Goal: Task Accomplishment & Management: Manage account settings

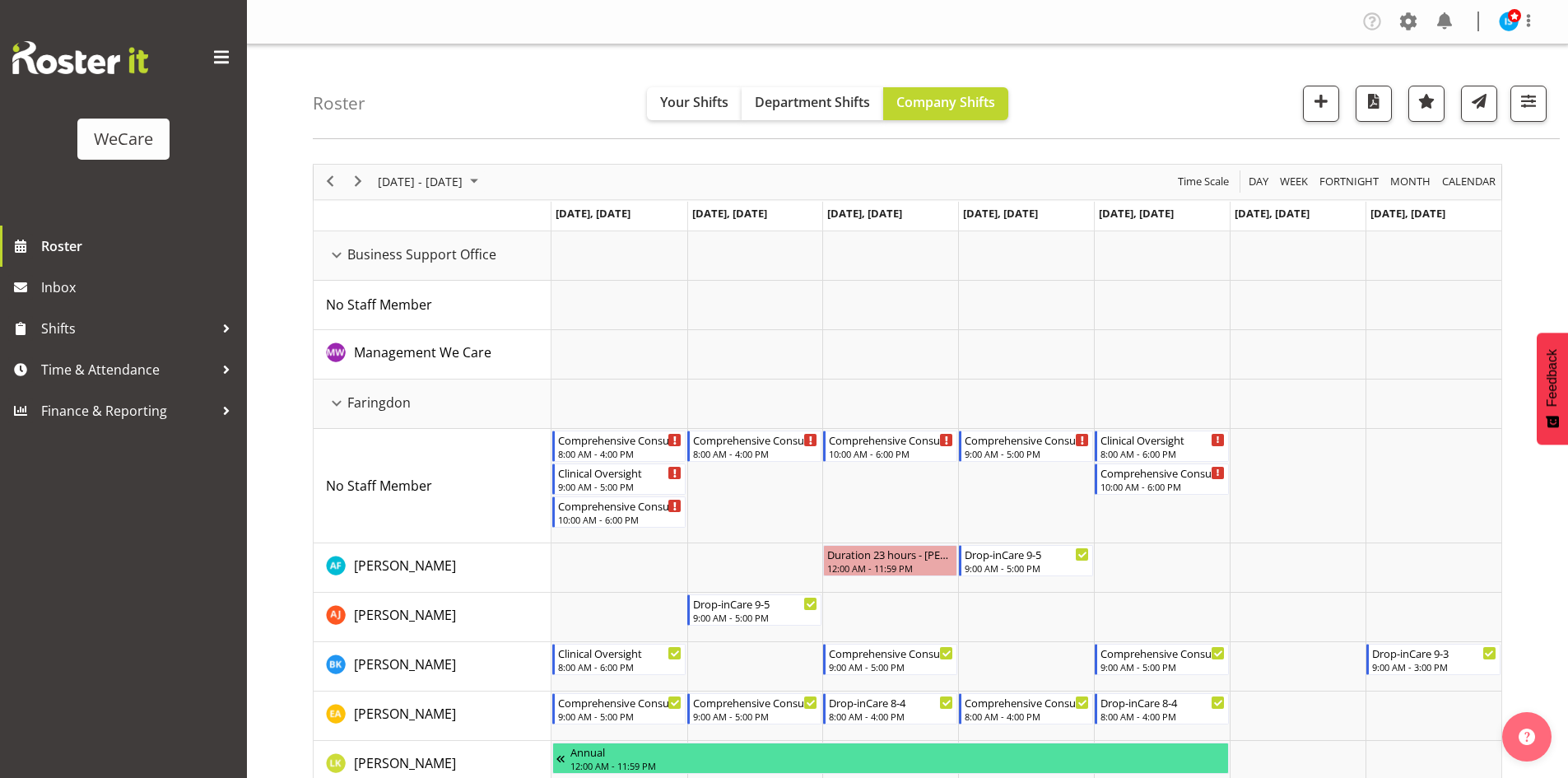
select select "location"
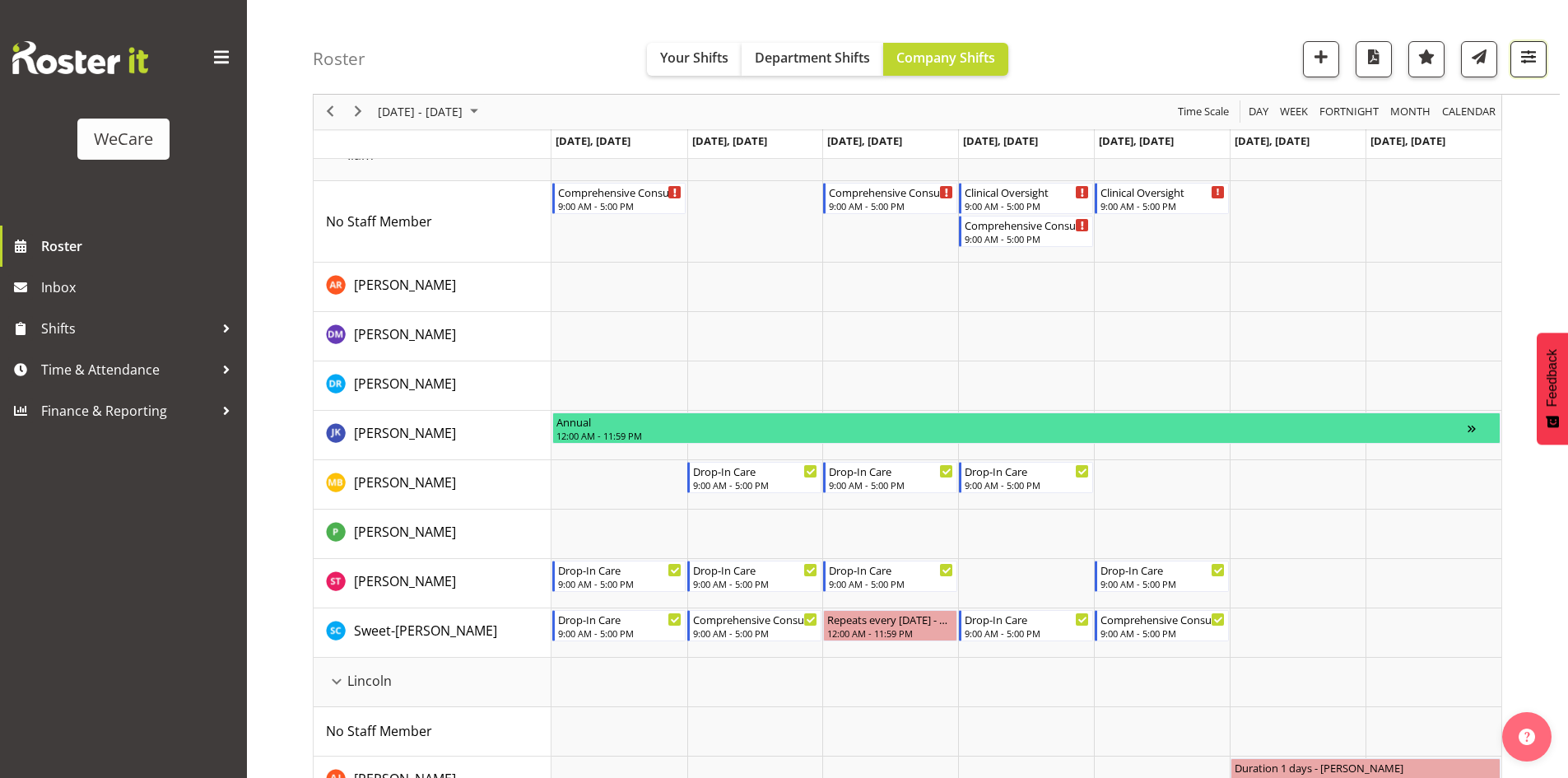
click at [1530, 44] on button "button" at bounding box center [1528, 58] width 36 height 36
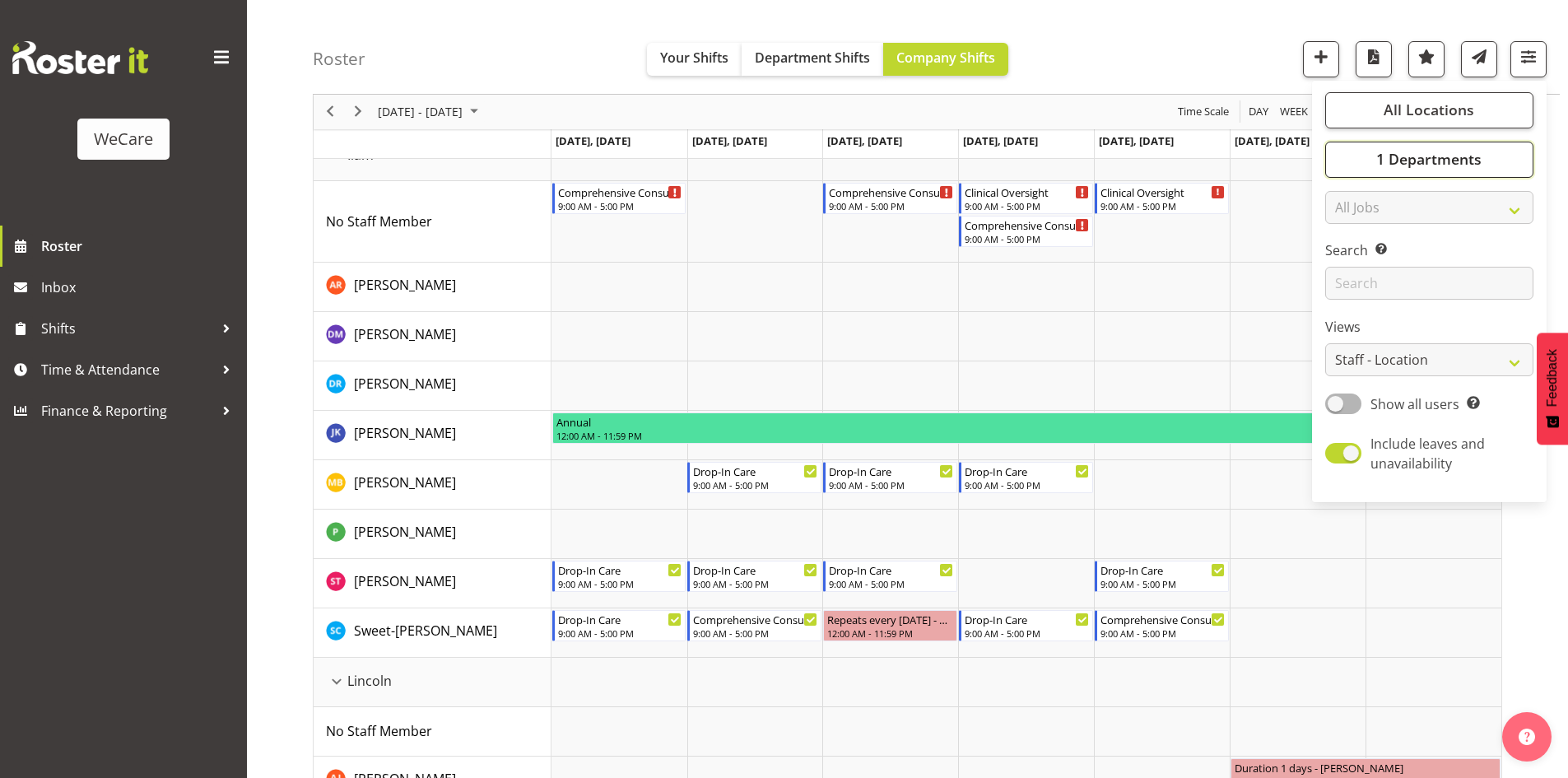
click at [1471, 159] on span "1 Departments" at bounding box center [1429, 159] width 105 height 20
click at [1407, 113] on span "All Locations" at bounding box center [1429, 110] width 90 height 20
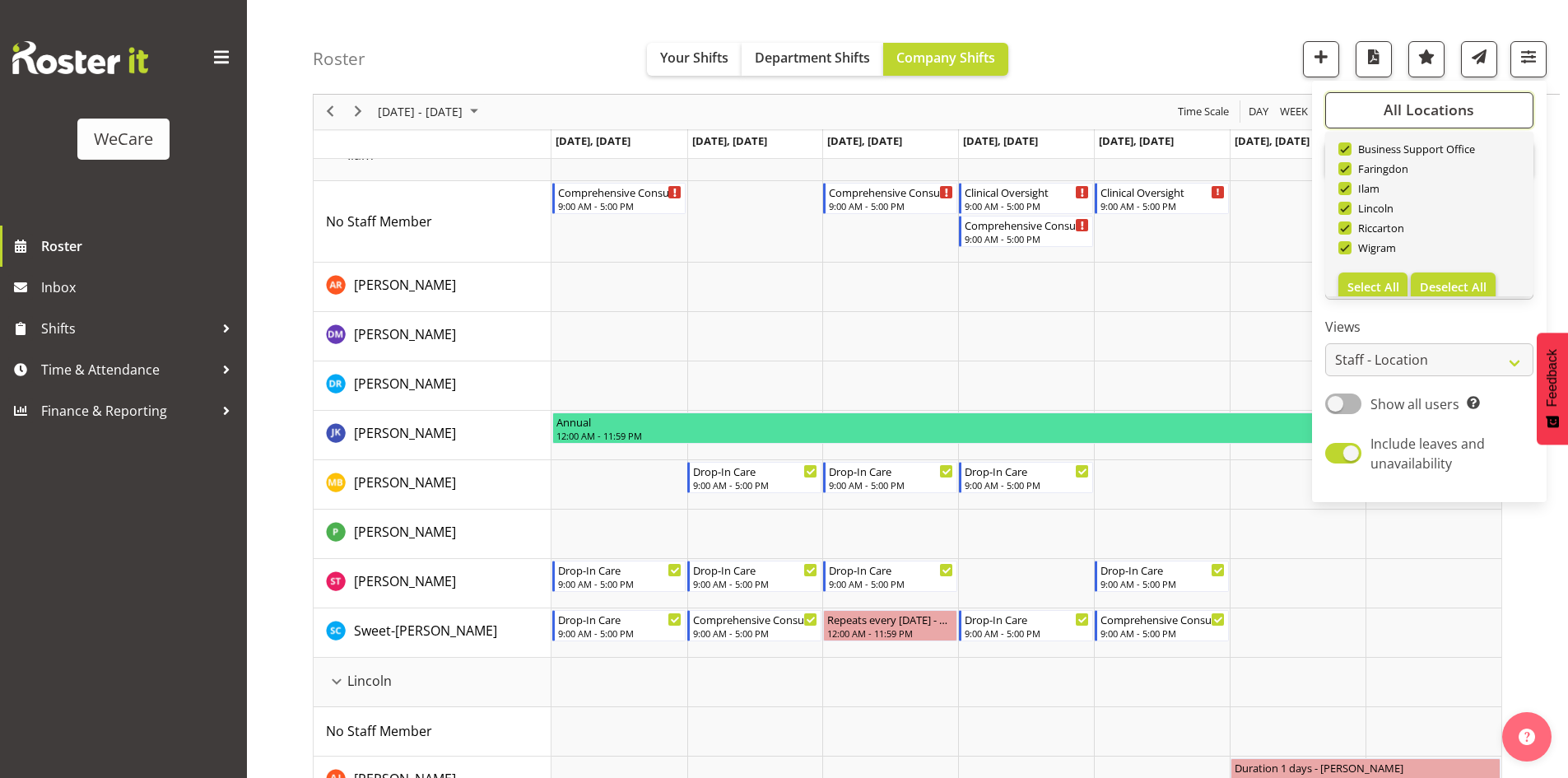
scroll to position [59, 0]
drag, startPoint x: 1458, startPoint y: 274, endPoint x: 1383, endPoint y: 168, distance: 129.8
click at [1456, 270] on span "Deselect All" at bounding box center [1453, 270] width 67 height 16
checkbox input "false"
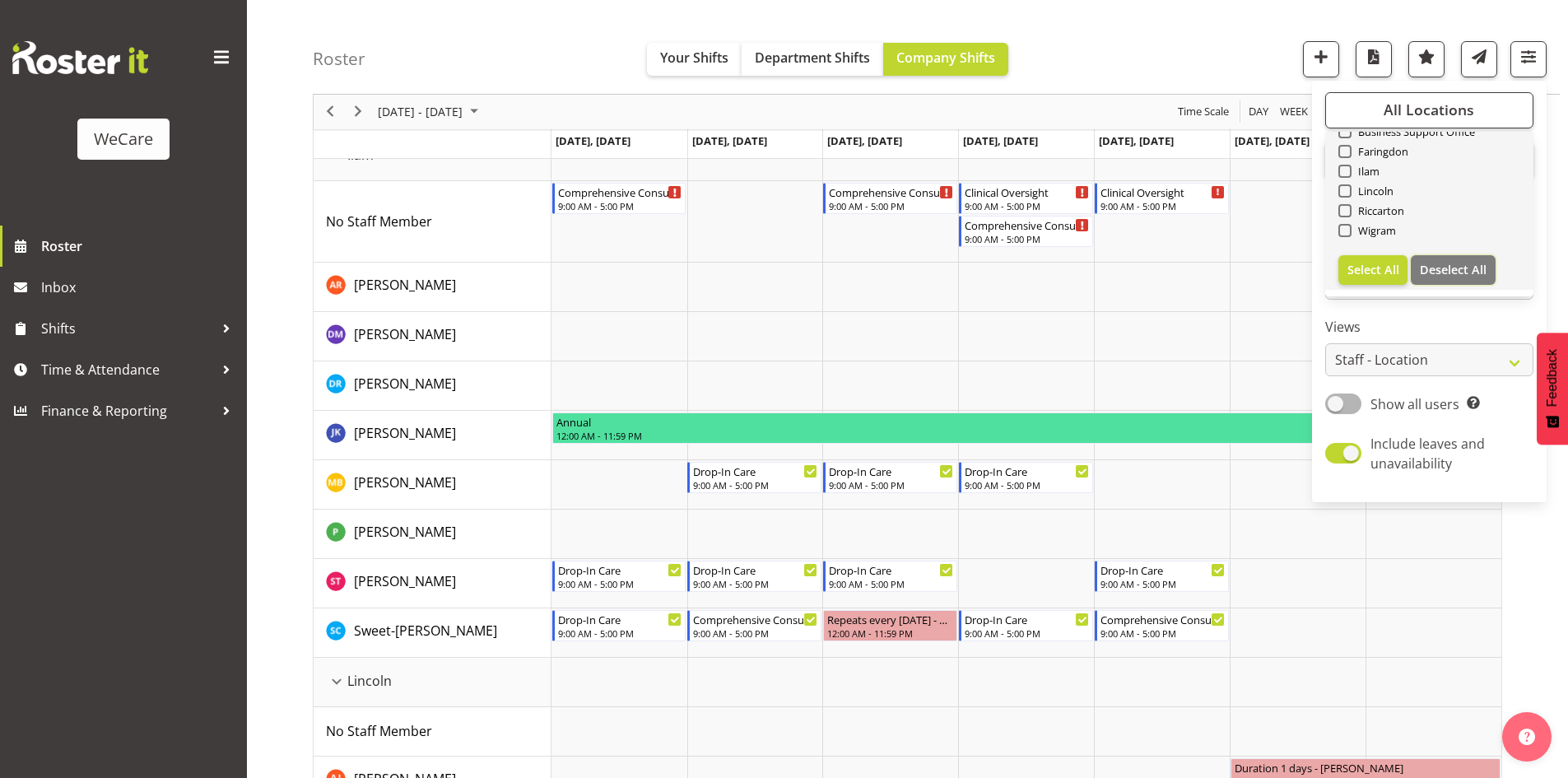
checkbox input "false"
click at [1369, 175] on span "Ilam" at bounding box center [1365, 171] width 29 height 13
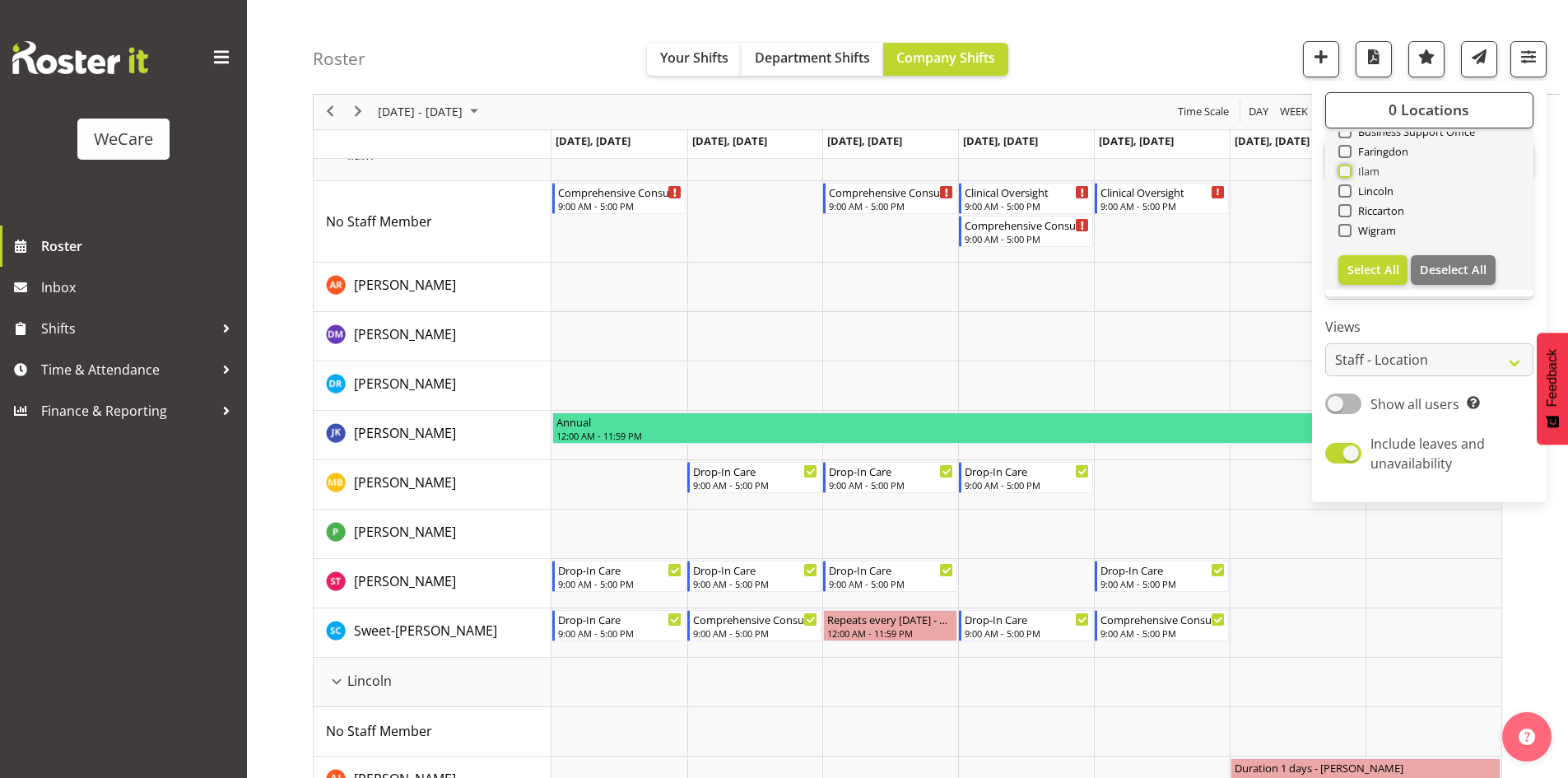
click at [1349, 175] on input "Ilam" at bounding box center [1343, 171] width 11 height 11
checkbox input "true"
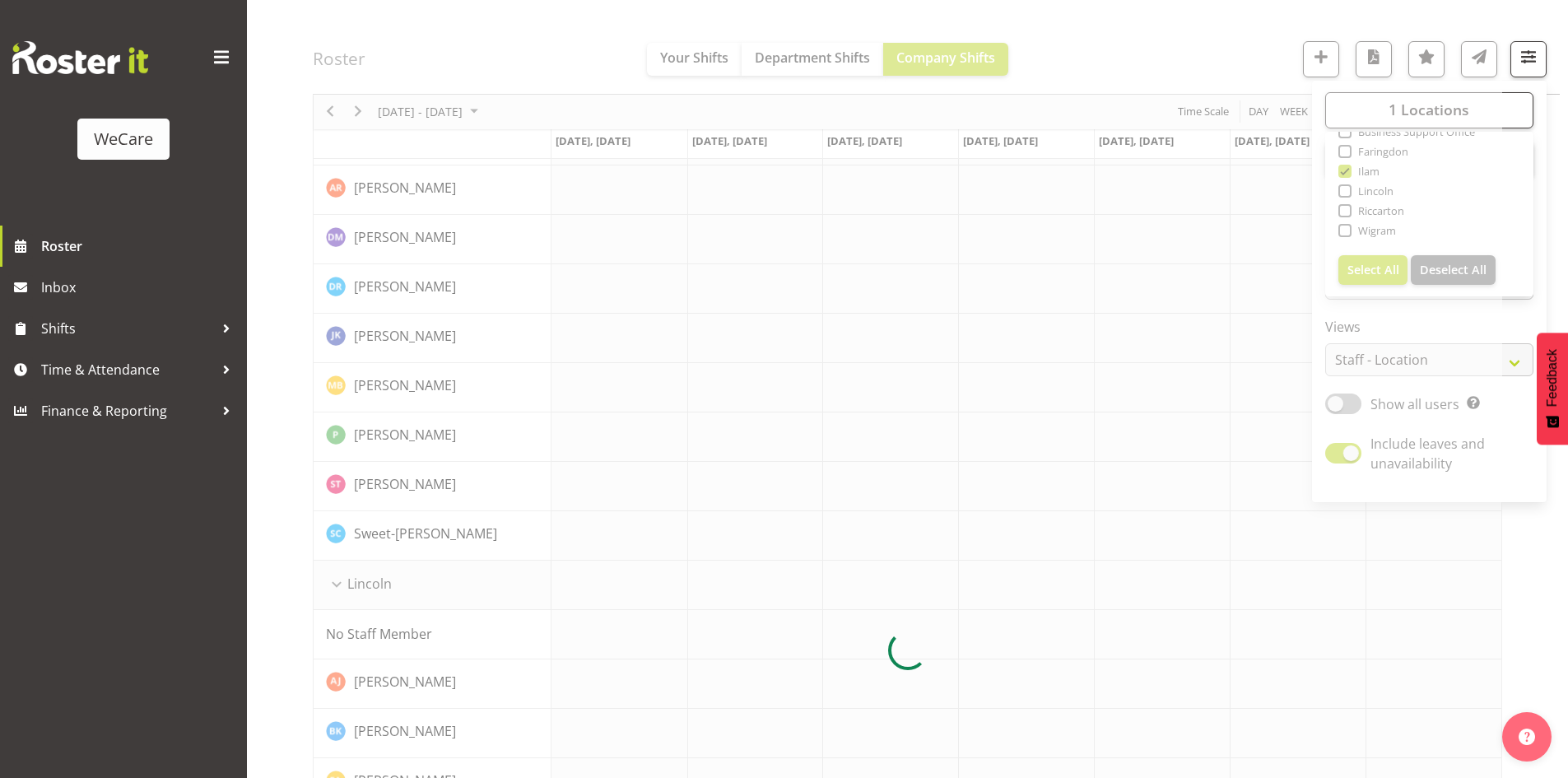
click at [1155, 63] on div at bounding box center [907, 651] width 1189 height 2785
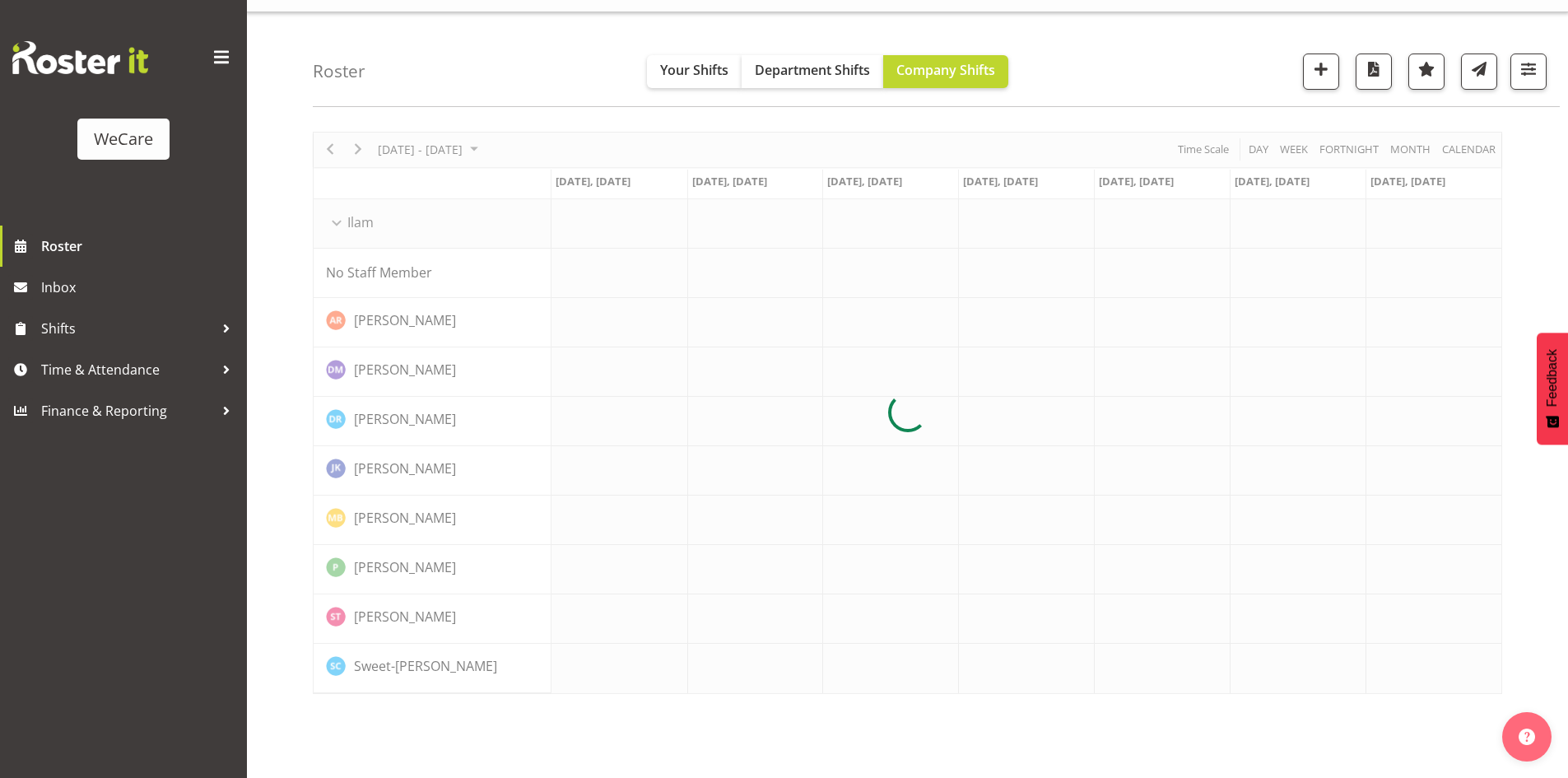
scroll to position [0, 0]
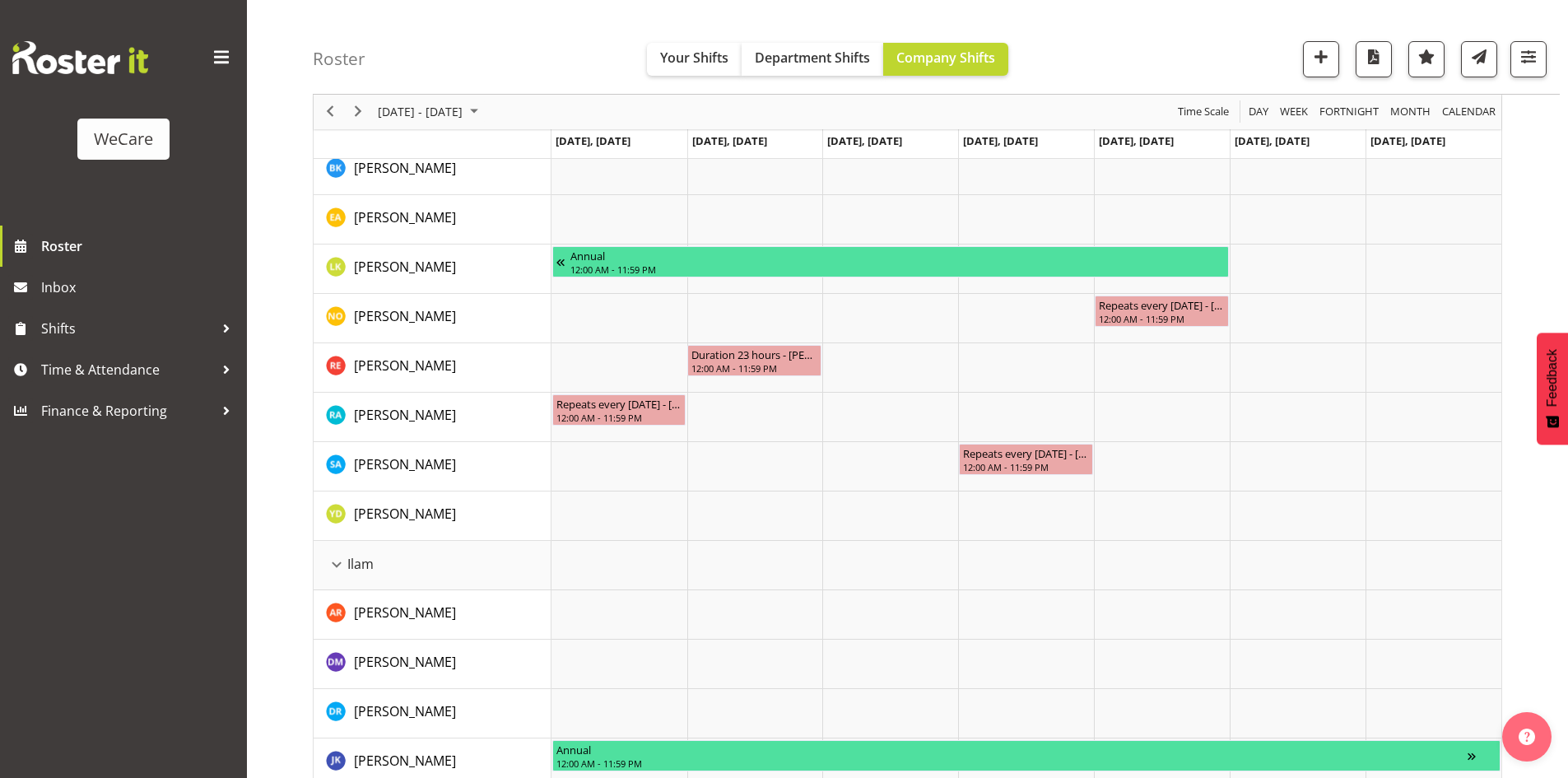
scroll to position [444, 0]
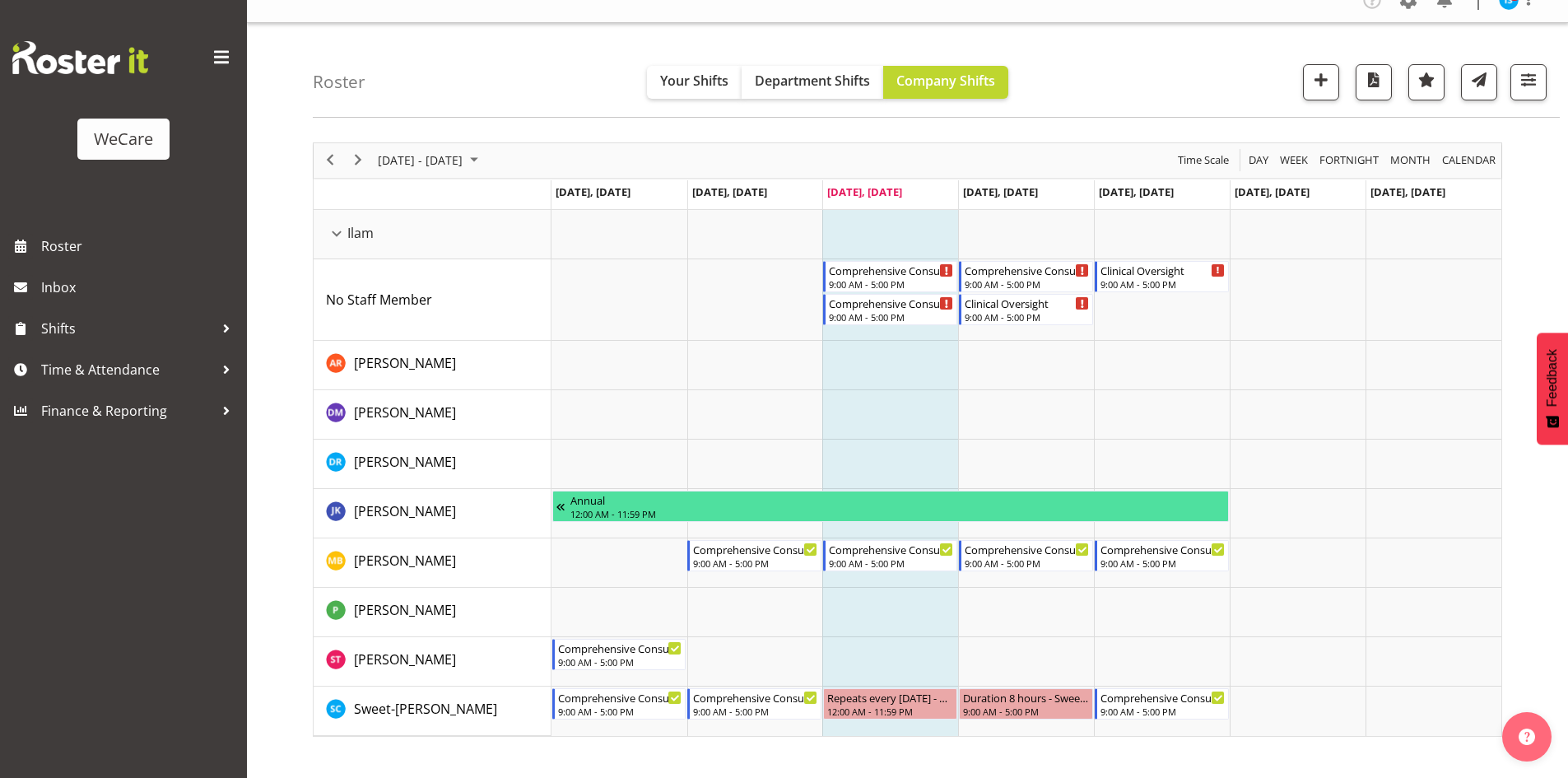
scroll to position [32, 0]
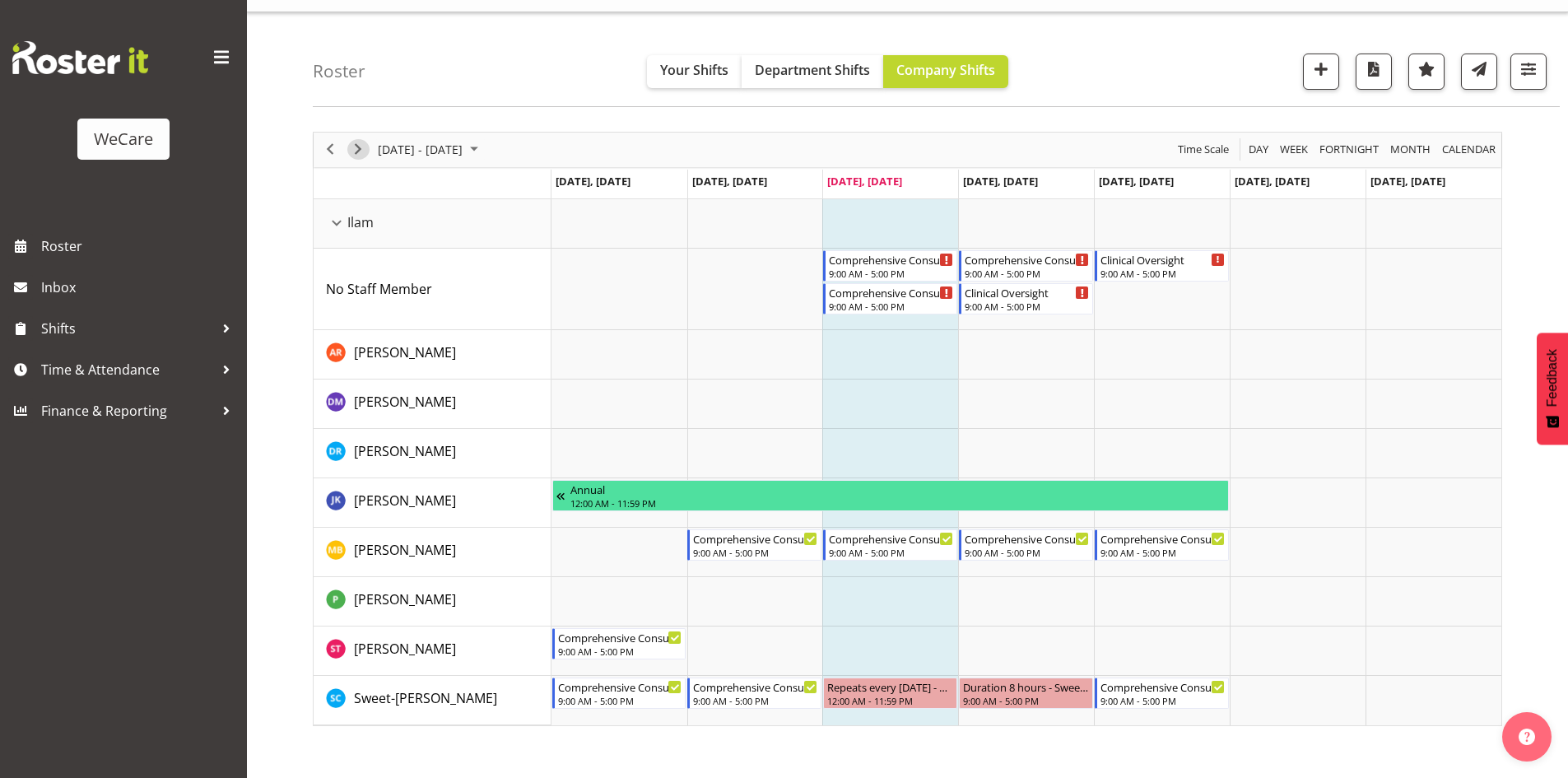
click at [354, 154] on span "Next" at bounding box center [358, 149] width 20 height 21
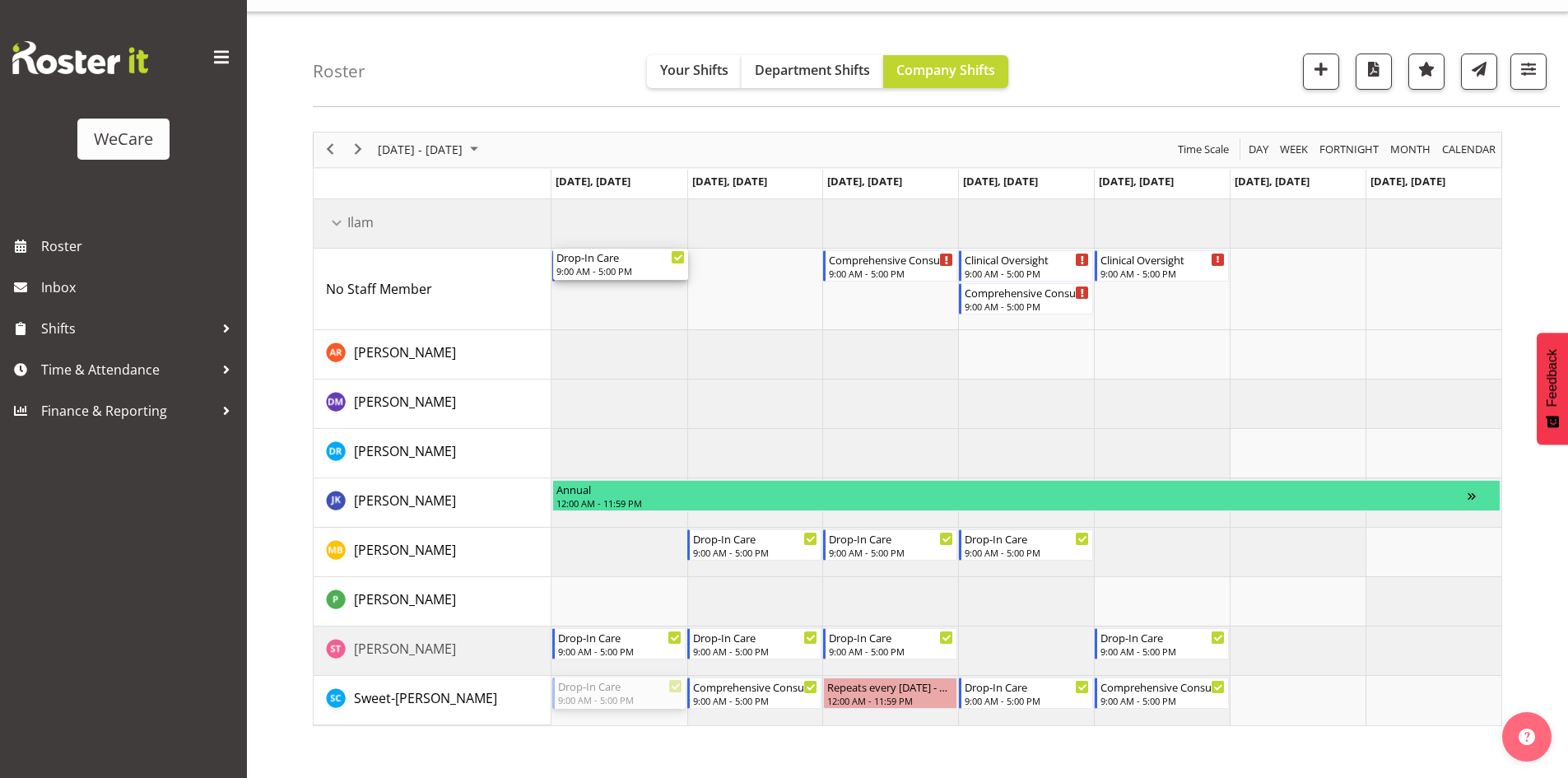
drag, startPoint x: 587, startPoint y: 691, endPoint x: 618, endPoint y: 321, distance: 371.3
click at [618, 321] on div "Comprehensive Consult 9:00 AM - 5:00 PM Comprehensive Consult 9:00 AM - 5:00 PM…" at bounding box center [1026, 462] width 950 height 526
drag, startPoint x: 592, startPoint y: 267, endPoint x: 620, endPoint y: 685, distance: 418.9
click at [614, 700] on div "9:00 AM - 5:00 PM" at bounding box center [621, 698] width 129 height 13
click at [558, 296] on div "9:00 AM - 5:00 PM" at bounding box center [621, 303] width 129 height 13
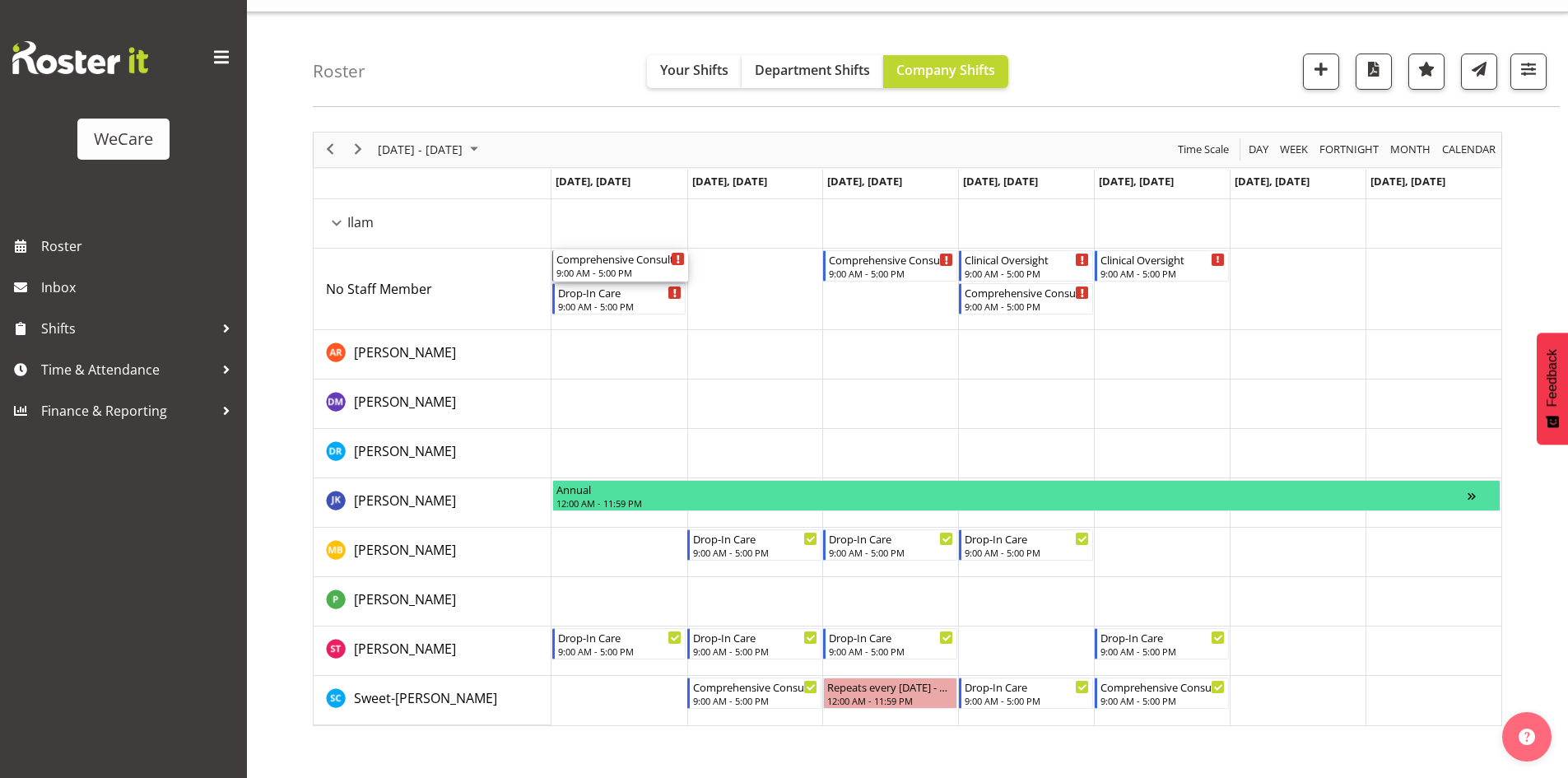
drag, startPoint x: 636, startPoint y: 270, endPoint x: 640, endPoint y: 630, distance: 360.0
click at [552, 200] on div "Comprehensive Consult 9:00 AM - 5:00 PM Drop-In Care 9:00 AM - 5:00 PM Comprehe…" at bounding box center [552, 200] width 0 height 0
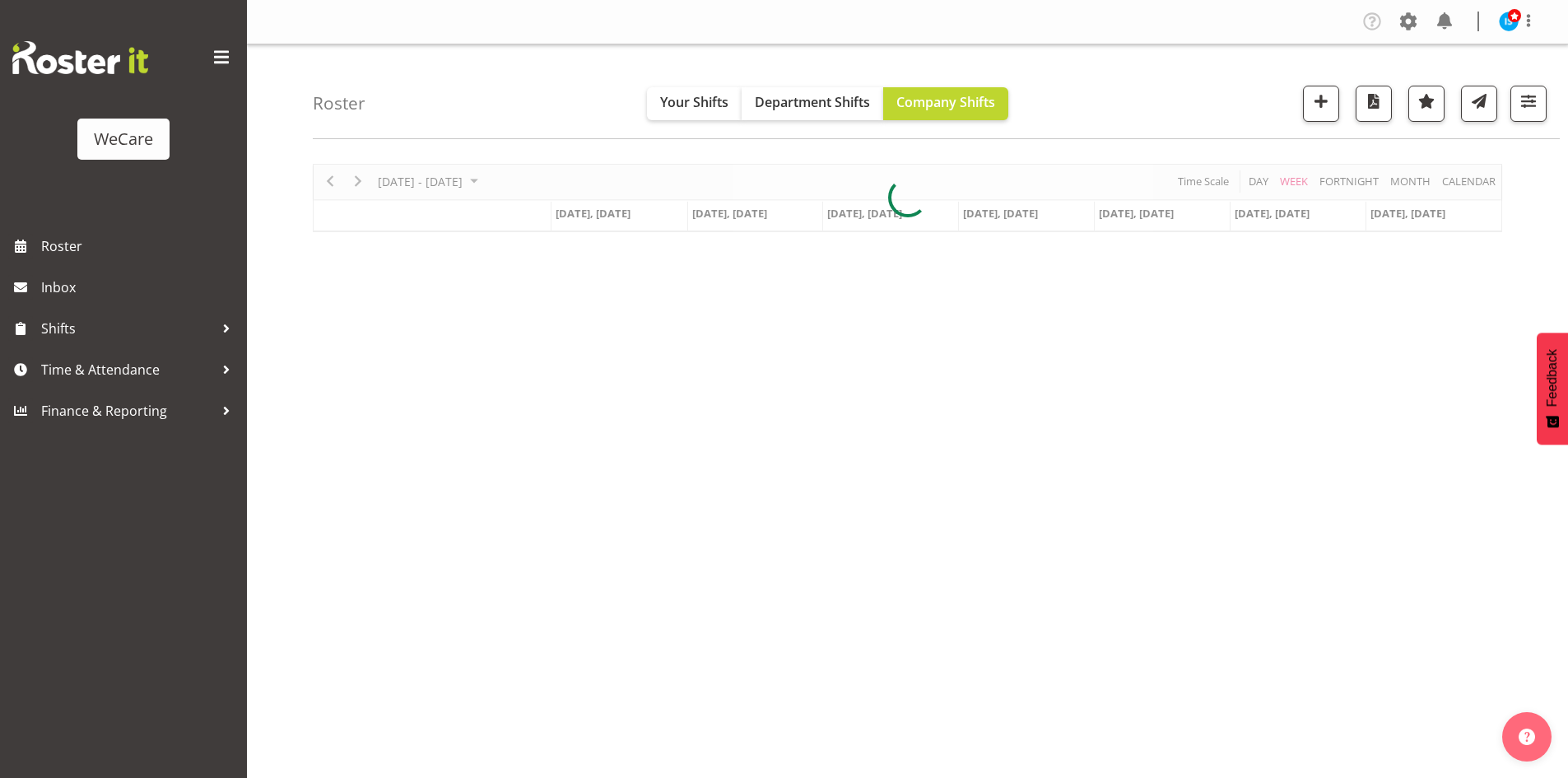
scroll to position [32, 0]
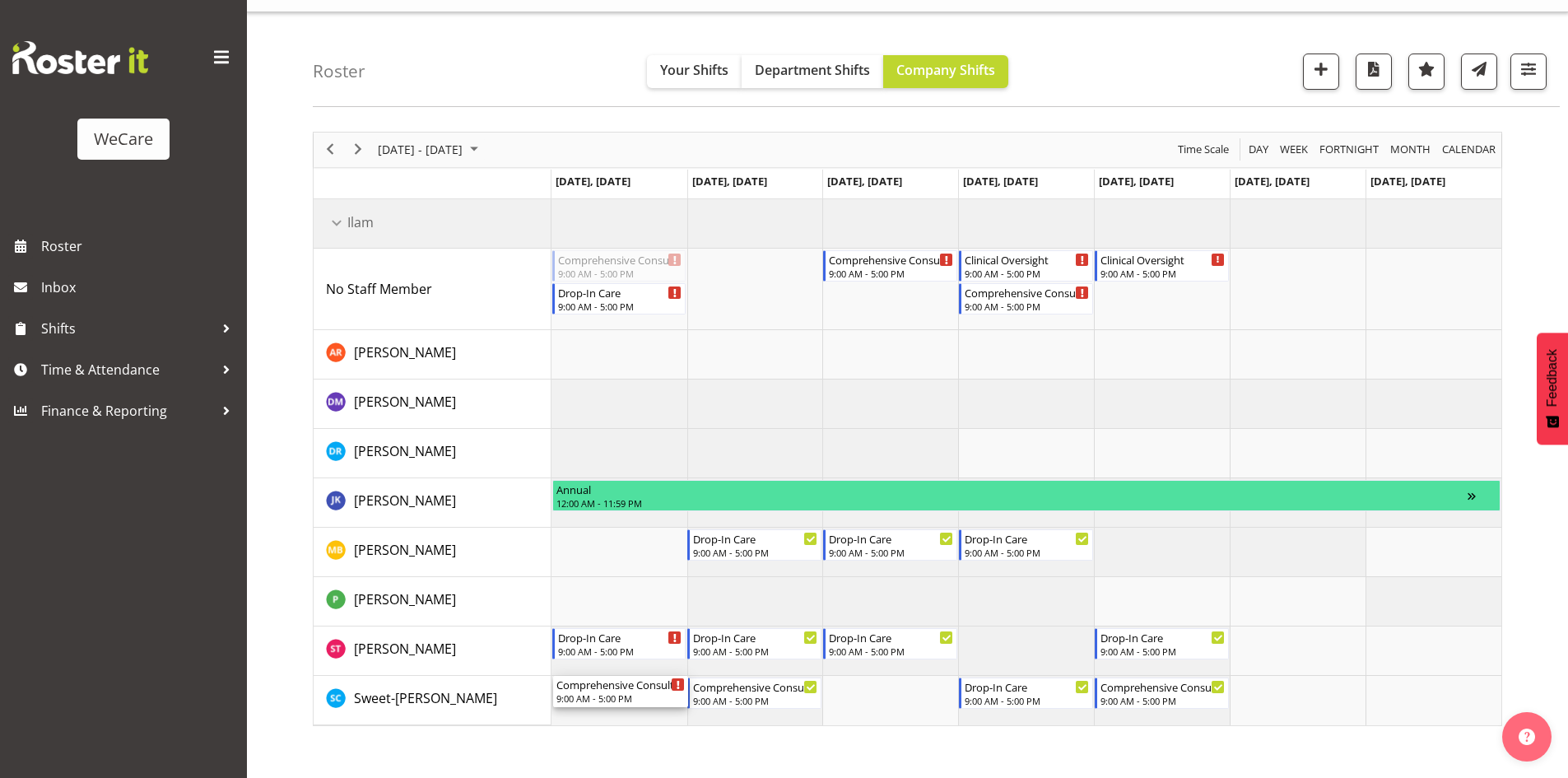
drag, startPoint x: 623, startPoint y: 267, endPoint x: 635, endPoint y: 711, distance: 444.2
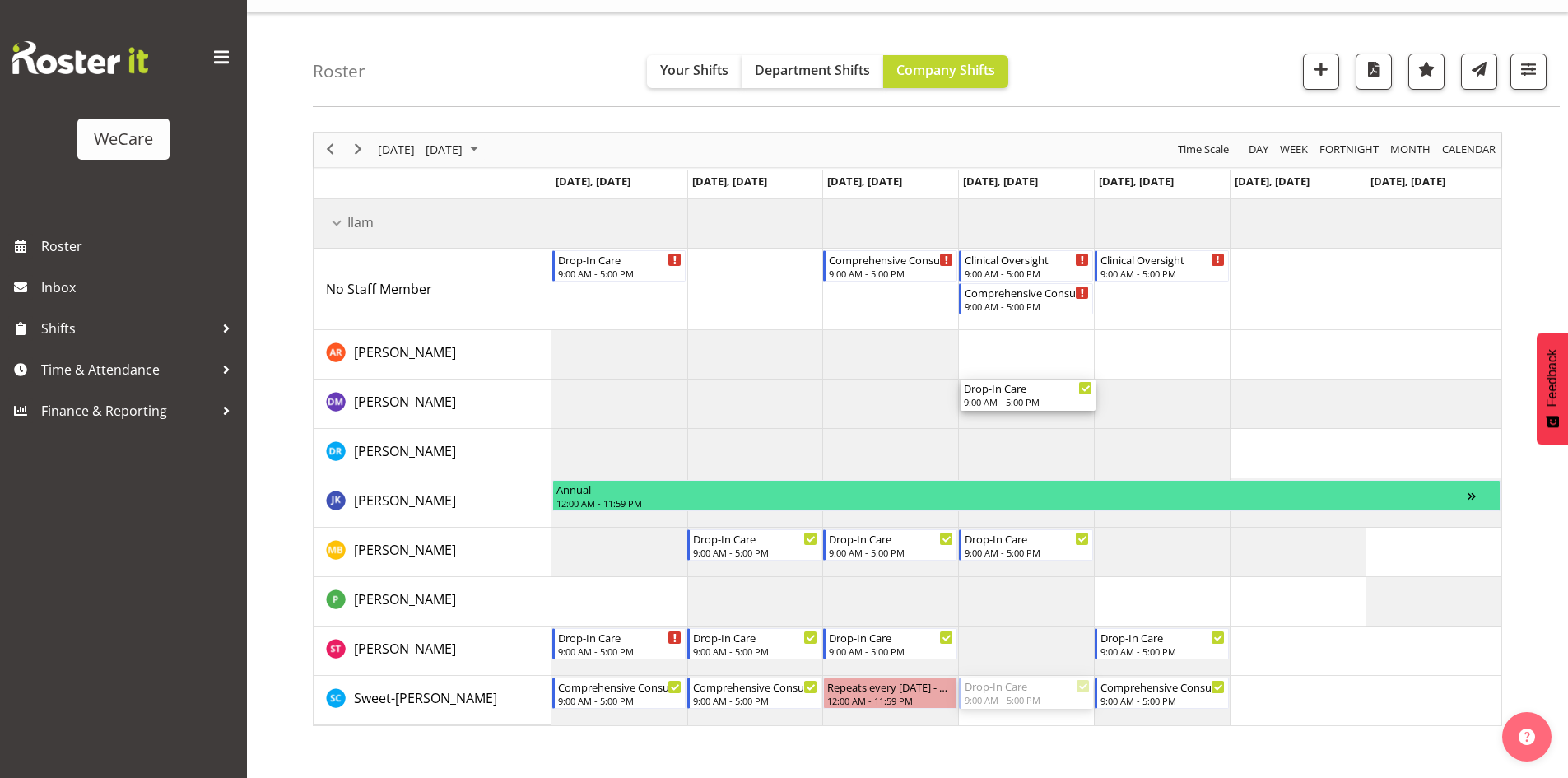
drag, startPoint x: 1039, startPoint y: 691, endPoint x: 1028, endPoint y: 267, distance: 424.1
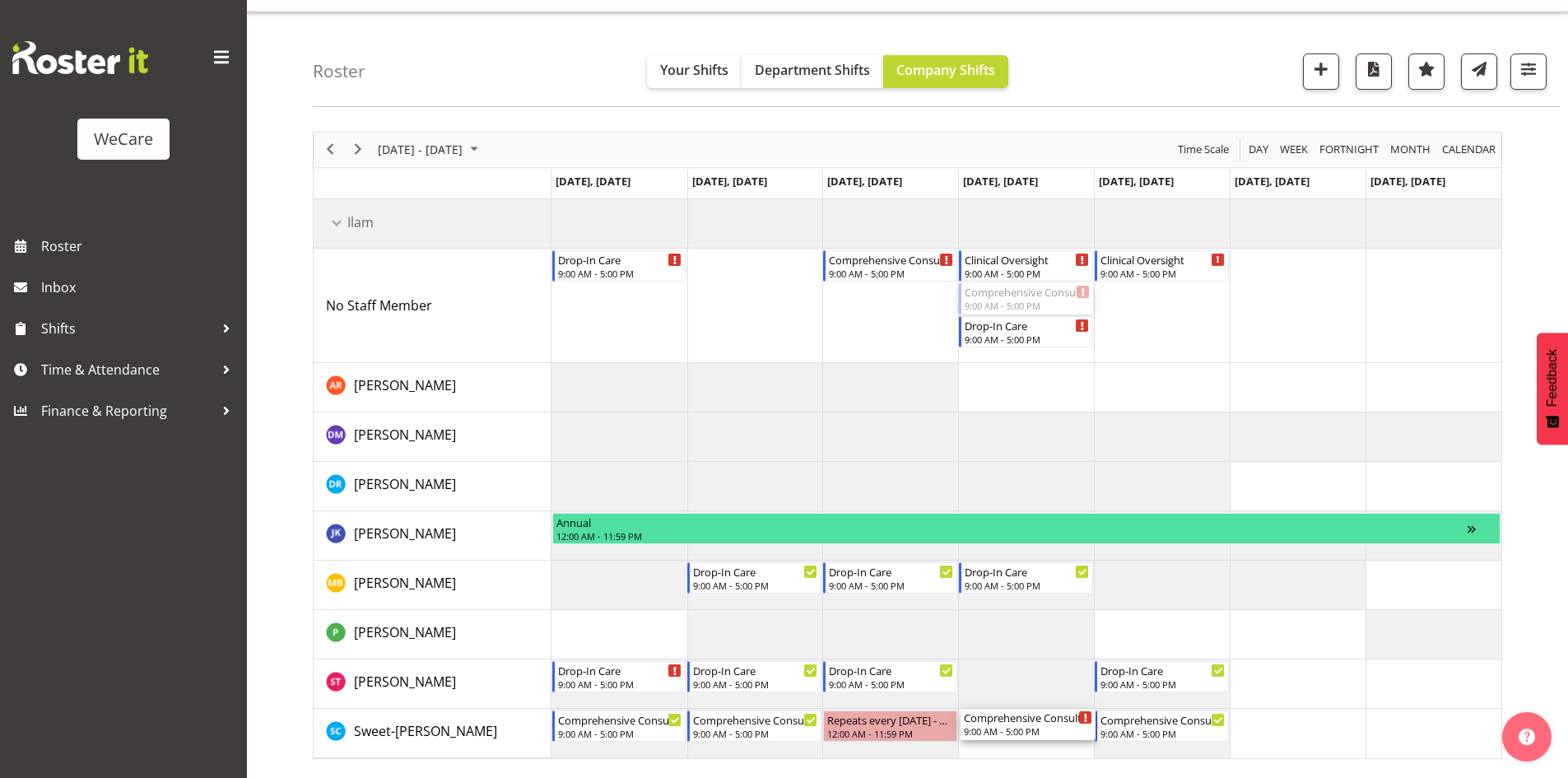
drag, startPoint x: 1004, startPoint y: 306, endPoint x: 1026, endPoint y: 719, distance: 413.6
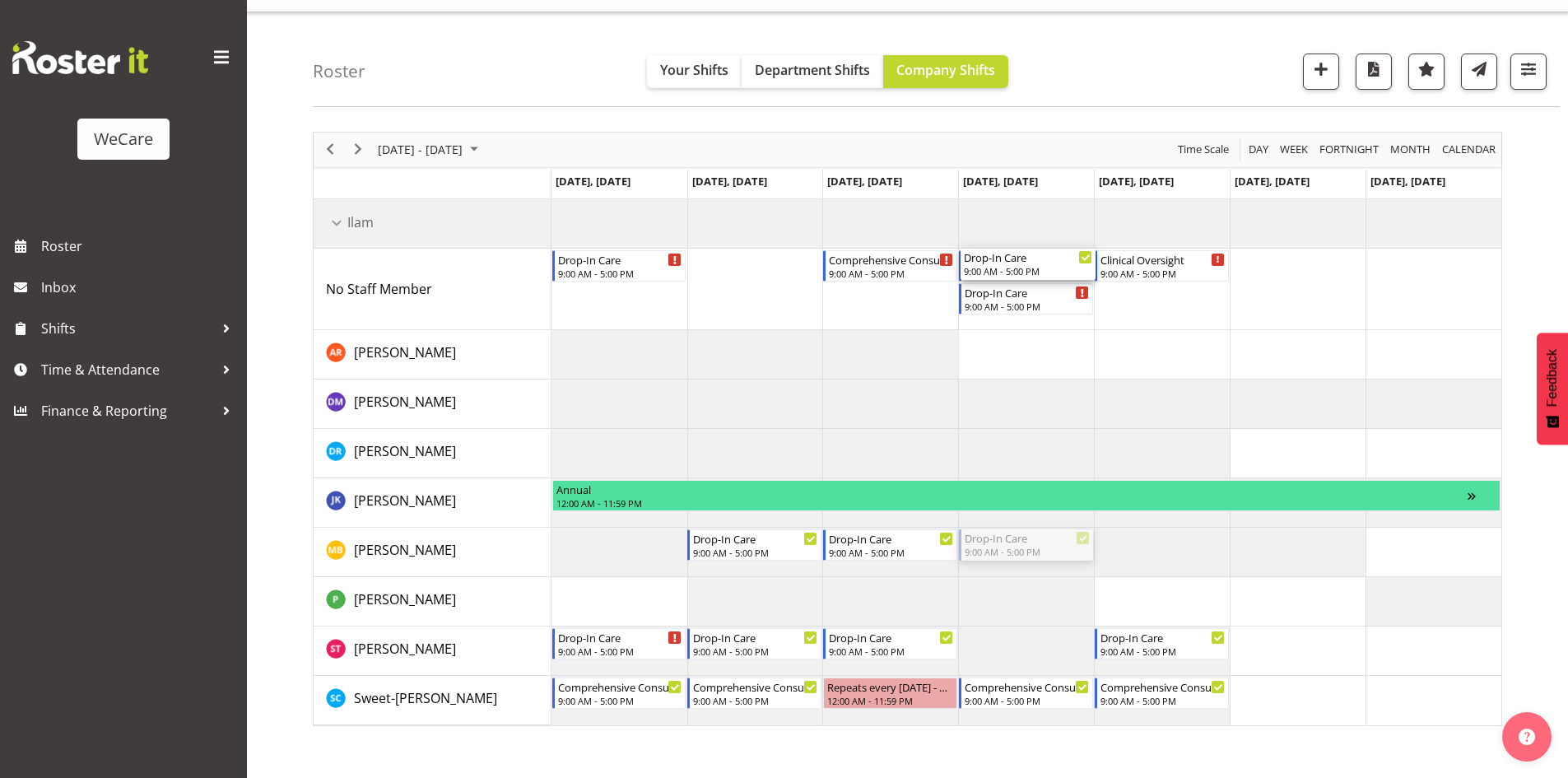
drag, startPoint x: 1010, startPoint y: 554, endPoint x: 1002, endPoint y: 265, distance: 289.1
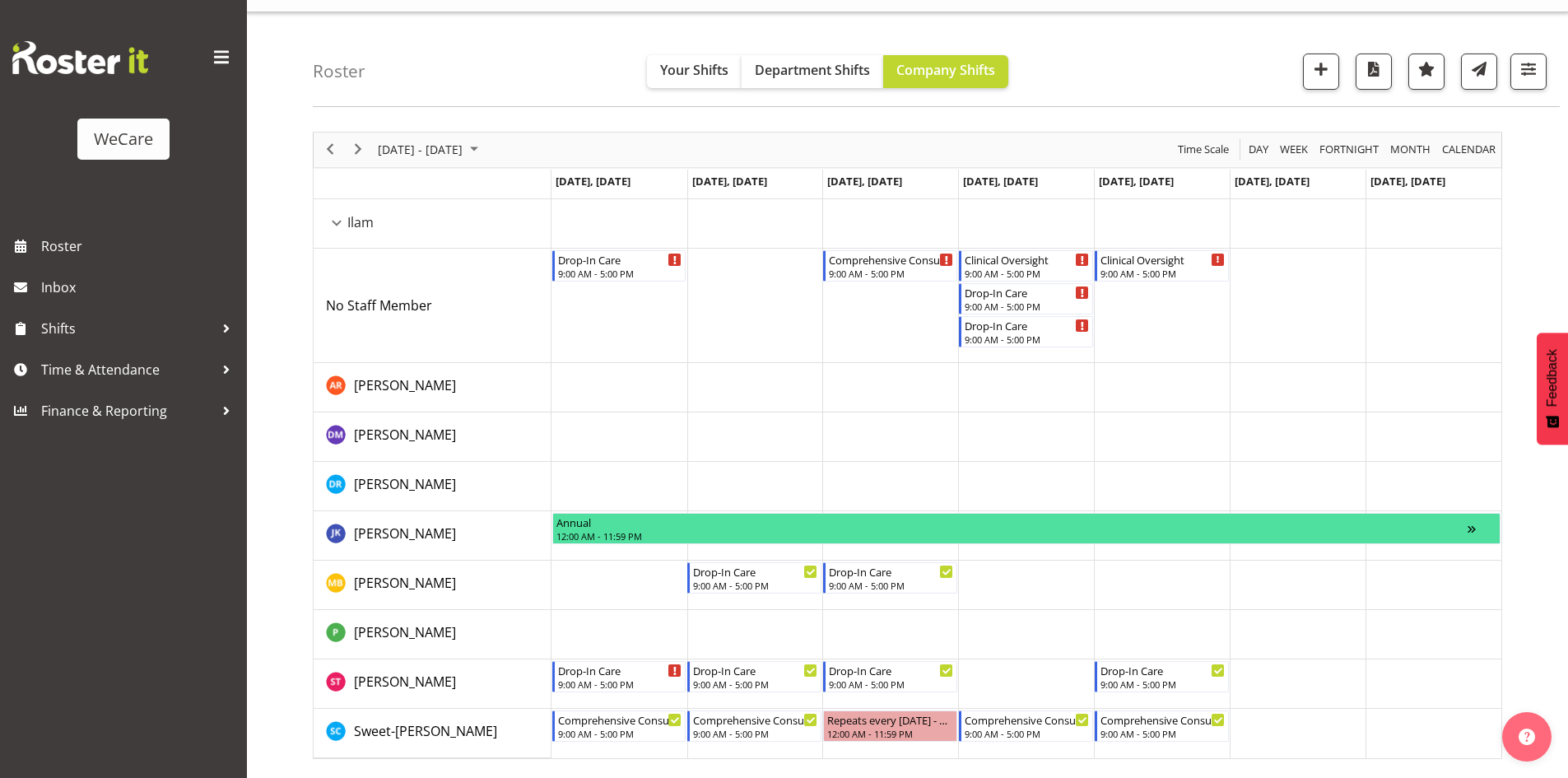
click at [902, 266] on div "Comprehensive Consult" at bounding box center [890, 260] width 124 height 17
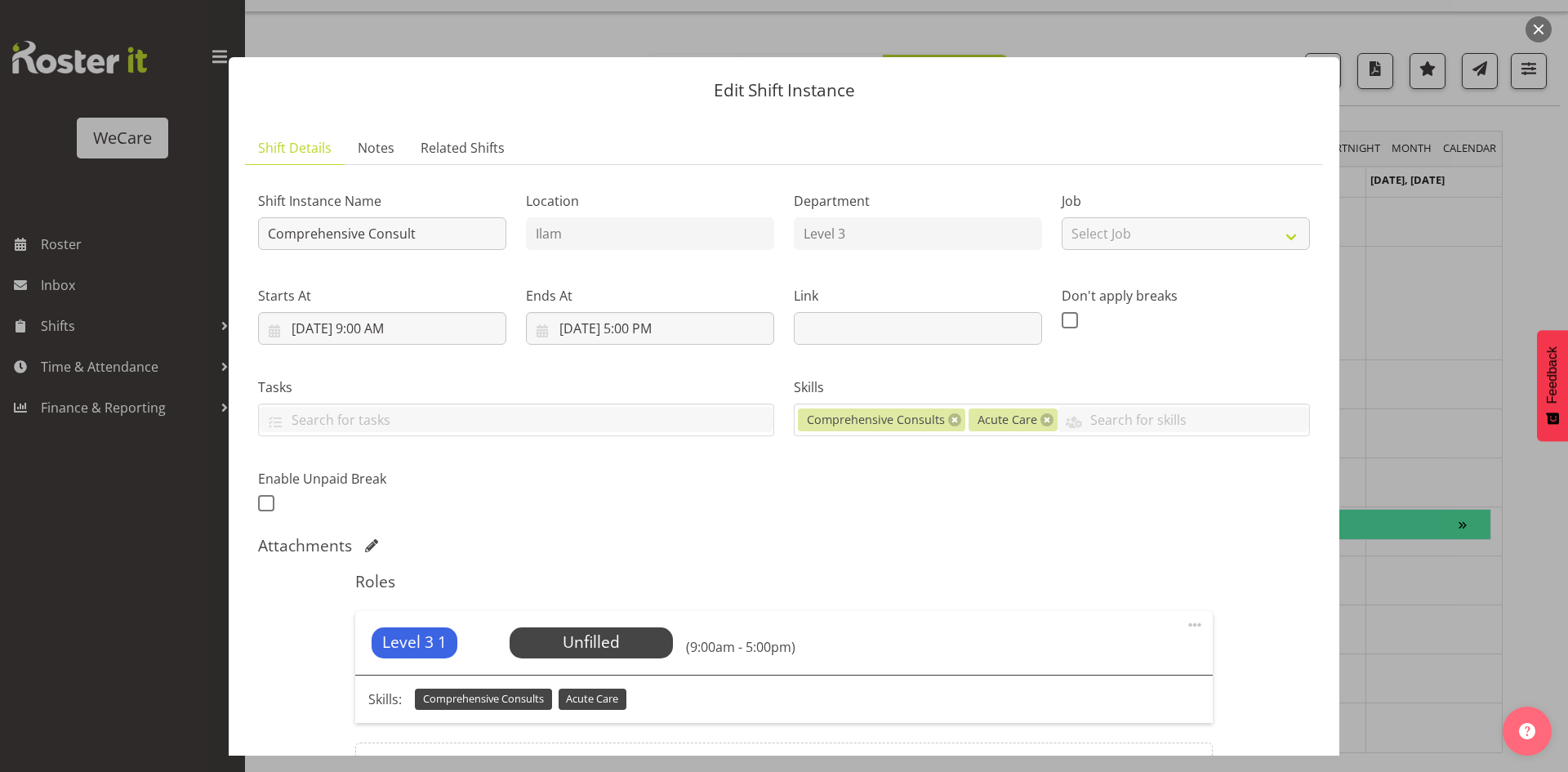
click at [1424, 260] on div at bounding box center [784, 386] width 1568 height 772
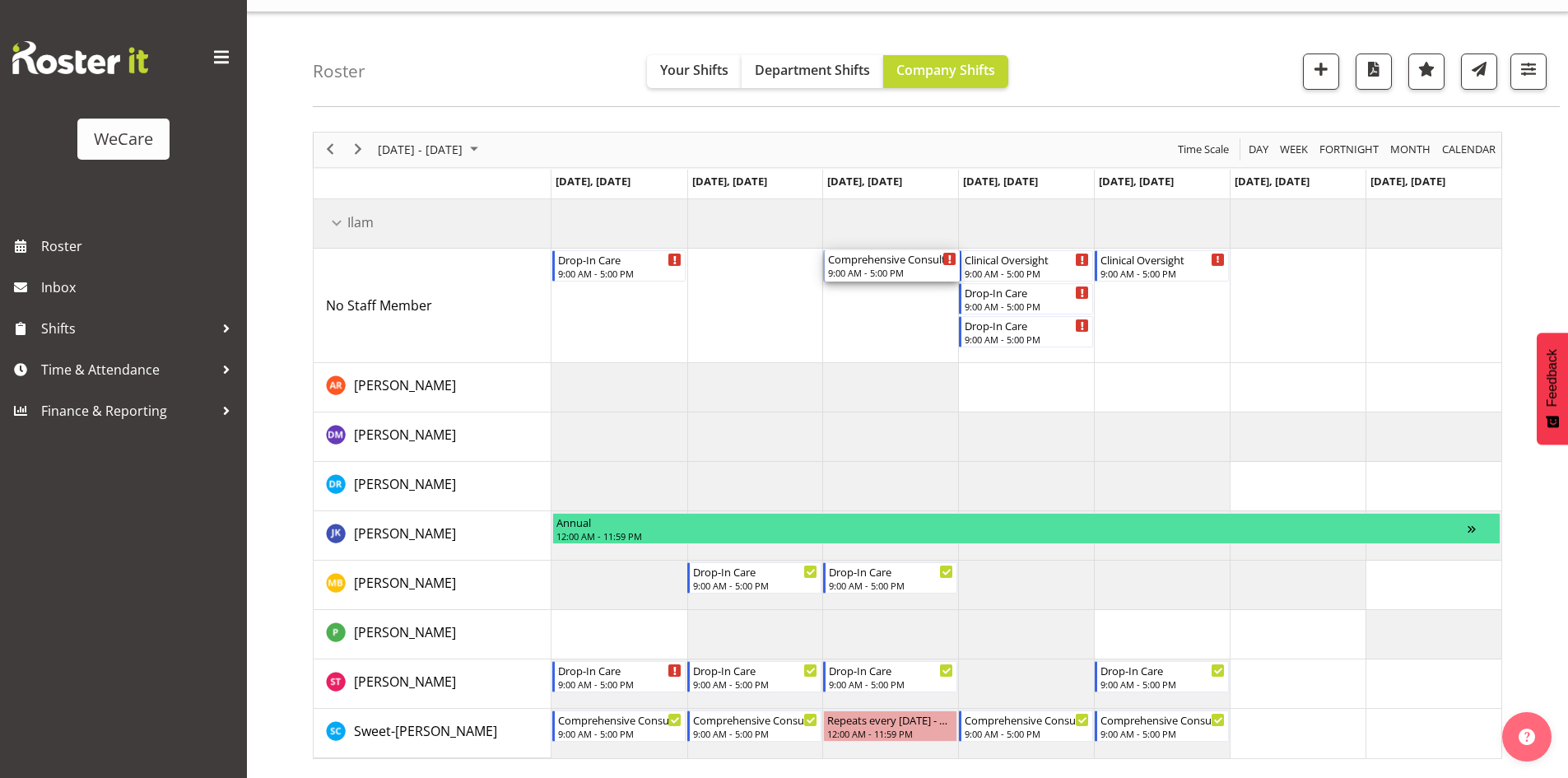
drag, startPoint x: 881, startPoint y: 265, endPoint x: 988, endPoint y: 271, distance: 107.2
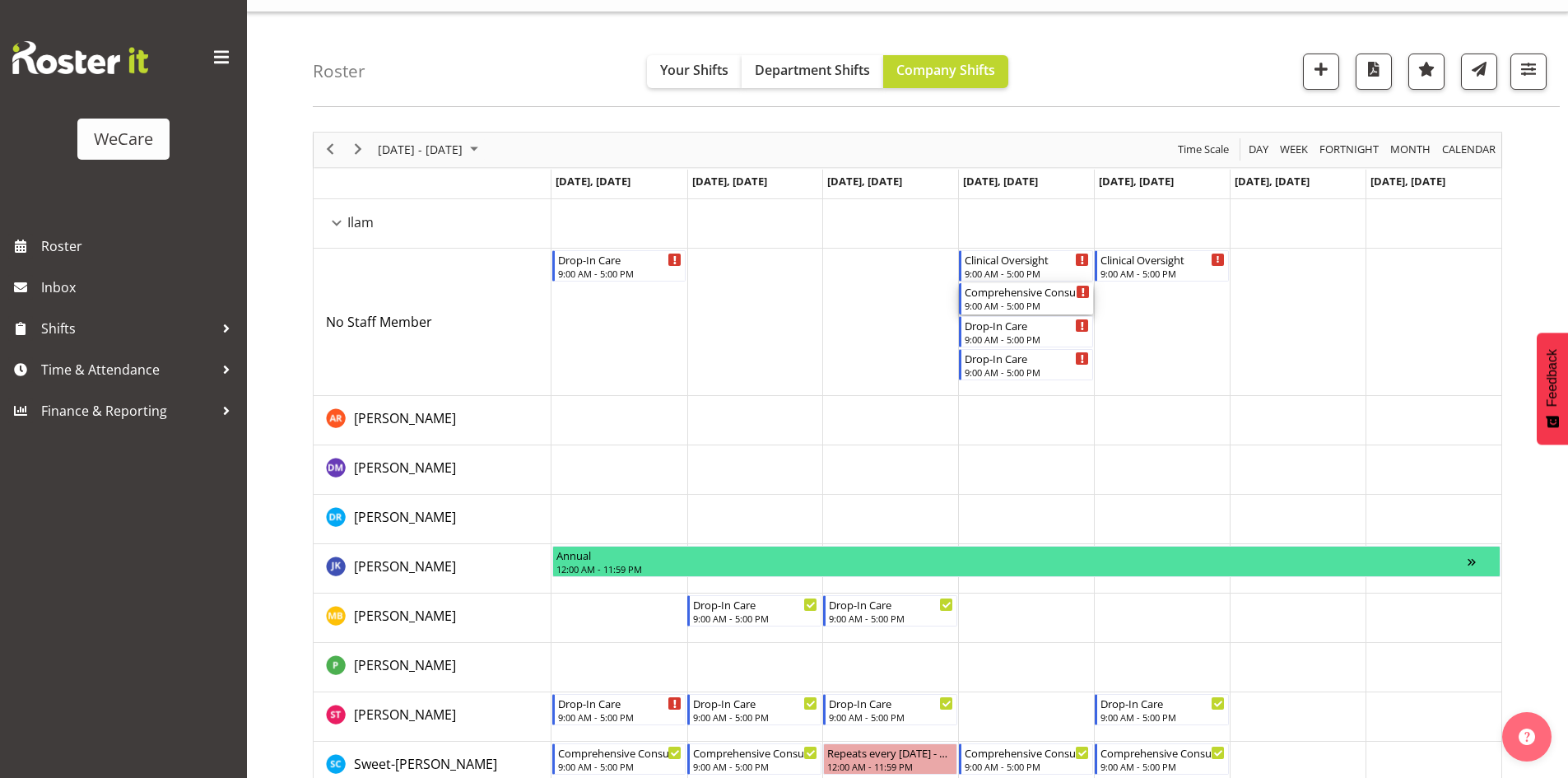
click at [1026, 298] on div "Comprehensive Consult" at bounding box center [1027, 291] width 125 height 17
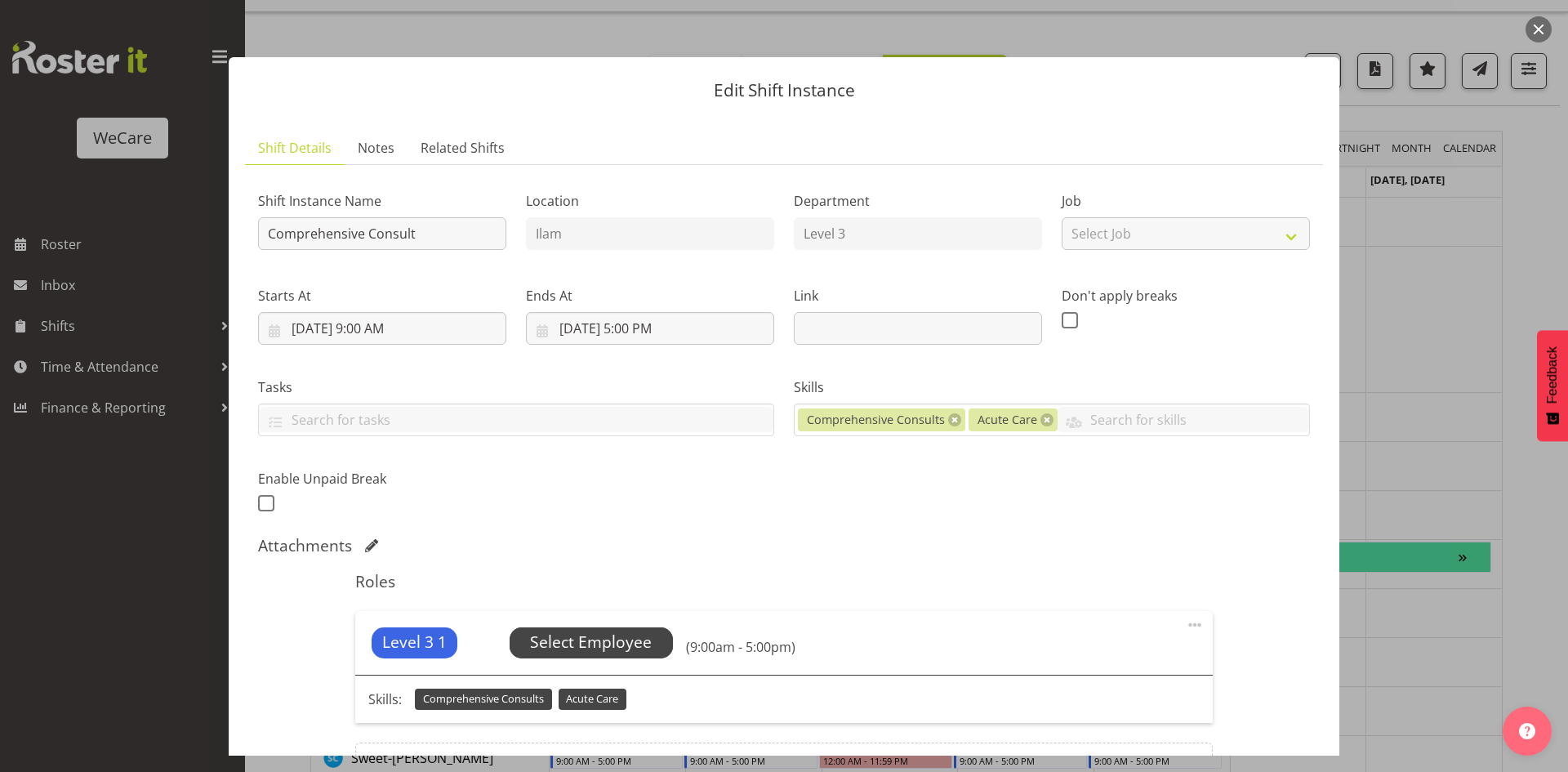
drag, startPoint x: 566, startPoint y: 610, endPoint x: 581, endPoint y: 643, distance: 36.2
click at [569, 616] on div "Level 3 1 Unfilled Select Employee (9:00am - 5:00pm)" at bounding box center [784, 643] width 856 height 64
click at [584, 649] on span "Select Employee" at bounding box center [591, 642] width 122 height 24
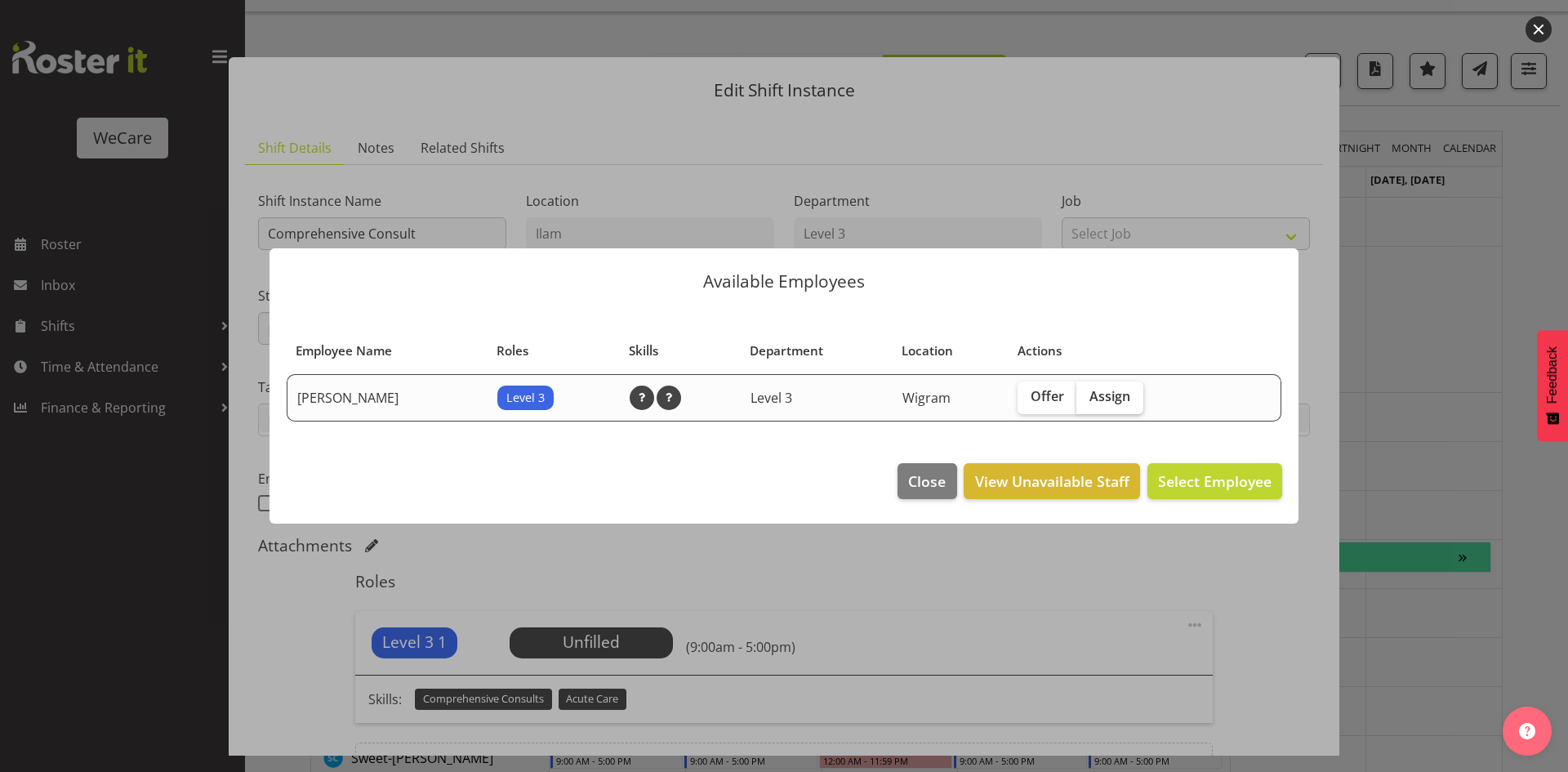
drag, startPoint x: 1092, startPoint y: 413, endPoint x: 1115, endPoint y: 392, distance: 31.1
click at [1095, 411] on label "Assign" at bounding box center [1110, 398] width 67 height 32
click at [1088, 402] on input "Assign" at bounding box center [1082, 396] width 11 height 11
checkbox input "true"
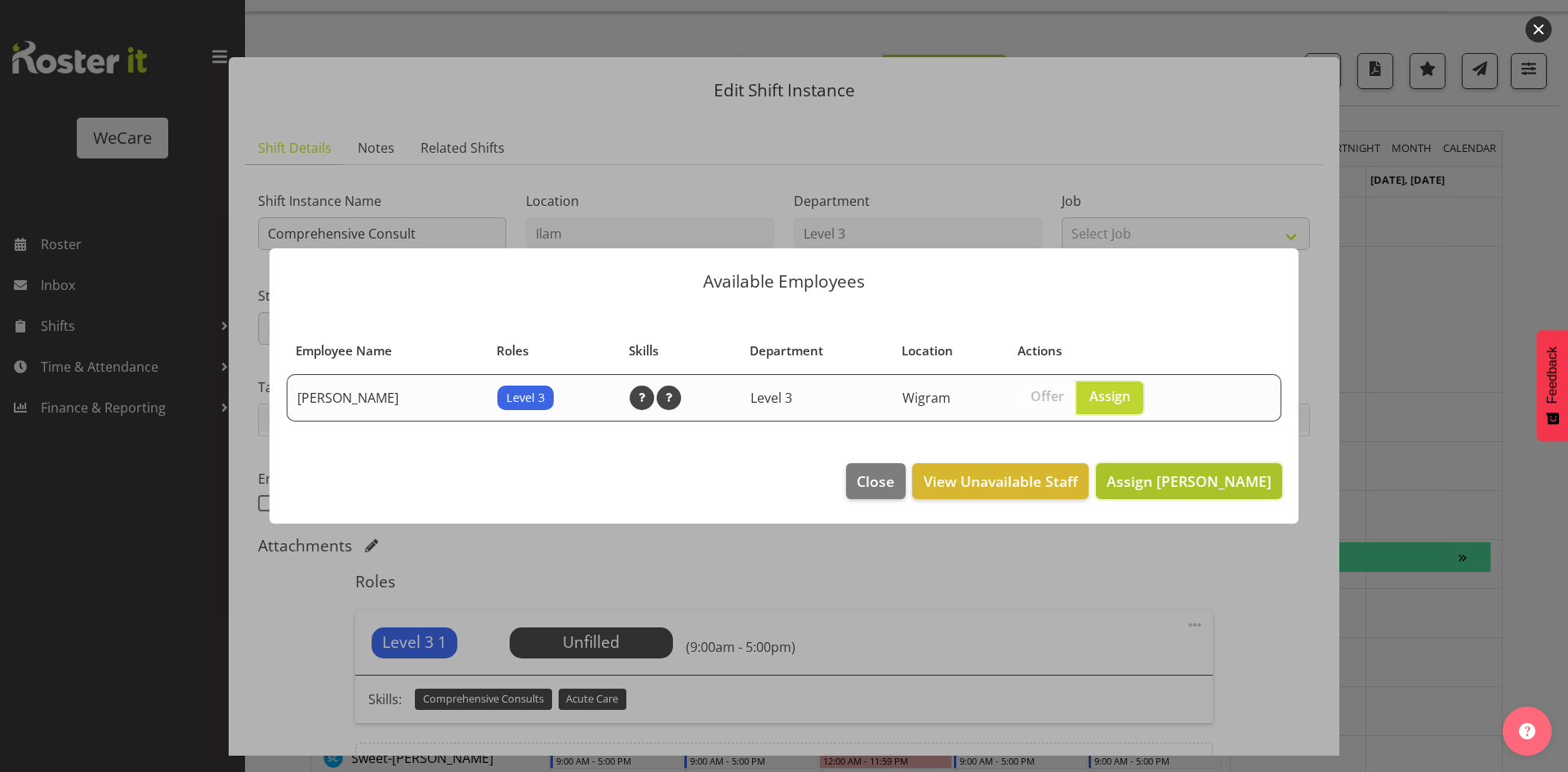
click at [1214, 469] on button "Assign Matthew Brewer" at bounding box center [1189, 480] width 186 height 36
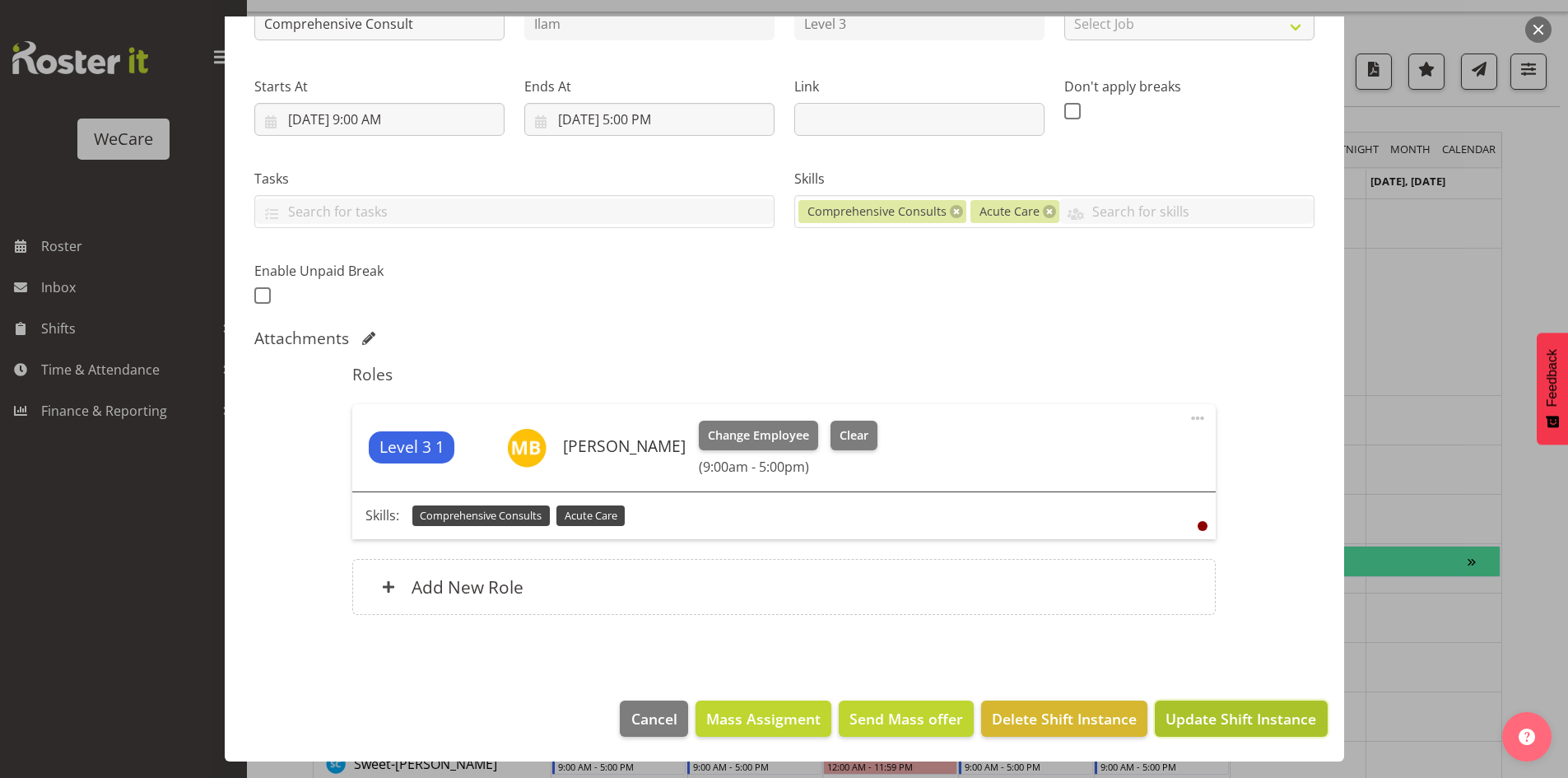
click at [1236, 736] on button "Update Shift Instance" at bounding box center [1241, 718] width 172 height 36
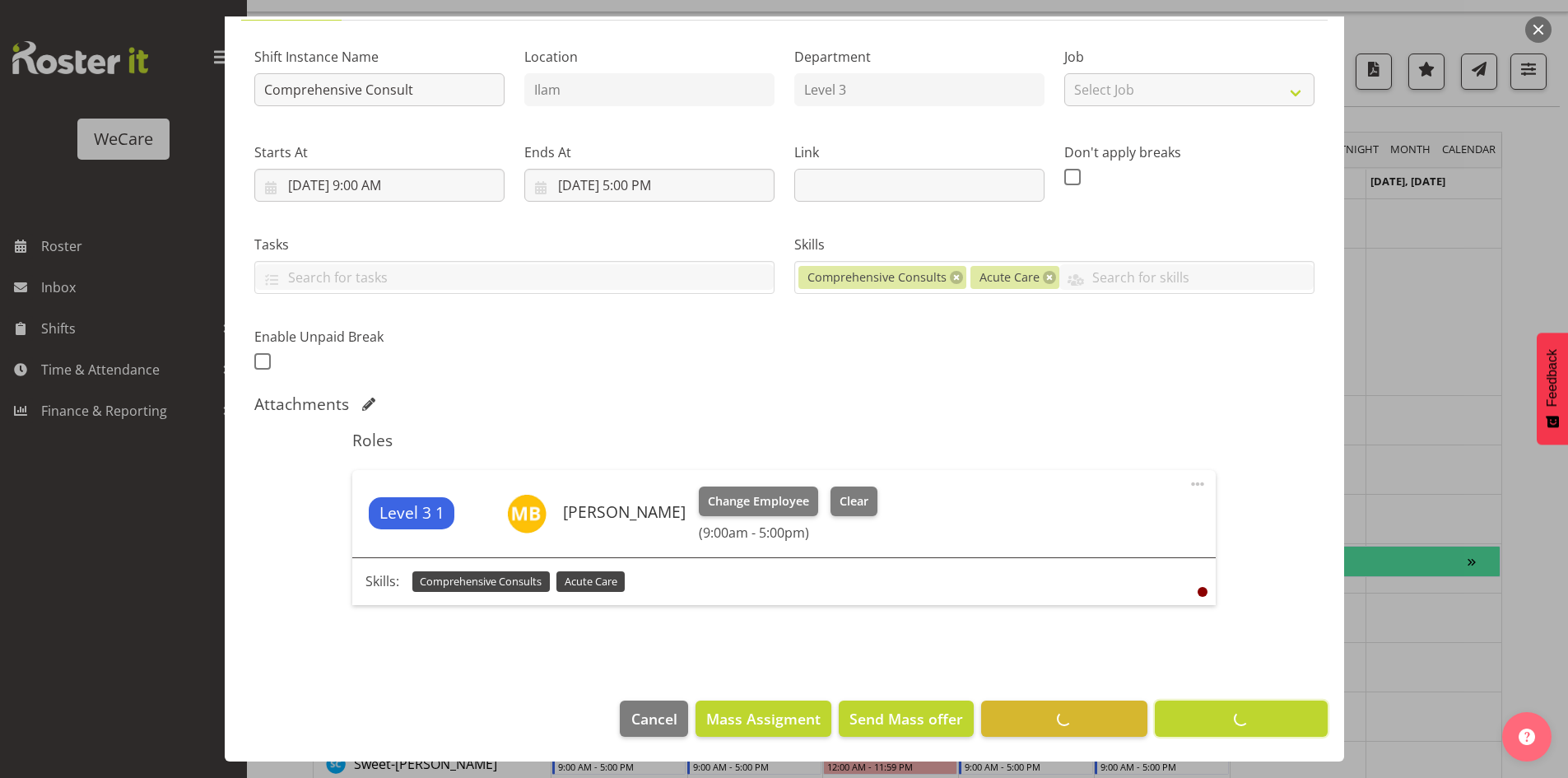
scroll to position [146, 0]
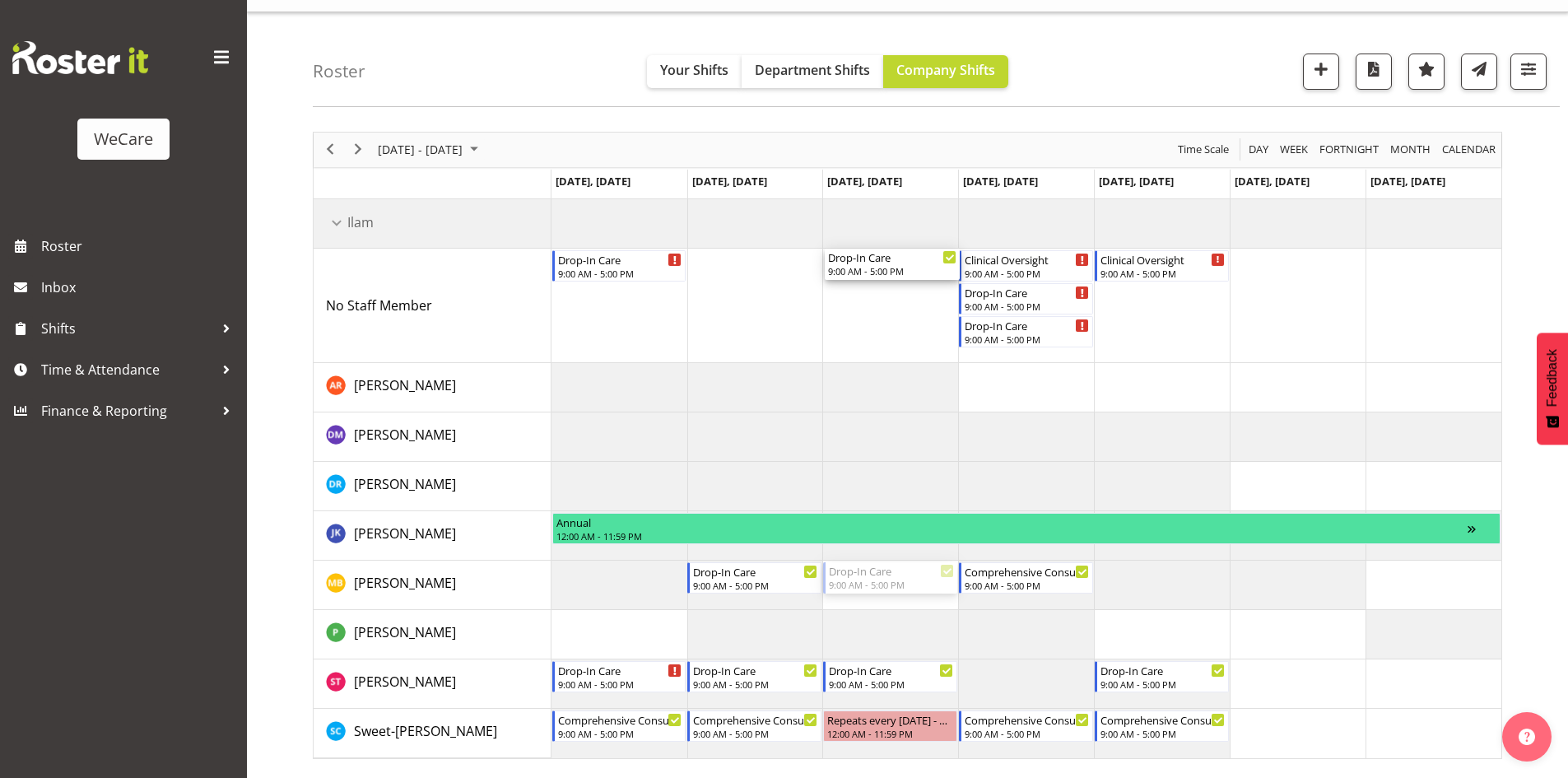
drag, startPoint x: 886, startPoint y: 577, endPoint x: 868, endPoint y: 297, distance: 280.6
click at [868, 297] on div "Drop-In Care 9:00 AM - 5:00 PM Clinical Oversight 9:00 AM - 5:00 PM Drop-In Car…" at bounding box center [1026, 479] width 950 height 559
click at [768, 298] on div "Drop-In Care 9:00 AM - 5:00 PM Drop-In Care 9:00 AM - 5:00 PM Clinical Oversigh…" at bounding box center [1026, 479] width 950 height 559
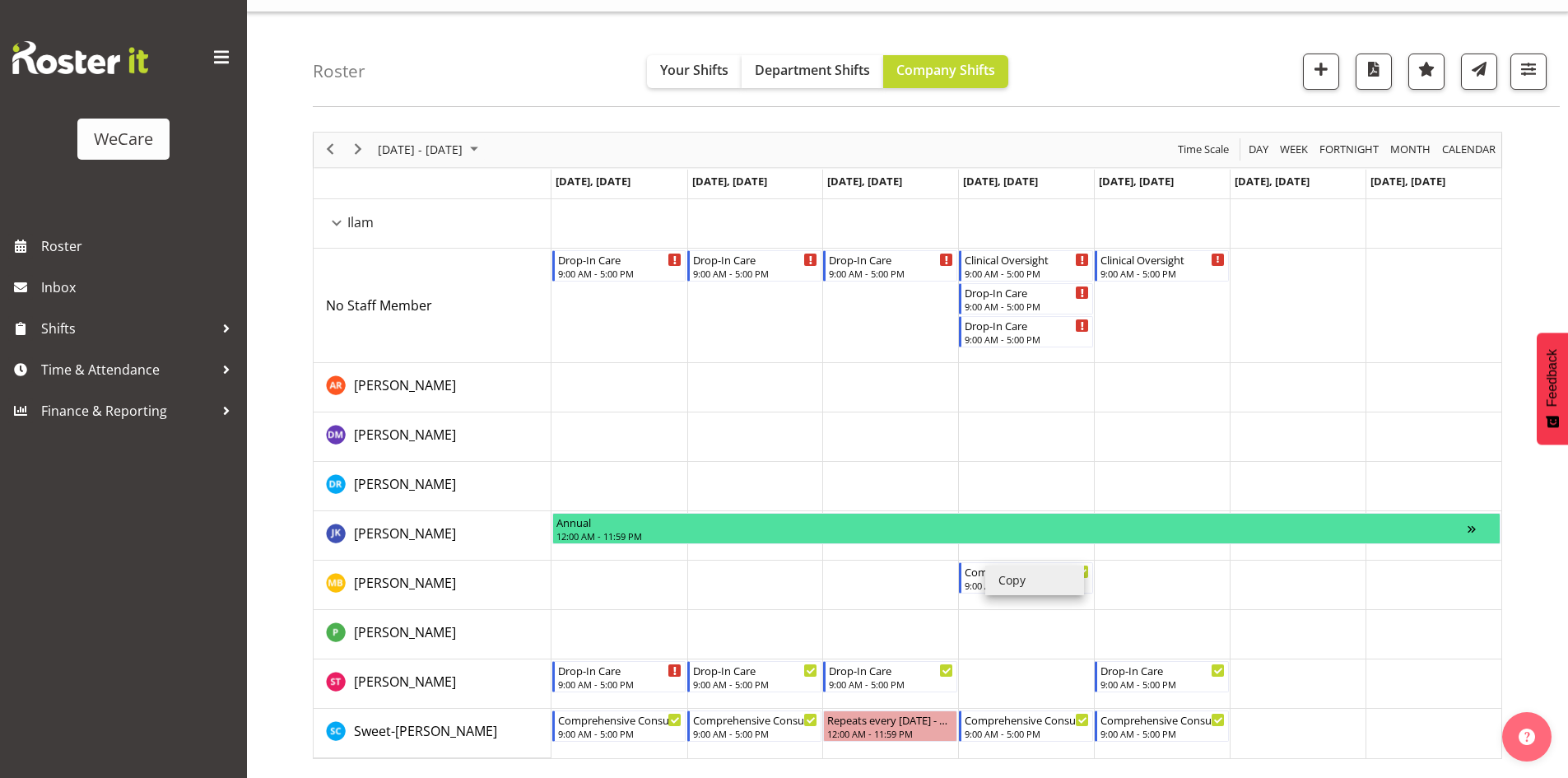
click at [1006, 574] on li "Copy" at bounding box center [1034, 580] width 98 height 30
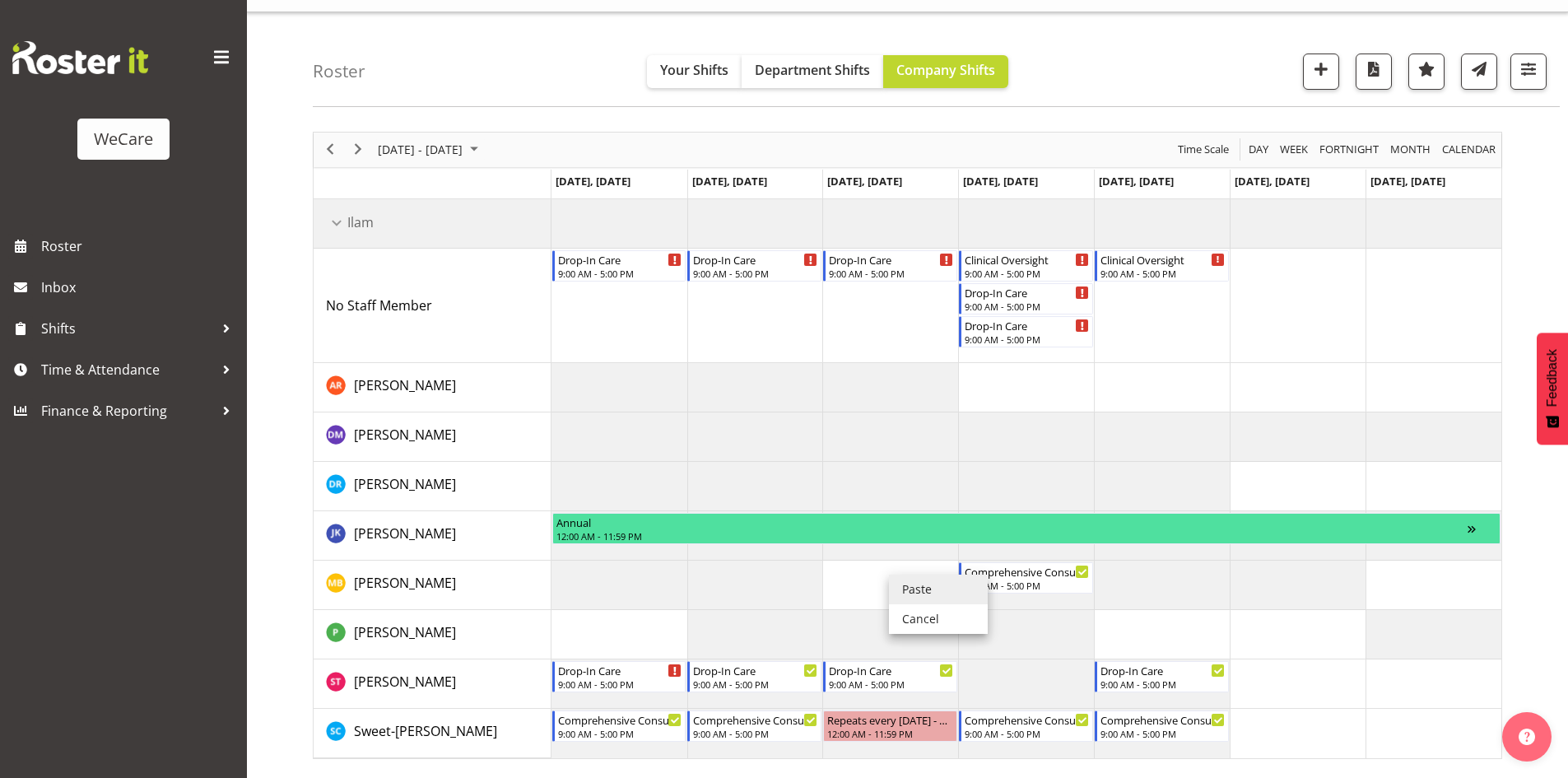
click at [913, 582] on li "Paste" at bounding box center [938, 589] width 98 height 30
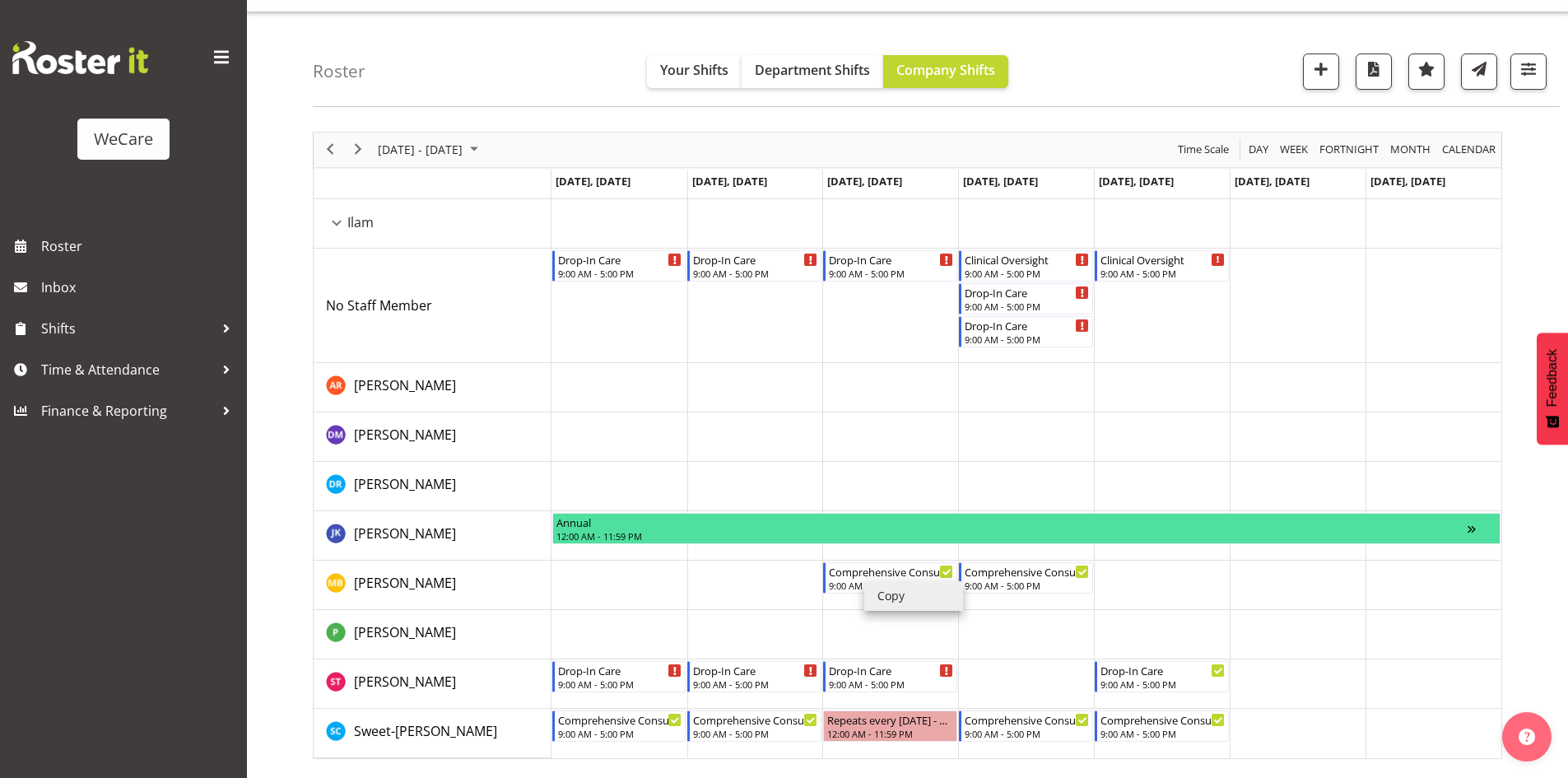
click at [920, 599] on li "Copy" at bounding box center [913, 596] width 98 height 30
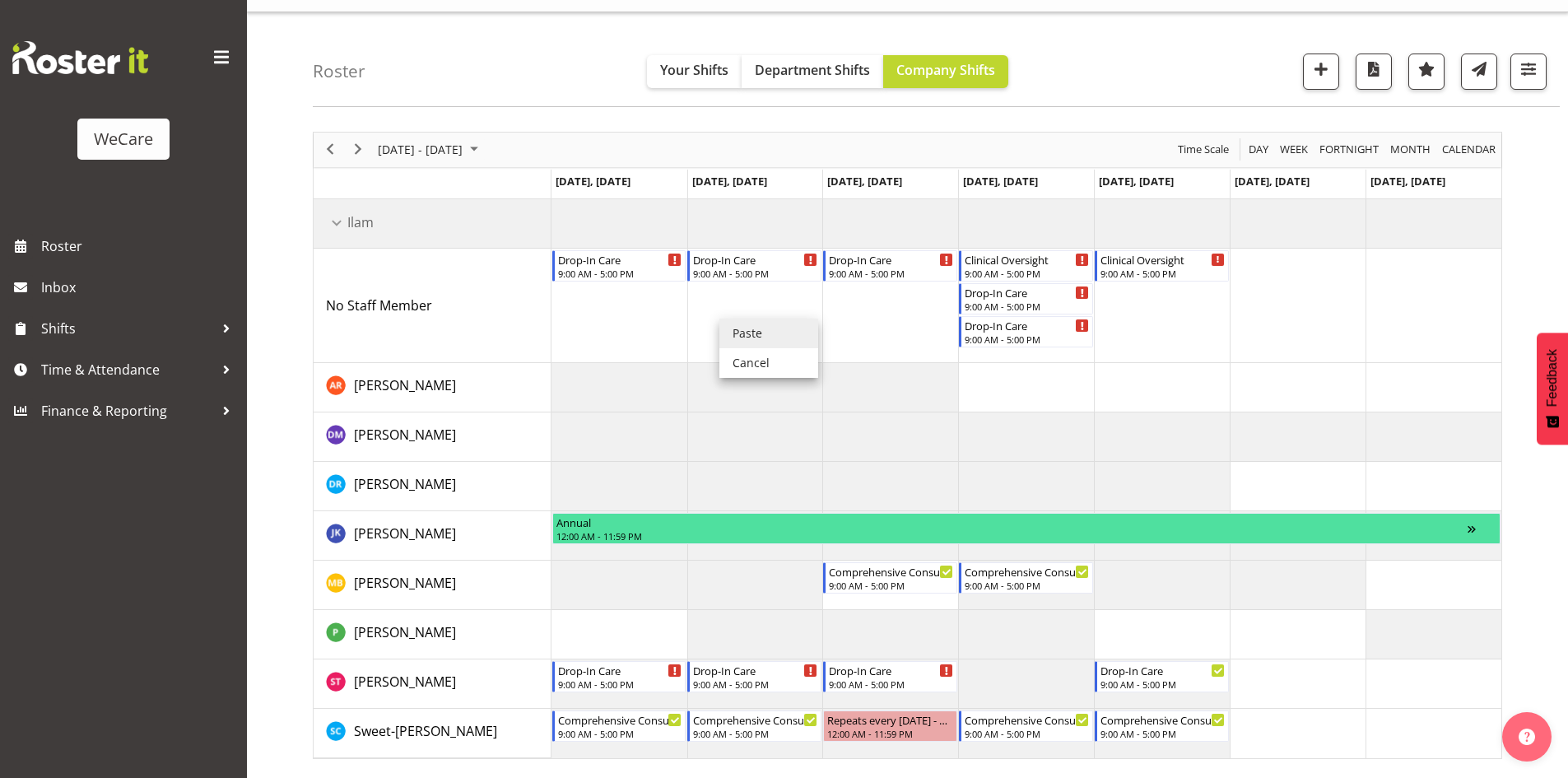
click at [729, 326] on li "Paste" at bounding box center [769, 334] width 98 height 30
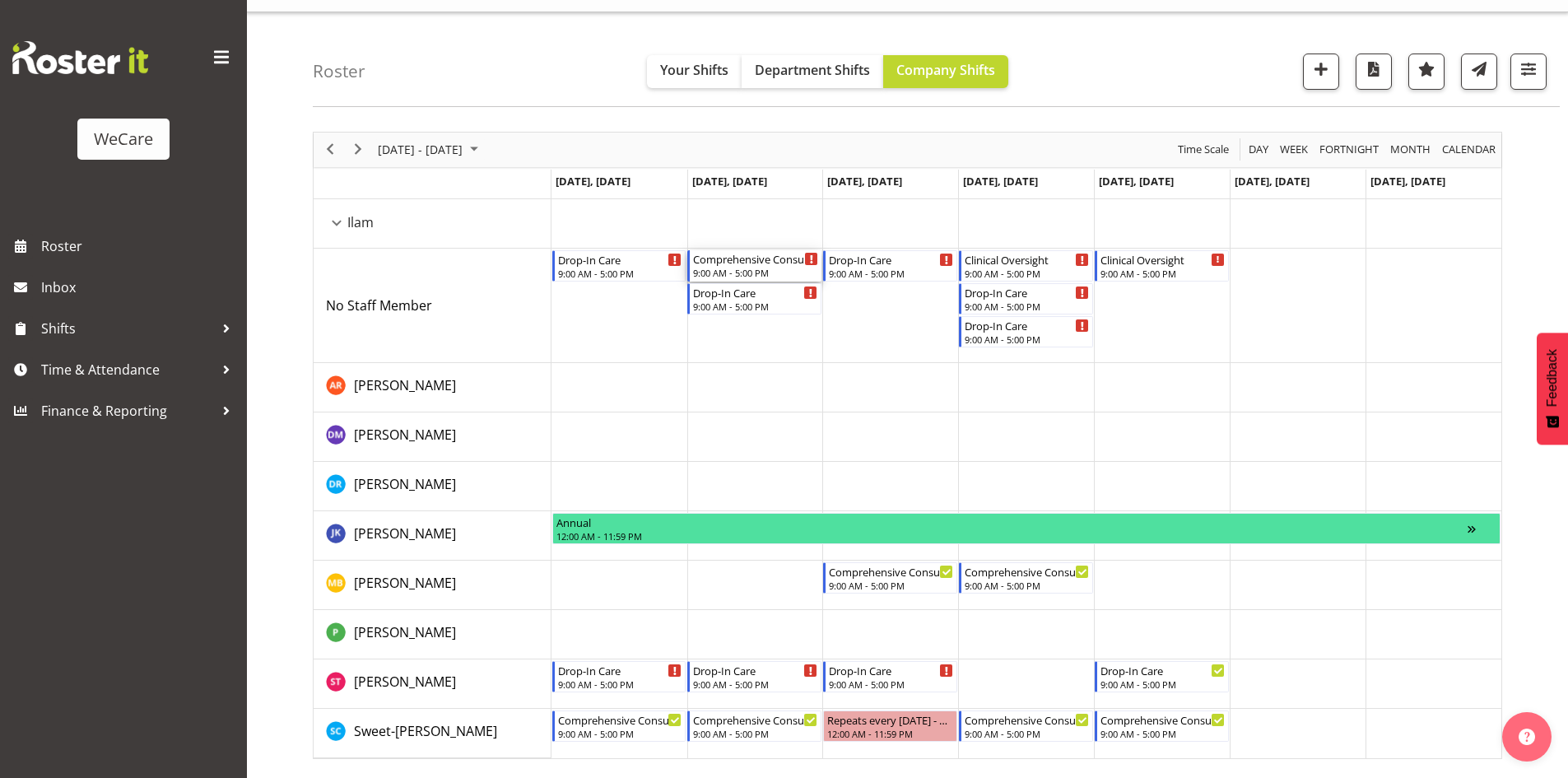
click at [732, 266] on div "Comprehensive Consult" at bounding box center [755, 259] width 125 height 17
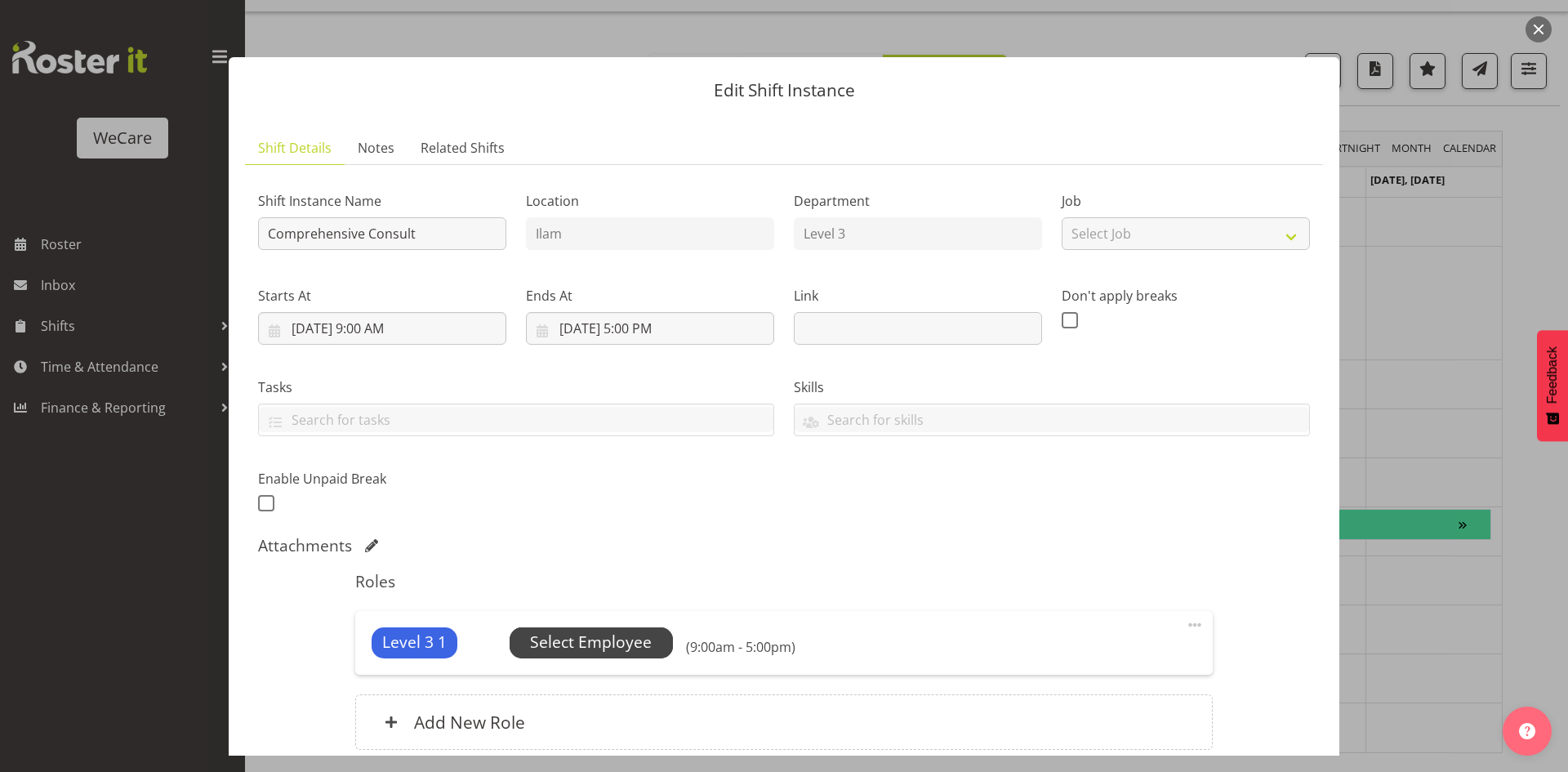
click at [624, 632] on span "Select Employee" at bounding box center [591, 642] width 122 height 24
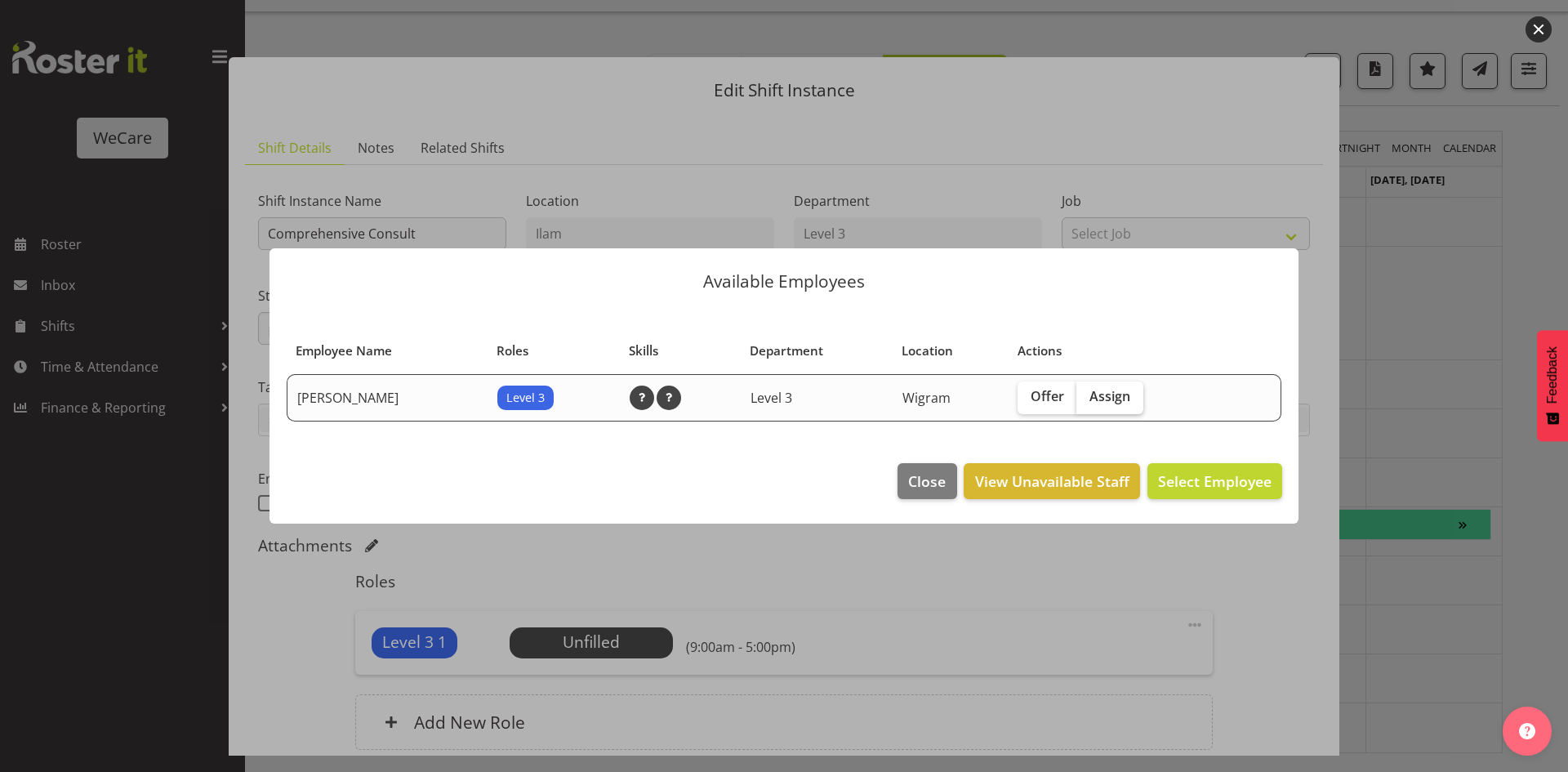
click at [1107, 388] on span "Assign" at bounding box center [1109, 396] width 41 height 17
click at [1088, 391] on input "Assign" at bounding box center [1082, 396] width 11 height 11
checkbox input "true"
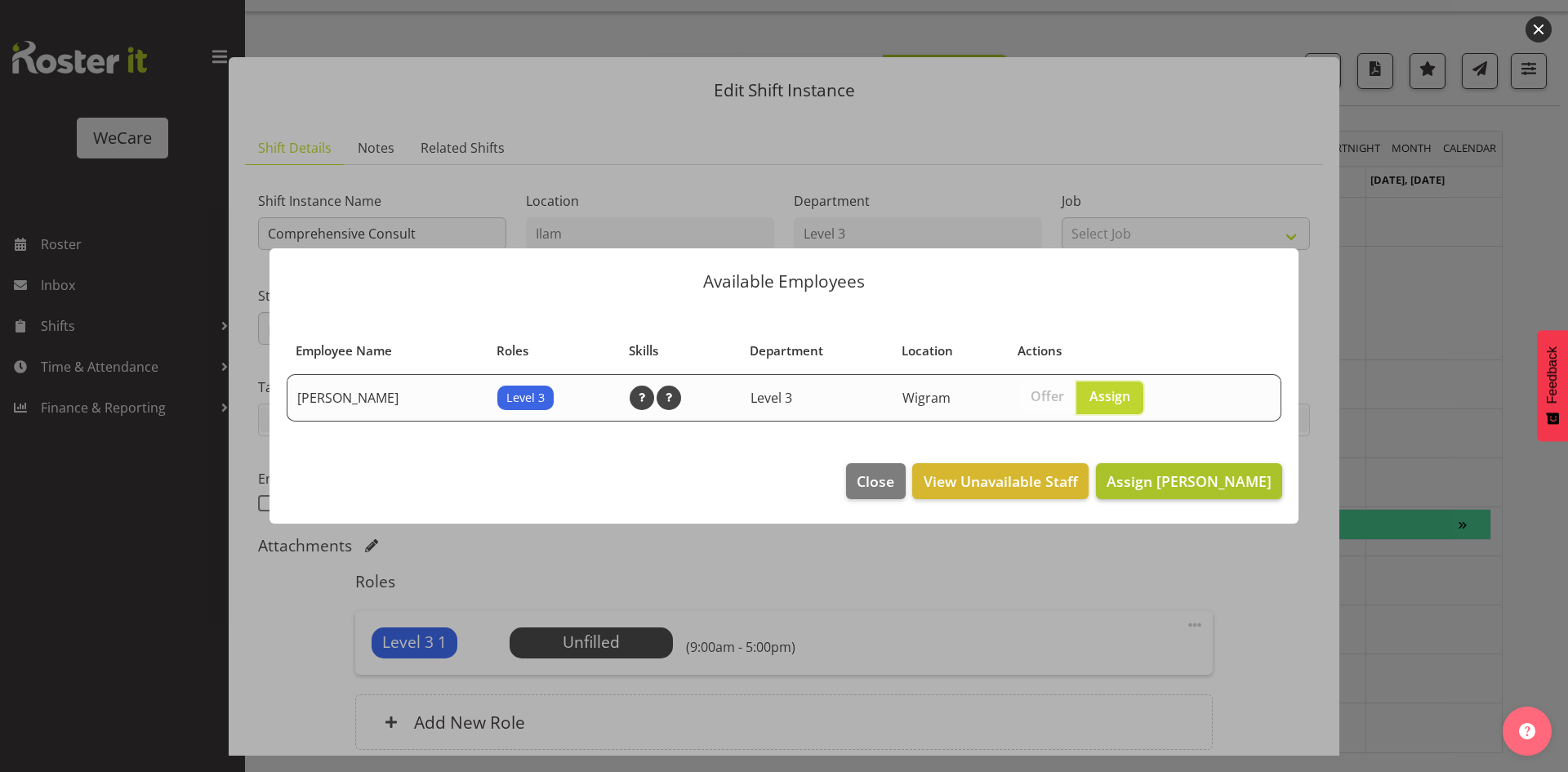
click at [1175, 460] on footer "Close View Unavailable Staff Assign Matthew Brewer" at bounding box center [784, 485] width 1030 height 77
click at [1169, 466] on button "Assign Matthew Brewer" at bounding box center [1189, 480] width 186 height 36
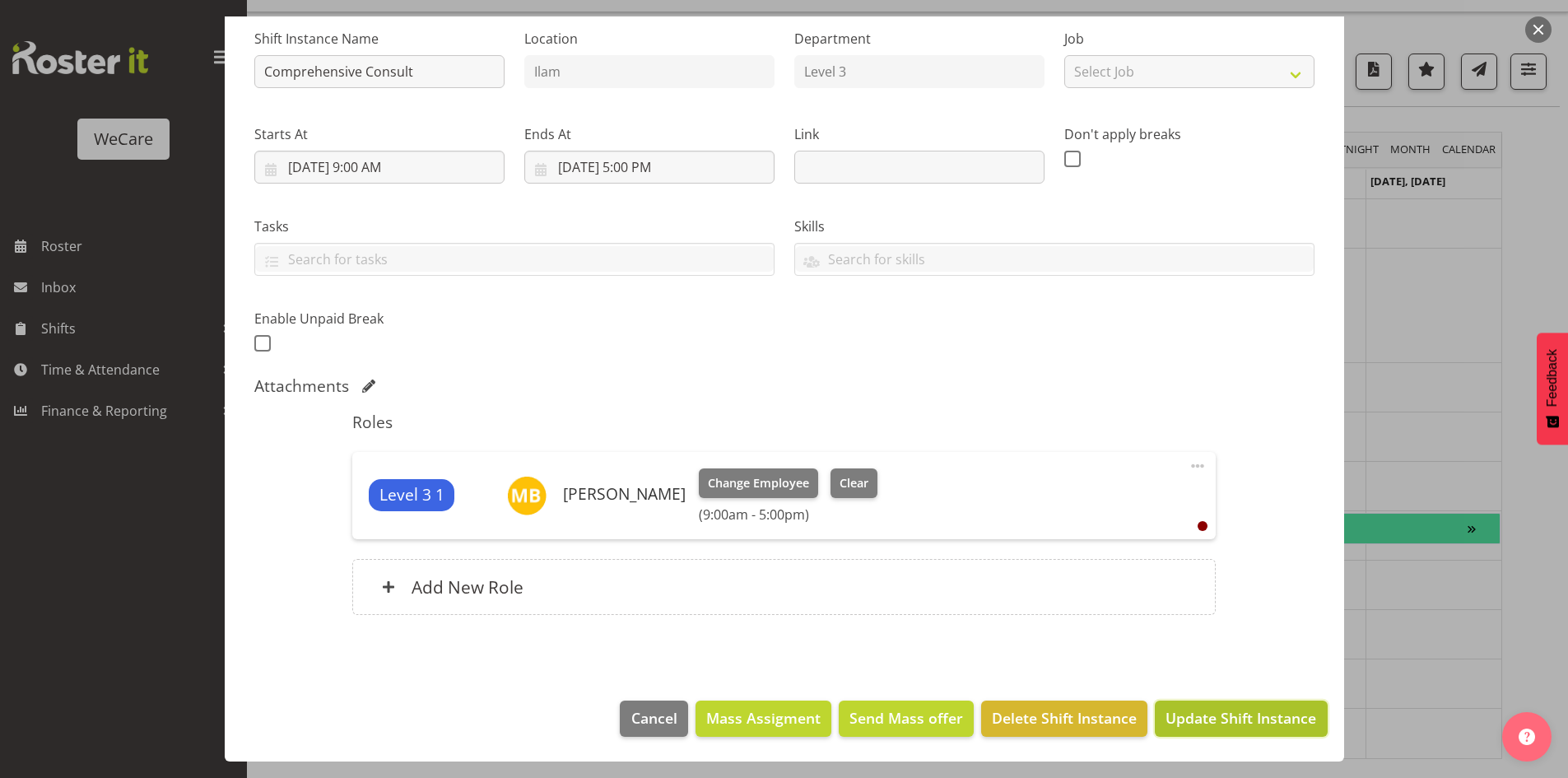
click at [1168, 706] on button "Update Shift Instance" at bounding box center [1241, 718] width 172 height 36
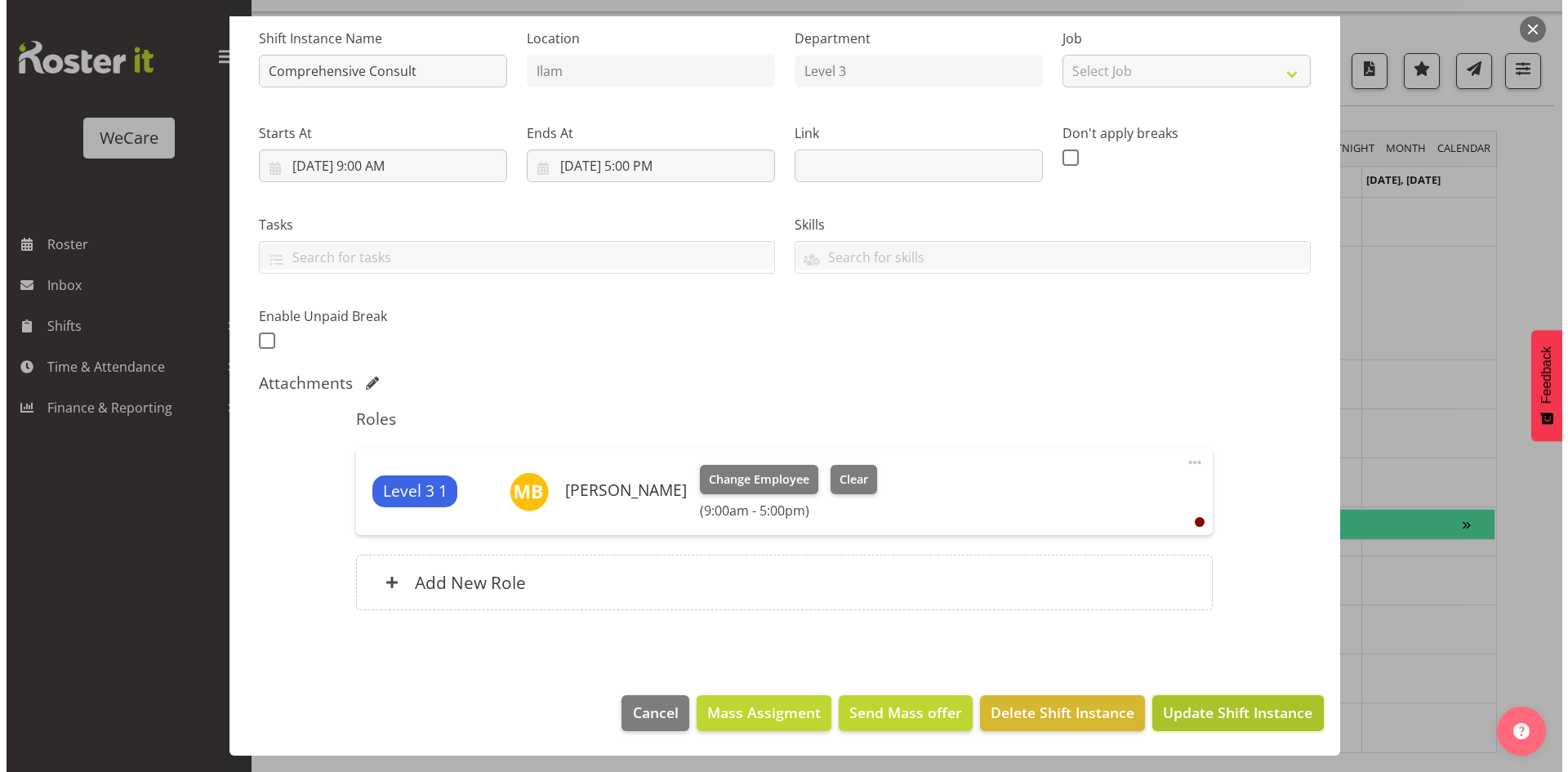
scroll to position [97, 0]
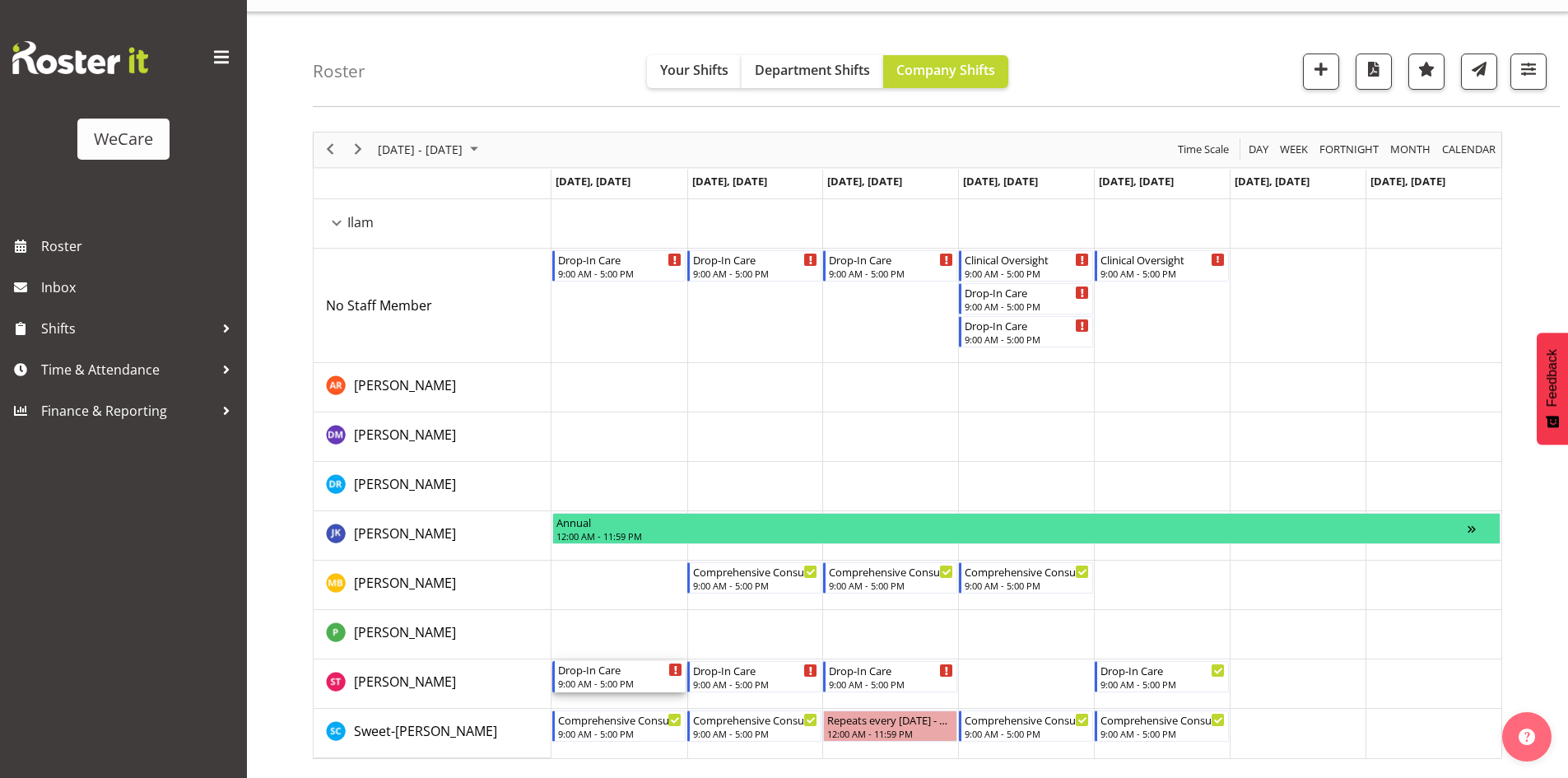
click at [616, 672] on div "Drop-In Care" at bounding box center [621, 669] width 125 height 17
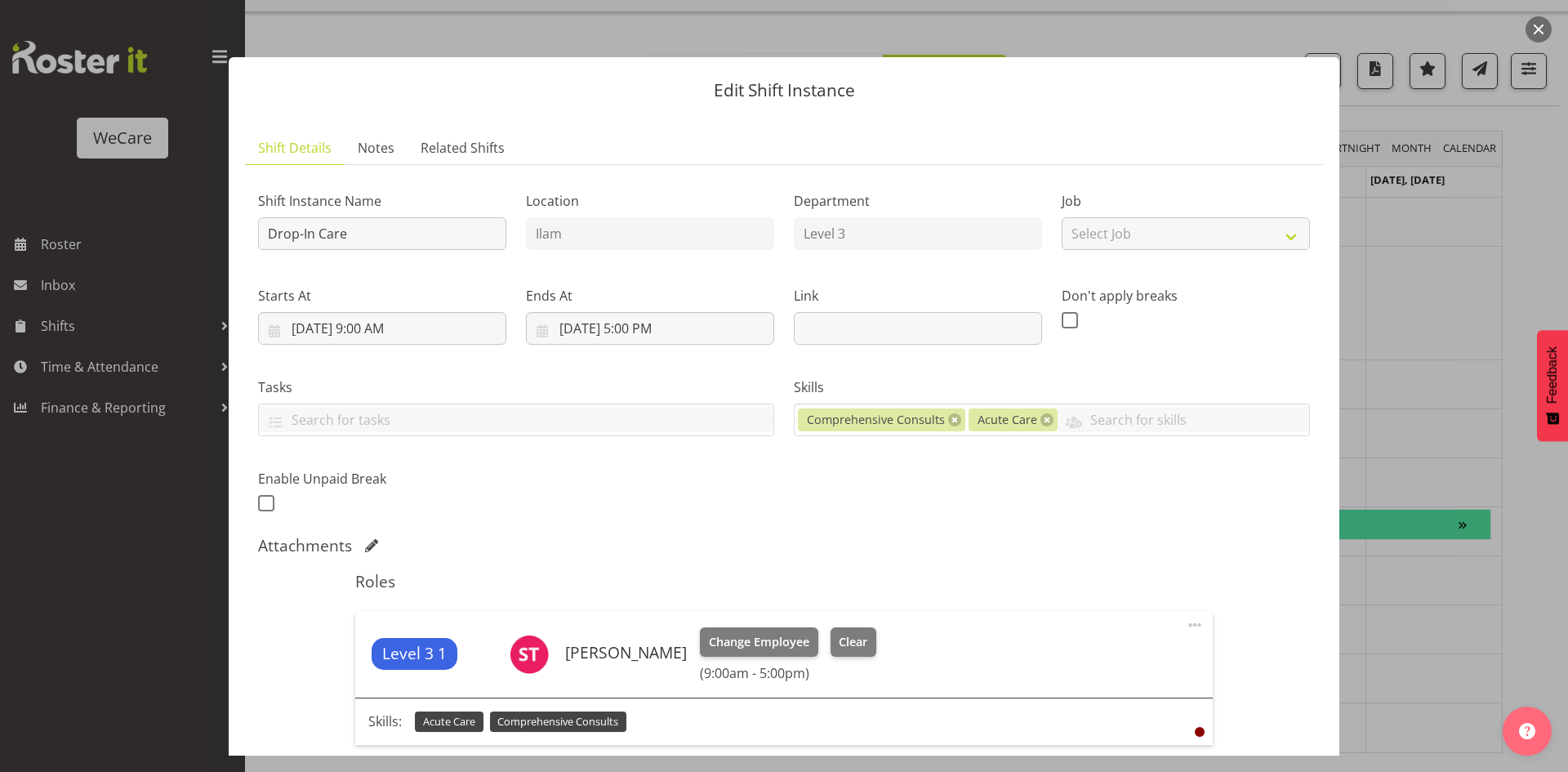
scroll to position [163, 0]
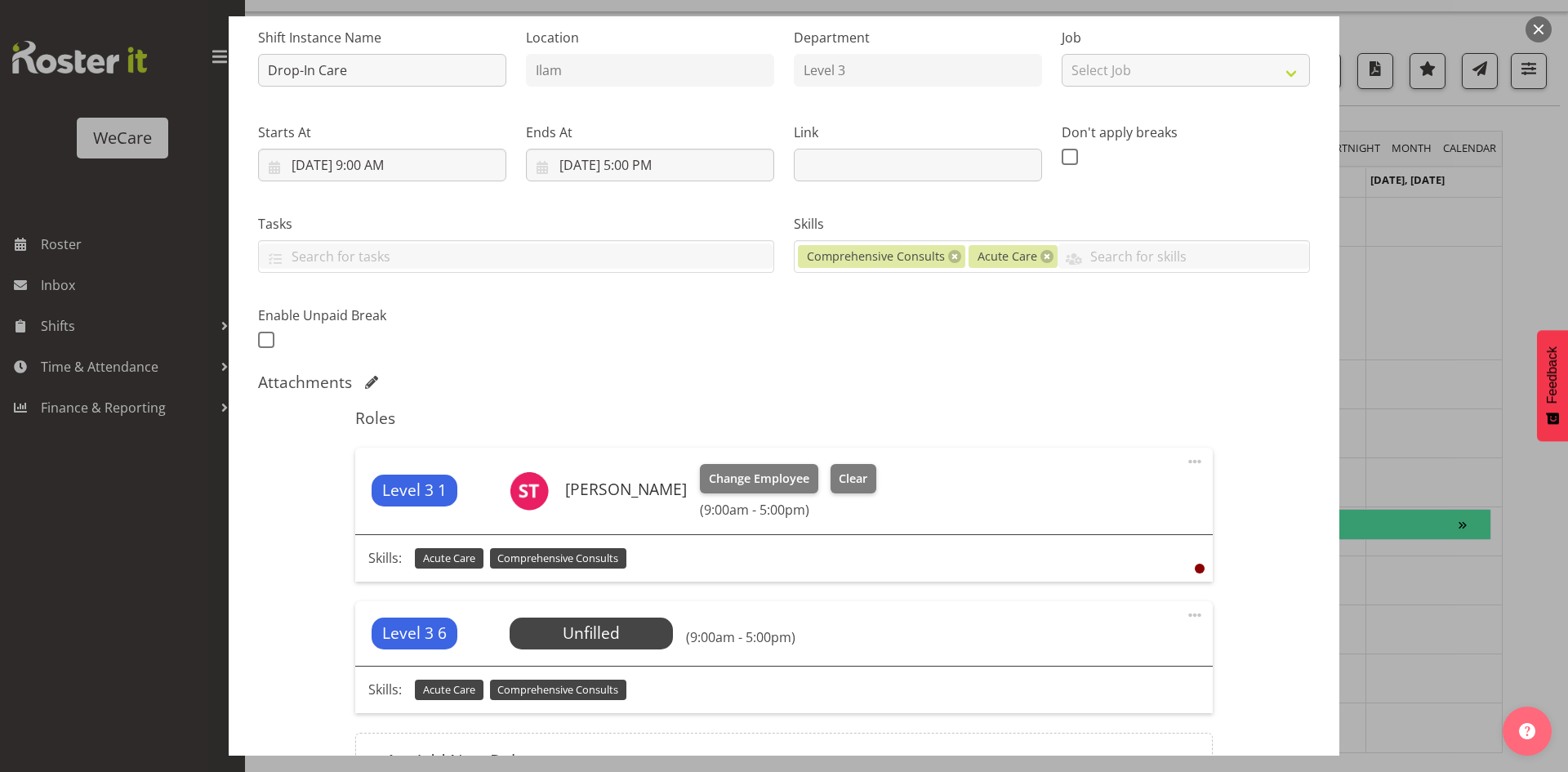
click at [1185, 614] on span at bounding box center [1195, 615] width 20 height 20
click at [1084, 711] on link "Delete" at bounding box center [1126, 710] width 157 height 30
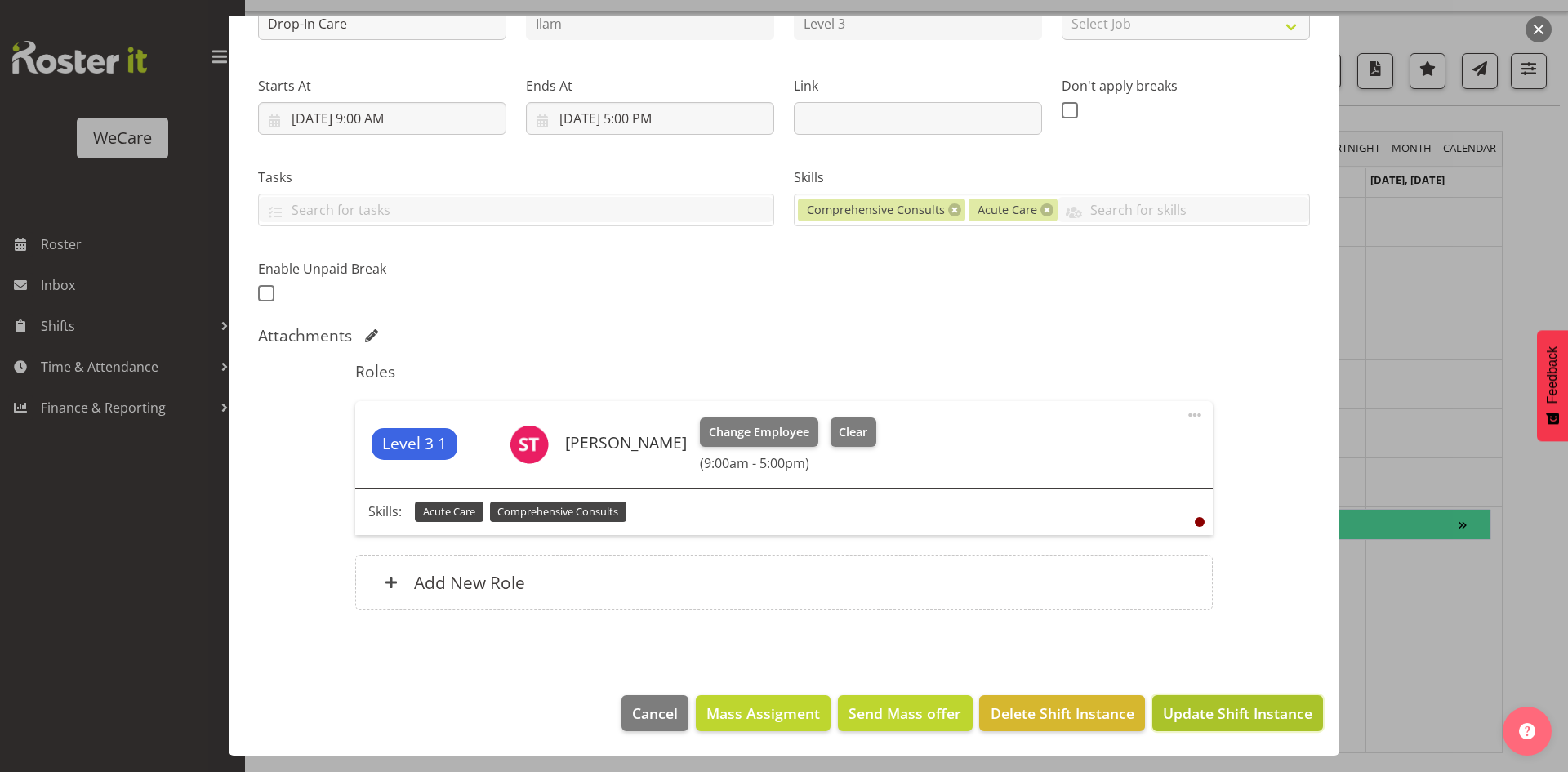
click at [1179, 700] on button "Update Shift Instance" at bounding box center [1238, 712] width 171 height 36
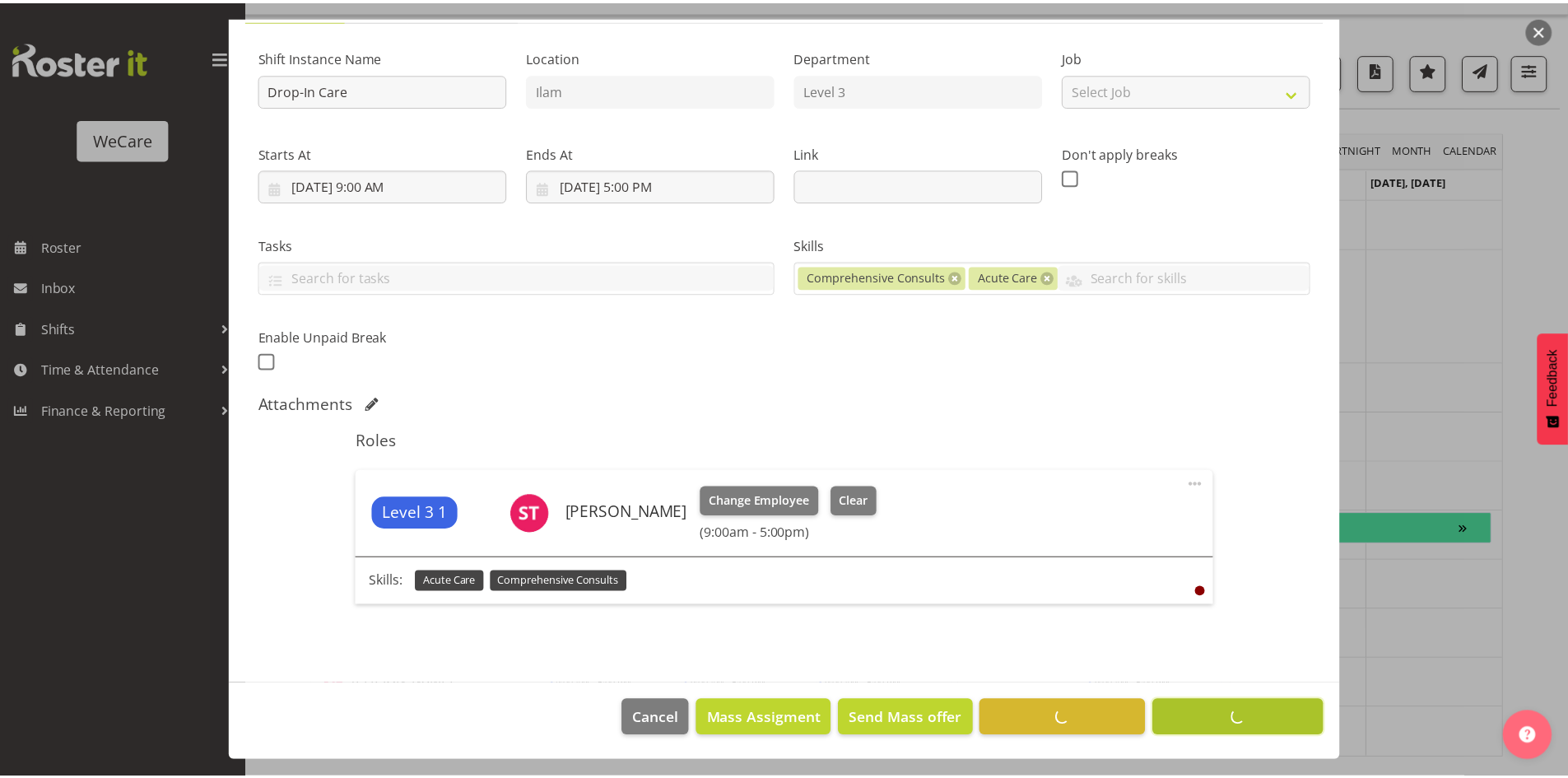
scroll to position [146, 0]
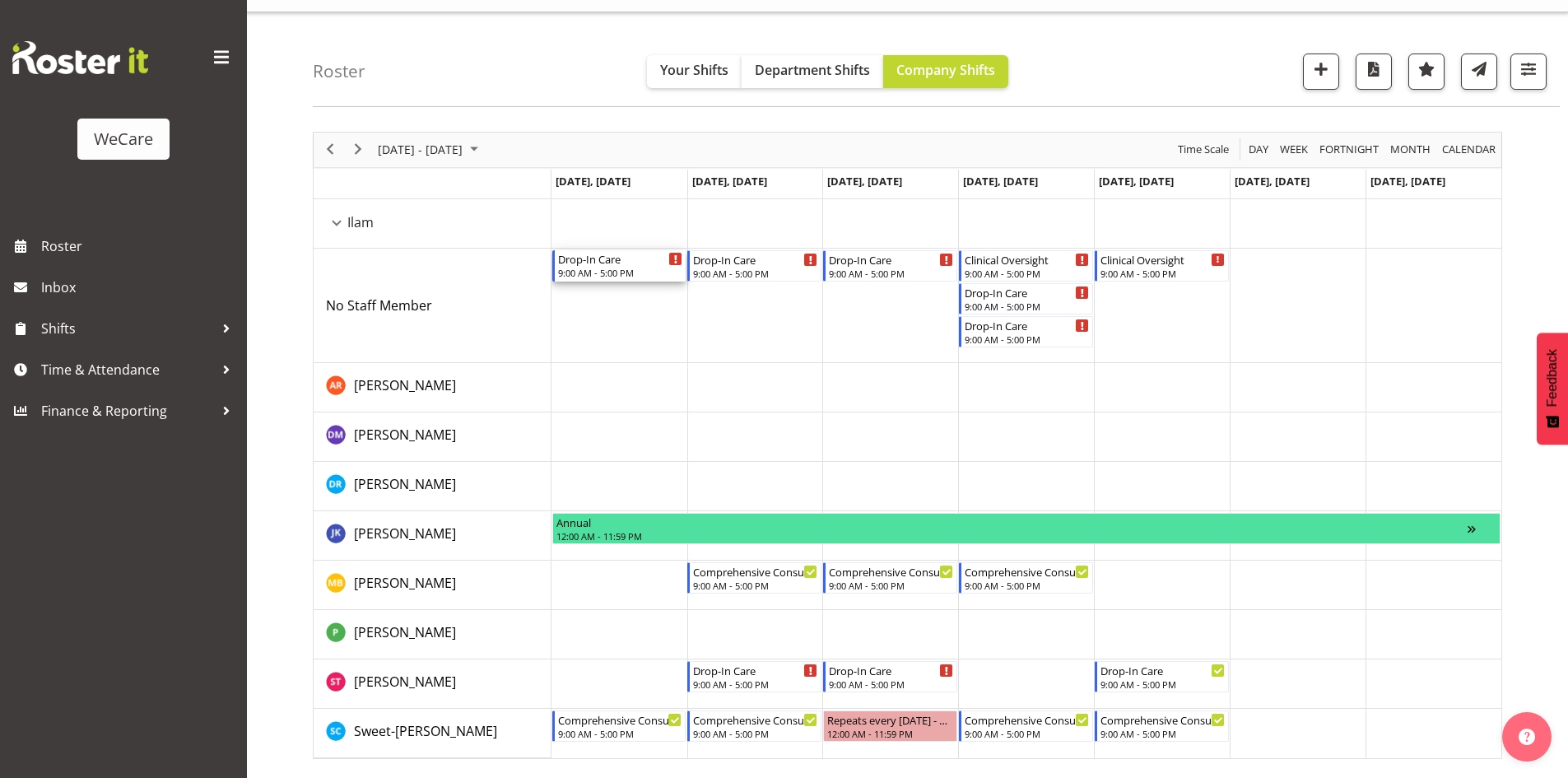
click at [628, 259] on div "Drop-In Care" at bounding box center [621, 259] width 125 height 17
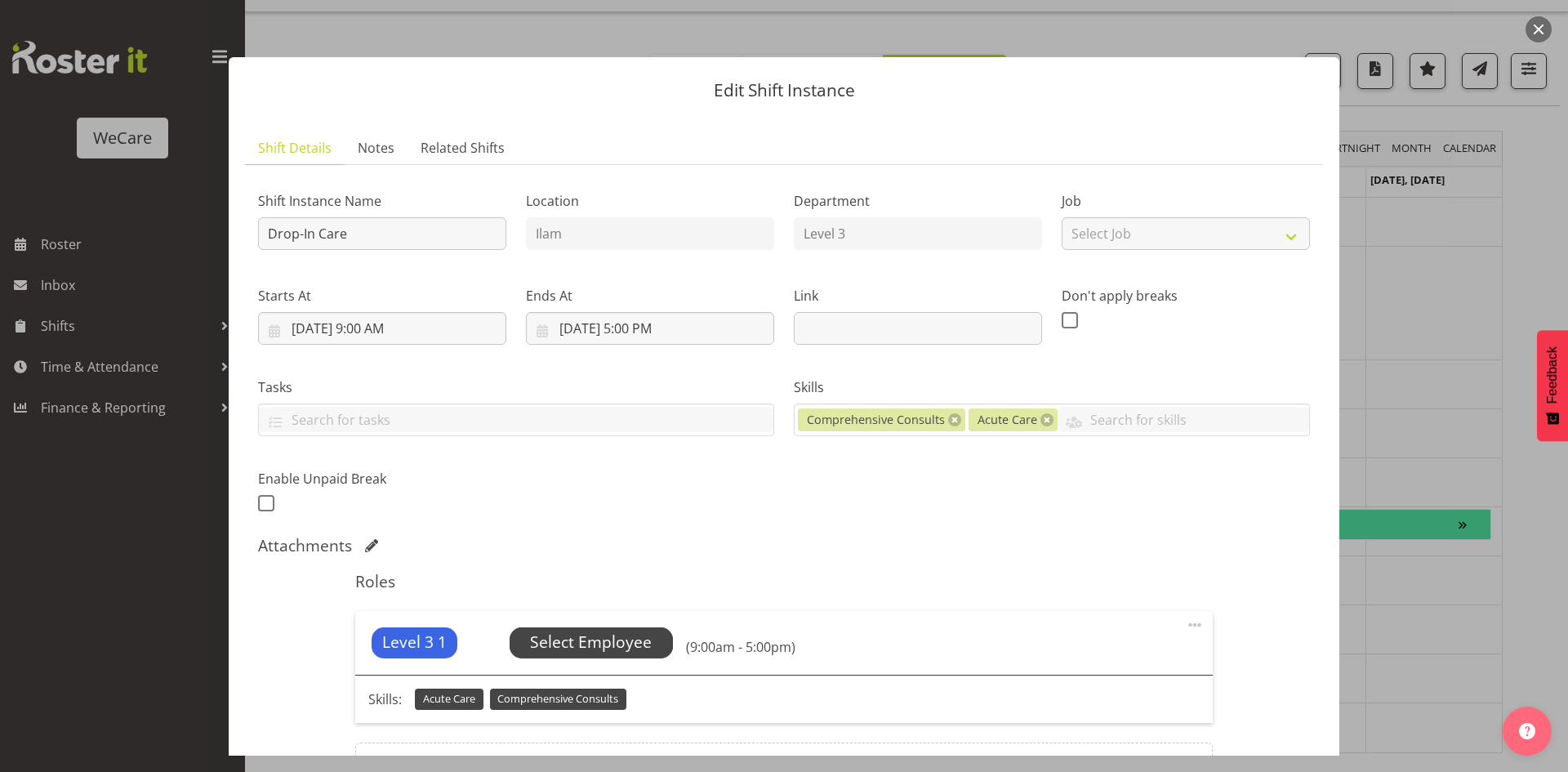
click at [596, 640] on span "Select Employee" at bounding box center [591, 642] width 122 height 24
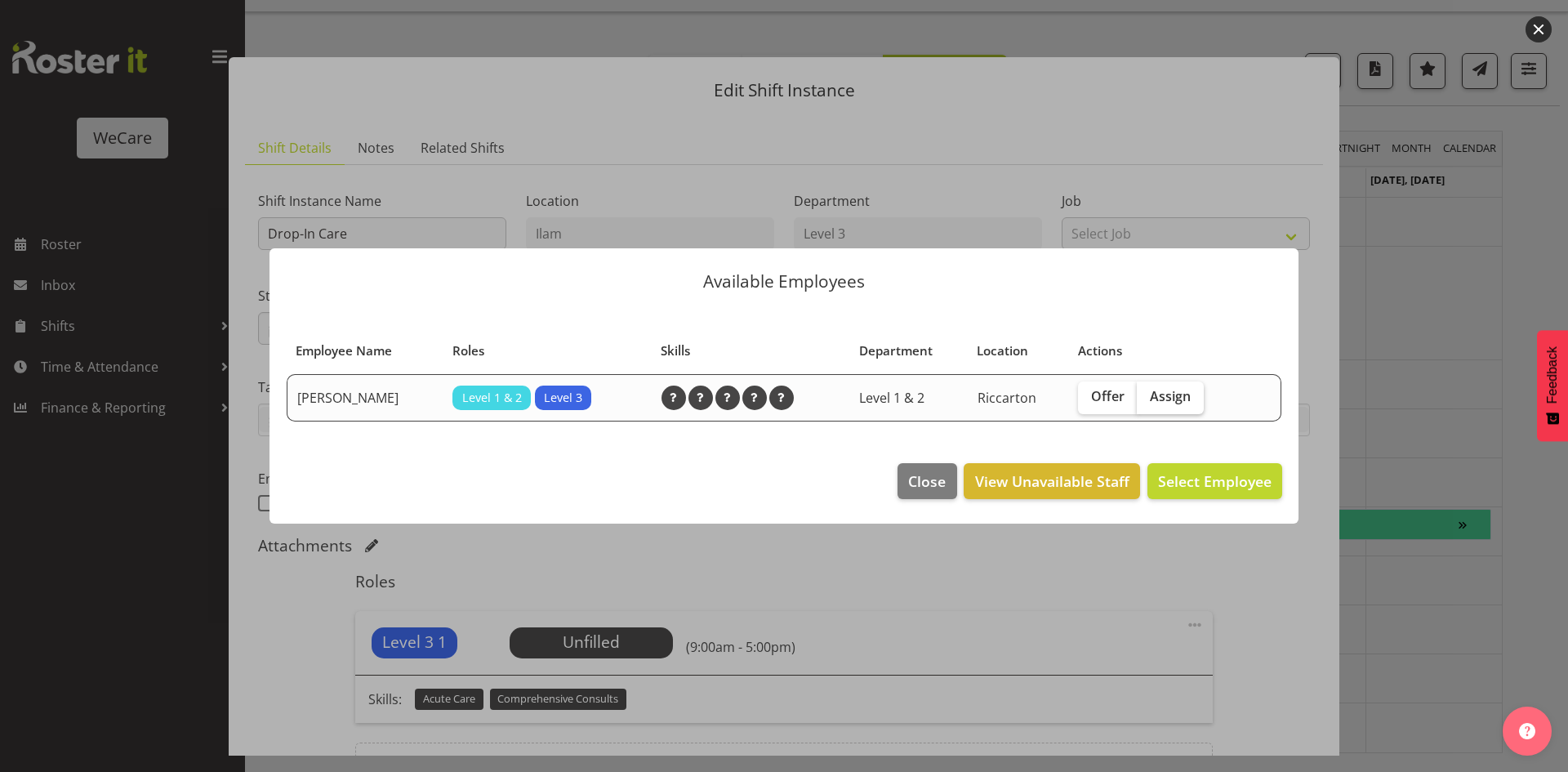
click at [1175, 401] on span "Assign" at bounding box center [1170, 396] width 41 height 17
click at [1148, 401] on input "Assign" at bounding box center [1142, 396] width 11 height 11
checkbox input "true"
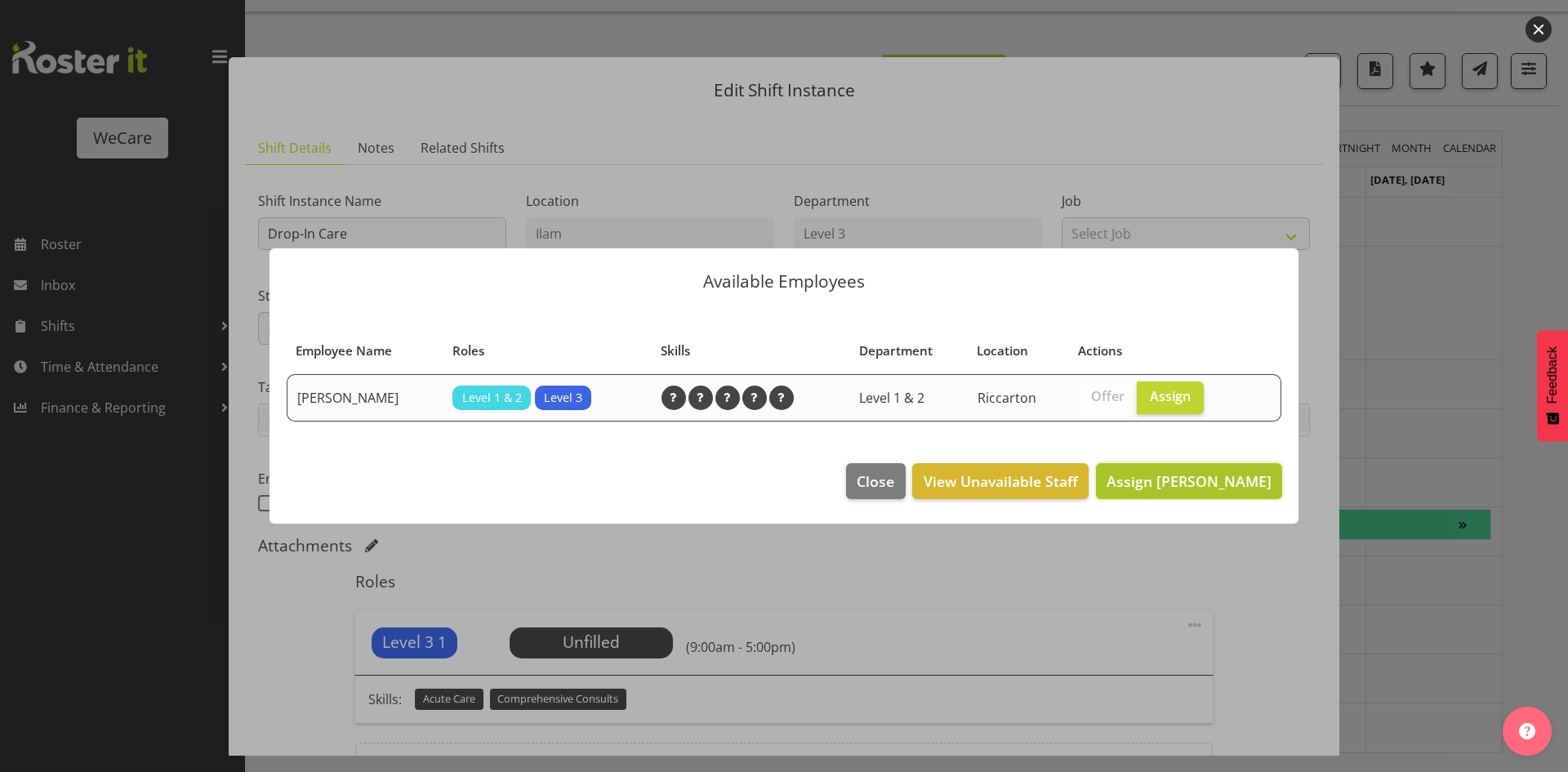
click at [1174, 482] on span "Assign Simone Turner" at bounding box center [1189, 481] width 165 height 20
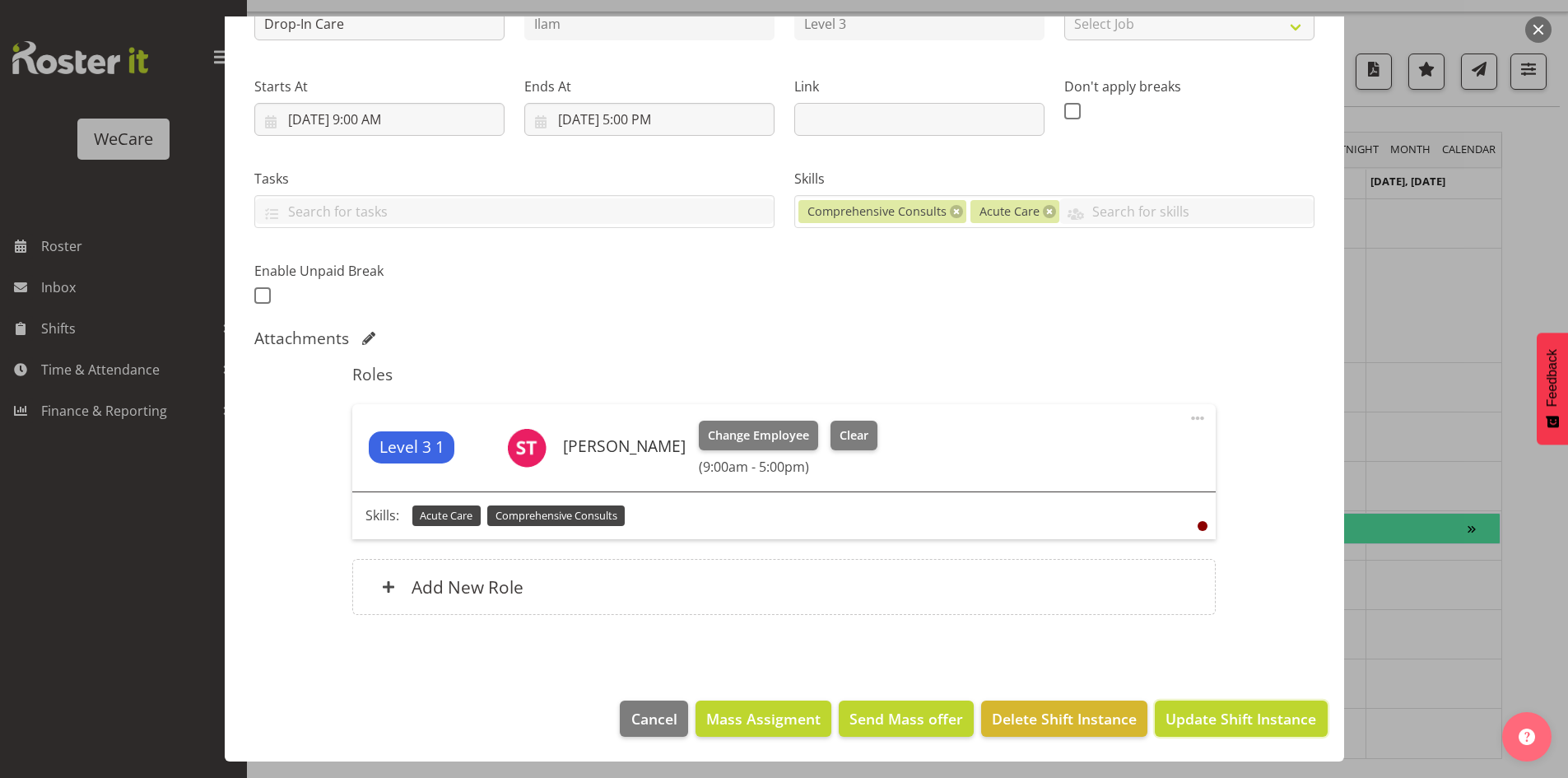
drag, startPoint x: 1175, startPoint y: 727, endPoint x: 1166, endPoint y: 725, distance: 9.2
click at [1176, 726] on span "Update Shift Instance" at bounding box center [1240, 719] width 150 height 22
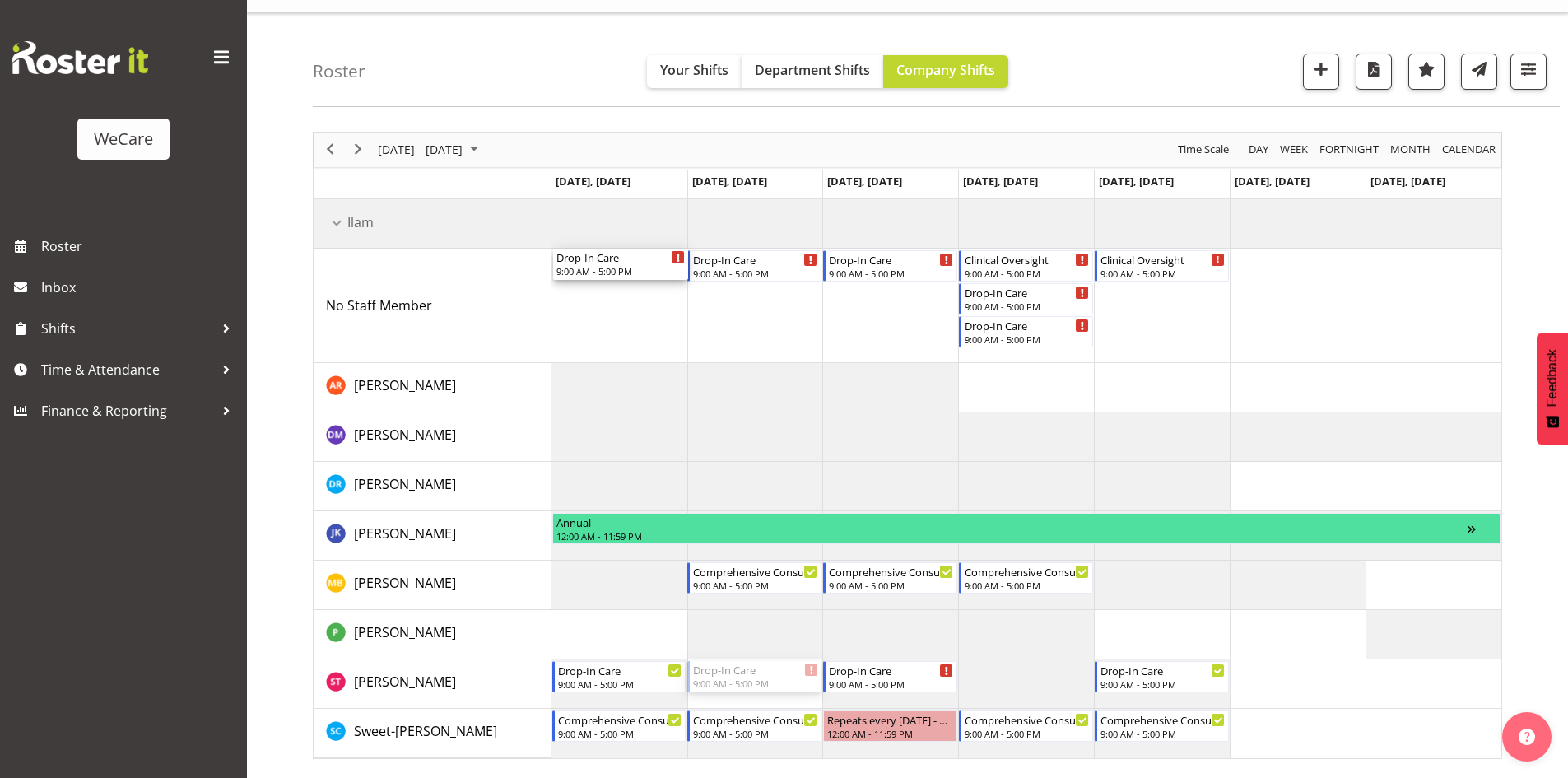
drag, startPoint x: 761, startPoint y: 674, endPoint x: 624, endPoint y: 303, distance: 395.5
click at [624, 303] on div "Drop-In Care 9:00 AM - 5:00 PM Drop-In Care 9:00 AM - 5:00 PM Clinical Oversigh…" at bounding box center [1026, 479] width 950 height 559
drag, startPoint x: 890, startPoint y: 678, endPoint x: 783, endPoint y: 677, distance: 107.0
drag, startPoint x: 591, startPoint y: 251, endPoint x: 704, endPoint y: 286, distance: 118.3
click at [704, 286] on div "Drop-In Care 9:00 AM - 5:00 PM Drop-In Care 9:00 AM - 5:00 PM Drop-In Care 9:00…" at bounding box center [1026, 479] width 950 height 559
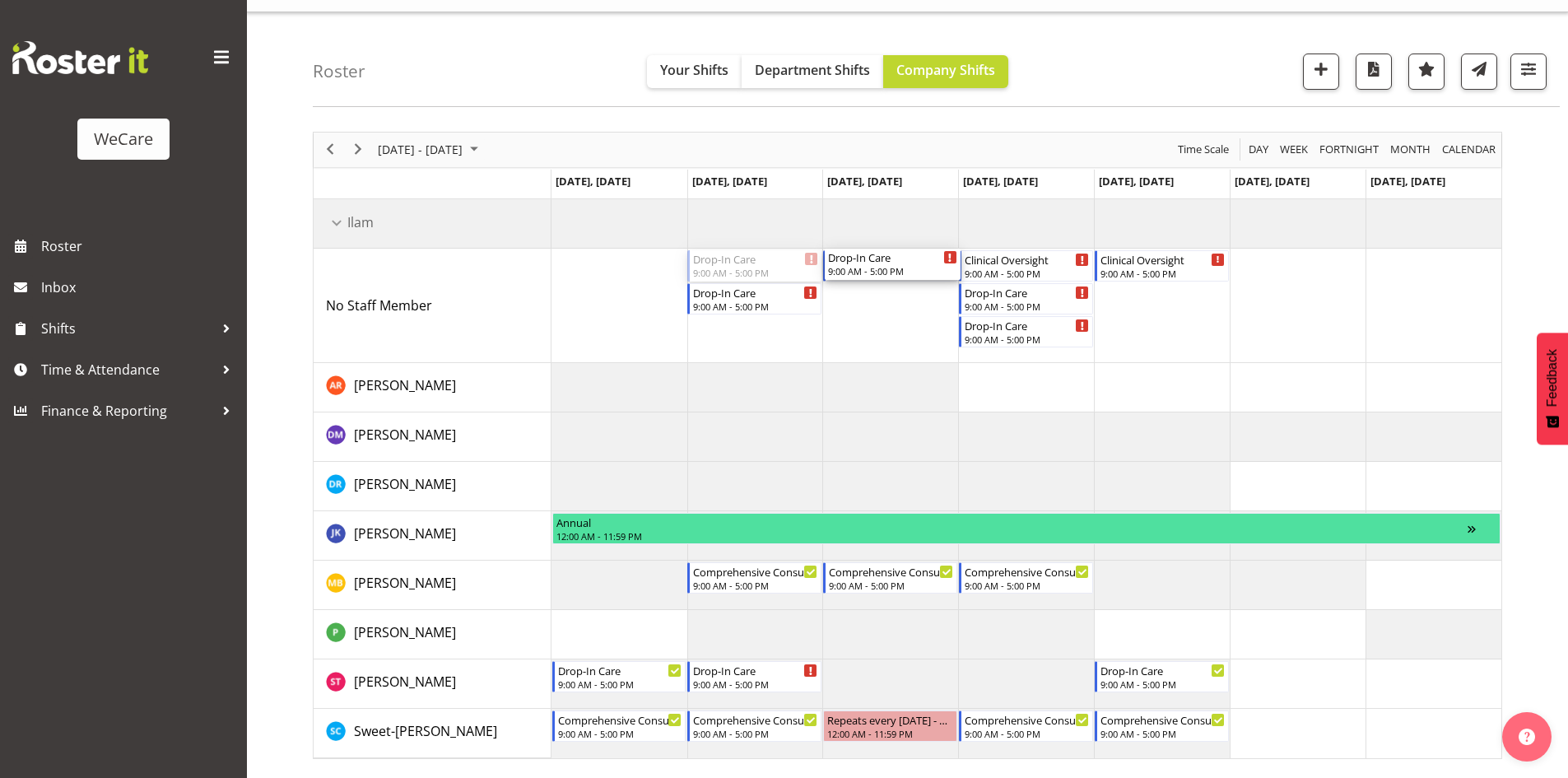
drag, startPoint x: 759, startPoint y: 253, endPoint x: 928, endPoint y: 329, distance: 185.3
click at [928, 329] on div "Drop-In Care 9:00 AM - 5:00 PM Drop-In Care 9:00 AM - 5:00 PM Drop-In Care 9:00…" at bounding box center [1026, 479] width 950 height 559
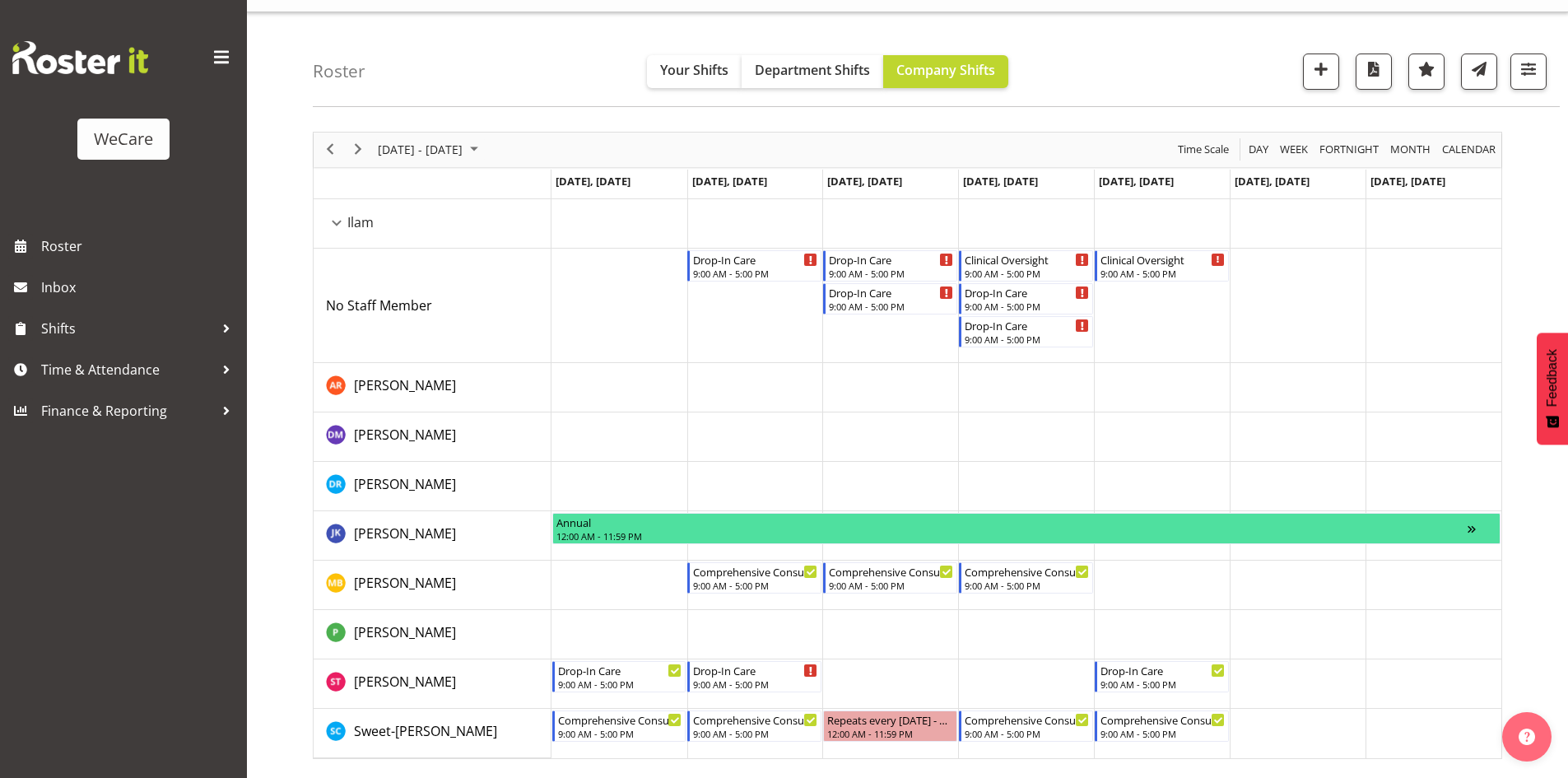
click at [911, 301] on div "9:00 AM - 5:00 PM" at bounding box center [890, 306] width 124 height 13
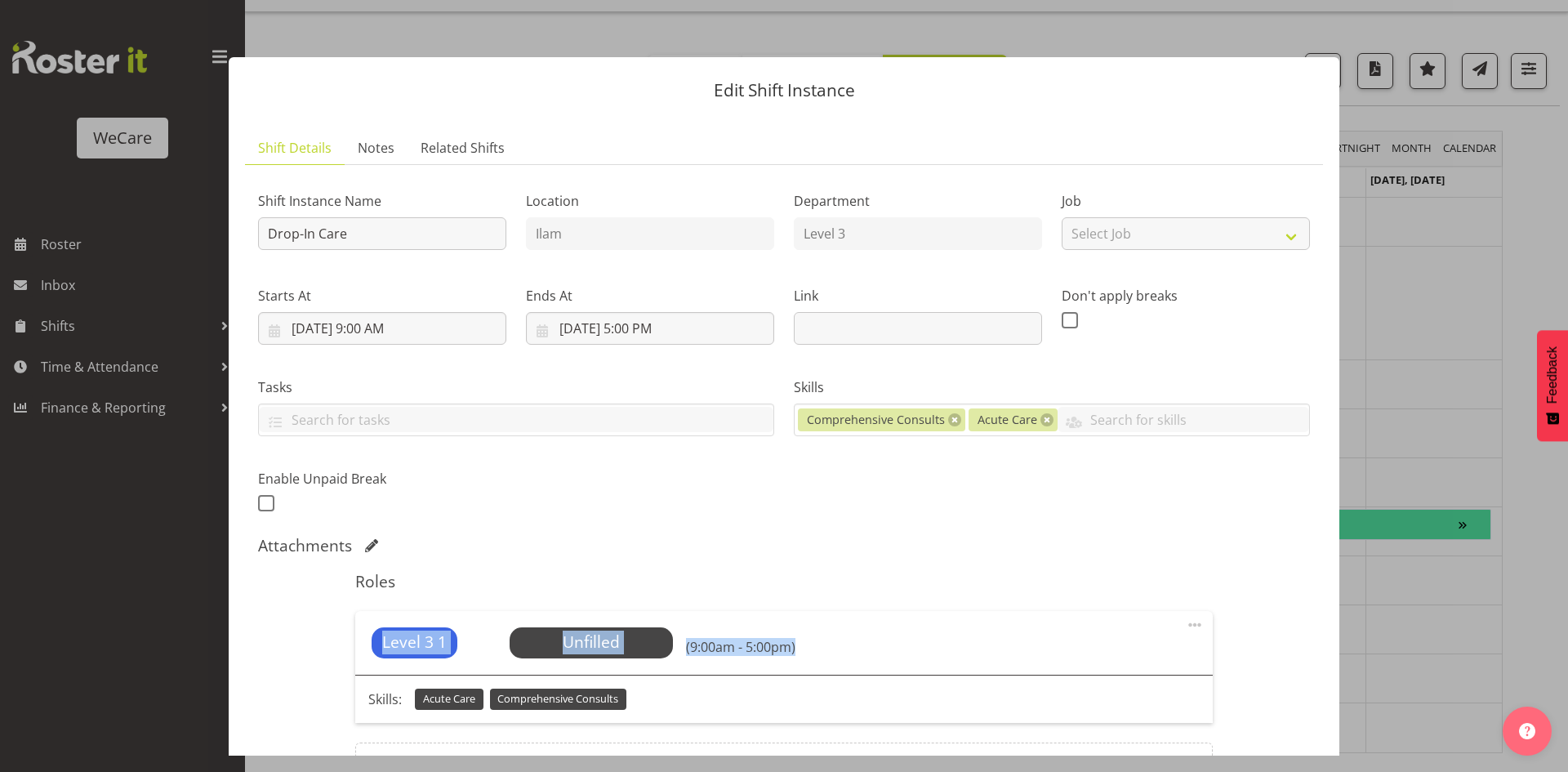
click at [806, 649] on div "Roles Level 3 1 Unfilled Select Employee (9:00am - 5:00pm) Skills: Acute Care C…" at bounding box center [784, 689] width 876 height 256
click at [626, 632] on span "Select Employee" at bounding box center [591, 642] width 122 height 24
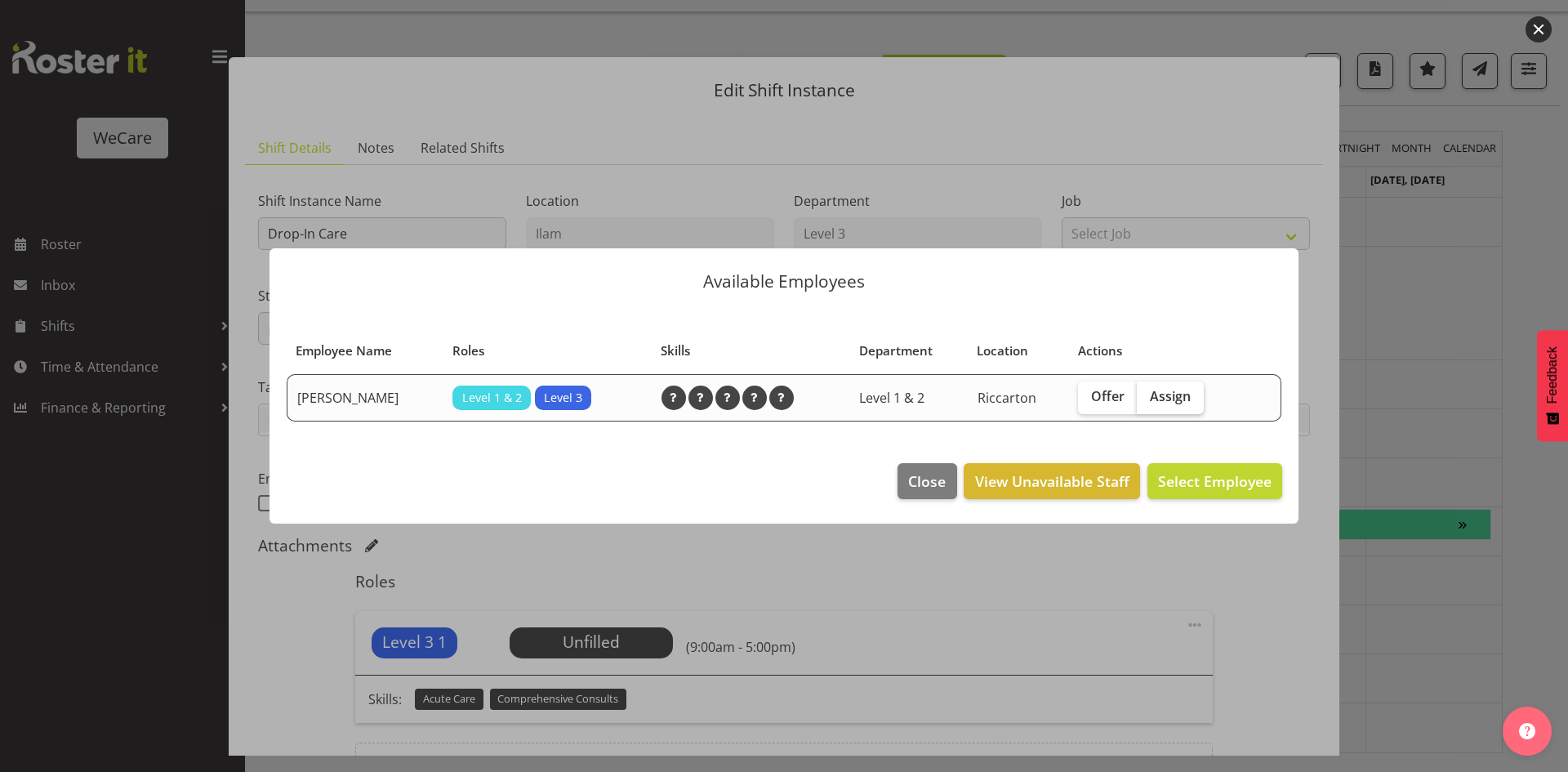
drag, startPoint x: 1163, startPoint y: 393, endPoint x: 1184, endPoint y: 470, distance: 79.8
click at [1161, 393] on span "Assign" at bounding box center [1170, 396] width 41 height 17
click at [1148, 393] on input "Assign" at bounding box center [1142, 396] width 11 height 11
checkbox input "true"
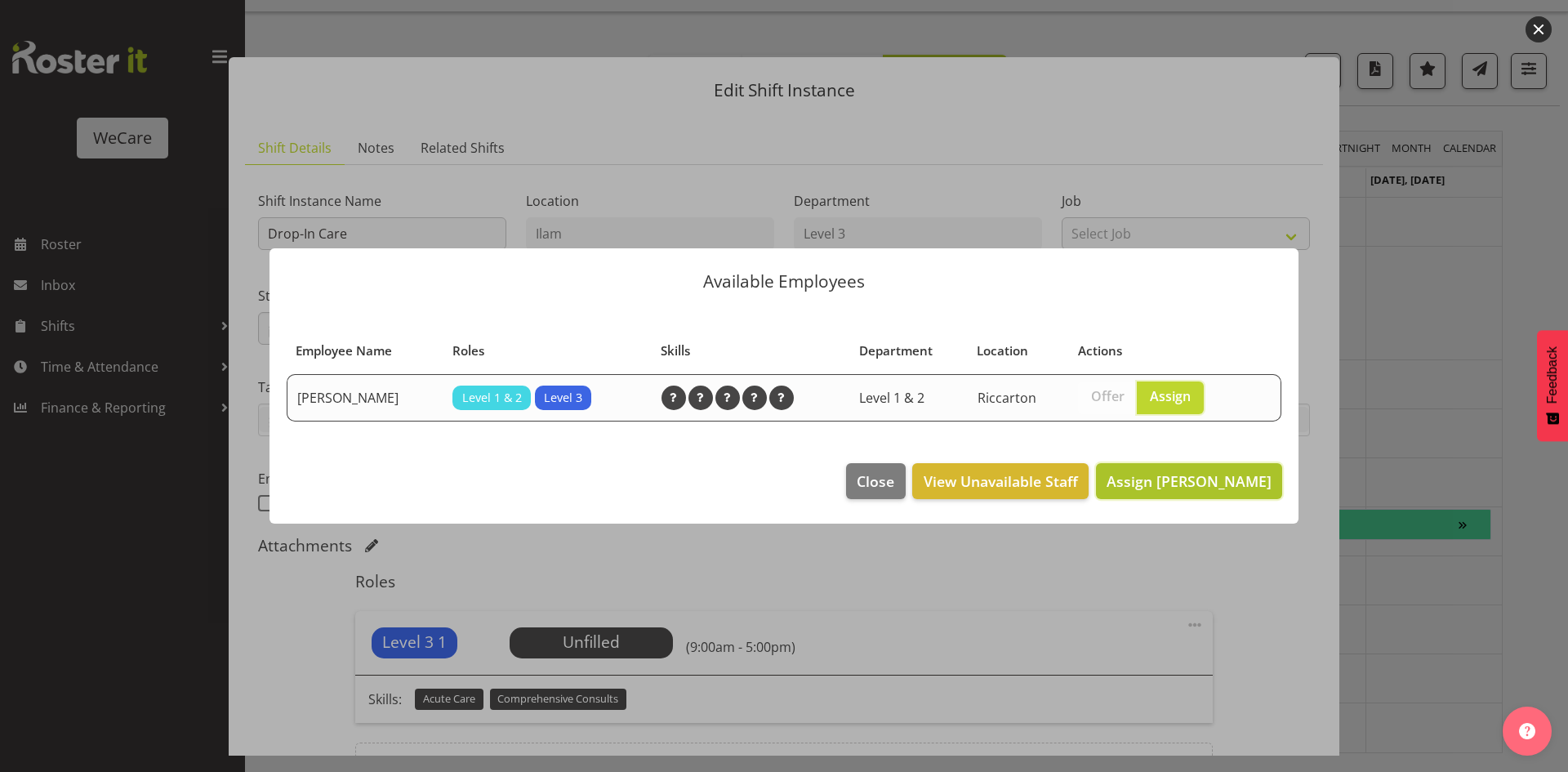
click at [1188, 484] on span "Assign [PERSON_NAME]" at bounding box center [1189, 481] width 165 height 20
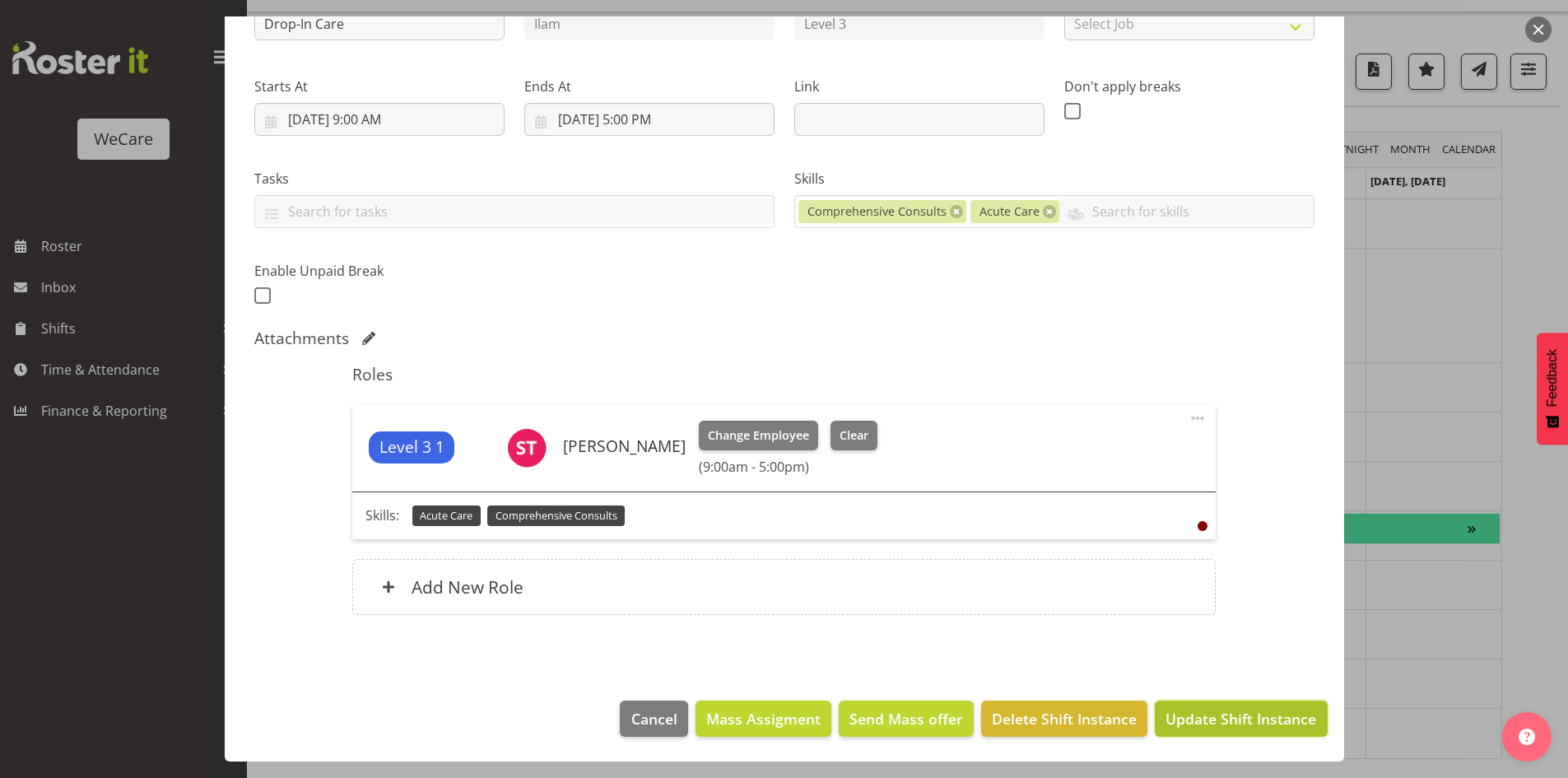
click at [1199, 715] on span "Update Shift Instance" at bounding box center [1240, 719] width 150 height 22
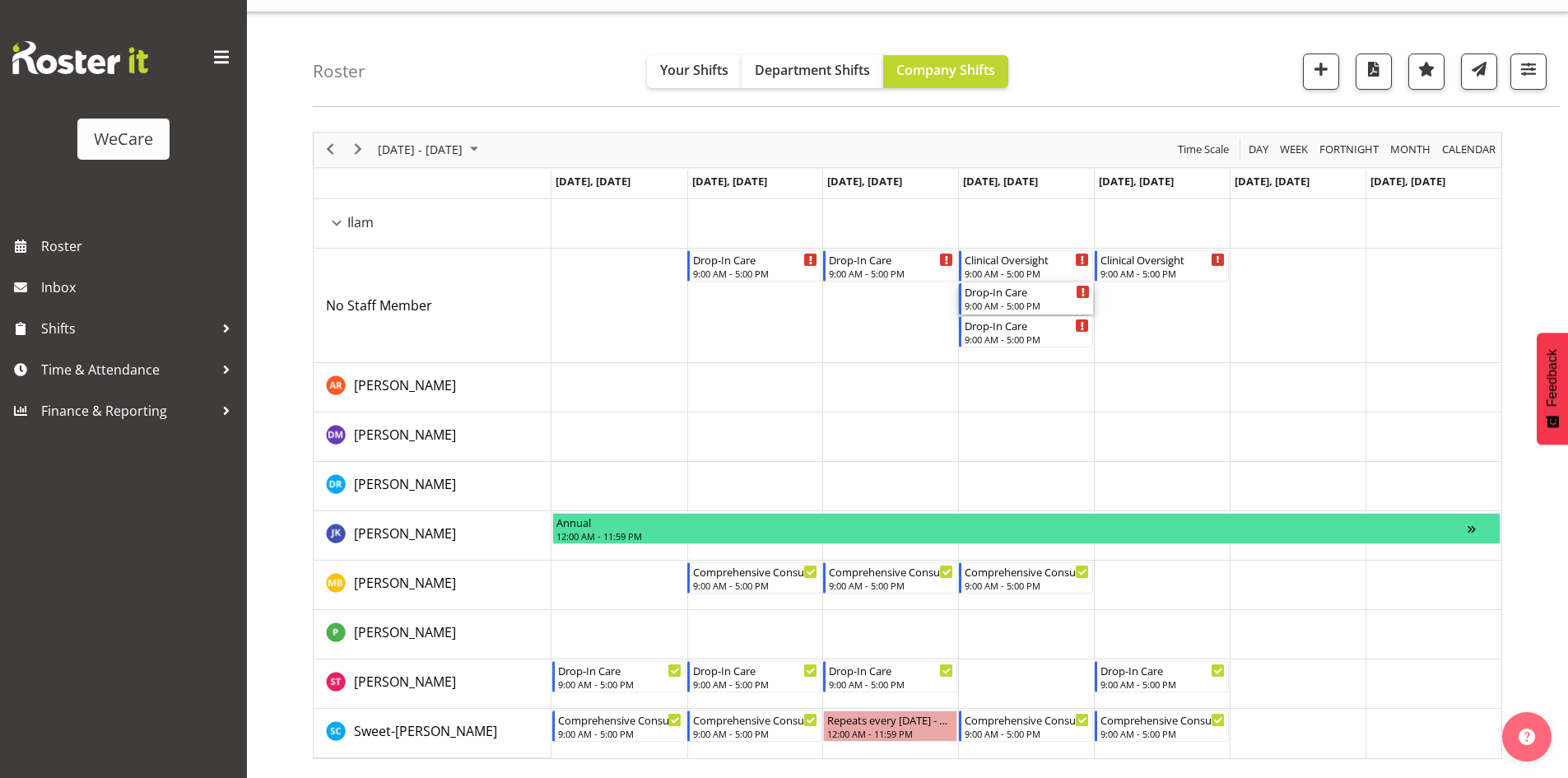
click at [1052, 298] on div "Drop-In Care" at bounding box center [1027, 291] width 125 height 17
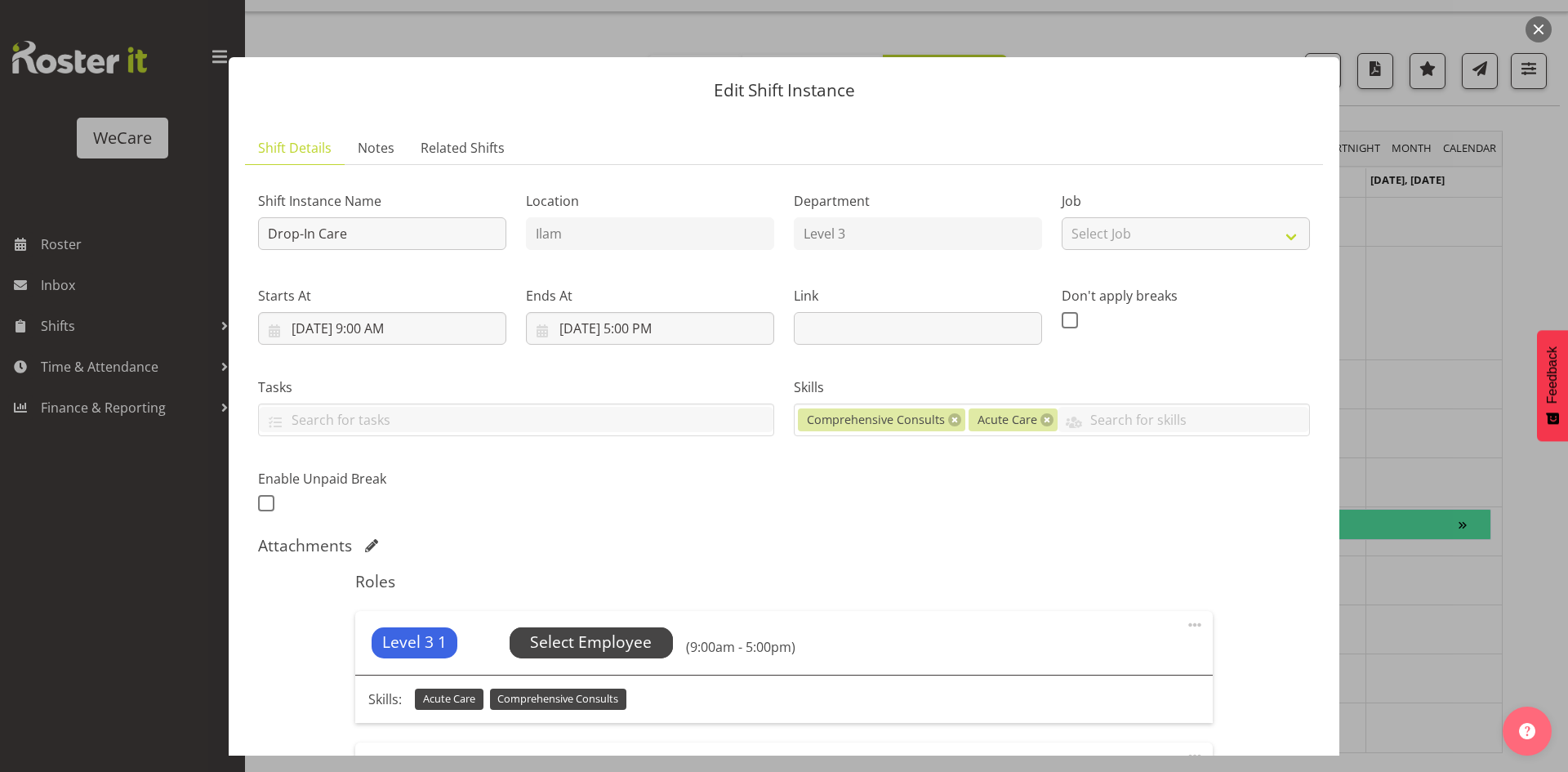
click at [616, 631] on span "Select Employee" at bounding box center [591, 642] width 122 height 24
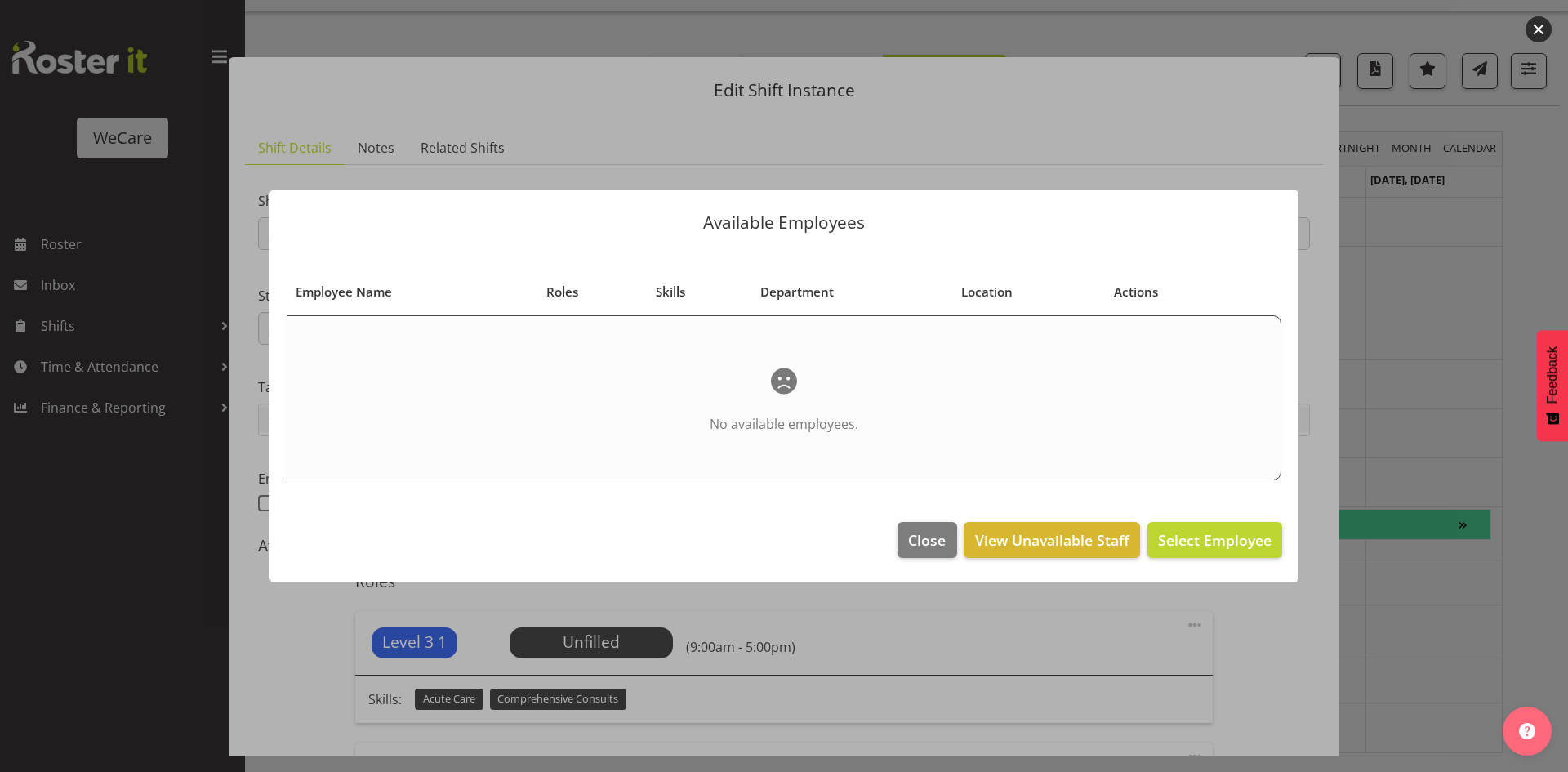
click at [1407, 446] on div at bounding box center [784, 386] width 1568 height 772
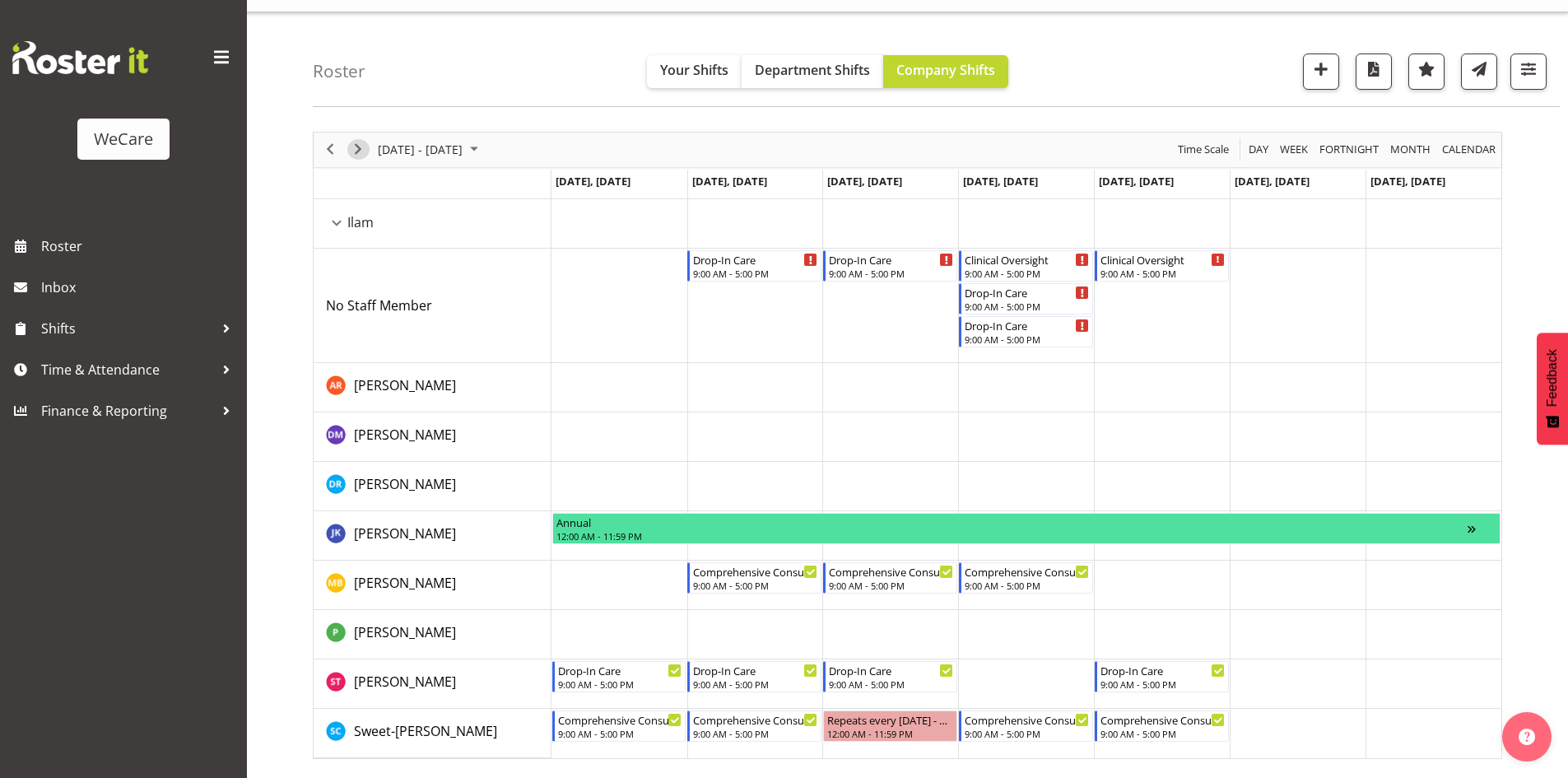
click at [347, 150] on button "Next" at bounding box center [358, 149] width 23 height 21
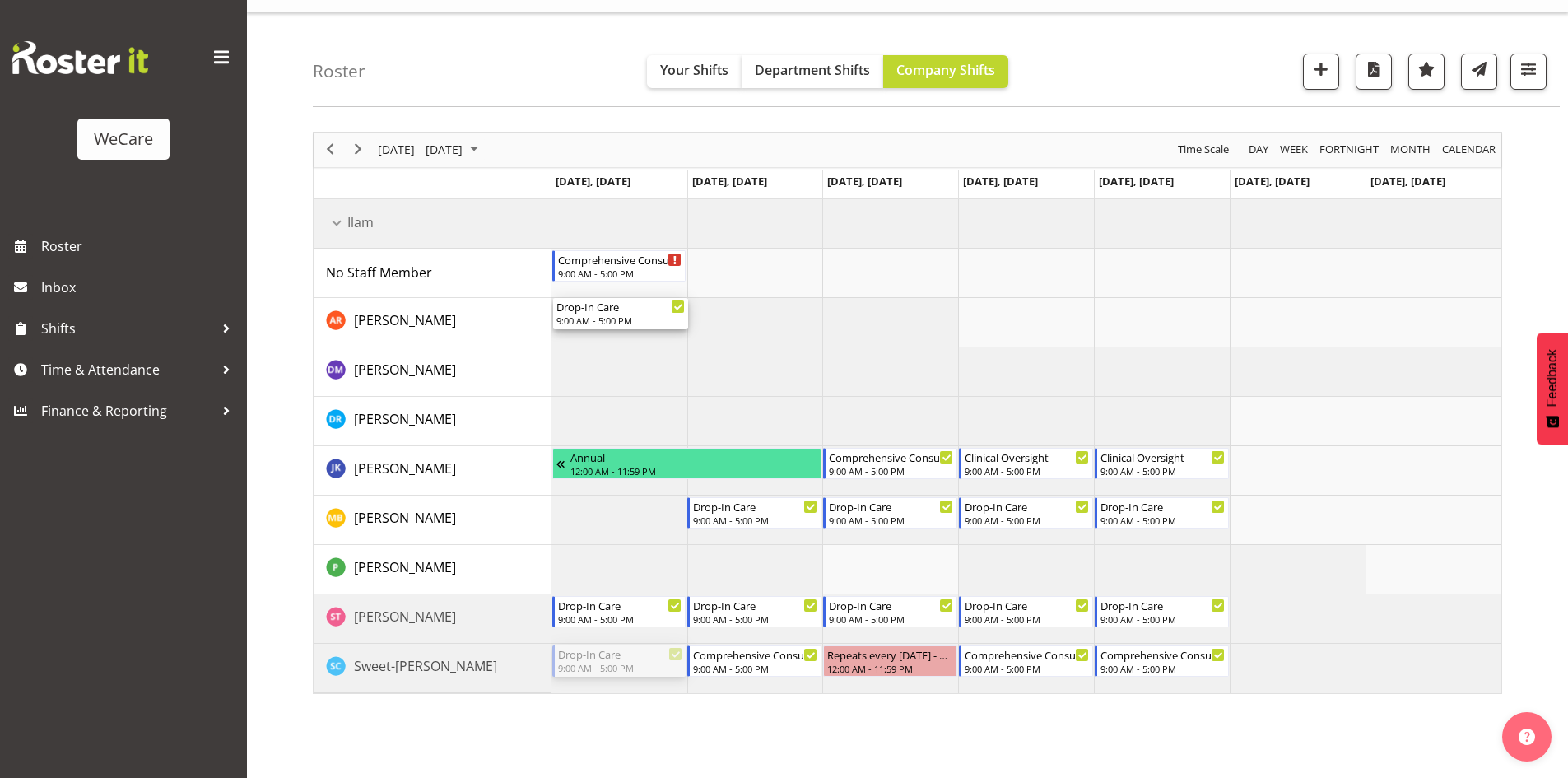
drag, startPoint x: 621, startPoint y: 669, endPoint x: 614, endPoint y: 253, distance: 416.1
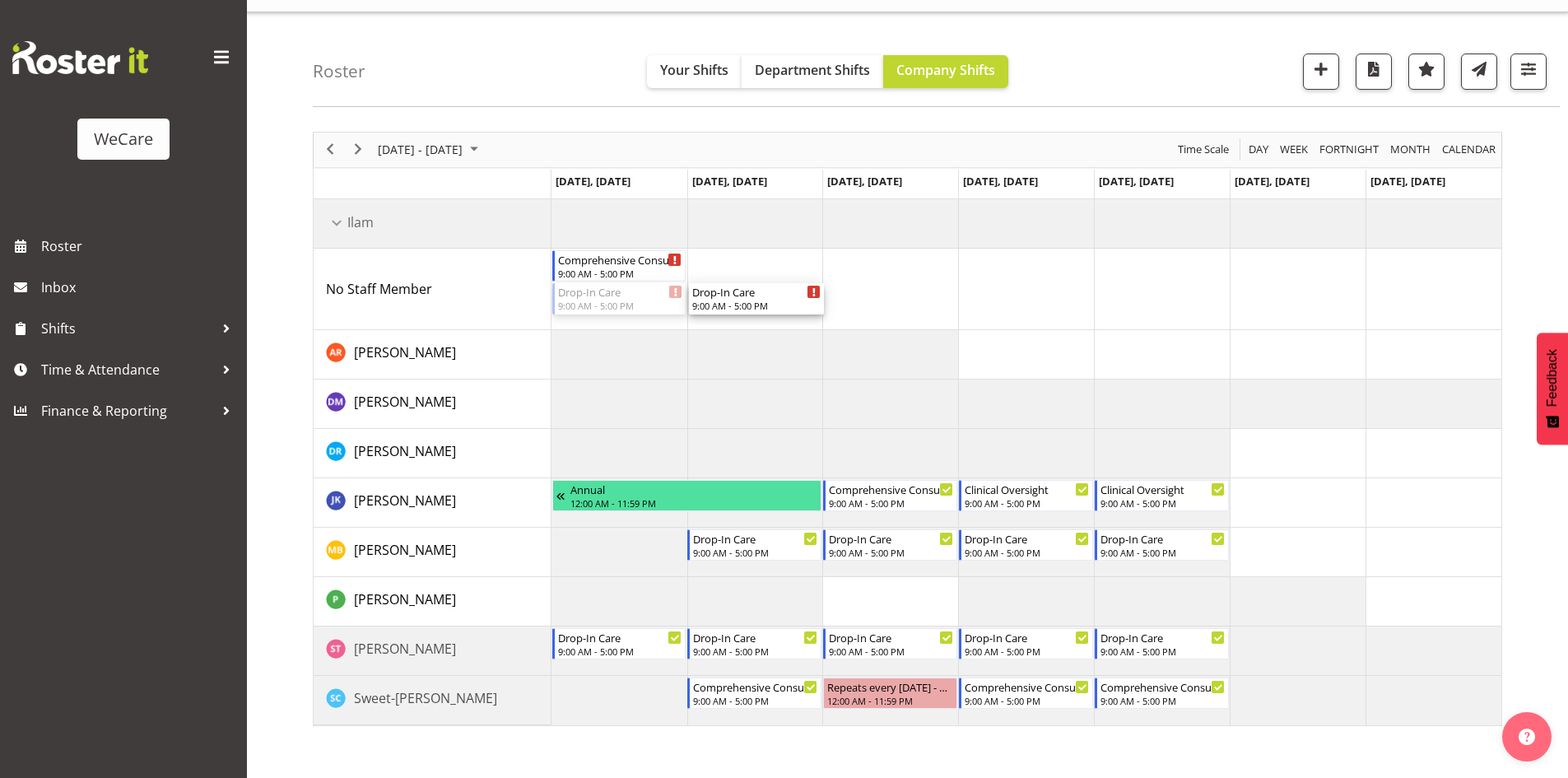
drag, startPoint x: 592, startPoint y: 298, endPoint x: 749, endPoint y: 311, distance: 157.5
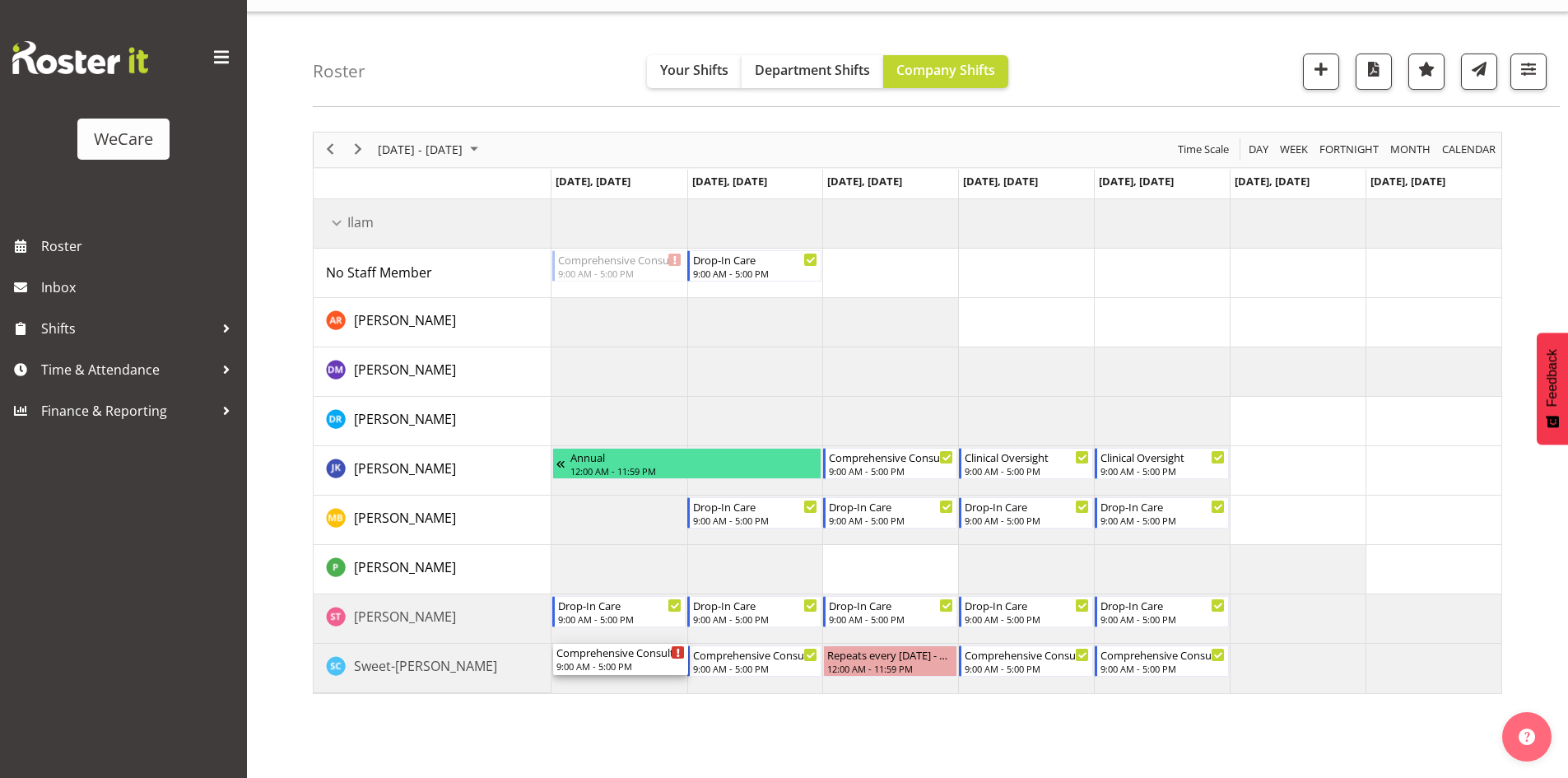
click at [624, 641] on div "Comprehensive Consult 9:00 AM - 5:00 PM Drop-In Care 9:00 AM - 5:00 PM Annual 1…" at bounding box center [1026, 447] width 950 height 494
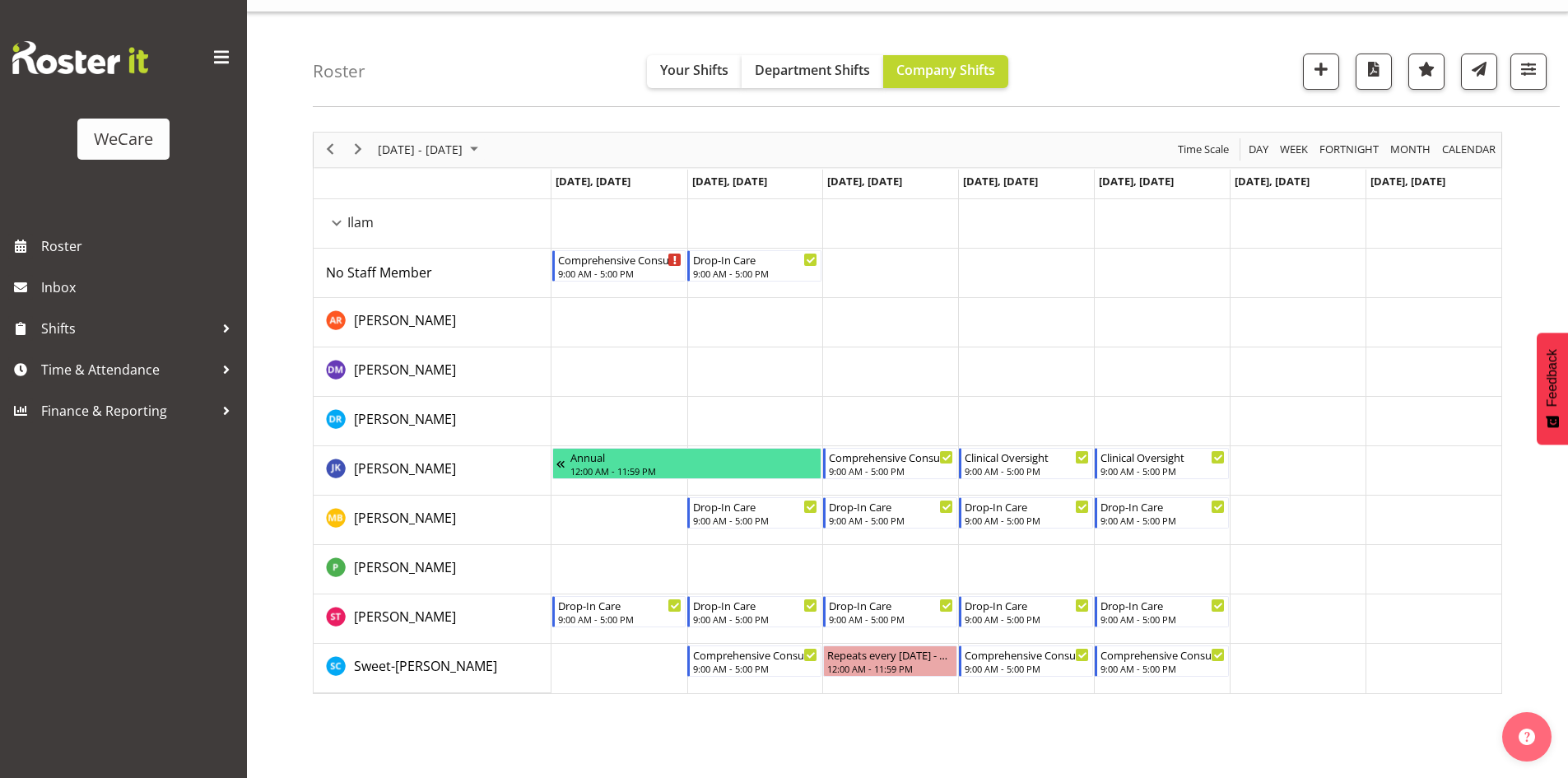
click at [620, 265] on div "Comprehensive Consult" at bounding box center [620, 260] width 124 height 17
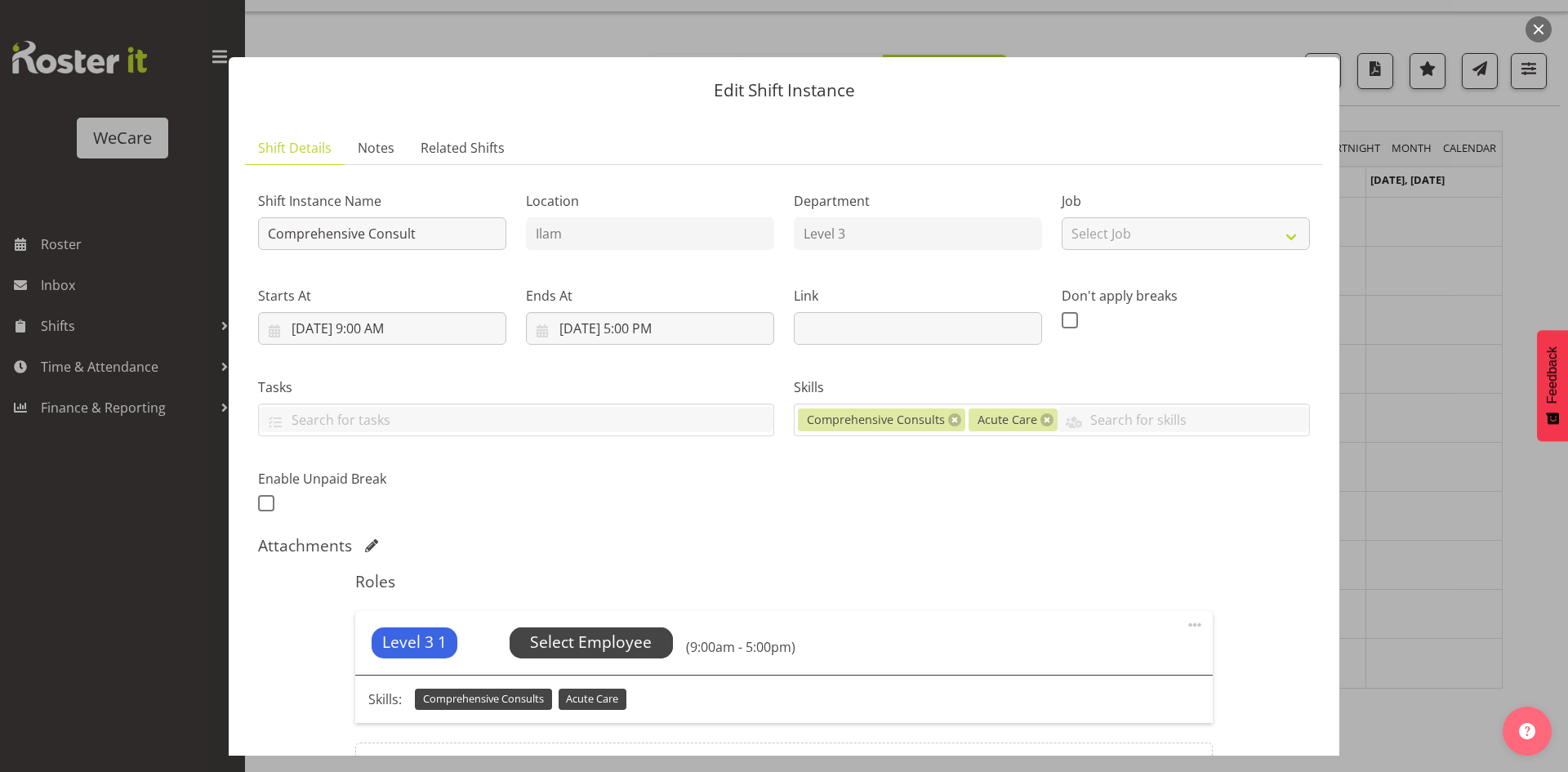
click at [633, 658] on span "Select Employee" at bounding box center [591, 642] width 163 height 31
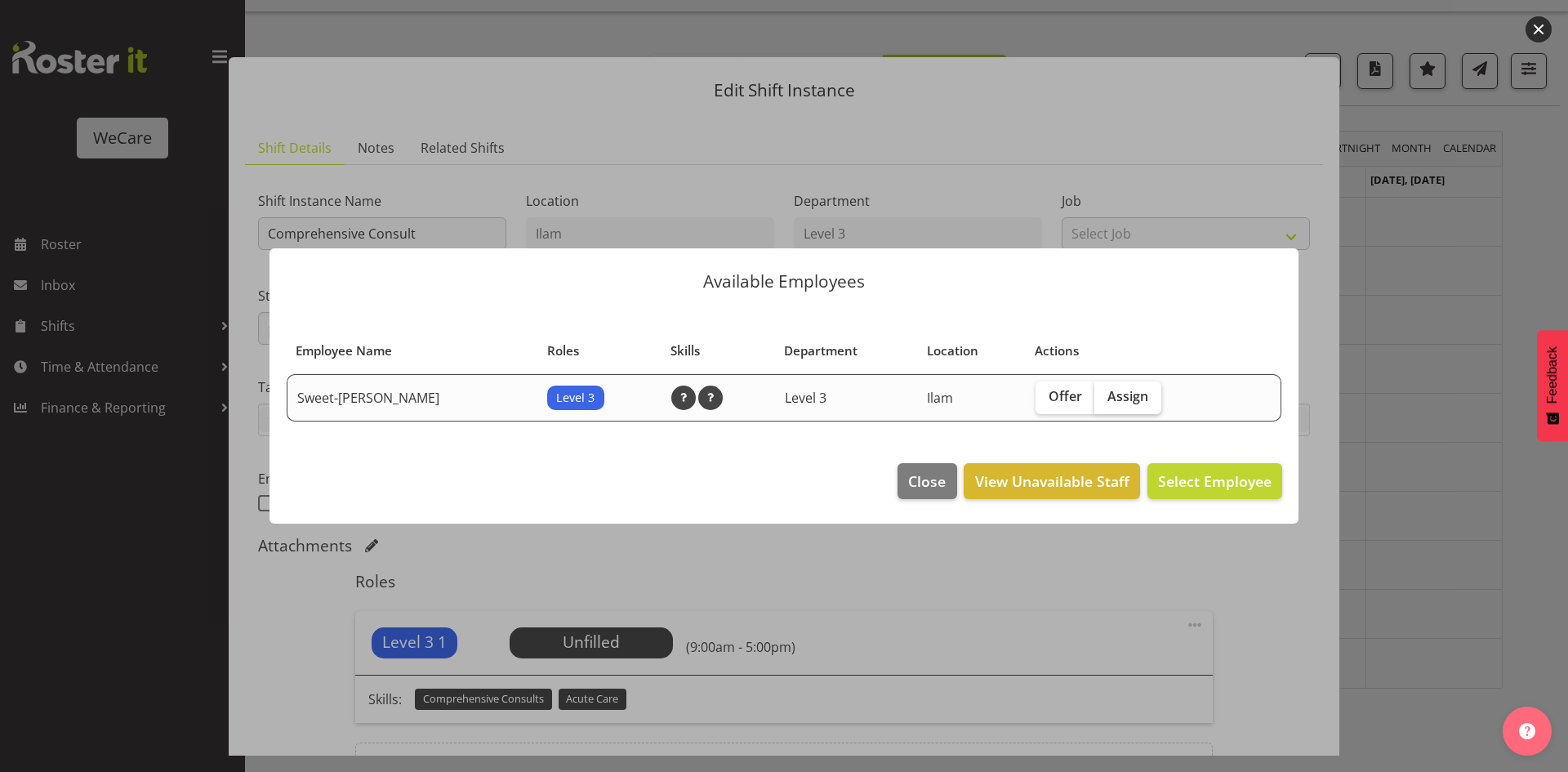
click at [1107, 399] on span "Assign" at bounding box center [1127, 396] width 41 height 17
click at [1104, 399] on input "Assign" at bounding box center [1099, 396] width 11 height 11
checkbox input "true"
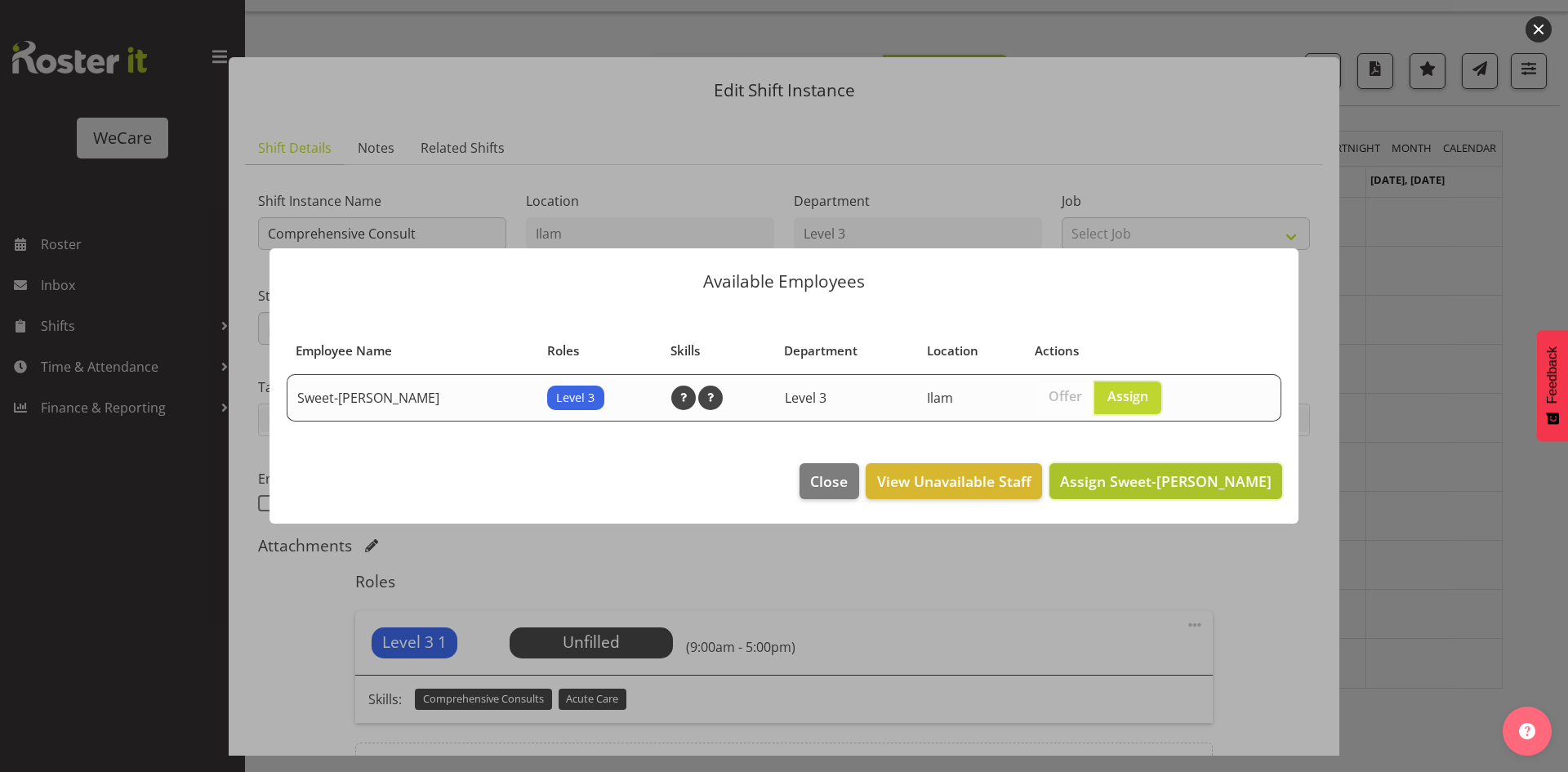
click at [1170, 482] on span "Assign Sweet-Lin Chan" at bounding box center [1165, 481] width 211 height 20
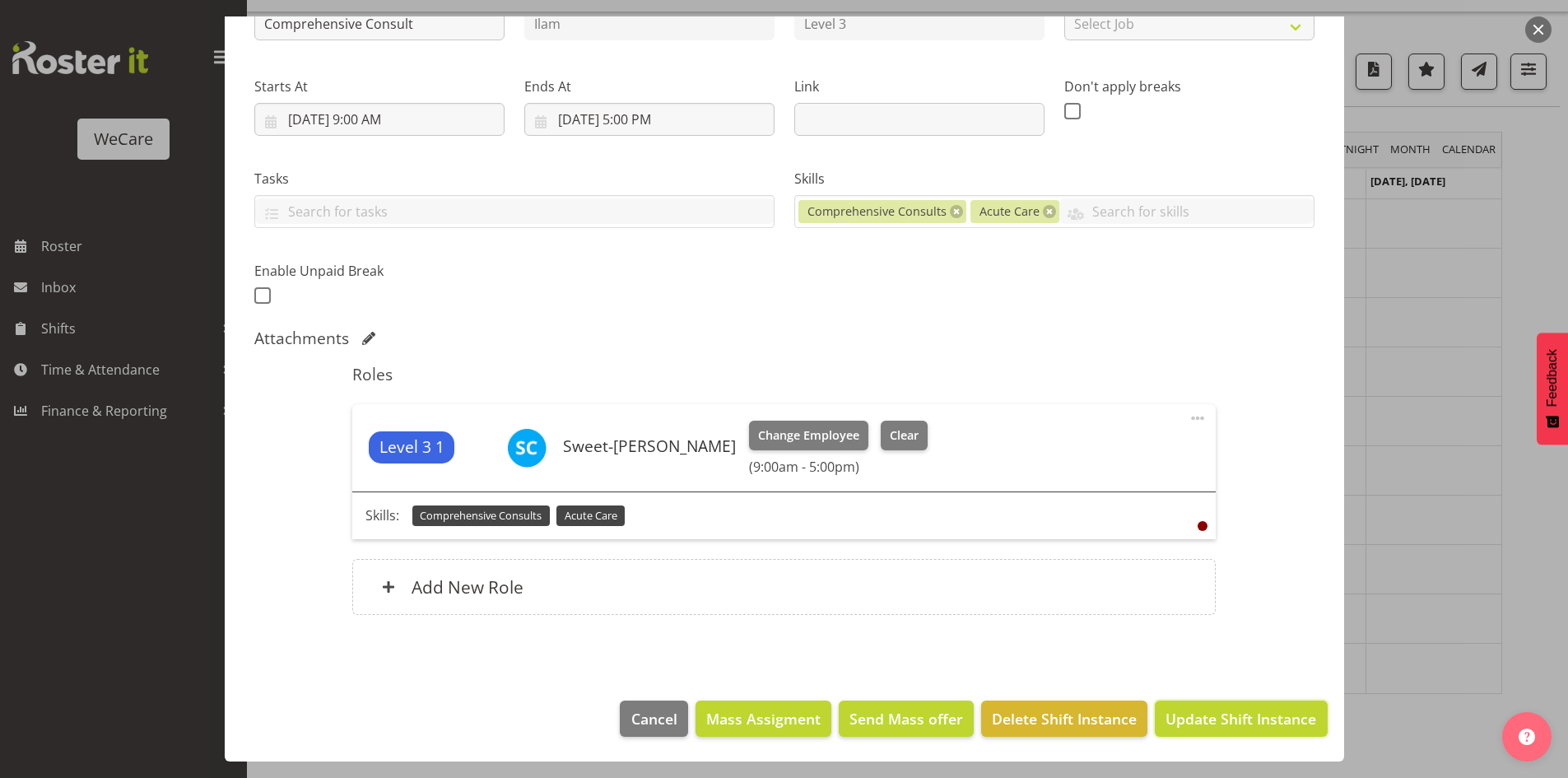
click at [1181, 725] on span "Update Shift Instance" at bounding box center [1240, 719] width 150 height 22
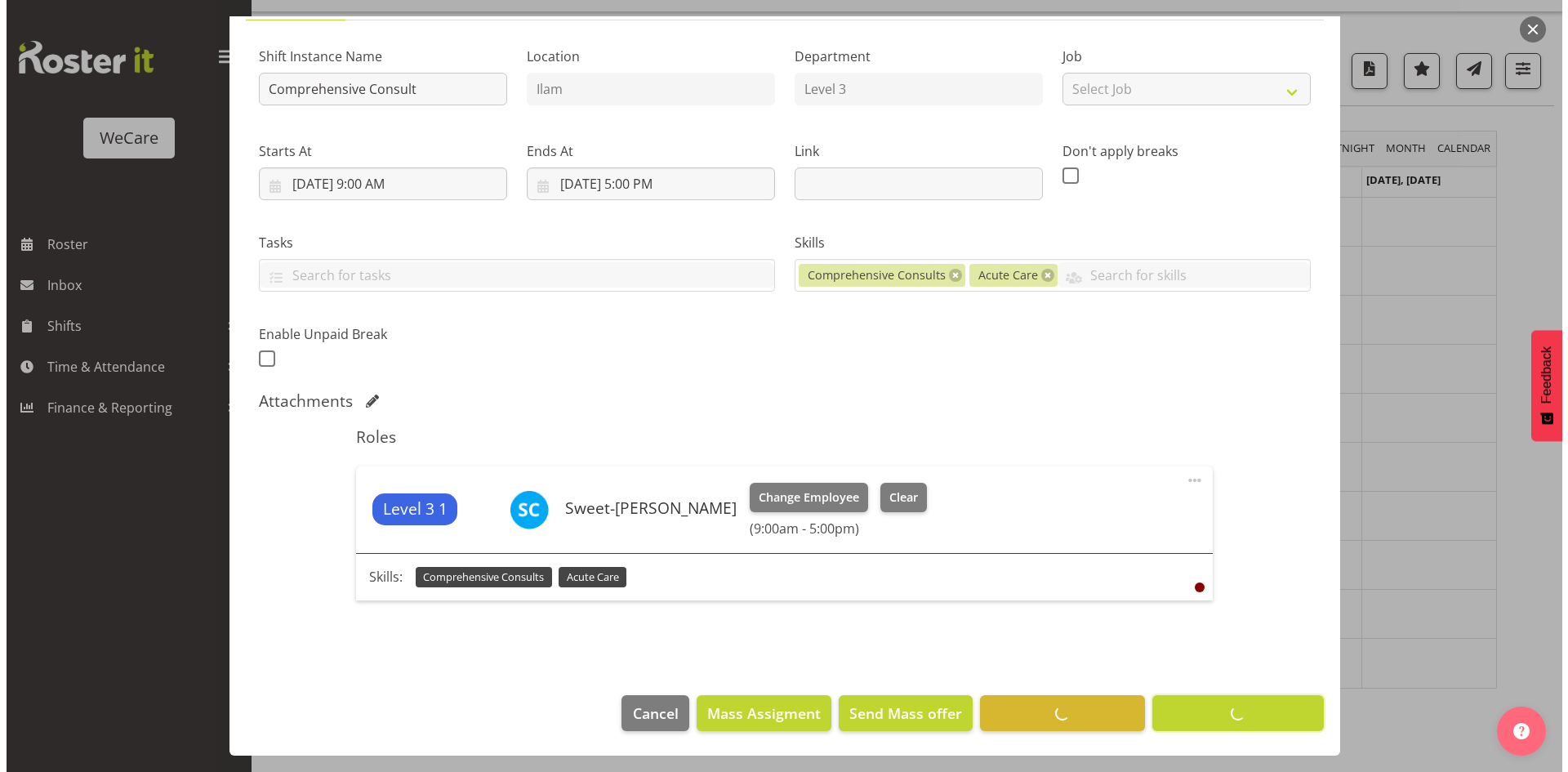
scroll to position [145, 0]
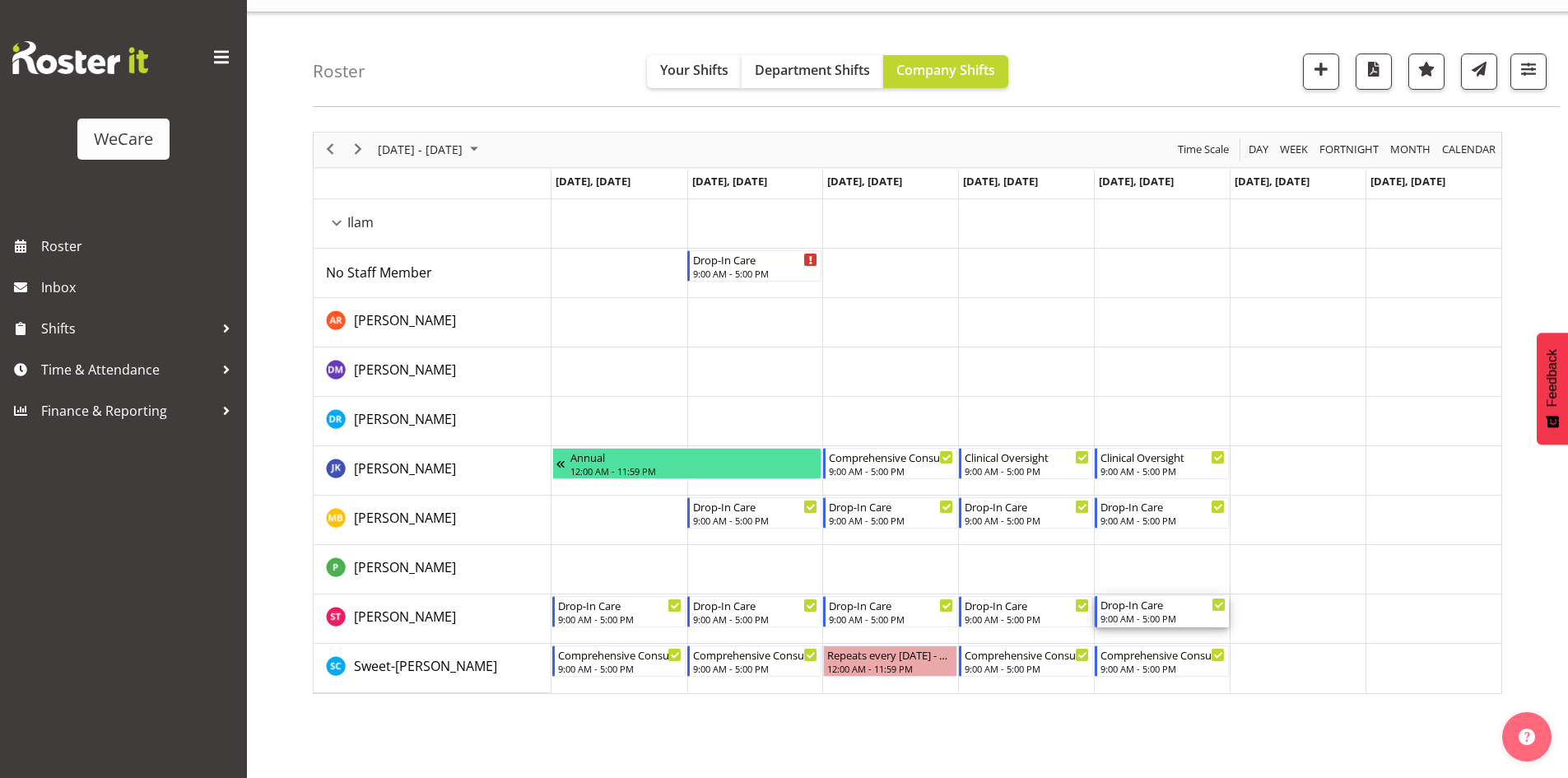
click at [1159, 615] on div "9:00 AM - 5:00 PM" at bounding box center [1162, 619] width 125 height 13
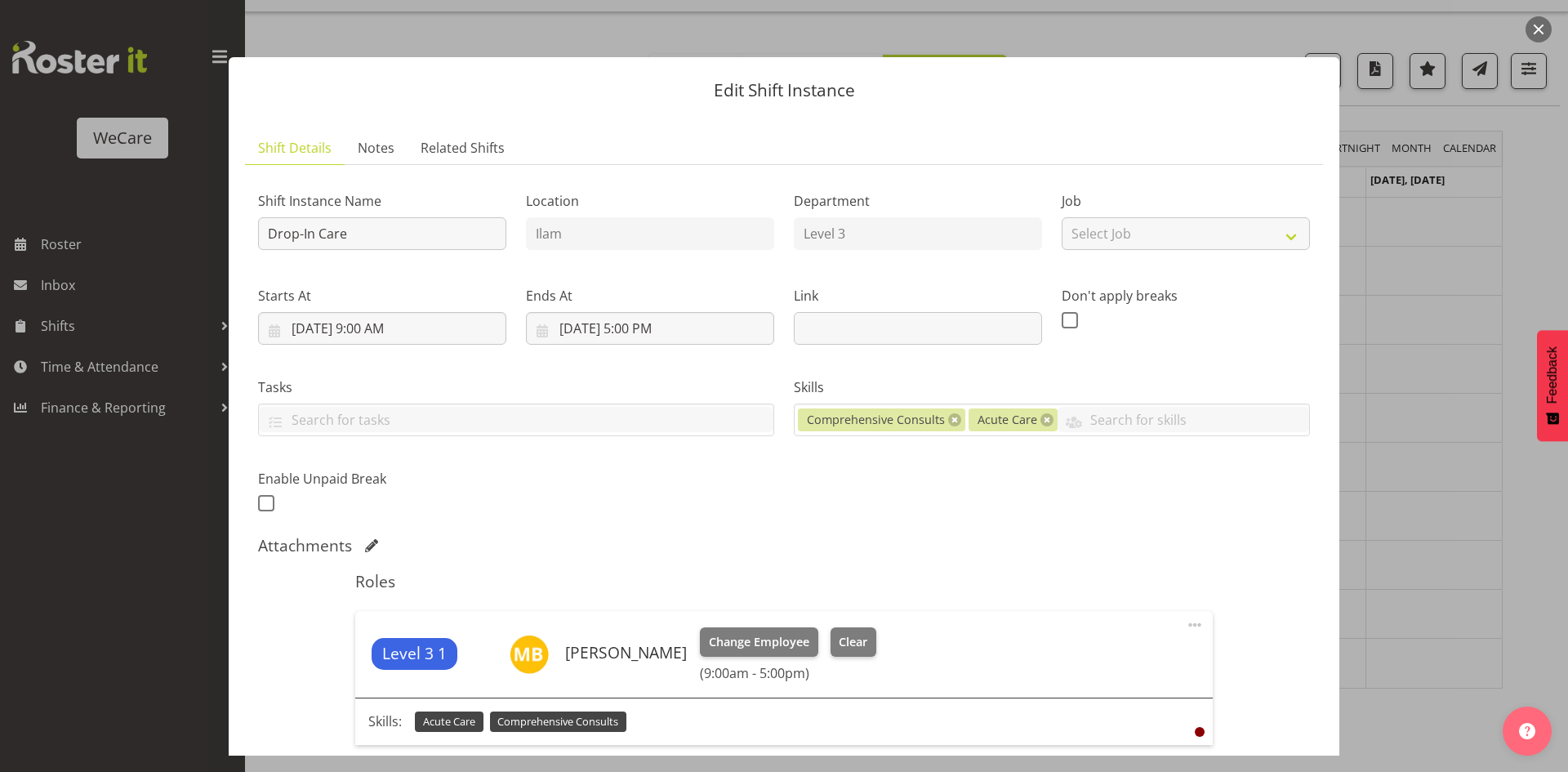
click at [1379, 600] on div at bounding box center [784, 386] width 1568 height 772
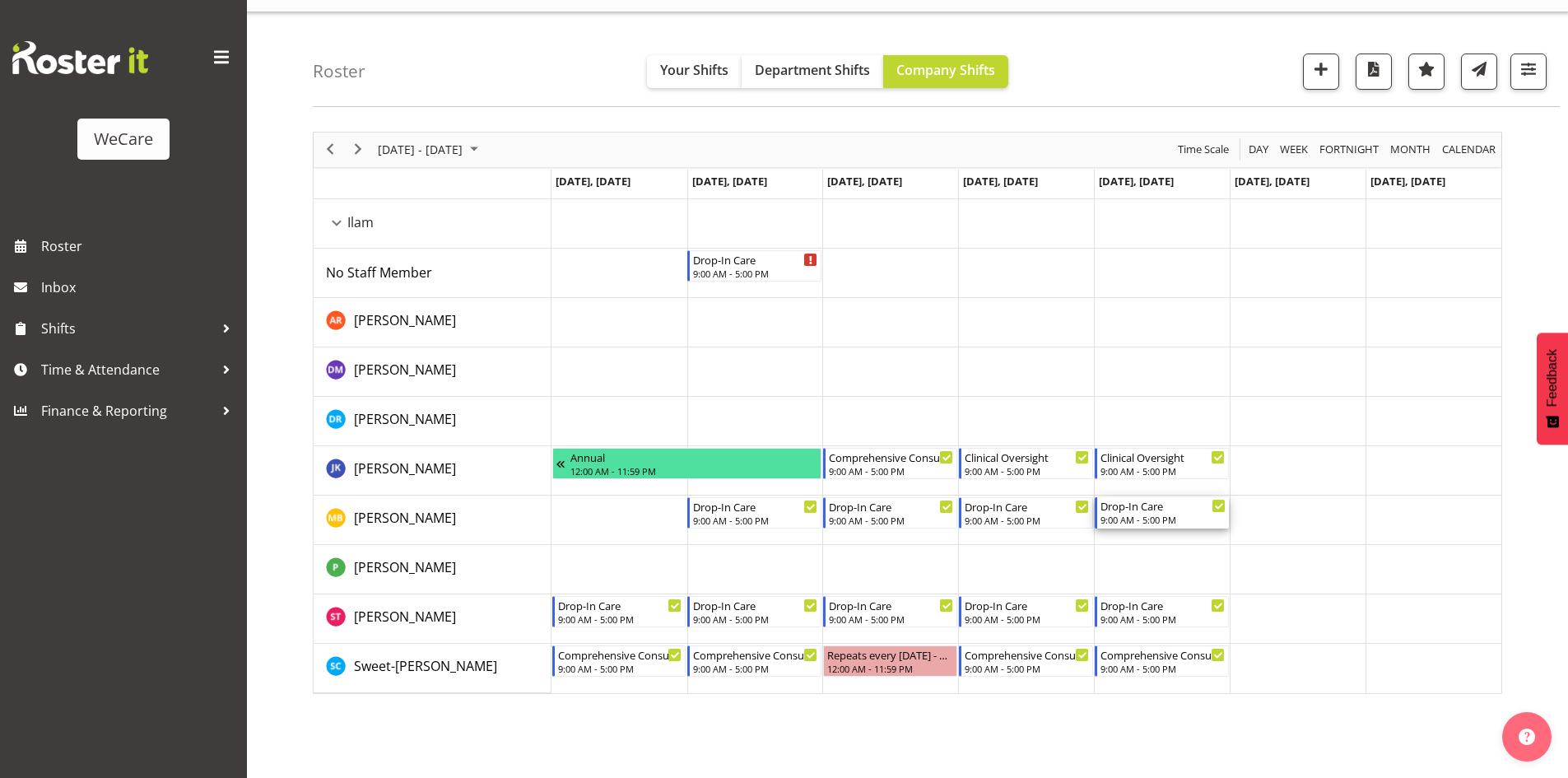
click at [1160, 505] on div "Drop-In Care" at bounding box center [1162, 506] width 125 height 17
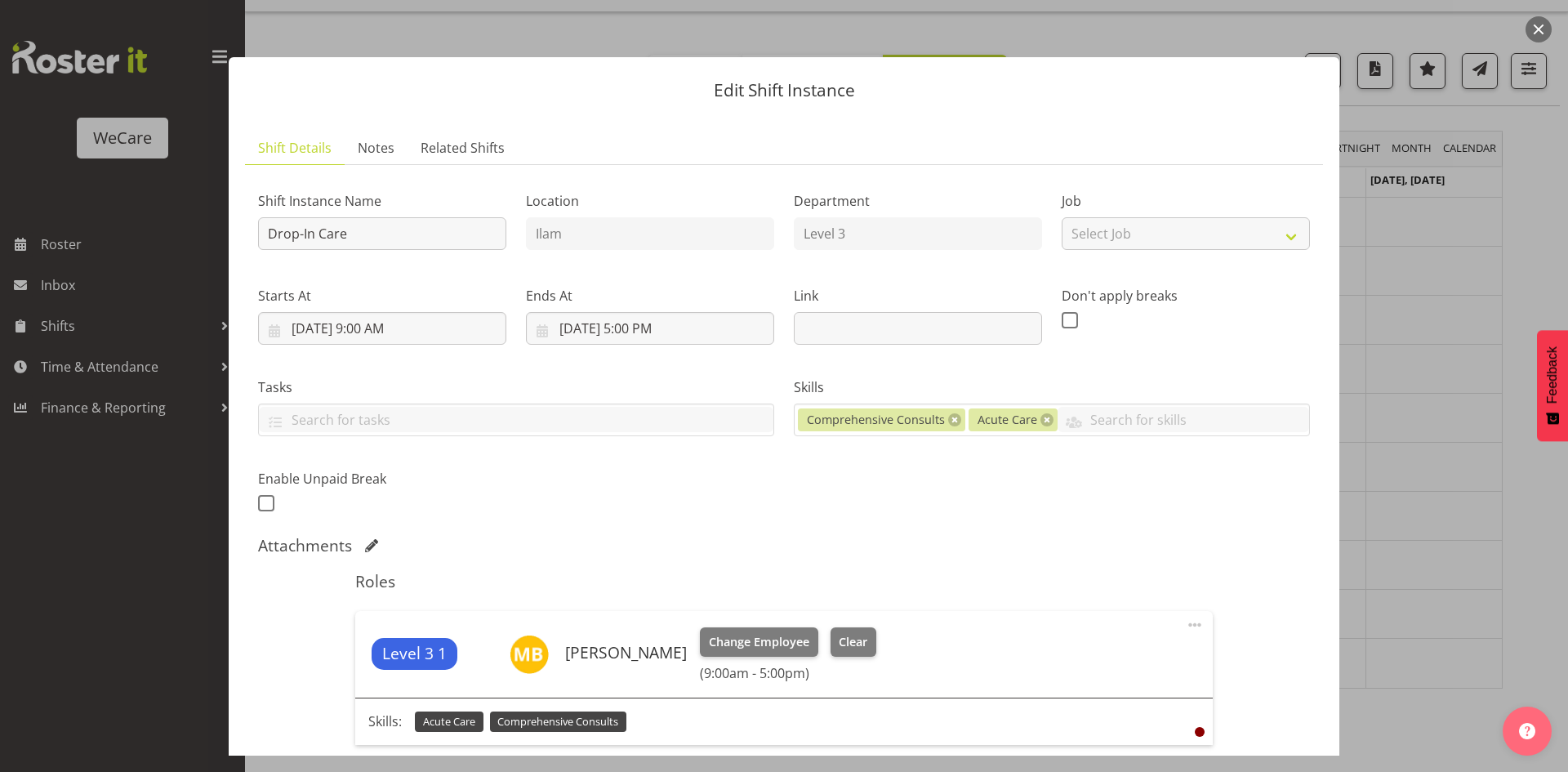
scroll to position [364, 0]
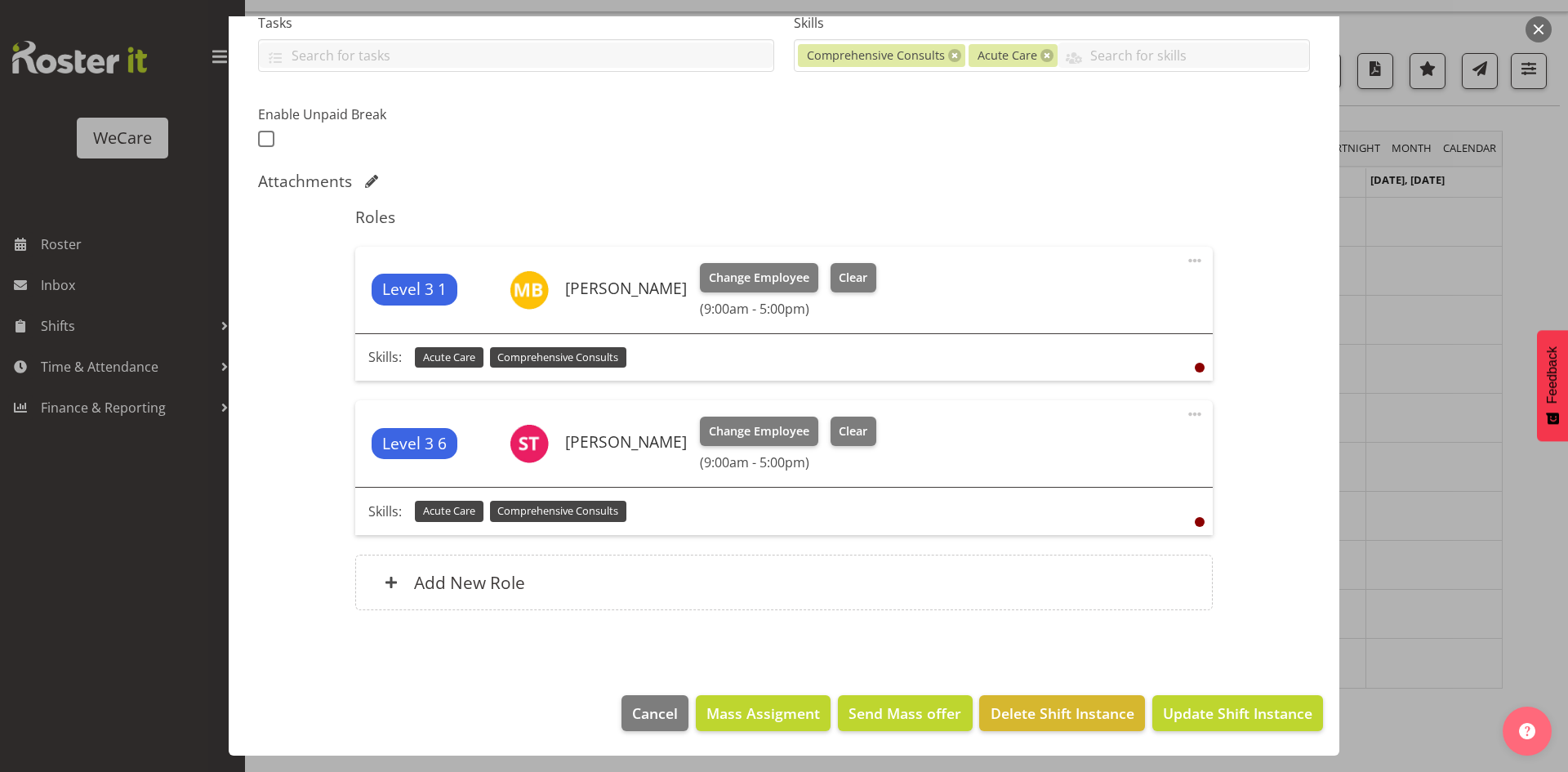
click at [1421, 469] on div at bounding box center [784, 386] width 1568 height 772
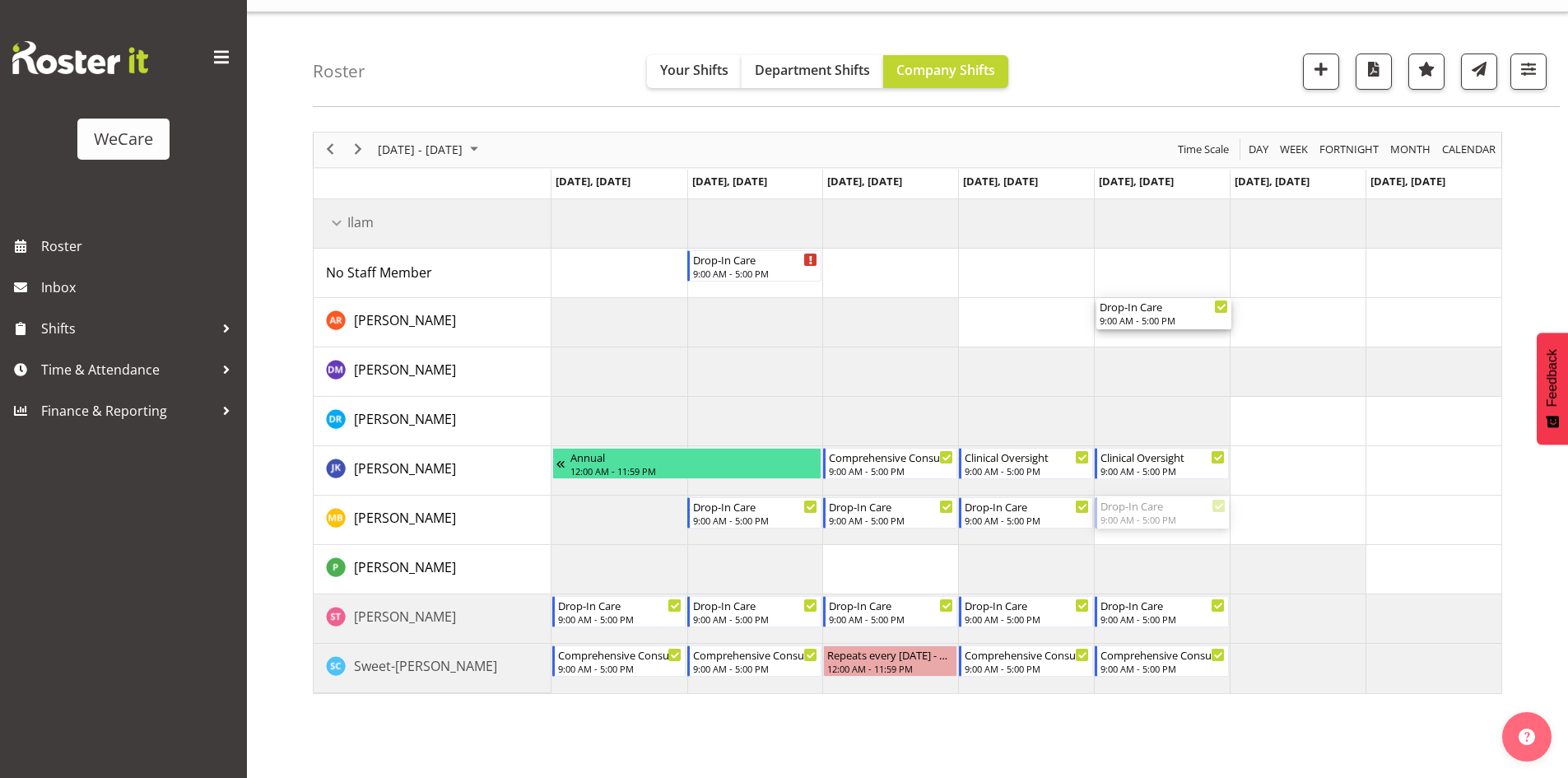
drag, startPoint x: 1151, startPoint y: 516, endPoint x: 1122, endPoint y: 282, distance: 235.8
click at [1122, 282] on div "Drop-In Care 9:00 AM - 5:00 PM Drop-In Care 9:00 AM - 5:00 PM Annual 12:00 AM -…" at bounding box center [1026, 447] width 950 height 494
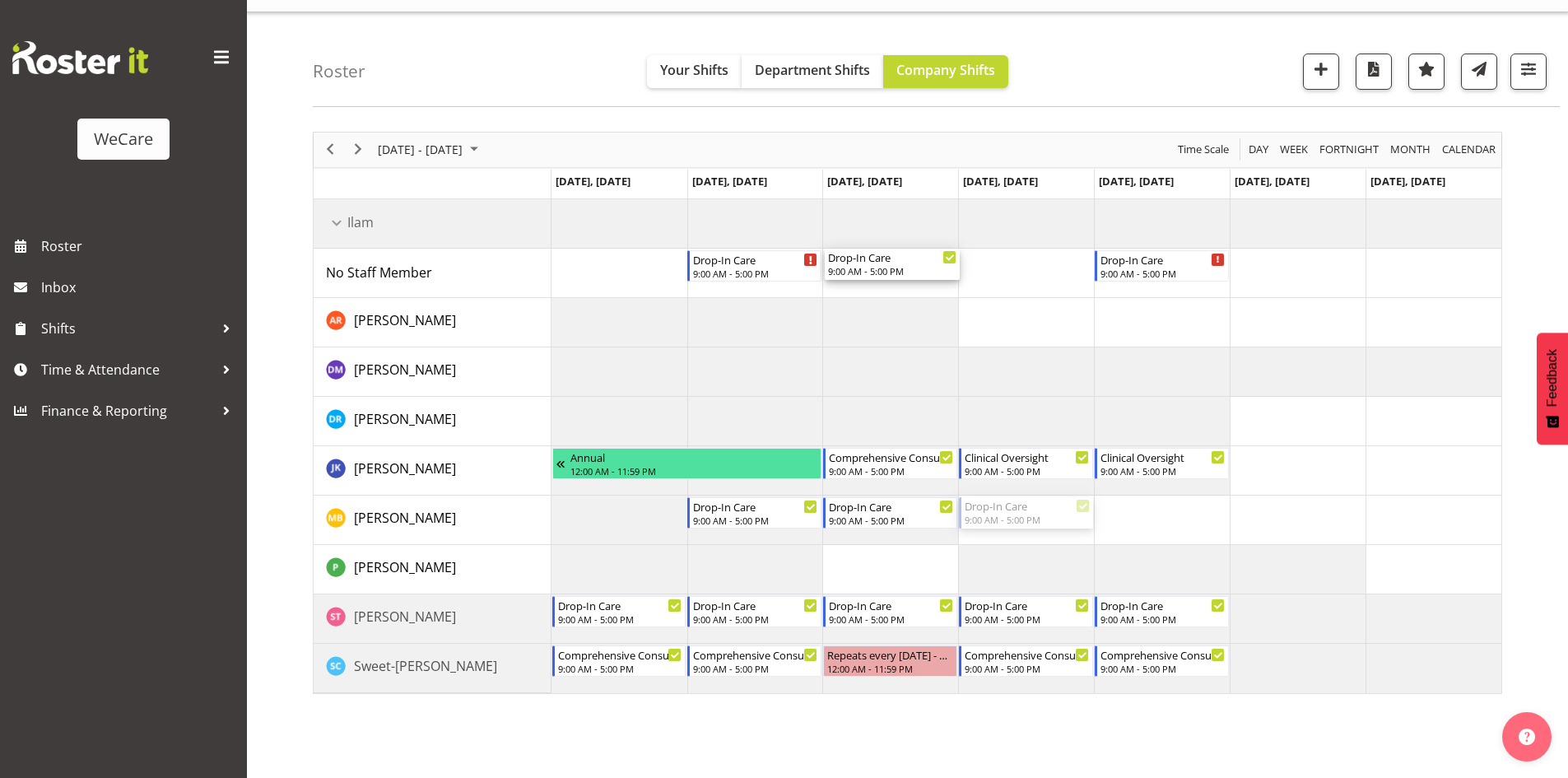
drag, startPoint x: 1024, startPoint y: 513, endPoint x: 893, endPoint y: 267, distance: 278.7
drag, startPoint x: 1144, startPoint y: 264, endPoint x: 1076, endPoint y: 265, distance: 68.0
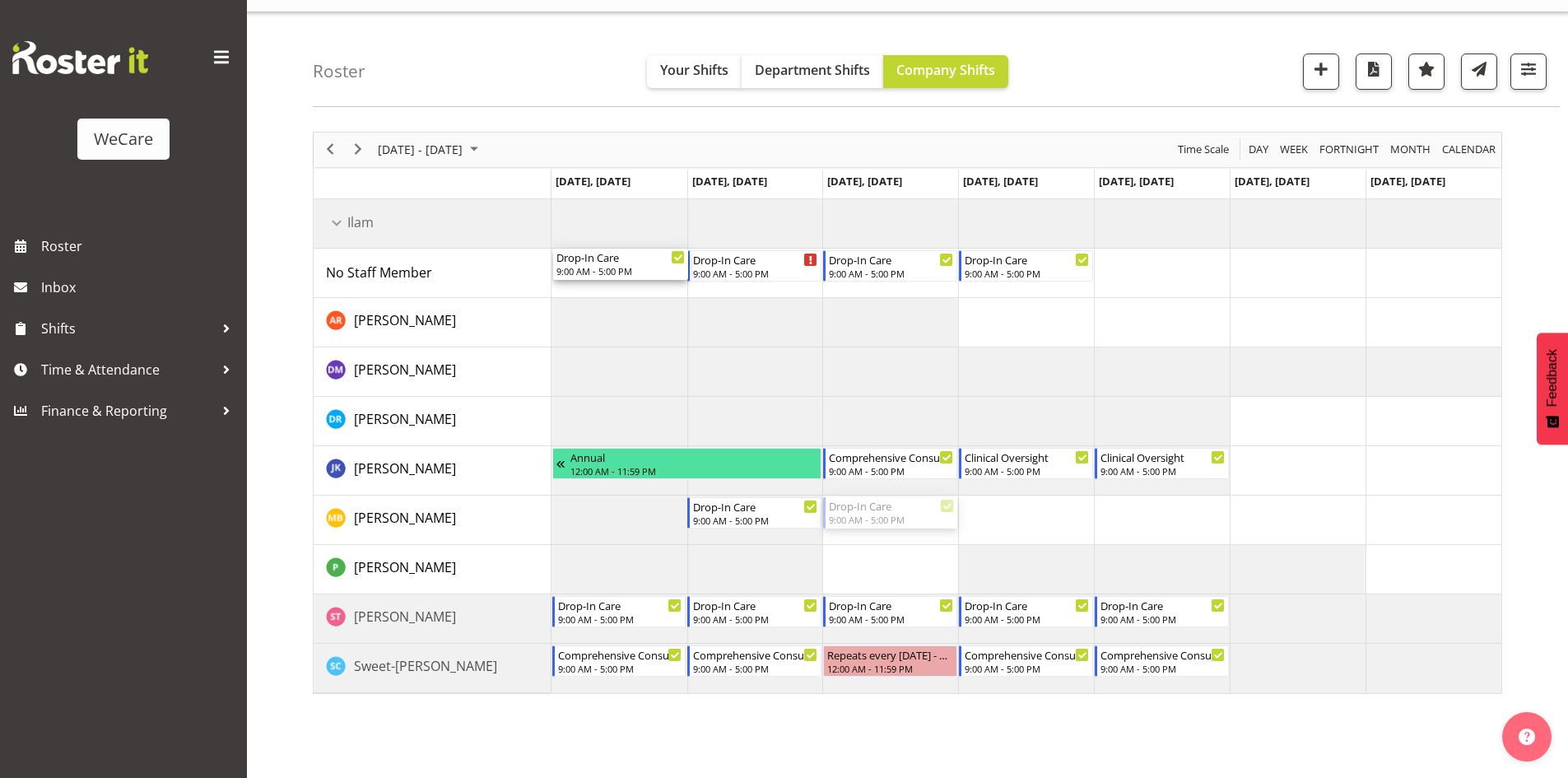
drag, startPoint x: 904, startPoint y: 505, endPoint x: 670, endPoint y: 280, distance: 324.6
click at [670, 280] on div "Drop-In Care 9:00 AM - 5:00 PM Drop-In Care 9:00 AM - 5:00 PM Drop-In Care 9:00…" at bounding box center [1026, 447] width 950 height 494
drag, startPoint x: 749, startPoint y: 524, endPoint x: 1189, endPoint y: 255, distance: 515.7
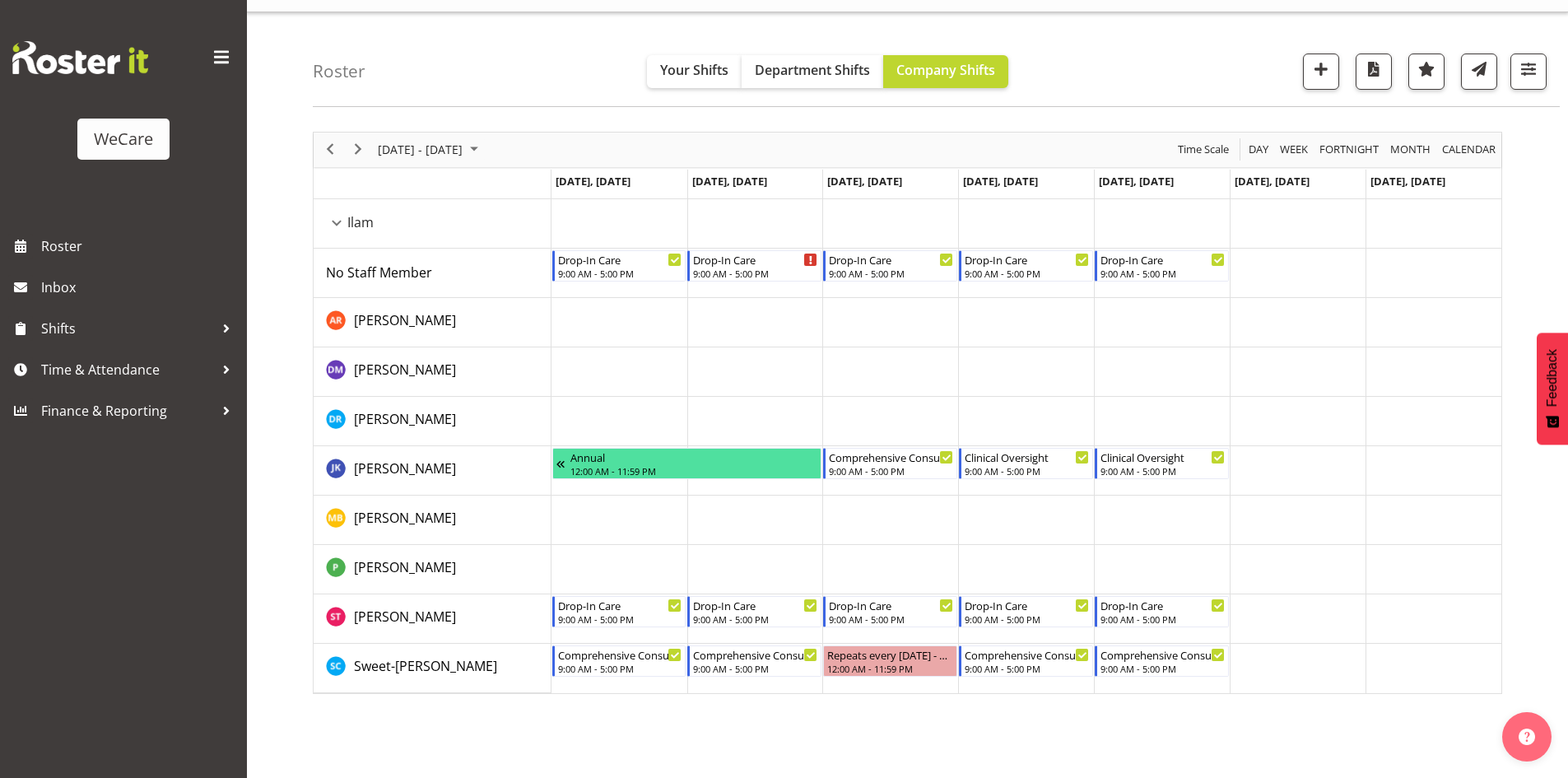
click at [614, 528] on td "Timeline Week of October 13, 2025" at bounding box center [619, 520] width 136 height 49
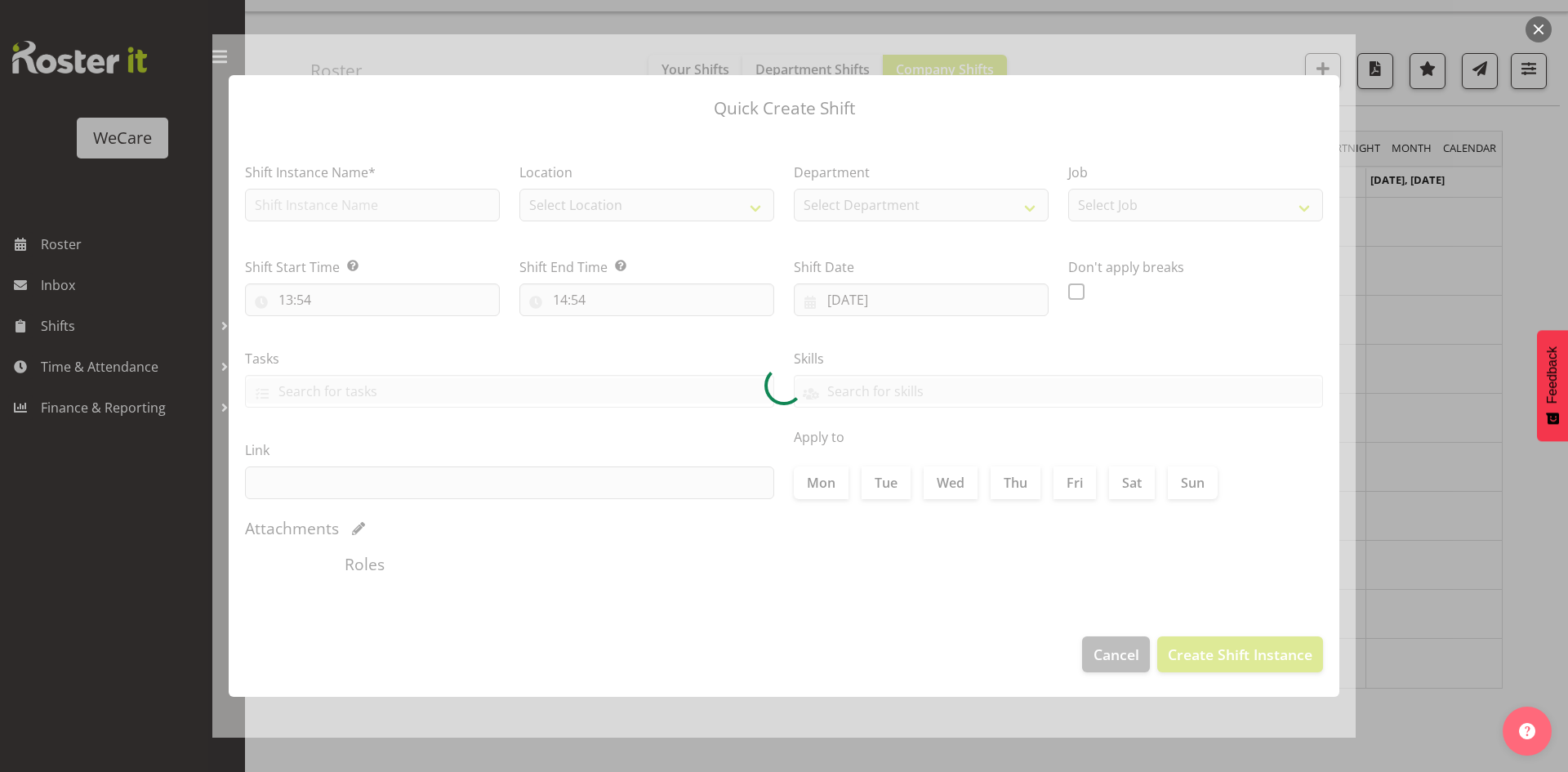
type input "13/10/2025"
checkbox input "true"
click at [1391, 404] on div at bounding box center [784, 386] width 1568 height 772
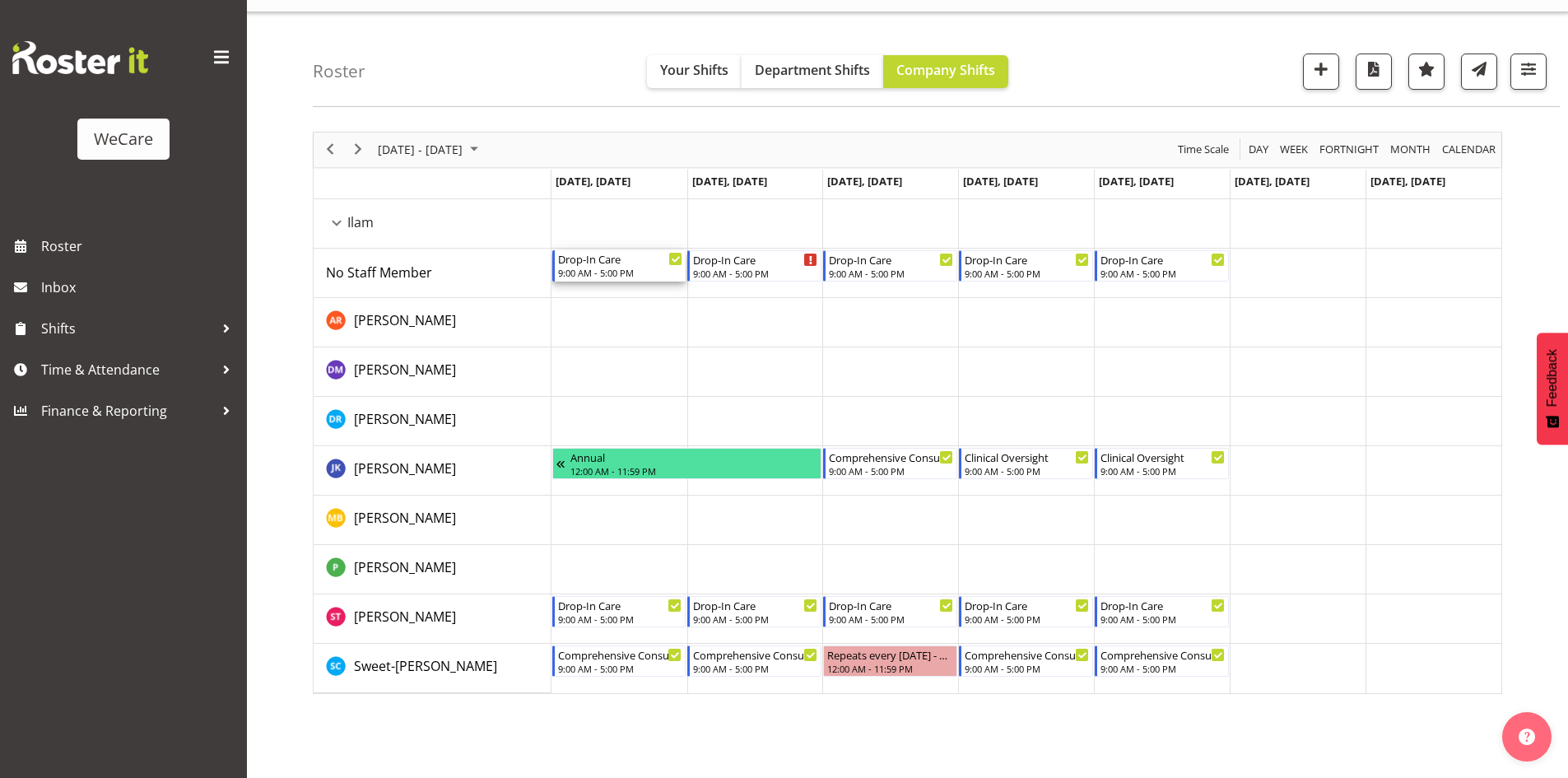
click at [609, 270] on div "9:00 AM - 5:00 PM" at bounding box center [621, 273] width 125 height 13
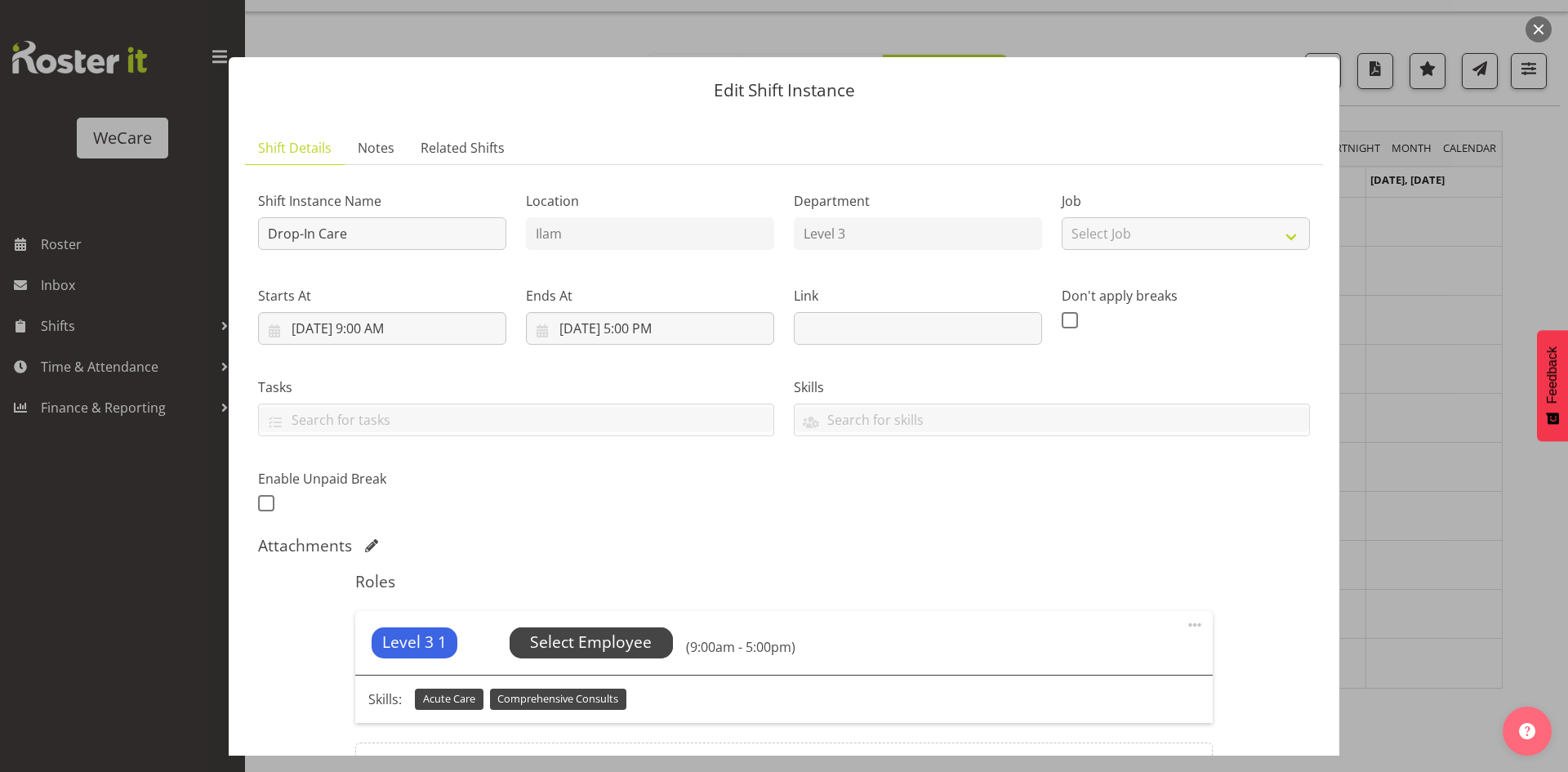
click at [635, 635] on span "Select Employee" at bounding box center [591, 642] width 122 height 24
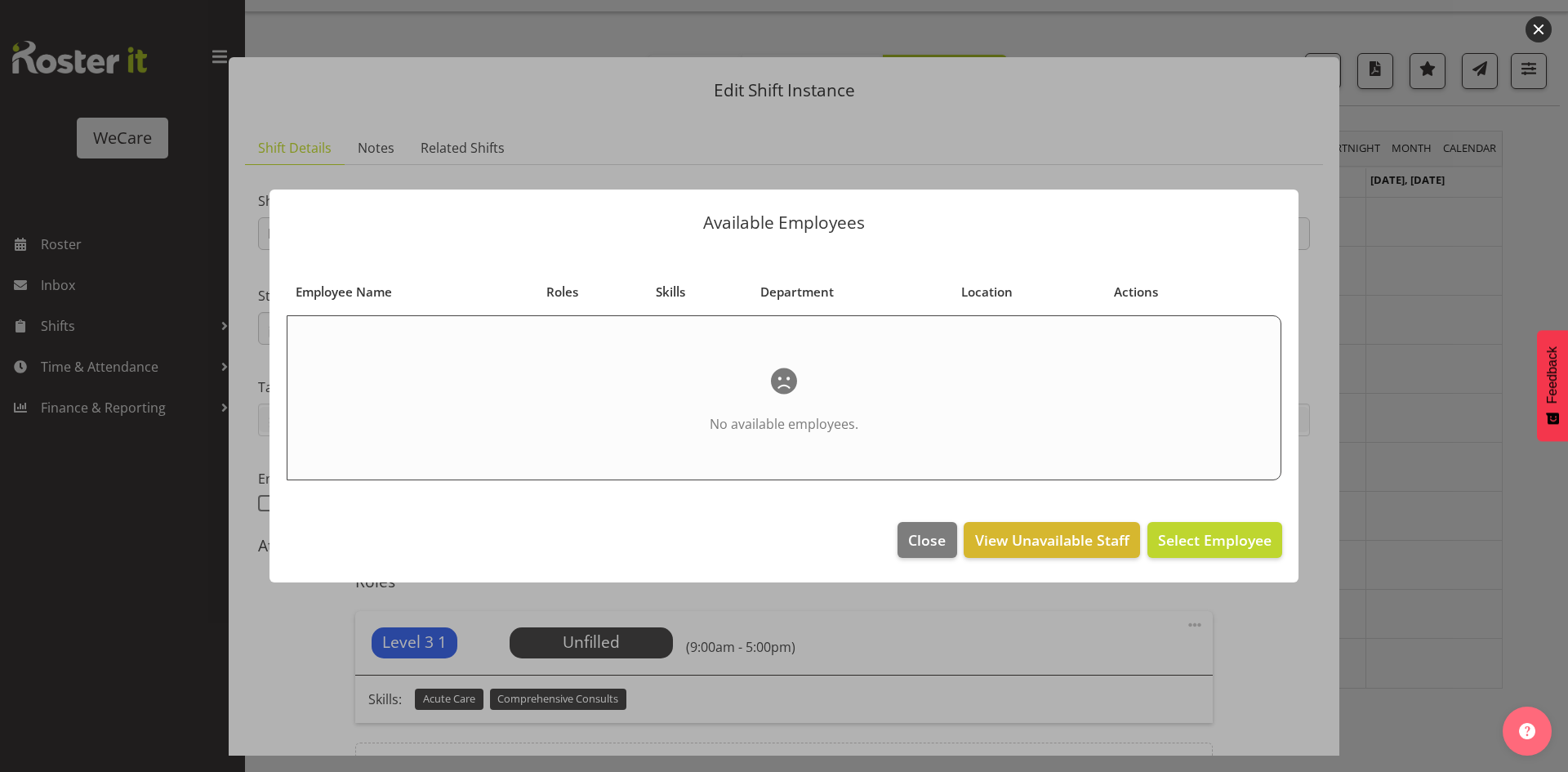
click at [1430, 371] on div at bounding box center [784, 386] width 1568 height 772
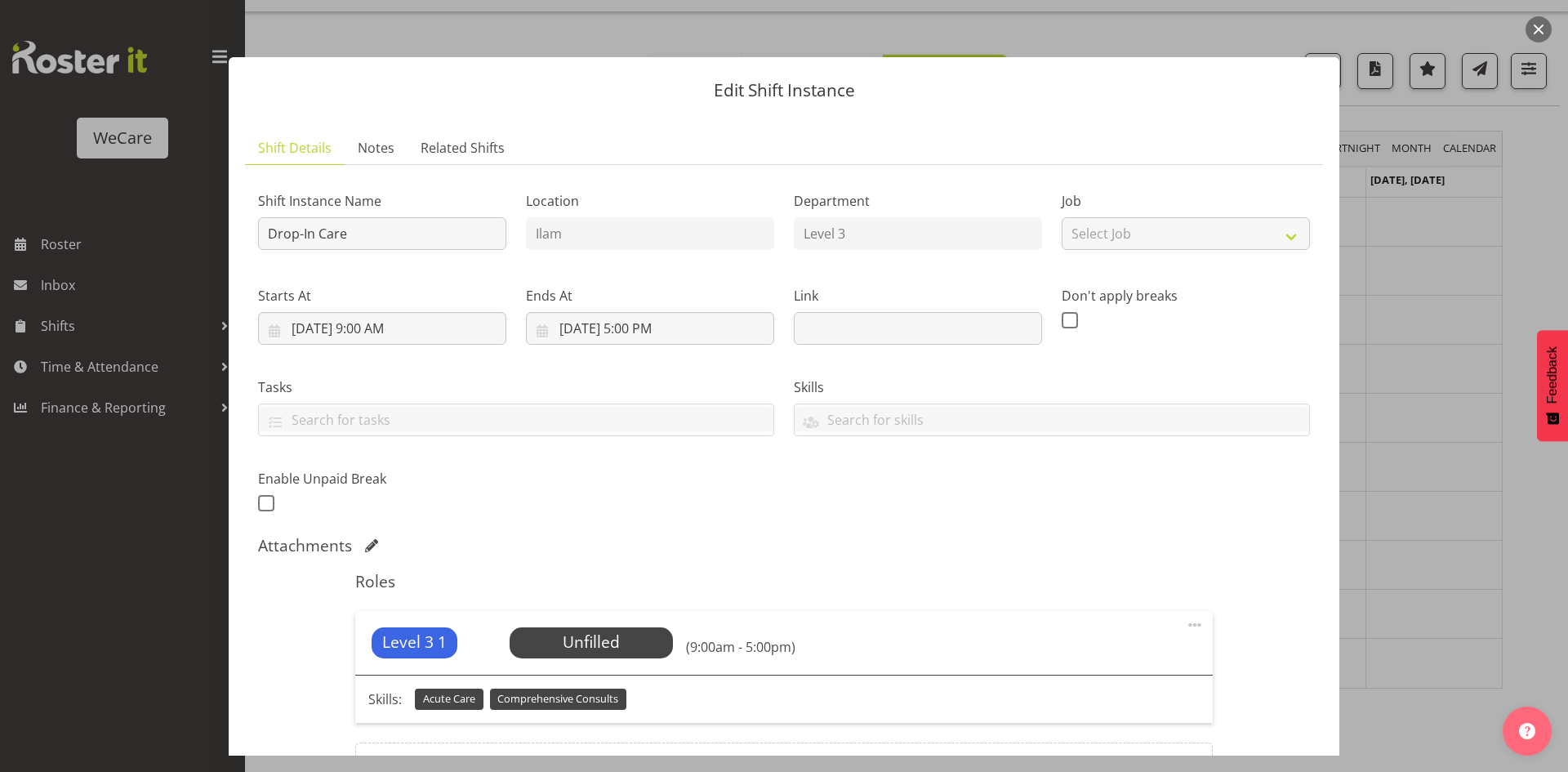
click at [1422, 374] on div at bounding box center [784, 386] width 1568 height 772
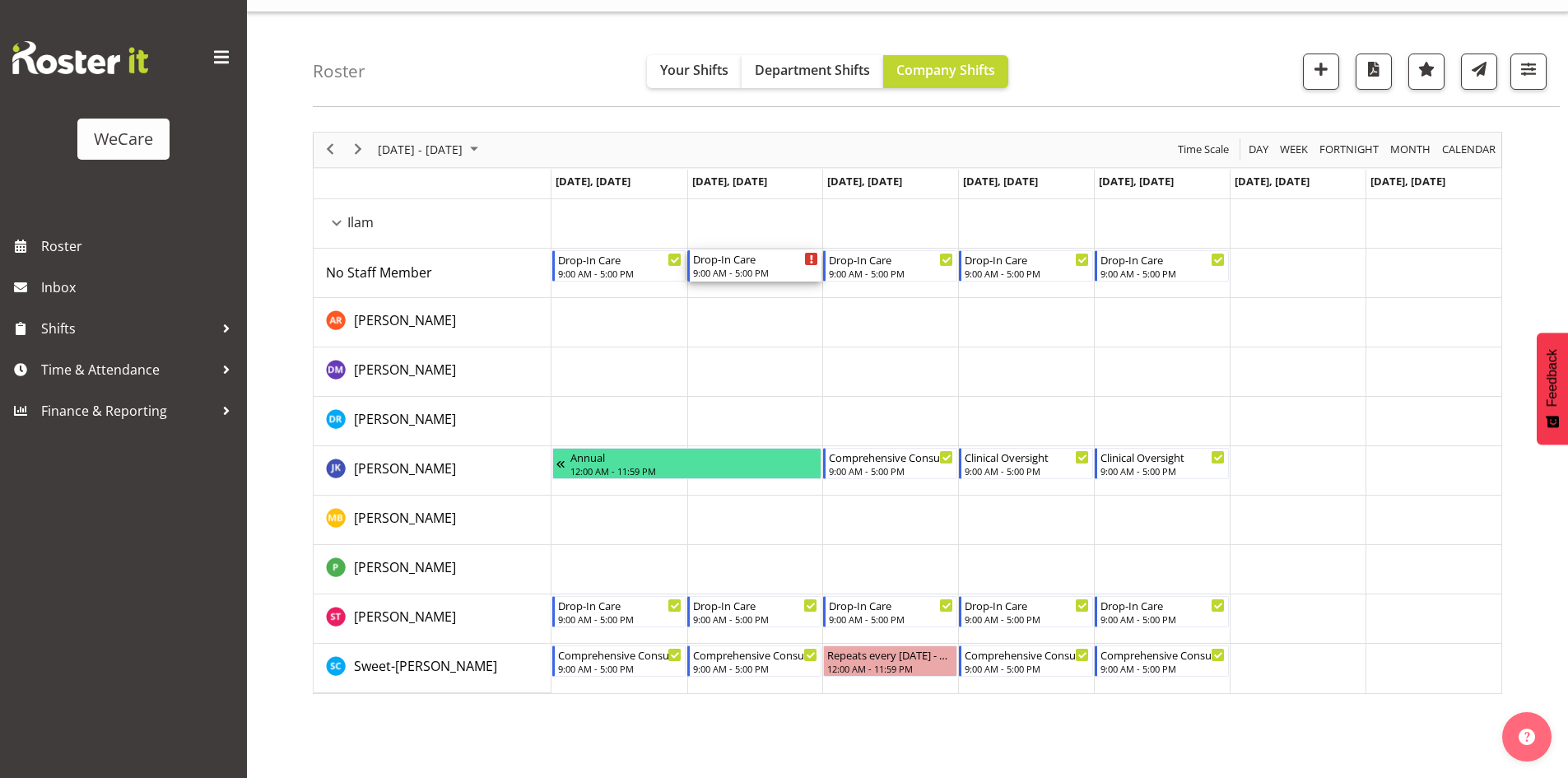
click at [752, 259] on div "Drop-In Care" at bounding box center [755, 259] width 125 height 17
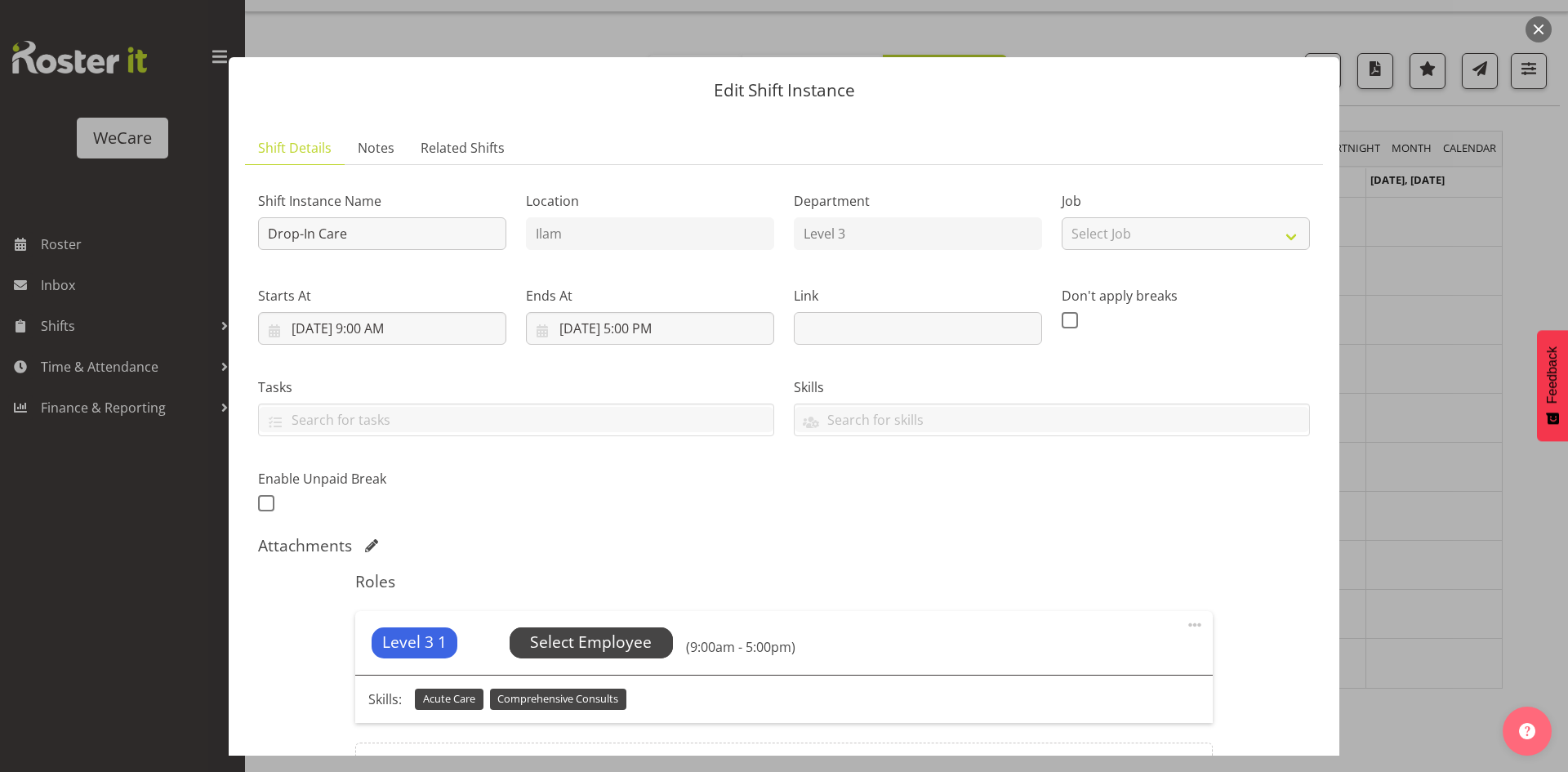
click at [651, 638] on span "Select Employee" at bounding box center [591, 642] width 163 height 31
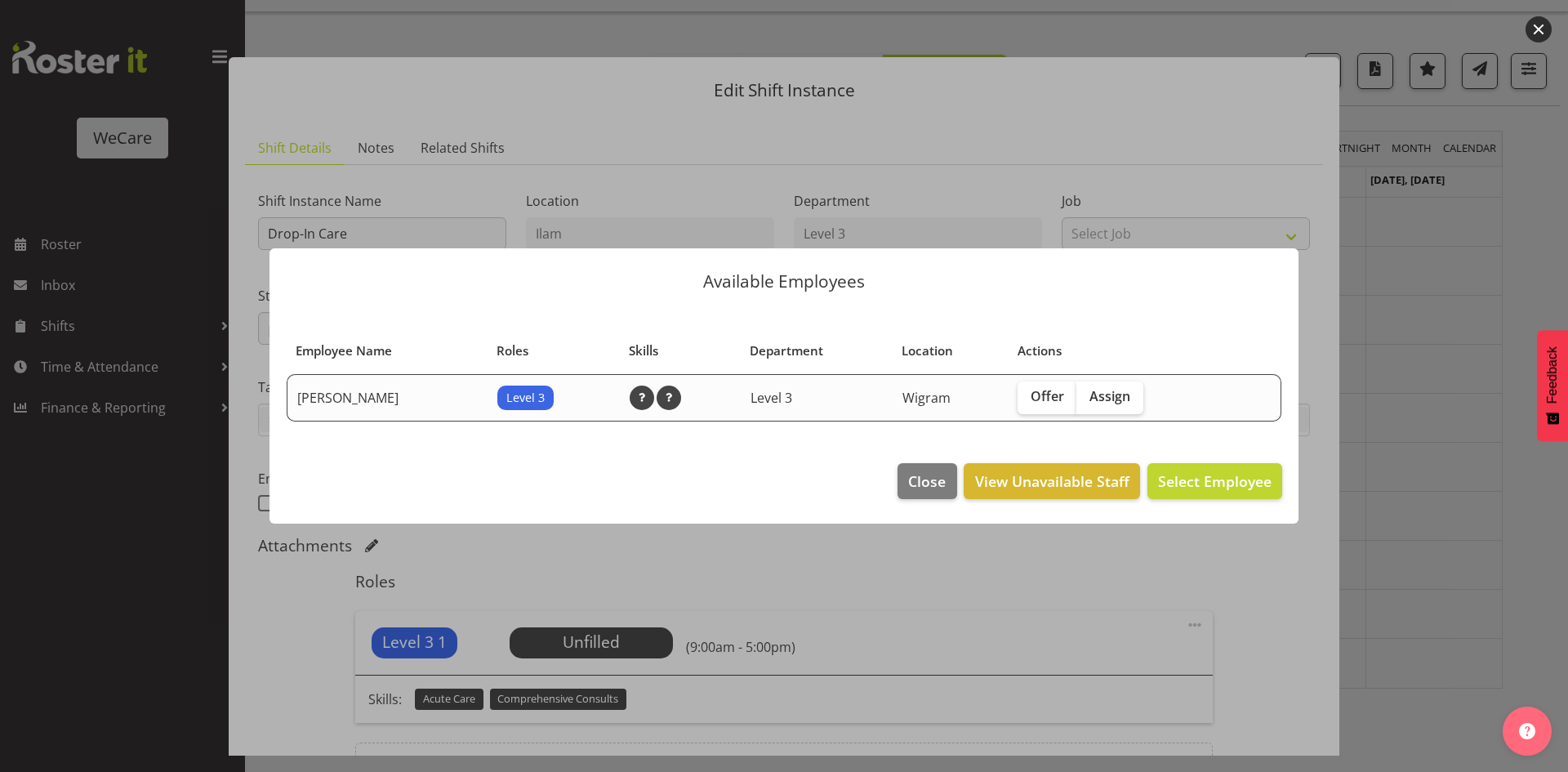
click at [1394, 432] on div at bounding box center [784, 386] width 1568 height 772
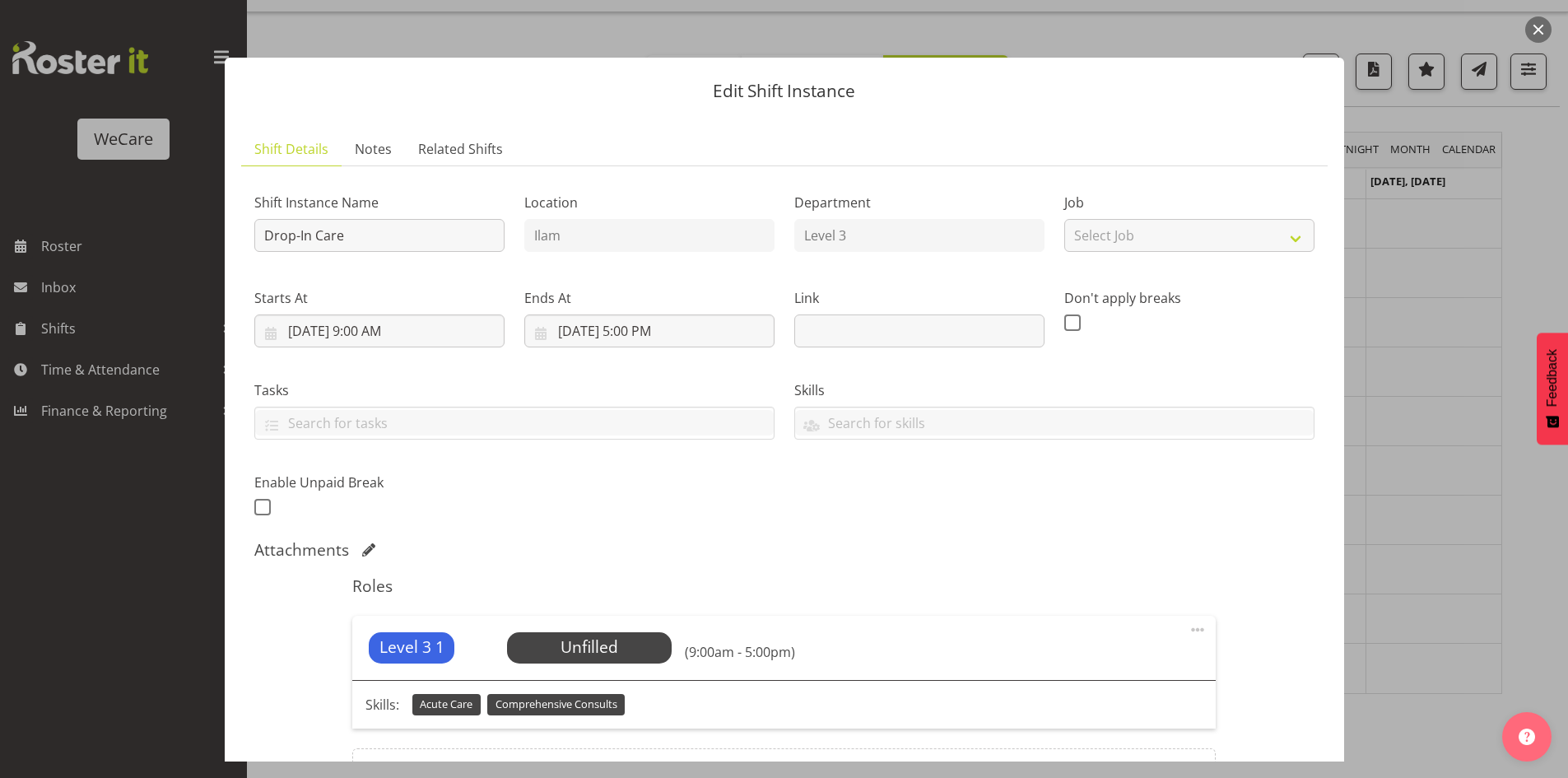
click at [1404, 436] on div at bounding box center [784, 389] width 1568 height 778
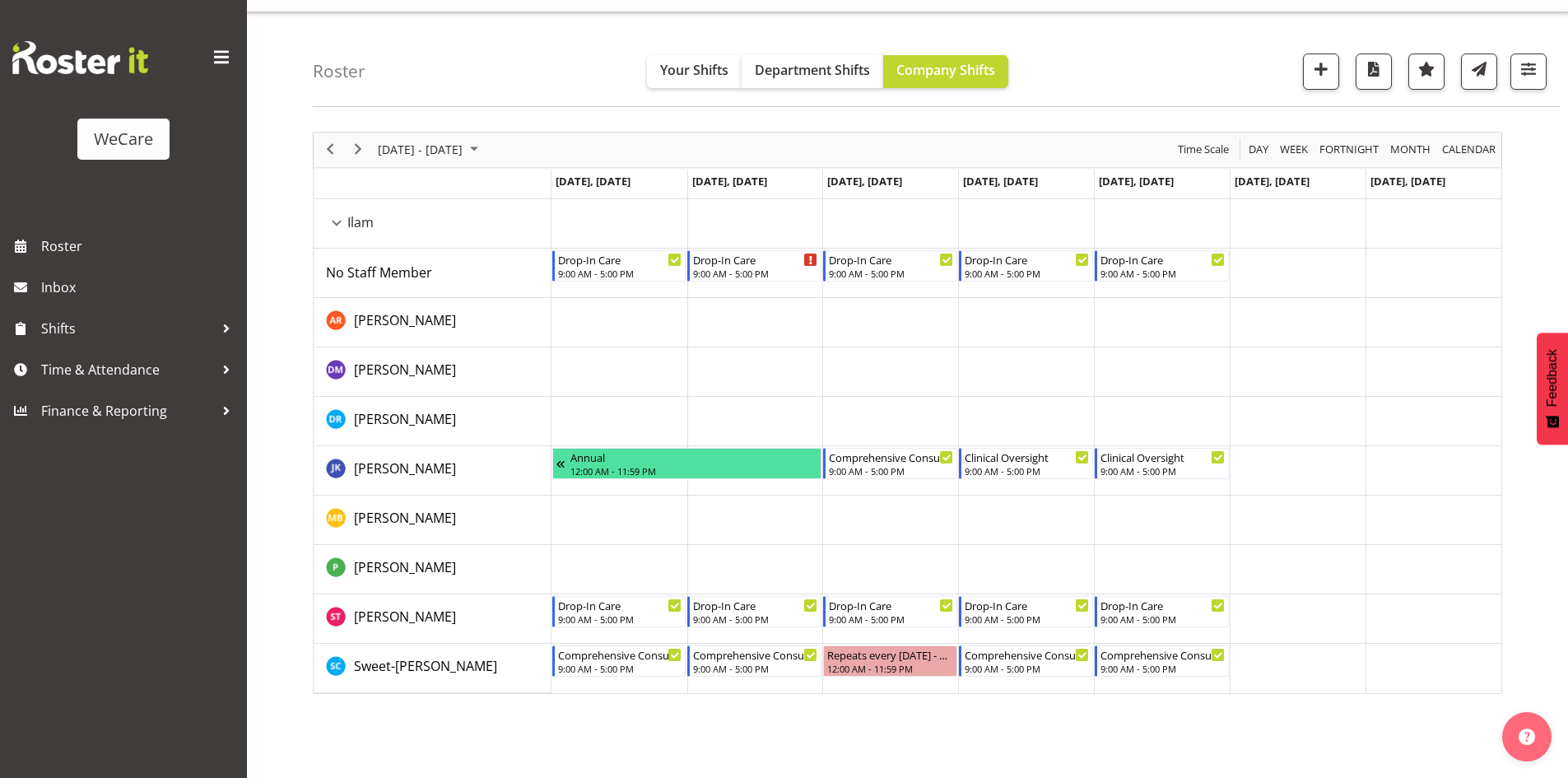
click at [720, 565] on td "Timeline Week of October 13, 2025" at bounding box center [754, 569] width 136 height 49
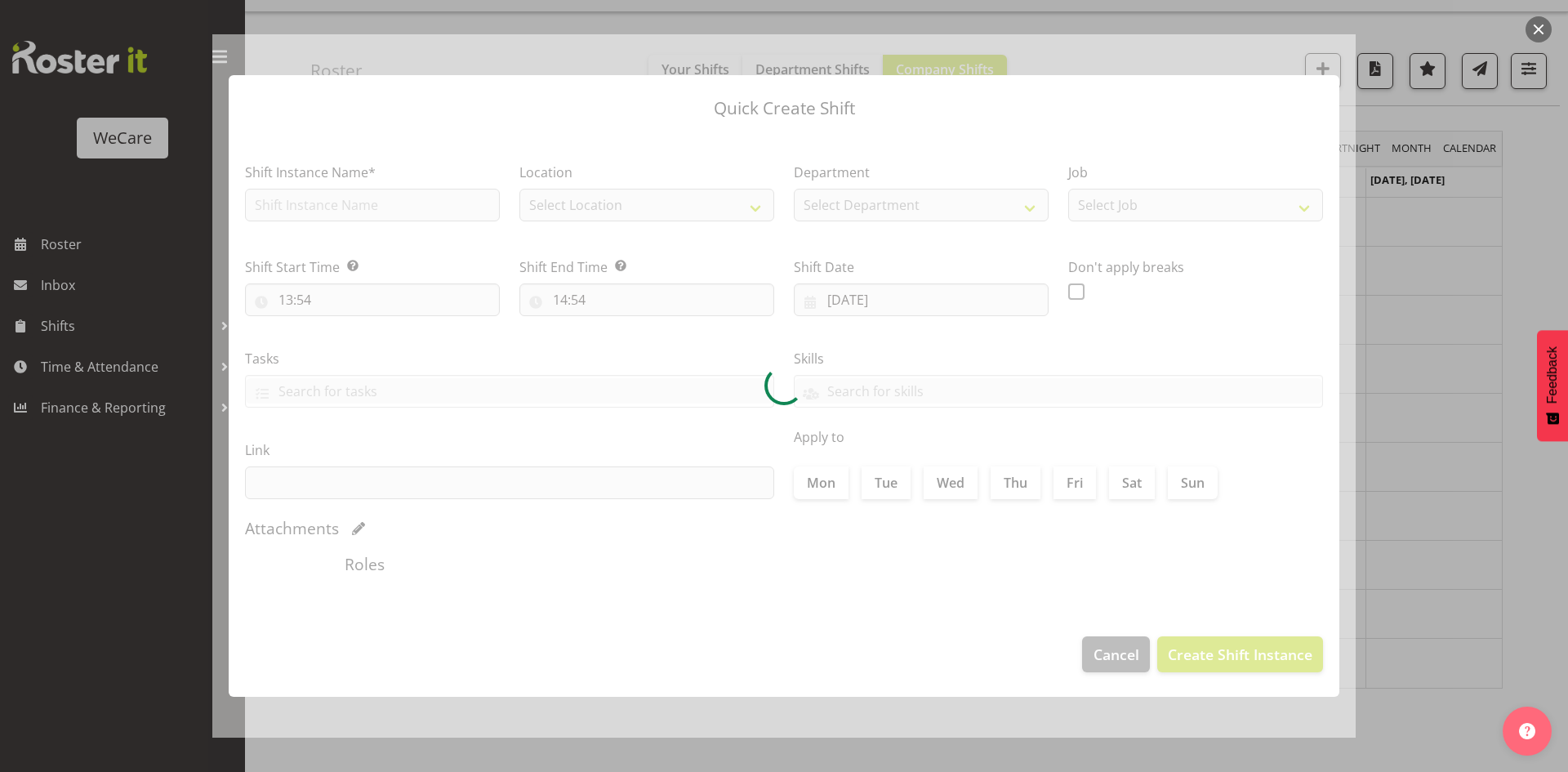
click at [1460, 442] on div at bounding box center [784, 386] width 1568 height 772
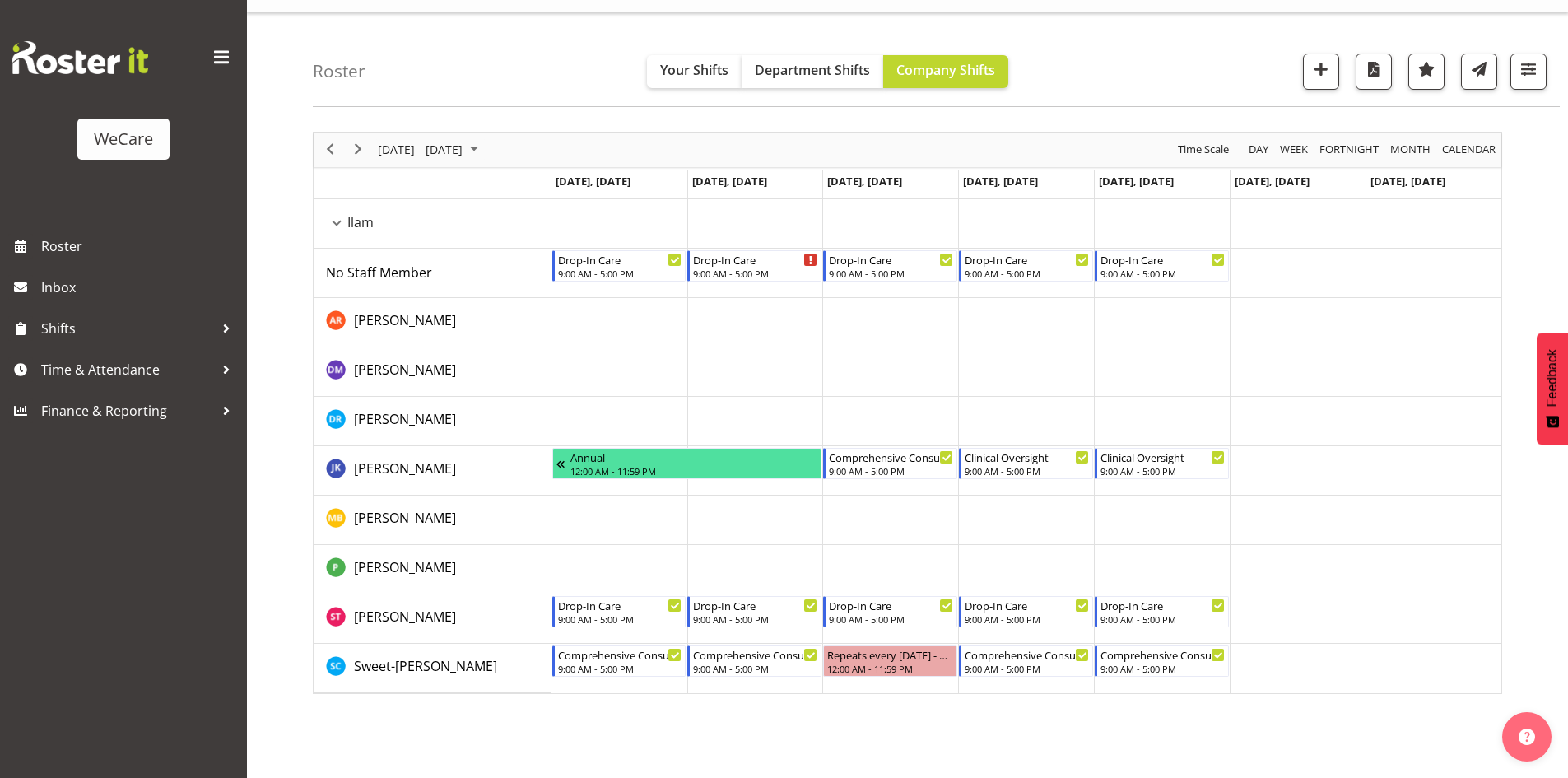
click at [784, 511] on td "Timeline Week of October 13, 2025" at bounding box center [754, 520] width 136 height 49
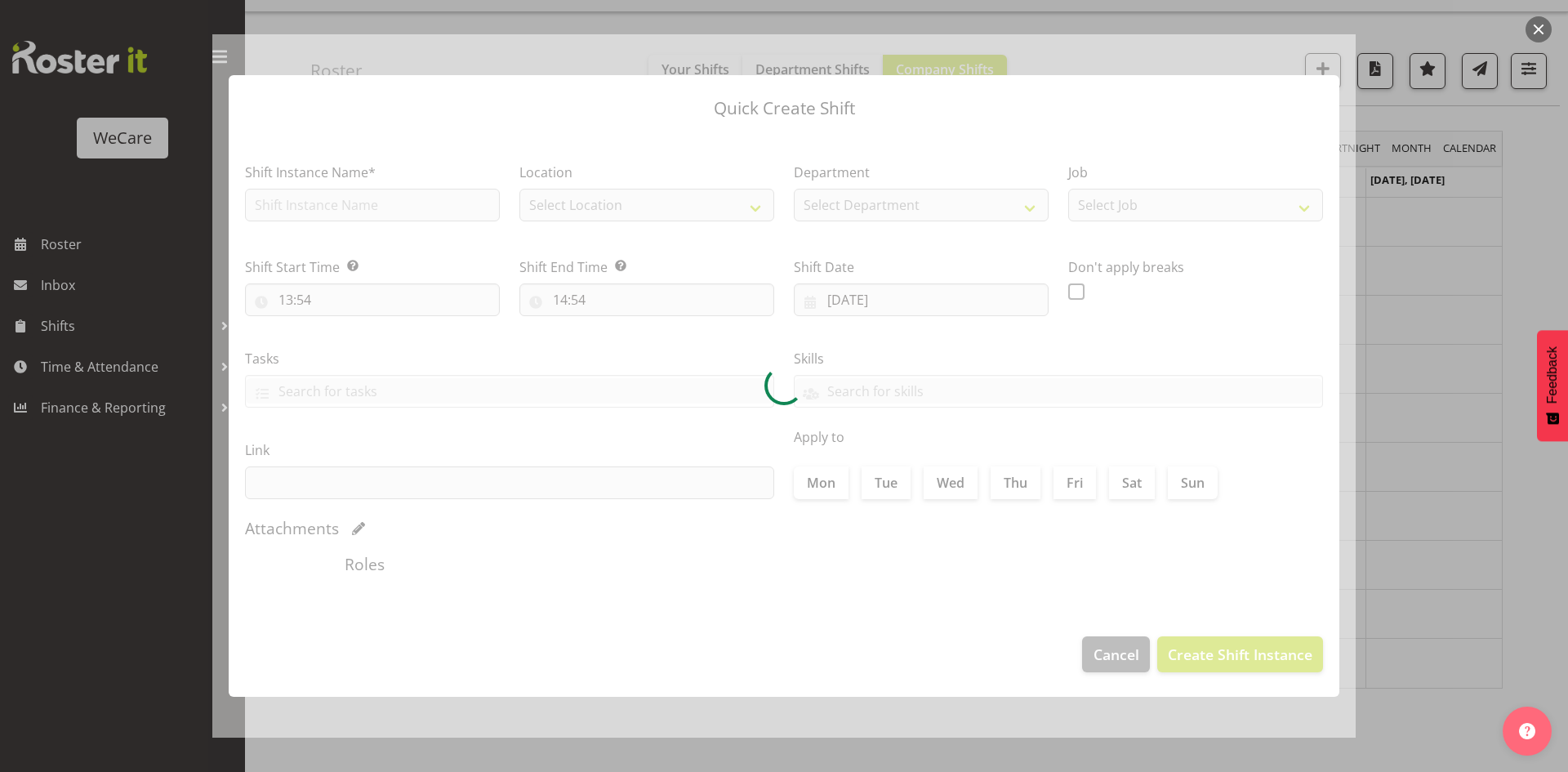
type input "14/10/2025"
checkbox input "true"
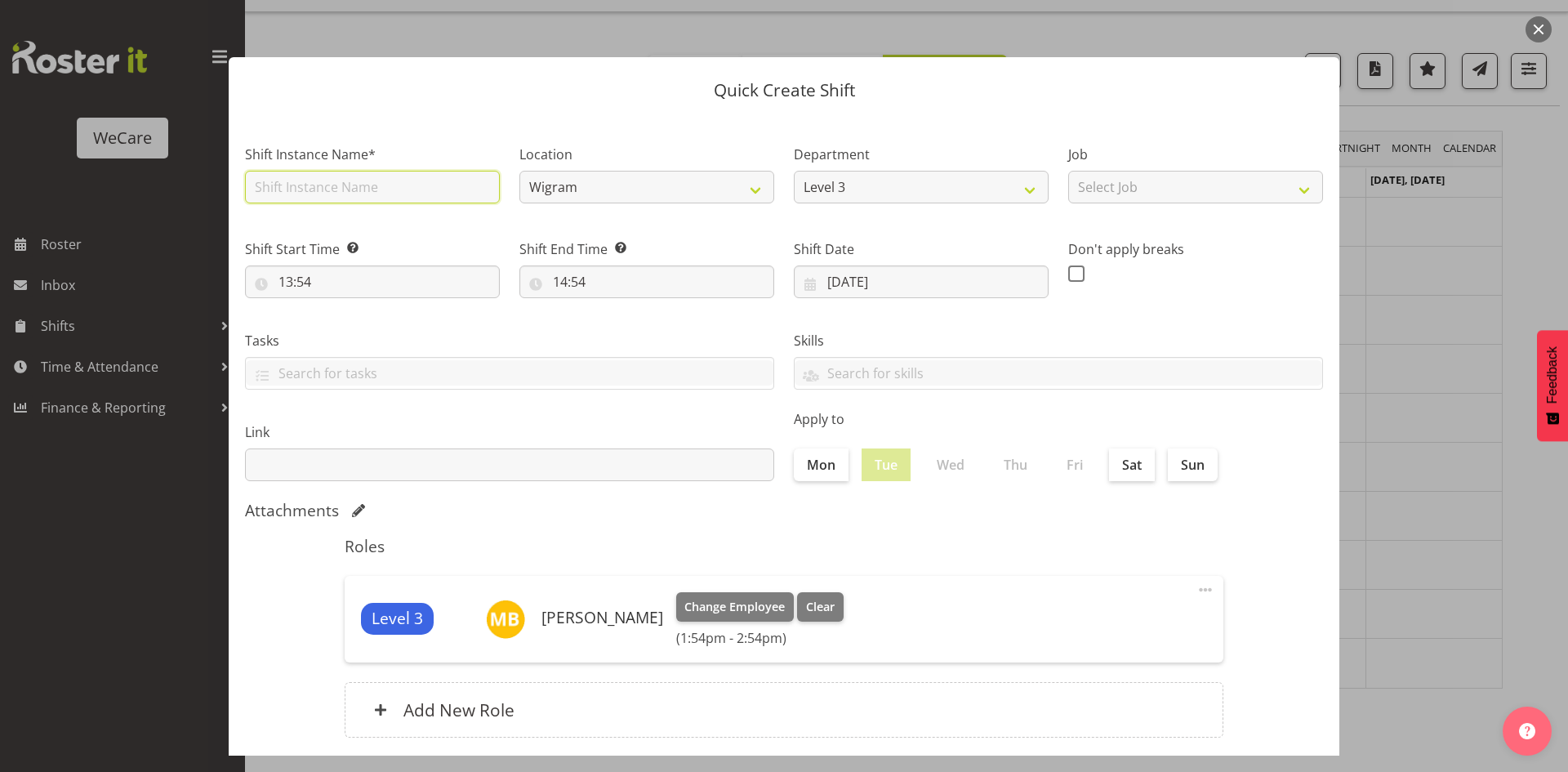
click at [331, 201] on input "text" at bounding box center [373, 186] width 255 height 32
type input "Comprehensive Consult"
click at [293, 290] on input "13:54" at bounding box center [373, 281] width 255 height 32
drag, startPoint x: 355, startPoint y: 326, endPoint x: 355, endPoint y: 317, distance: 9.0
click at [355, 326] on select "00 01 02 03 04 05 06 07 08 09 10 11 12 13 14 15 16 17 18 19 20 21 22 23" at bounding box center [356, 324] width 36 height 32
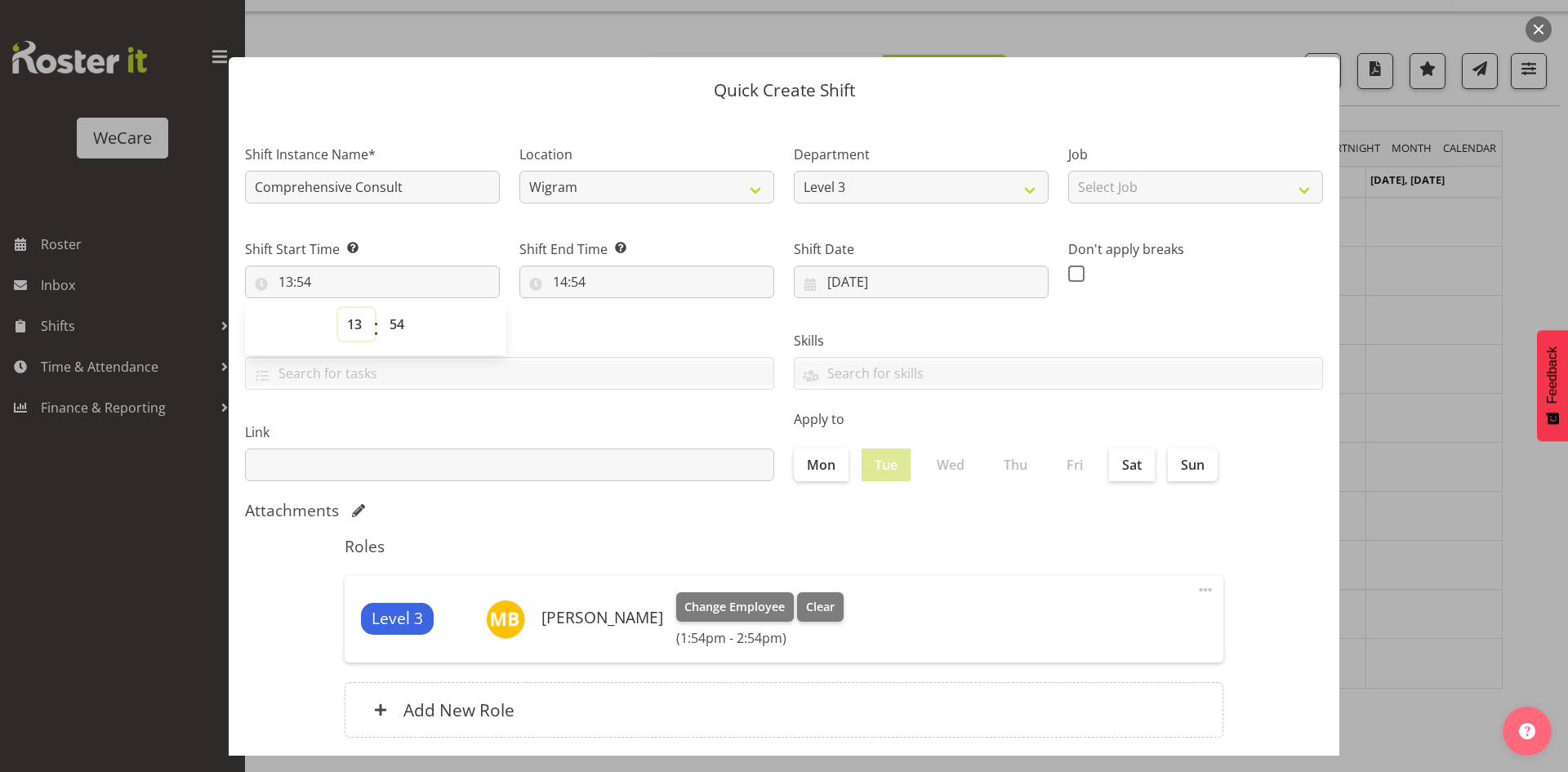
select select "9"
click at [338, 308] on select "00 01 02 03 04 05 06 07 08 09 10 11 12 13 14 15 16 17 18 19 20 21 22 23" at bounding box center [356, 324] width 36 height 32
type input "09:54"
select select "0"
type input "09:00"
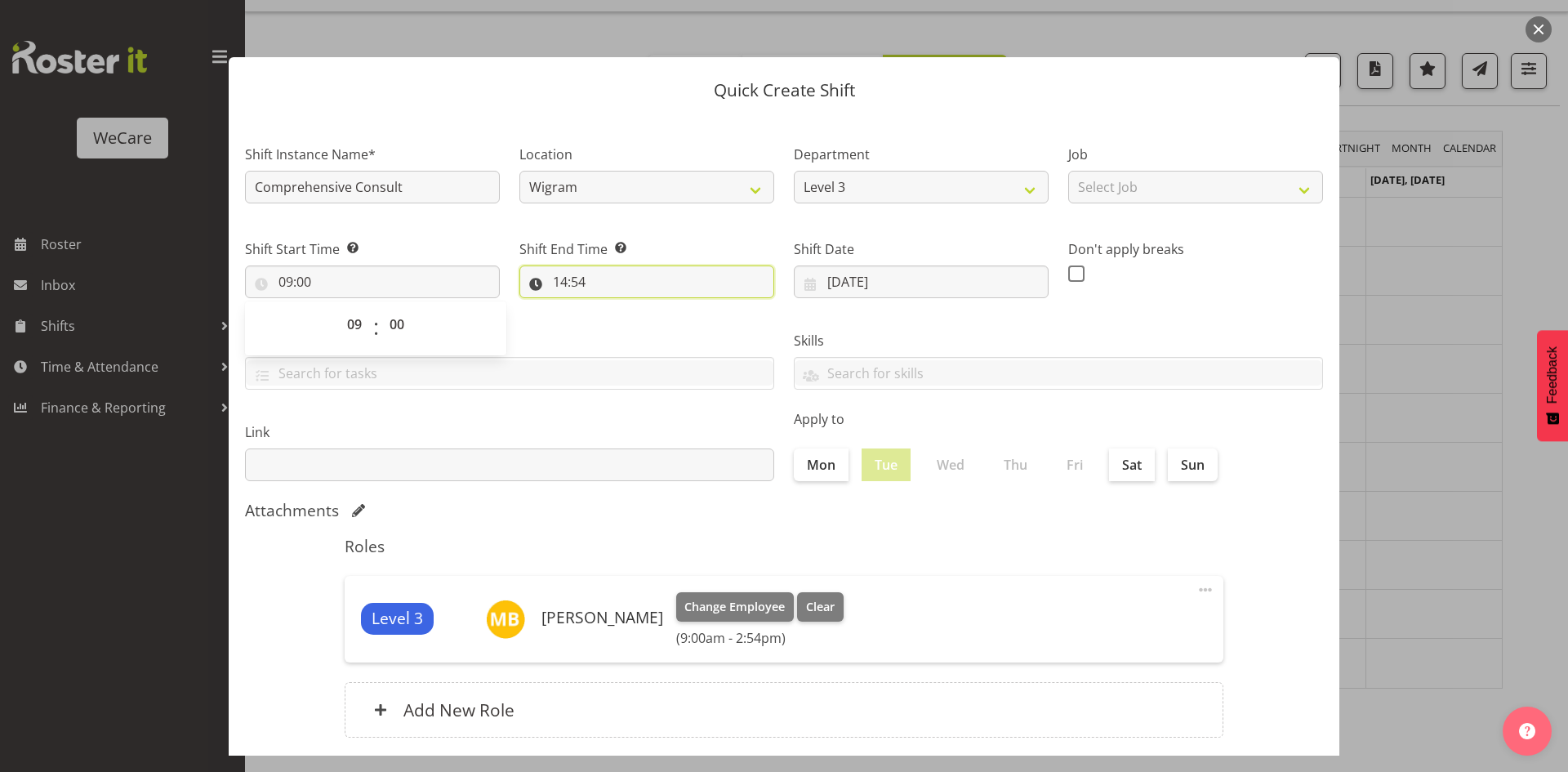
click at [574, 276] on input "14:54" at bounding box center [647, 281] width 255 height 32
click at [616, 324] on select "00 01 02 03 04 05 06 07 08 09 10 11 12 13 14 15 16 17 18 19 20 21 22 23" at bounding box center [631, 324] width 36 height 32
select select "17"
click at [613, 308] on select "00 01 02 03 04 05 06 07 08 09 10 11 12 13 14 15 16 17 18 19 20 21 22 23" at bounding box center [631, 324] width 36 height 32
type input "17:54"
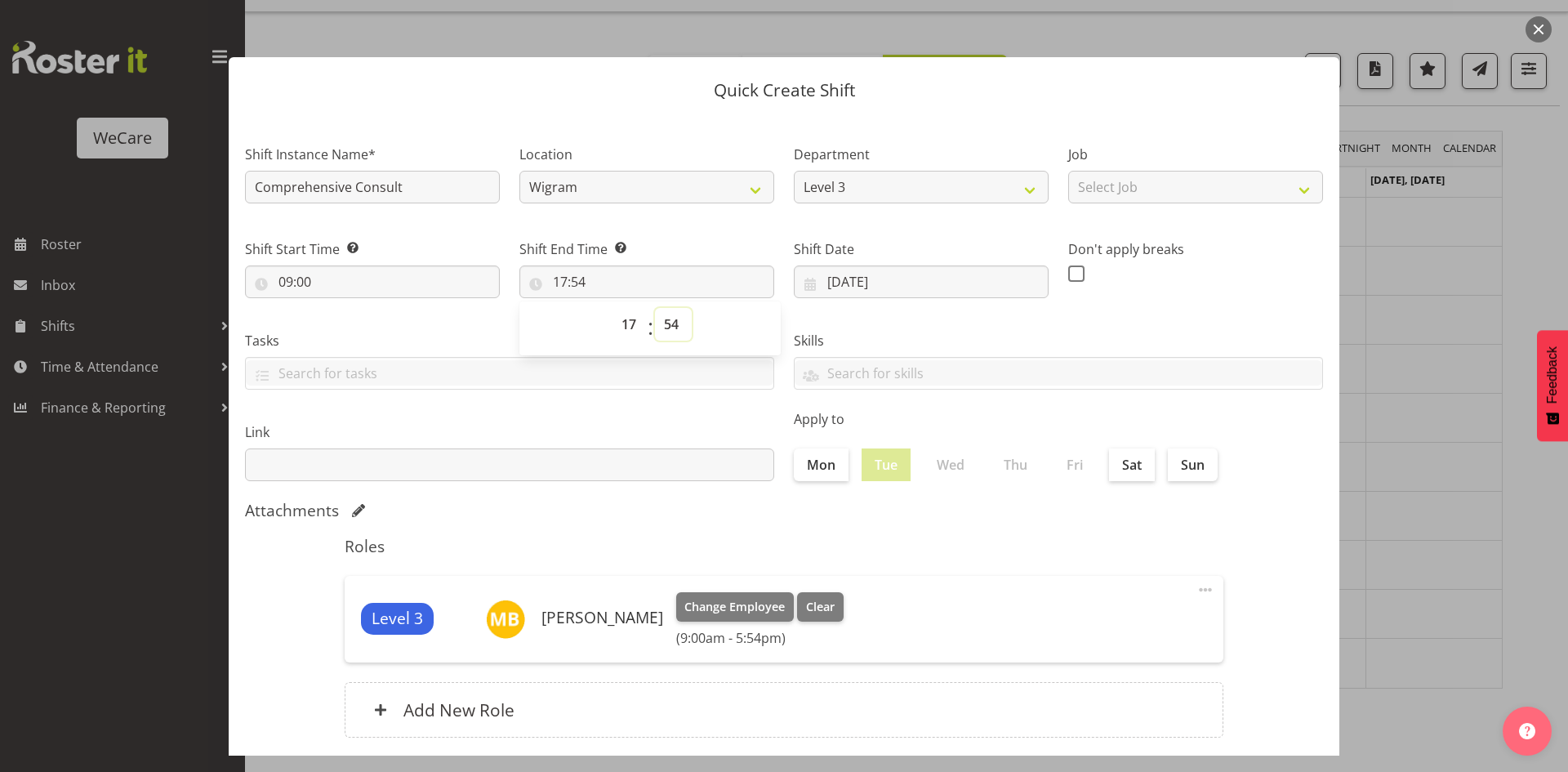
select select "0"
type input "17:00"
click at [1082, 555] on h5 "Roles" at bounding box center [784, 547] width 879 height 20
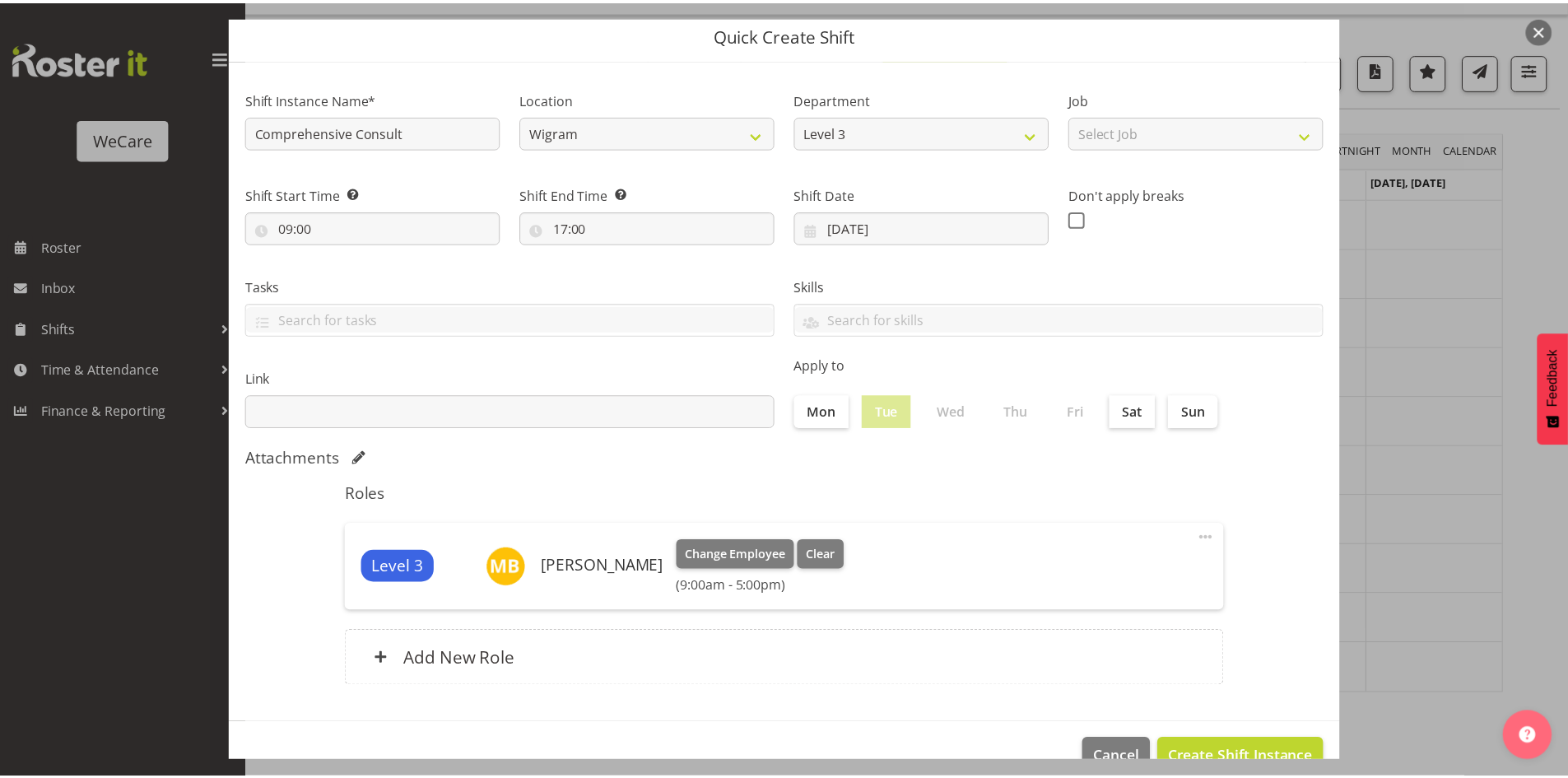
scroll to position [83, 0]
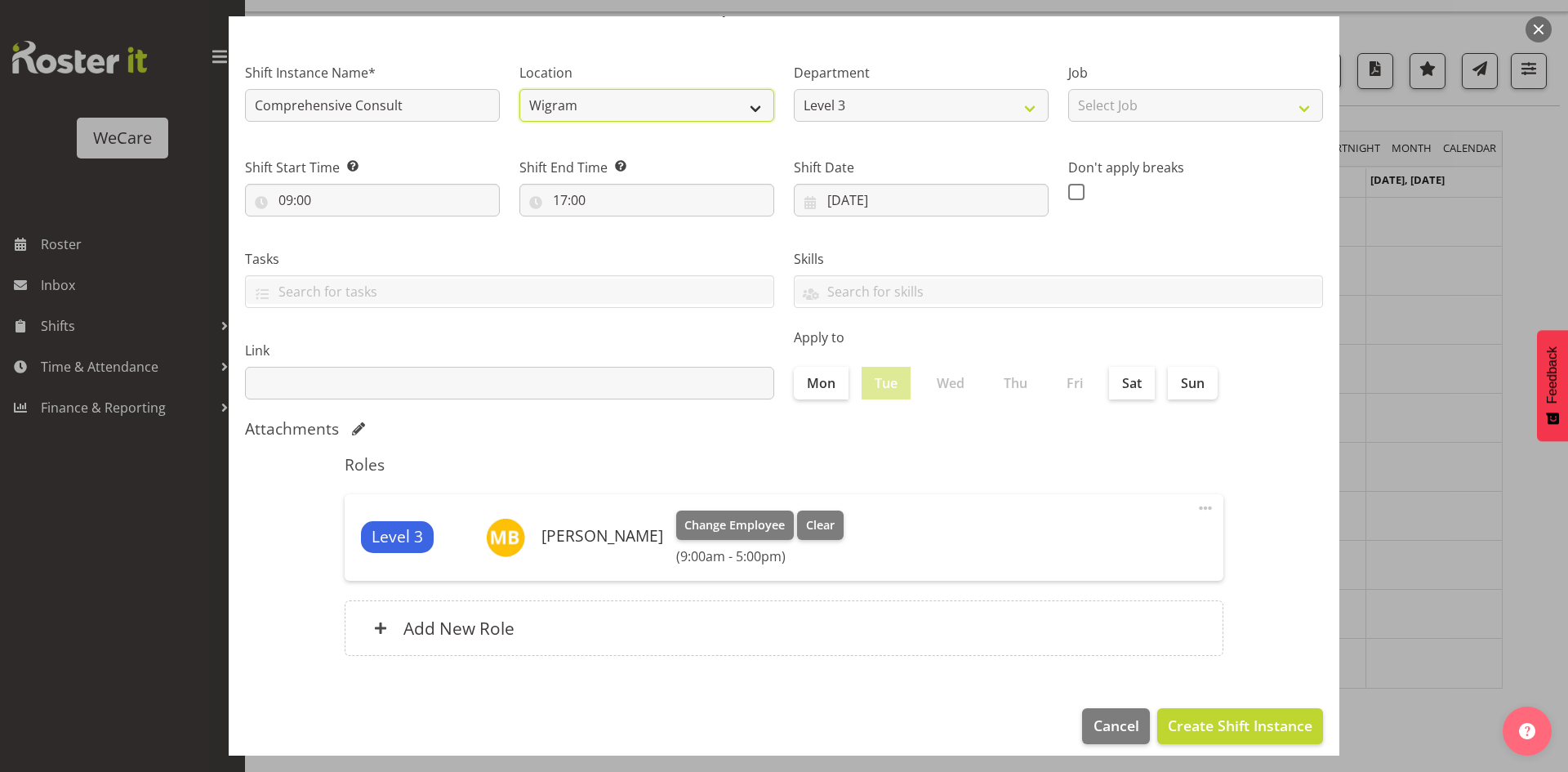
click at [639, 89] on select "Wigram Ilam" at bounding box center [647, 104] width 255 height 32
select select "1204"
click at [519, 89] on select "Wigram Ilam" at bounding box center [647, 104] width 255 height 32
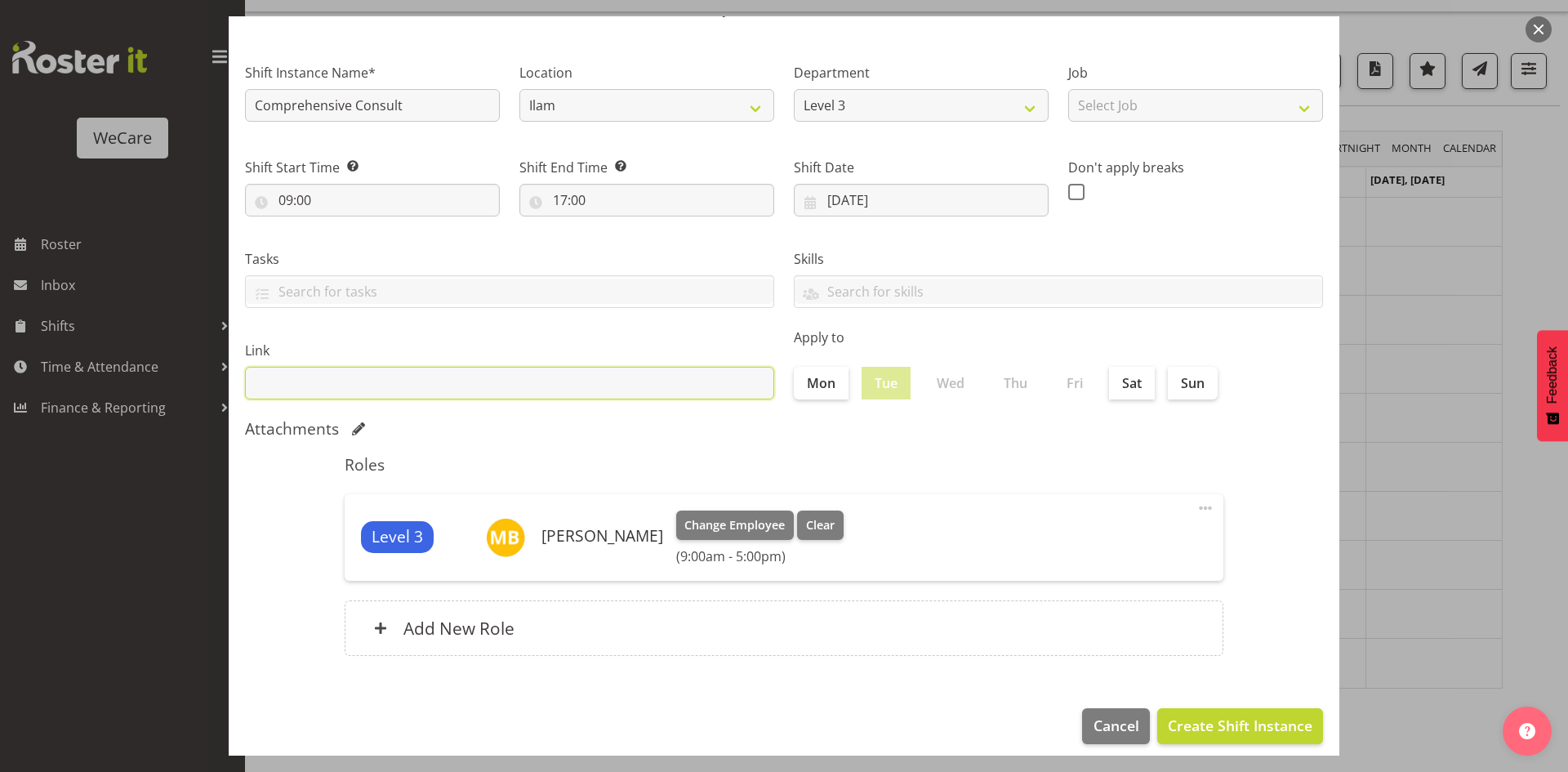
click at [562, 384] on input "text" at bounding box center [509, 383] width 529 height 32
click at [1239, 728] on span "Create Shift Instance" at bounding box center [1240, 726] width 145 height 22
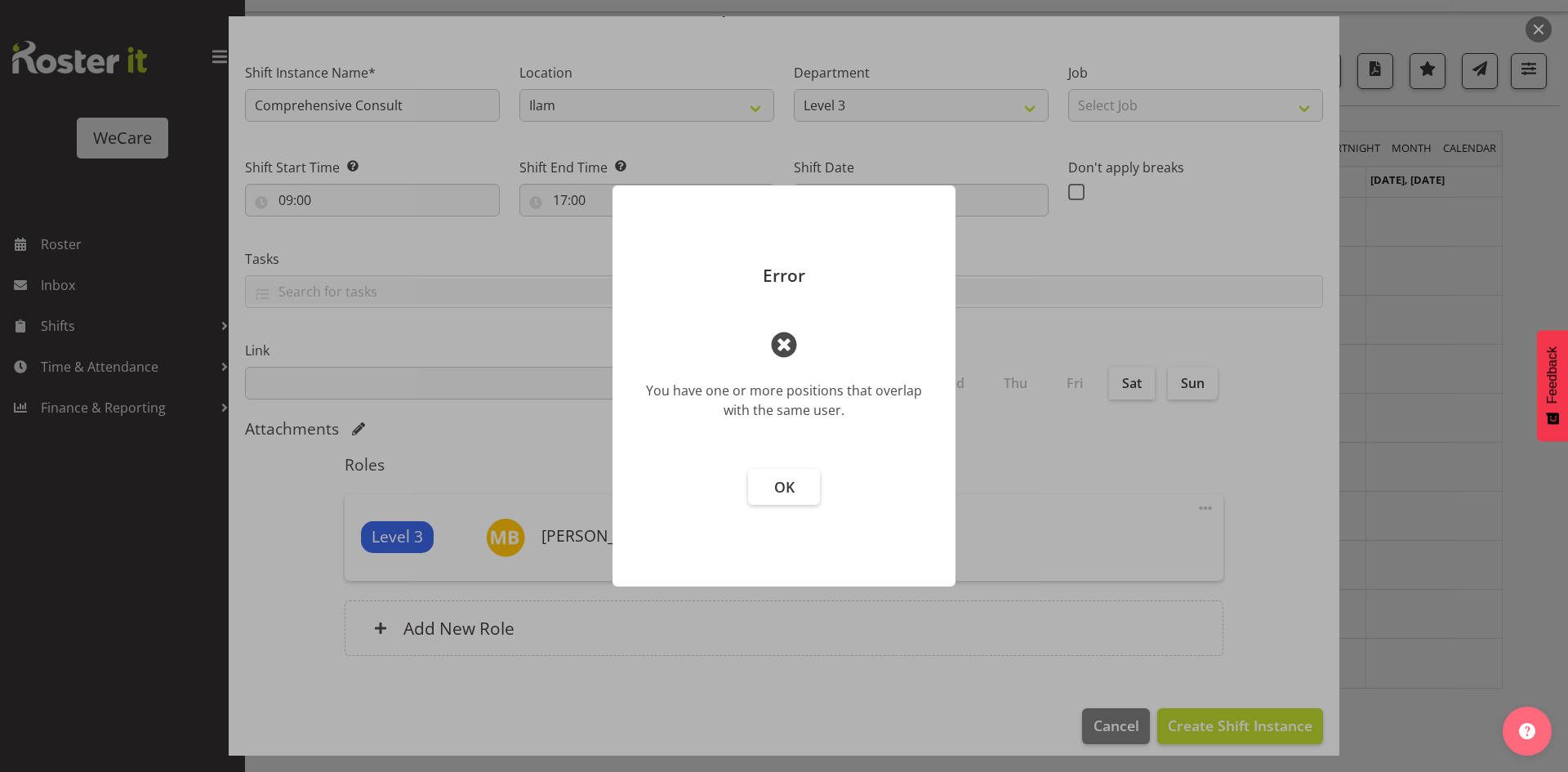
click at [814, 504] on footer "OK" at bounding box center [784, 519] width 343 height 134
click at [797, 504] on button "OK" at bounding box center [784, 486] width 72 height 36
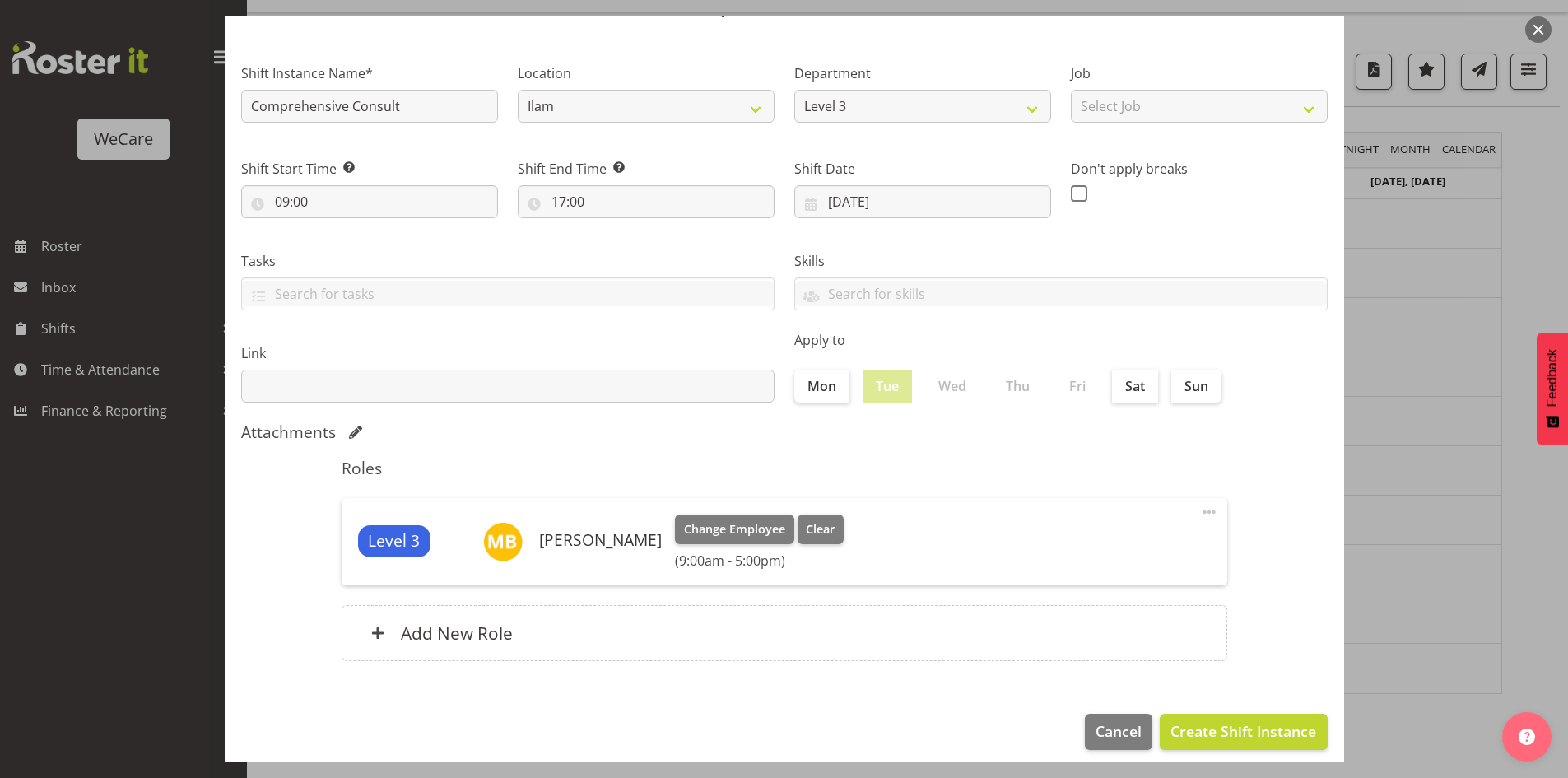
click at [1439, 353] on div at bounding box center [784, 389] width 1568 height 778
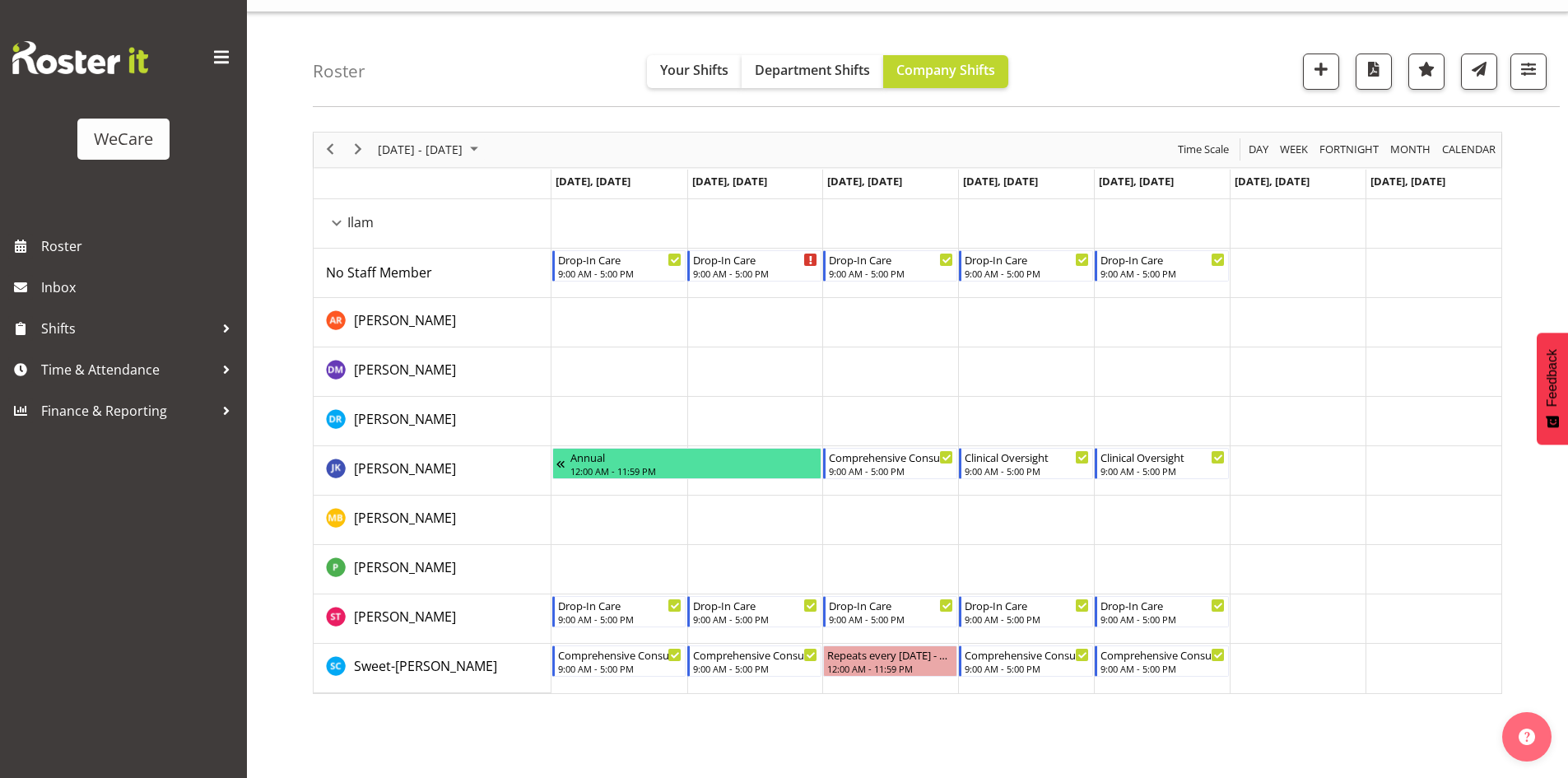
click at [1439, 353] on td "Timeline Week of October 13, 2025" at bounding box center [1433, 371] width 136 height 49
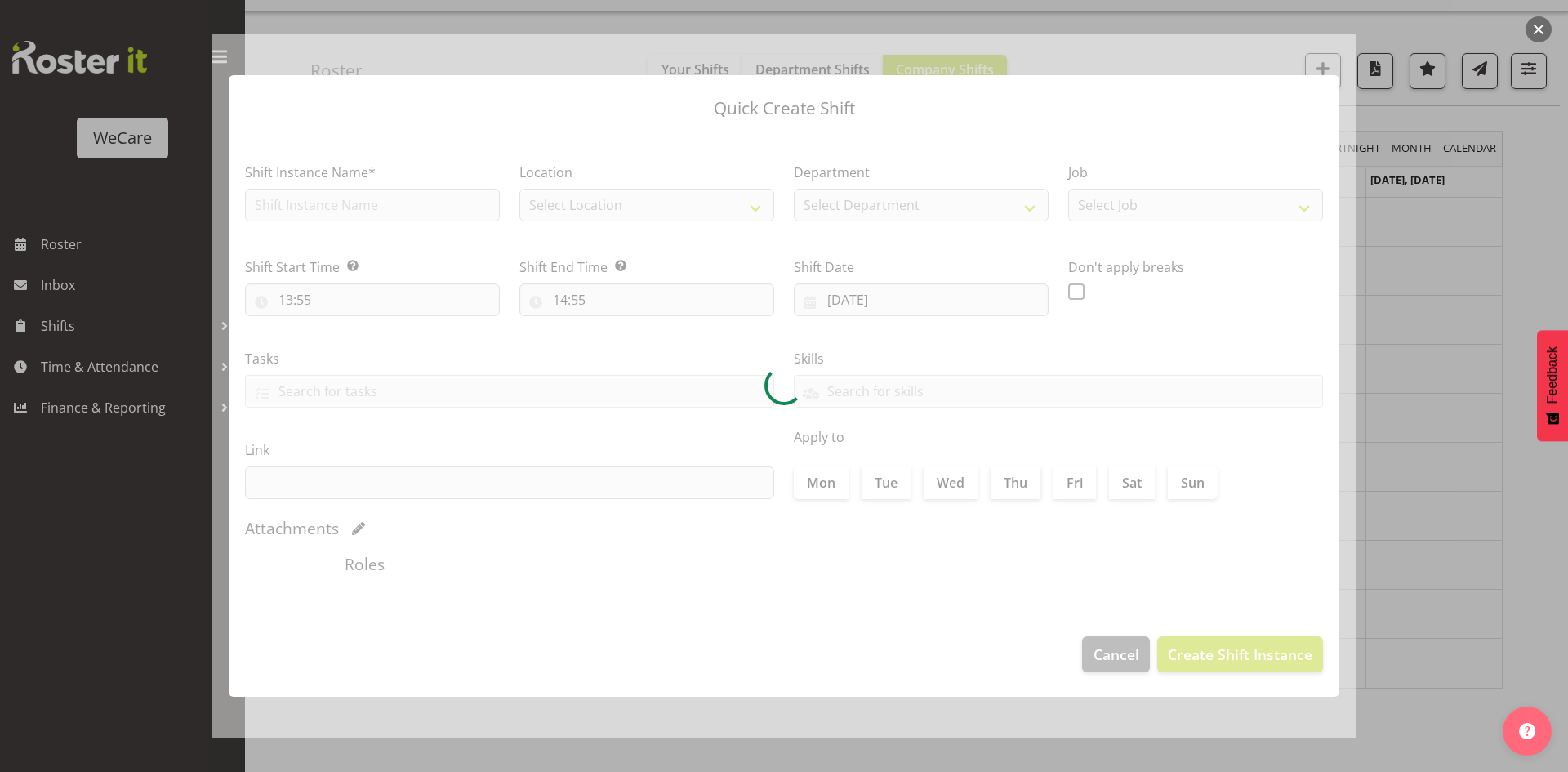
drag, startPoint x: 1526, startPoint y: 309, endPoint x: 1502, endPoint y: 310, distance: 24.0
click at [1525, 309] on div at bounding box center [784, 386] width 1568 height 772
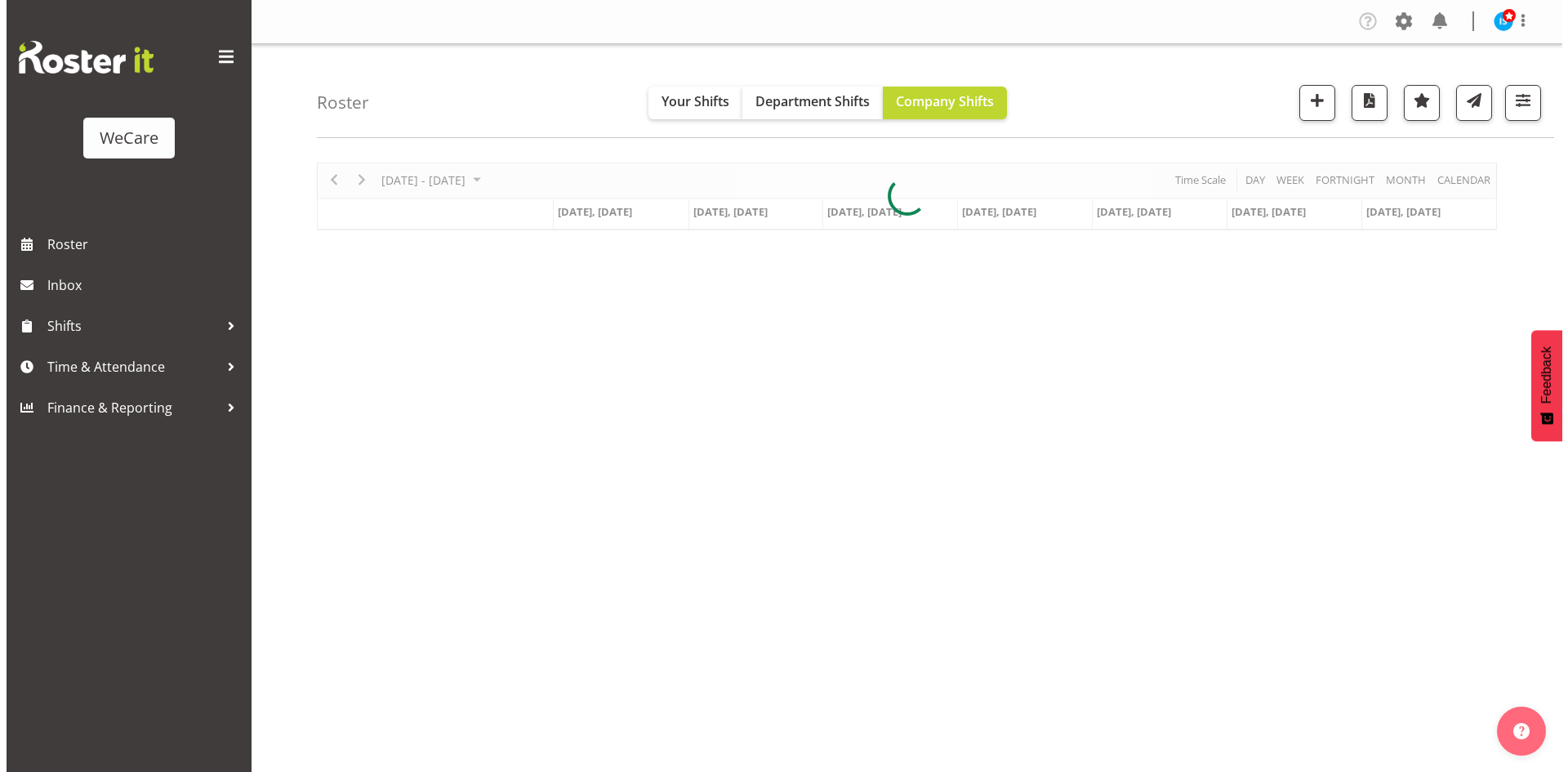
scroll to position [31, 0]
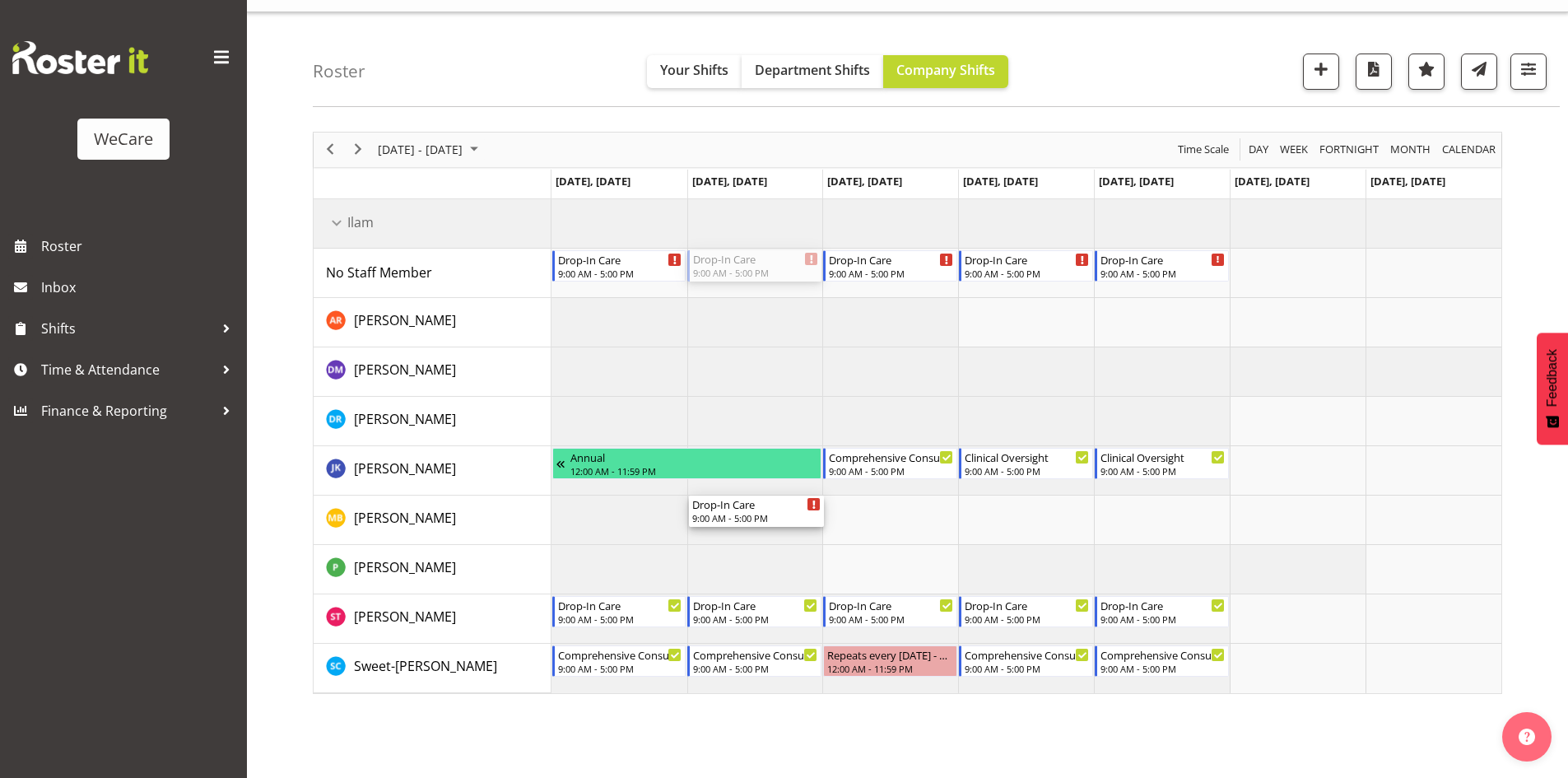
drag, startPoint x: 746, startPoint y: 256, endPoint x: 752, endPoint y: 503, distance: 247.1
drag, startPoint x: 913, startPoint y: 260, endPoint x: 903, endPoint y: 505, distance: 245.2
drag, startPoint x: 925, startPoint y: 504, endPoint x: 904, endPoint y: 255, distance: 249.9
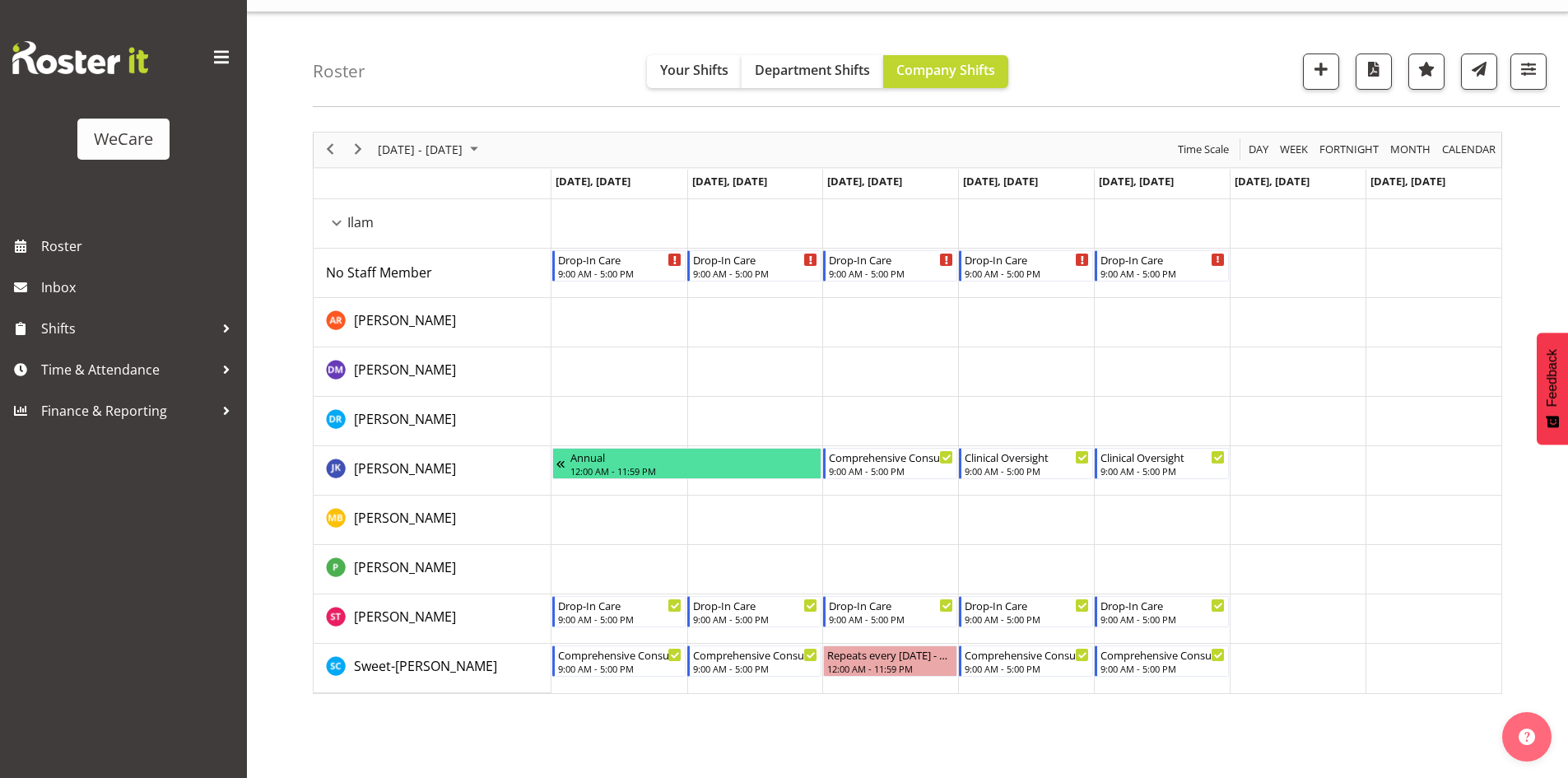
click at [890, 522] on td "Timeline Week of October 13, 2025" at bounding box center [890, 520] width 136 height 49
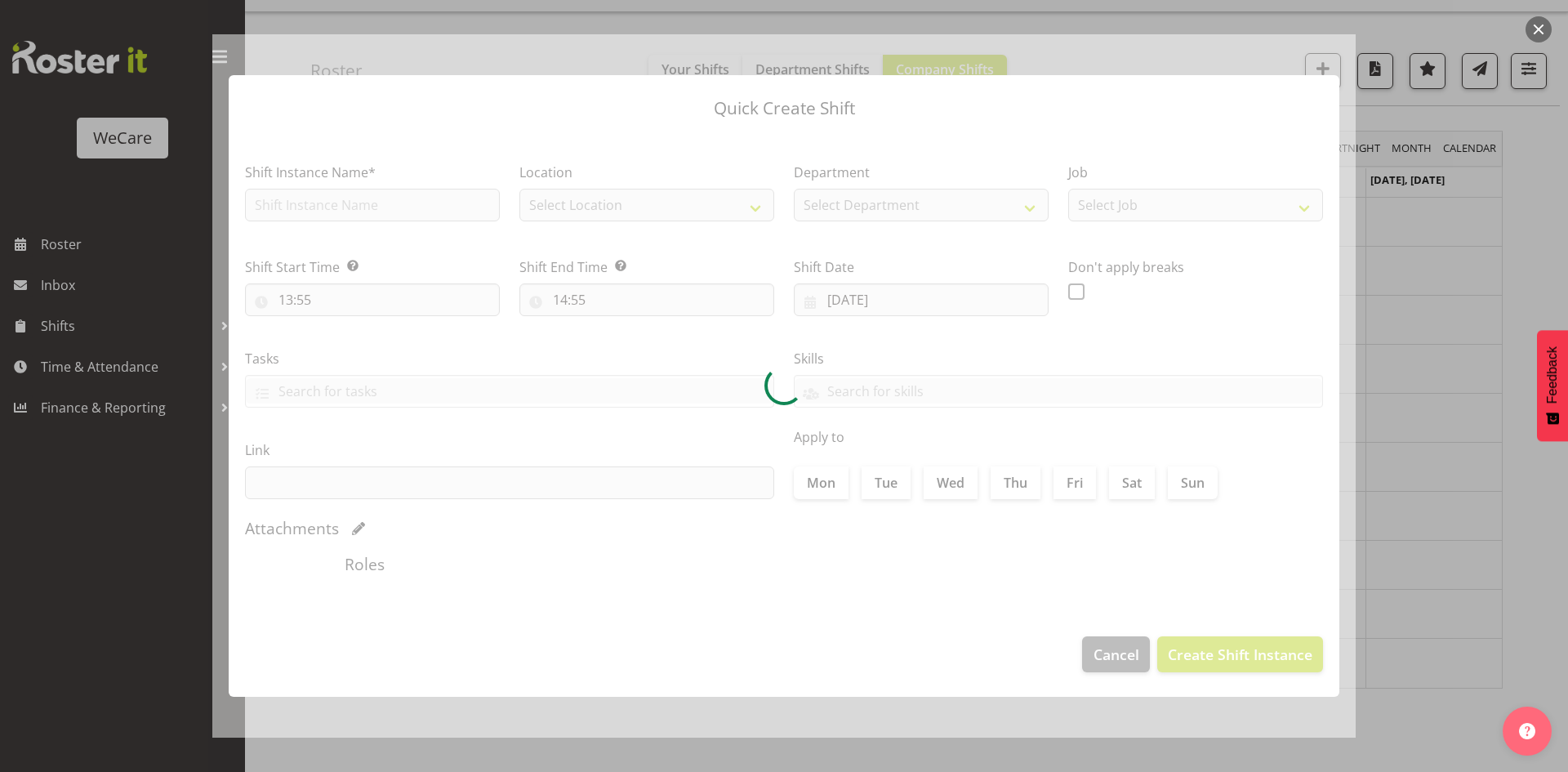
type input "15/10/2025"
checkbox input "true"
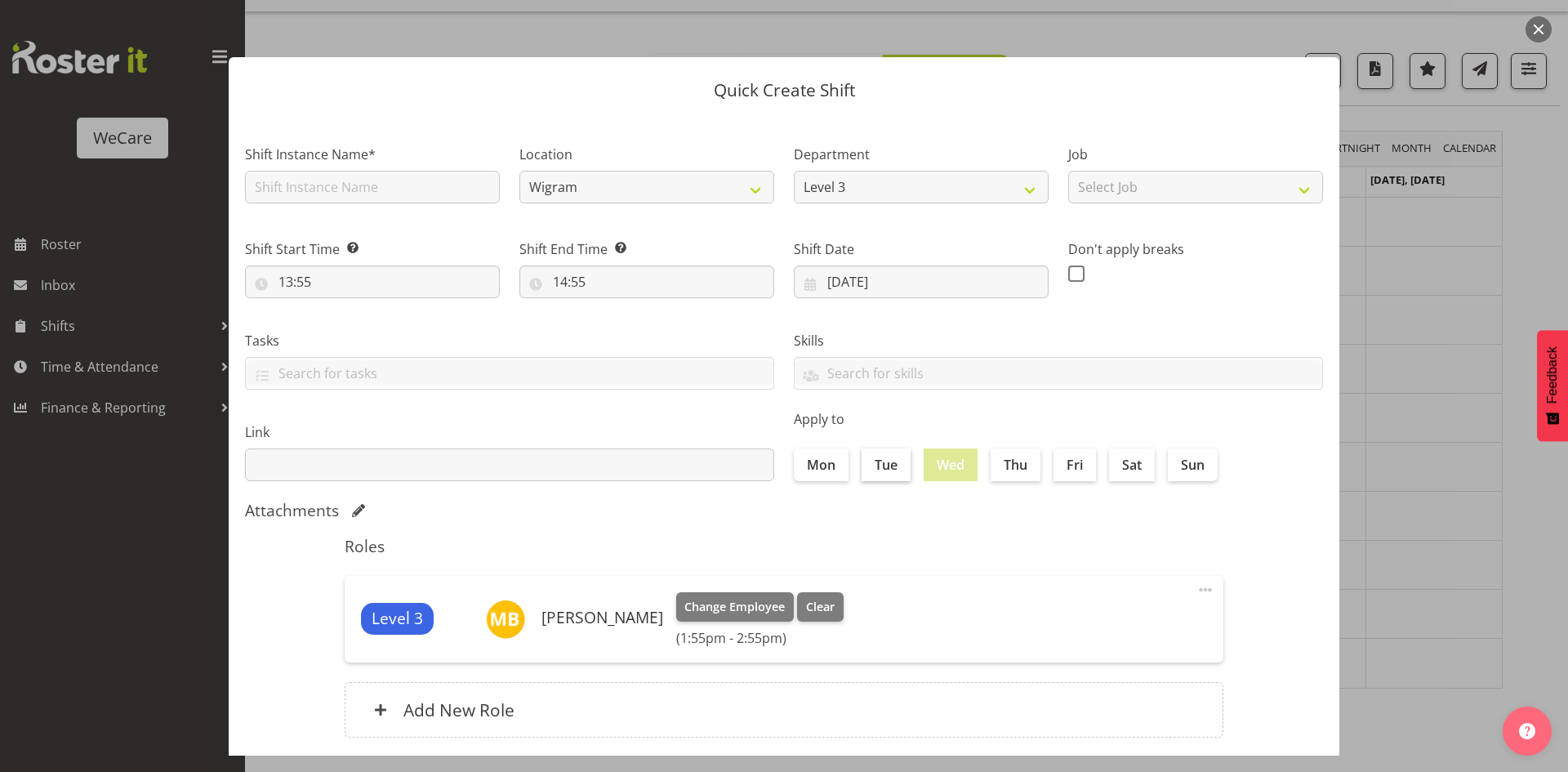
click at [880, 464] on label "Tue" at bounding box center [885, 464] width 49 height 32
click at [872, 464] on input "Tue" at bounding box center [866, 464] width 11 height 11
checkbox input "true"
click at [1007, 468] on label "Thu" at bounding box center [1016, 464] width 50 height 32
click at [1001, 468] on input "Thu" at bounding box center [996, 464] width 11 height 11
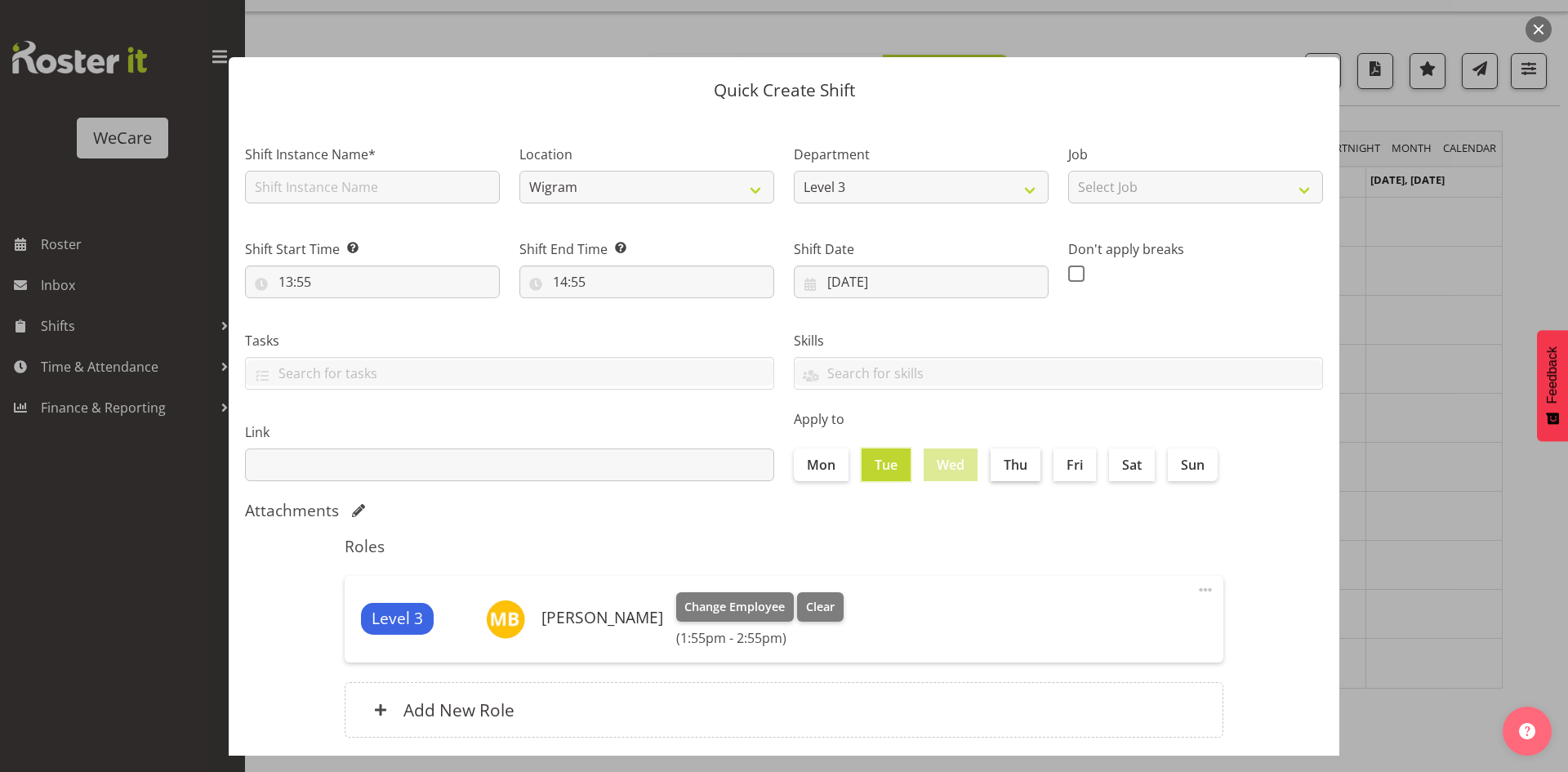
checkbox input "true"
click at [1058, 469] on input "Fri" at bounding box center [1059, 464] width 11 height 11
checkbox input "true"
click at [346, 185] on input "text" at bounding box center [373, 186] width 255 height 32
click at [587, 196] on select "Wigram Ilam" at bounding box center [647, 186] width 255 height 32
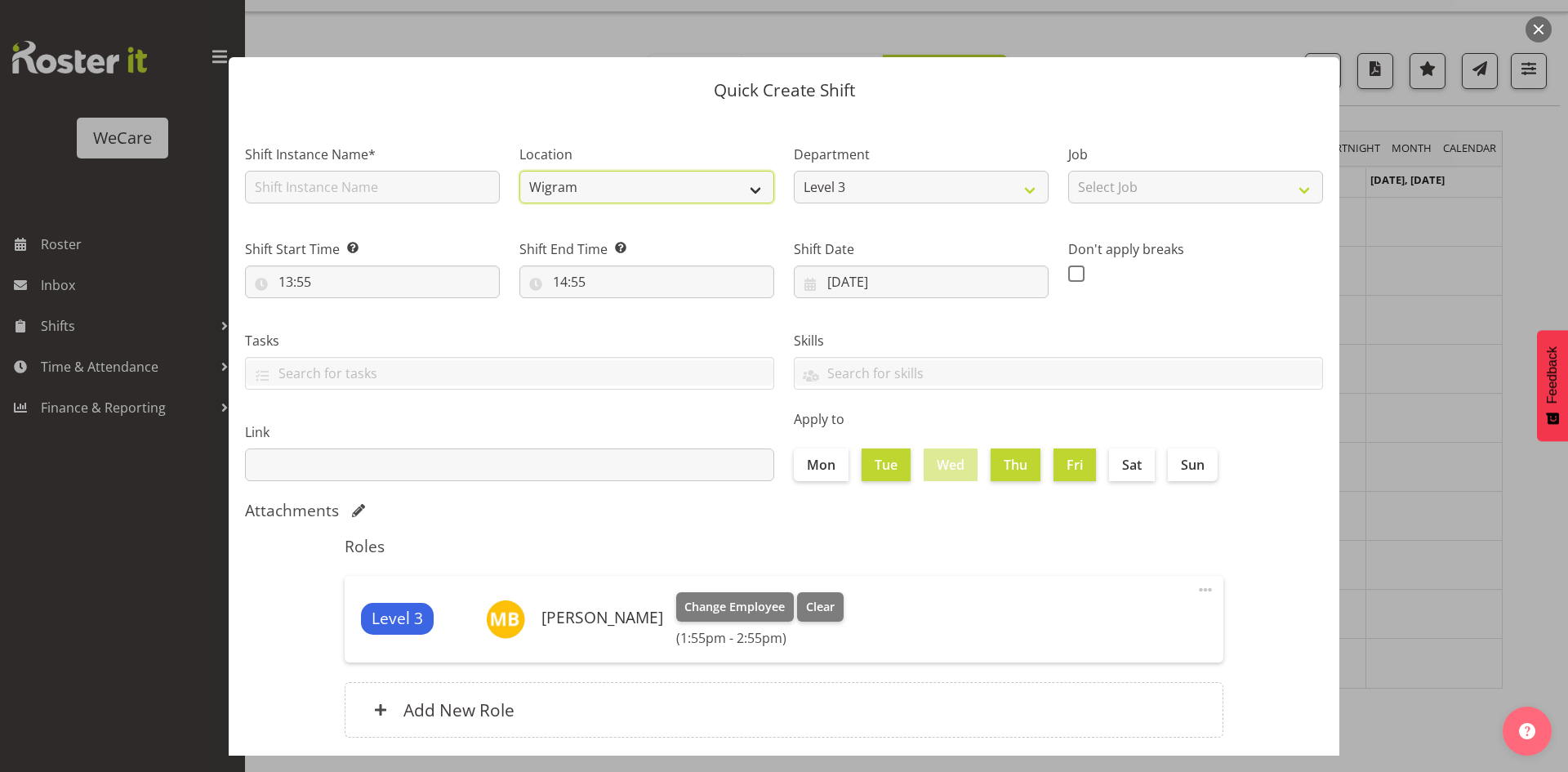
select select "1204"
click at [519, 171] on select "Wigram Ilam" at bounding box center [647, 186] width 255 height 32
click at [296, 186] on input "text" at bounding box center [373, 186] width 255 height 32
type input "Comprehensive Consult"
click at [290, 275] on input "13:55" at bounding box center [373, 281] width 255 height 32
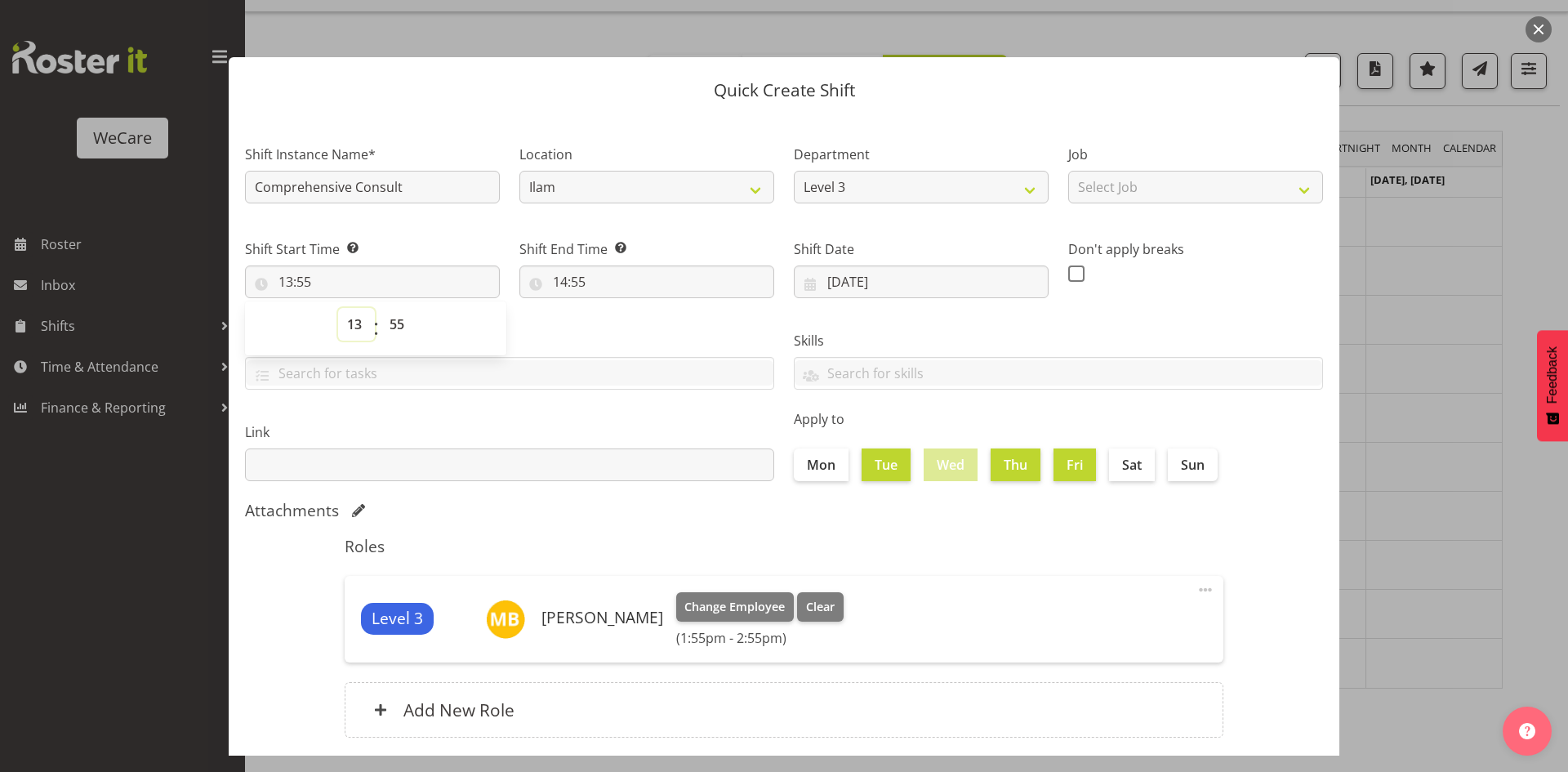
drag, startPoint x: 363, startPoint y: 333, endPoint x: 367, endPoint y: 324, distance: 9.8
click at [363, 331] on select "00 01 02 03 04 05 06 07 08 09 10 11 12 13 14 15 16 17 18 19 20 21 22 23" at bounding box center [356, 324] width 36 height 32
select select "9"
click at [338, 308] on select "00 01 02 03 04 05 06 07 08 09 10 11 12 13 14 15 16 17 18 19 20 21 22 23" at bounding box center [356, 324] width 36 height 32
type input "09:55"
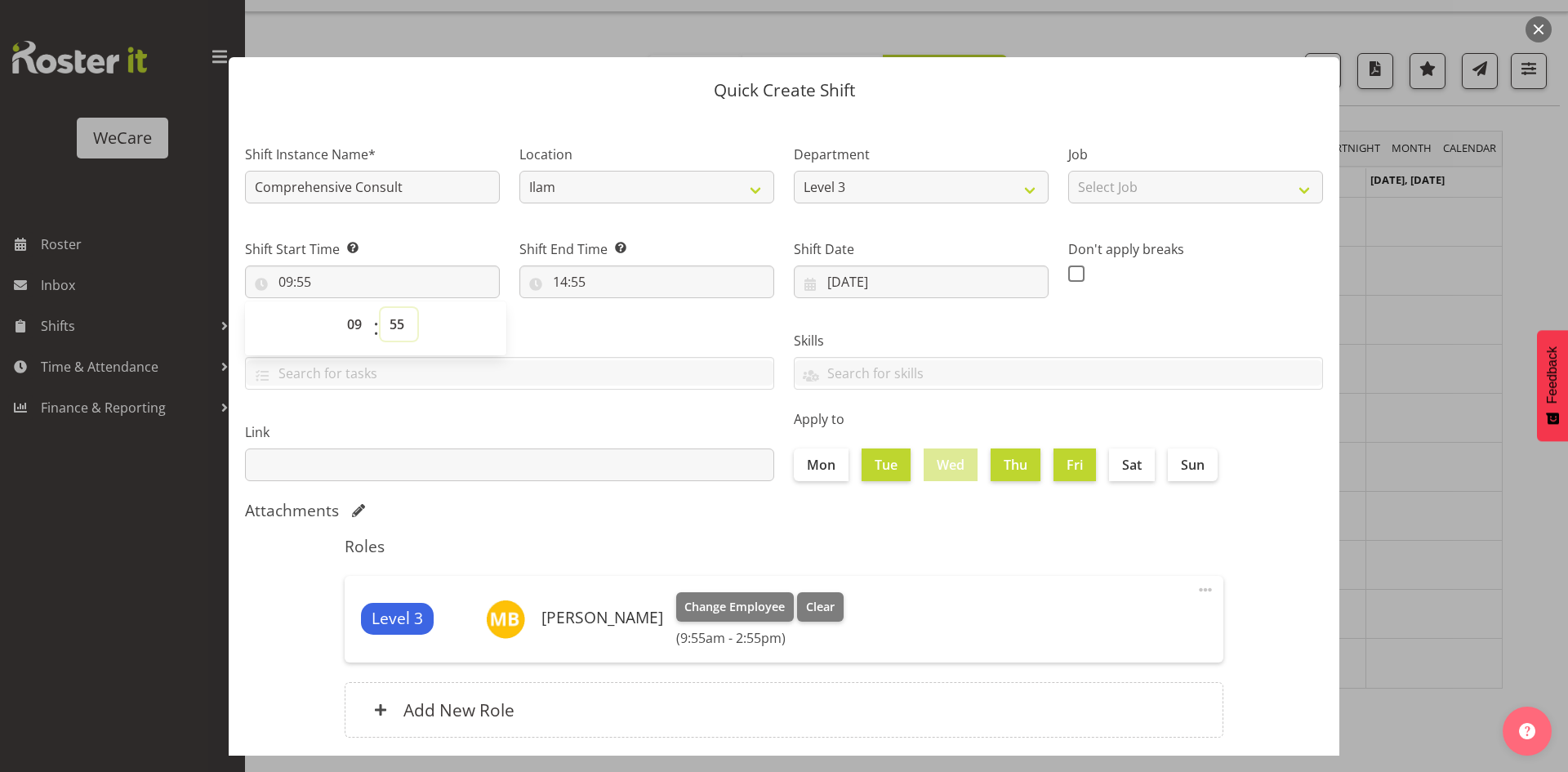
select select "0"
type input "09:00"
drag, startPoint x: 567, startPoint y: 256, endPoint x: 568, endPoint y: 280, distance: 24.0
click at [571, 260] on div "Shift End Time Set the time of the day you wish this shift to finish 14:55 00 0…" at bounding box center [647, 268] width 255 height 59
click at [562, 281] on input "14:55" at bounding box center [647, 281] width 255 height 32
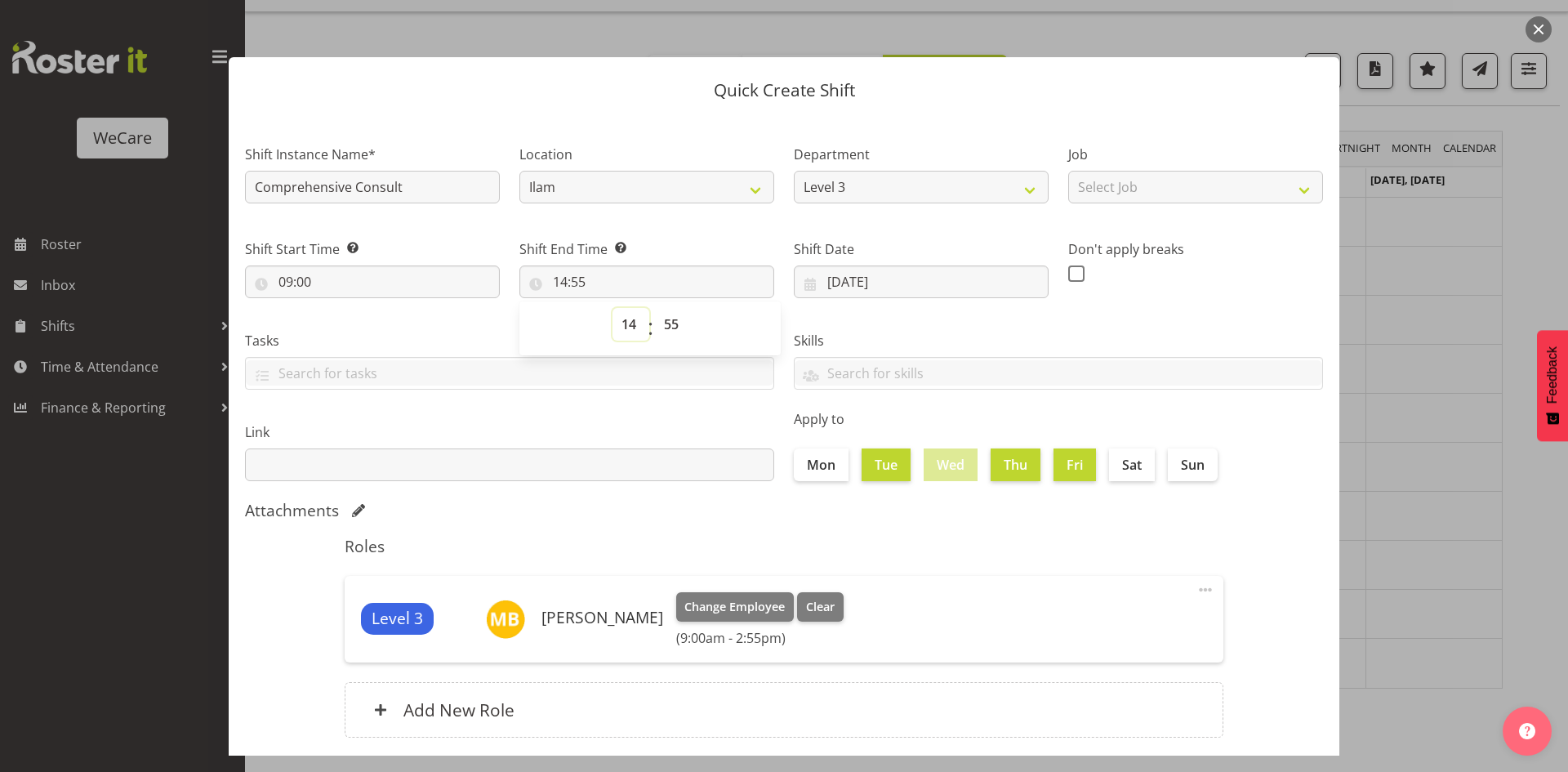
click at [619, 321] on select "00 01 02 03 04 05 06 07 08 09 10 11 12 13 14 15 16 17 18 19 20 21 22 23" at bounding box center [631, 324] width 36 height 32
select select "17"
click at [613, 308] on select "00 01 02 03 04 05 06 07 08 09 10 11 12 13 14 15 16 17 18 19 20 21 22 23" at bounding box center [631, 324] width 36 height 32
type input "17:55"
select select "0"
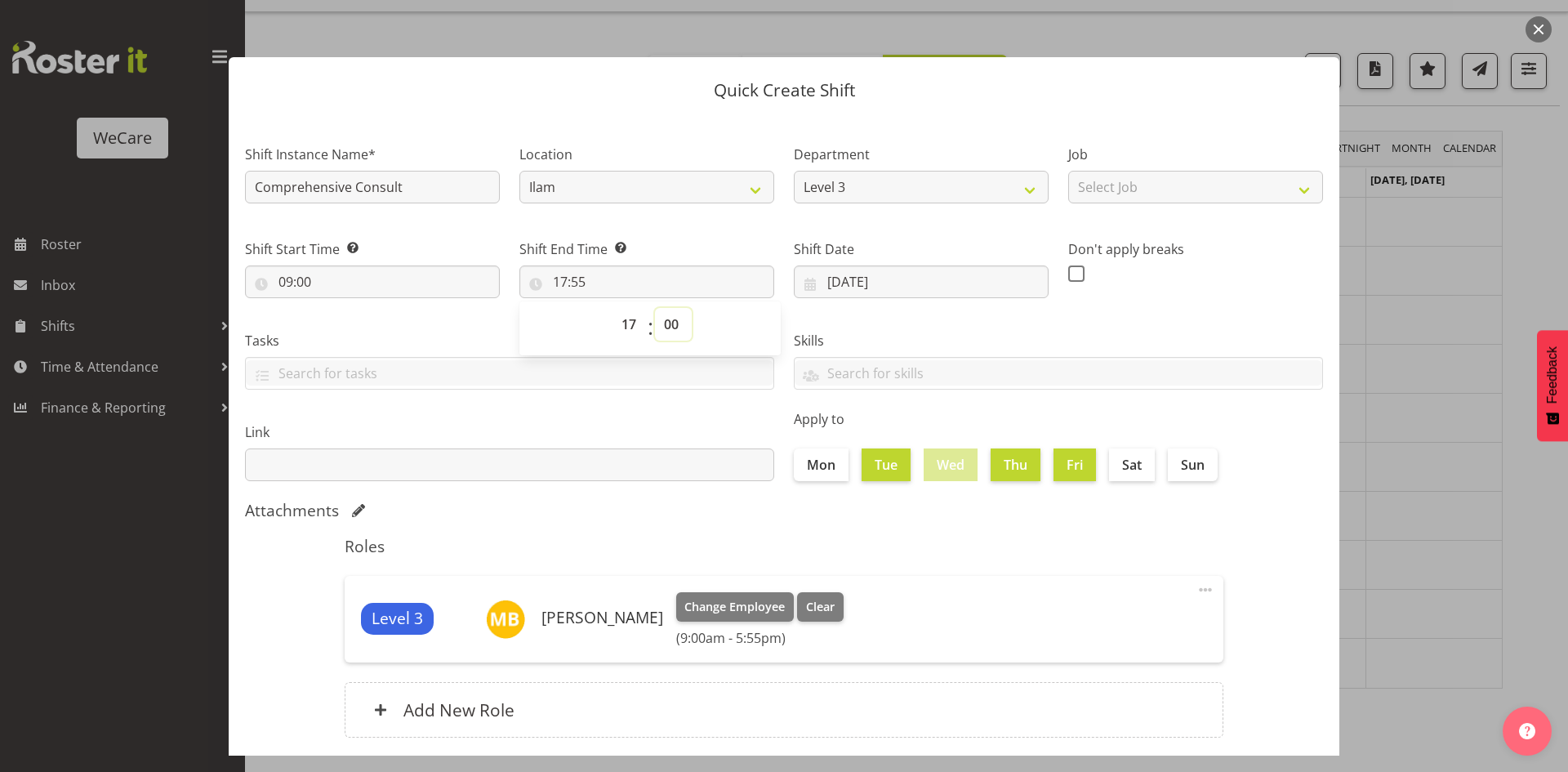
type input "17:00"
click at [685, 541] on h5 "Roles" at bounding box center [784, 547] width 879 height 20
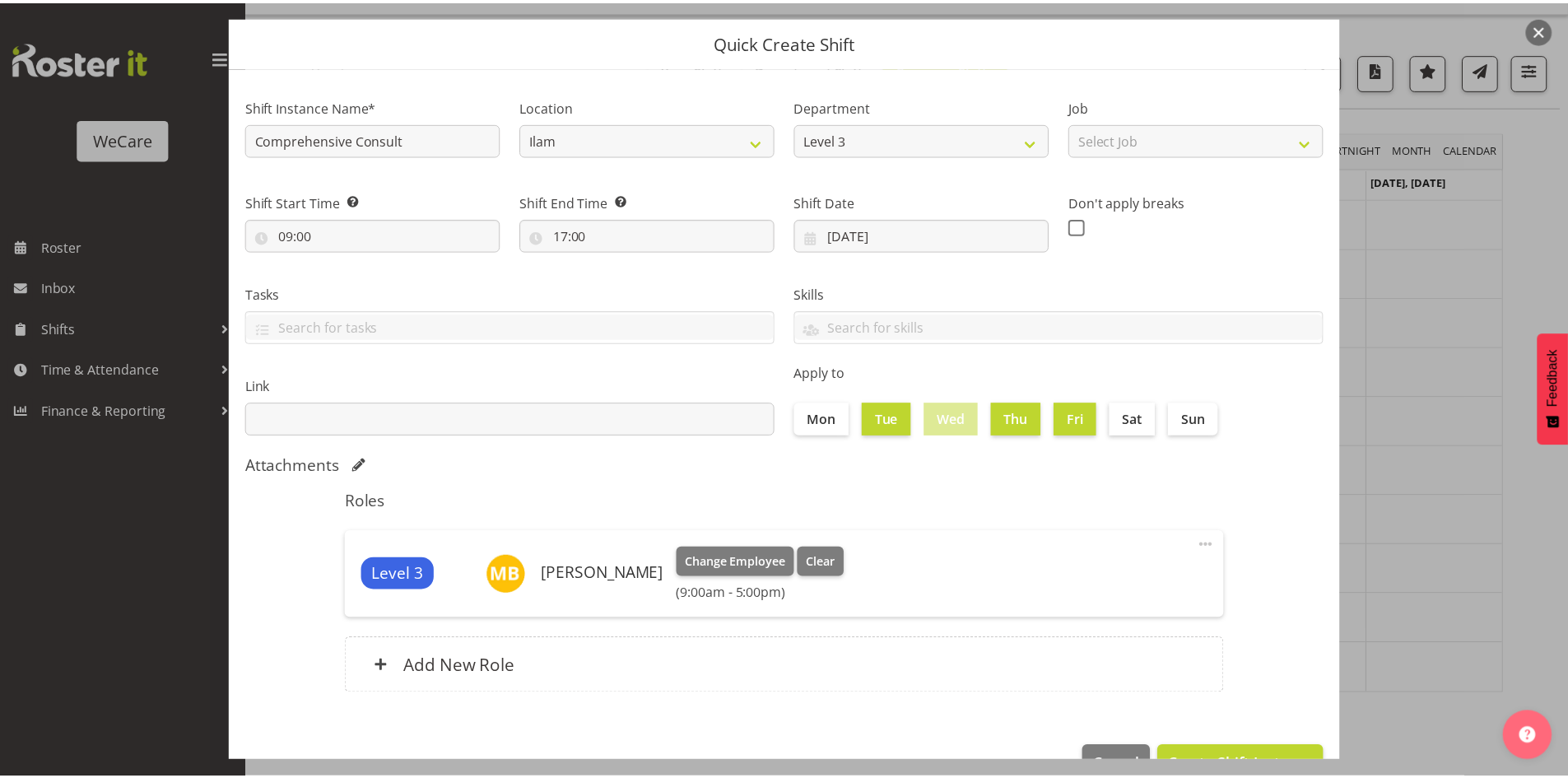
scroll to position [95, 0]
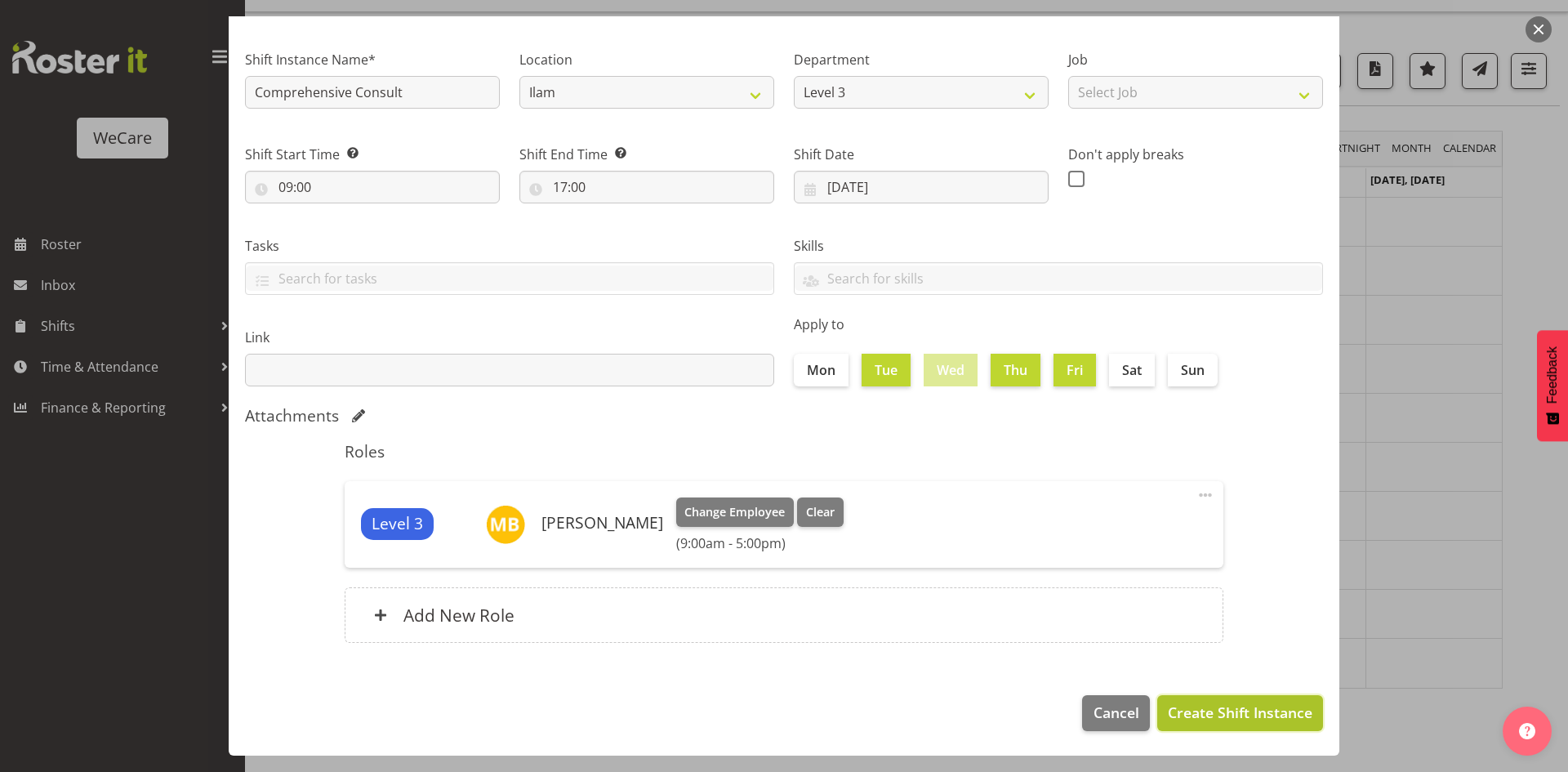
click at [1209, 713] on span "Create Shift Instance" at bounding box center [1240, 712] width 145 height 22
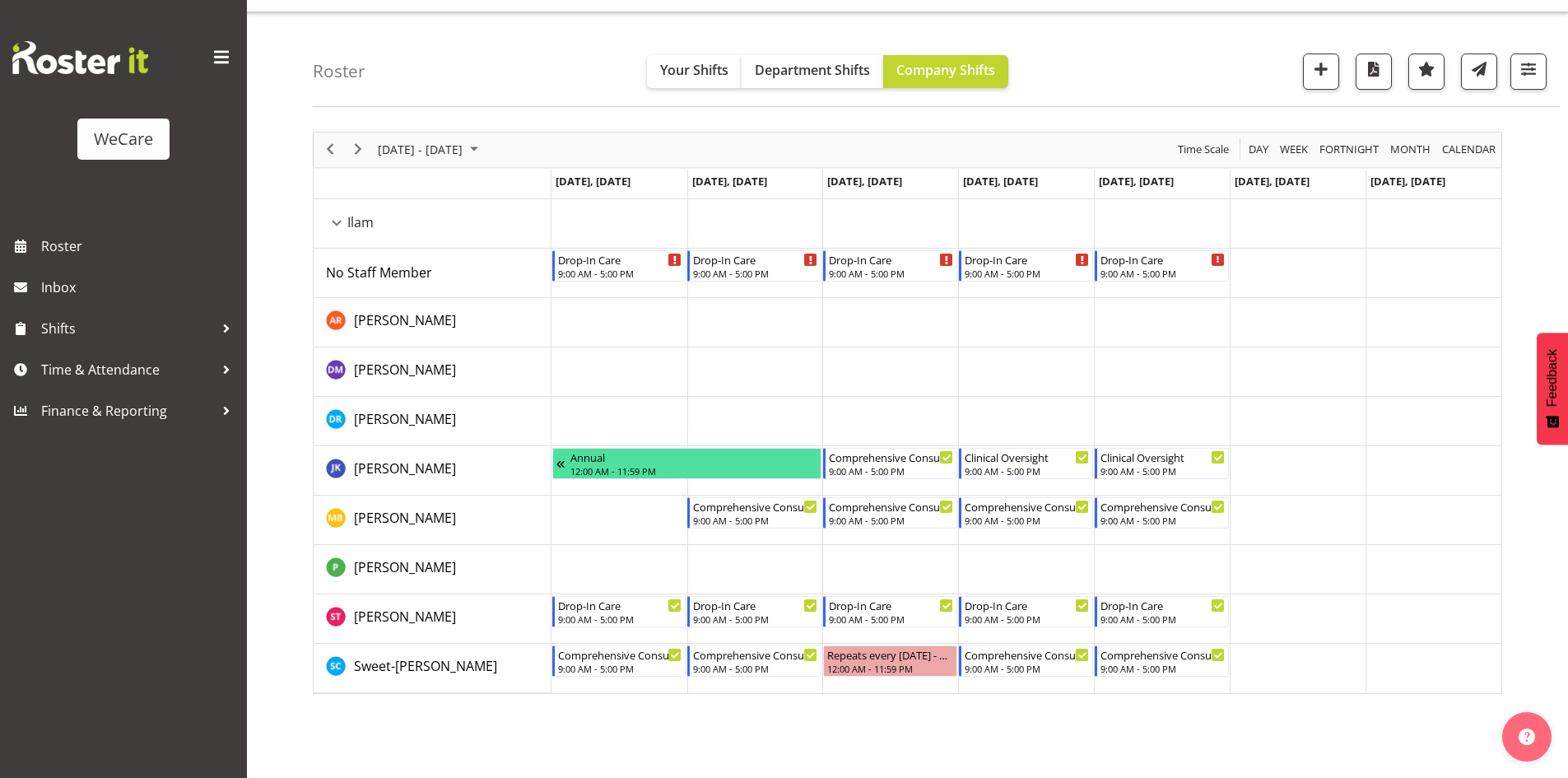
click at [794, 716] on div "October 13 - 19, 2025 Today Day Week Fortnight Month calendar Month Agenda Time…" at bounding box center [940, 448] width 1255 height 659
click at [359, 146] on span "Next" at bounding box center [358, 149] width 20 height 21
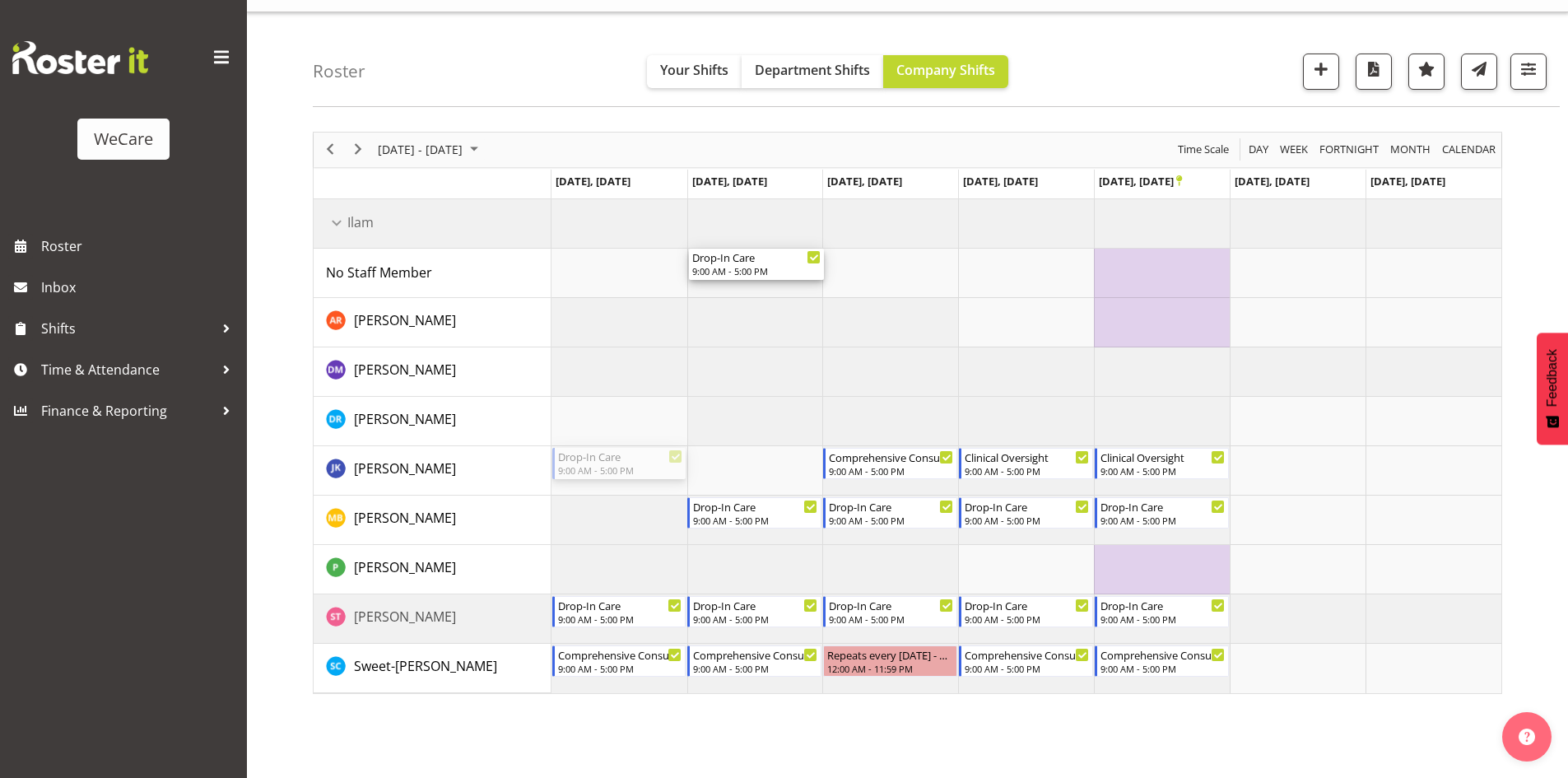
drag, startPoint x: 599, startPoint y: 462, endPoint x: 740, endPoint y: 283, distance: 227.9
click at [740, 283] on div "Drop-In Care 9:00 AM - 5:00 PM Drop-In Care 9:00 AM - 5:00 PM Comprehensive Con…" at bounding box center [1026, 447] width 950 height 494
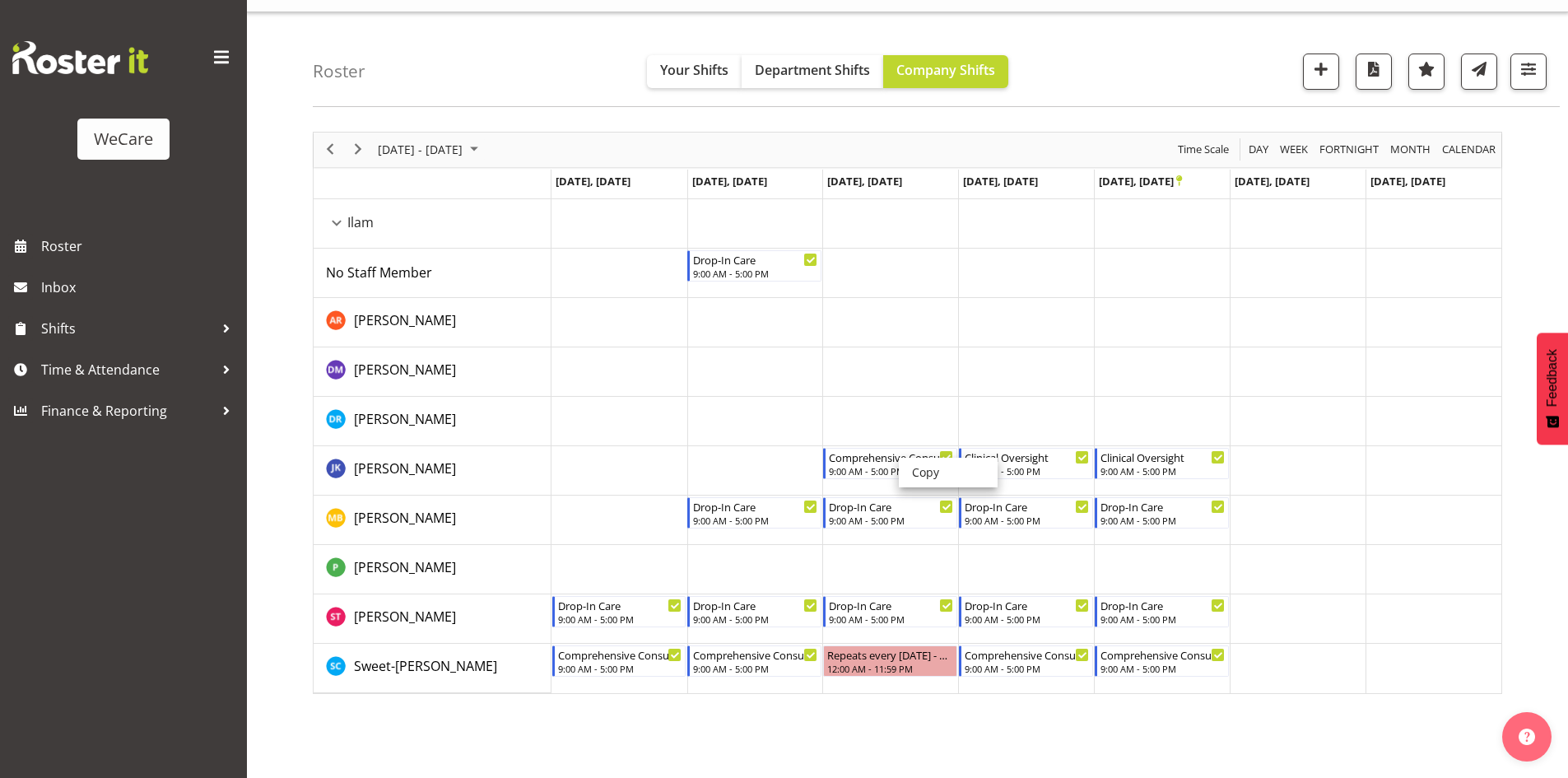
click at [920, 473] on li "Copy" at bounding box center [948, 472] width 98 height 30
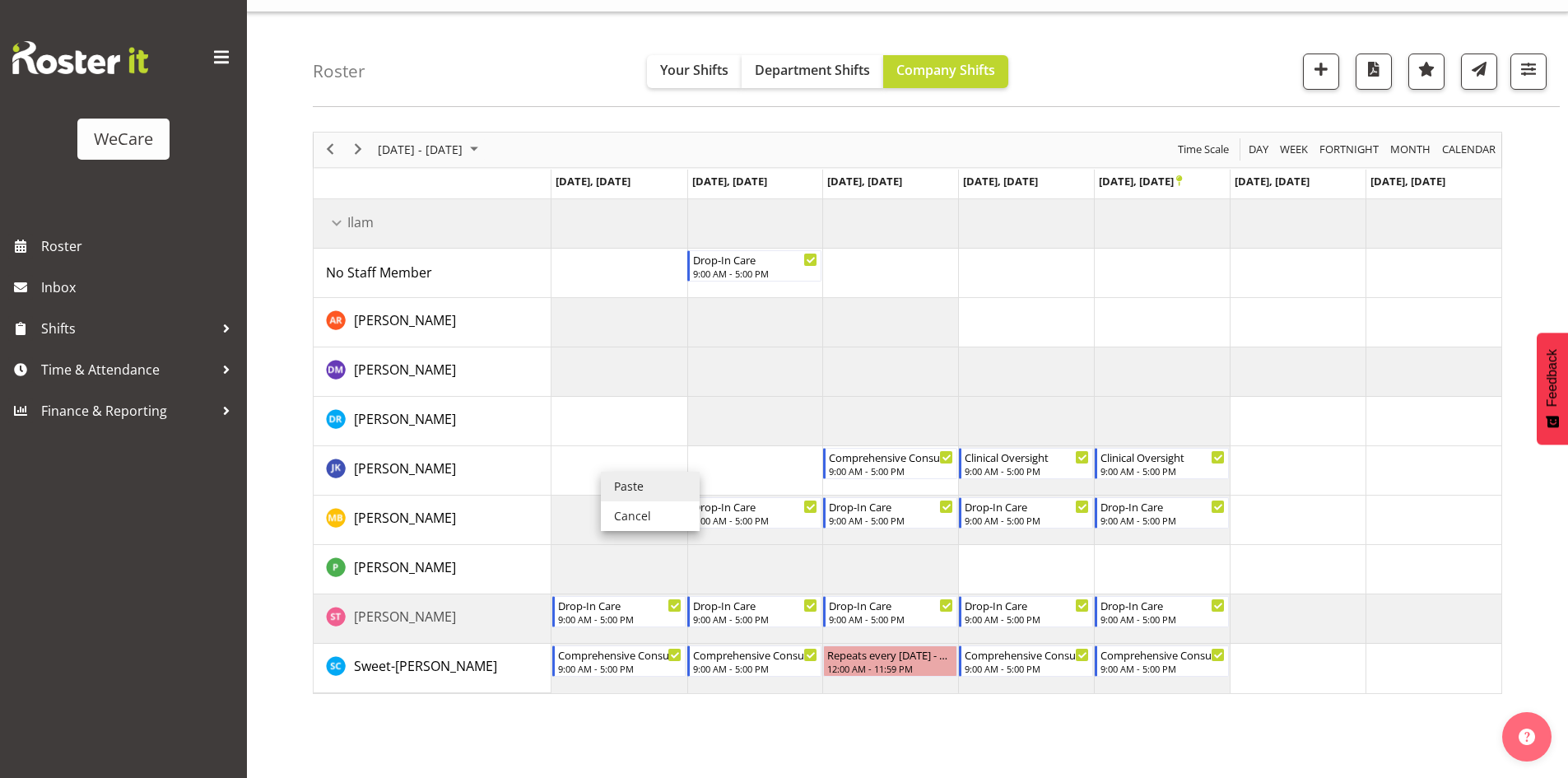
click at [621, 476] on li "Paste" at bounding box center [650, 487] width 98 height 30
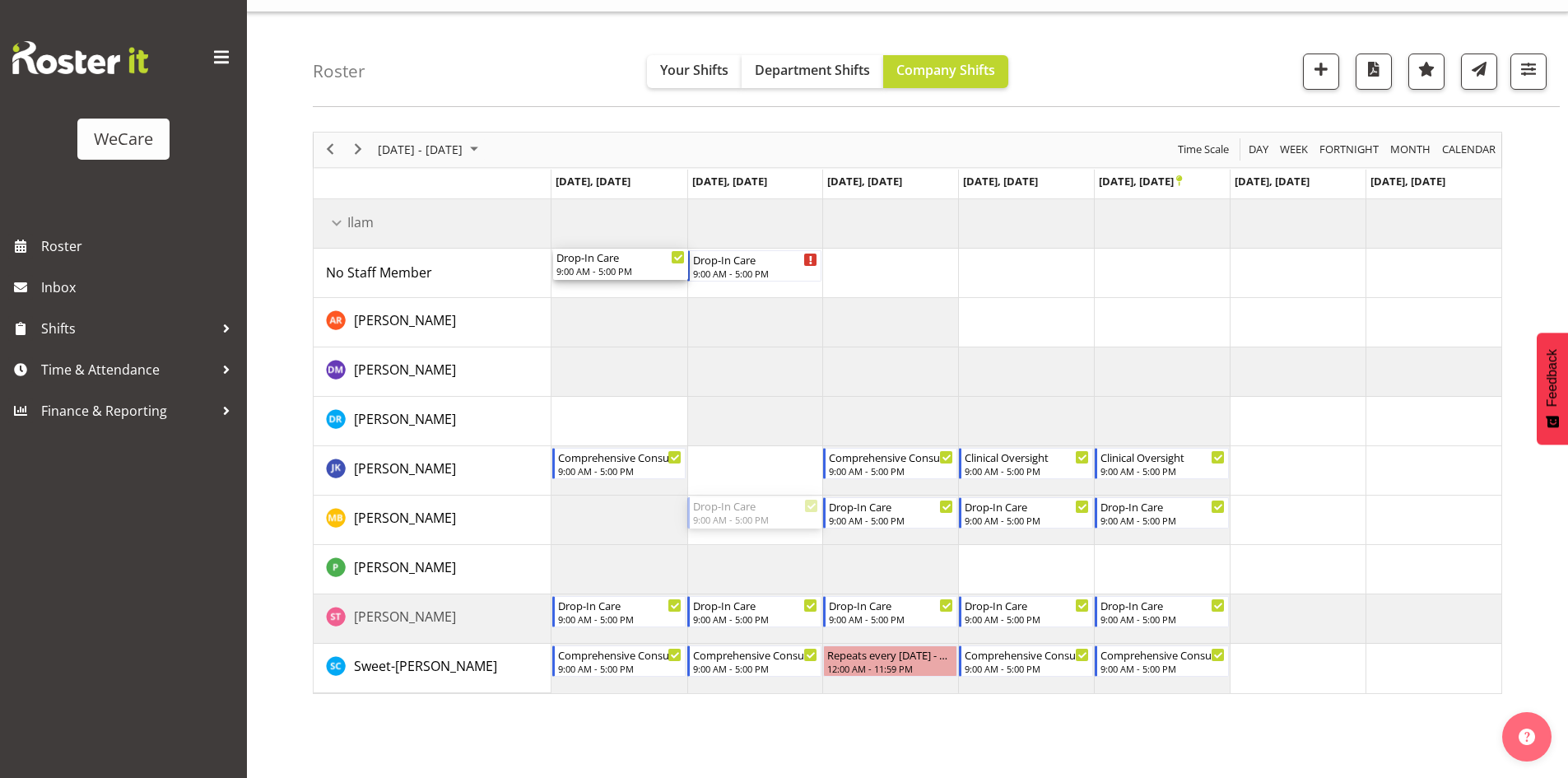
drag, startPoint x: 737, startPoint y: 511, endPoint x: 607, endPoint y: 264, distance: 279.1
drag, startPoint x: 887, startPoint y: 498, endPoint x: 1010, endPoint y: 286, distance: 245.1
click at [1010, 286] on div "Drop-In Care 9:00 AM - 5:00 PM Drop-In Care 9:00 AM - 5:00 PM Drop-In Care 9:00…" at bounding box center [1026, 447] width 950 height 494
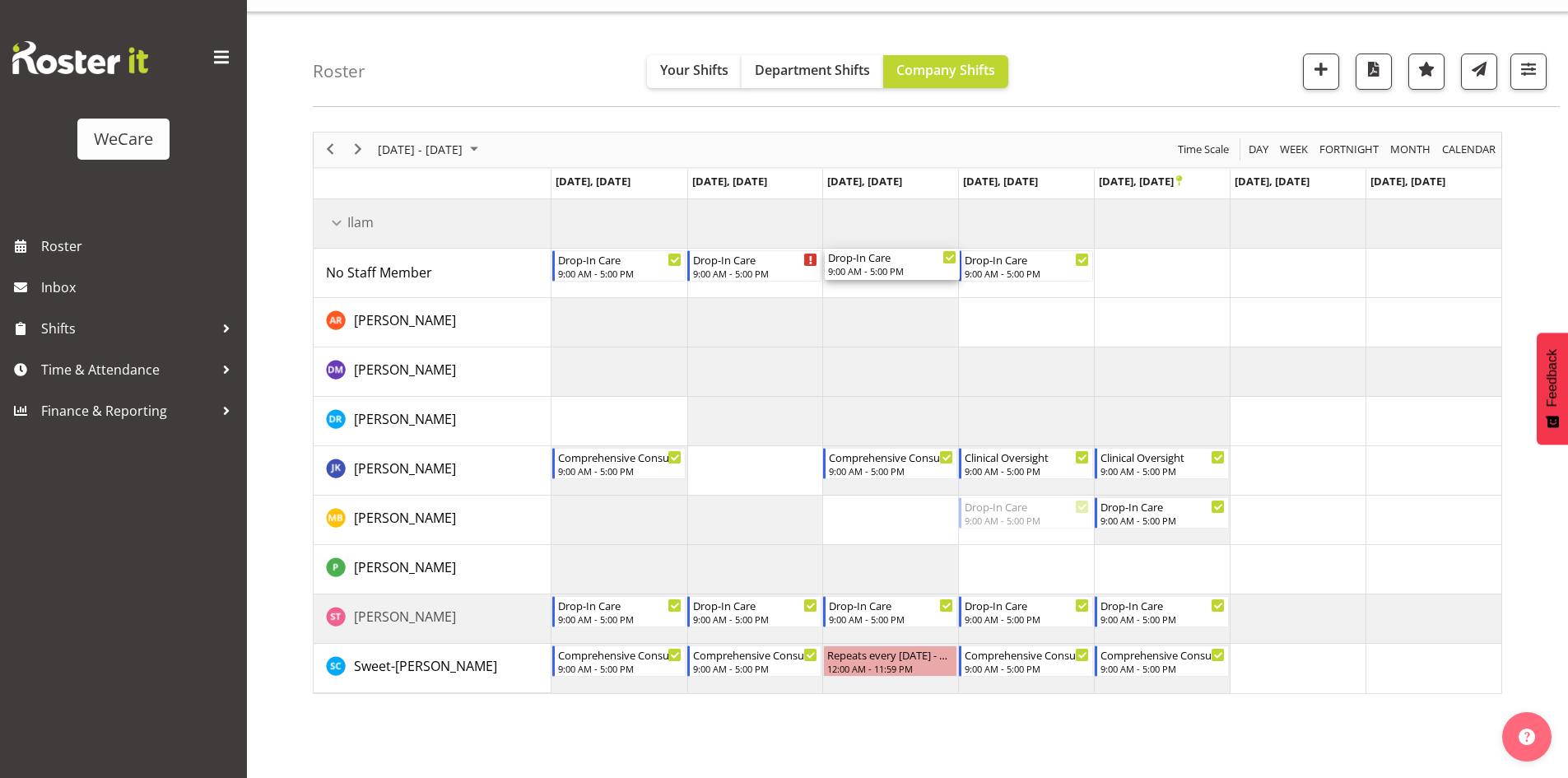
click at [890, 290] on div "Drop-In Care 9:00 AM - 5:00 PM Drop-In Care 9:00 AM - 5:00 PM Drop-In Care 9:00…" at bounding box center [1026, 447] width 950 height 494
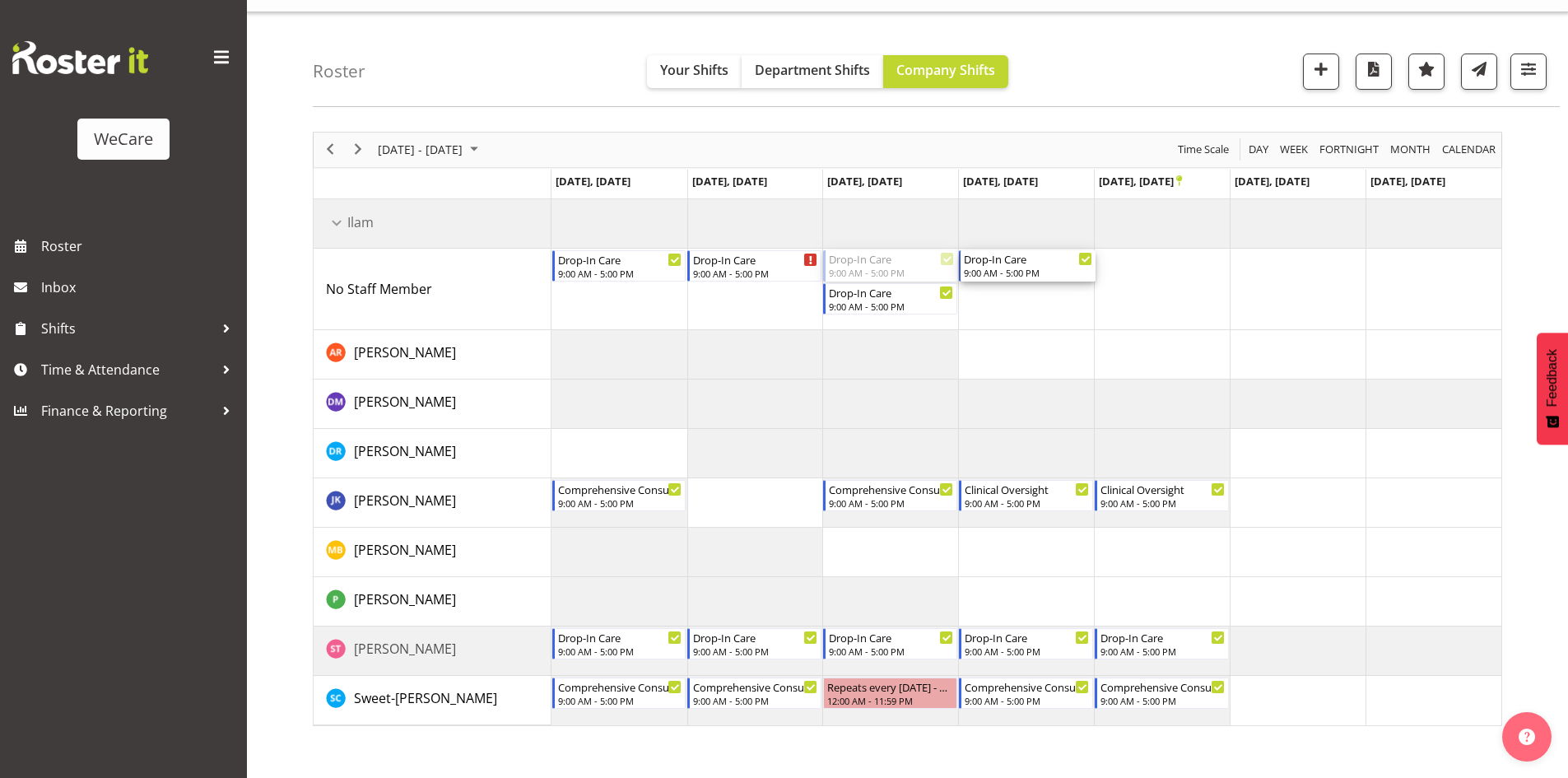
drag, startPoint x: 875, startPoint y: 254, endPoint x: 1101, endPoint y: 273, distance: 226.8
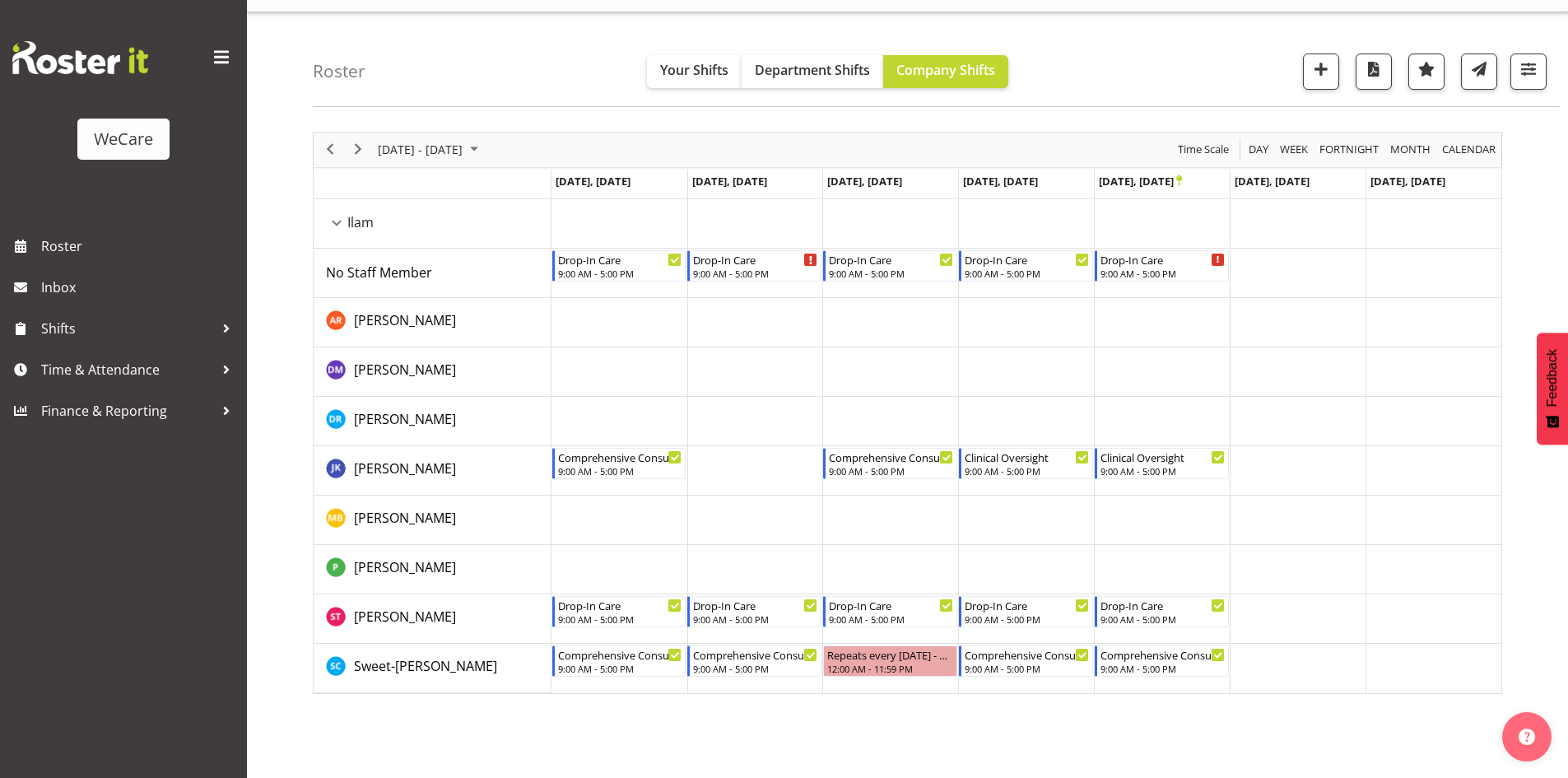
click at [769, 516] on td "Timeline Week of October 20, 2025" at bounding box center [754, 520] width 136 height 49
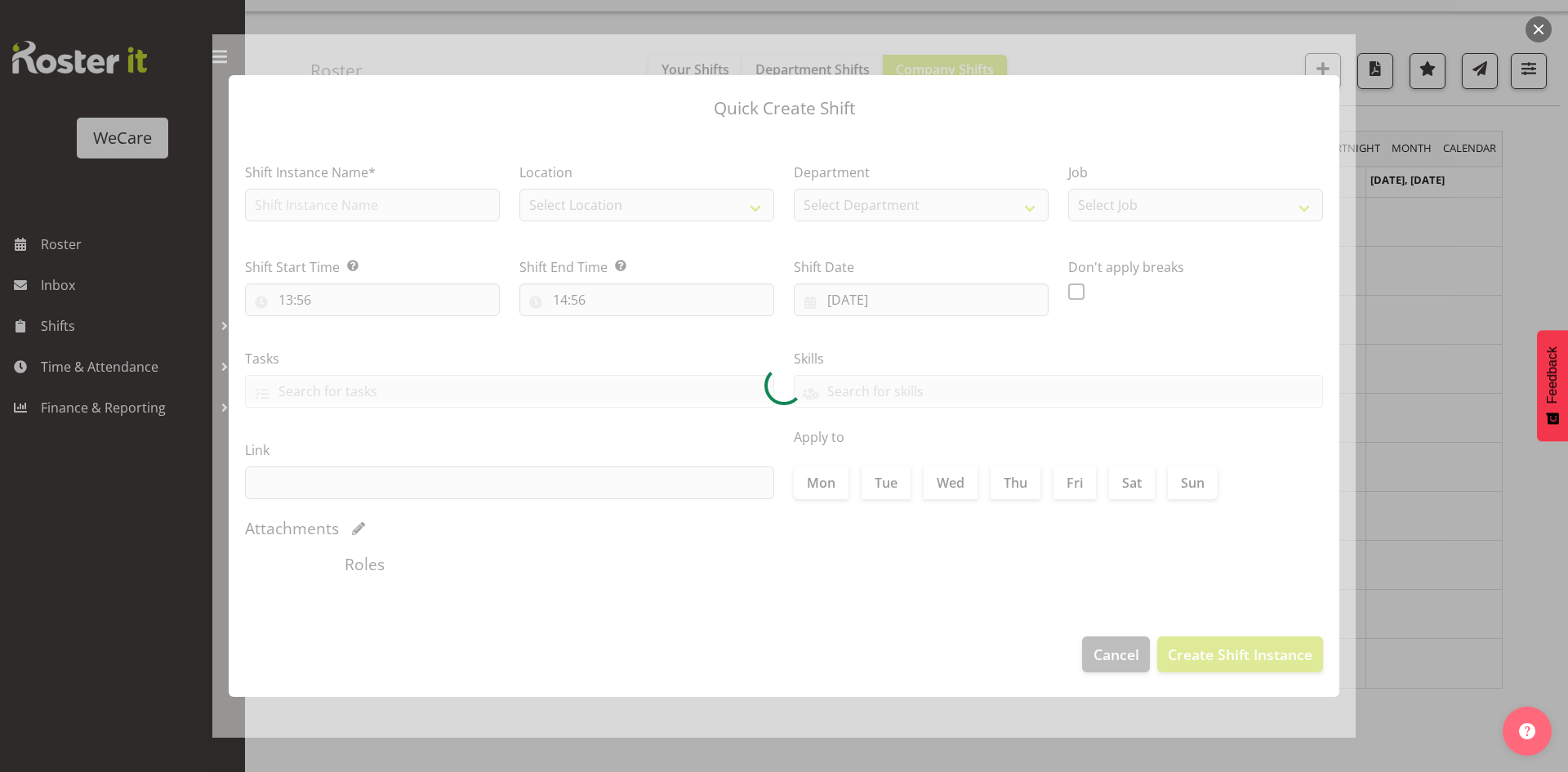
type input "21/10/2025"
checkbox input "true"
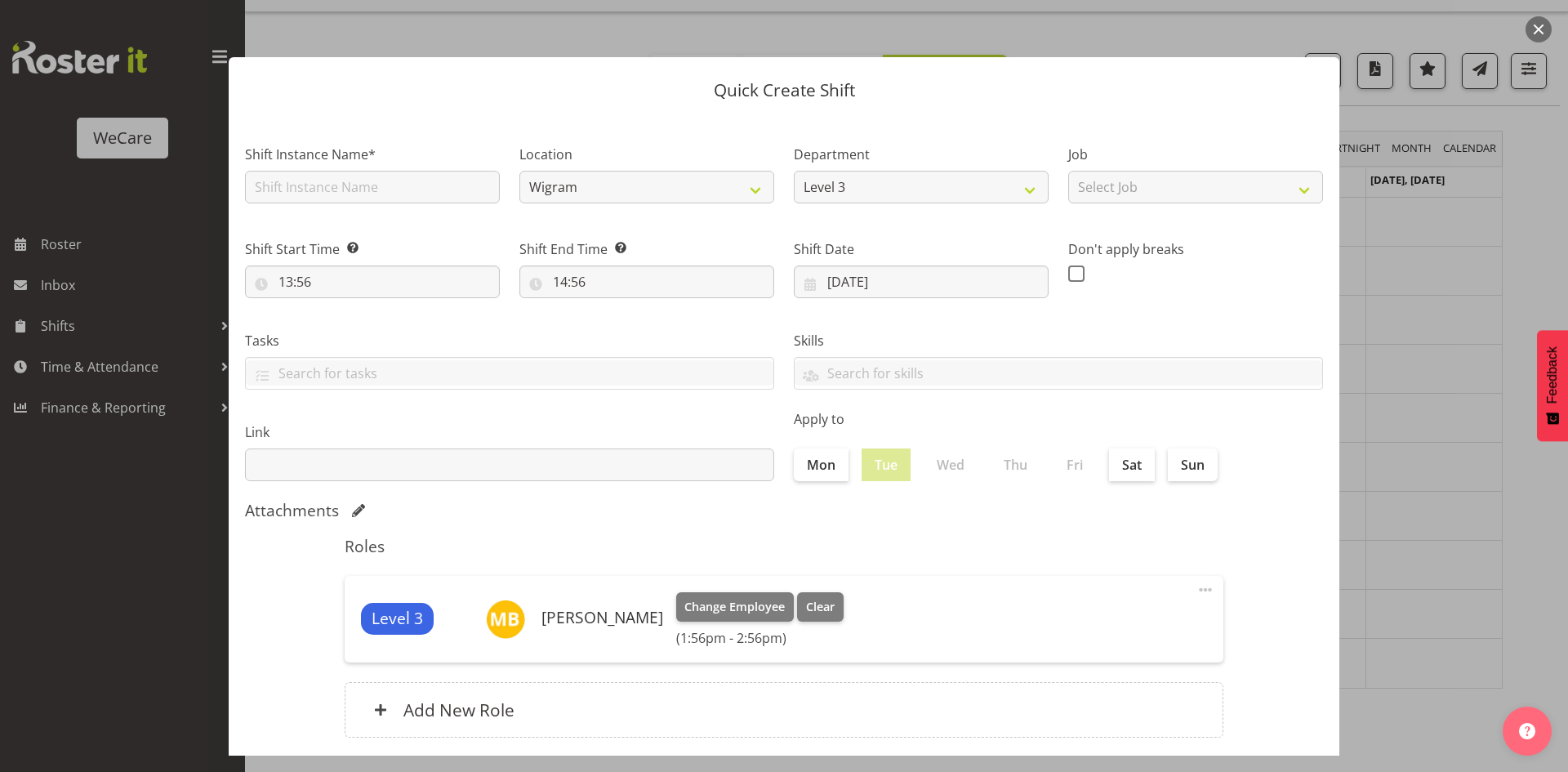
click at [1384, 471] on div at bounding box center [784, 386] width 1568 height 772
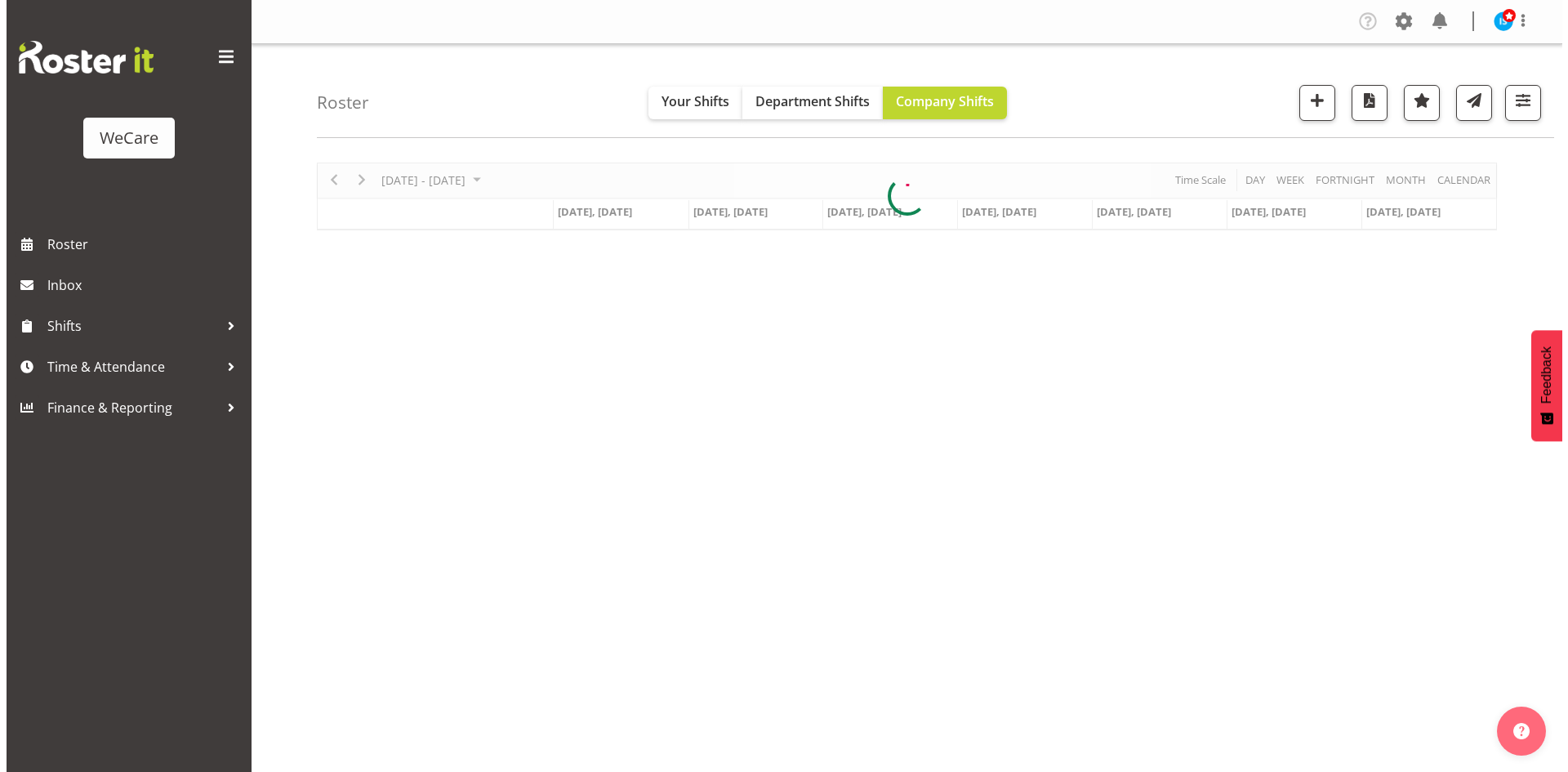
scroll to position [31, 0]
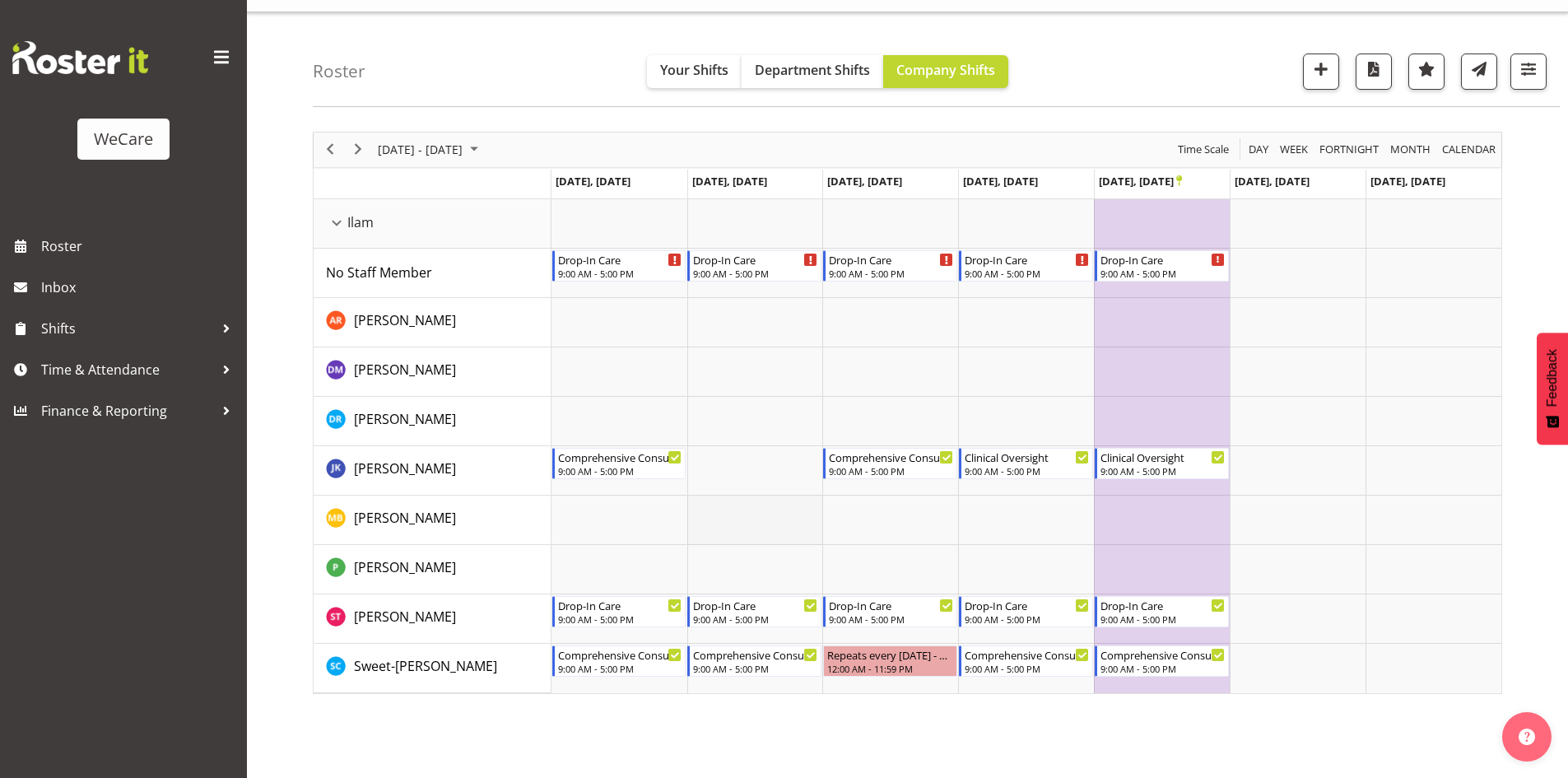
click at [773, 518] on td "Timeline Week of October 20, 2025" at bounding box center [754, 520] width 136 height 49
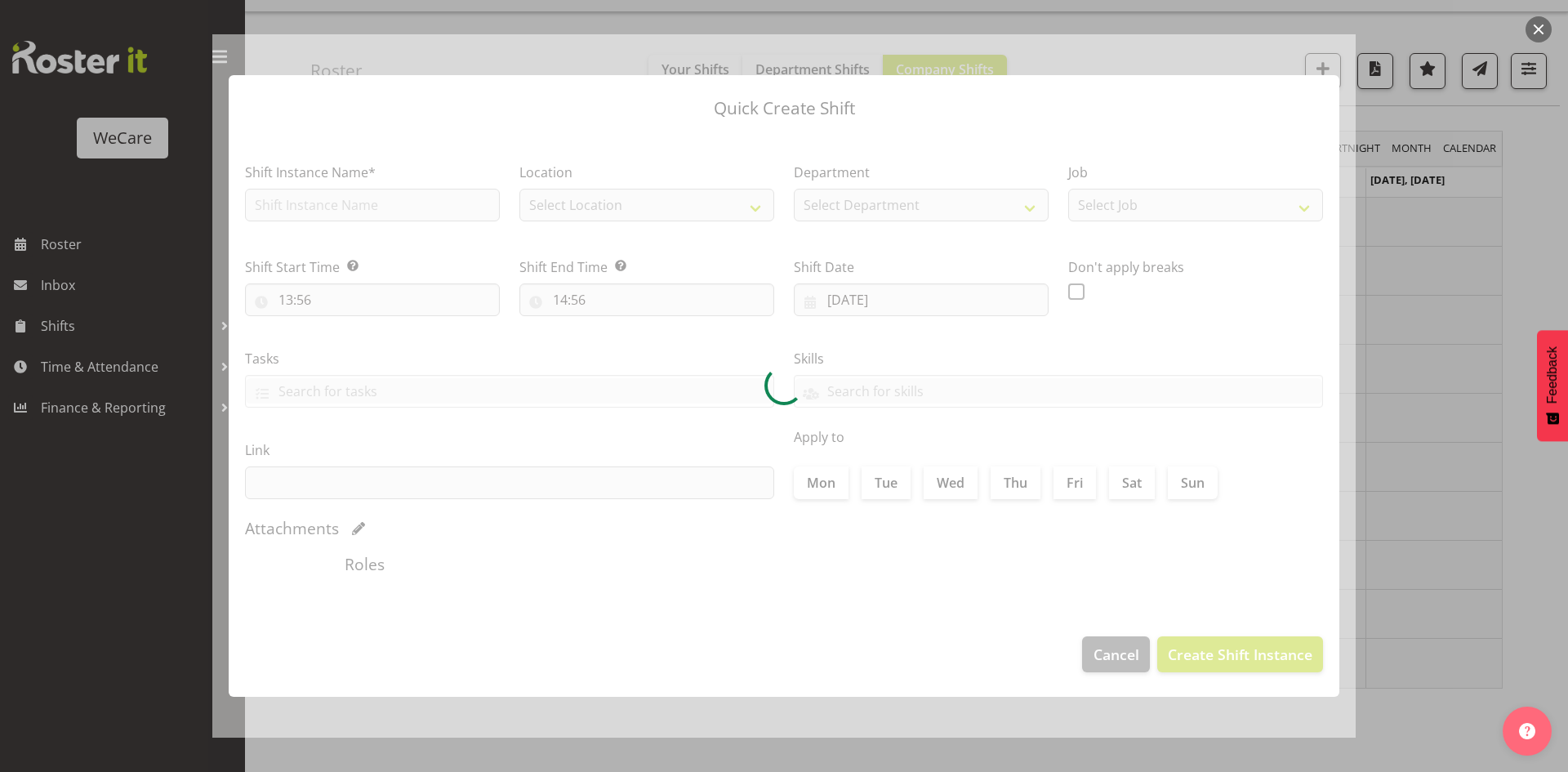
type input "21/10/2025"
checkbox input "true"
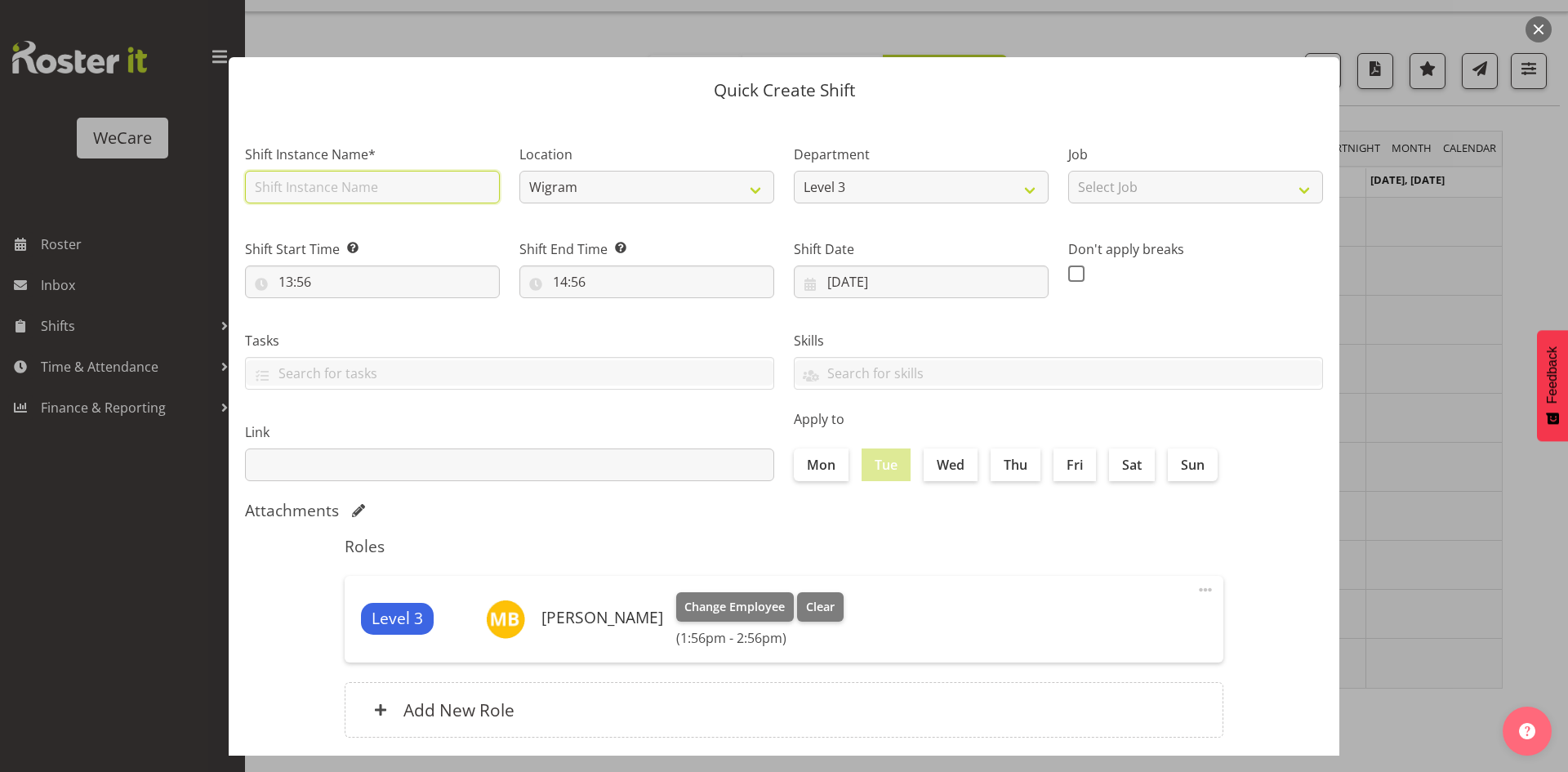
click at [298, 196] on input "text" at bounding box center [373, 186] width 255 height 32
type input "Comprehensive Consult"
click at [571, 201] on select "Wigram Ilam" at bounding box center [647, 186] width 255 height 32
select select "1204"
click at [519, 171] on select "Wigram Ilam" at bounding box center [647, 186] width 255 height 32
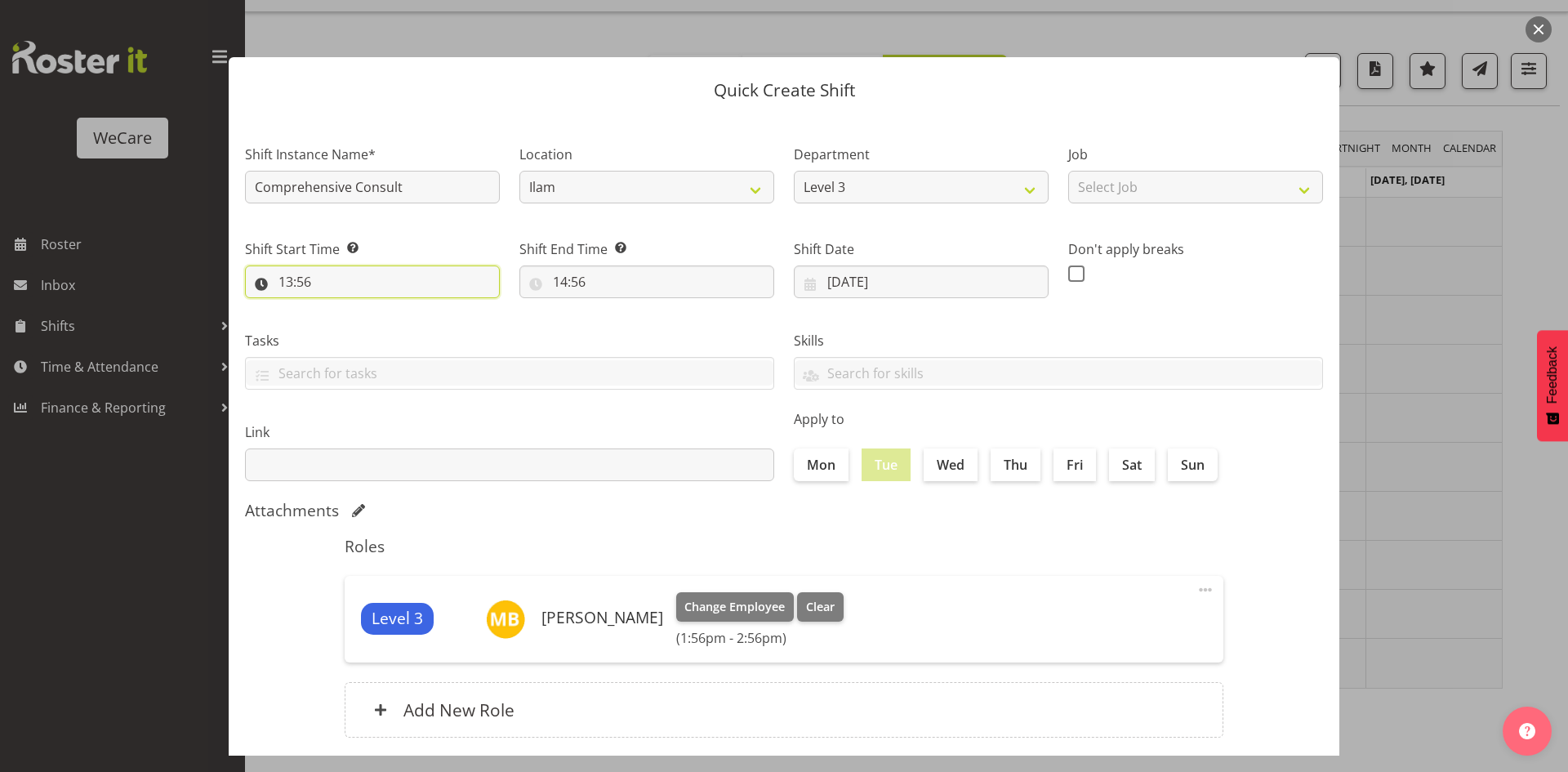
click at [287, 285] on input "13:56" at bounding box center [373, 281] width 255 height 32
click at [360, 320] on select "00 01 02 03 04 05 06 07 08 09 10 11 12 13 14 15 16 17 18 19 20 21 22 23" at bounding box center [356, 324] width 36 height 32
select select "9"
click at [338, 308] on select "00 01 02 03 04 05 06 07 08 09 10 11 12 13 14 15 16 17 18 19 20 21 22 23" at bounding box center [356, 324] width 36 height 32
type input "09:56"
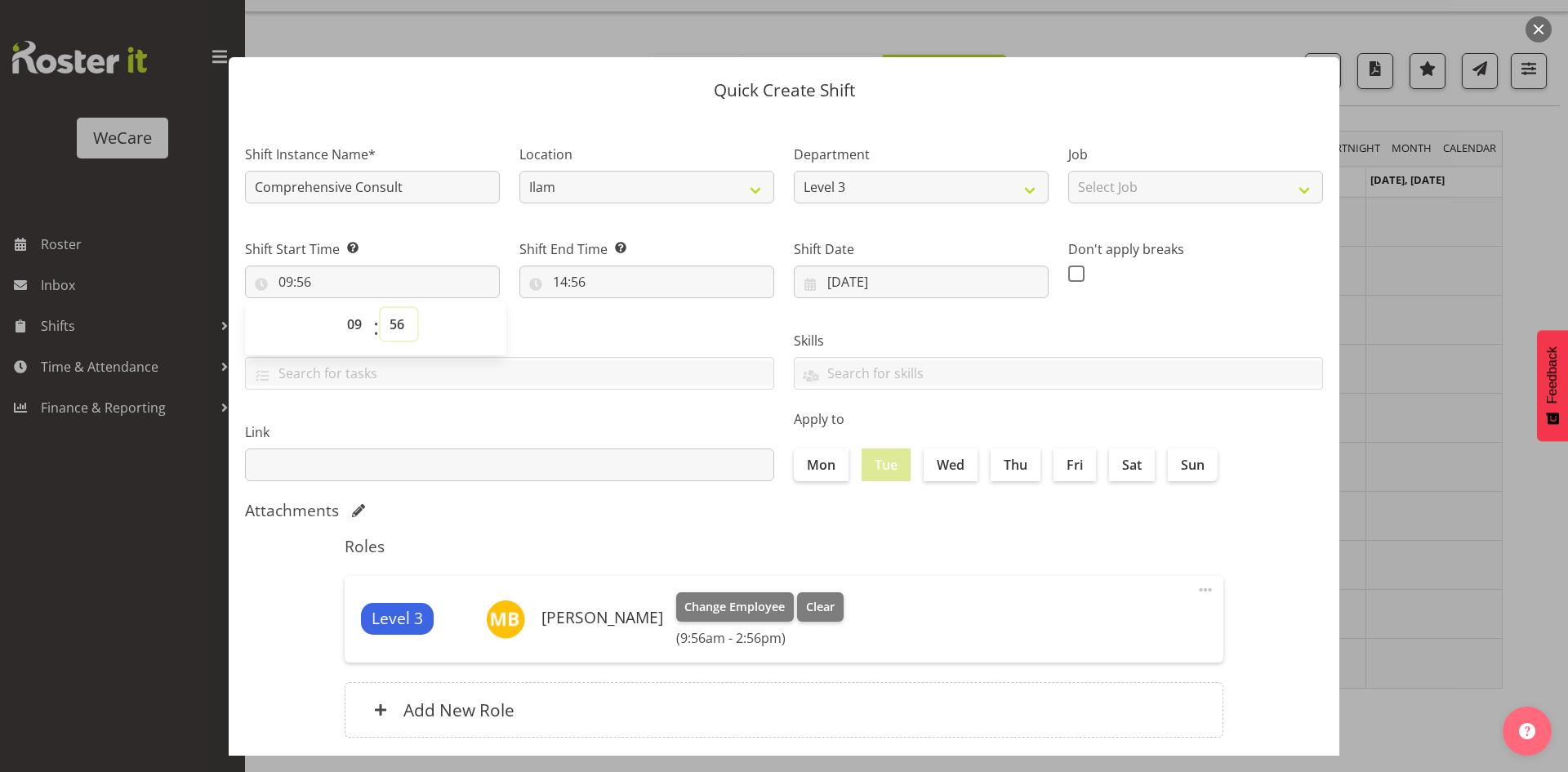
select select "0"
type input "09:00"
click at [550, 280] on input "14:56" at bounding box center [647, 281] width 255 height 32
click at [630, 325] on select "00 01 02 03 04 05 06 07 08 09 10 11 12 13 14 15 16 17 18 19 20 21 22 23" at bounding box center [631, 324] width 36 height 32
select select "17"
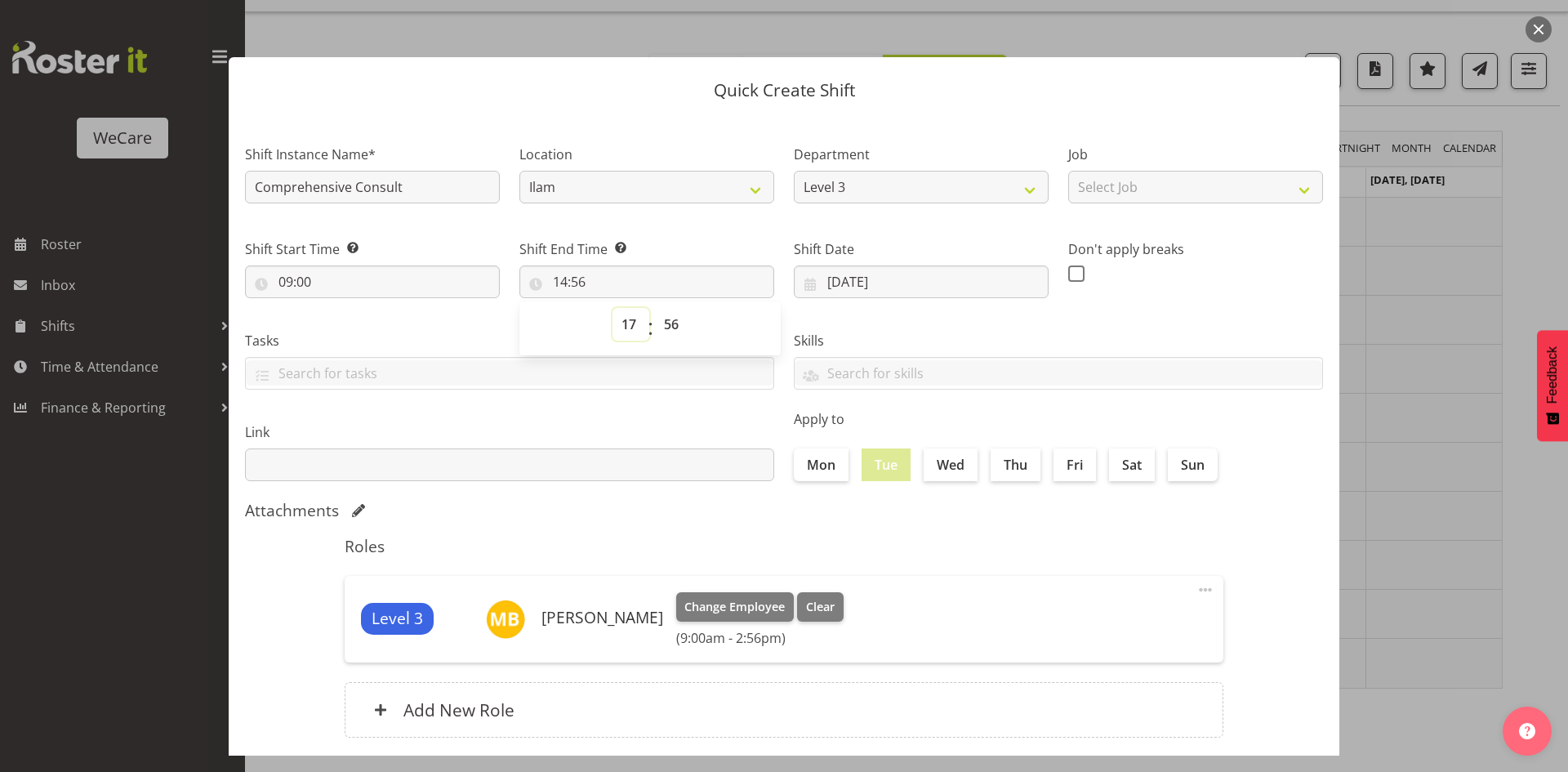
click at [613, 308] on select "00 01 02 03 04 05 06 07 08 09 10 11 12 13 14 15 16 17 18 19 20 21 22 23" at bounding box center [631, 324] width 36 height 32
type input "17:56"
select select "0"
type input "17:00"
click at [967, 473] on label "Wed" at bounding box center [950, 464] width 54 height 32
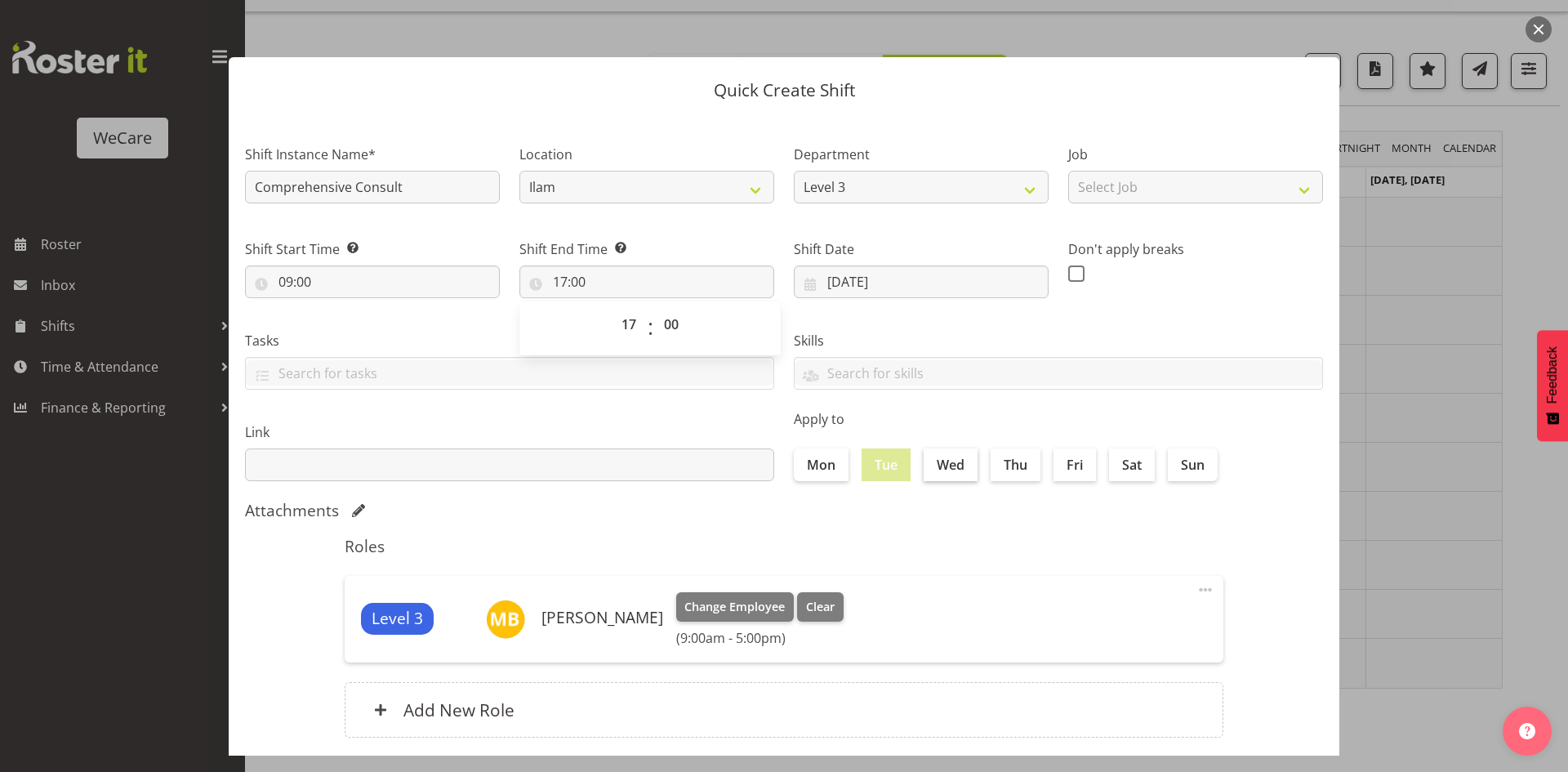
click at [934, 470] on input "Wed" at bounding box center [929, 464] width 11 height 11
checkbox input "true"
click at [1010, 470] on label "Thu" at bounding box center [1016, 464] width 50 height 32
click at [1001, 470] on input "Thu" at bounding box center [996, 464] width 11 height 11
checkbox input "true"
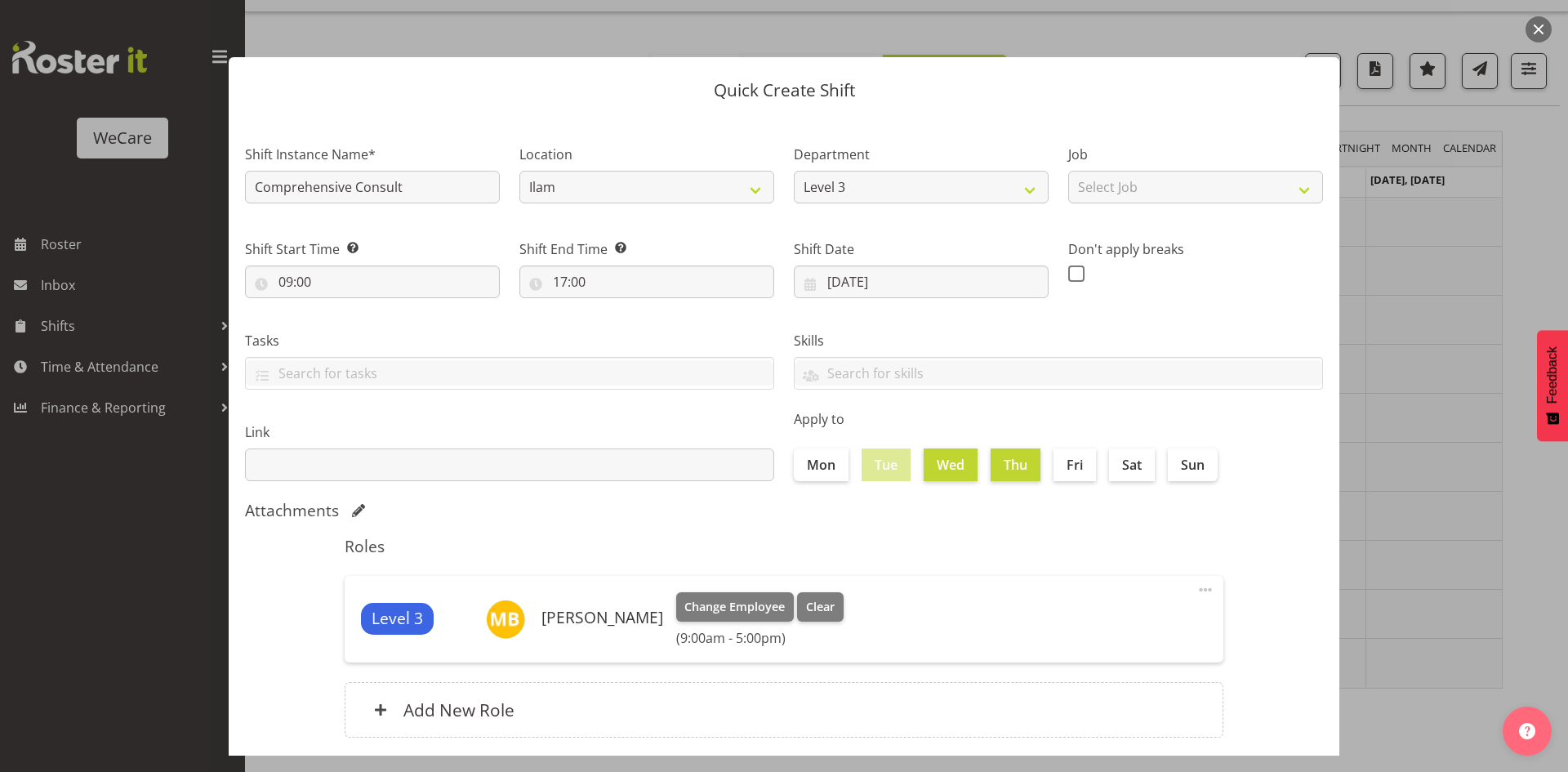
click at [1041, 466] on div "Mon Tue Wed Thu Fri Sat Sun" at bounding box center [1059, 464] width 529 height 32
click at [1054, 478] on label "Fri" at bounding box center [1074, 464] width 42 height 32
click at [1054, 470] on input "Fri" at bounding box center [1059, 464] width 11 height 11
checkbox input "true"
click at [1069, 509] on div "Attachments" at bounding box center [784, 510] width 1078 height 20
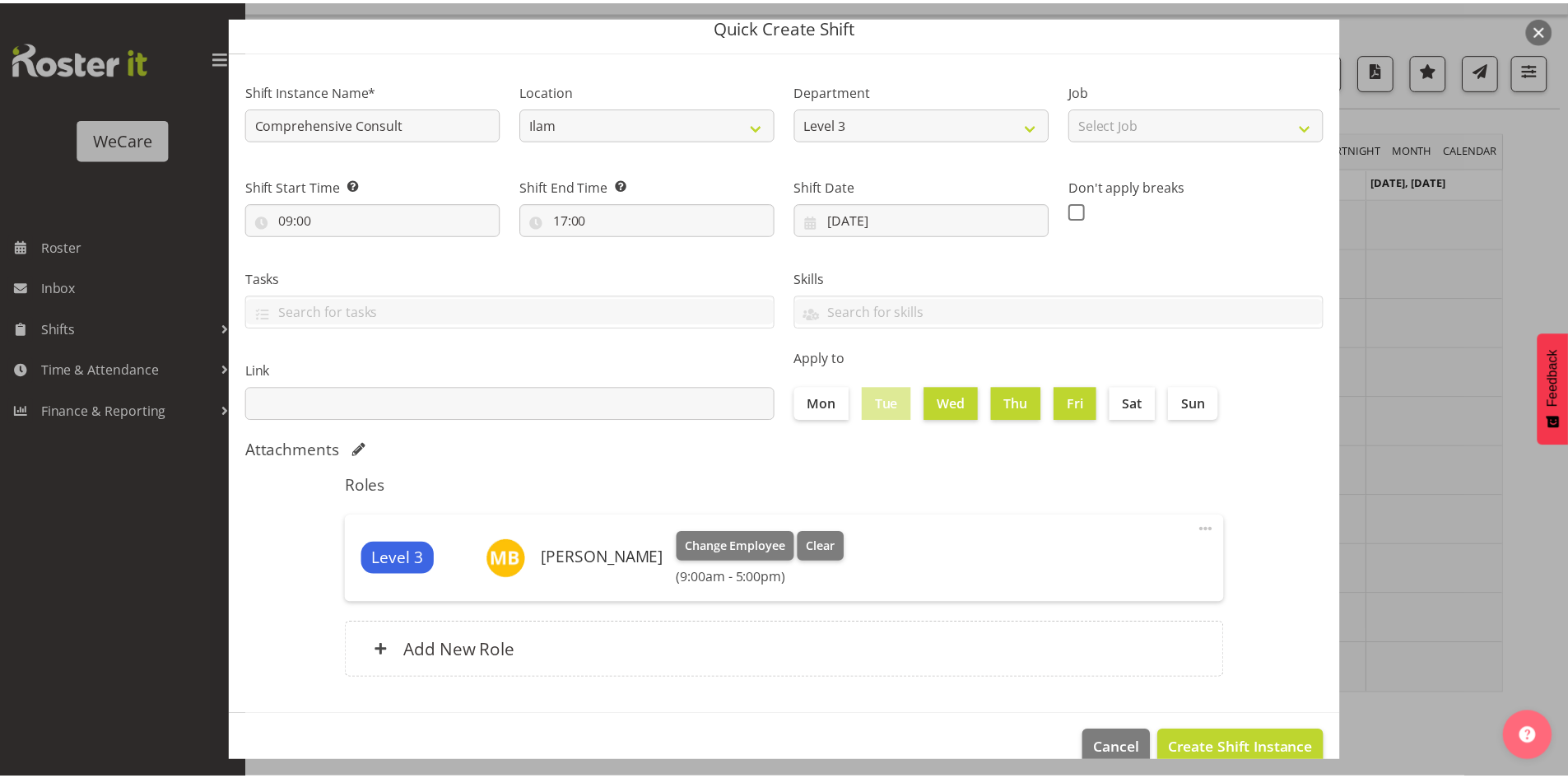
scroll to position [95, 0]
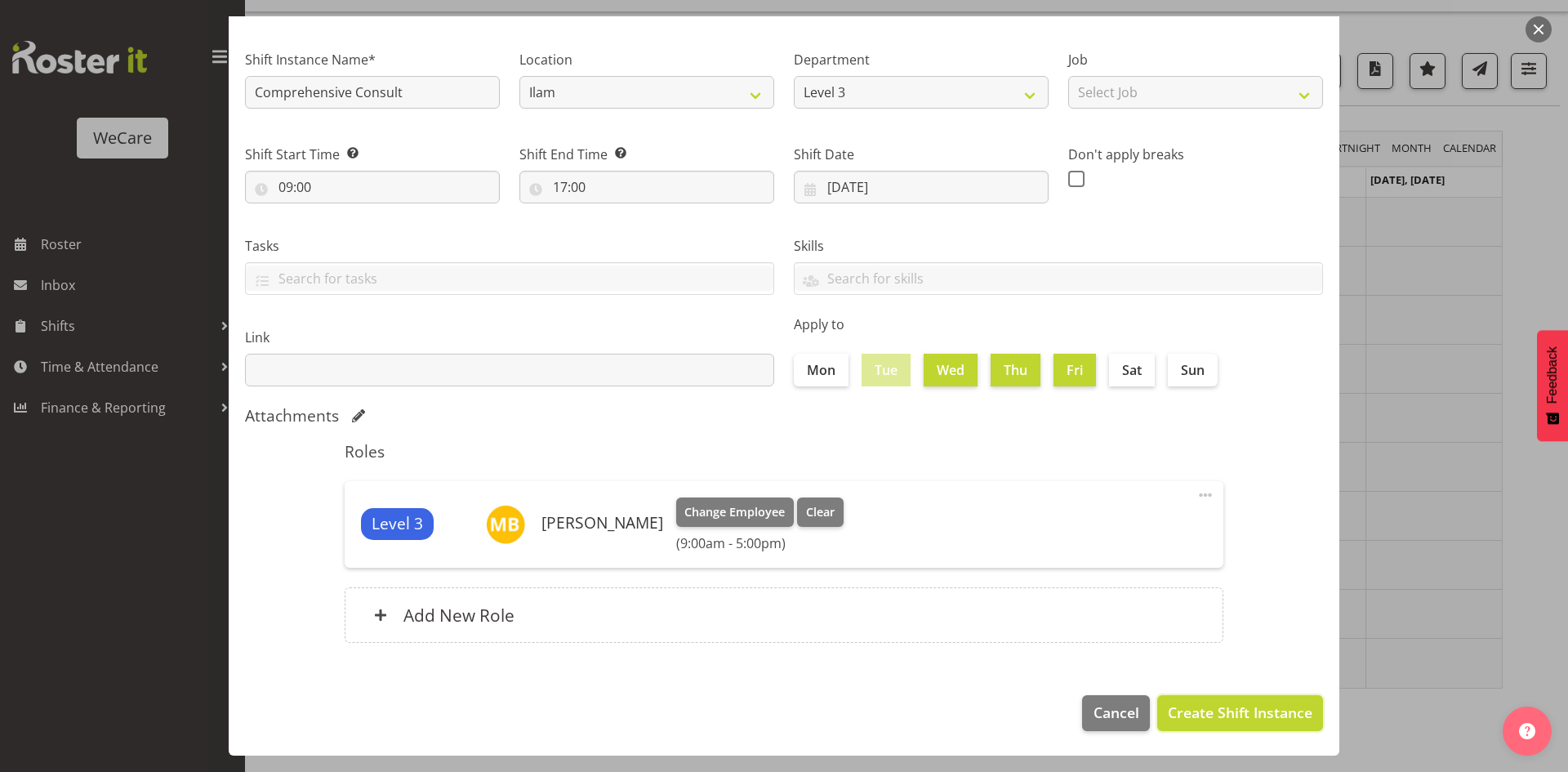
click at [1275, 703] on span "Create Shift Instance" at bounding box center [1240, 712] width 145 height 22
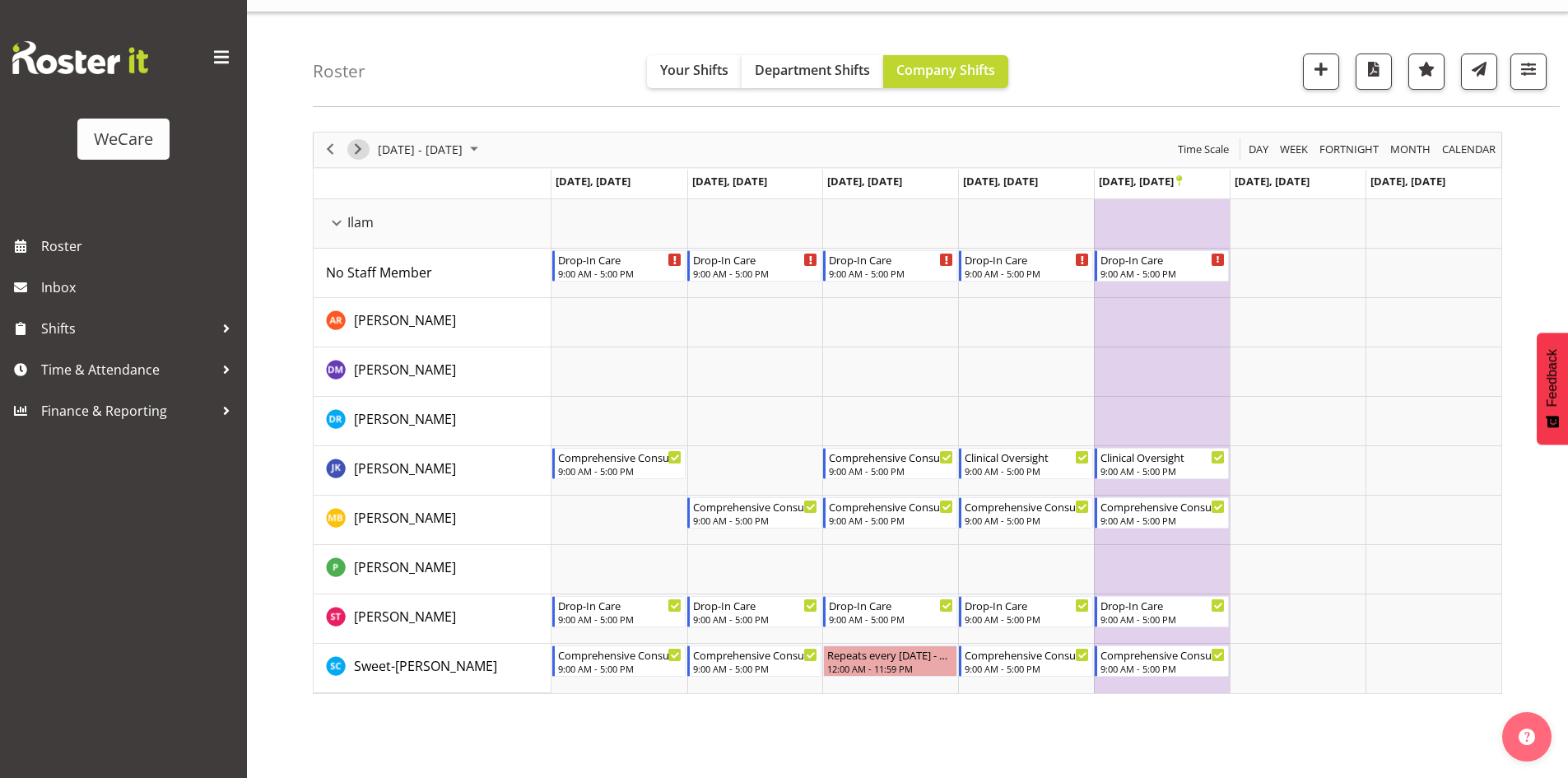
click at [364, 148] on span "Next" at bounding box center [358, 149] width 20 height 21
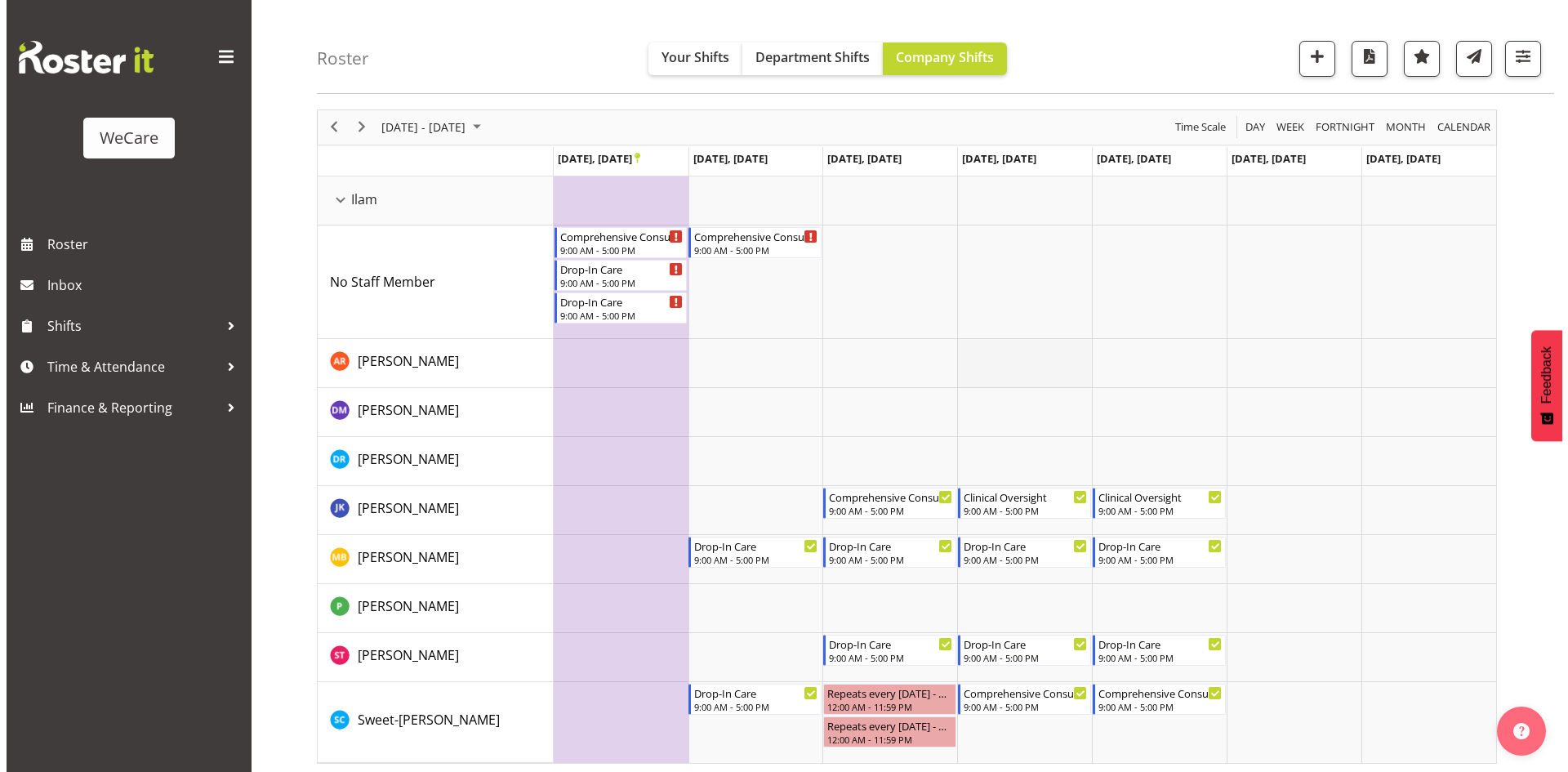
scroll to position [57, 0]
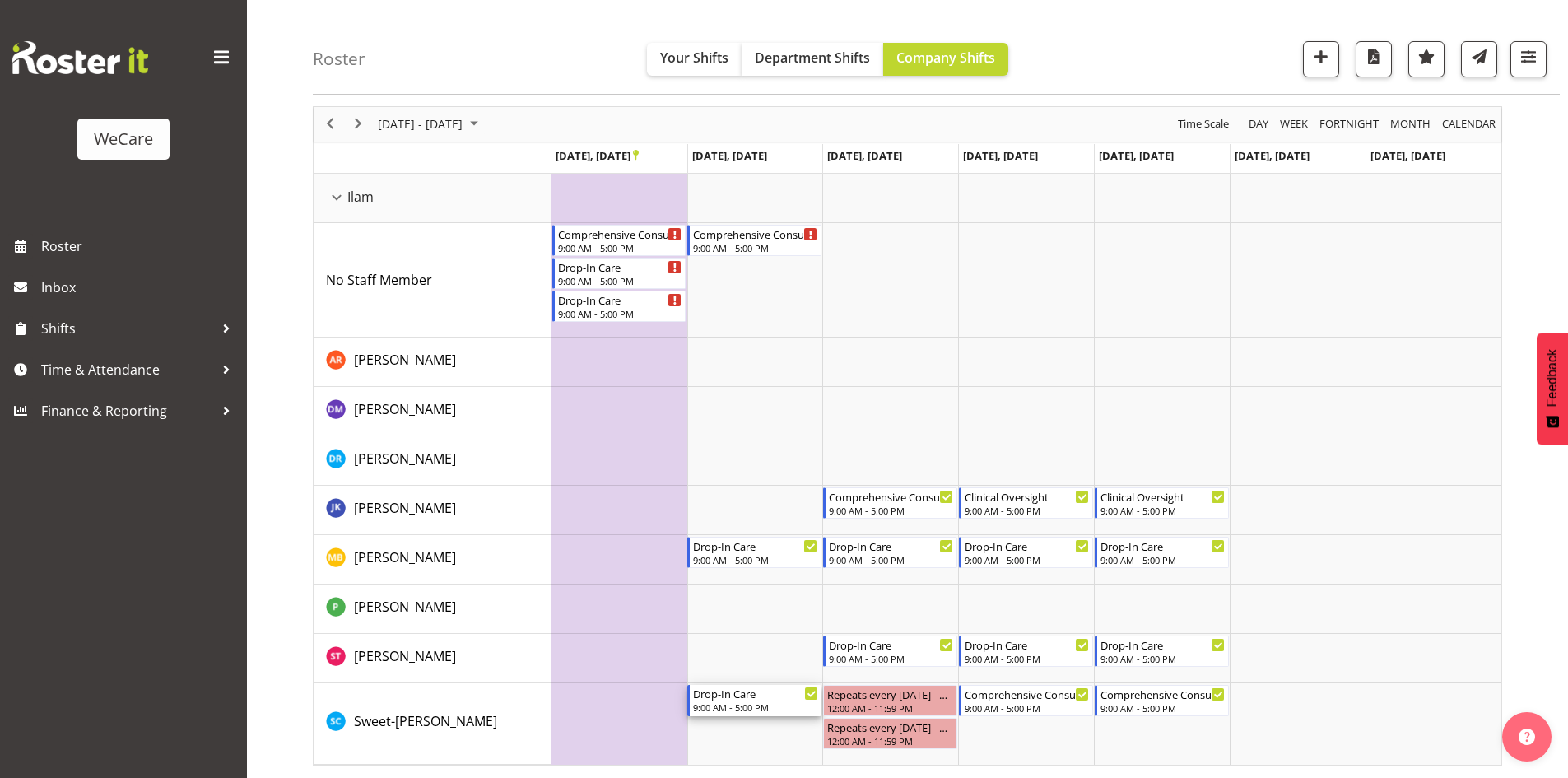
click at [752, 702] on div "9:00 AM - 5:00 PM" at bounding box center [755, 707] width 125 height 13
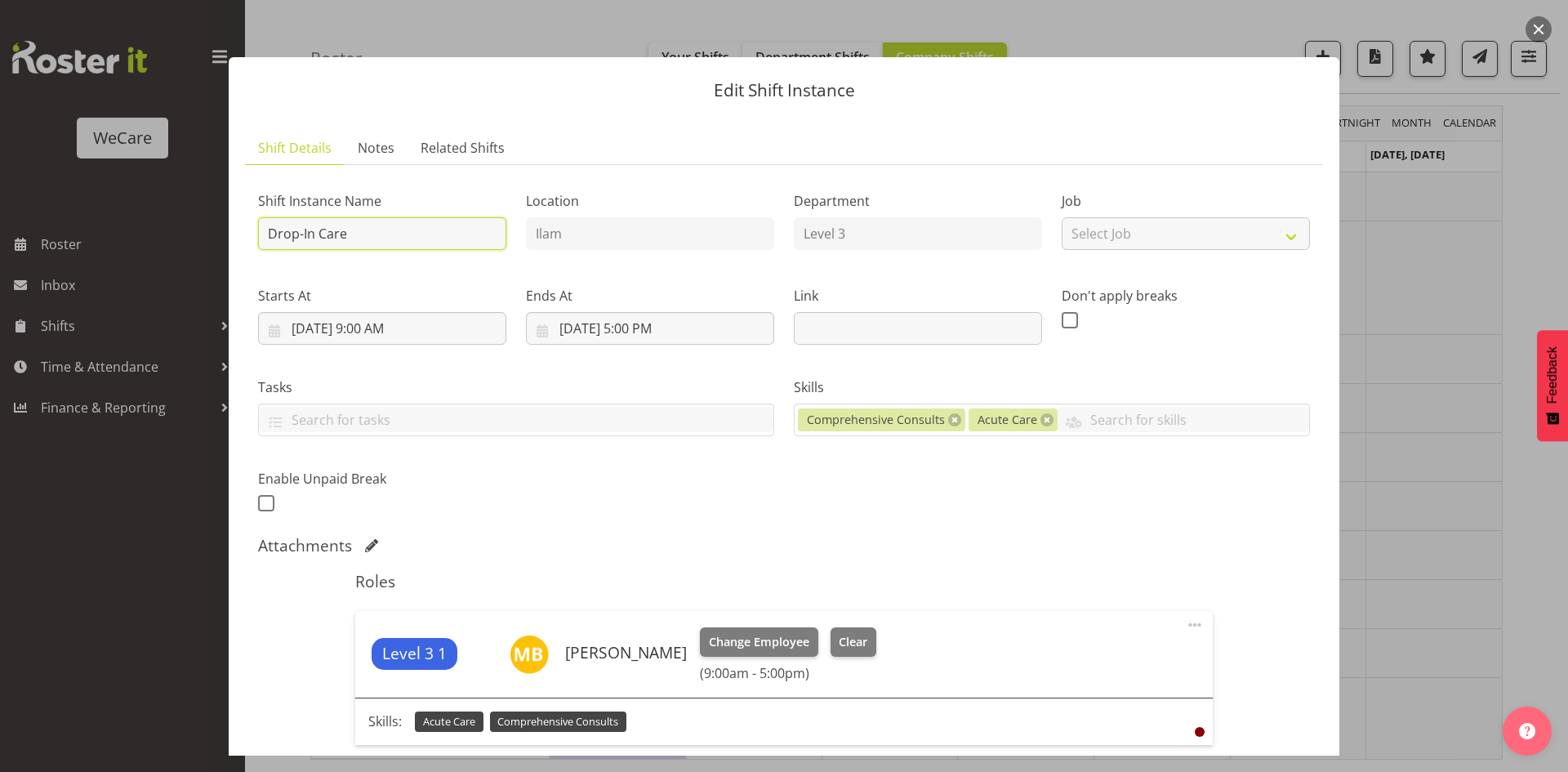
drag, startPoint x: 419, startPoint y: 229, endPoint x: 0, endPoint y: 276, distance: 421.6
click at [0, 311] on div "Edit Shift Instance Shift Details Notes Related Shifts Shift Instance Name Drop…" at bounding box center [784, 386] width 1568 height 772
type input "Comprehensive Consult"
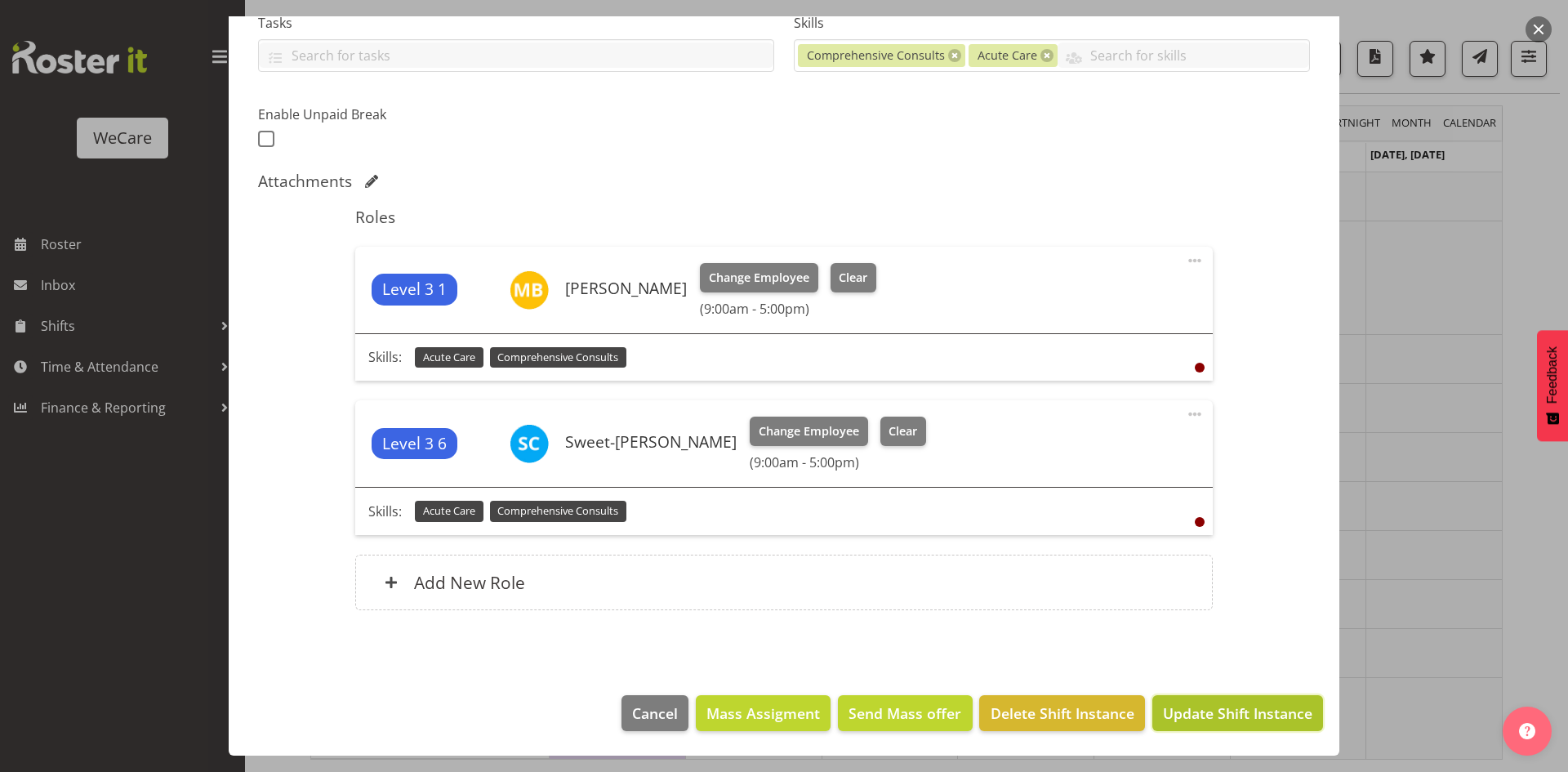
click at [1233, 715] on span "Update Shift Instance" at bounding box center [1238, 713] width 149 height 22
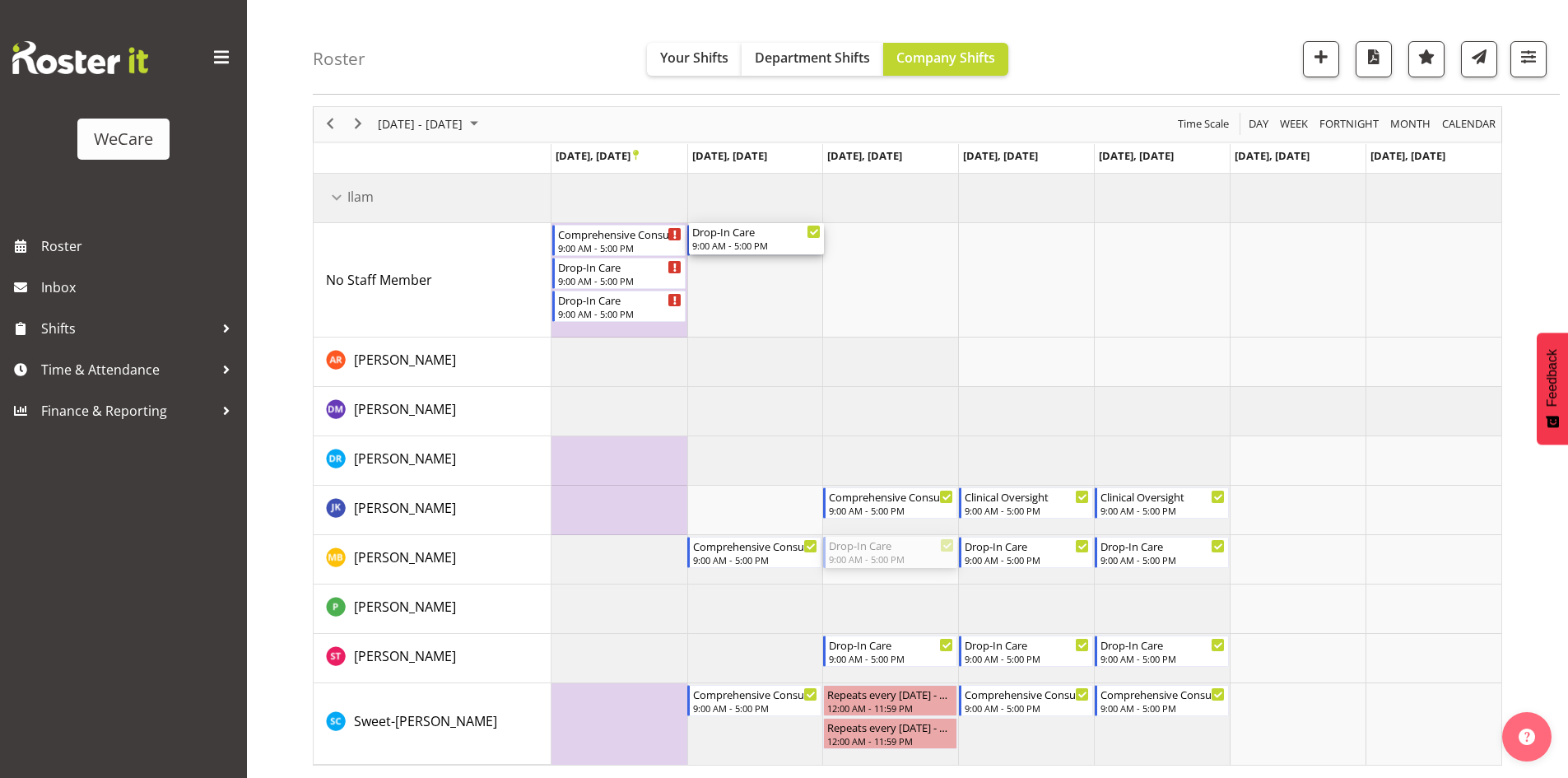
drag, startPoint x: 906, startPoint y: 546, endPoint x: 801, endPoint y: 304, distance: 263.8
click at [801, 304] on div "Comprehensive Consult 9:00 AM - 5:00 PM Drop-In Care 9:00 AM - 5:00 PM Drop-In …" at bounding box center [1026, 469] width 950 height 591
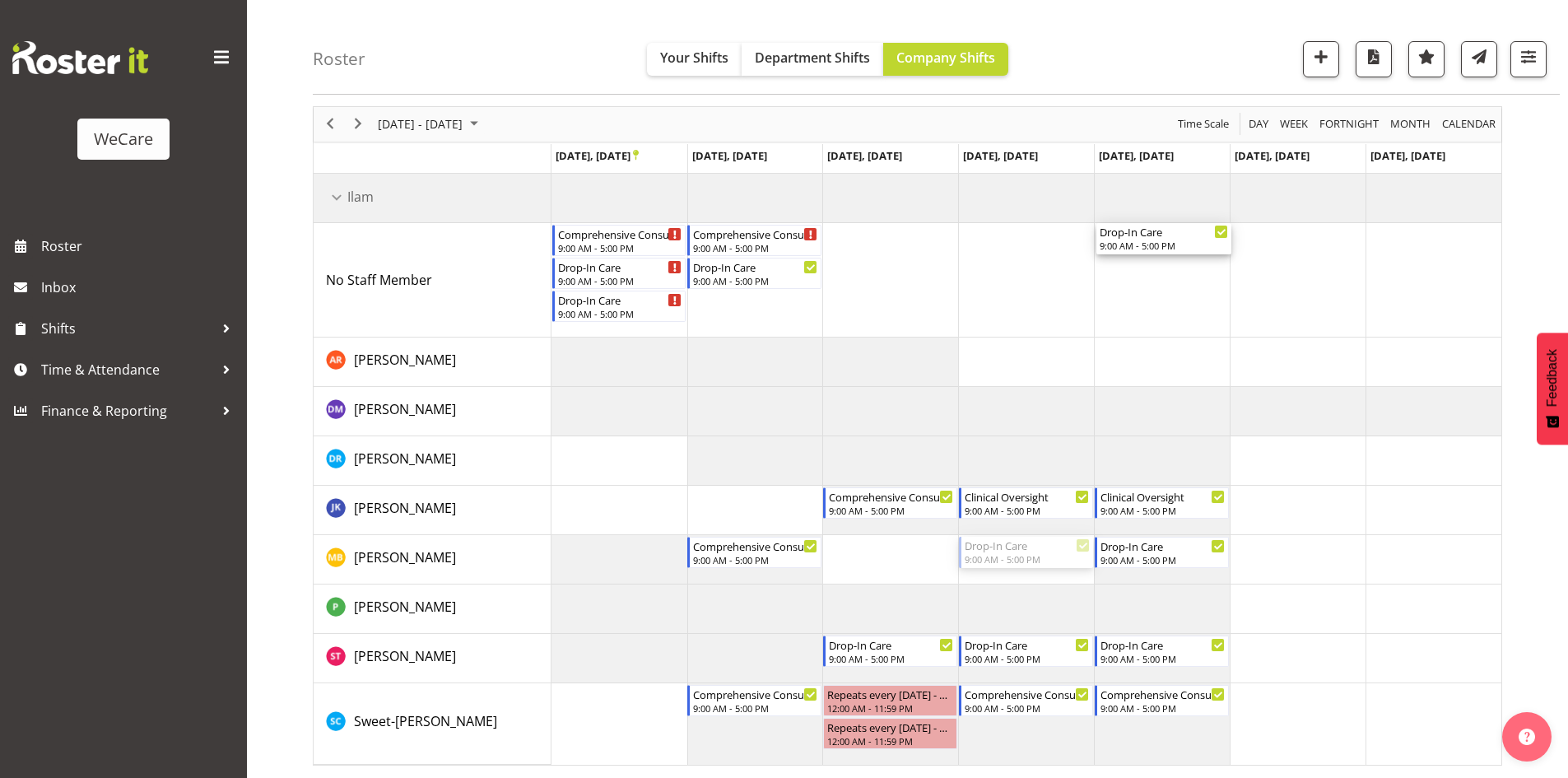
drag, startPoint x: 1033, startPoint y: 545, endPoint x: 1183, endPoint y: 266, distance: 316.8
click at [1183, 266] on div "Comprehensive Consult 9:00 AM - 5:00 PM Drop-In Care 9:00 AM - 5:00 PM Drop-In …" at bounding box center [1026, 469] width 950 height 591
drag, startPoint x: 1159, startPoint y: 553, endPoint x: 998, endPoint y: 272, distance: 323.9
click at [998, 272] on div "Comprehensive Consult 9:00 AM - 5:00 PM Drop-In Care 9:00 AM - 5:00 PM Drop-In …" at bounding box center [1026, 469] width 950 height 591
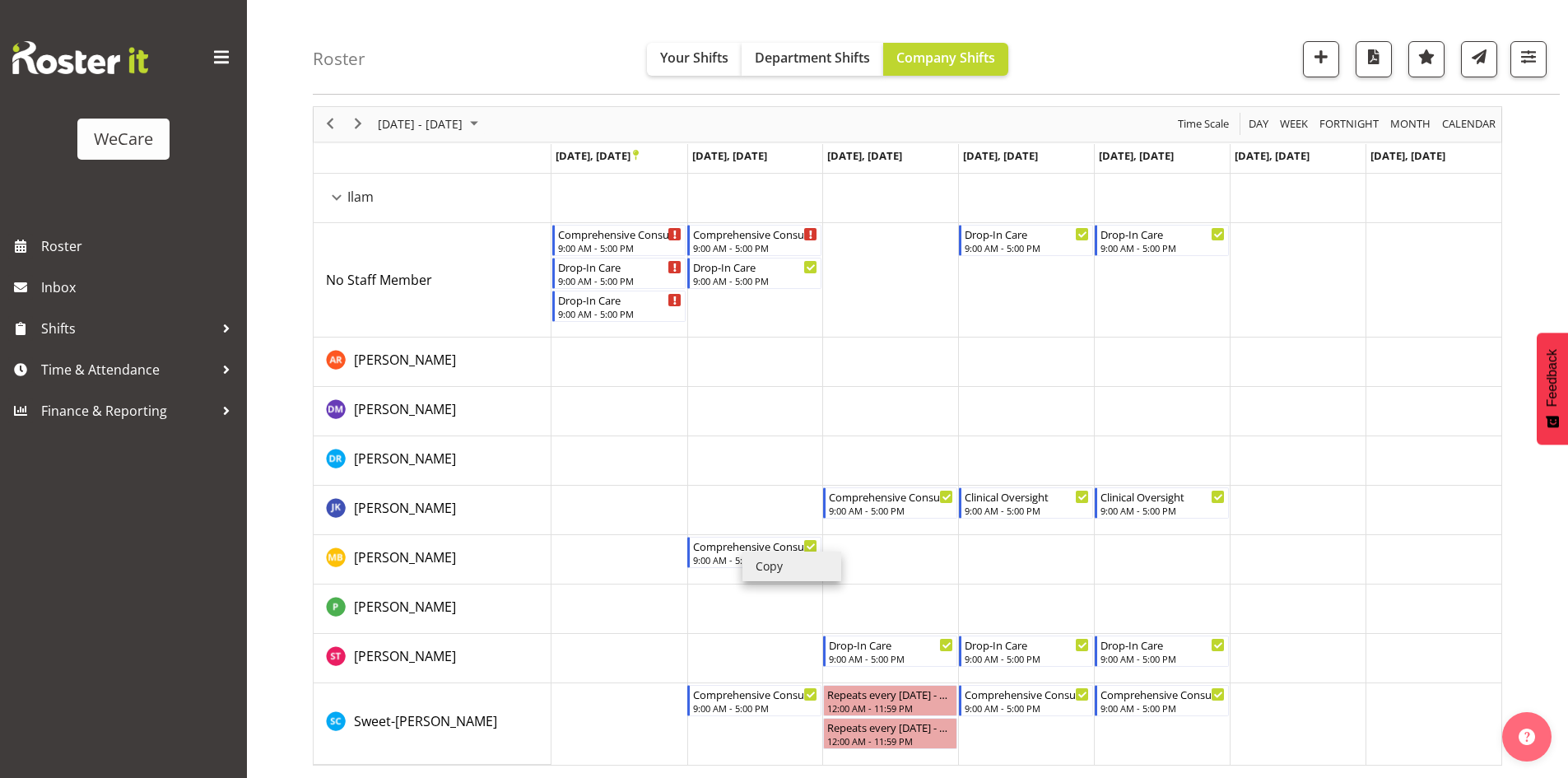
click at [753, 556] on li "Copy" at bounding box center [791, 567] width 98 height 30
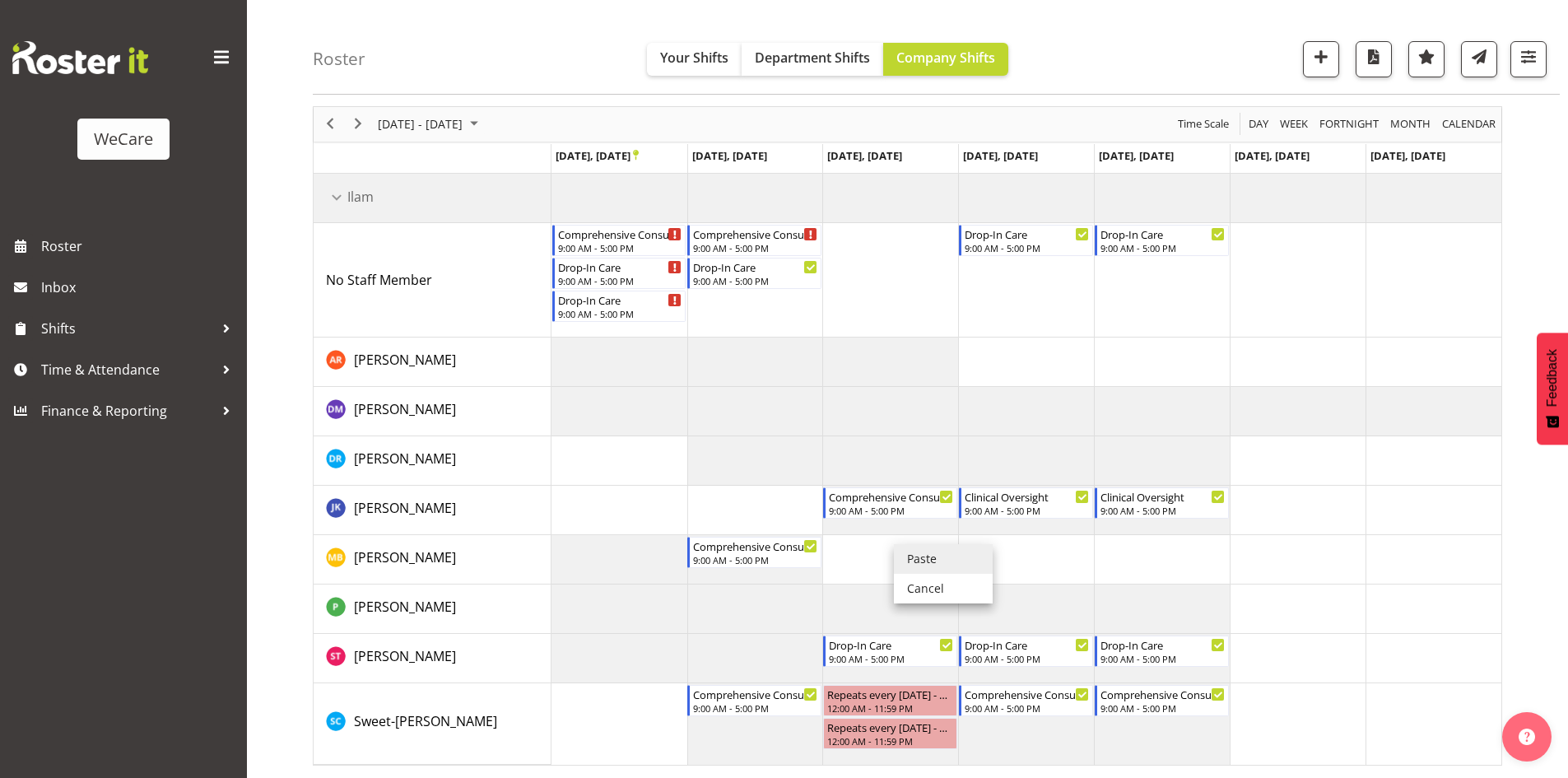
click at [938, 551] on li "Paste" at bounding box center [943, 559] width 98 height 30
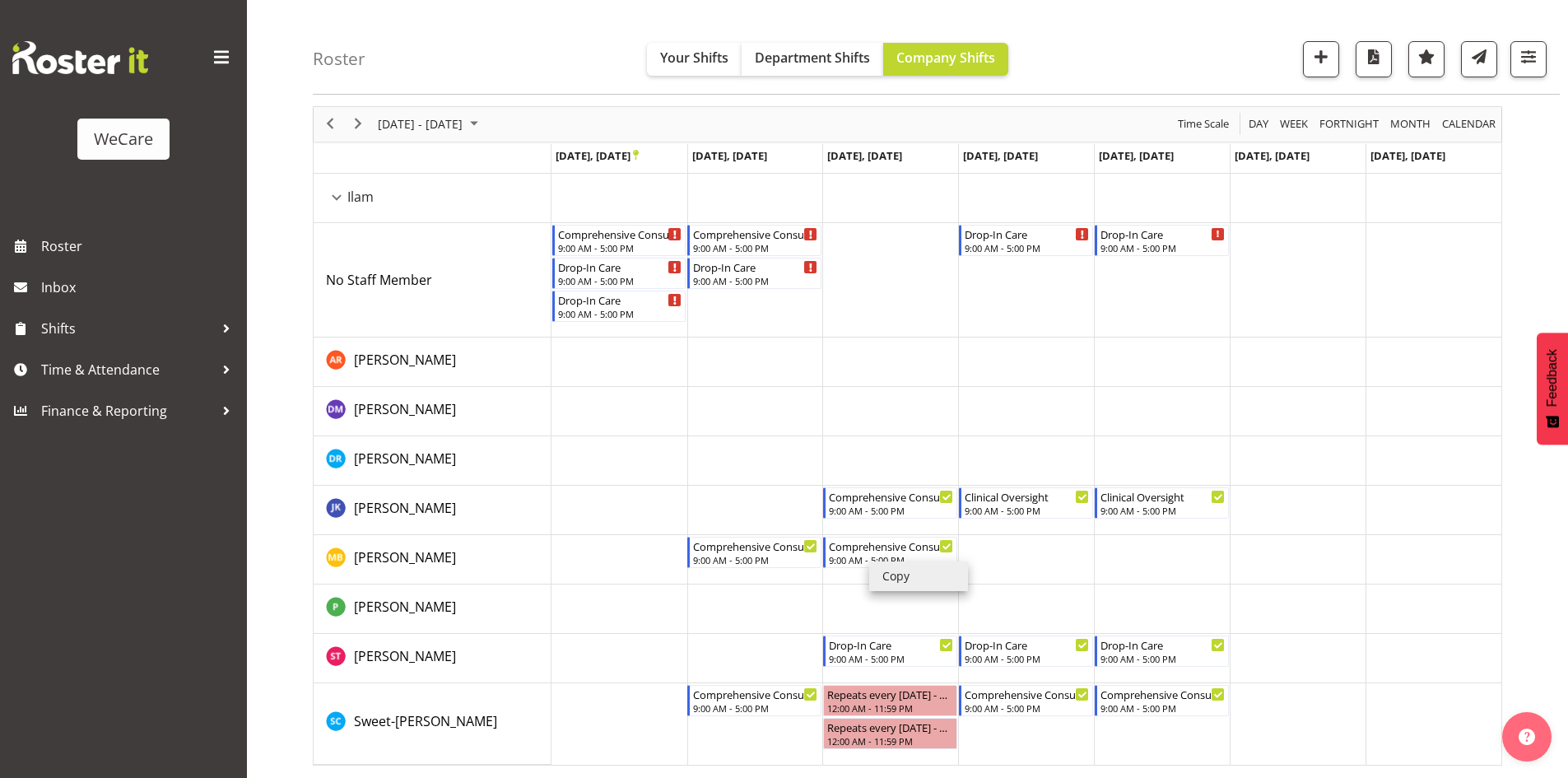
click at [890, 567] on li "Copy" at bounding box center [918, 577] width 98 height 30
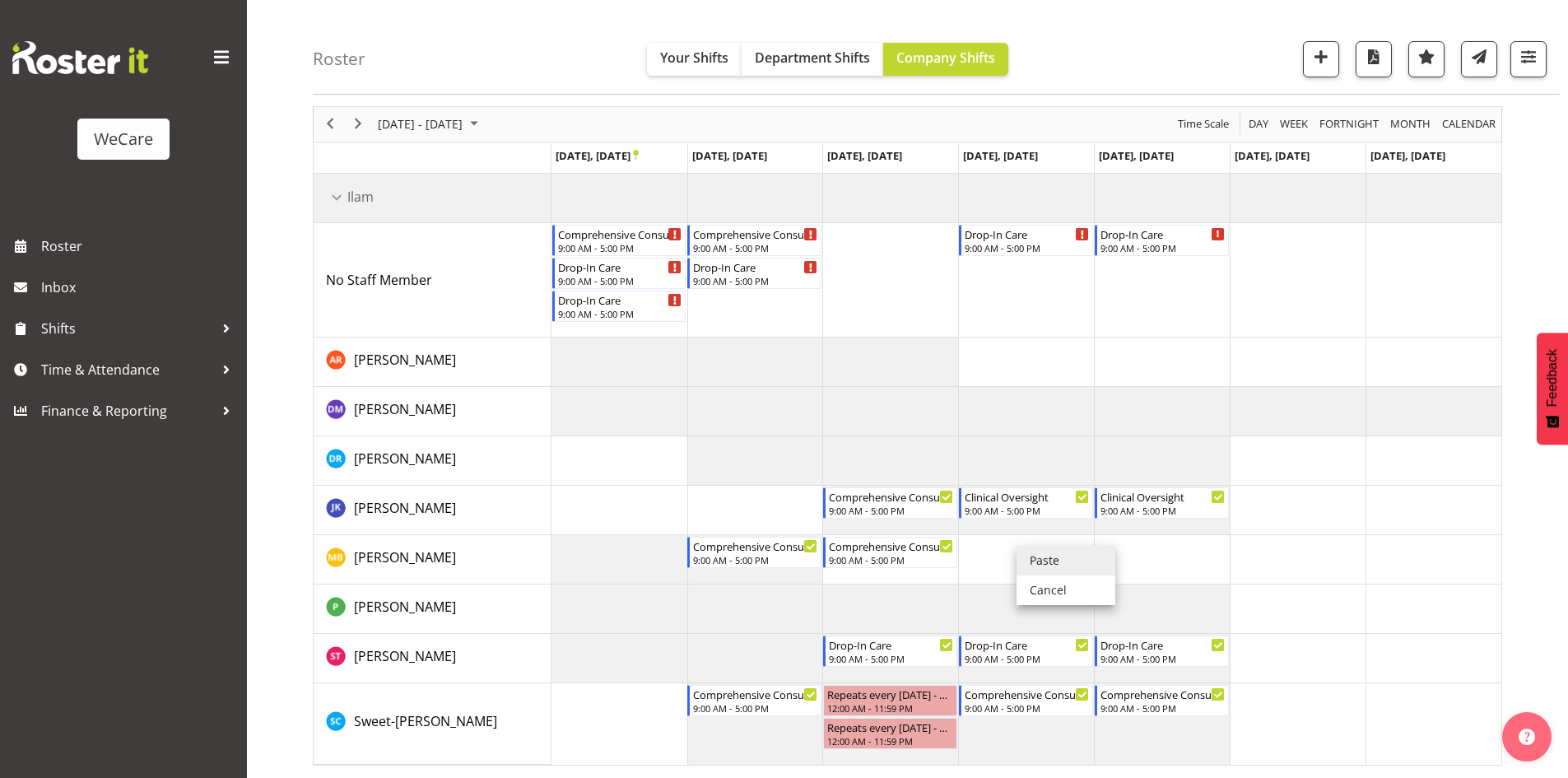
click at [1064, 550] on li "Paste" at bounding box center [1066, 561] width 98 height 30
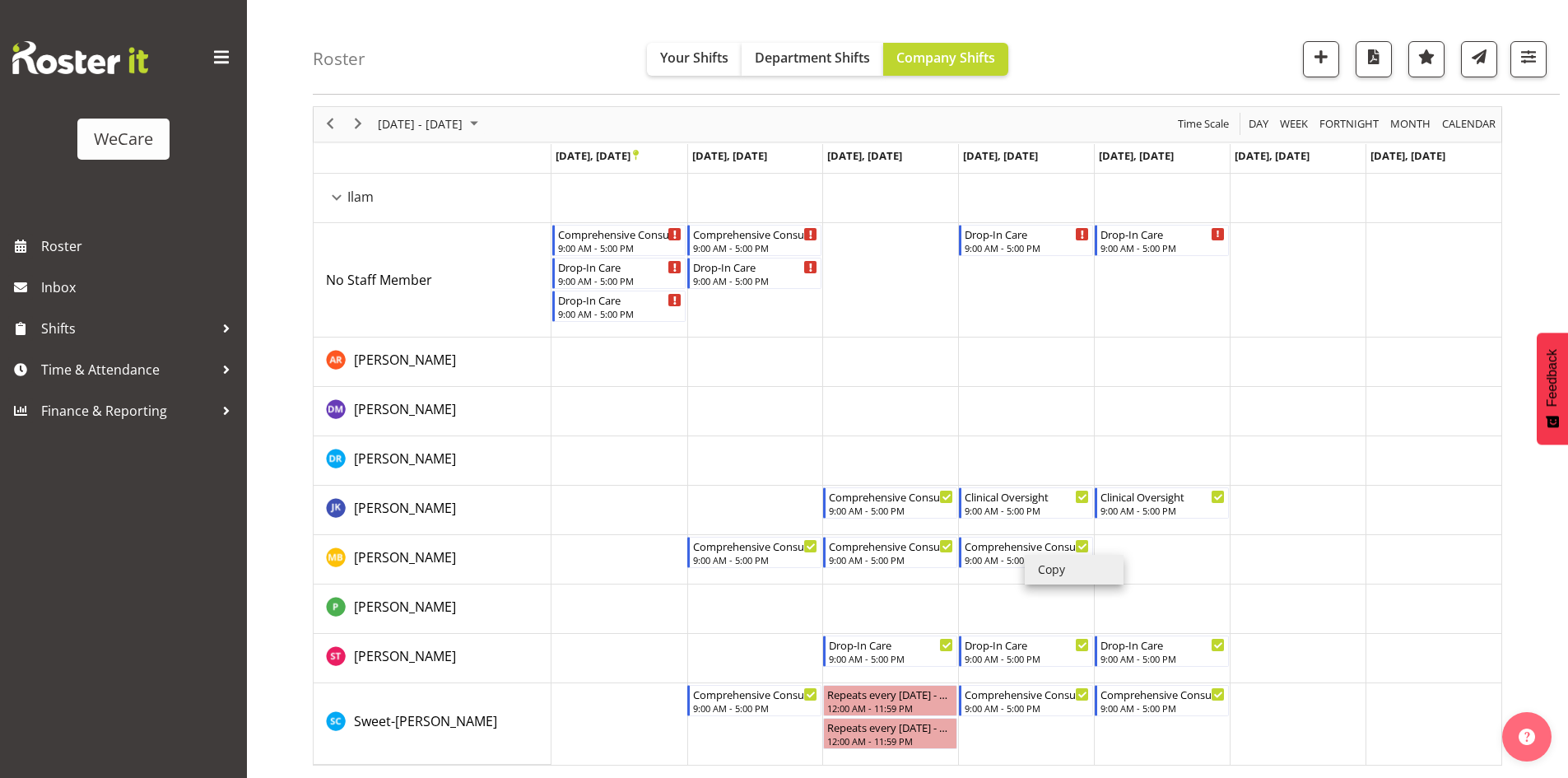
click at [1047, 570] on li "Copy" at bounding box center [1074, 570] width 98 height 30
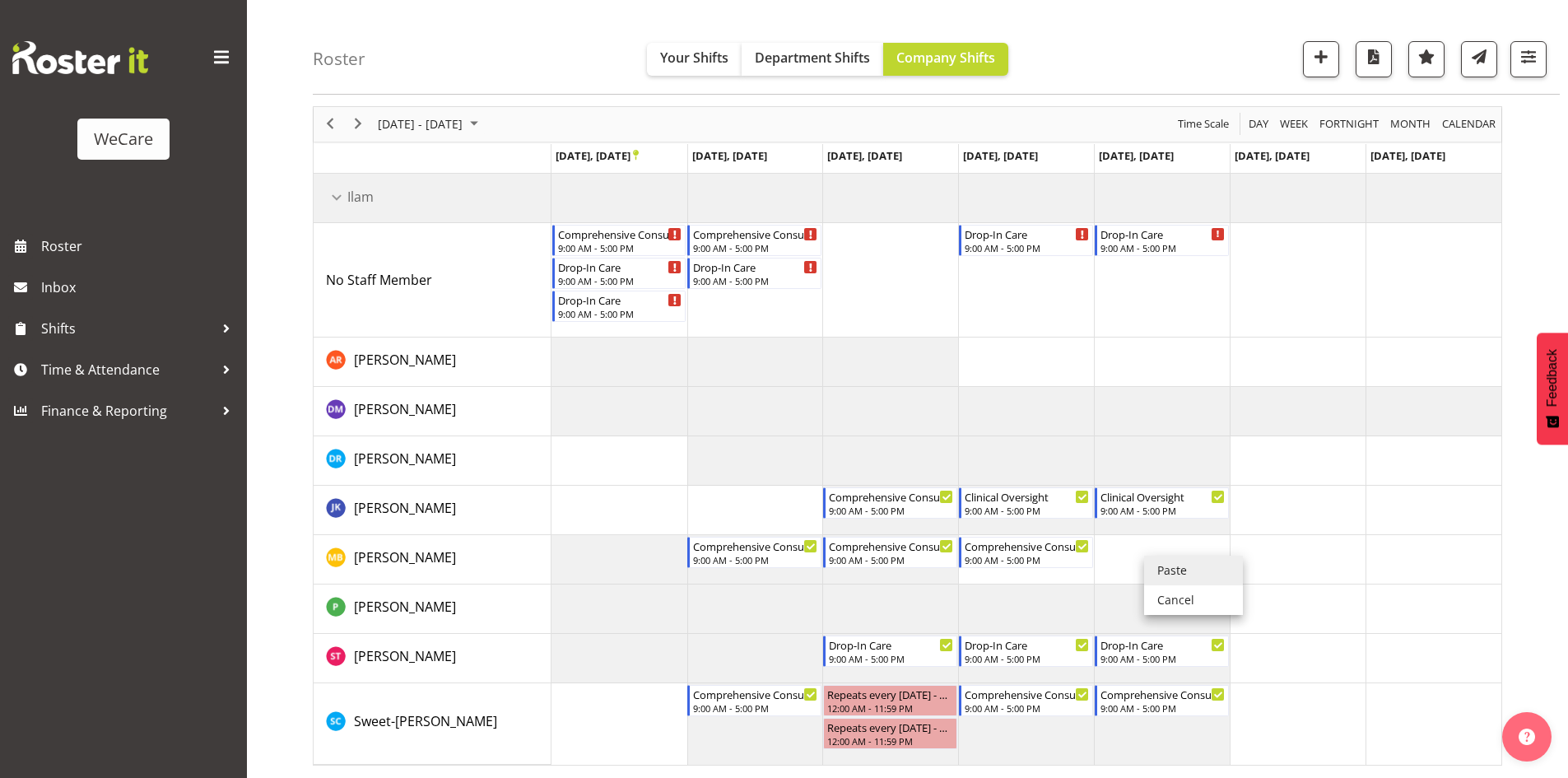
click at [1187, 558] on li "Paste" at bounding box center [1193, 571] width 98 height 30
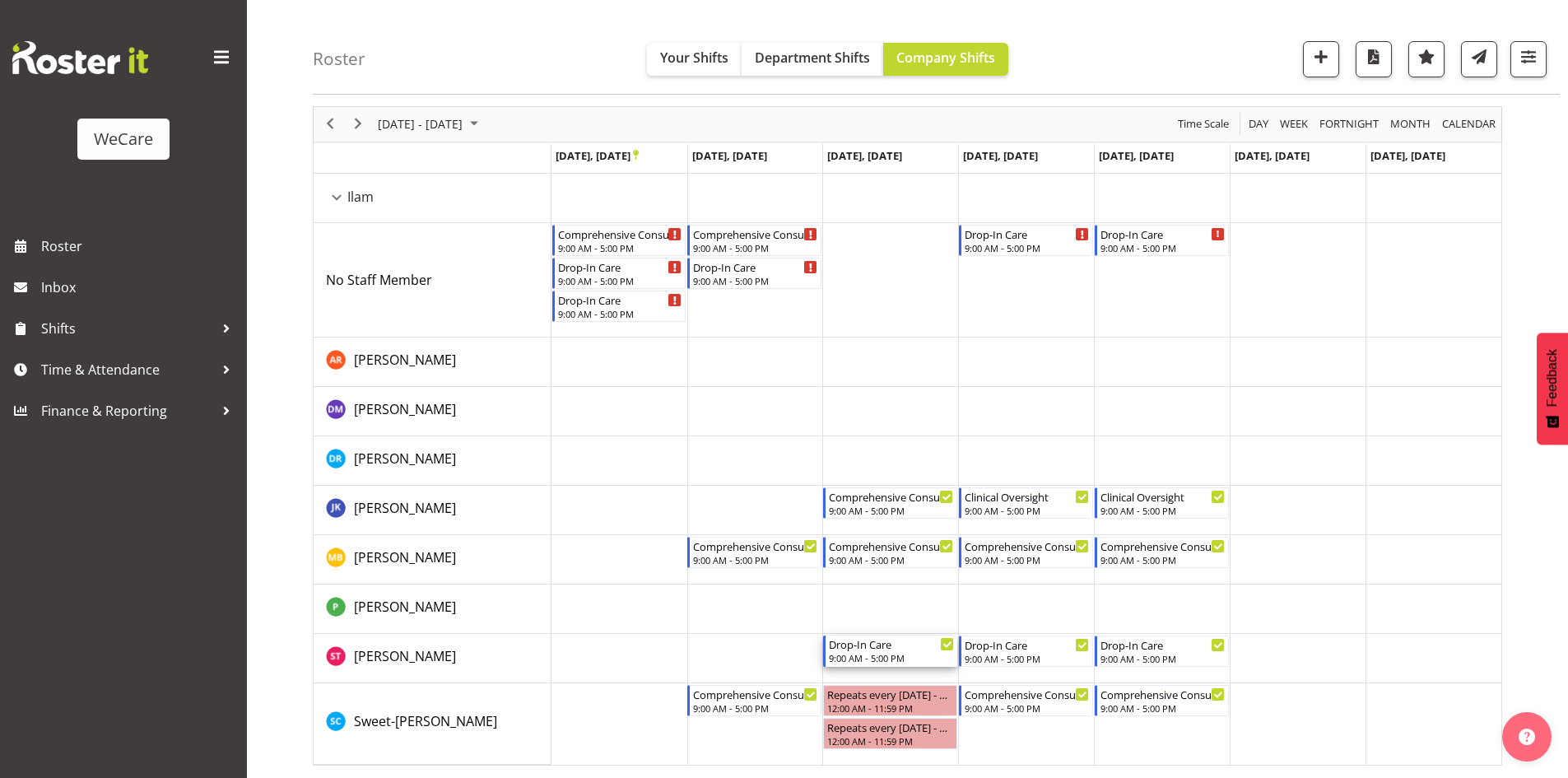
click at [858, 649] on div "Drop-In Care" at bounding box center [891, 644] width 125 height 17
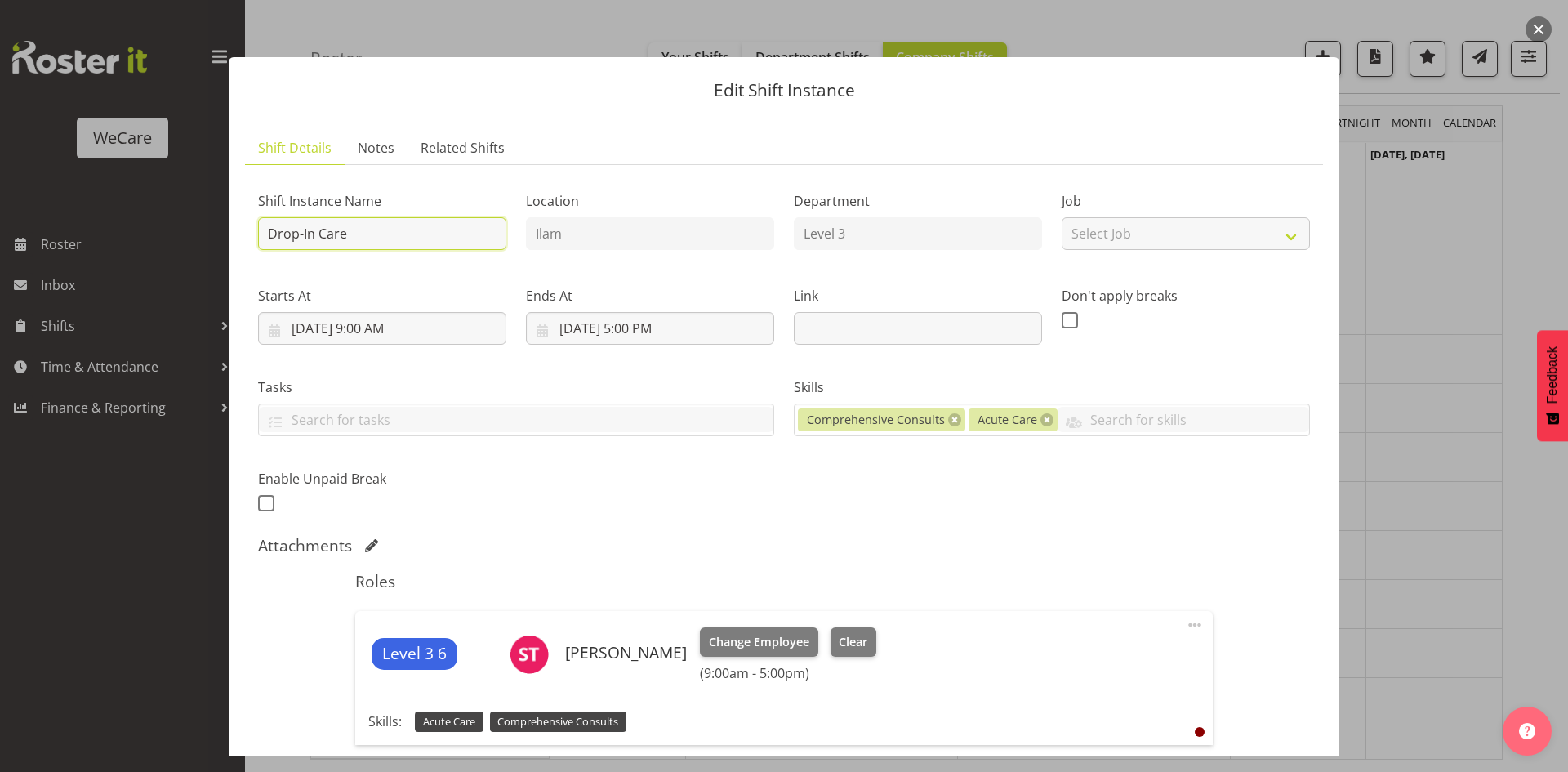
drag, startPoint x: 427, startPoint y: 244, endPoint x: 0, endPoint y: 240, distance: 427.0
click at [0, 243] on div "Edit Shift Instance Shift Details Notes Related Shifts Shift Instance Name Drop…" at bounding box center [784, 386] width 1568 height 772
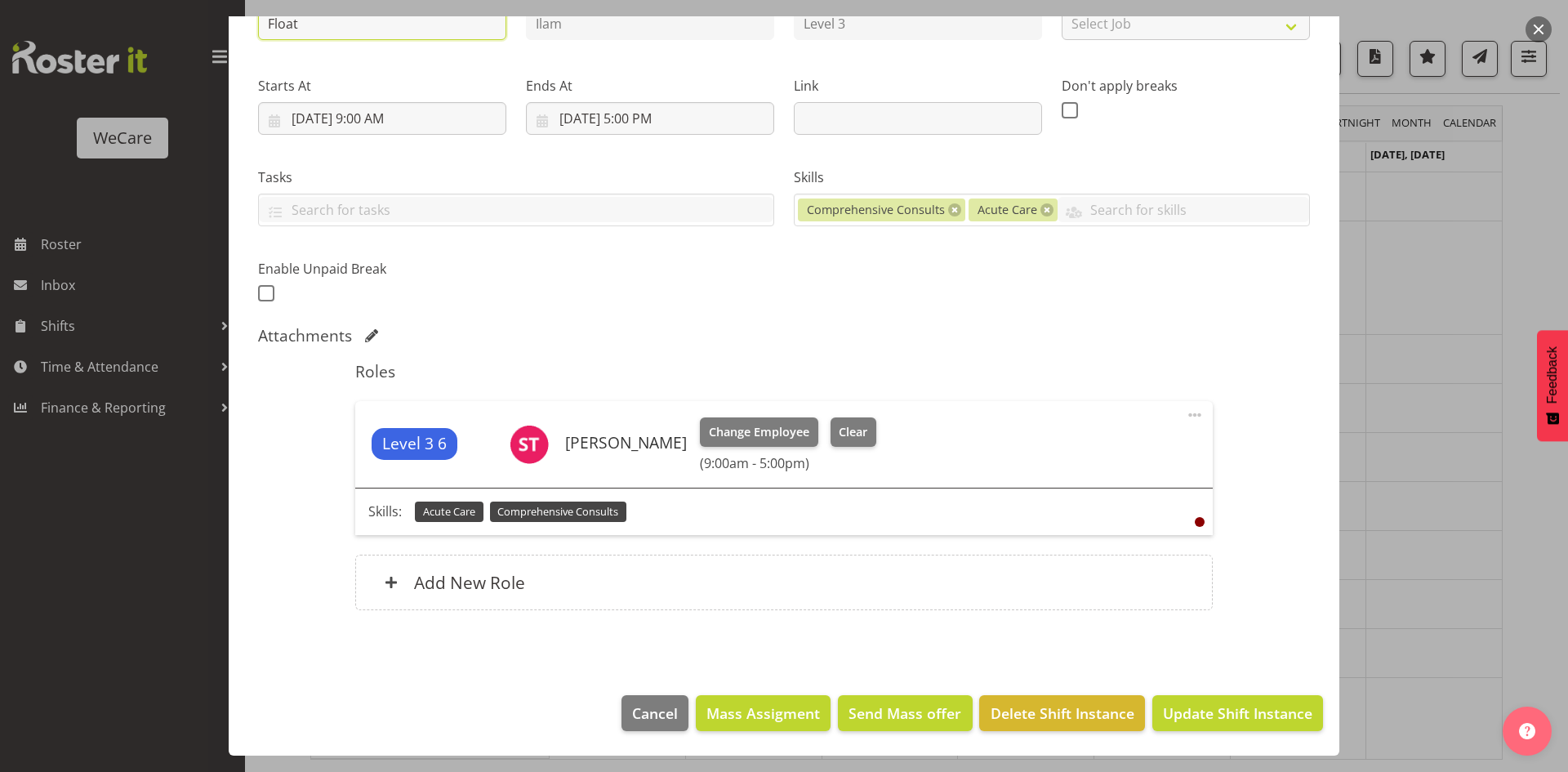
type input "Float"
click at [1337, 730] on div "Edit Shift Instance Shift Details Notes Related Shifts Shift Instance Name Floa…" at bounding box center [784, 386] width 1144 height 739
click at [1286, 721] on span "Update Shift Instance" at bounding box center [1238, 713] width 149 height 22
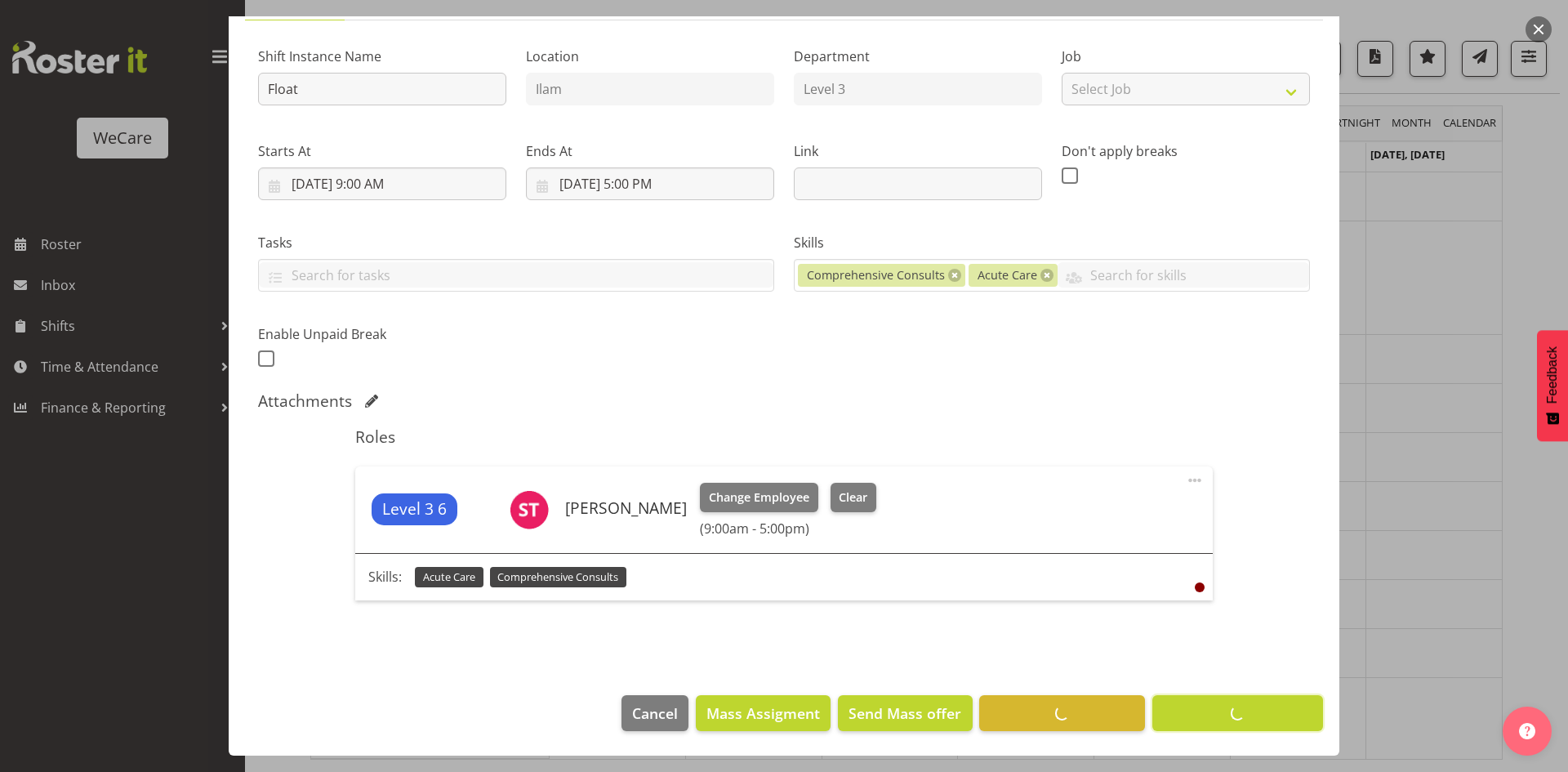
scroll to position [31, 0]
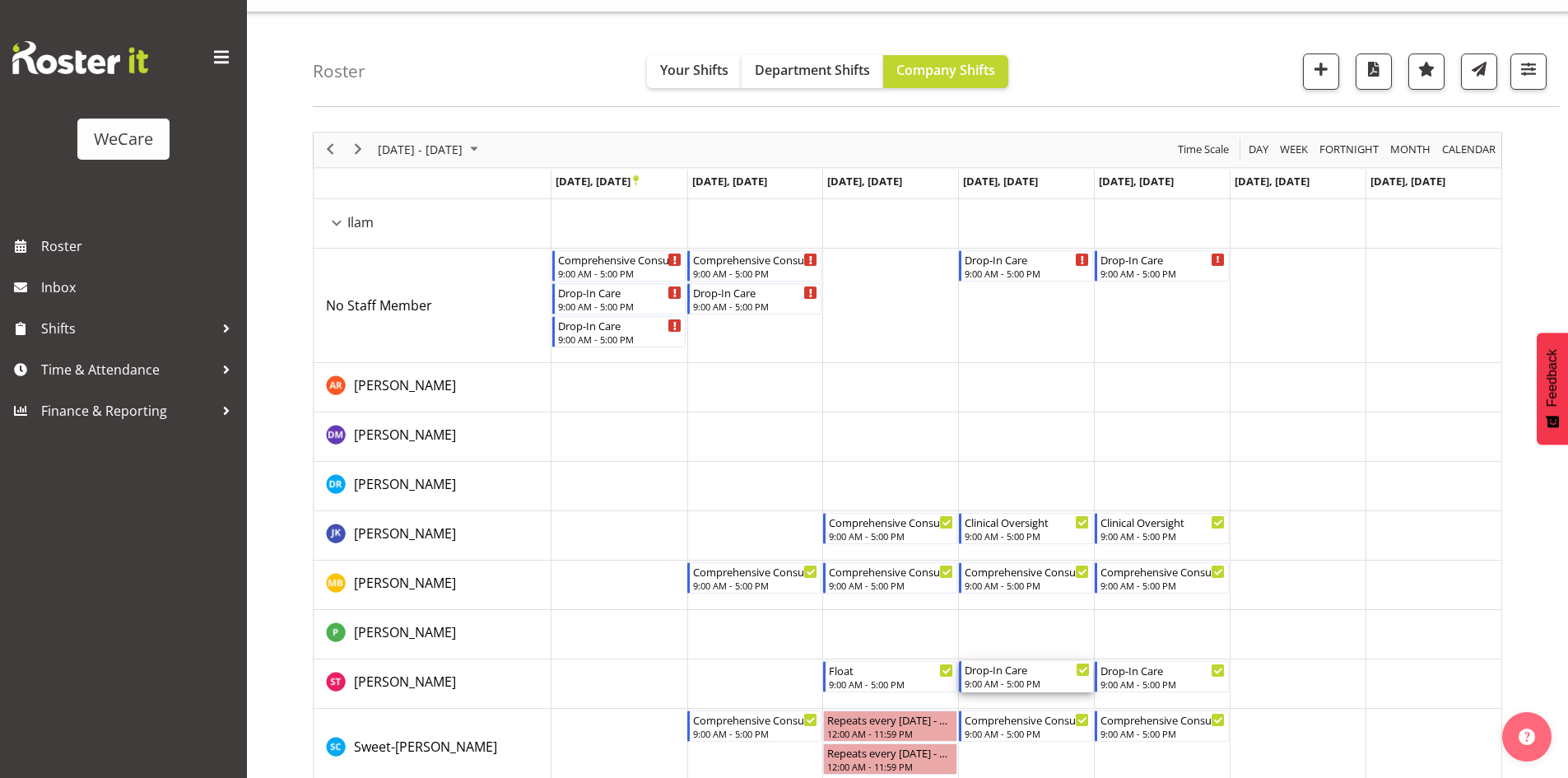
click at [1015, 676] on div "Drop-In Care" at bounding box center [1027, 669] width 125 height 17
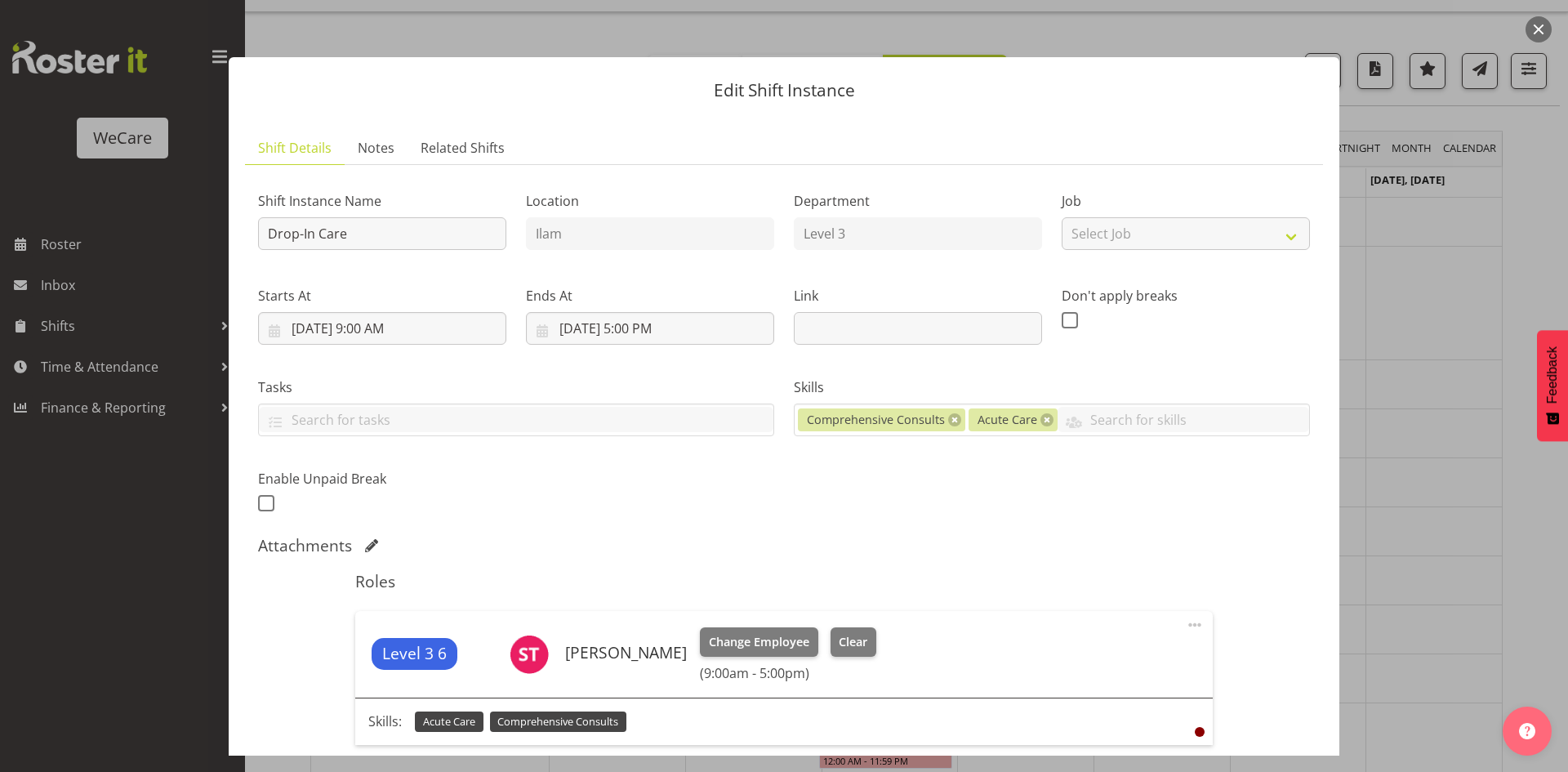
click at [383, 250] on div "Shift Instance Name Drop-In Care" at bounding box center [382, 215] width 268 height 94
drag, startPoint x: 394, startPoint y: 239, endPoint x: 0, endPoint y: 158, distance: 402.2
click at [0, 186] on div "Edit Shift Instance Shift Details Notes Related Shifts Shift Instance Name Drop…" at bounding box center [784, 386] width 1568 height 772
type input "Float"
click at [882, 533] on div "Shift Instance Name Float Location Ilam Department Level 3 Job Select Job Creat…" at bounding box center [784, 509] width 1052 height 662
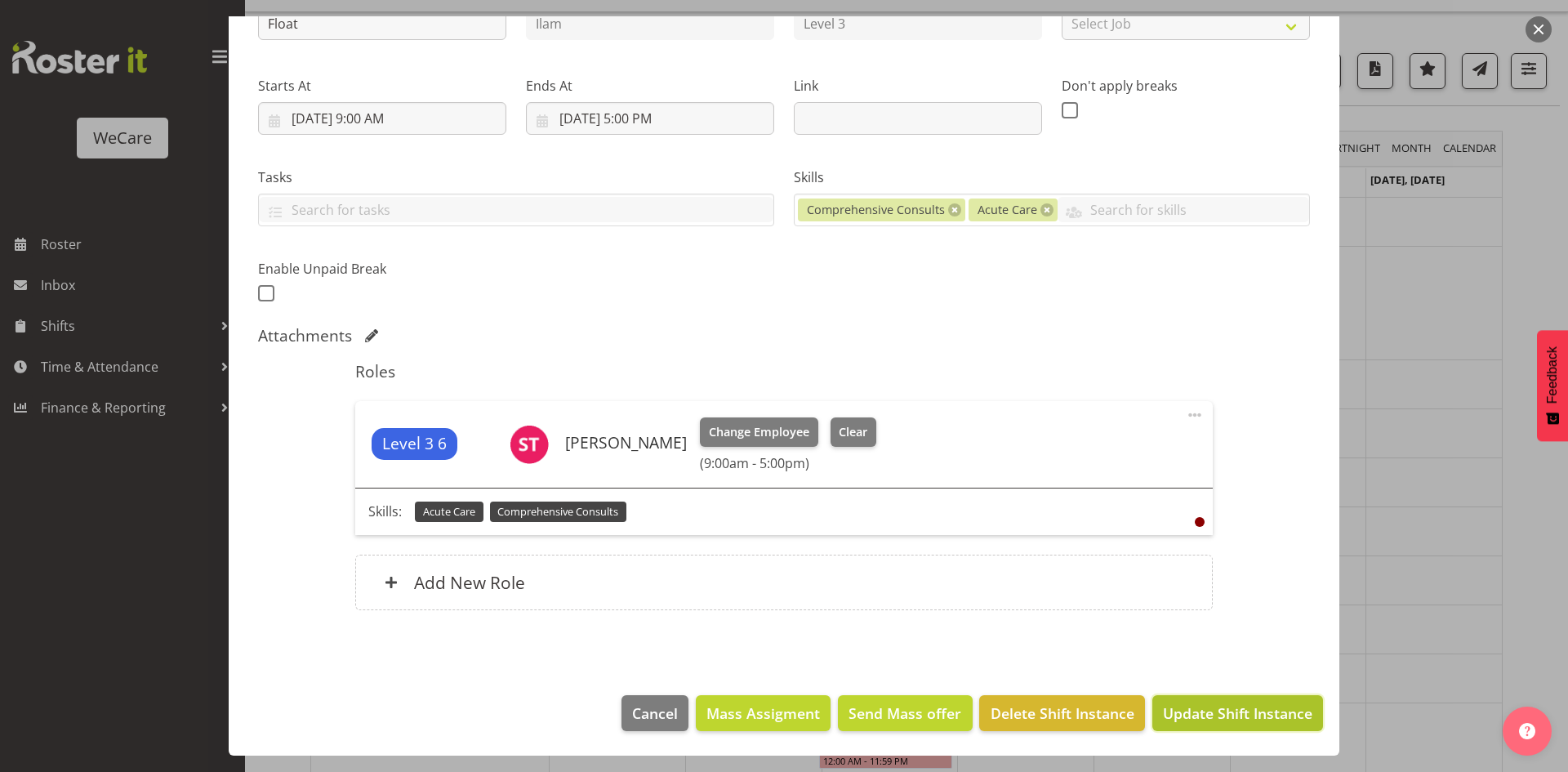
click at [1203, 701] on button "Update Shift Instance" at bounding box center [1238, 712] width 171 height 36
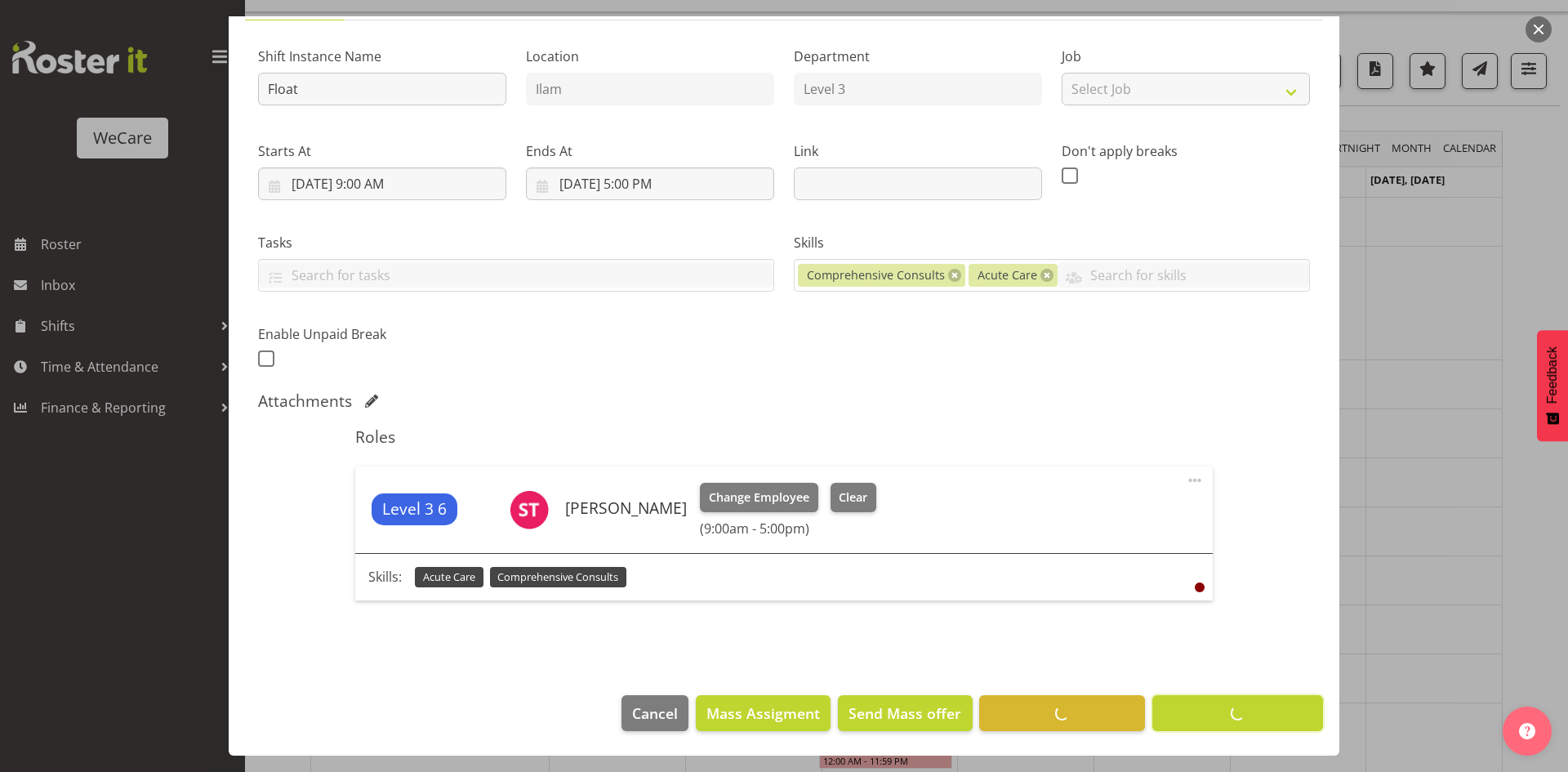
scroll to position [145, 0]
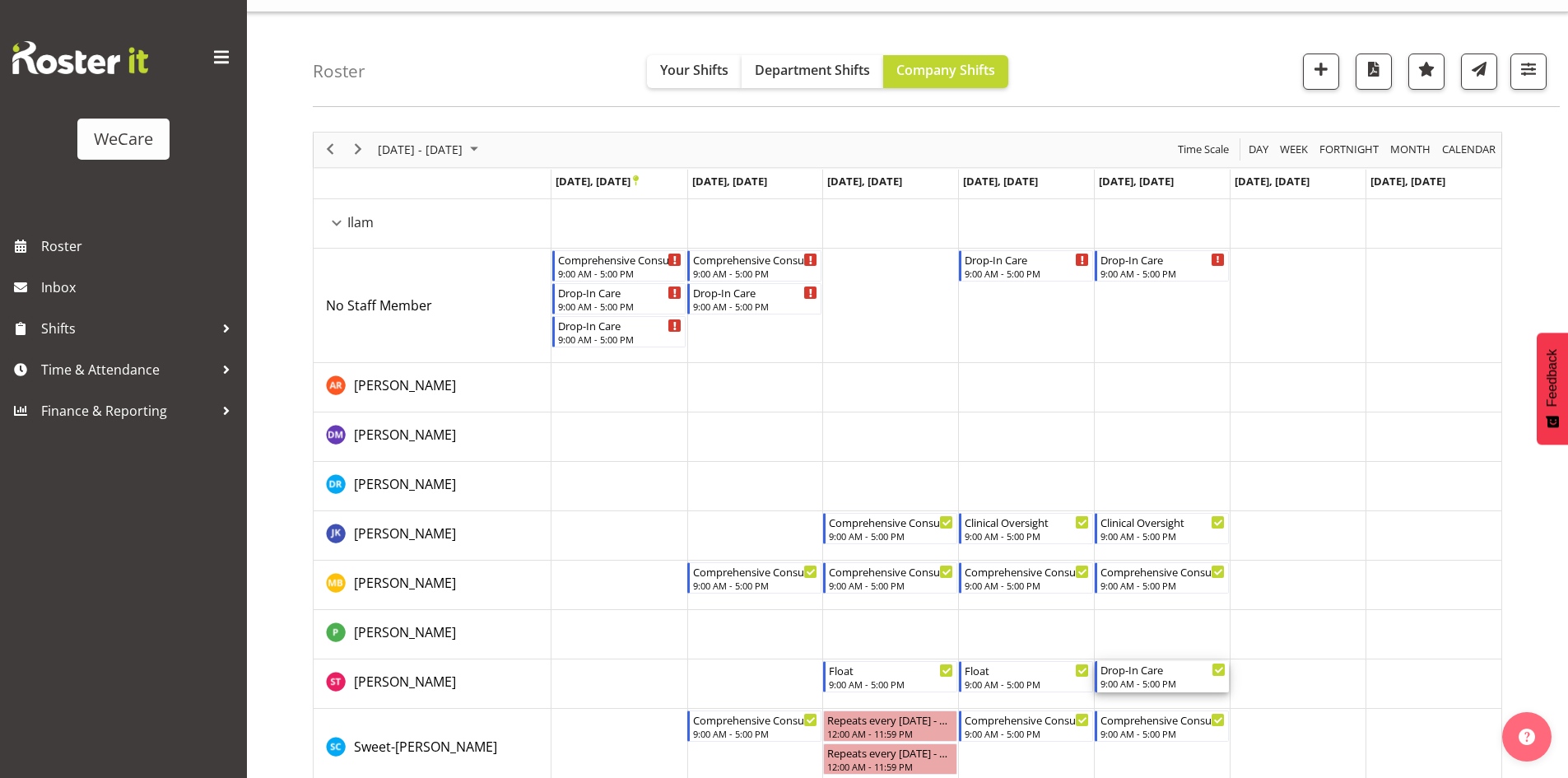
click at [1147, 674] on div "Drop-In Care" at bounding box center [1162, 669] width 125 height 17
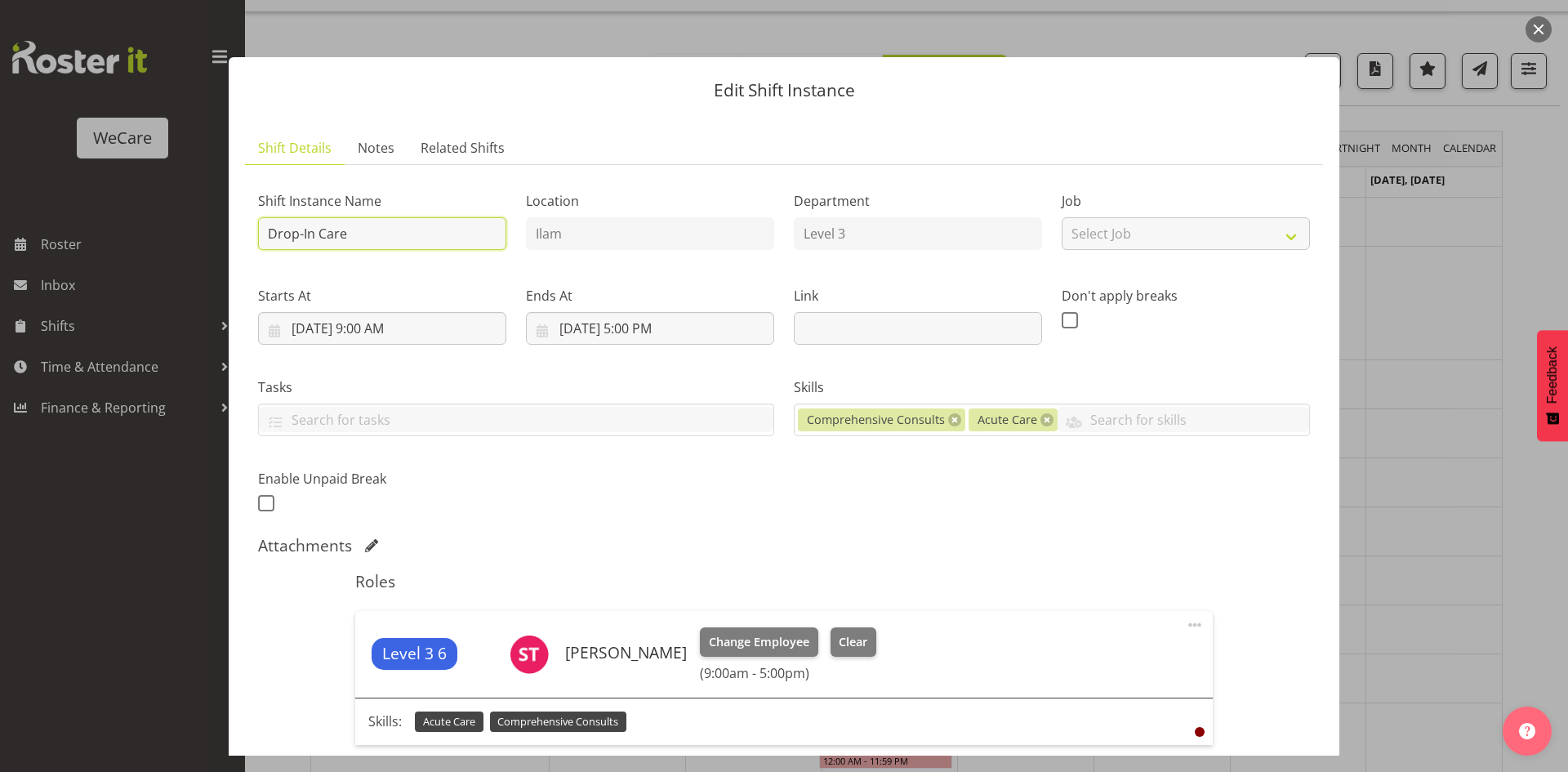
click at [421, 227] on input "Drop-In Care" at bounding box center [383, 233] width 248 height 32
drag, startPoint x: 421, startPoint y: 227, endPoint x: 0, endPoint y: 198, distance: 422.0
click at [0, 198] on div "Edit Shift Instance Shift Details Notes Related Shifts Shift Instance Name Drop…" at bounding box center [784, 386] width 1568 height 772
paste input "Float"
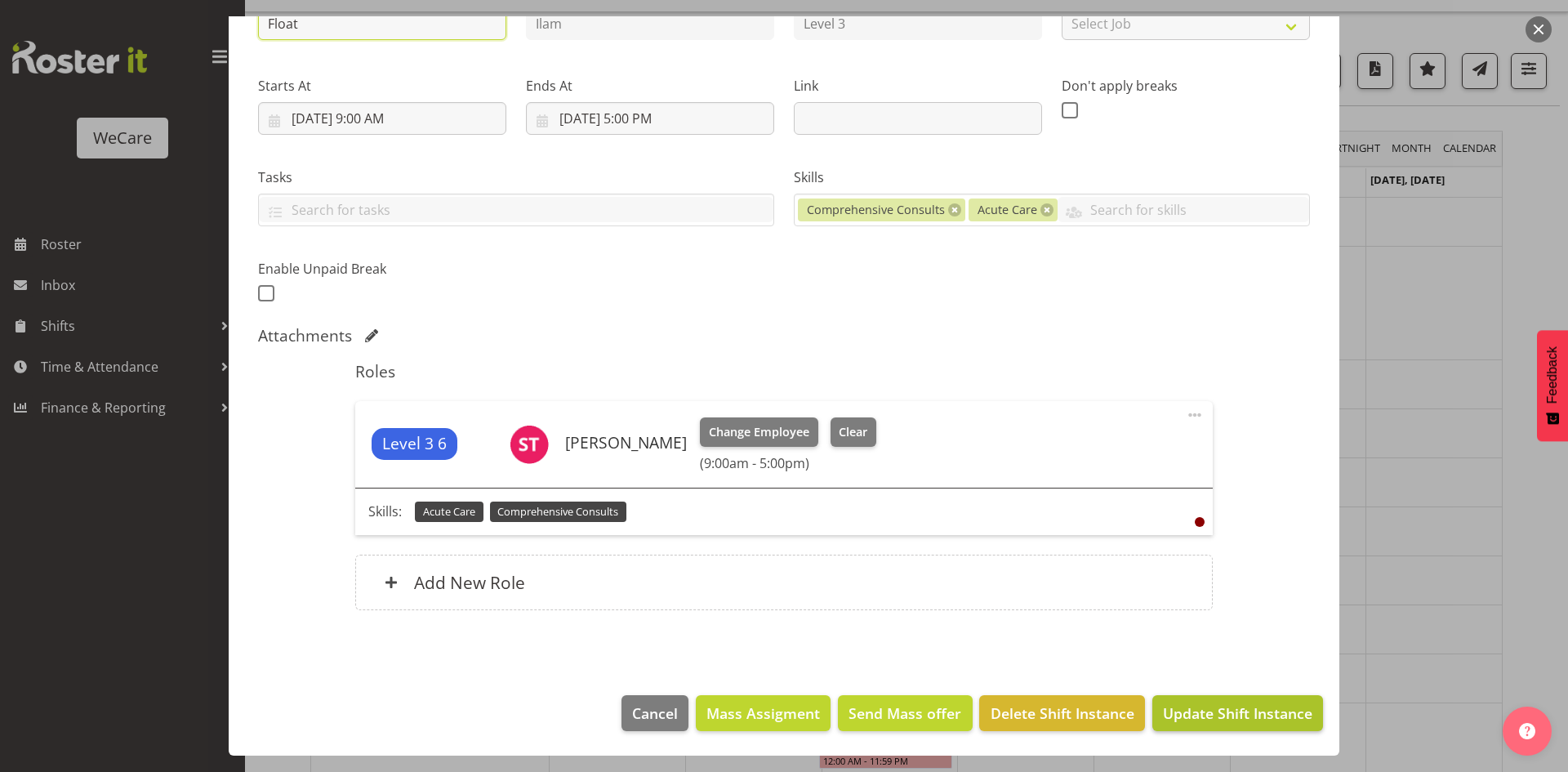
type input "Float"
drag, startPoint x: 1211, startPoint y: 714, endPoint x: 1198, endPoint y: 719, distance: 13.9
click at [1211, 715] on span "Update Shift Instance" at bounding box center [1238, 713] width 149 height 22
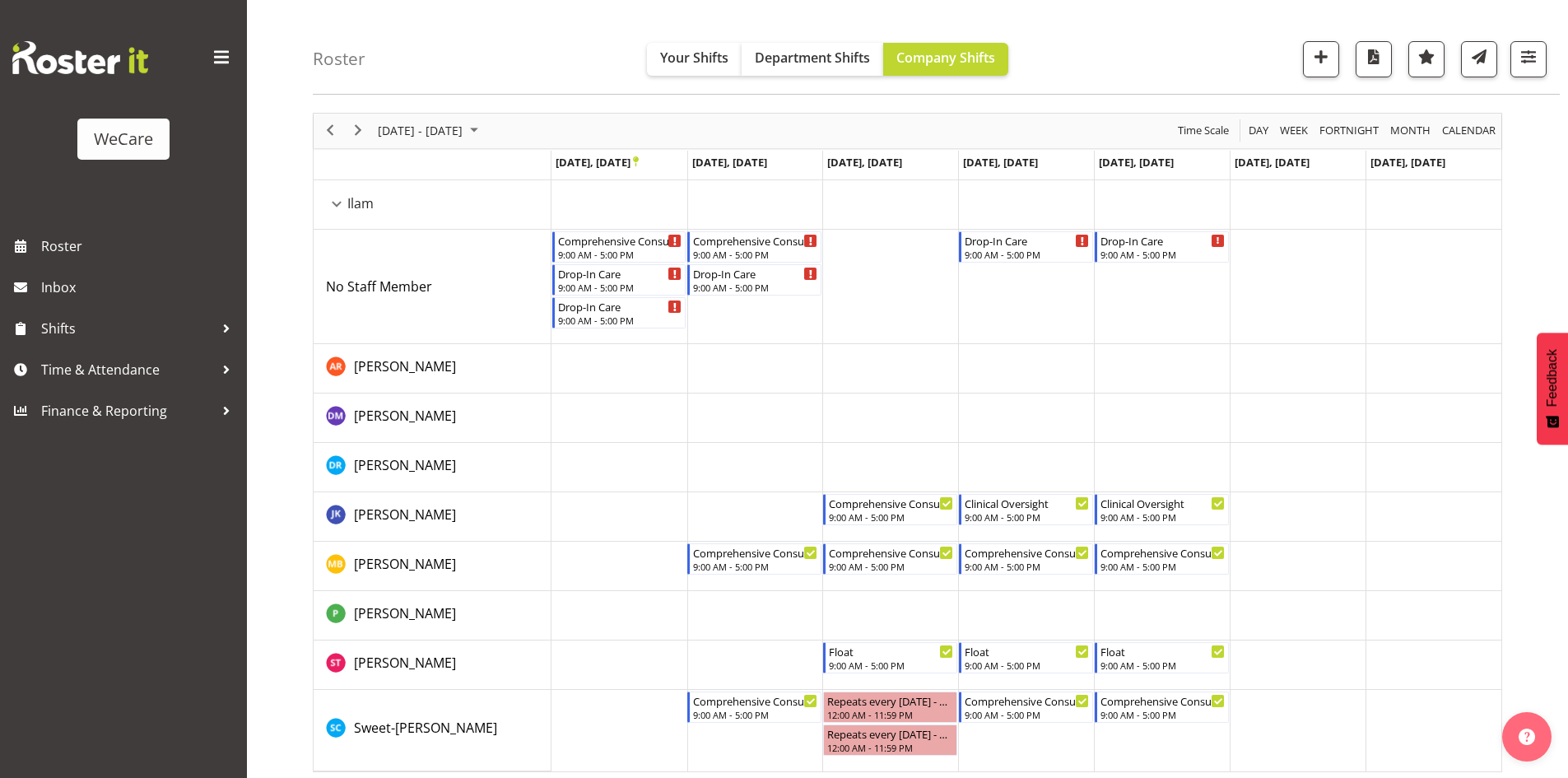
scroll to position [58, 0]
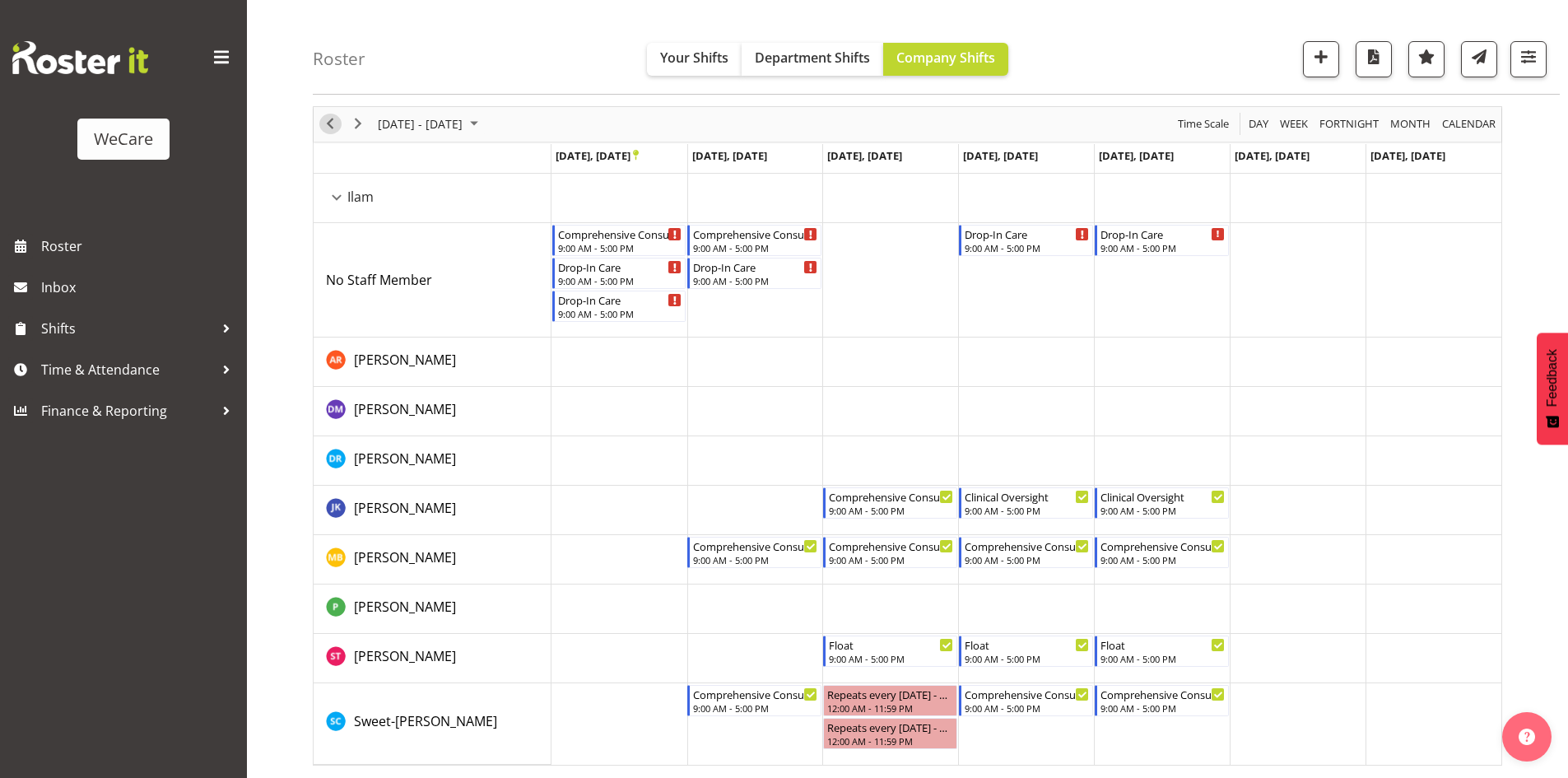
click at [324, 129] on span "Previous" at bounding box center [330, 124] width 20 height 21
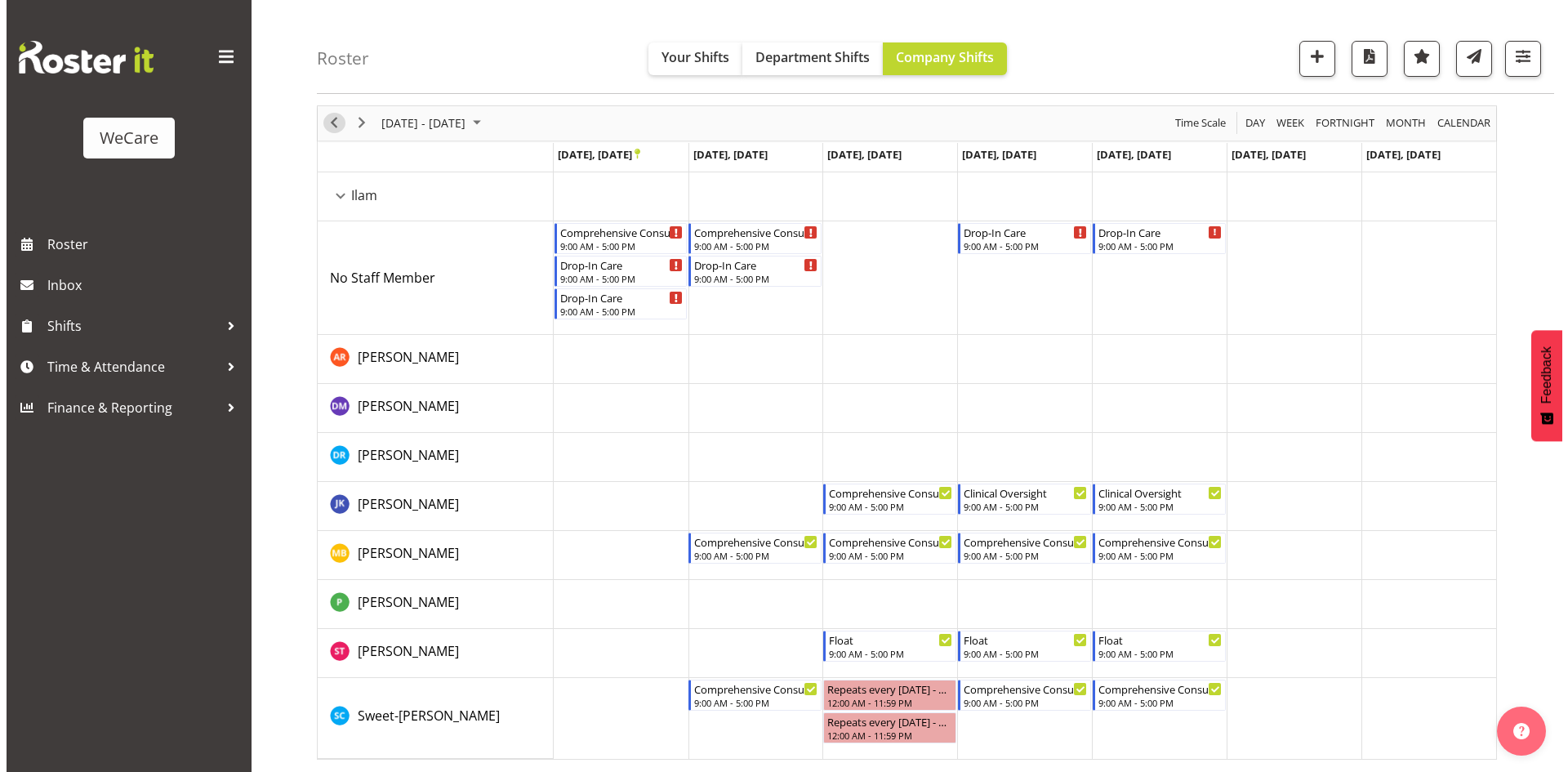
scroll to position [31, 0]
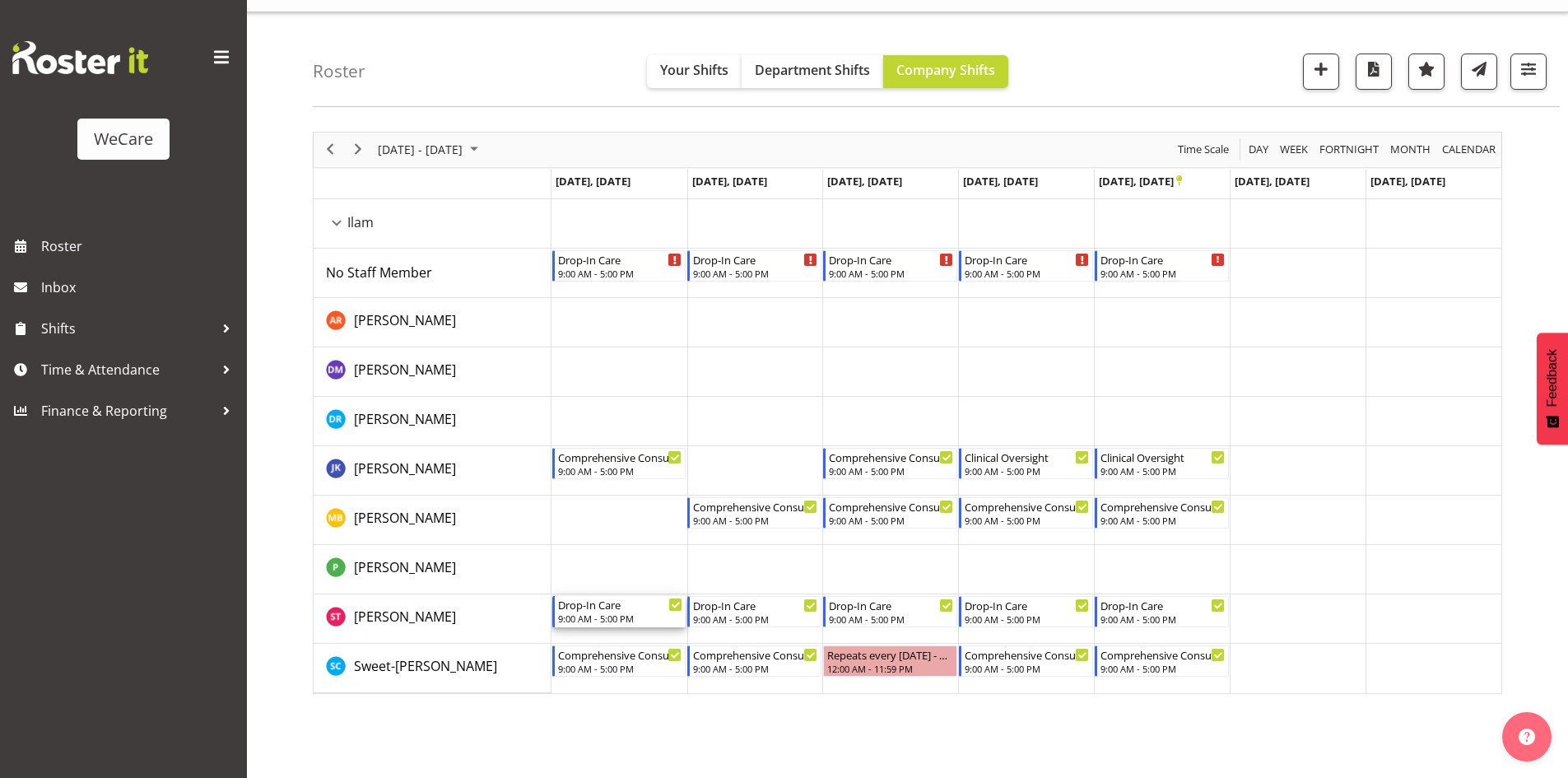
click at [613, 613] on div "9:00 AM - 5:00 PM" at bounding box center [621, 619] width 125 height 13
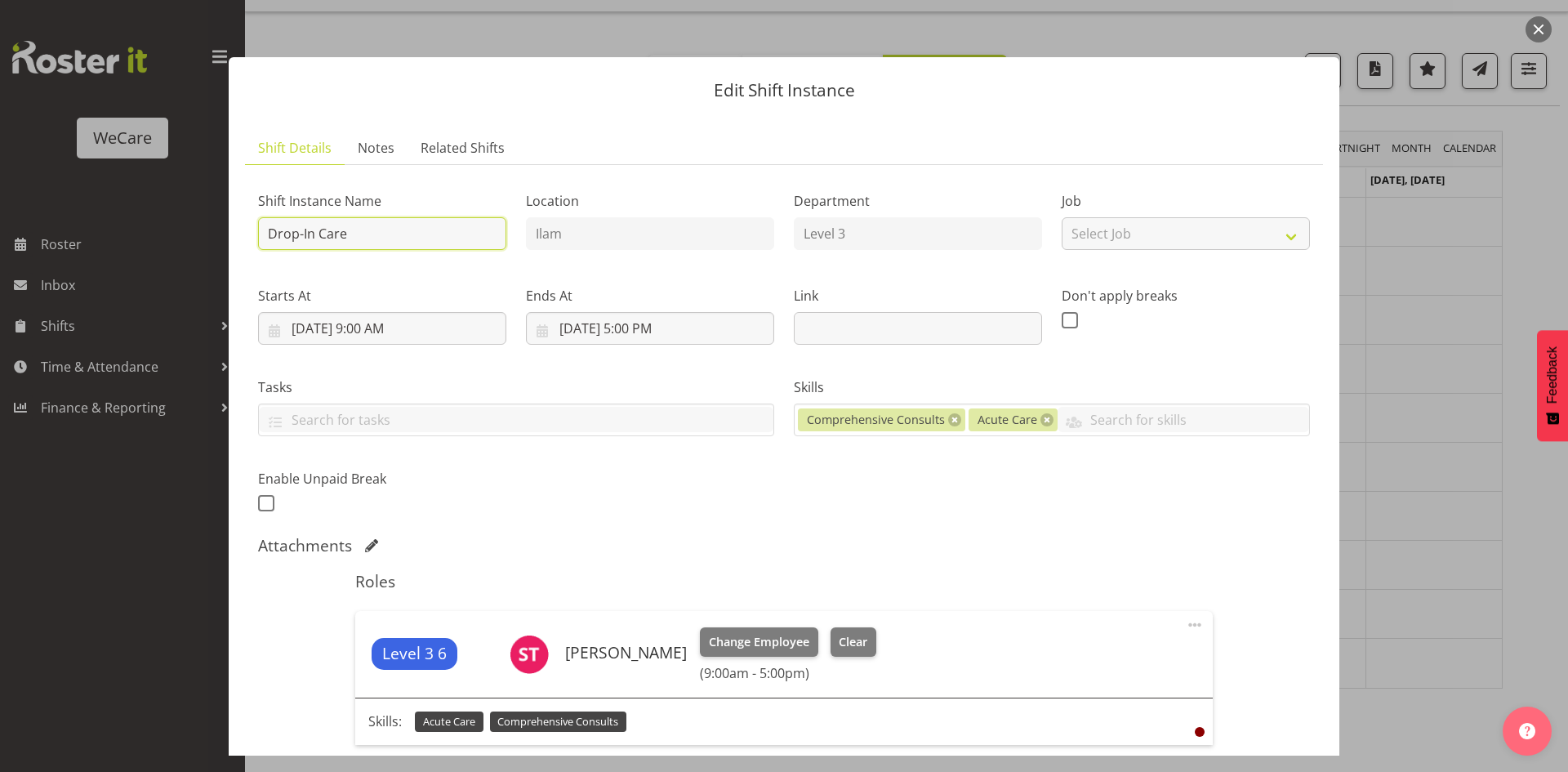
drag, startPoint x: 427, startPoint y: 235, endPoint x: 7, endPoint y: 210, distance: 420.7
click at [9, 210] on div "Edit Shift Instance Shift Details Notes Related Shifts Shift Instance Name Drop…" at bounding box center [784, 386] width 1568 height 772
paste input "Float"
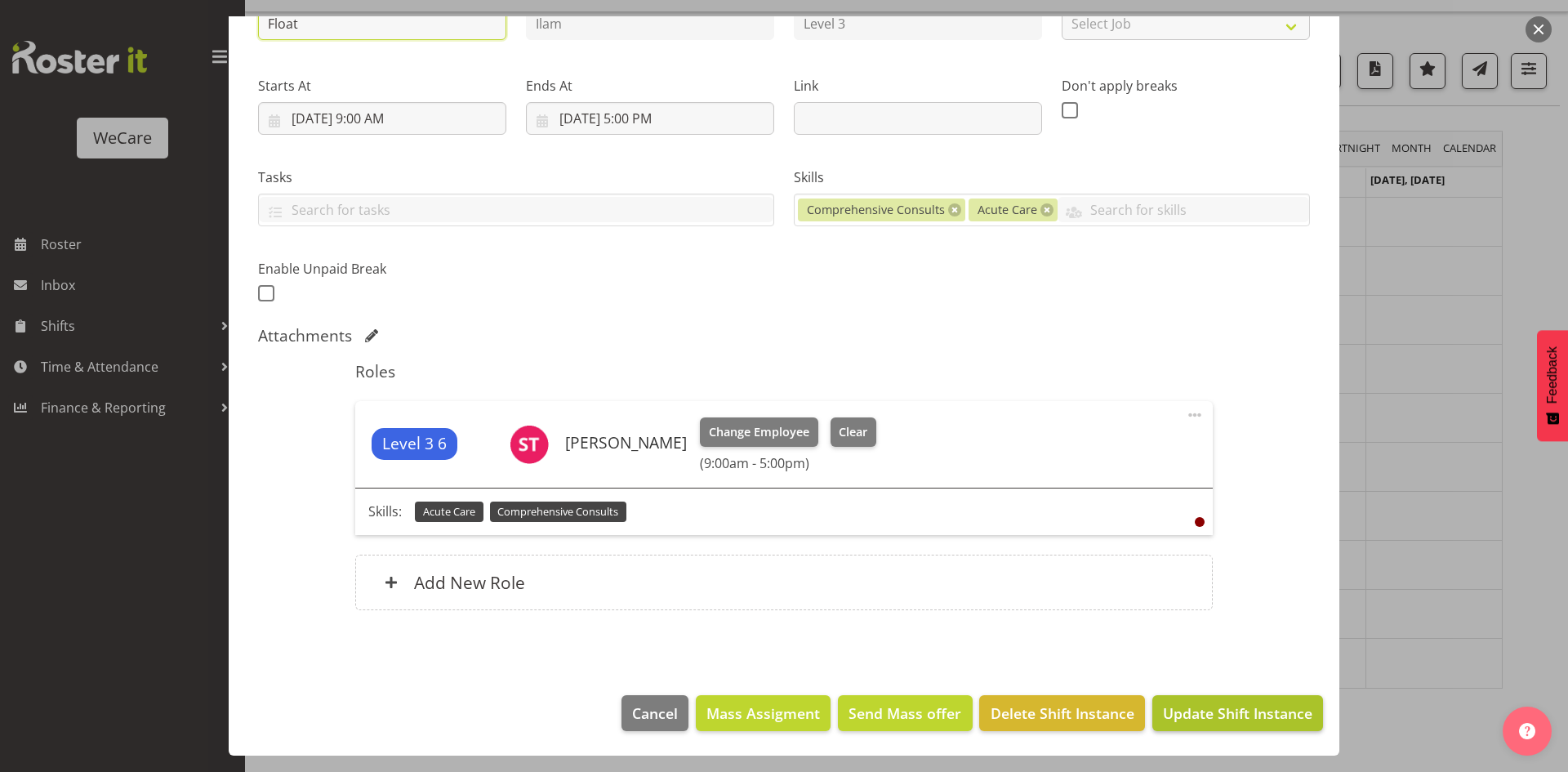
type input "Float"
click at [1176, 713] on span "Update Shift Instance" at bounding box center [1238, 713] width 149 height 22
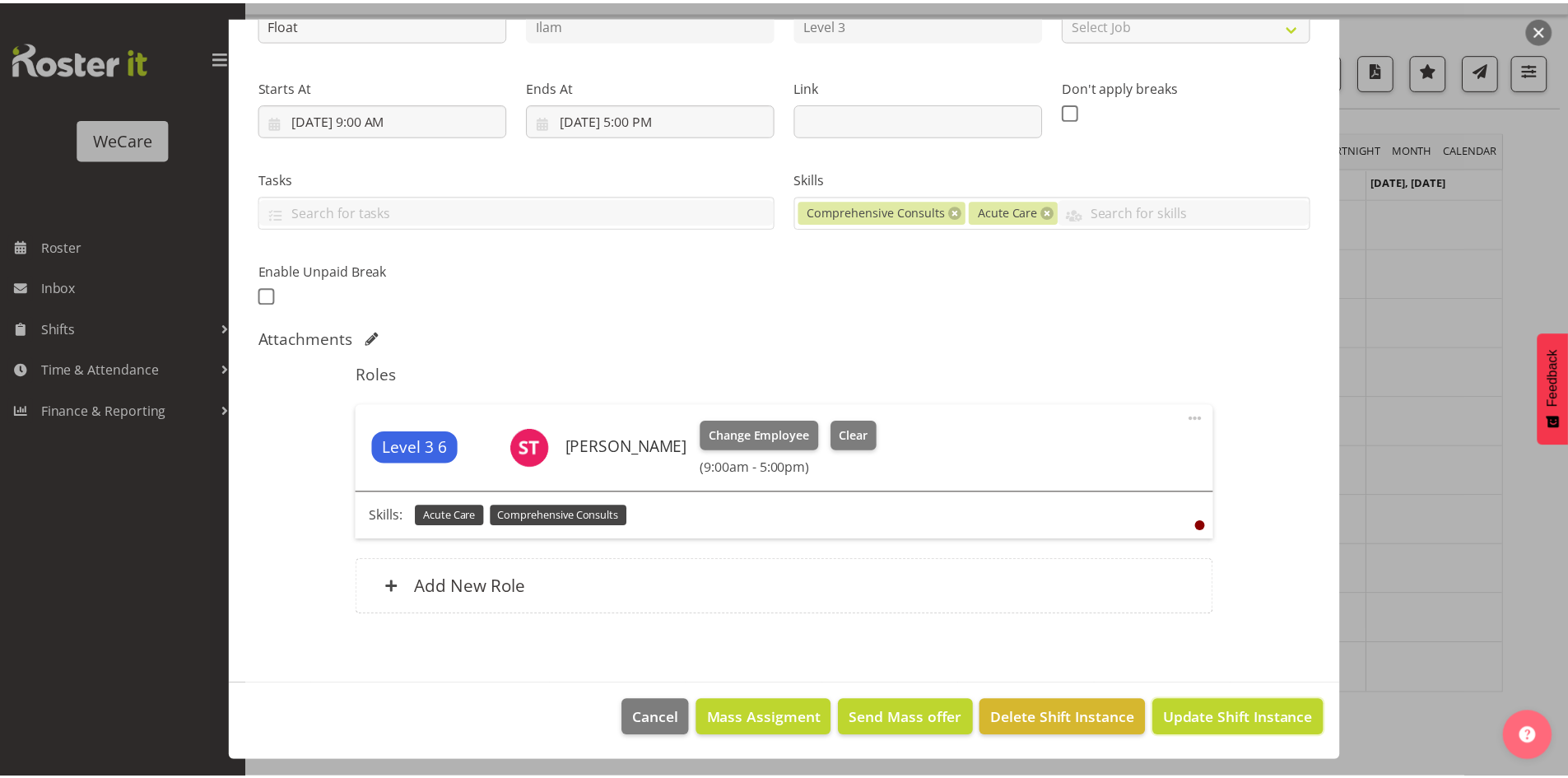
scroll to position [146, 0]
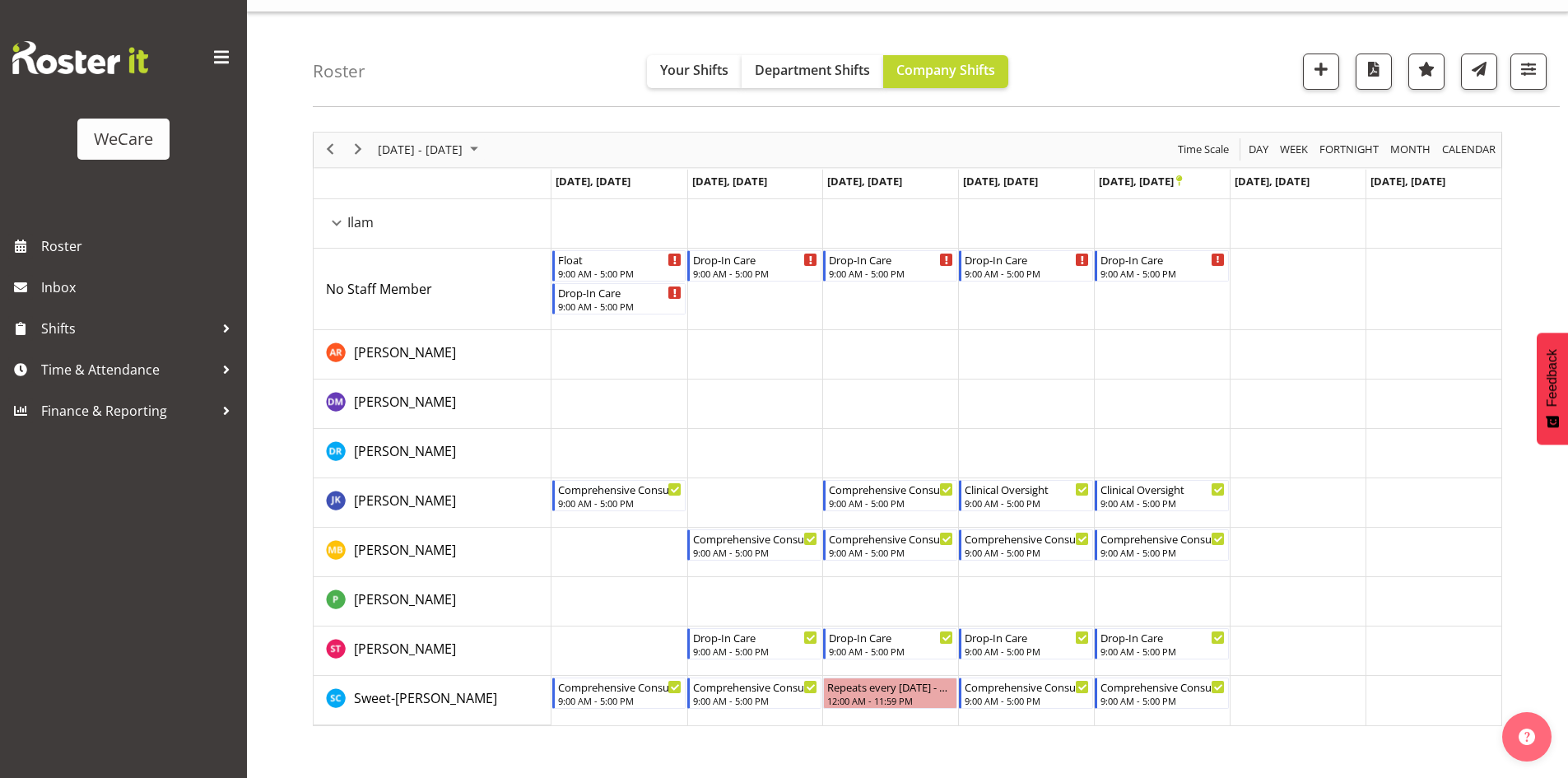
drag, startPoint x: 589, startPoint y: 245, endPoint x: 589, endPoint y: 257, distance: 12.0
click at [589, 246] on td "Timeline Week of October 20, 2025" at bounding box center [619, 224] width 136 height 49
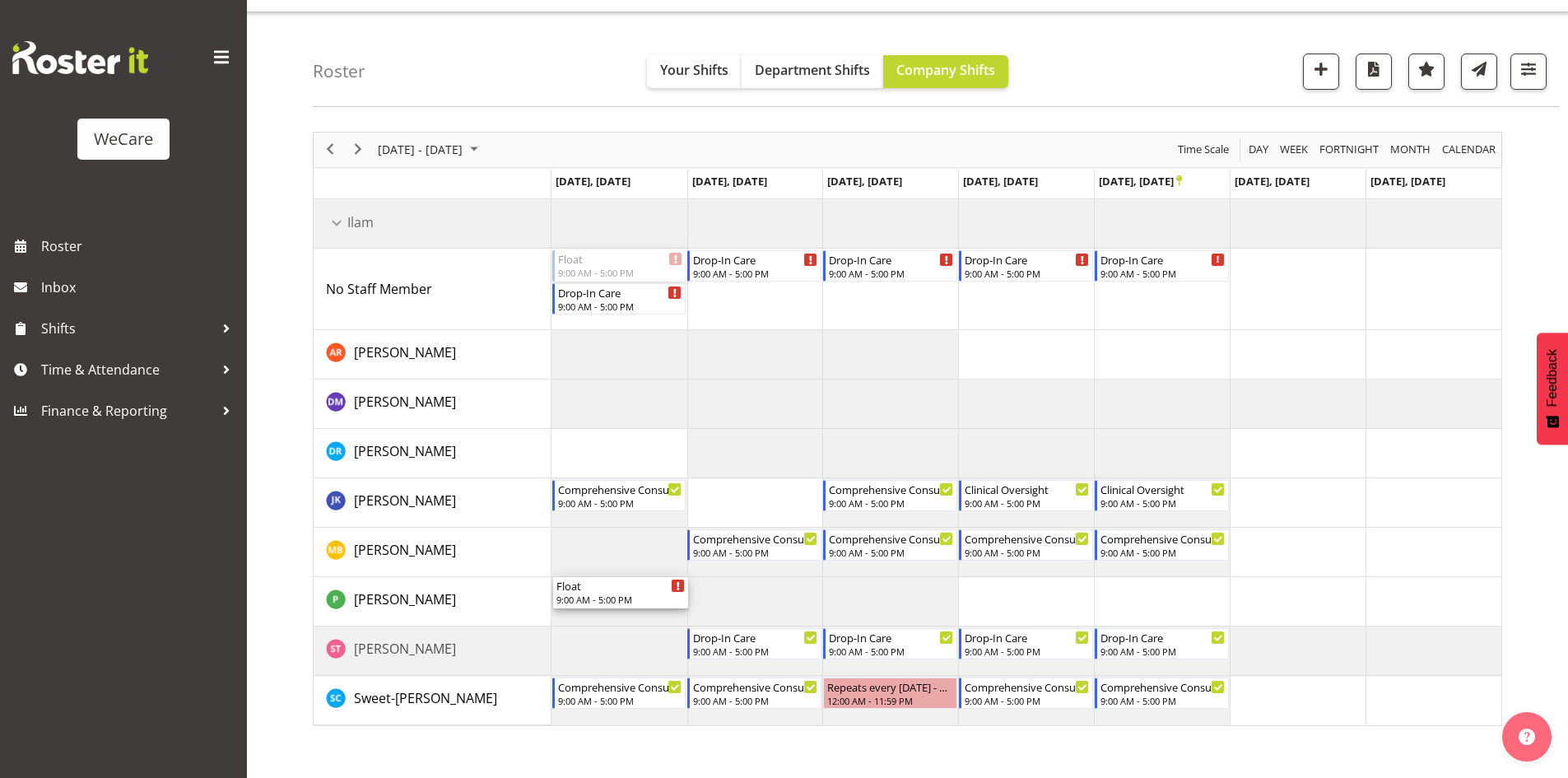
drag, startPoint x: 589, startPoint y: 257, endPoint x: 592, endPoint y: 623, distance: 366.0
click at [592, 623] on div "Float 9:00 AM - 5:00 PM Drop-In Care 9:00 AM - 5:00 PM Drop-In Care 9:00 AM - 5…" at bounding box center [1026, 462] width 950 height 526
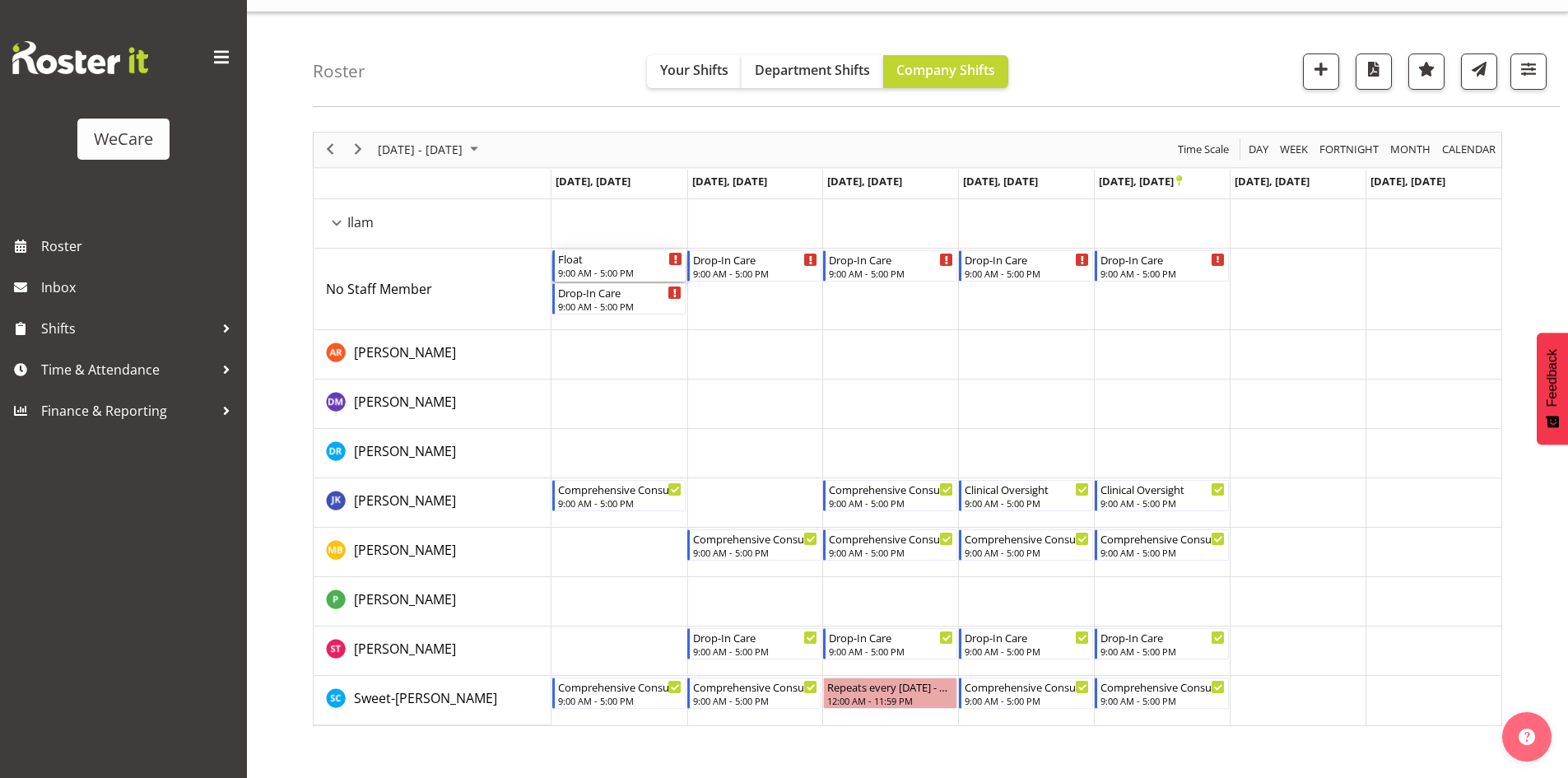
click at [627, 270] on div "9:00 AM - 5:00 PM" at bounding box center [621, 273] width 125 height 13
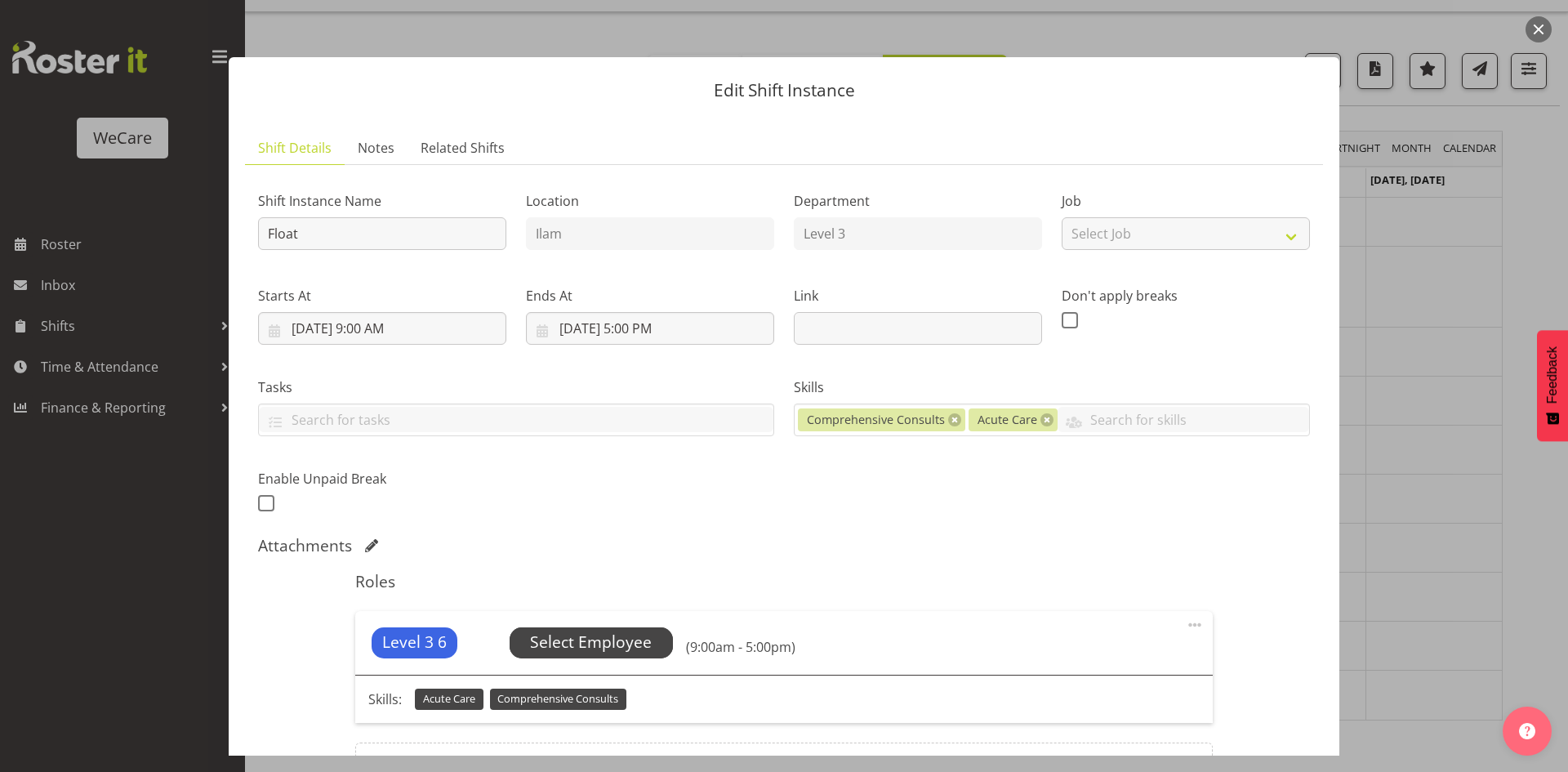
click at [608, 638] on span "Select Employee" at bounding box center [591, 642] width 122 height 24
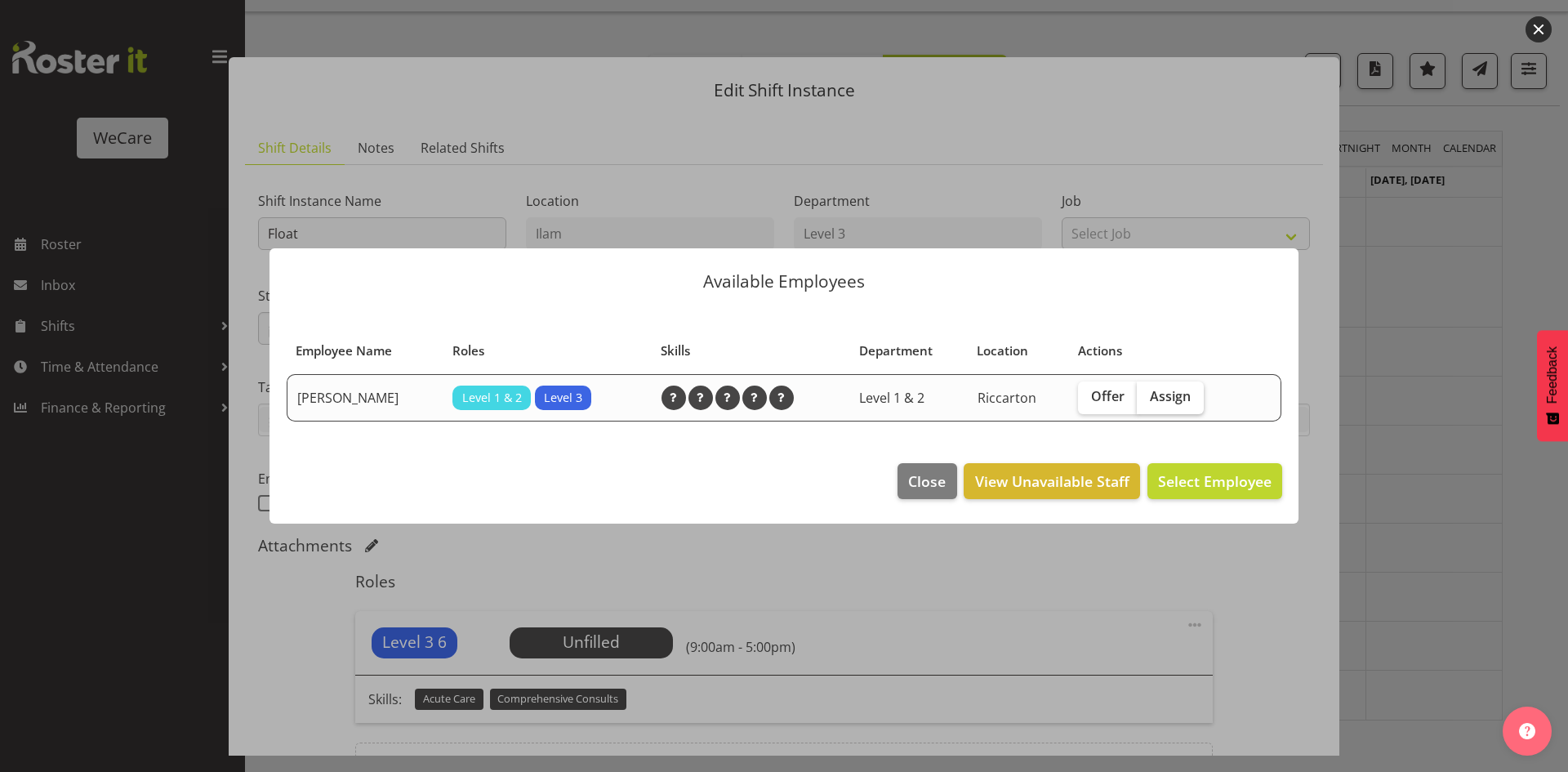
click at [1179, 398] on span "Assign" at bounding box center [1170, 396] width 41 height 17
click at [1148, 398] on input "Assign" at bounding box center [1142, 396] width 11 height 11
checkbox input "true"
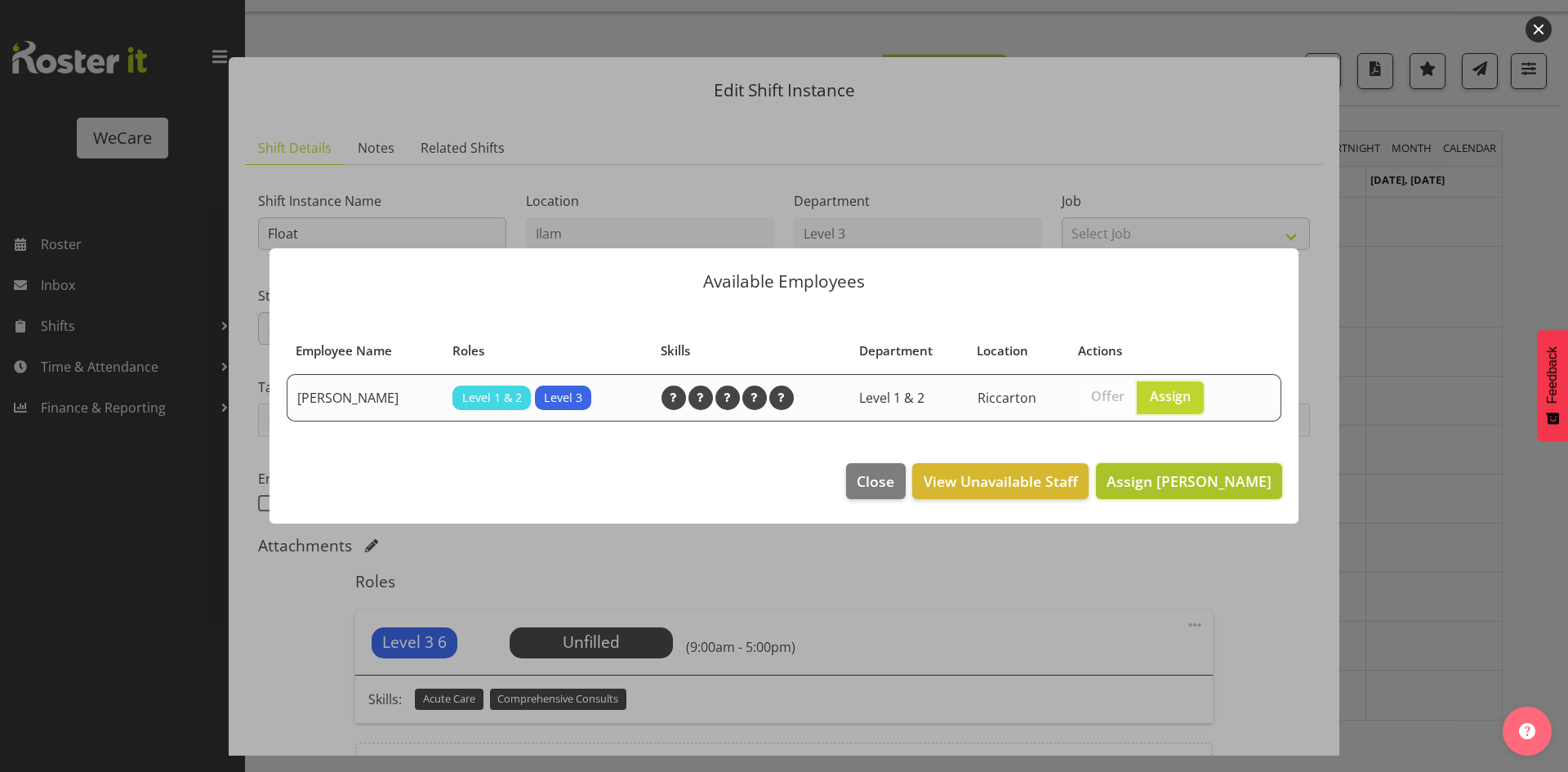
click at [1233, 489] on span "Assign Simone Turner" at bounding box center [1189, 481] width 165 height 20
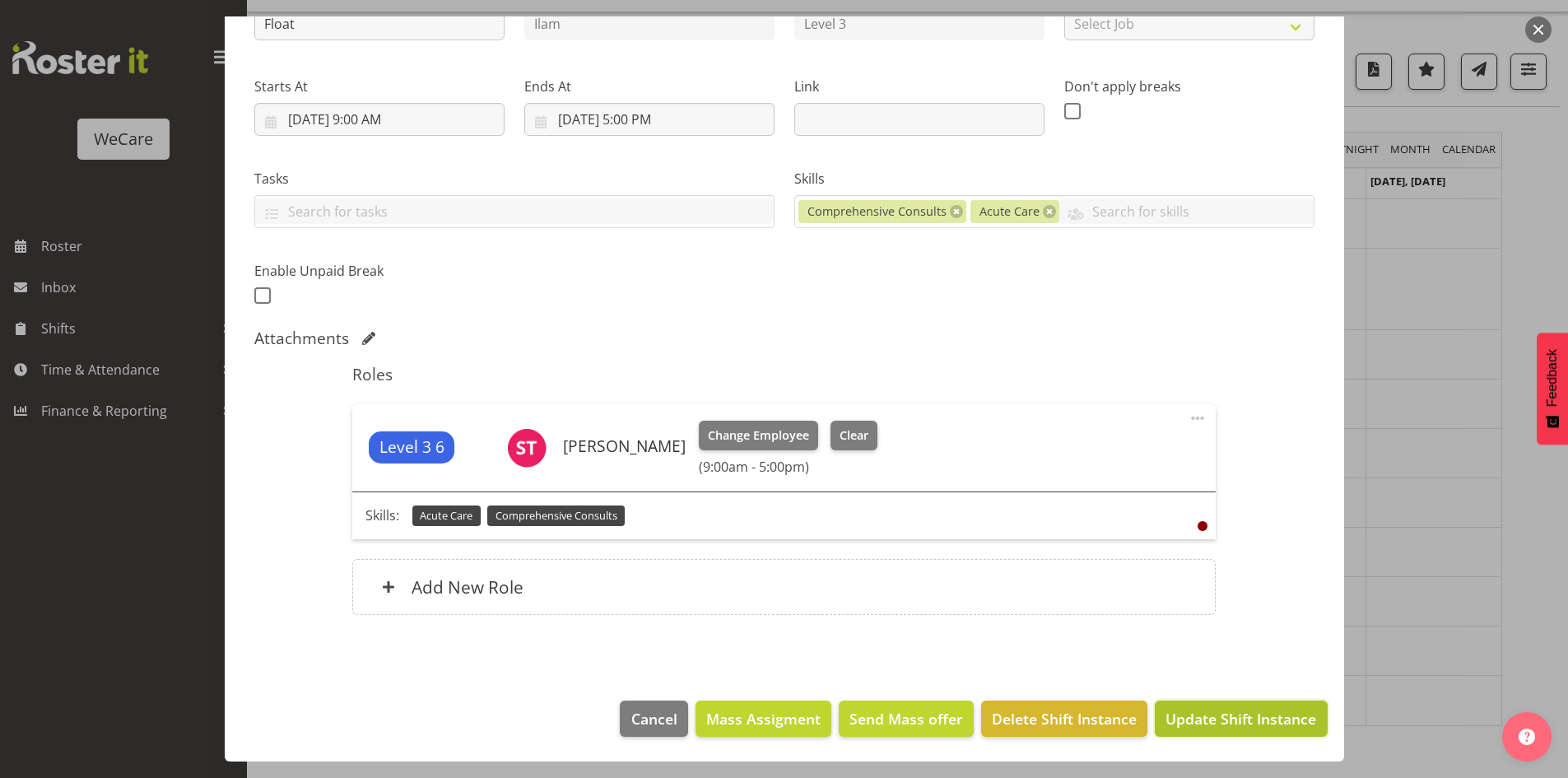
click at [1231, 724] on span "Update Shift Instance" at bounding box center [1240, 719] width 150 height 22
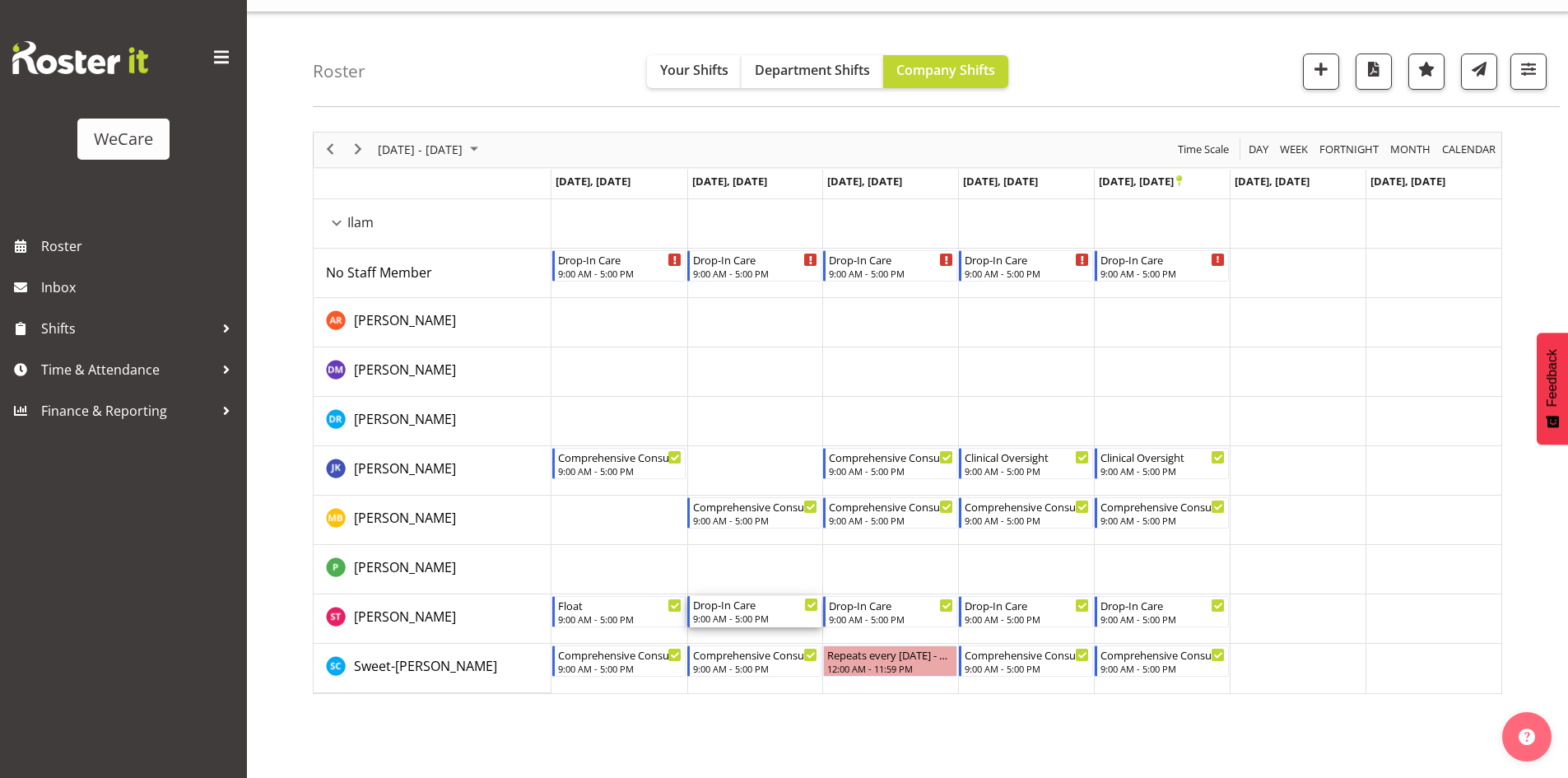
click at [735, 610] on div "Drop-In Care" at bounding box center [755, 604] width 125 height 17
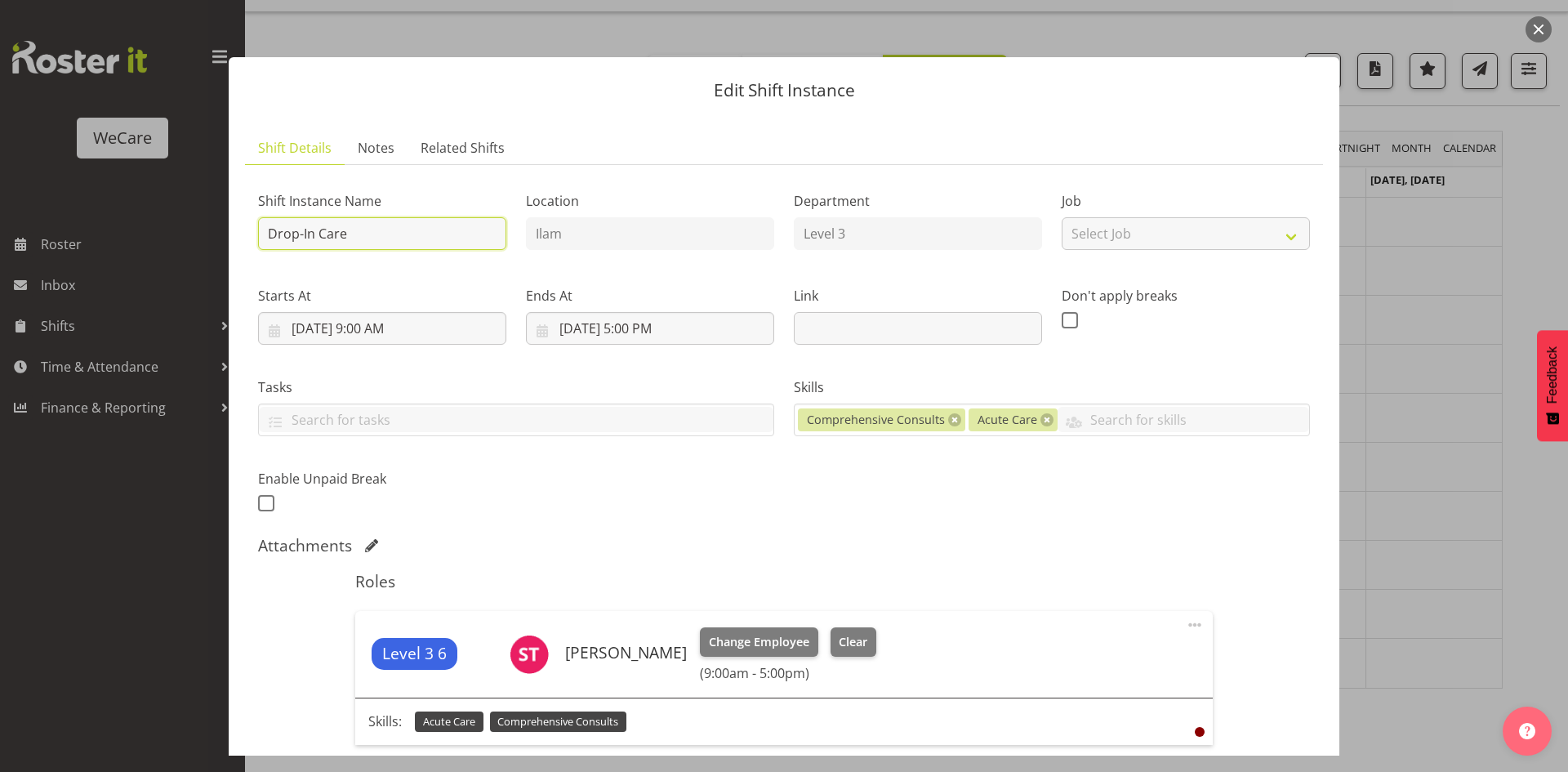
click at [446, 234] on input "Drop-In Care" at bounding box center [383, 233] width 248 height 32
paste input "Float"
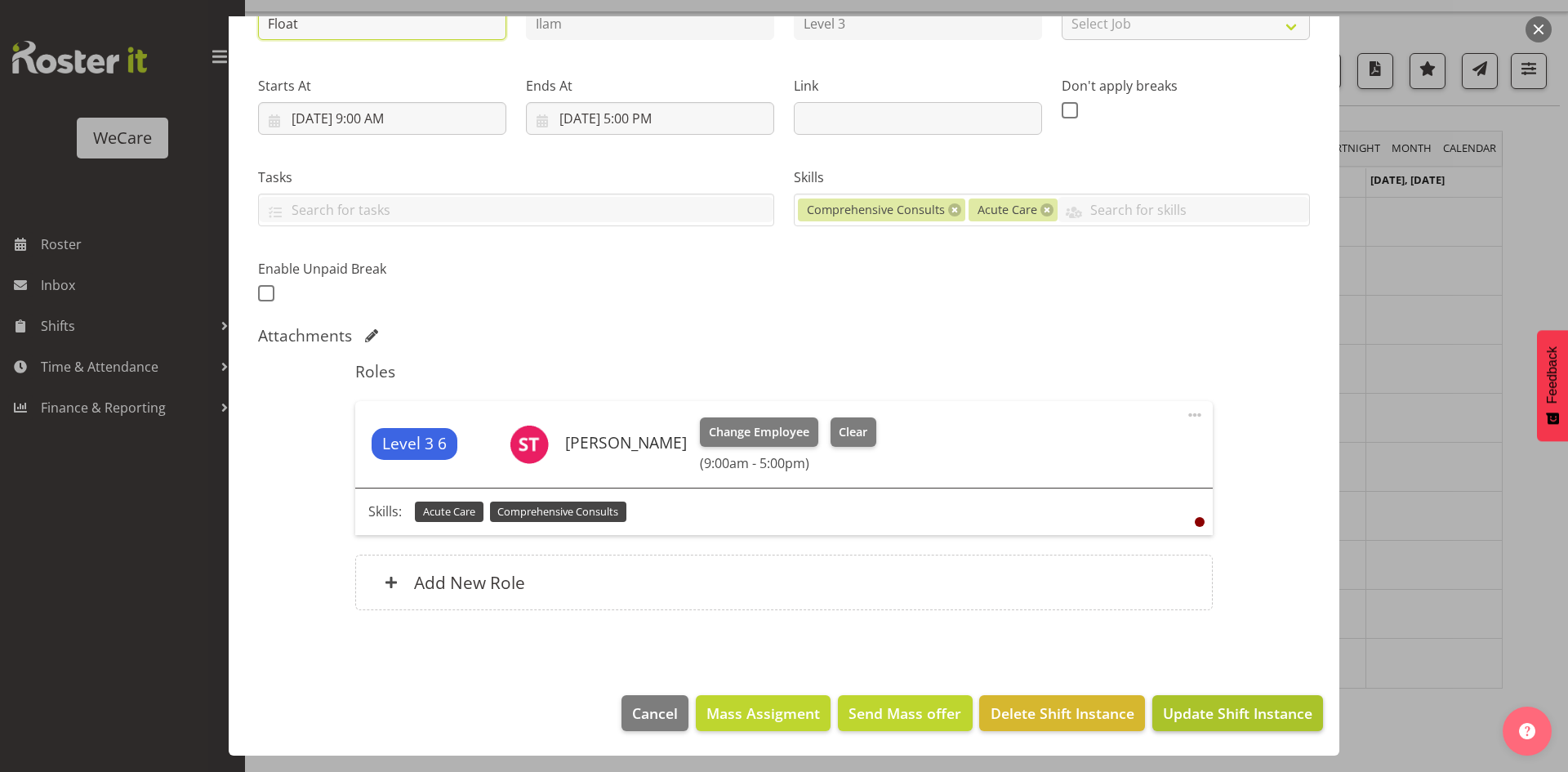
type input "Float"
click at [1200, 711] on span "Update Shift Instance" at bounding box center [1238, 713] width 149 height 22
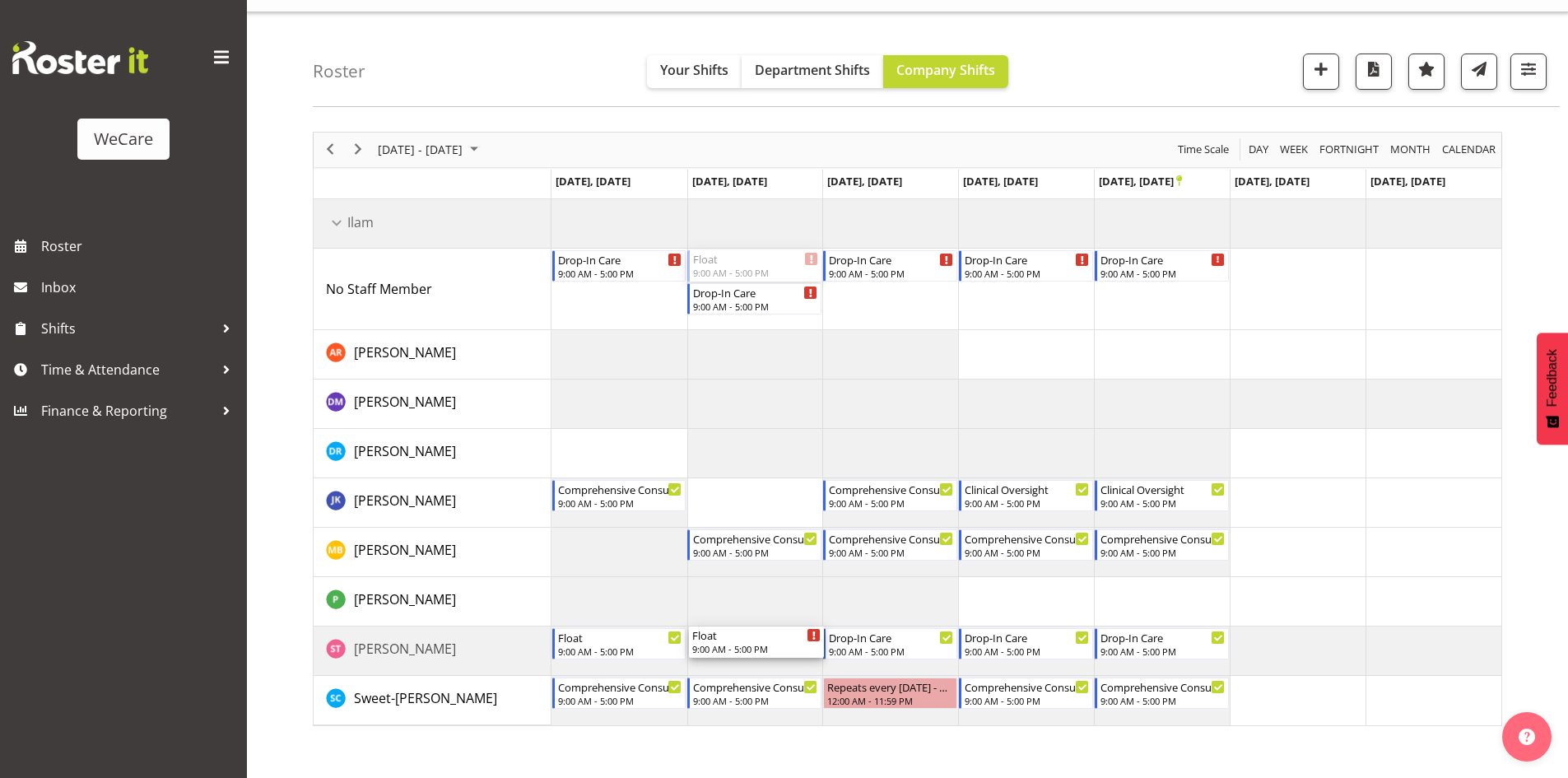
drag, startPoint x: 769, startPoint y: 263, endPoint x: 769, endPoint y: 660, distance: 397.0
click at [769, 660] on div "Drop-In Care 9:00 AM - 5:00 PM Float 9:00 AM - 5:00 PM Drop-In Care 9:00 AM - 5…" at bounding box center [1026, 462] width 950 height 526
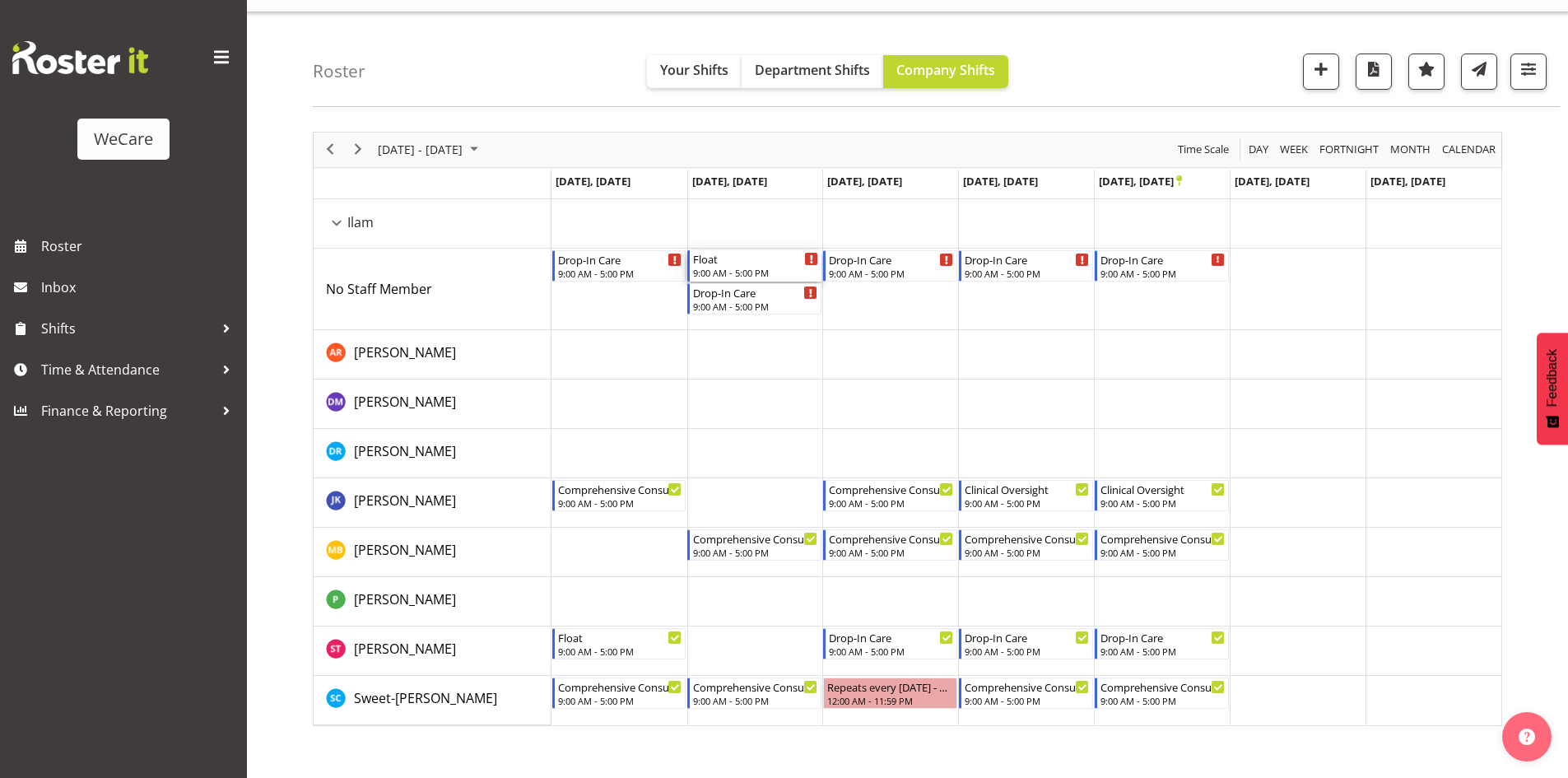
click at [760, 277] on div "9:00 AM - 5:00 PM" at bounding box center [755, 273] width 125 height 13
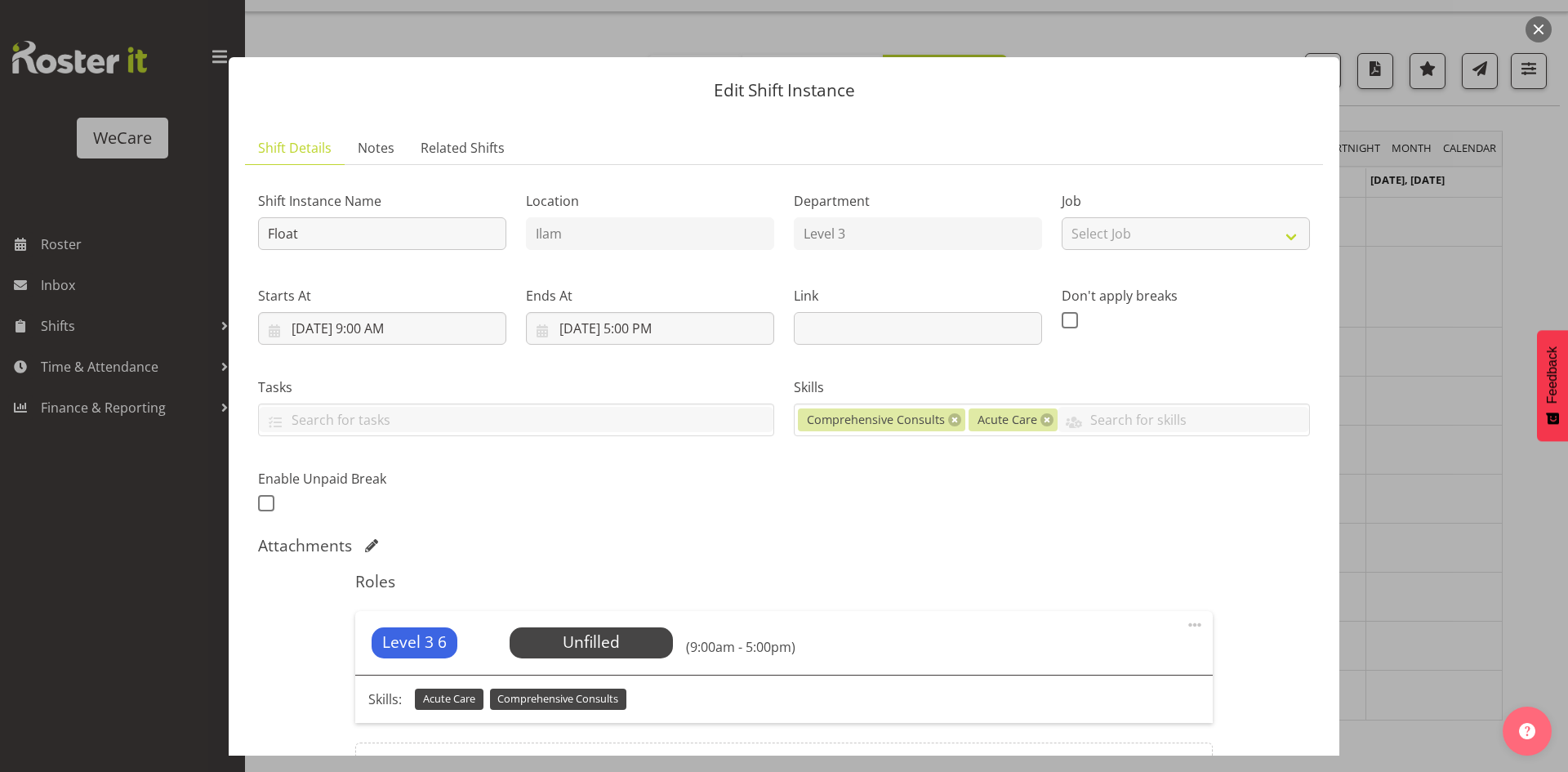
click at [614, 664] on div "Level 3 6 Unfilled Select Employee (9:00am - 5:00pm)" at bounding box center [784, 643] width 856 height 64
click at [610, 640] on span "Select Employee" at bounding box center [591, 642] width 122 height 24
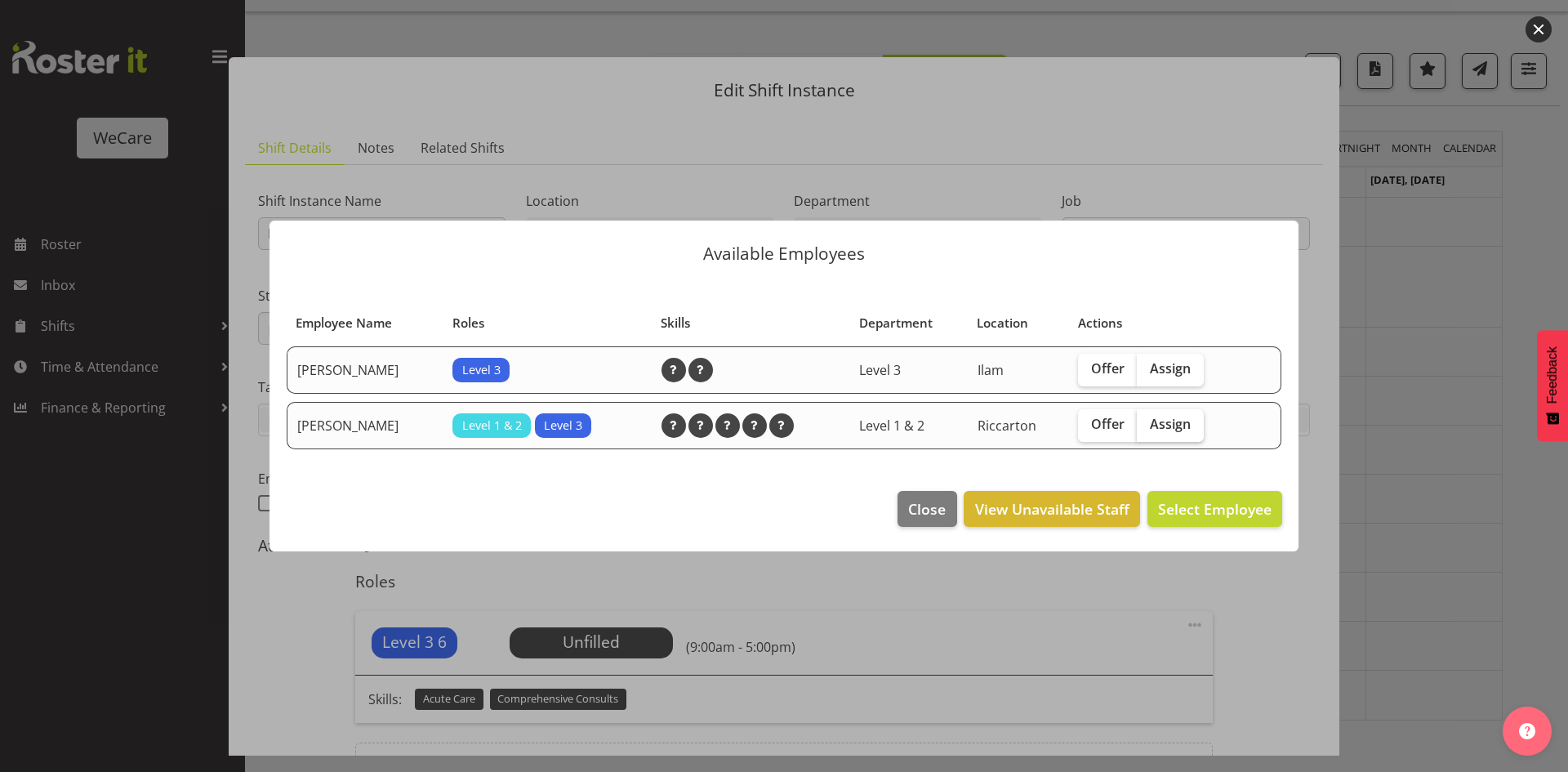
click at [1185, 420] on span "Assign" at bounding box center [1170, 424] width 41 height 17
click at [1148, 420] on input "Assign" at bounding box center [1142, 424] width 11 height 11
checkbox input "true"
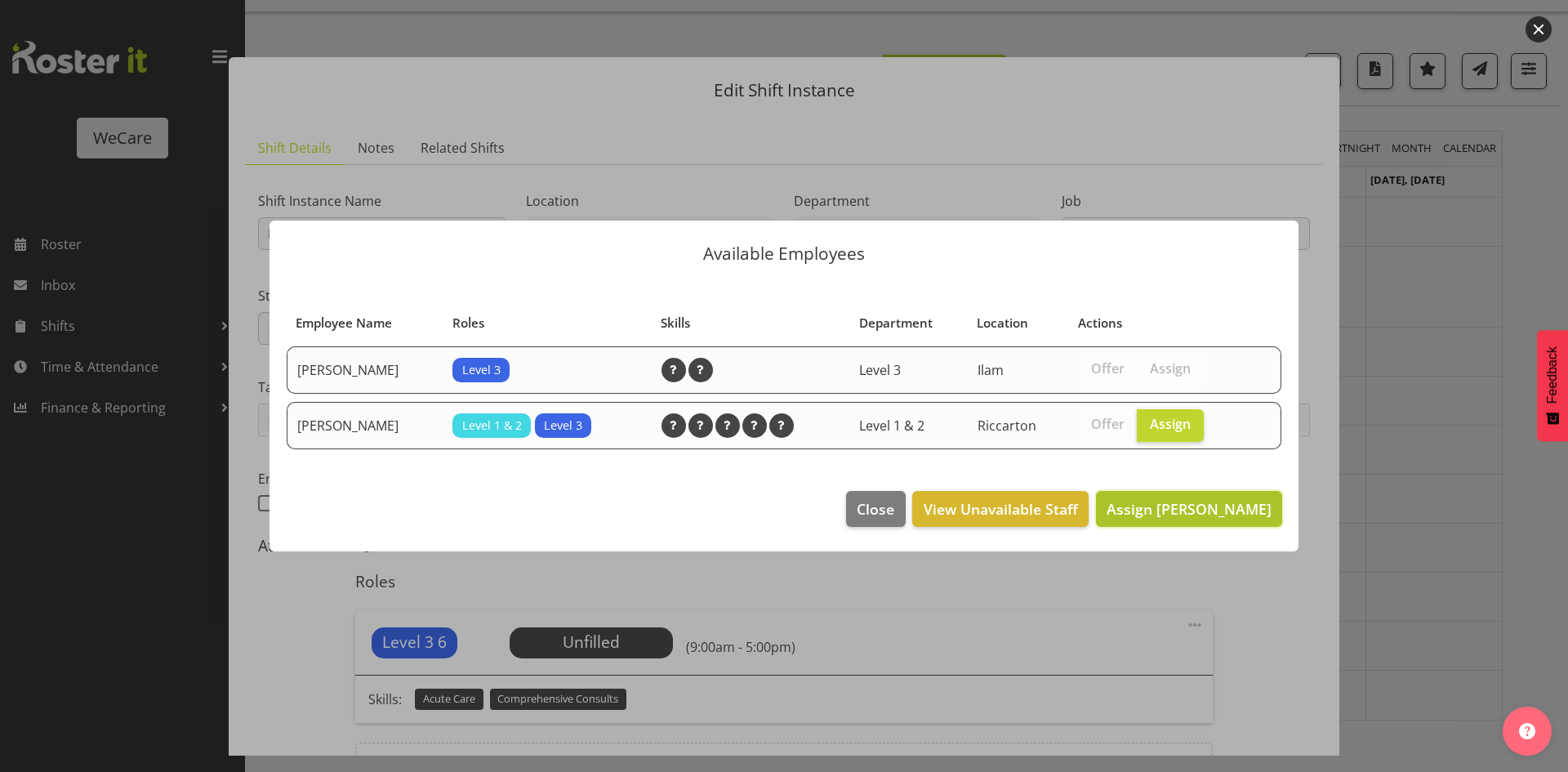
click at [1218, 502] on span "Assign Simone Turner" at bounding box center [1189, 509] width 165 height 20
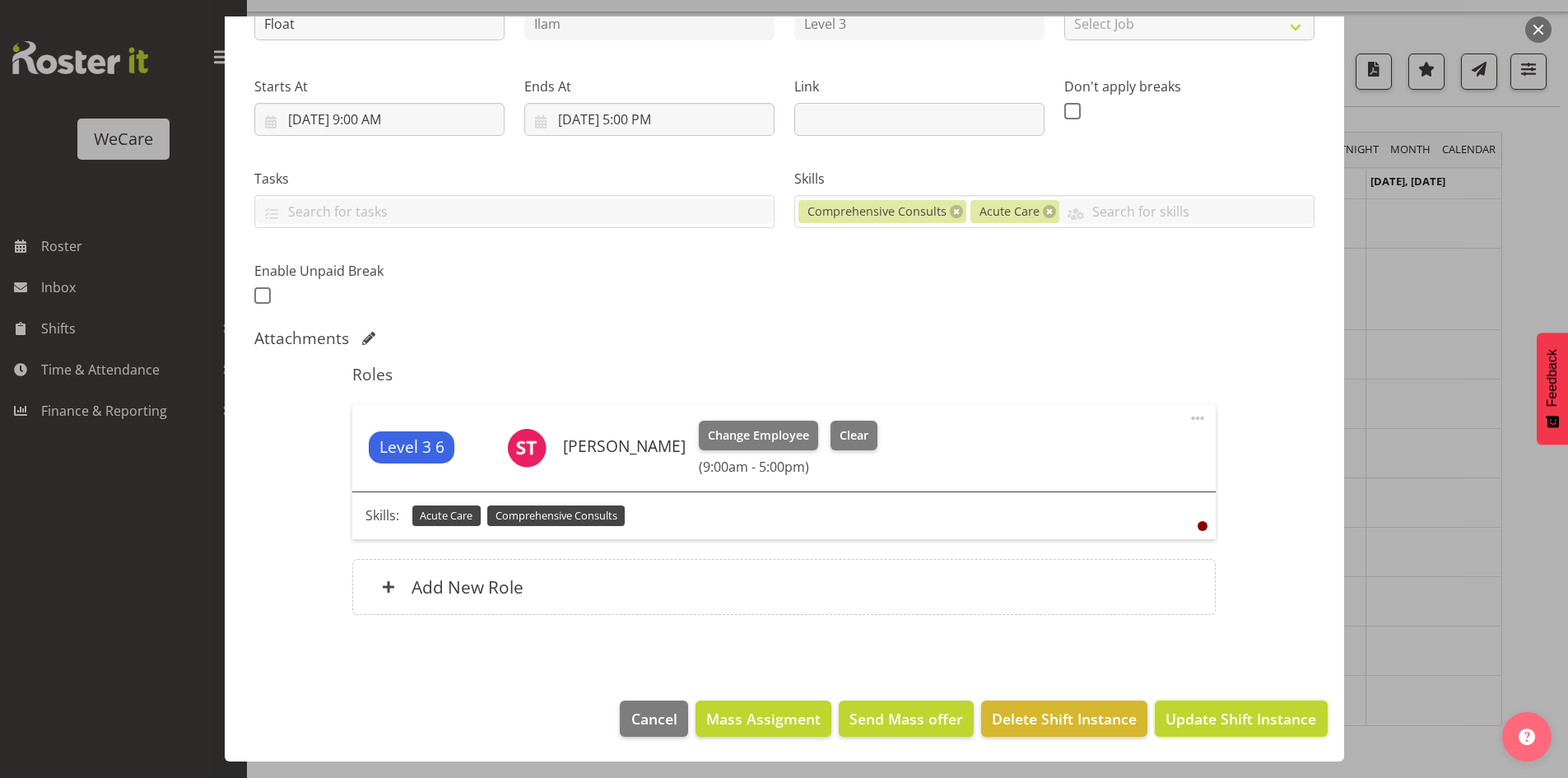
click at [1192, 731] on button "Update Shift Instance" at bounding box center [1241, 718] width 172 height 36
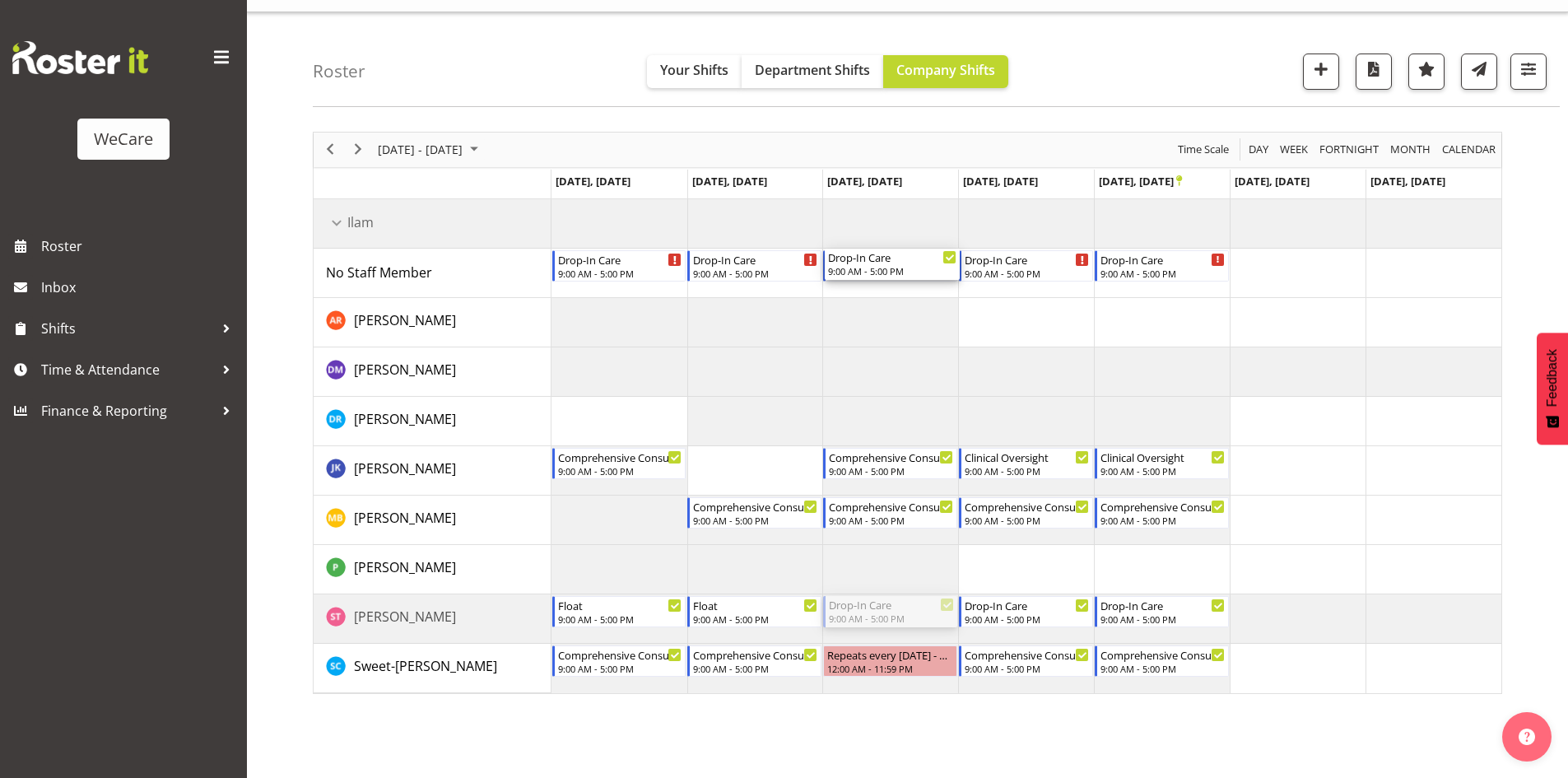
drag, startPoint x: 887, startPoint y: 610, endPoint x: 889, endPoint y: 270, distance: 340.0
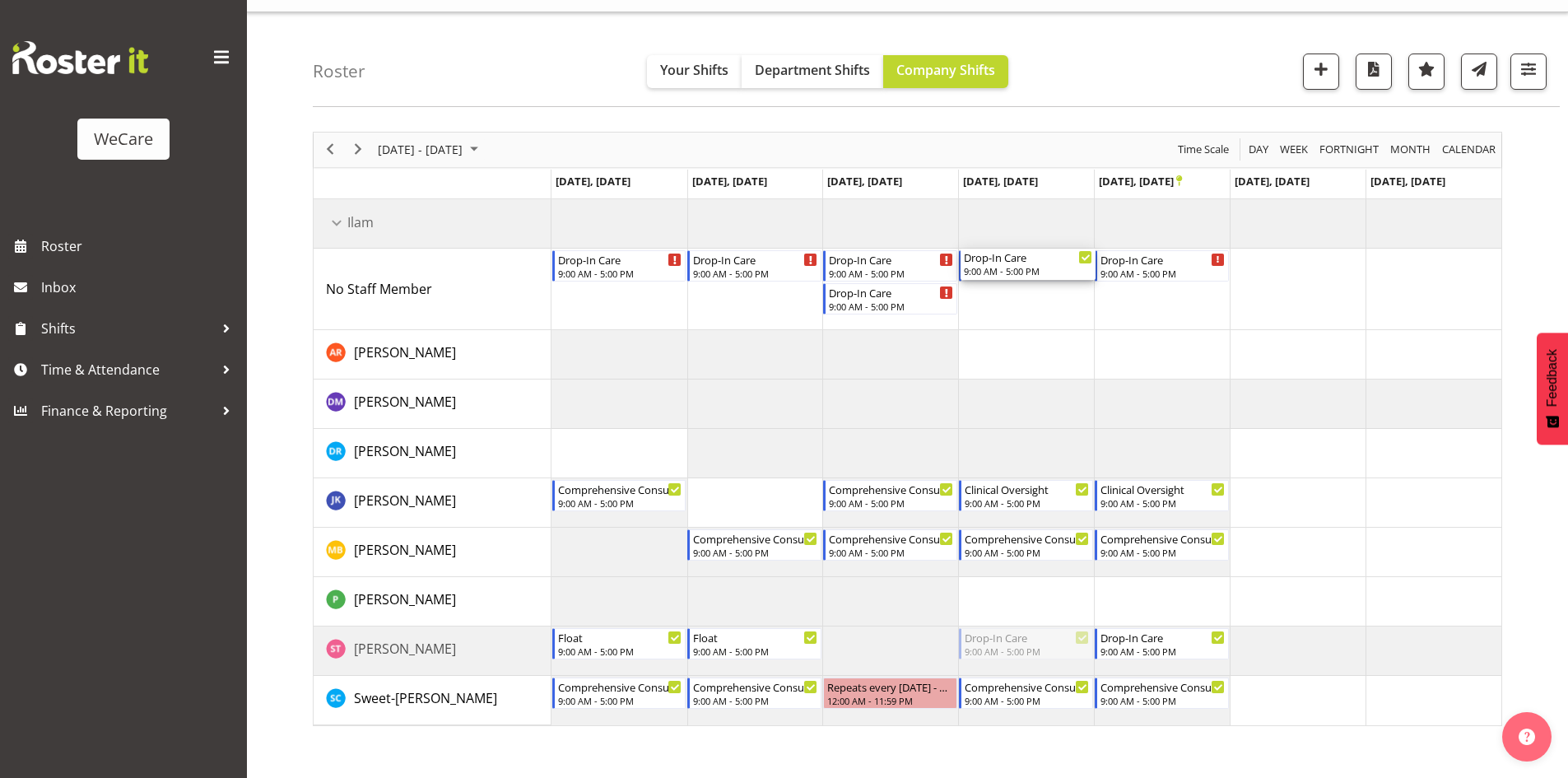
click at [1021, 301] on div "Drop-In Care 9:00 AM - 5:00 PM Drop-In Care 9:00 AM - 5:00 PM Drop-In Care 9:00…" at bounding box center [1026, 462] width 950 height 526
click at [1158, 319] on div "Drop-In Care 9:00 AM - 5:00 PM Drop-In Care 9:00 AM - 5:00 PM Drop-In Care 9:00…" at bounding box center [1026, 462] width 950 height 526
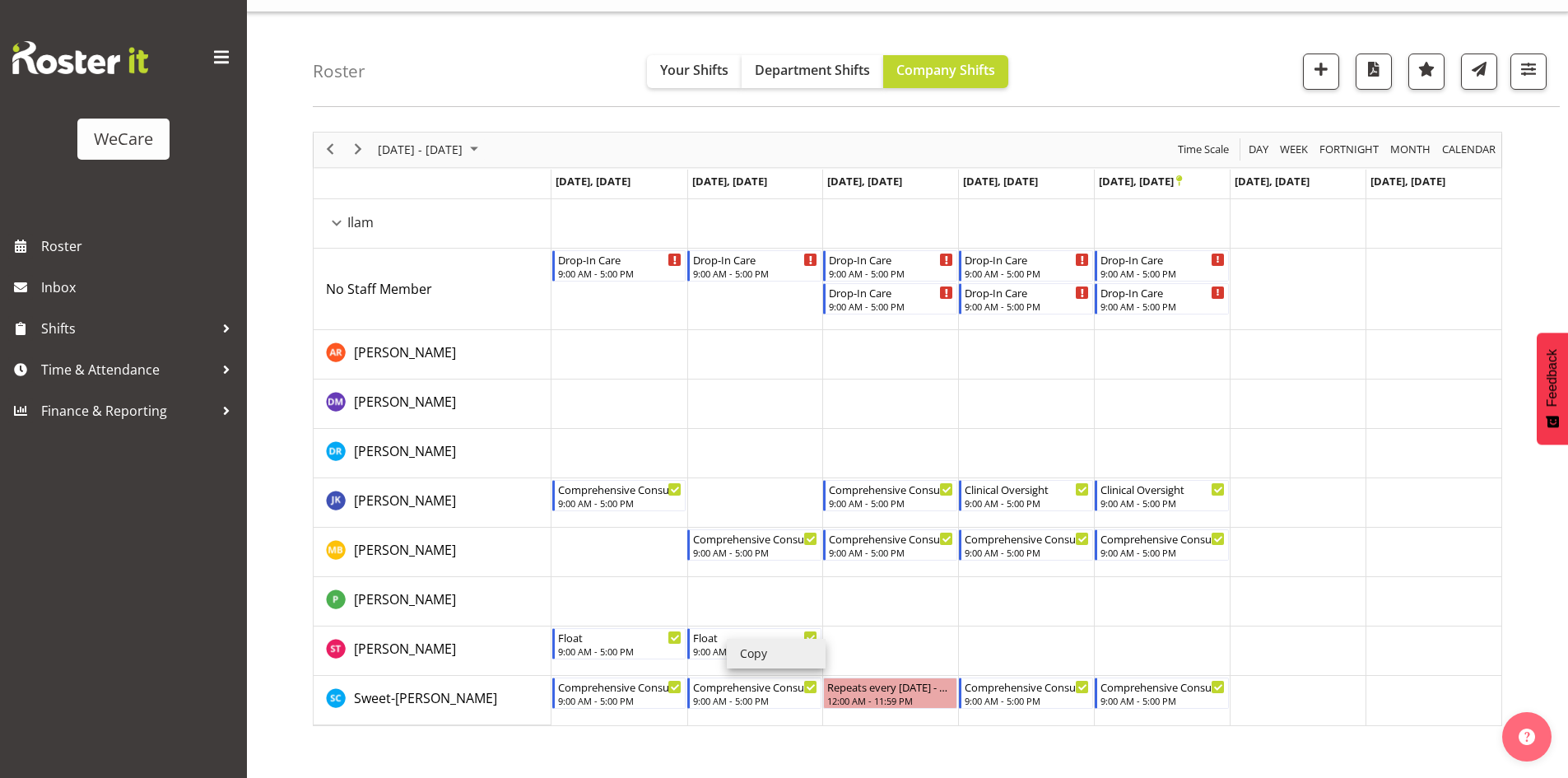
click at [755, 655] on li "Copy" at bounding box center [776, 654] width 98 height 30
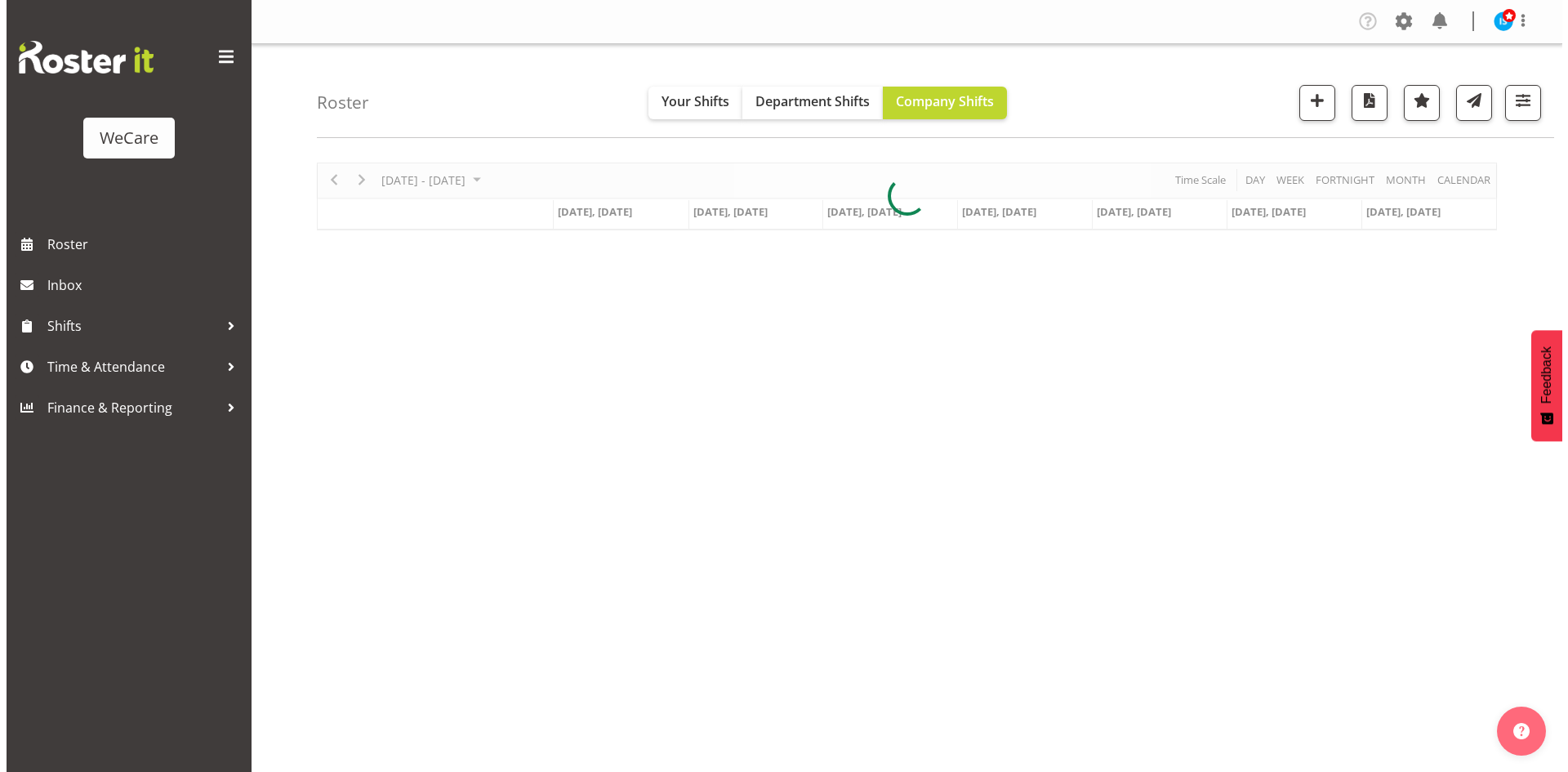
scroll to position [31, 0]
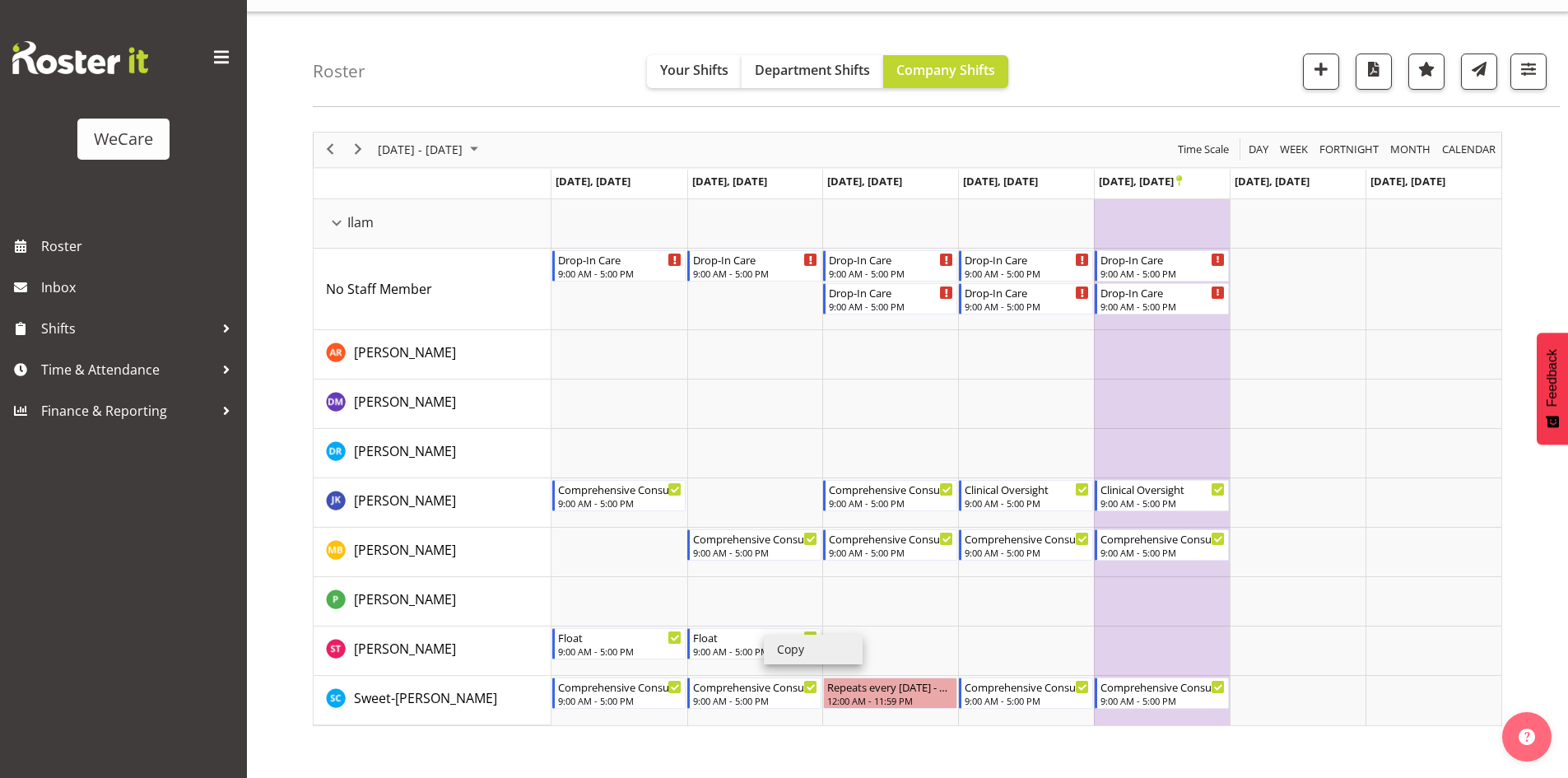
click at [781, 644] on li "Copy" at bounding box center [813, 649] width 98 height 30
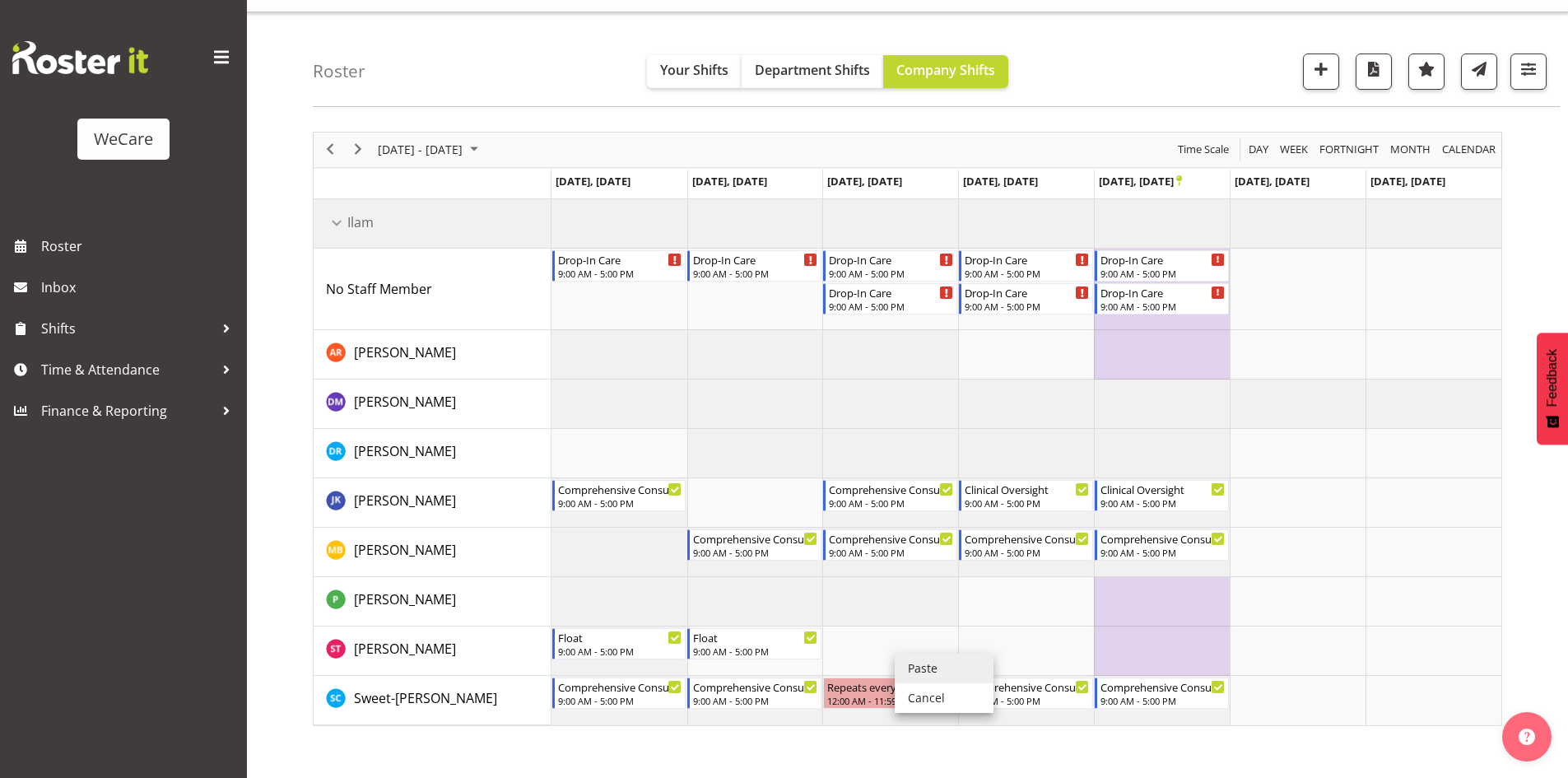
click at [920, 658] on li "Paste" at bounding box center [944, 669] width 98 height 30
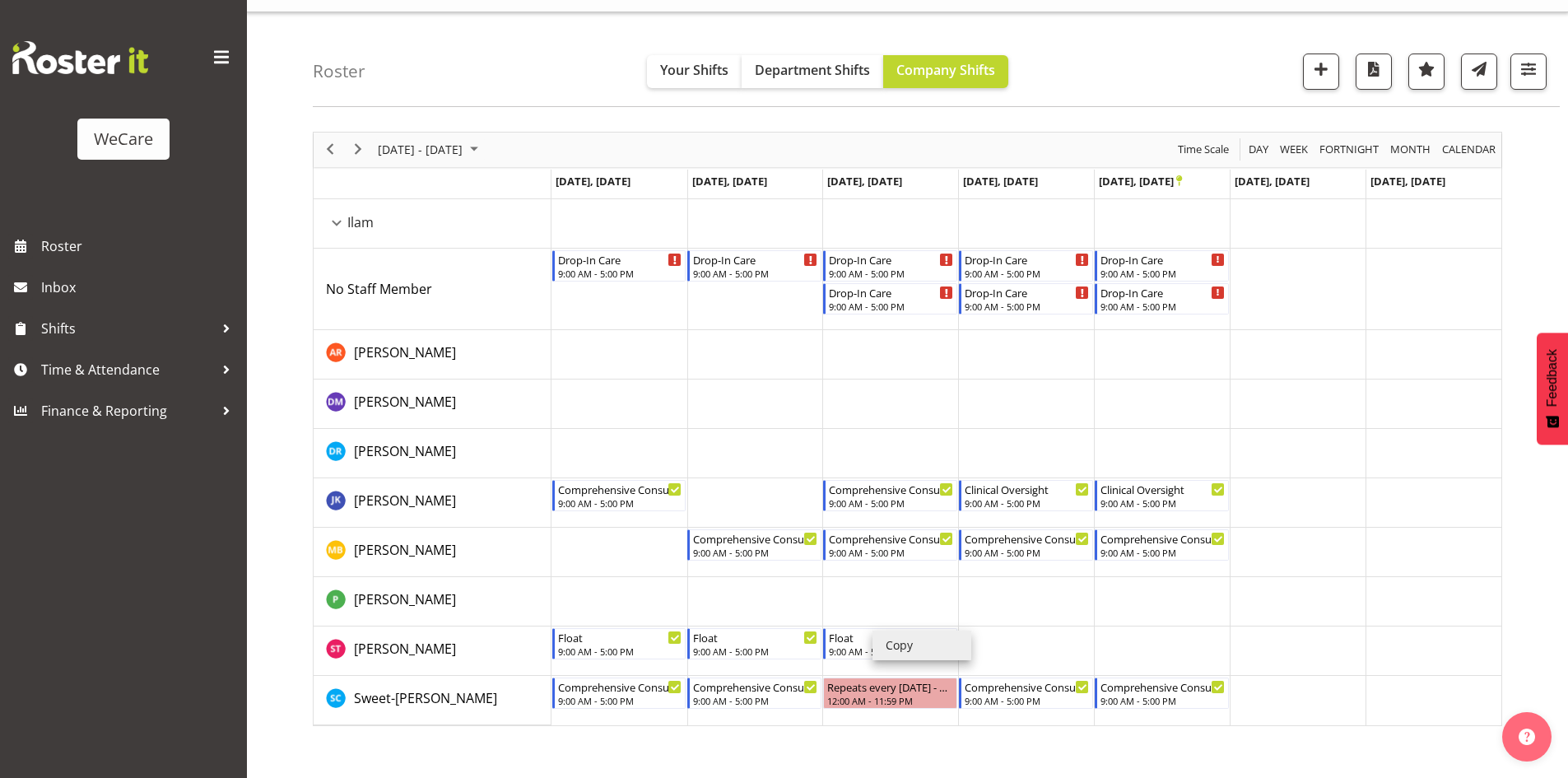
click at [920, 639] on li "Copy" at bounding box center [921, 645] width 98 height 30
click at [848, 648] on li "Copy" at bounding box center [885, 659] width 98 height 30
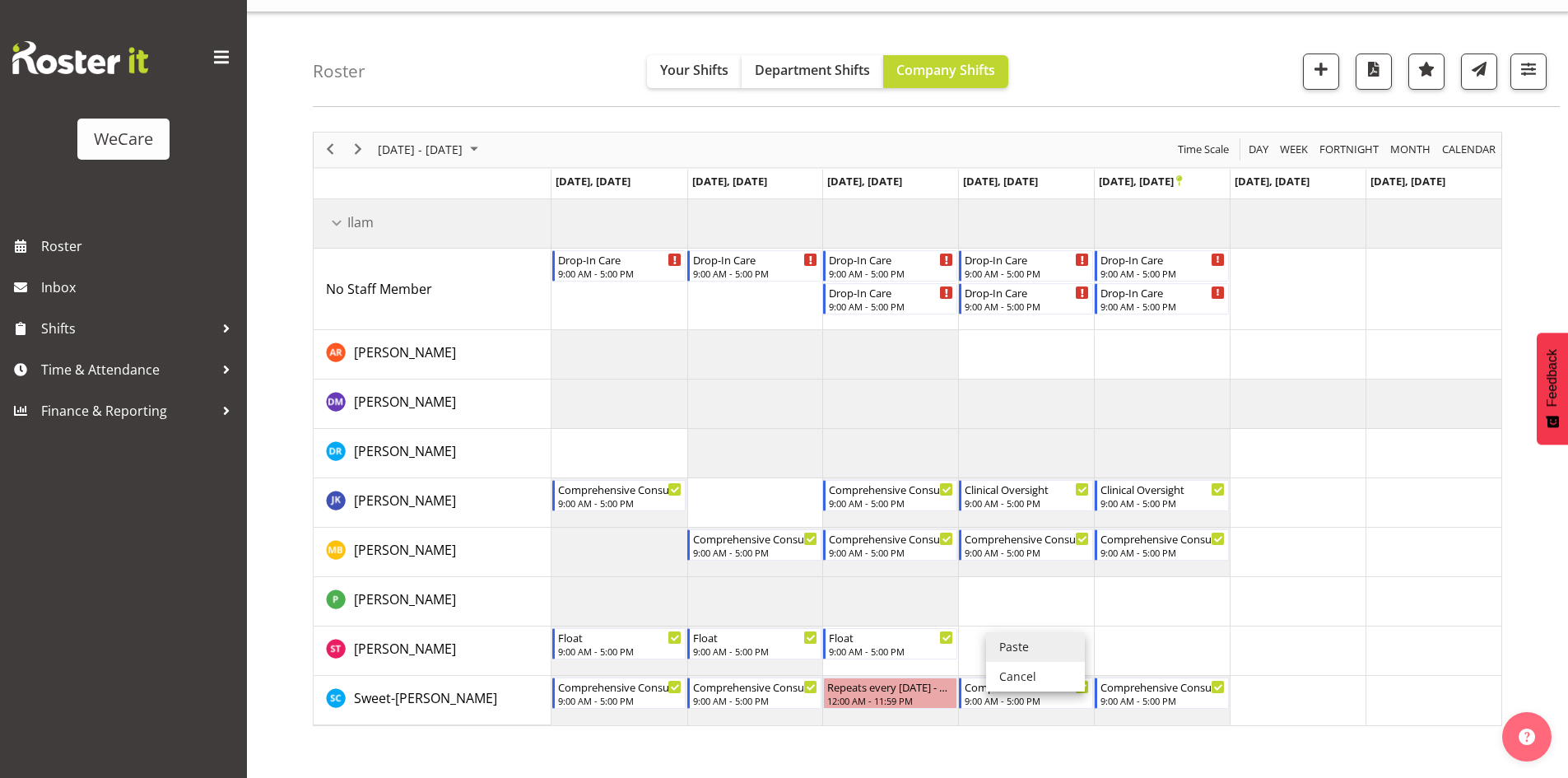
click at [1005, 639] on li "Paste" at bounding box center [1035, 647] width 98 height 30
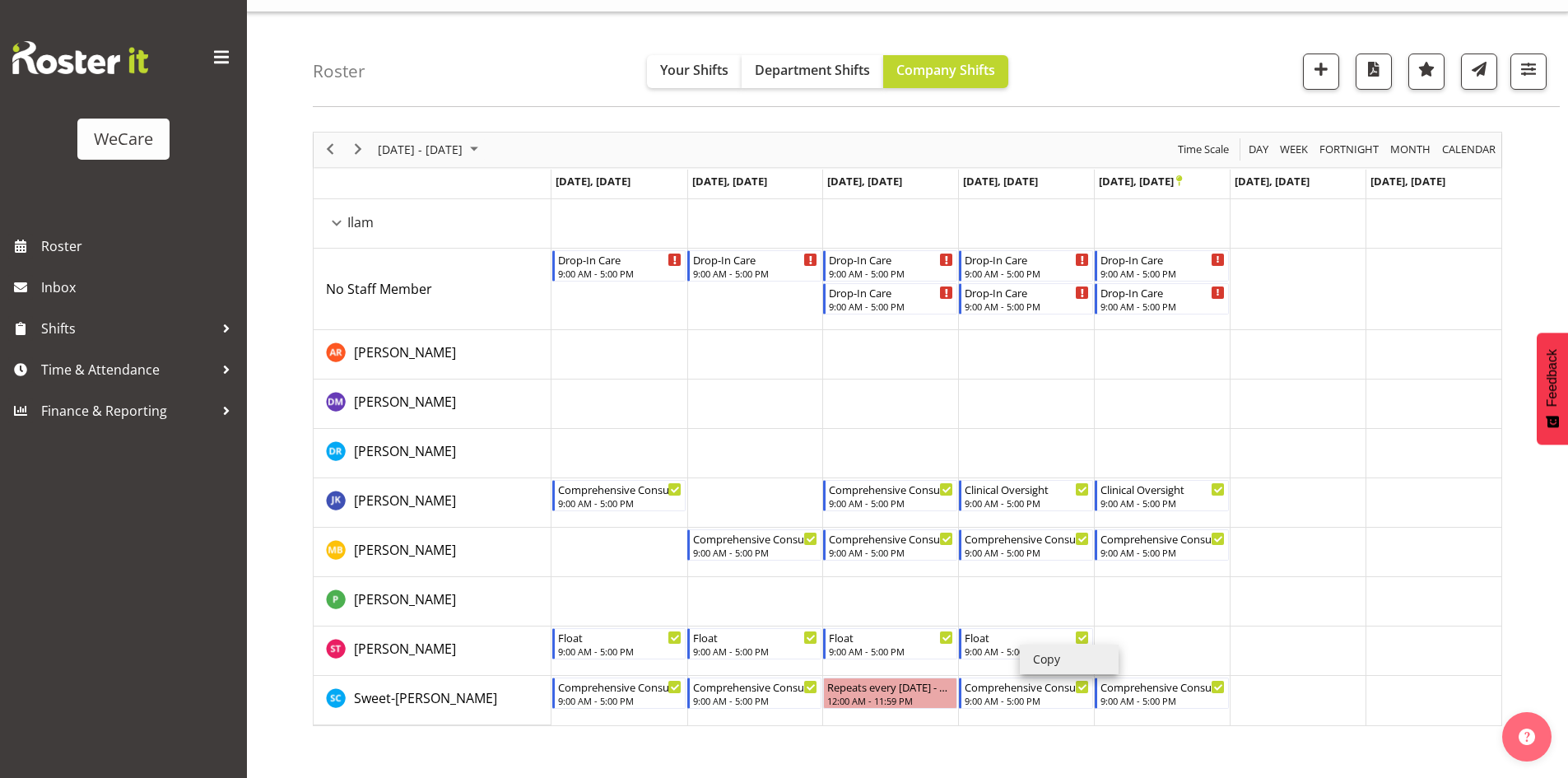
click at [1047, 662] on li "Copy" at bounding box center [1069, 659] width 98 height 30
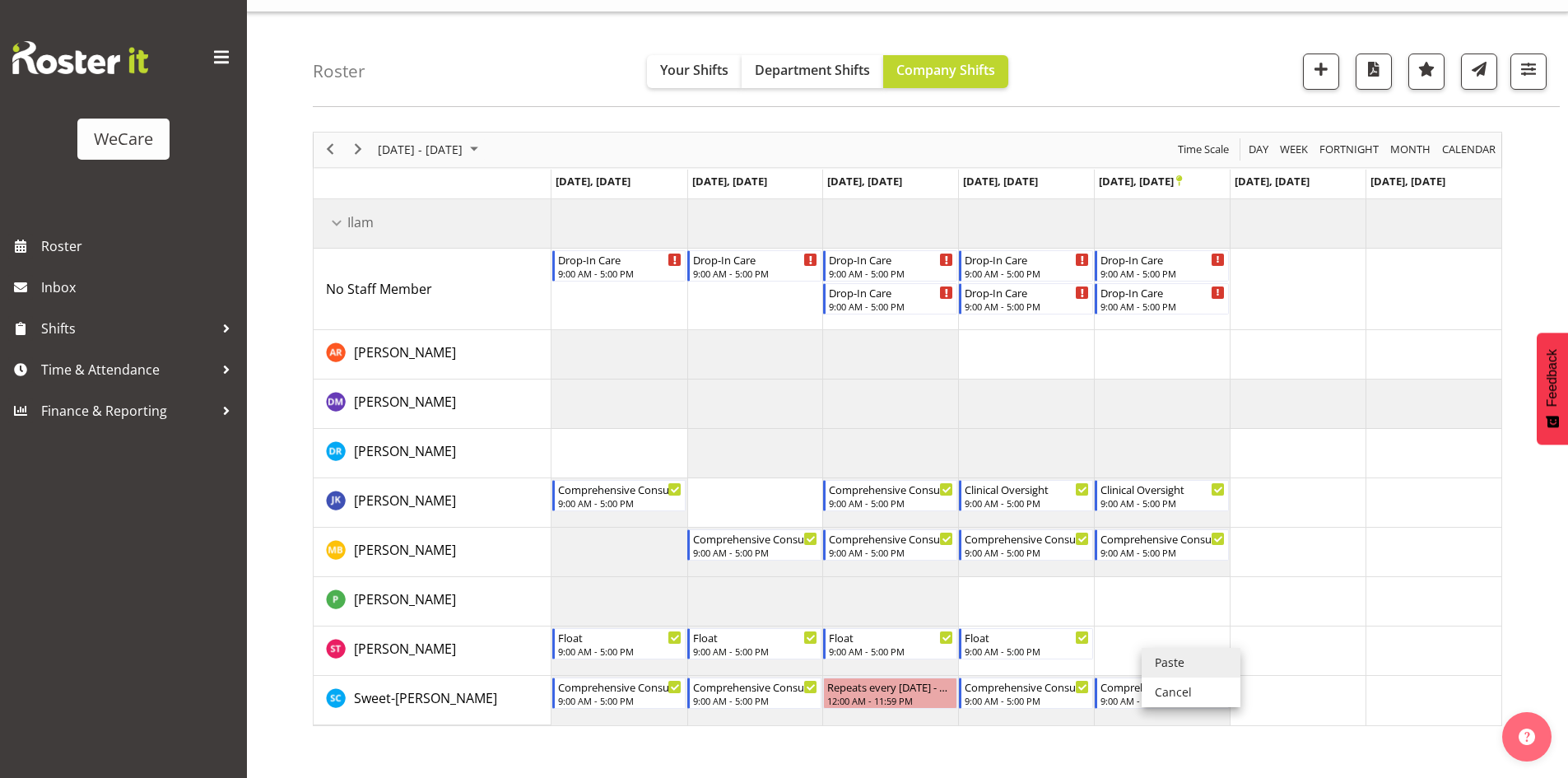
click at [1155, 650] on li "Paste" at bounding box center [1191, 663] width 98 height 30
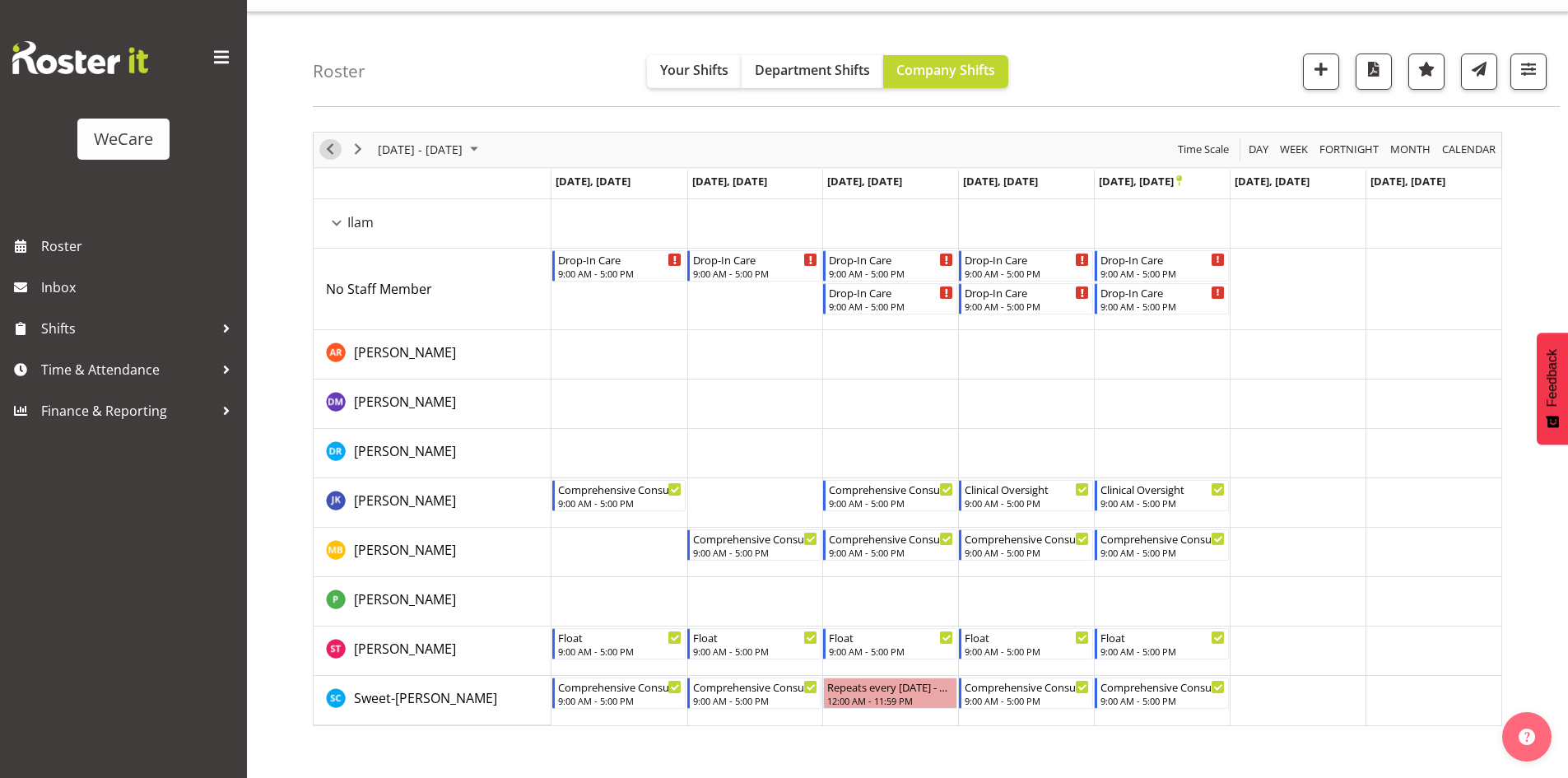
click at [335, 151] on span "Previous" at bounding box center [330, 149] width 20 height 21
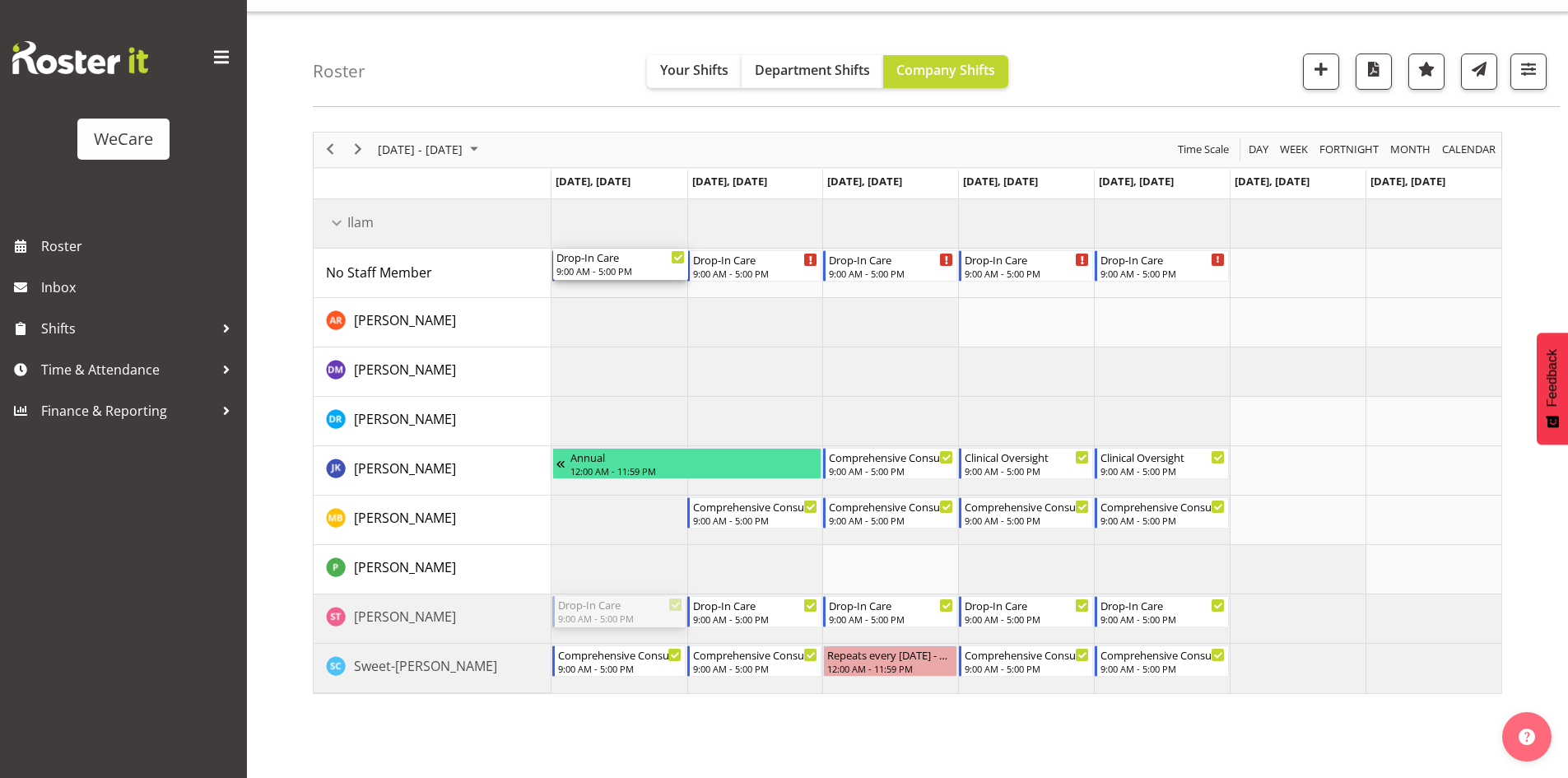
drag, startPoint x: 623, startPoint y: 616, endPoint x: 623, endPoint y: 292, distance: 324.0
click at [623, 292] on div "Drop-In Care 9:00 AM - 5:00 PM Drop-In Care 9:00 AM - 5:00 PM Drop-In Care 9:00…" at bounding box center [1026, 447] width 950 height 494
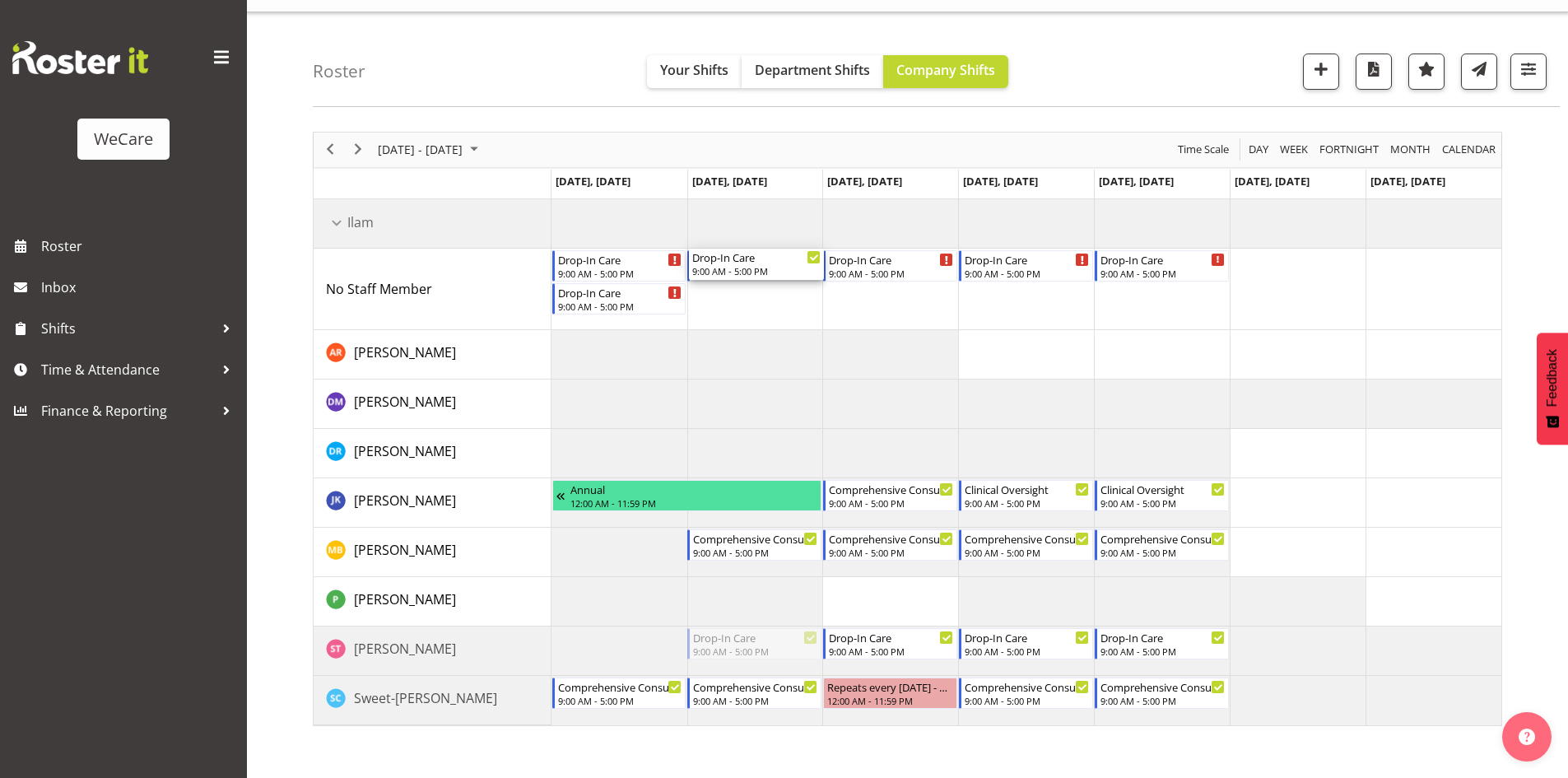
click at [759, 285] on div "Drop-In Care 9:00 AM - 5:00 PM Drop-In Care 9:00 AM - 5:00 PM Drop-In Care 9:00…" at bounding box center [1026, 462] width 950 height 526
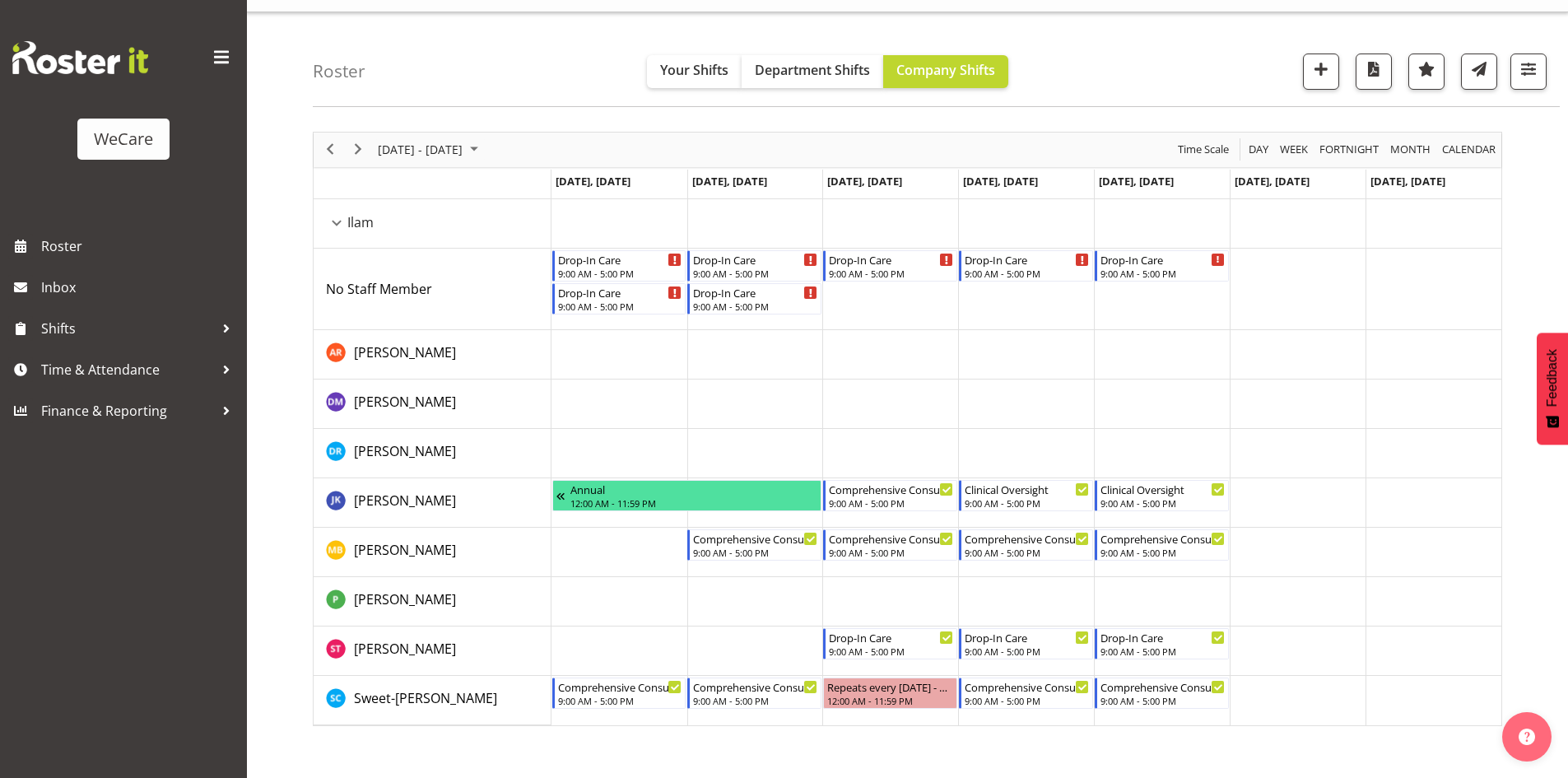
drag, startPoint x: 889, startPoint y: 663, endPoint x: 886, endPoint y: 653, distance: 10.4
click at [886, 653] on td "Timeline Week of October 13, 2025" at bounding box center [890, 650] width 136 height 49
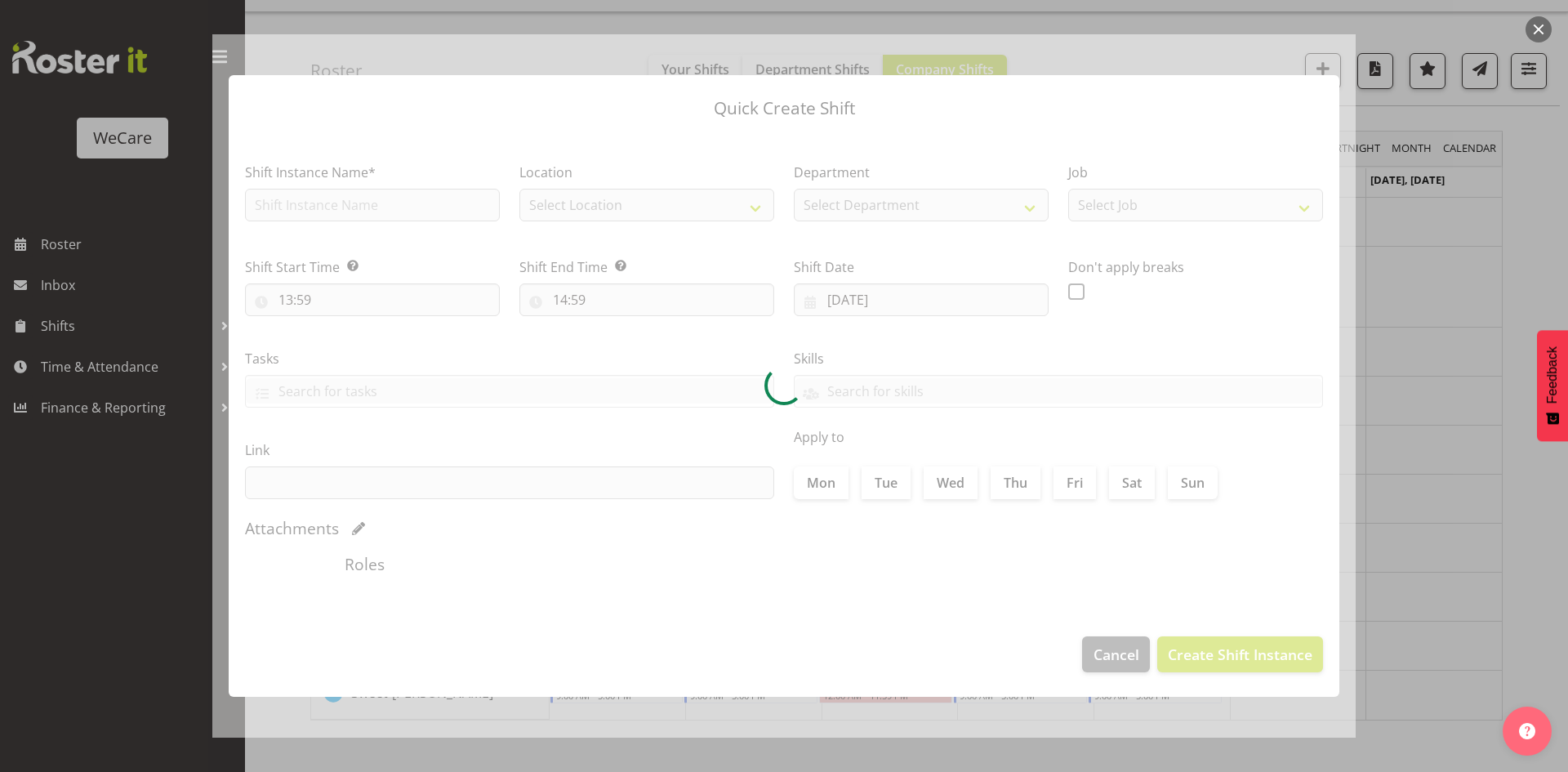
drag, startPoint x: 880, startPoint y: 648, endPoint x: 1286, endPoint y: 472, distance: 442.5
click at [875, 521] on div at bounding box center [784, 385] width 1144 height 703
type input "[DATE]"
checkbox input "true"
click at [1469, 456] on div at bounding box center [784, 386] width 1568 height 772
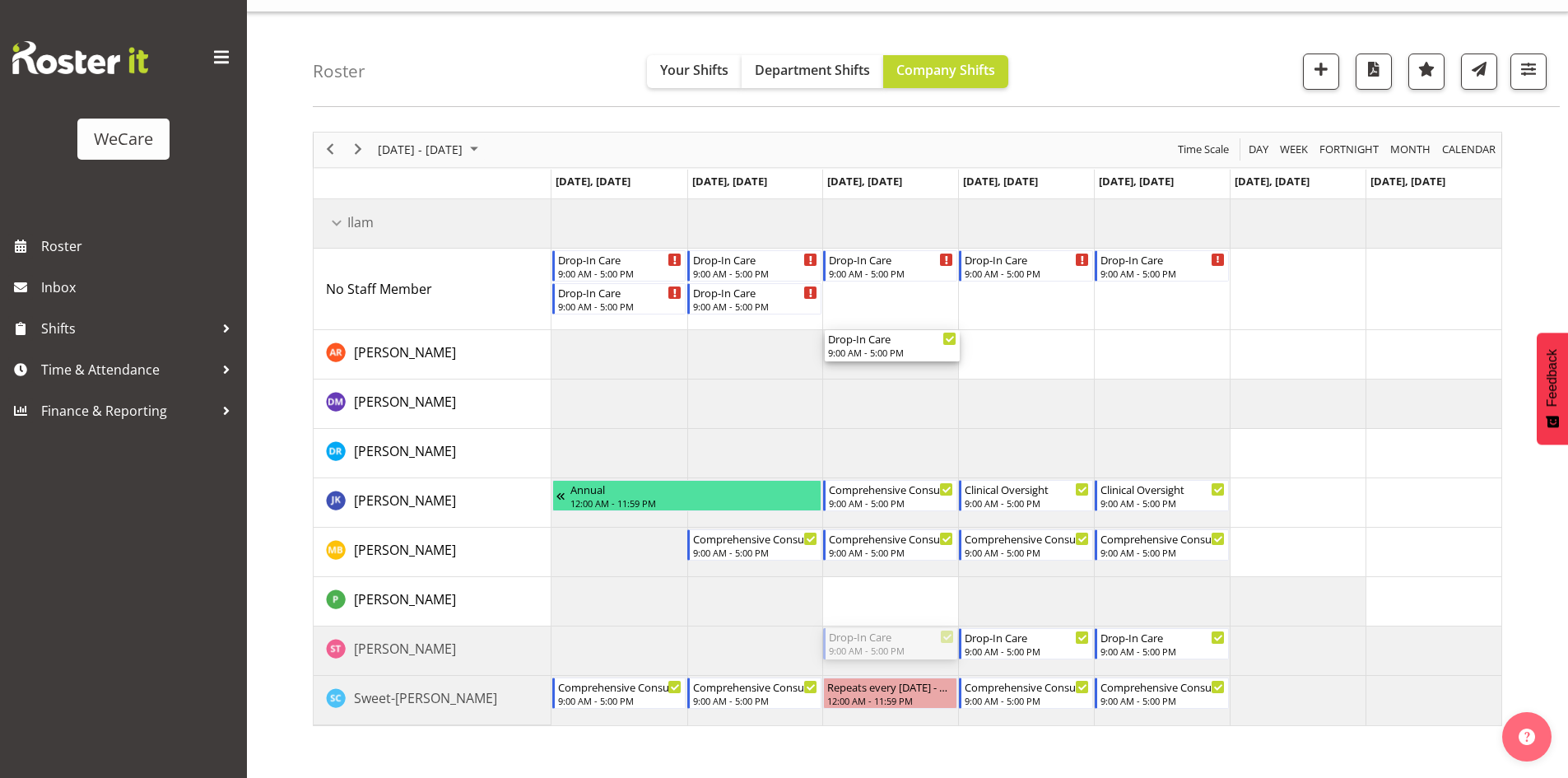
drag, startPoint x: 895, startPoint y: 644, endPoint x: 914, endPoint y: 311, distance: 333.5
click at [914, 311] on div "Drop-In Care 9:00 AM - 5:00 PM Drop-In Care 9:00 AM - 5:00 PM Drop-In Care 9:00…" at bounding box center [1026, 462] width 950 height 526
drag, startPoint x: 1039, startPoint y: 644, endPoint x: 1078, endPoint y: 303, distance: 343.2
click at [1078, 303] on div "Drop-In Care 9:00 AM - 5:00 PM Drop-In Care 9:00 AM - 5:00 PM Drop-In Care 9:00…" at bounding box center [1026, 462] width 950 height 526
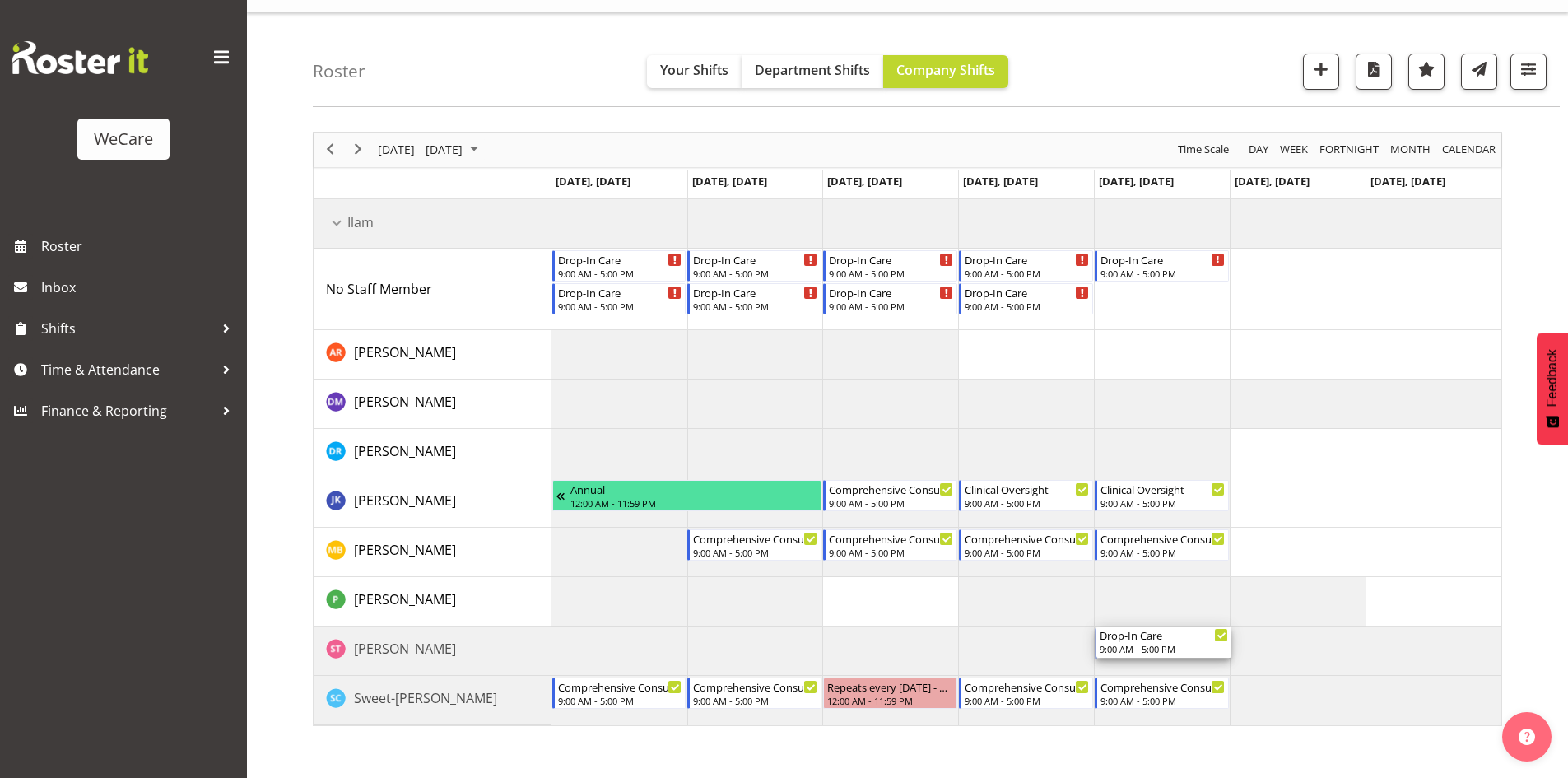
drag, startPoint x: 1155, startPoint y: 654, endPoint x: 1131, endPoint y: 648, distance: 24.7
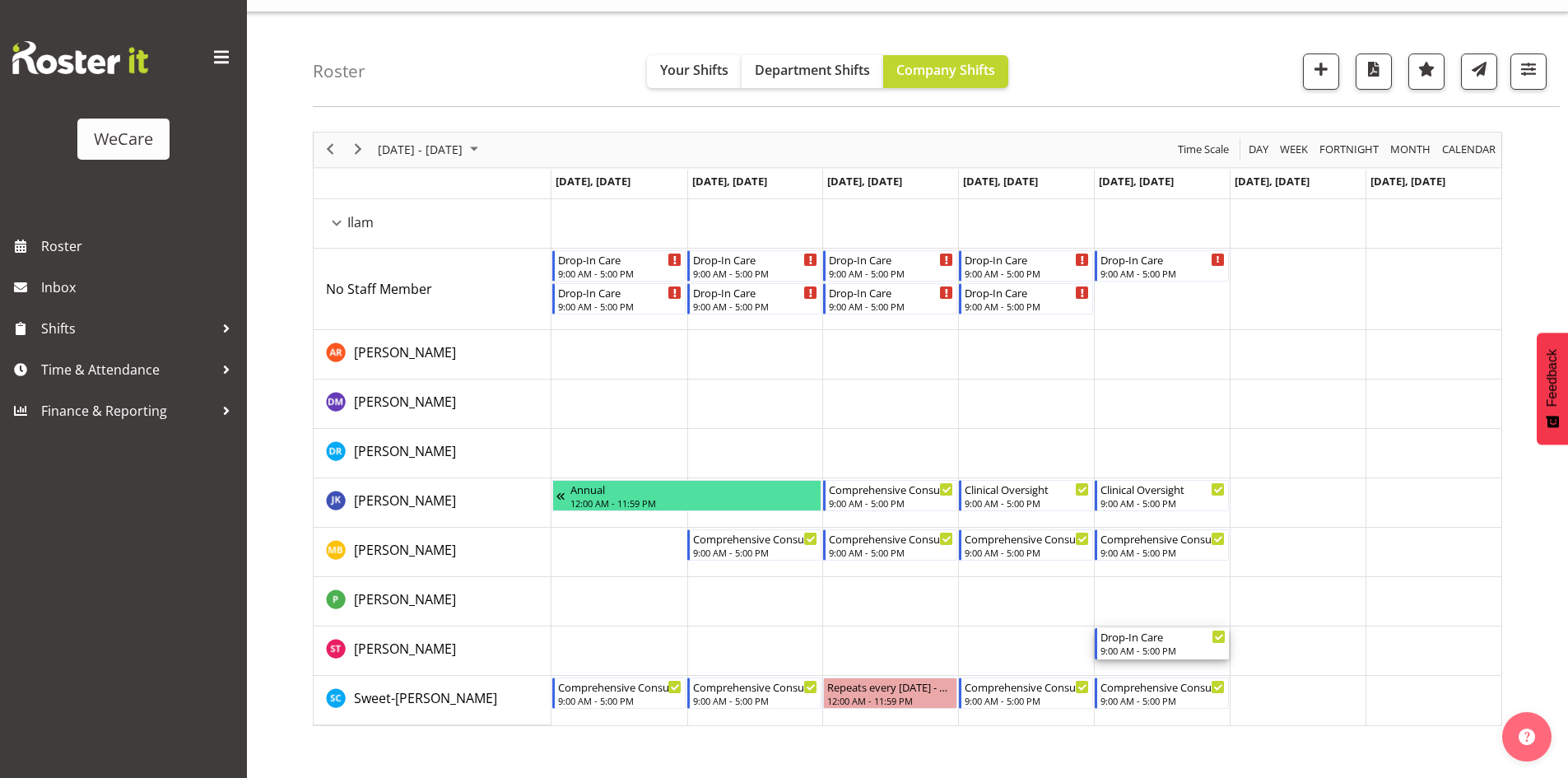
click at [1132, 643] on div "Drop-In Care" at bounding box center [1162, 636] width 125 height 17
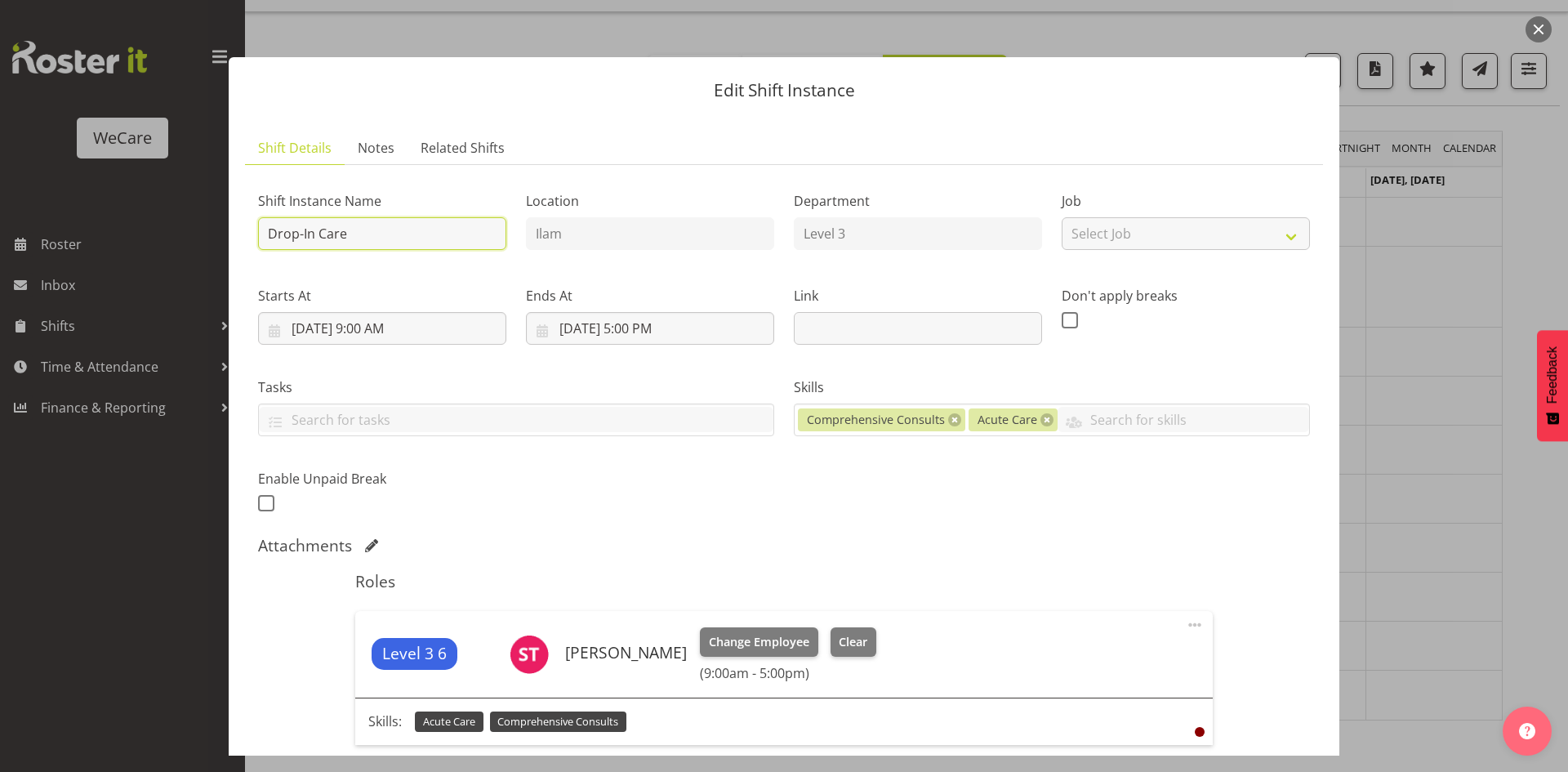
drag, startPoint x: 373, startPoint y: 225, endPoint x: 0, endPoint y: 263, distance: 374.9
click at [0, 253] on div "Edit Shift Instance Shift Details Notes Related Shifts Shift Instance Name Drop…" at bounding box center [784, 386] width 1568 height 772
paste input "Float"
type input "Float"
click at [698, 490] on div "Shift Instance Name Float Location Ilam Department Level 3 Job Select Job Creat…" at bounding box center [784, 347] width 1072 height 358
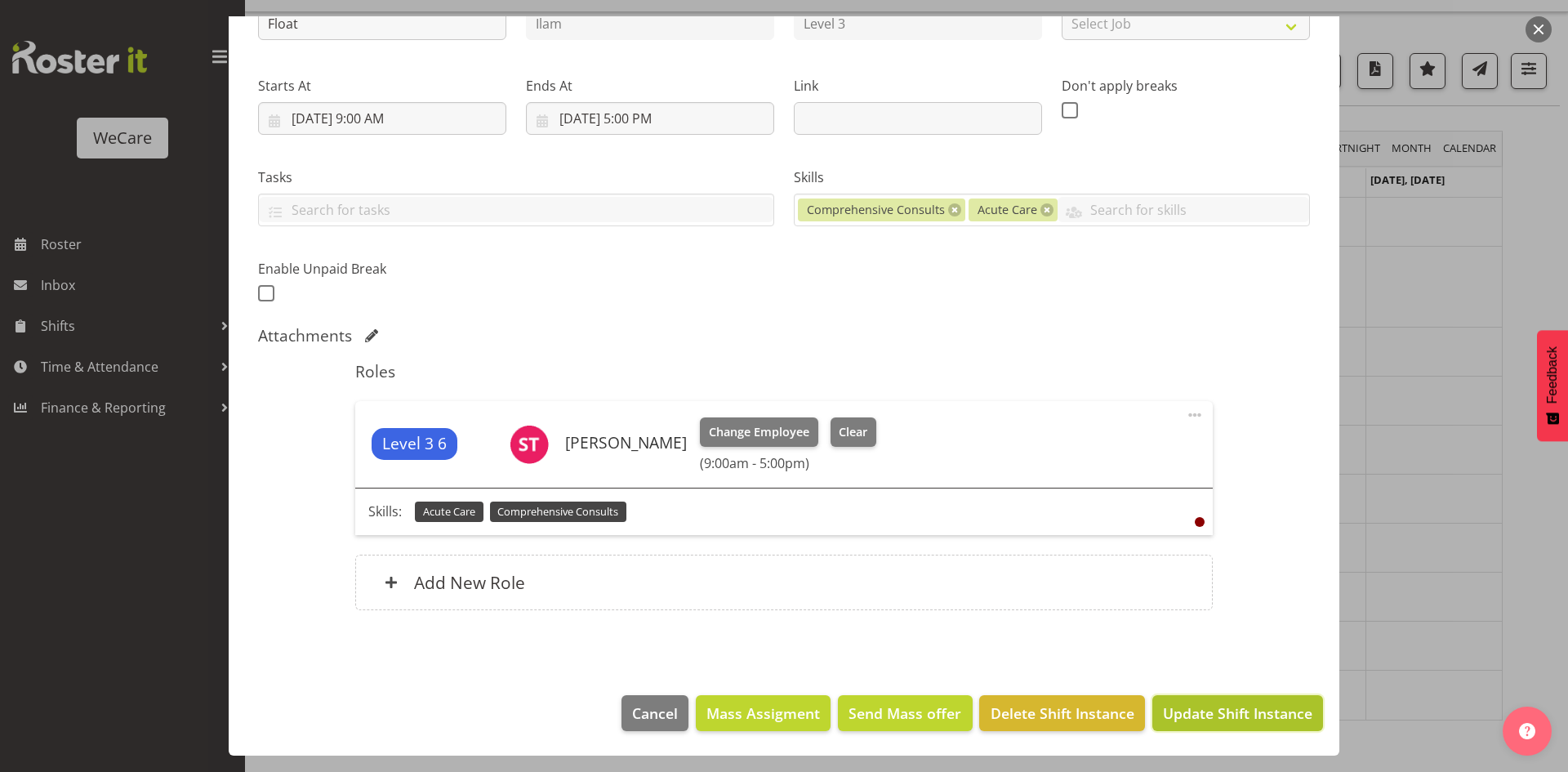
click at [1183, 723] on span "Update Shift Instance" at bounding box center [1238, 713] width 149 height 22
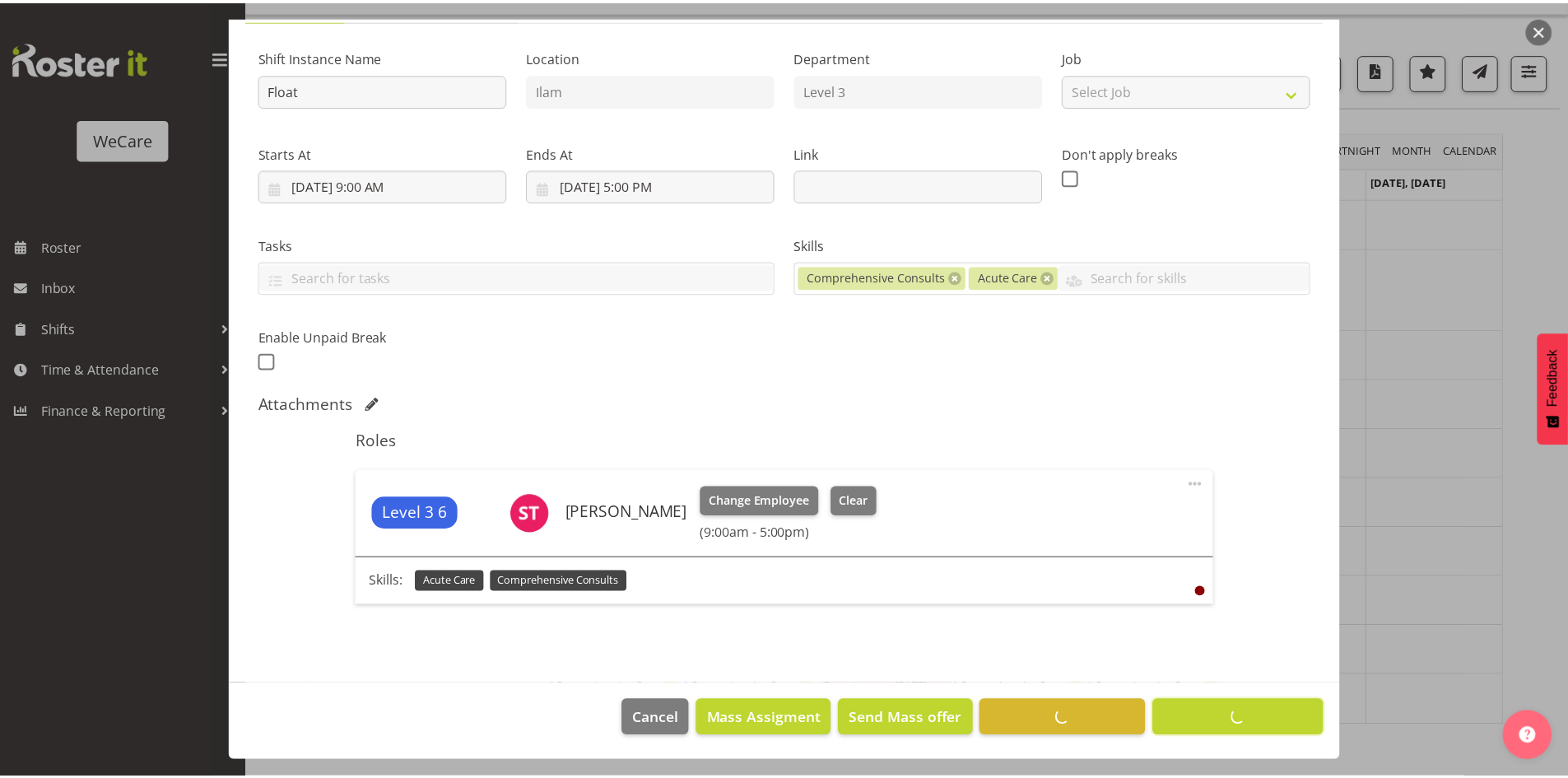
scroll to position [146, 0]
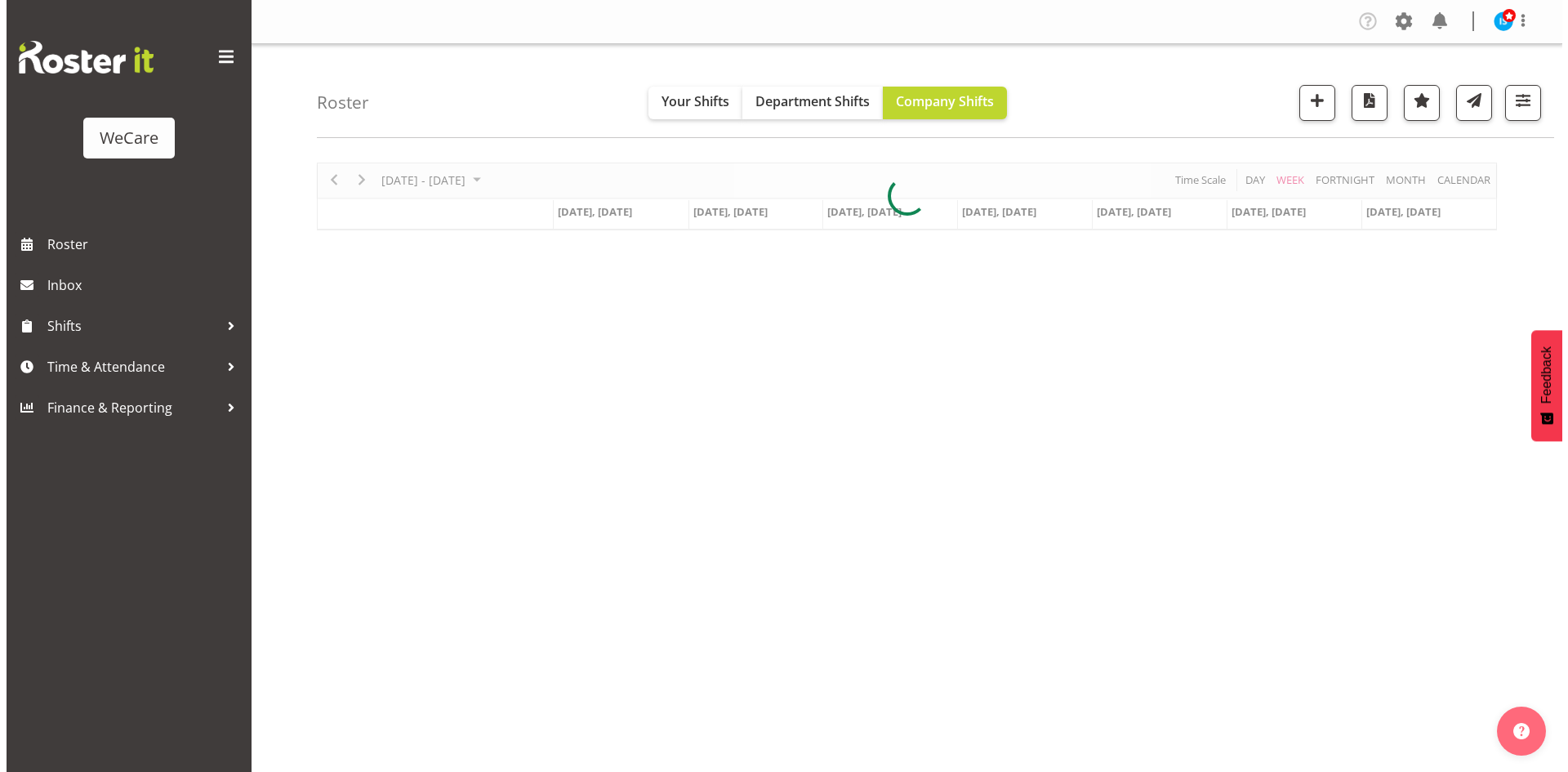
scroll to position [31, 0]
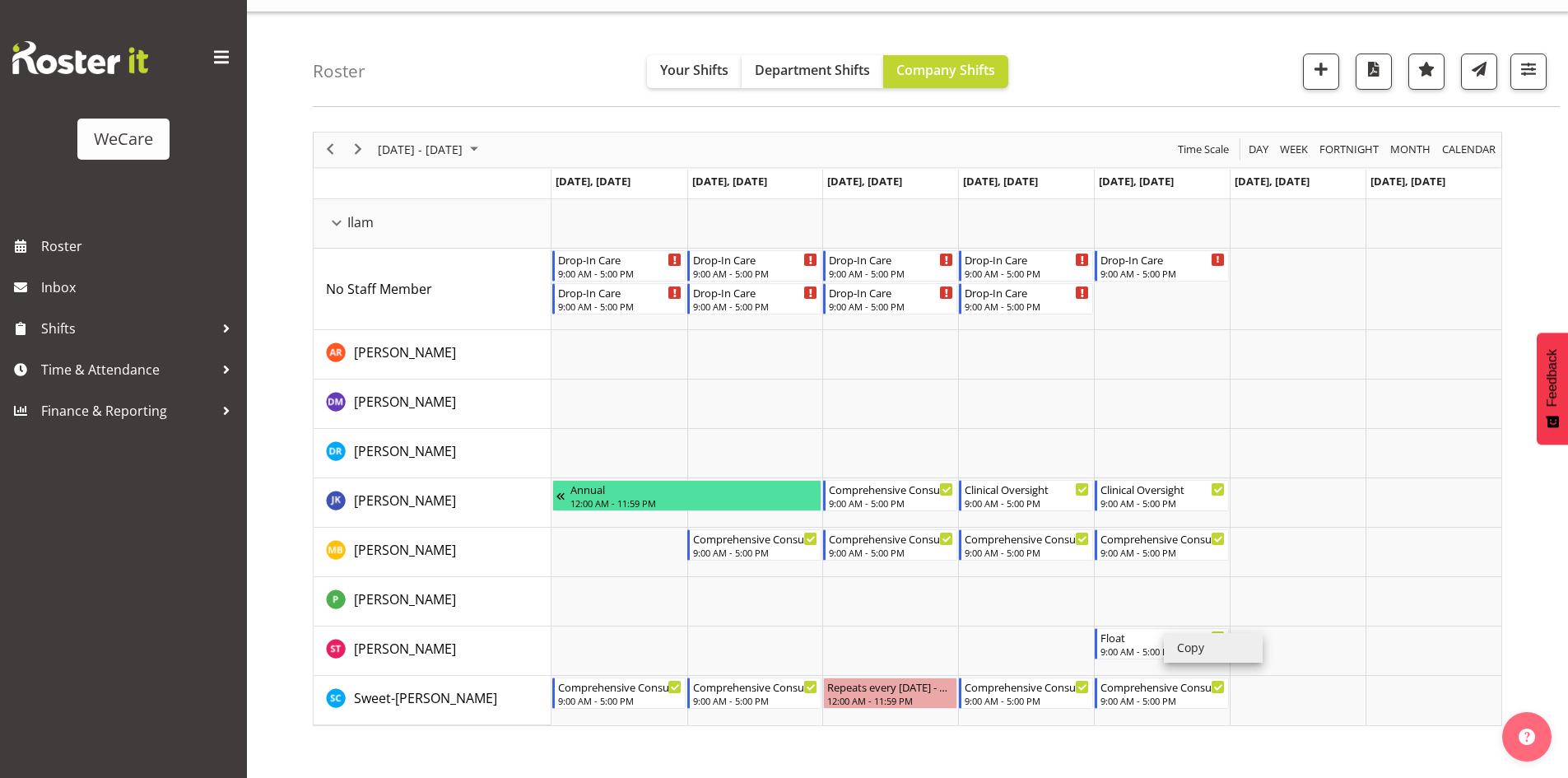
click at [1177, 641] on li "Copy" at bounding box center [1213, 648] width 98 height 30
click at [1033, 644] on li "Paste" at bounding box center [1066, 655] width 98 height 30
click at [1049, 651] on li "Copy" at bounding box center [1060, 659] width 98 height 30
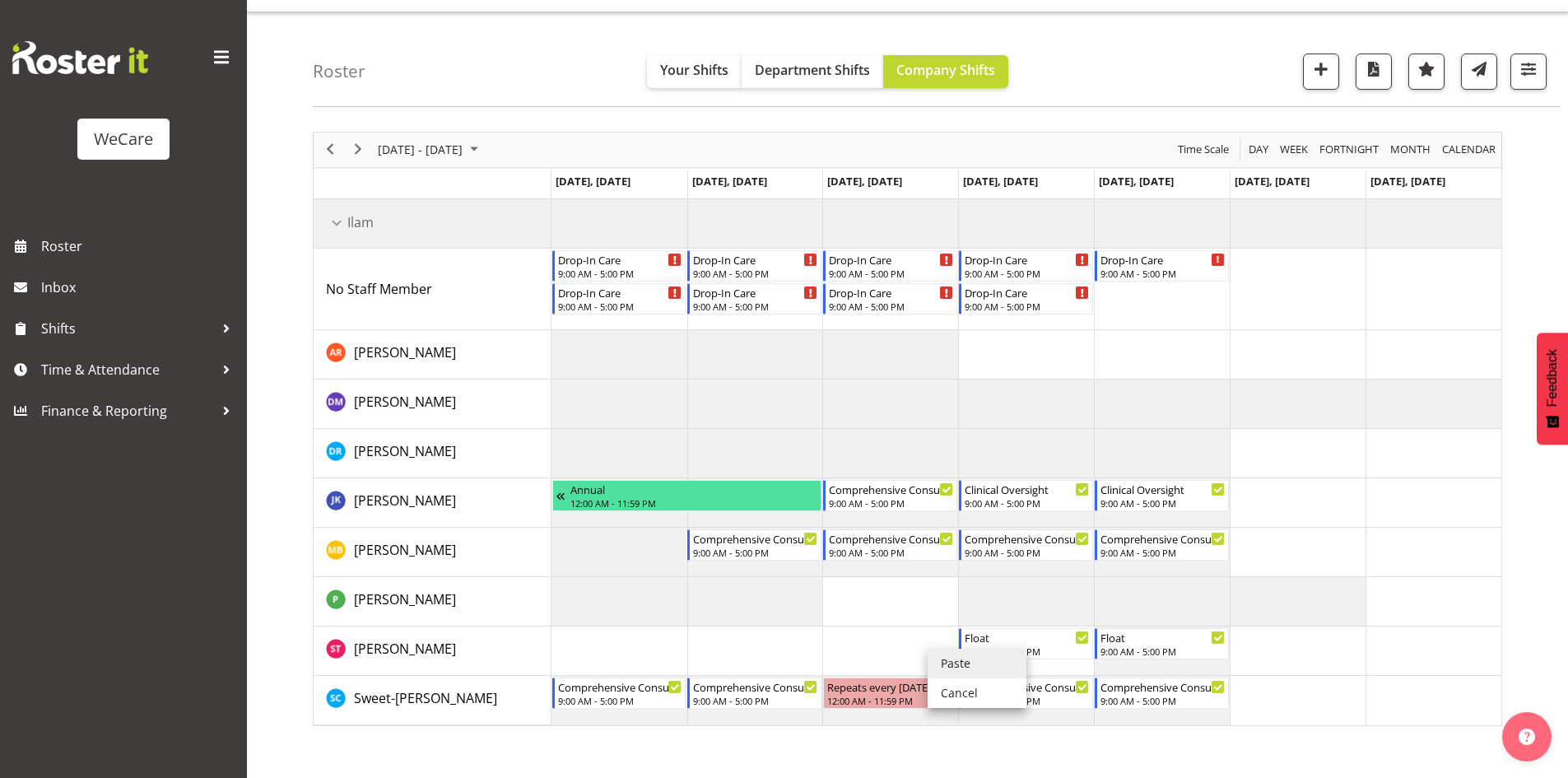
click at [935, 649] on li "Paste" at bounding box center [976, 664] width 98 height 30
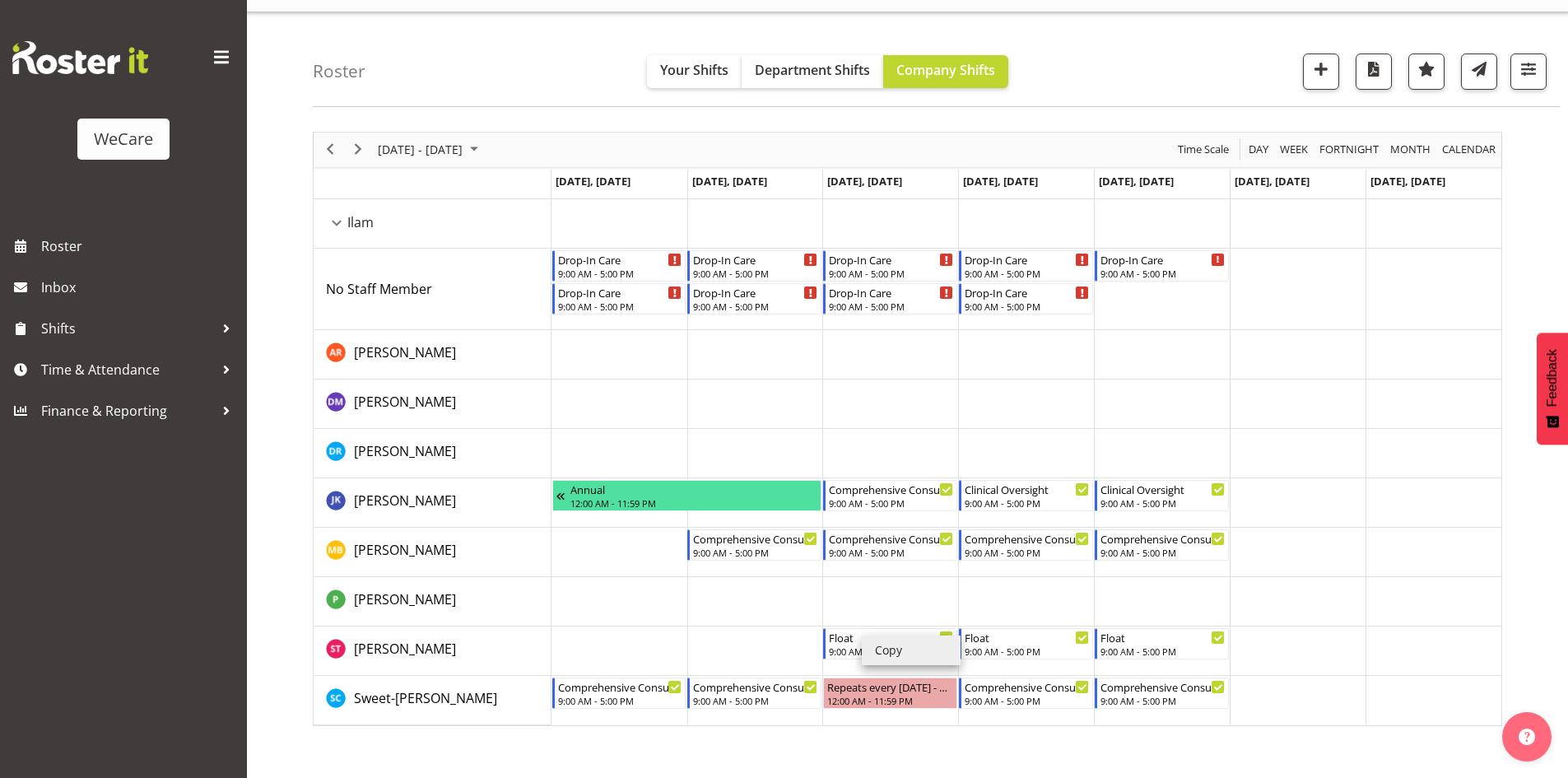
click at [873, 642] on li "Copy" at bounding box center [910, 650] width 98 height 30
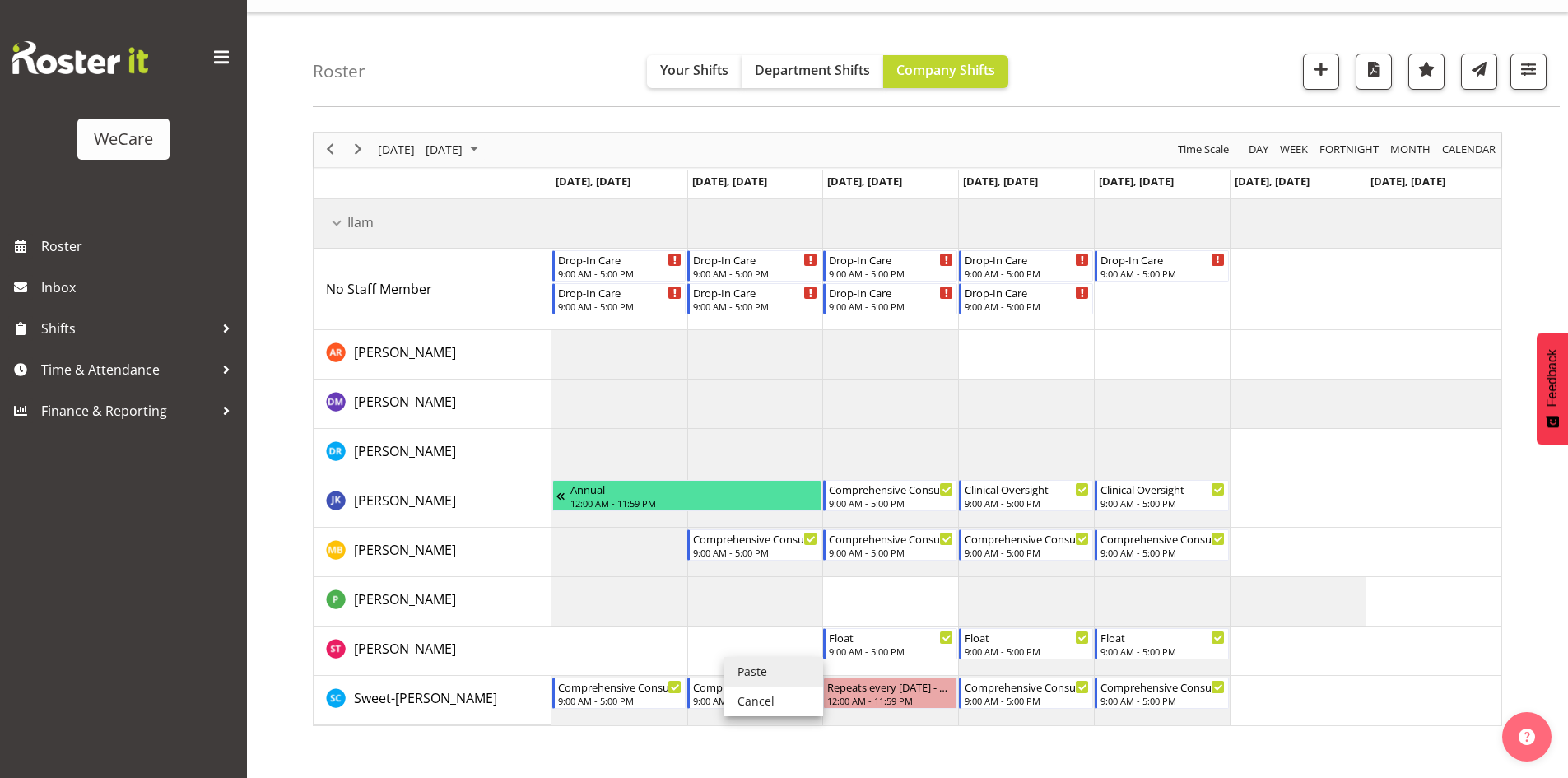
click at [761, 659] on li "Paste" at bounding box center [774, 672] width 98 height 30
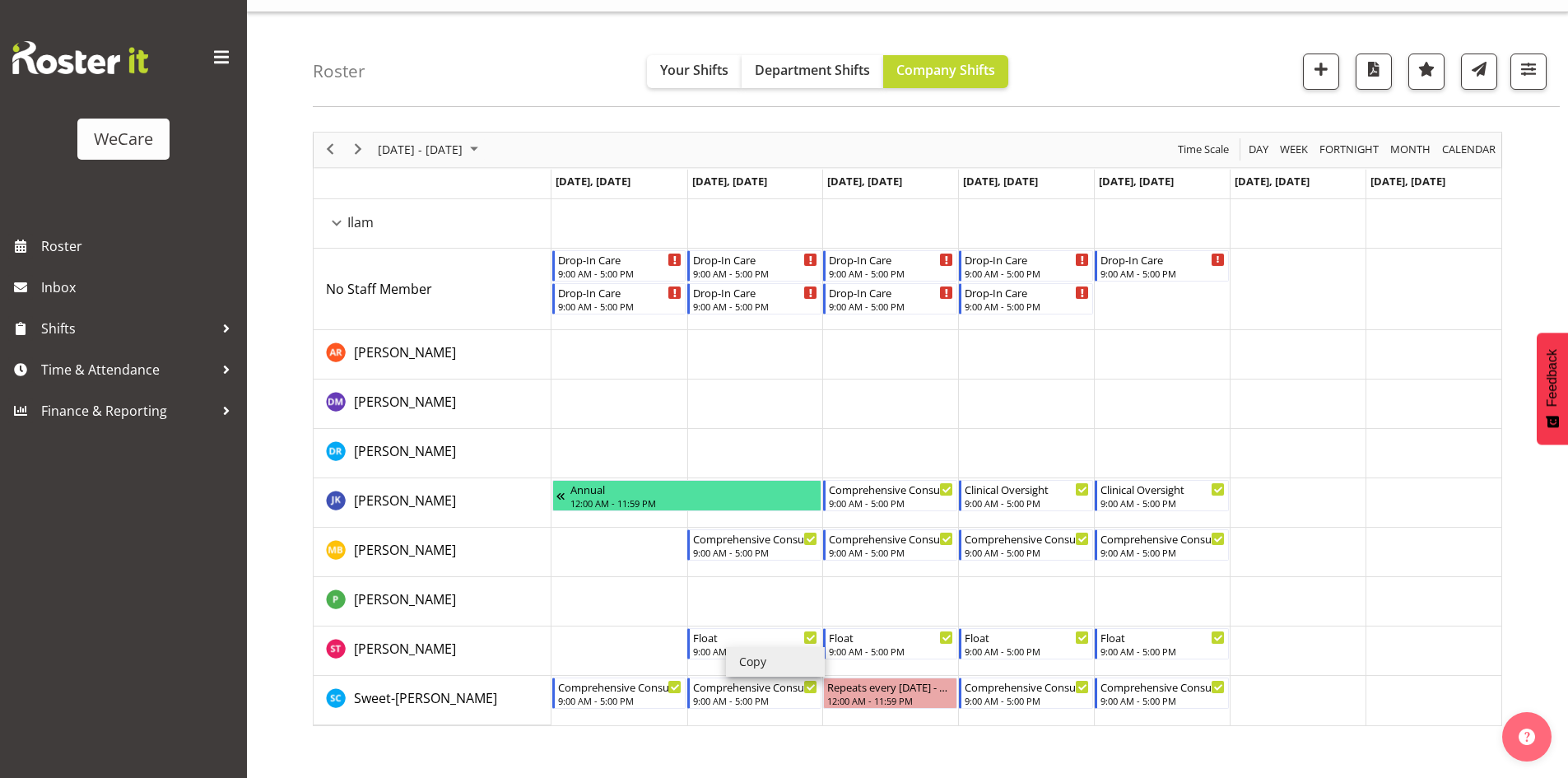
click at [776, 654] on li "Copy" at bounding box center [775, 662] width 98 height 30
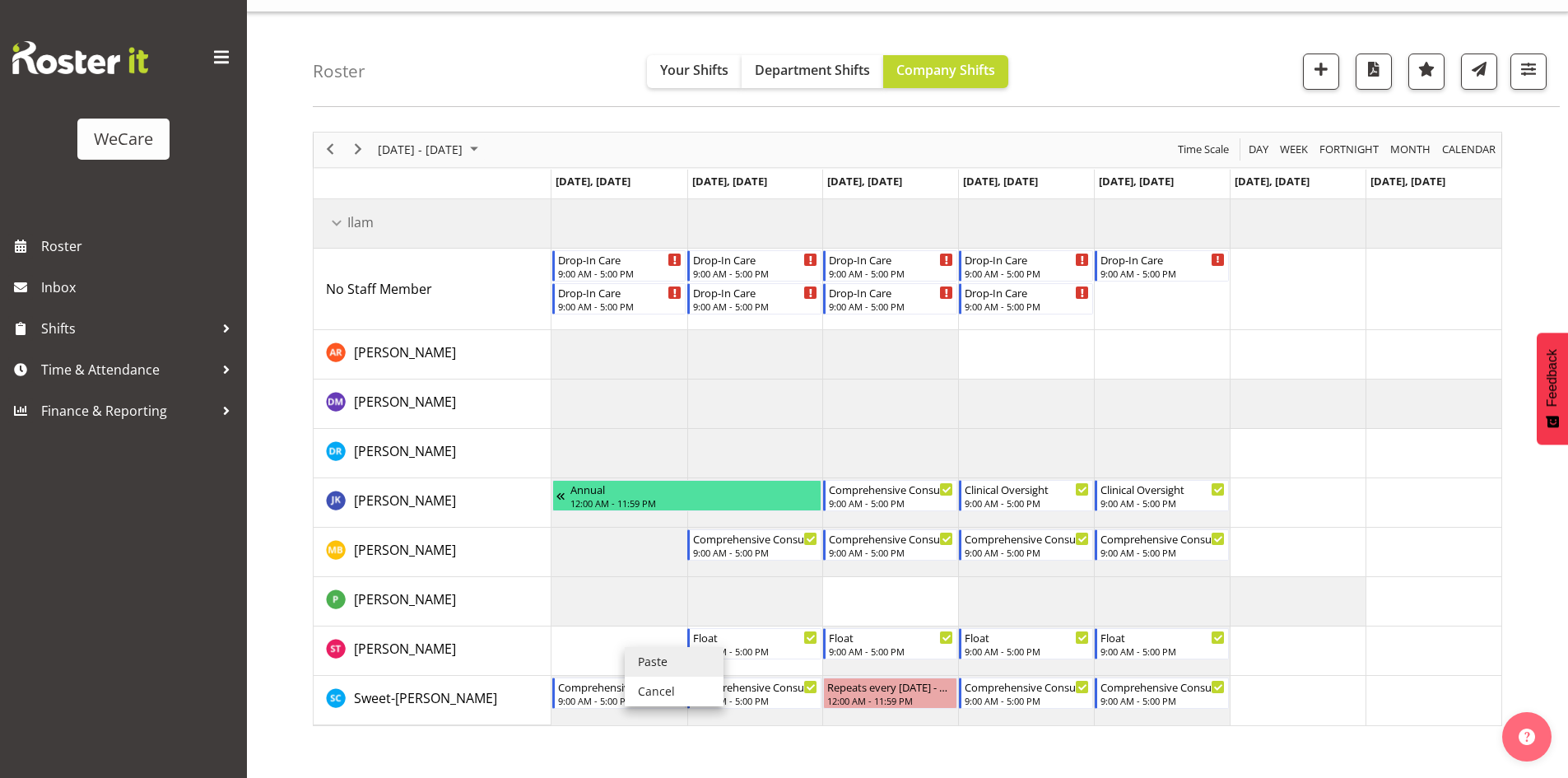
click at [643, 649] on li "Paste" at bounding box center [673, 662] width 98 height 30
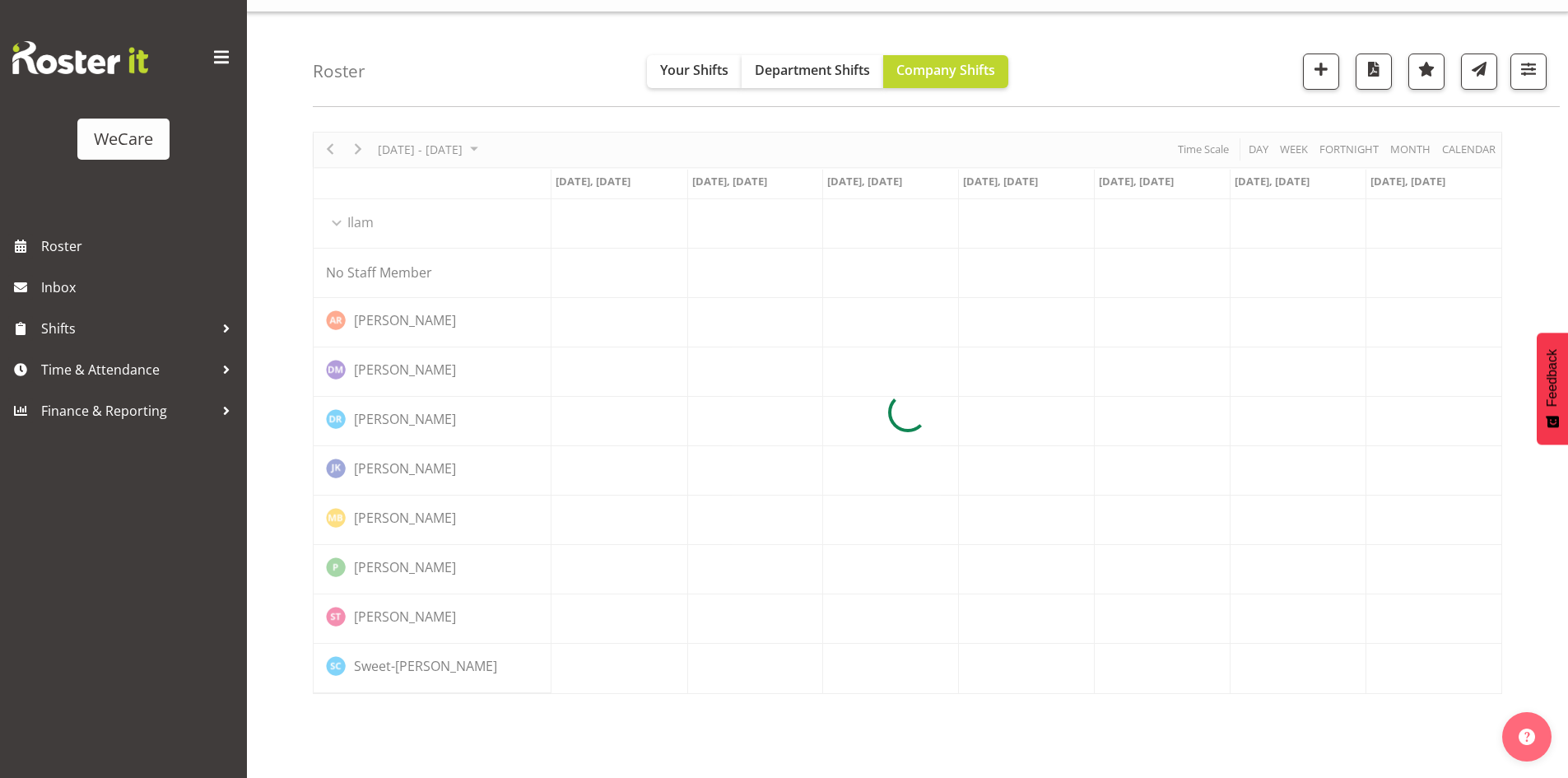
click at [351, 85] on div "Roster Your Shifts Department Shifts Company Shifts 1 Locations Clear Business …" at bounding box center [936, 59] width 1247 height 94
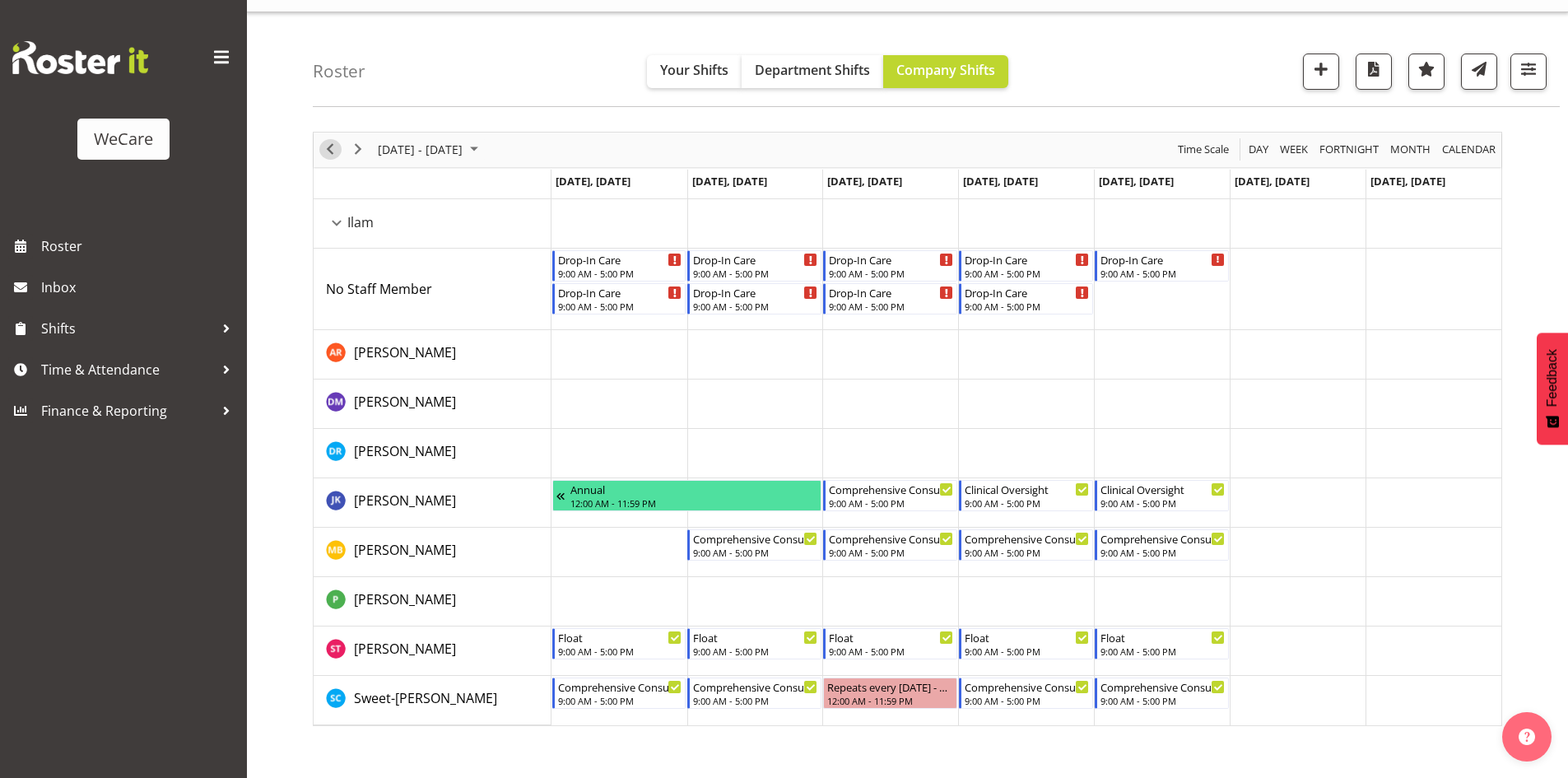
click at [328, 149] on span "Previous" at bounding box center [330, 149] width 20 height 21
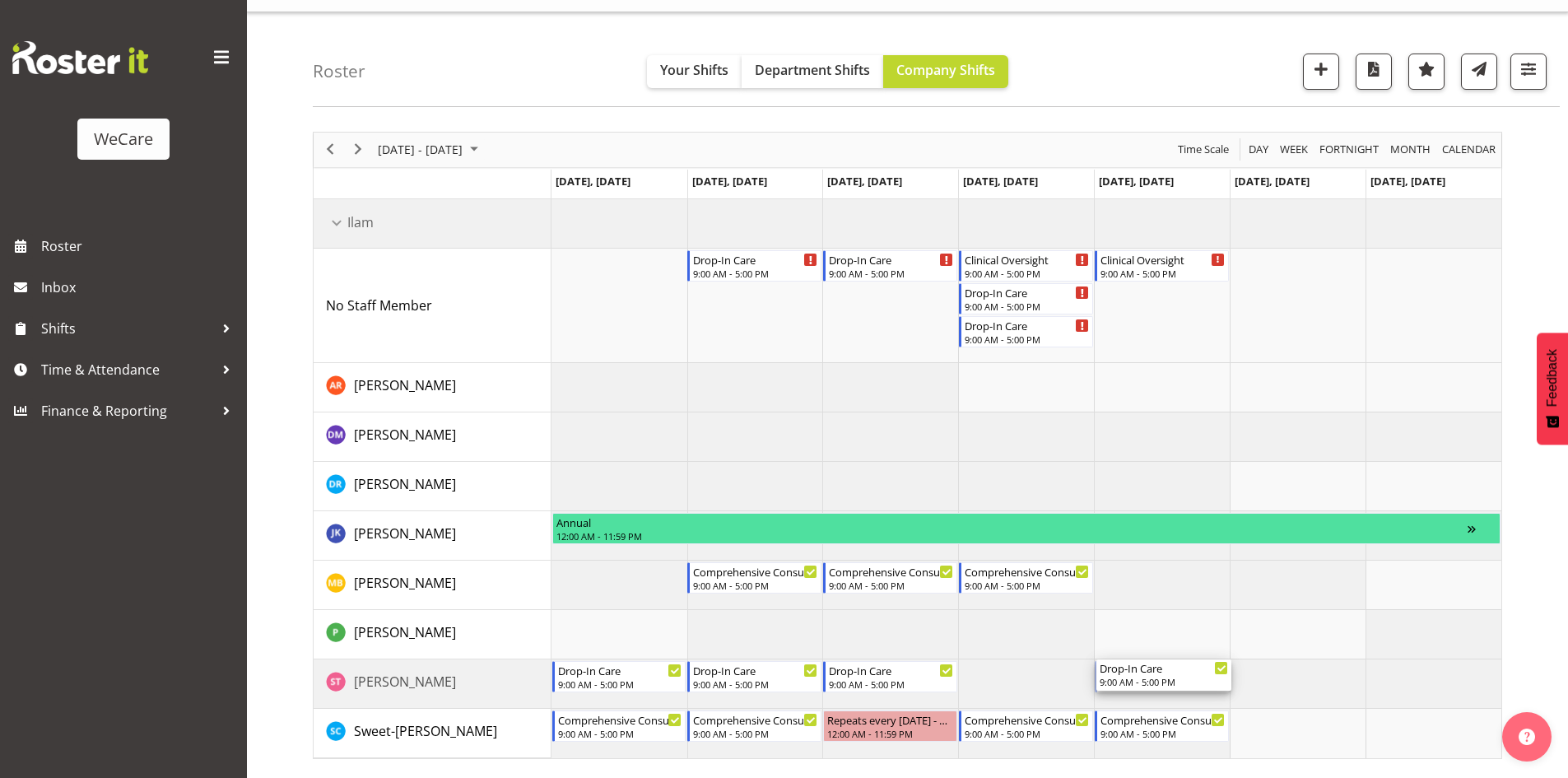
drag, startPoint x: 1152, startPoint y: 676, endPoint x: 1143, endPoint y: 662, distance: 16.6
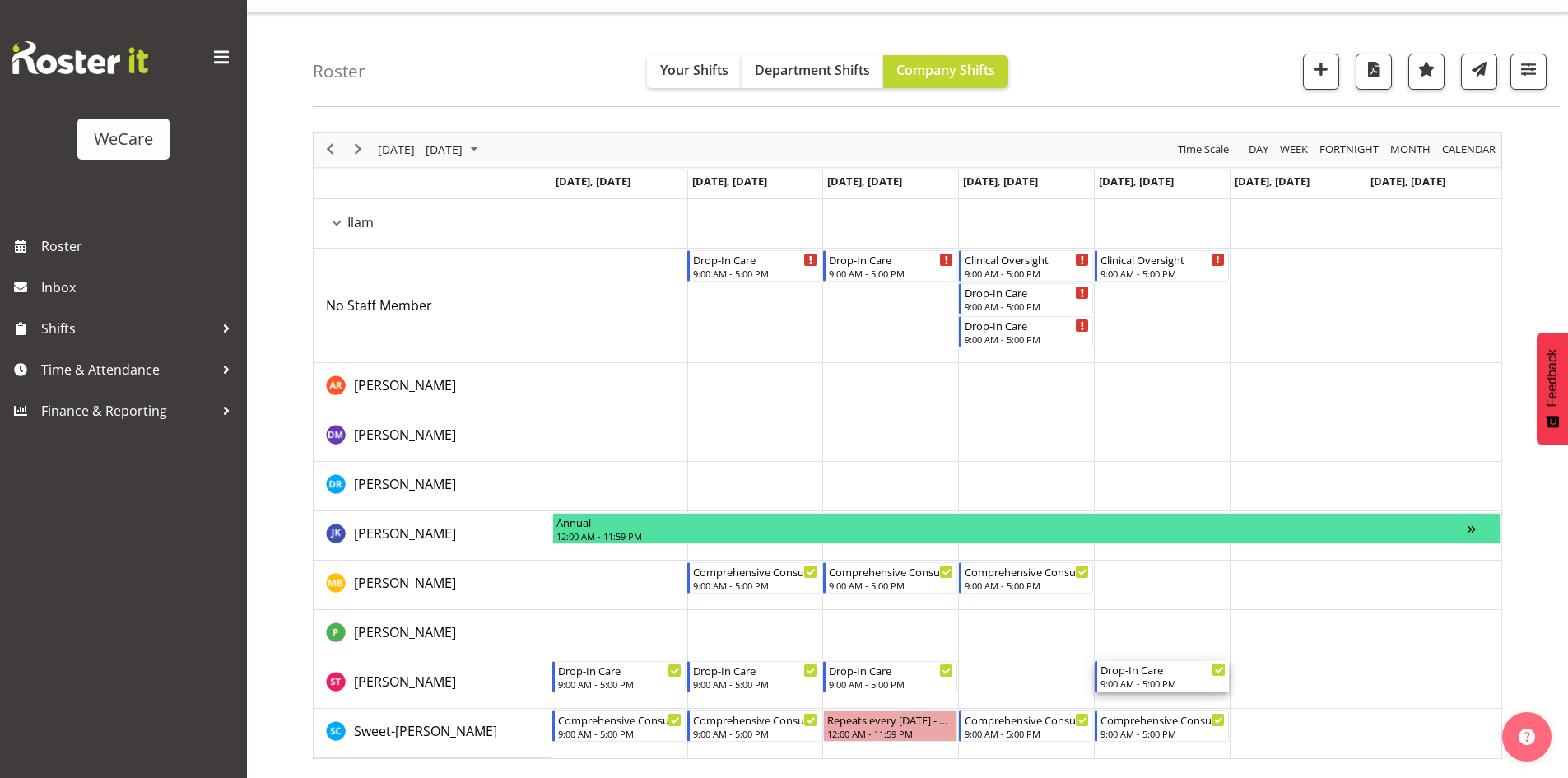
click at [1144, 664] on div "Drop-In Care" at bounding box center [1162, 669] width 125 height 17
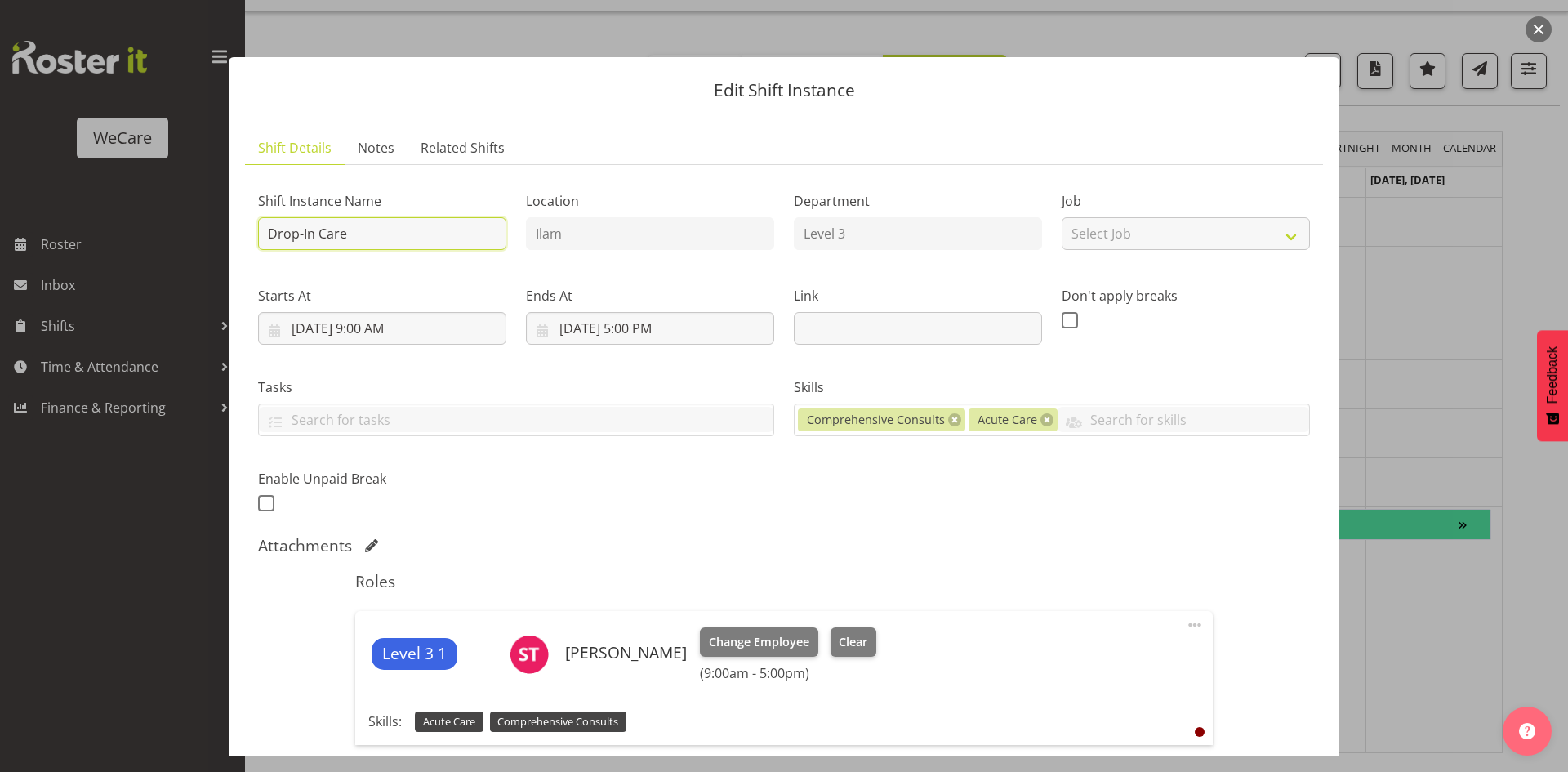
drag, startPoint x: 424, startPoint y: 237, endPoint x: 7, endPoint y: 191, distance: 419.5
click at [7, 191] on div "Edit Shift Instance Shift Details Notes Related Shifts Shift Instance Name Drop…" at bounding box center [784, 386] width 1568 height 772
paste input "Float"
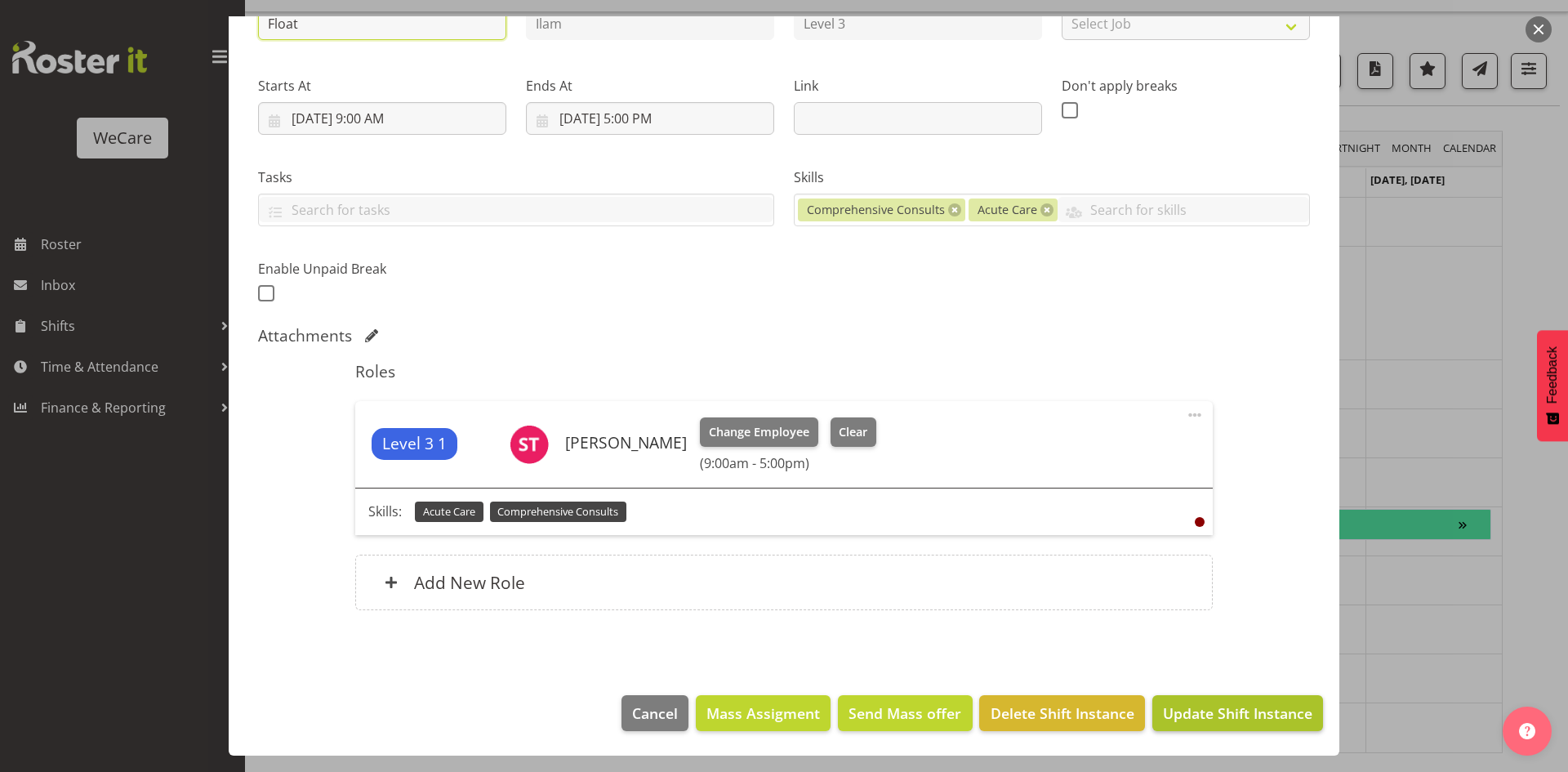
type input "Float"
click at [1213, 705] on span "Update Shift Instance" at bounding box center [1238, 713] width 149 height 22
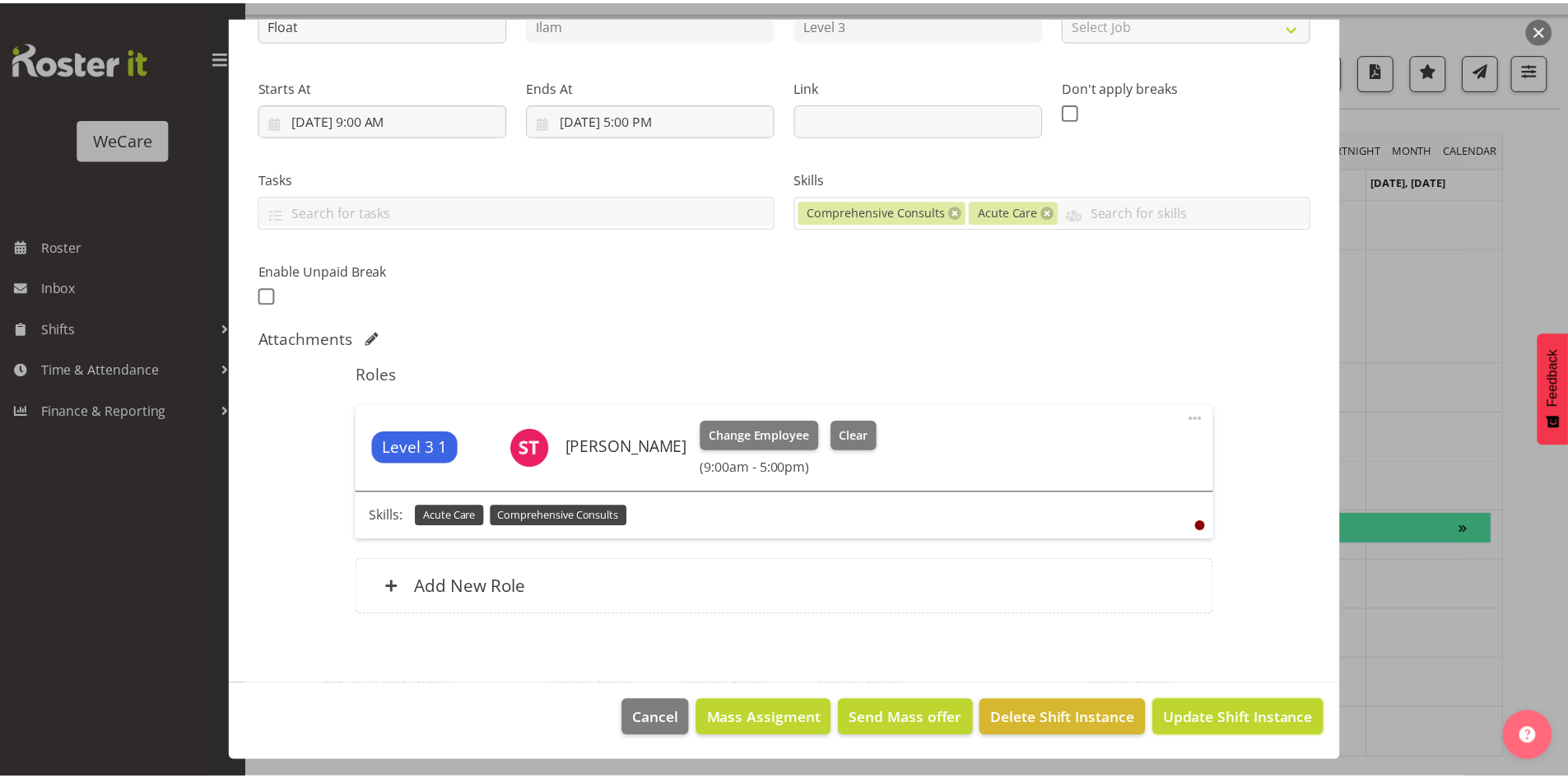
scroll to position [146, 0]
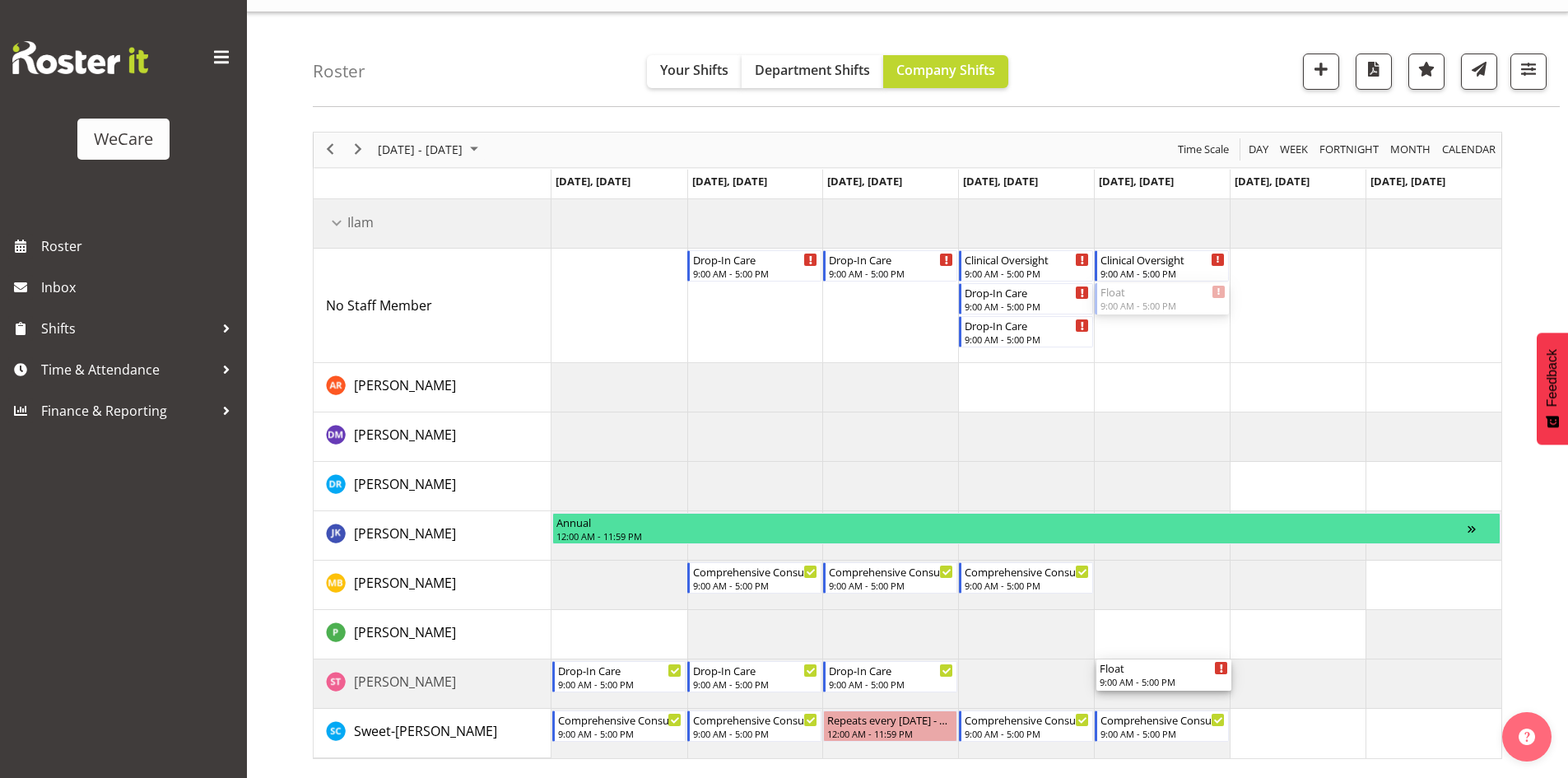
drag, startPoint x: 1127, startPoint y: 401, endPoint x: 1133, endPoint y: 670, distance: 269.1
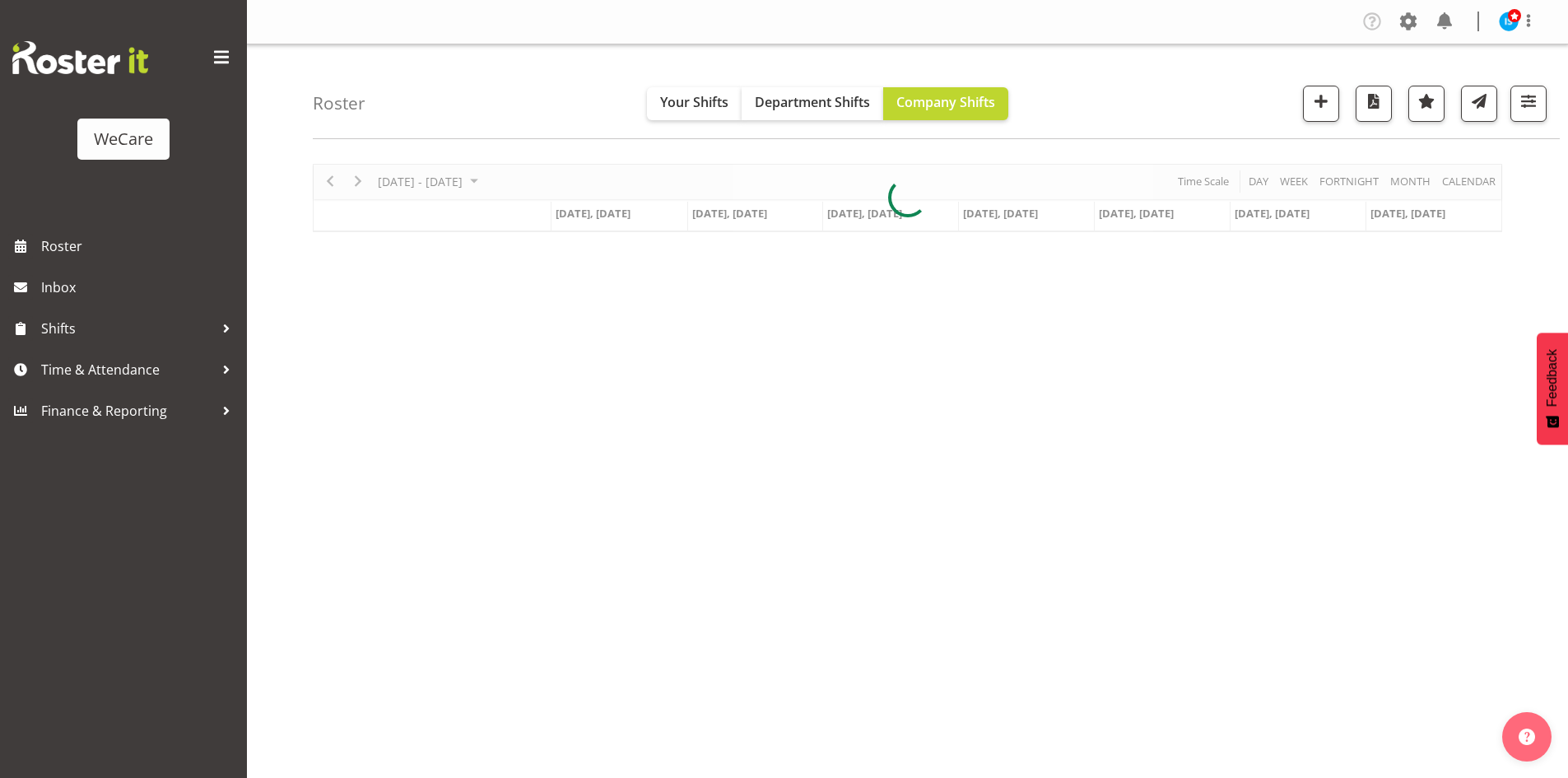
scroll to position [32, 0]
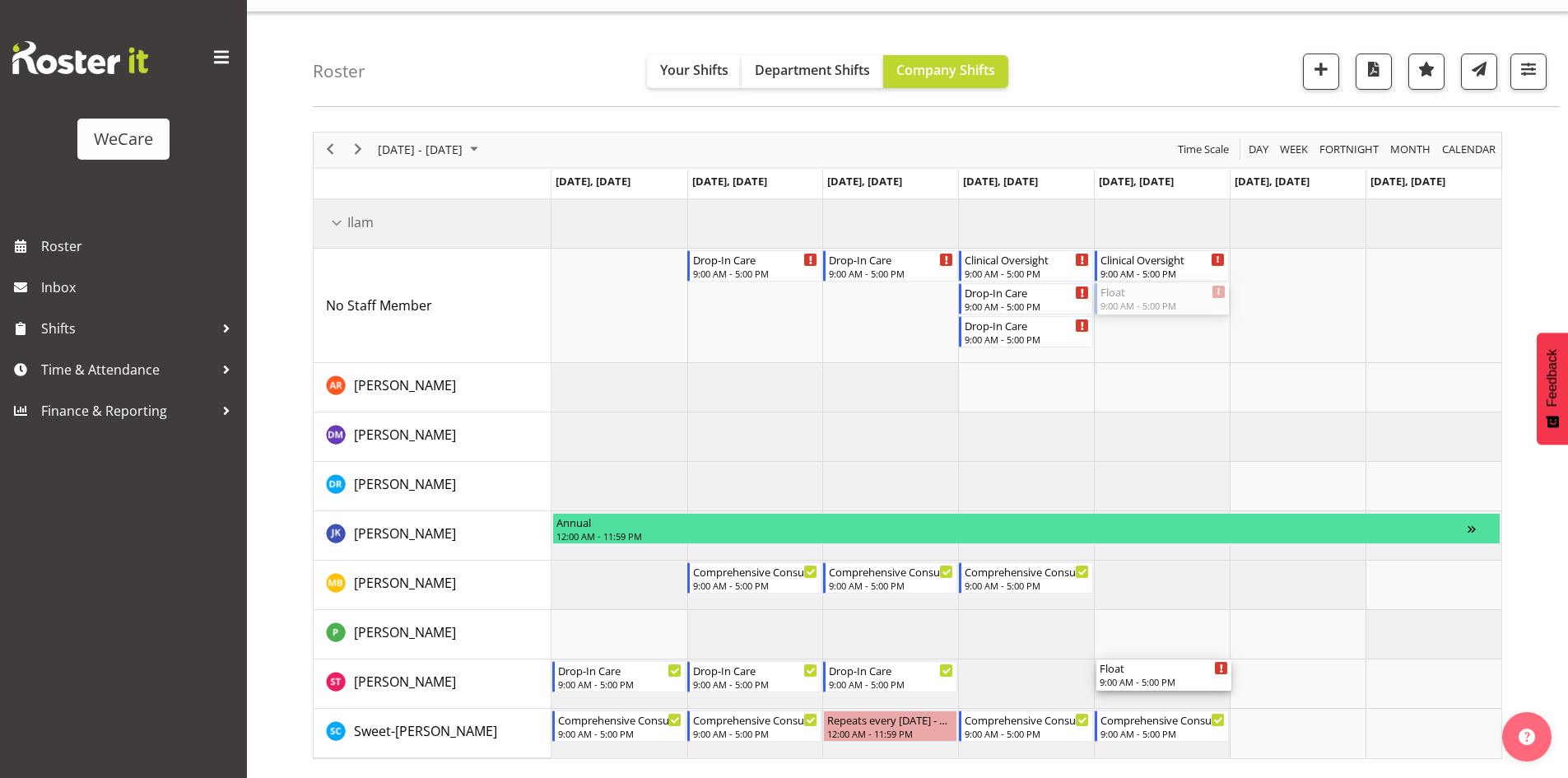
drag, startPoint x: 1189, startPoint y: 555, endPoint x: 1192, endPoint y: 692, distance: 137.0
click at [1192, 692] on div "Drop-In Care 9:00 AM - 5:00 PM Drop-In Care 9:00 AM - 5:00 PM Clinical Oversigh…" at bounding box center [1026, 479] width 950 height 559
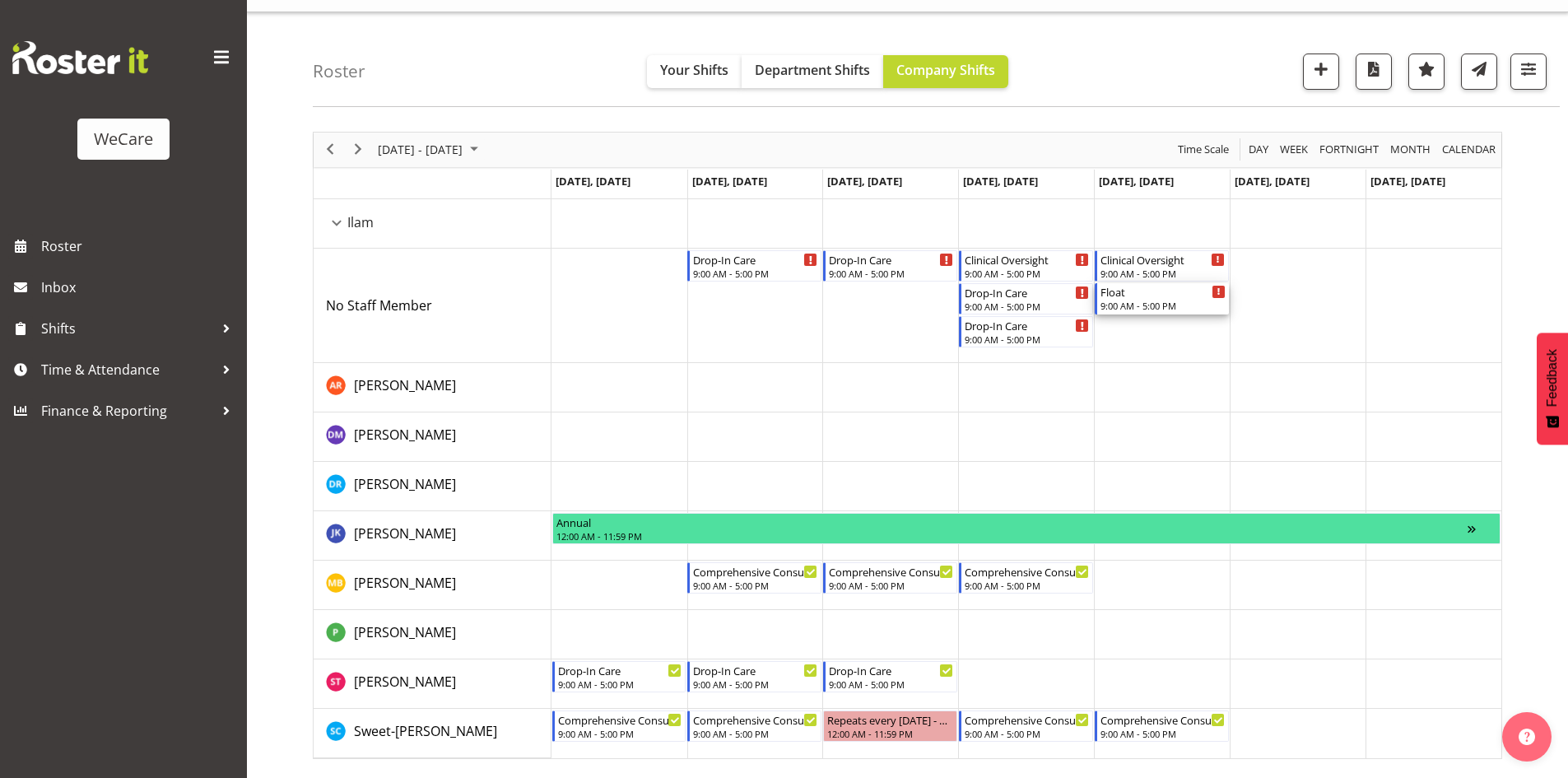
click at [1147, 295] on div "Float" at bounding box center [1162, 291] width 125 height 17
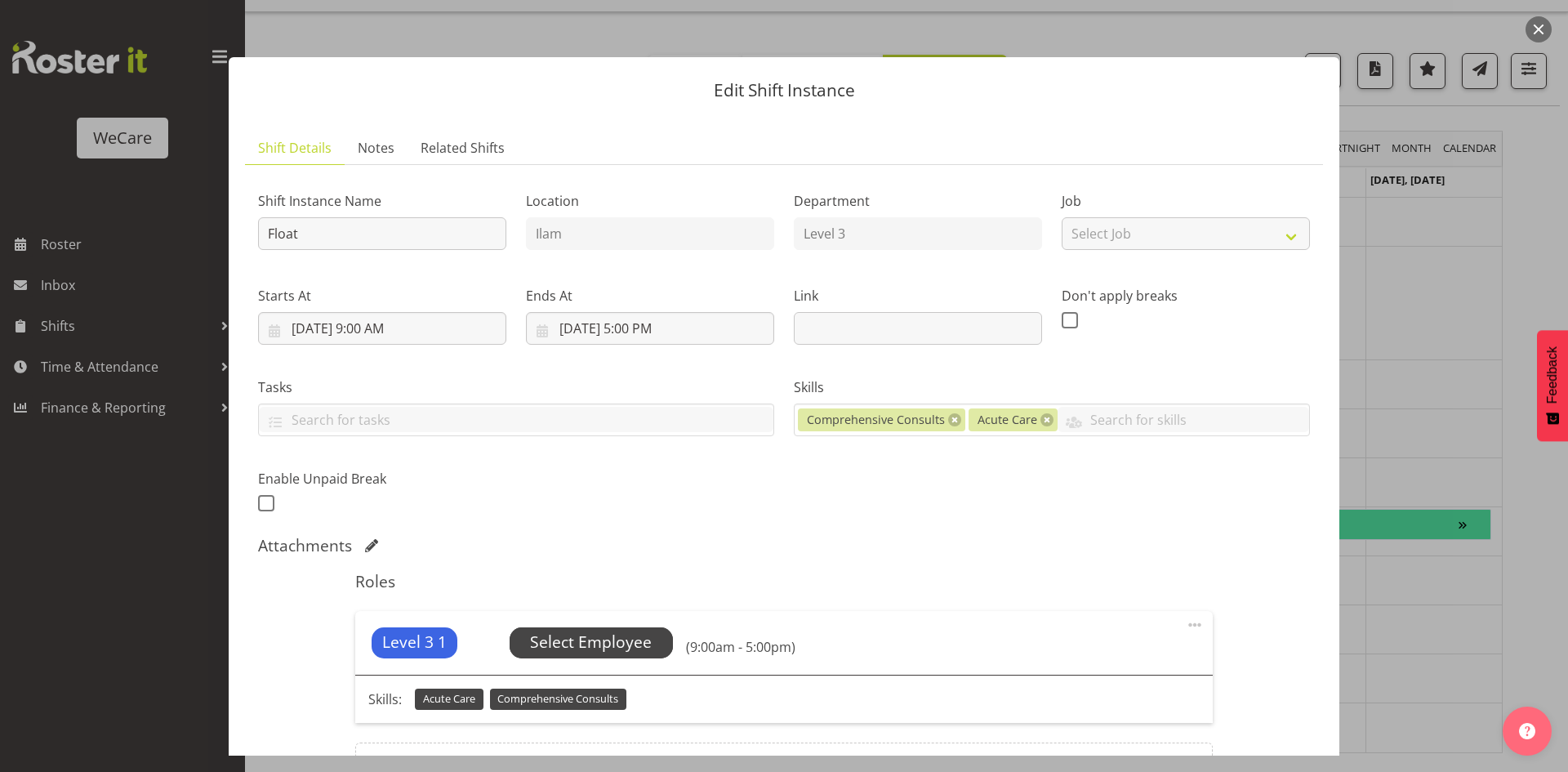
click at [625, 627] on span "Select Employee" at bounding box center [591, 642] width 163 height 31
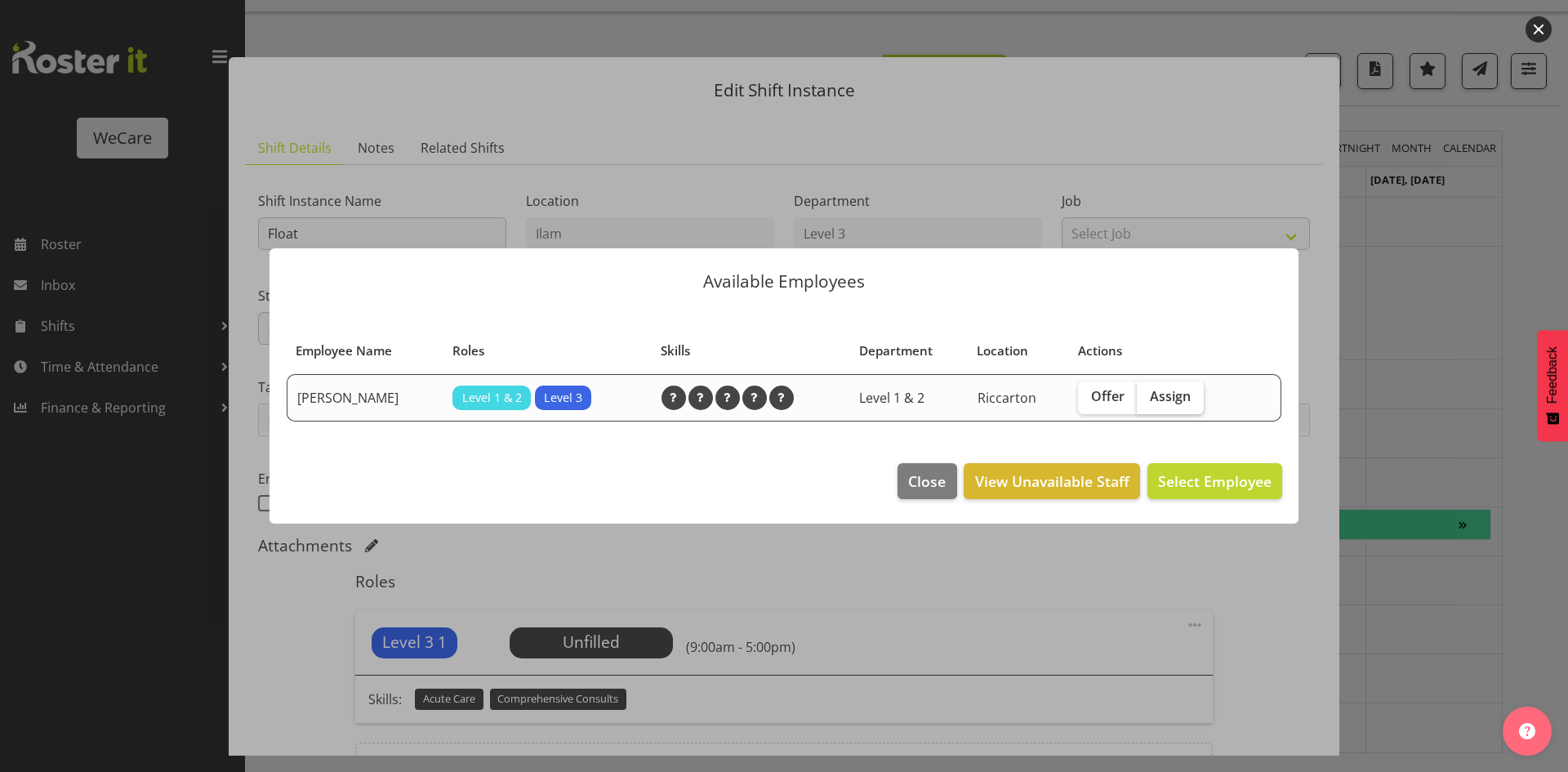
click at [1156, 390] on span "Assign" at bounding box center [1170, 396] width 41 height 17
click at [1148, 391] on input "Assign" at bounding box center [1142, 396] width 11 height 11
checkbox input "true"
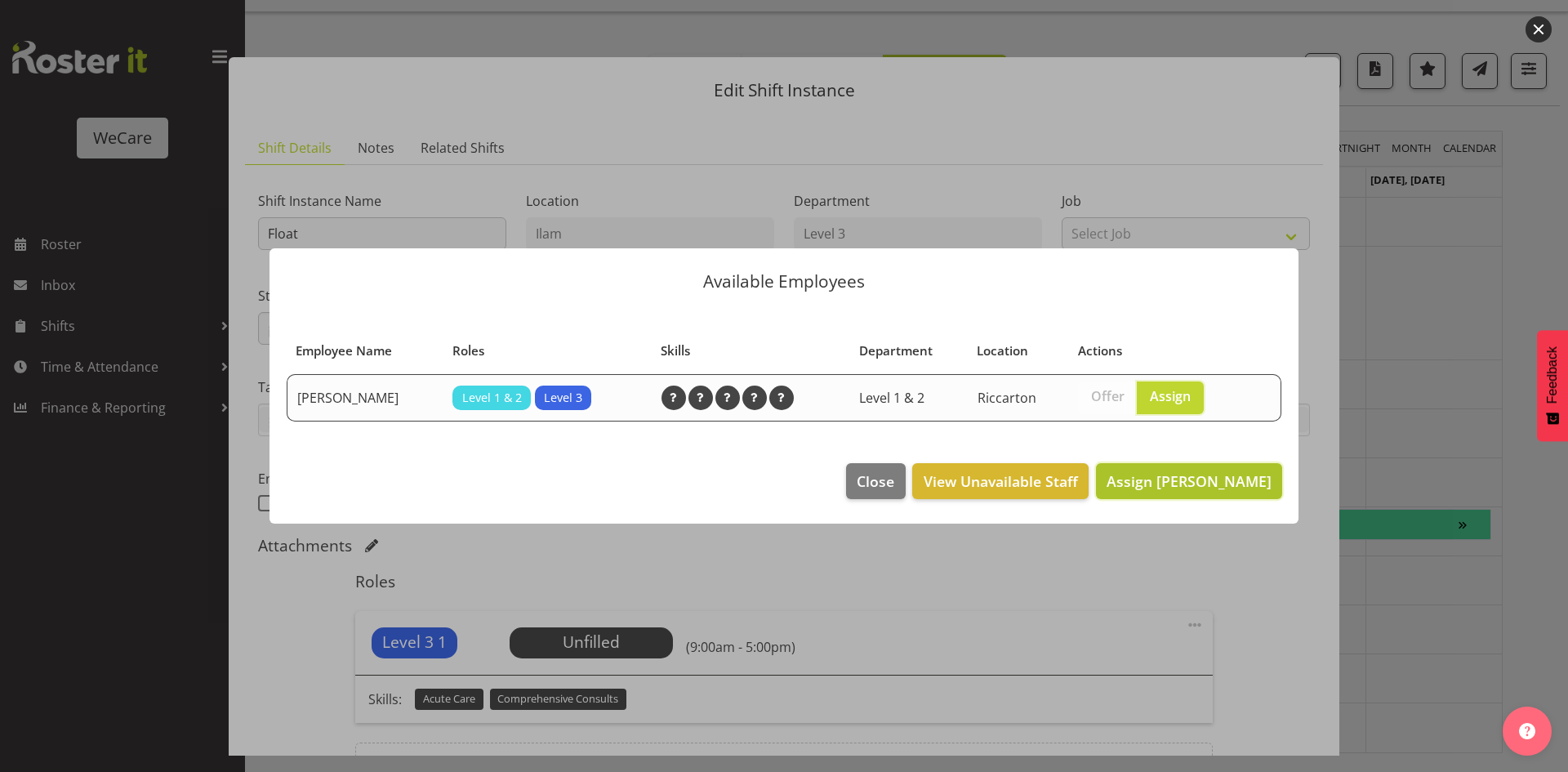
click at [1188, 492] on span "Assign [PERSON_NAME]" at bounding box center [1189, 481] width 165 height 22
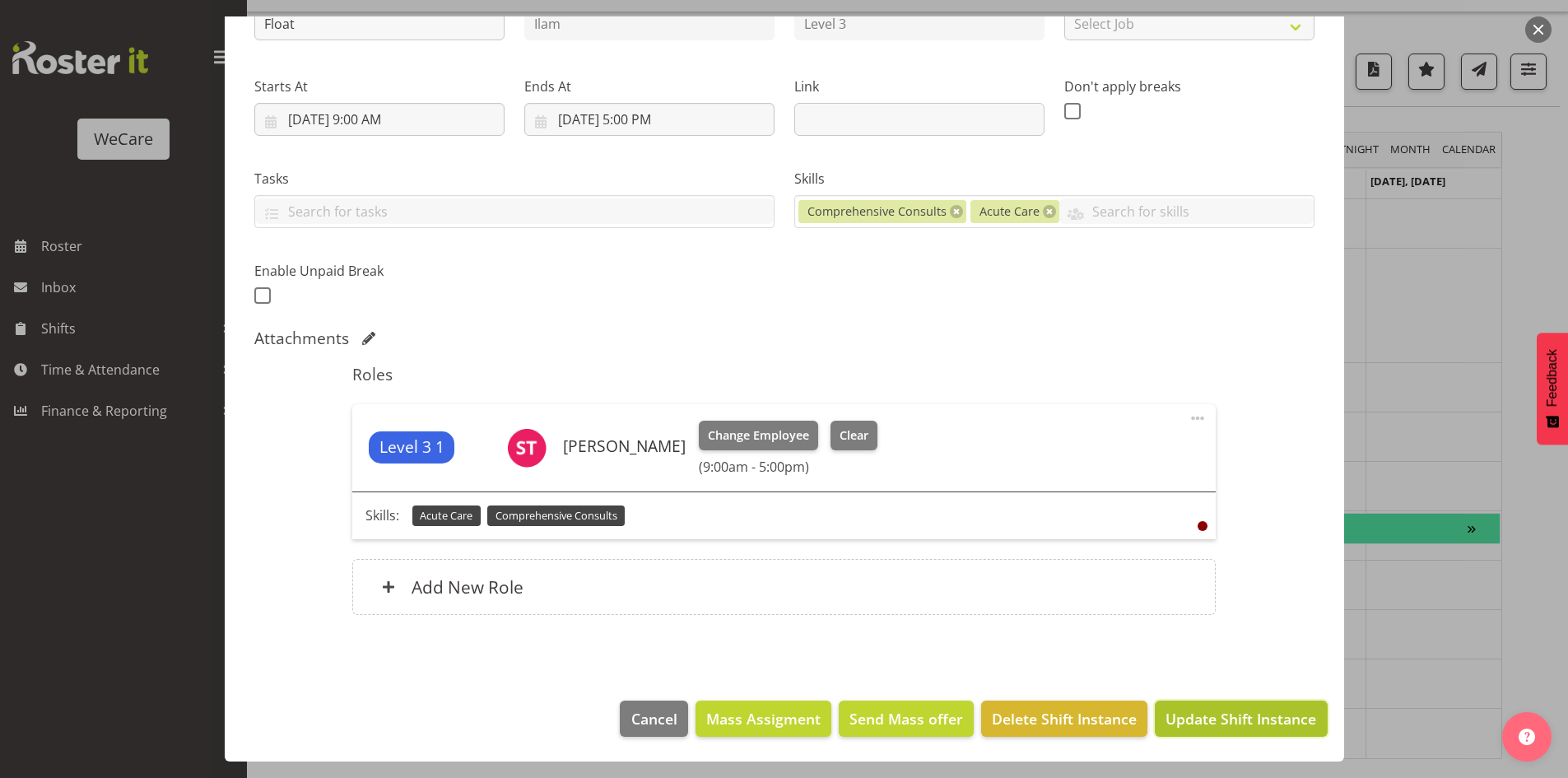
click at [1283, 733] on button "Update Shift Instance" at bounding box center [1241, 718] width 172 height 36
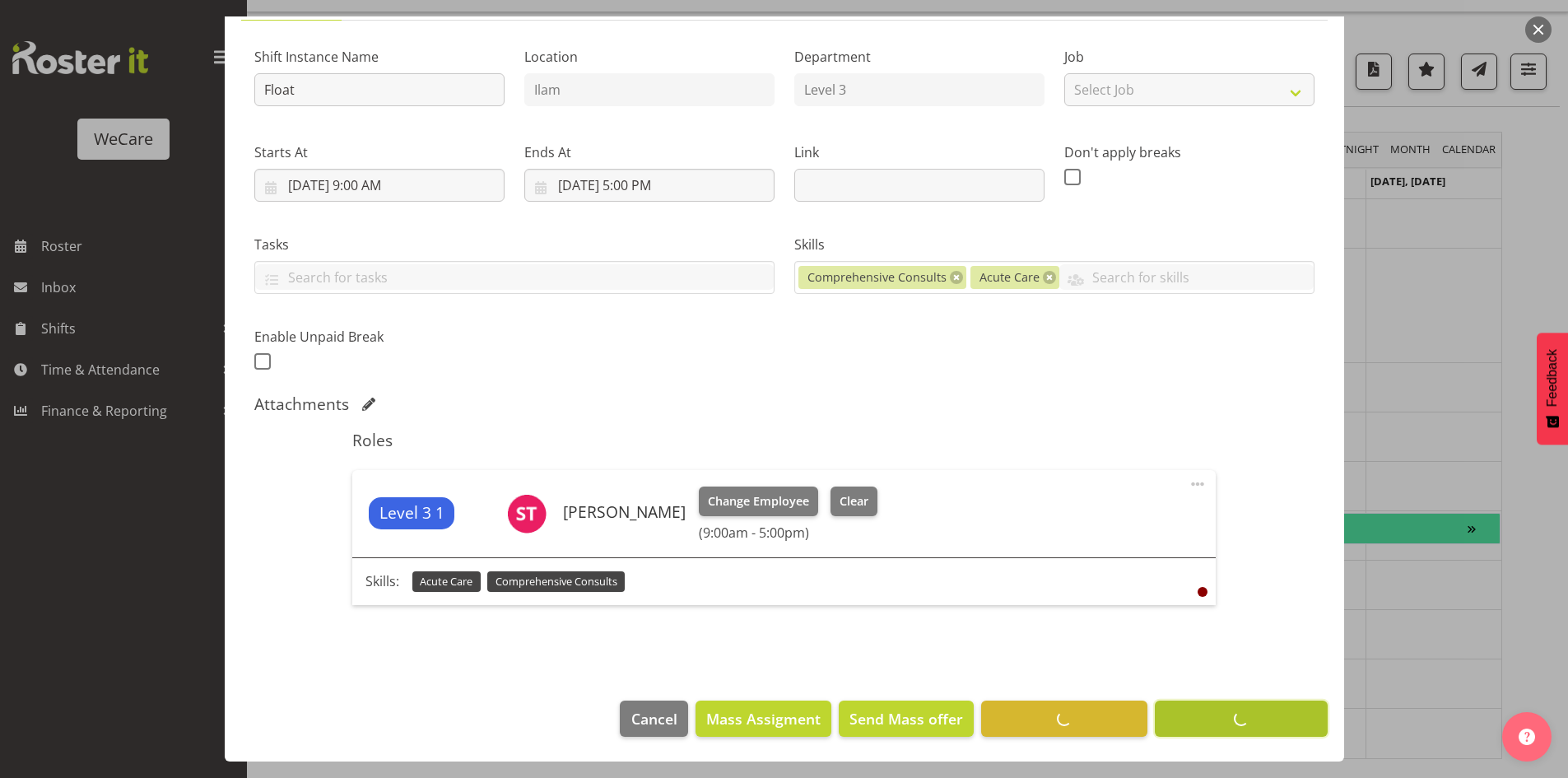
scroll to position [146, 0]
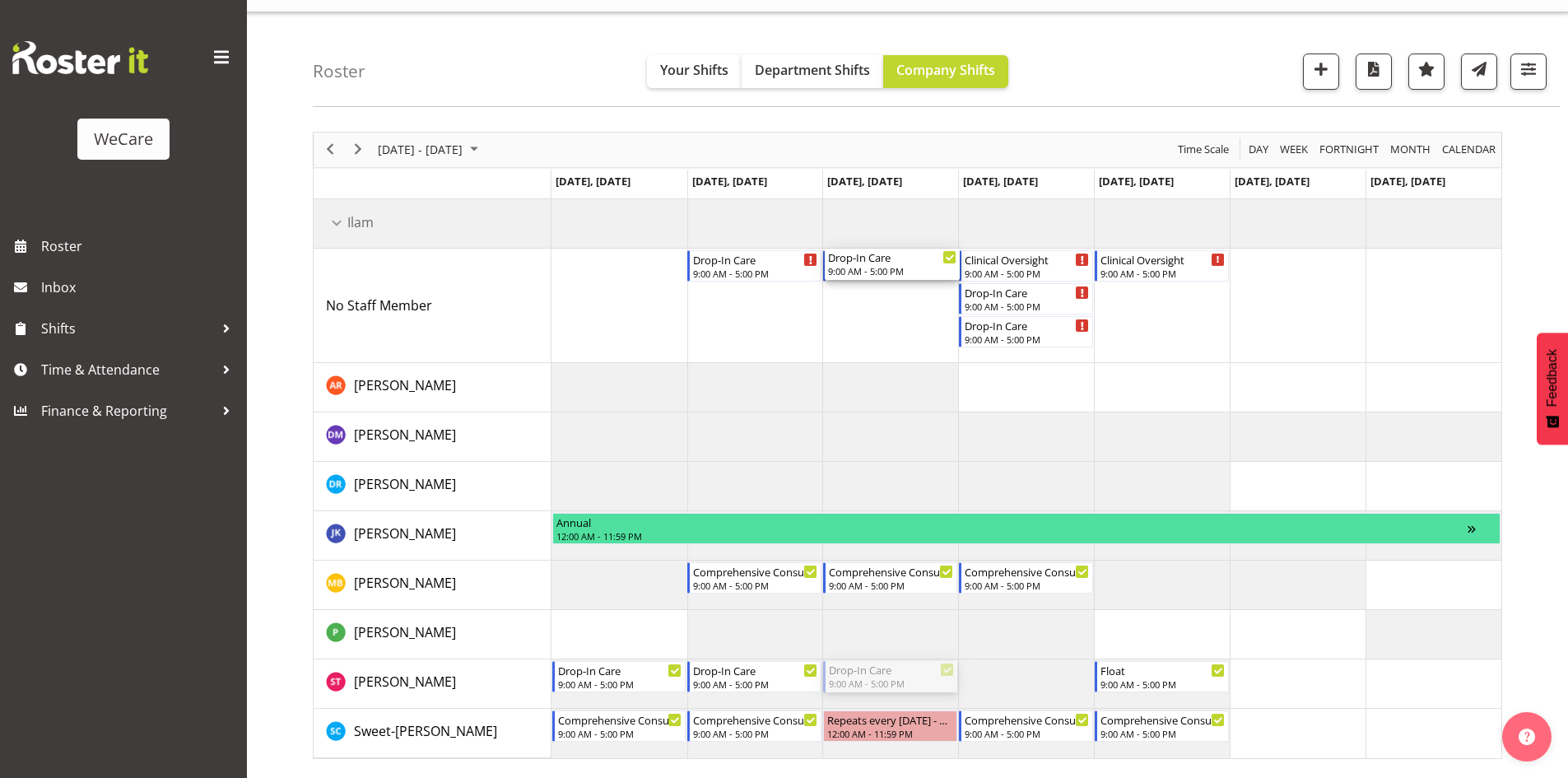
drag, startPoint x: 898, startPoint y: 672, endPoint x: 852, endPoint y: 326, distance: 349.0
click at [852, 326] on div "Drop-In Care 9:00 AM - 5:00 PM Drop-In Care 9:00 AM - 5:00 PM Clinical Oversigh…" at bounding box center [1026, 479] width 950 height 559
drag, startPoint x: 779, startPoint y: 678, endPoint x: 744, endPoint y: 331, distance: 348.8
click at [744, 331] on div "Drop-In Care 9:00 AM - 5:00 PM Drop-In Care 9:00 AM - 5:00 PM Drop-In Care 9:00…" at bounding box center [1026, 479] width 950 height 559
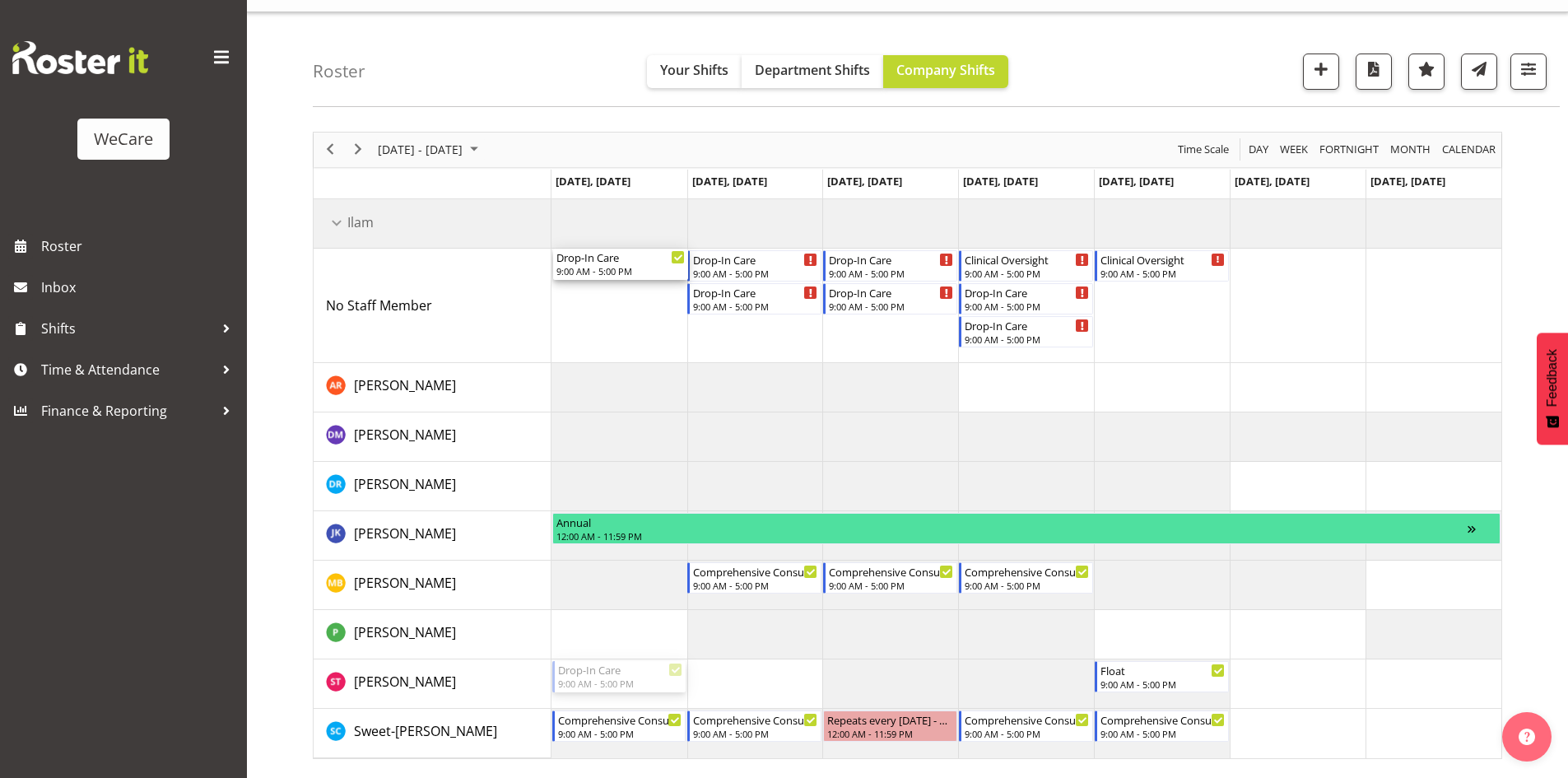
drag, startPoint x: 638, startPoint y: 677, endPoint x: 658, endPoint y: 302, distance: 375.5
click at [658, 302] on div "Drop-In Care 9:00 AM - 5:00 PM Drop-In Care 9:00 AM - 5:00 PM Drop-In Care 9:00…" at bounding box center [1026, 479] width 950 height 559
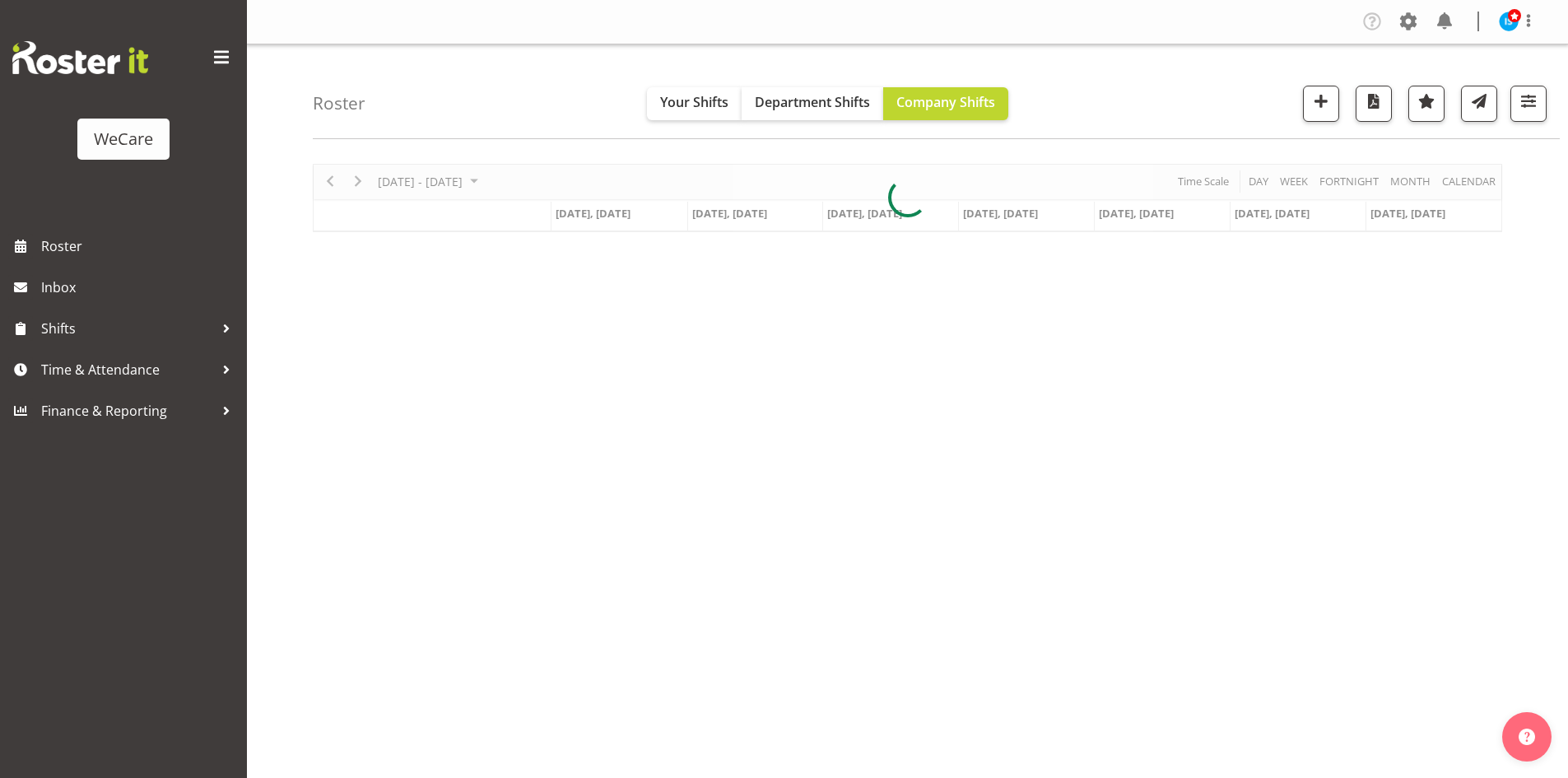
scroll to position [32, 0]
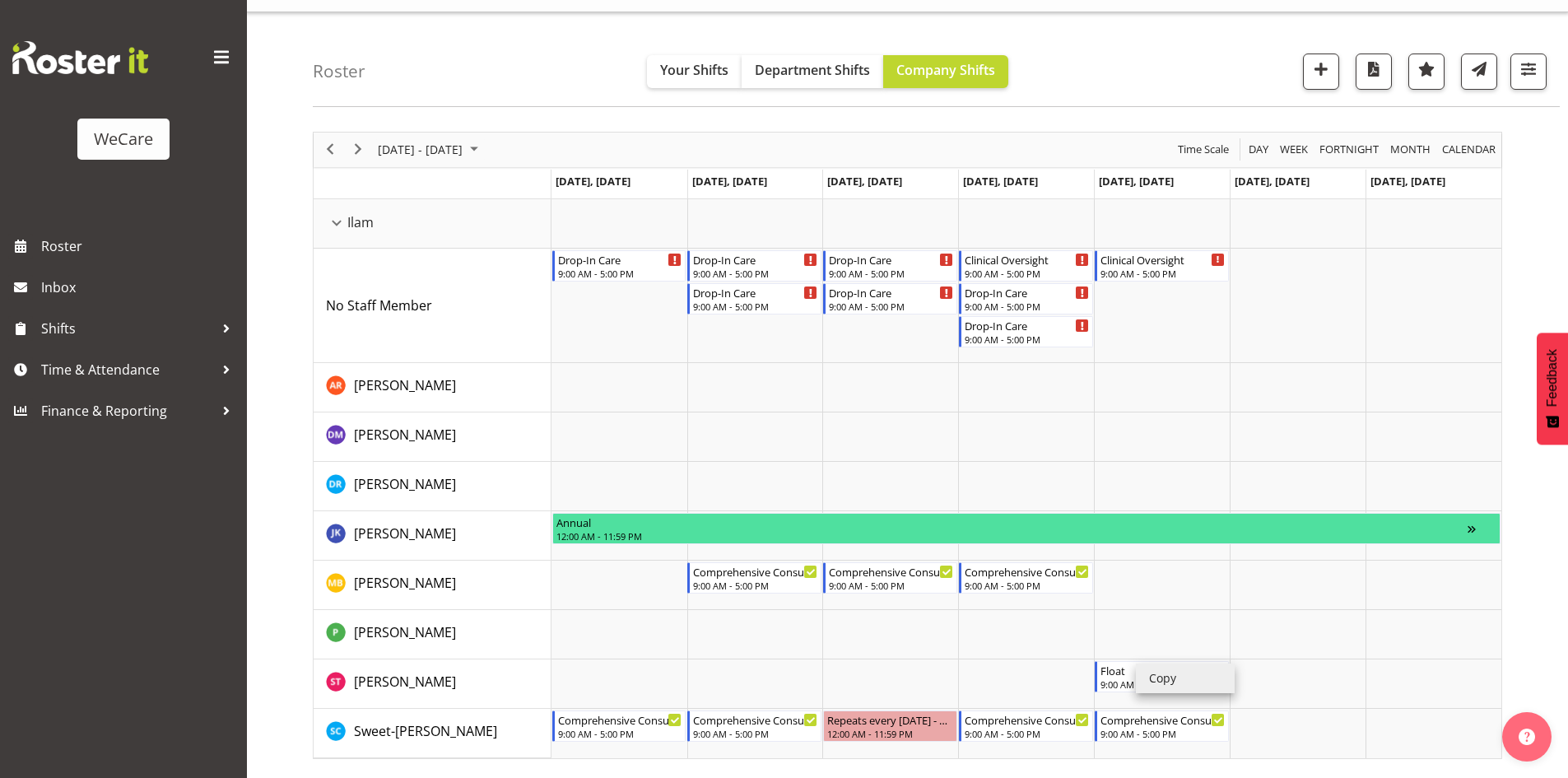
click at [1151, 674] on li "Copy" at bounding box center [1185, 679] width 98 height 30
click at [1142, 675] on li "Copy" at bounding box center [1170, 680] width 98 height 30
click at [779, 692] on li "Paste" at bounding box center [804, 707] width 98 height 30
click at [745, 678] on li "Copy" at bounding box center [780, 689] width 98 height 30
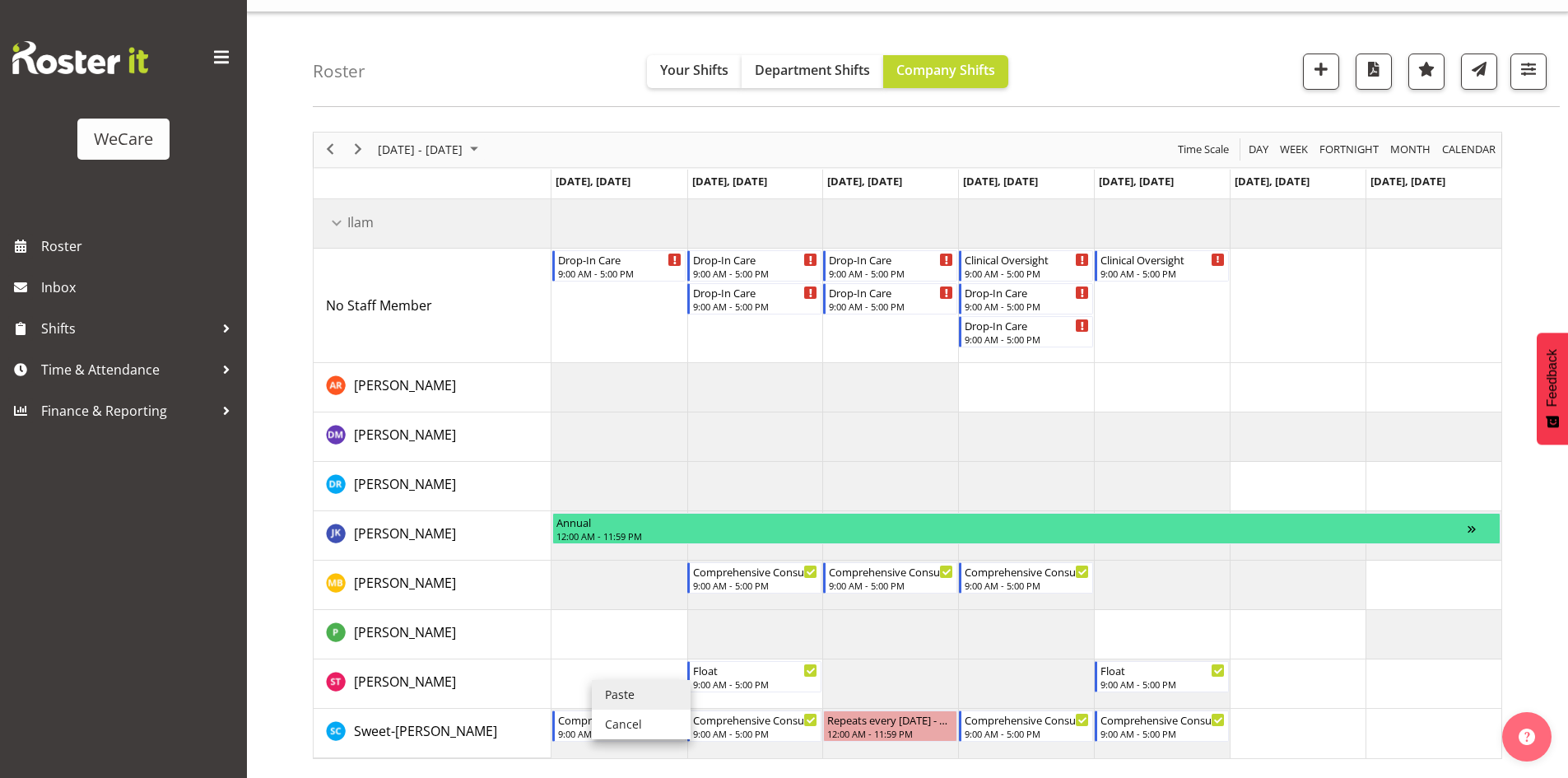
click at [605, 684] on li "Paste" at bounding box center [641, 695] width 98 height 30
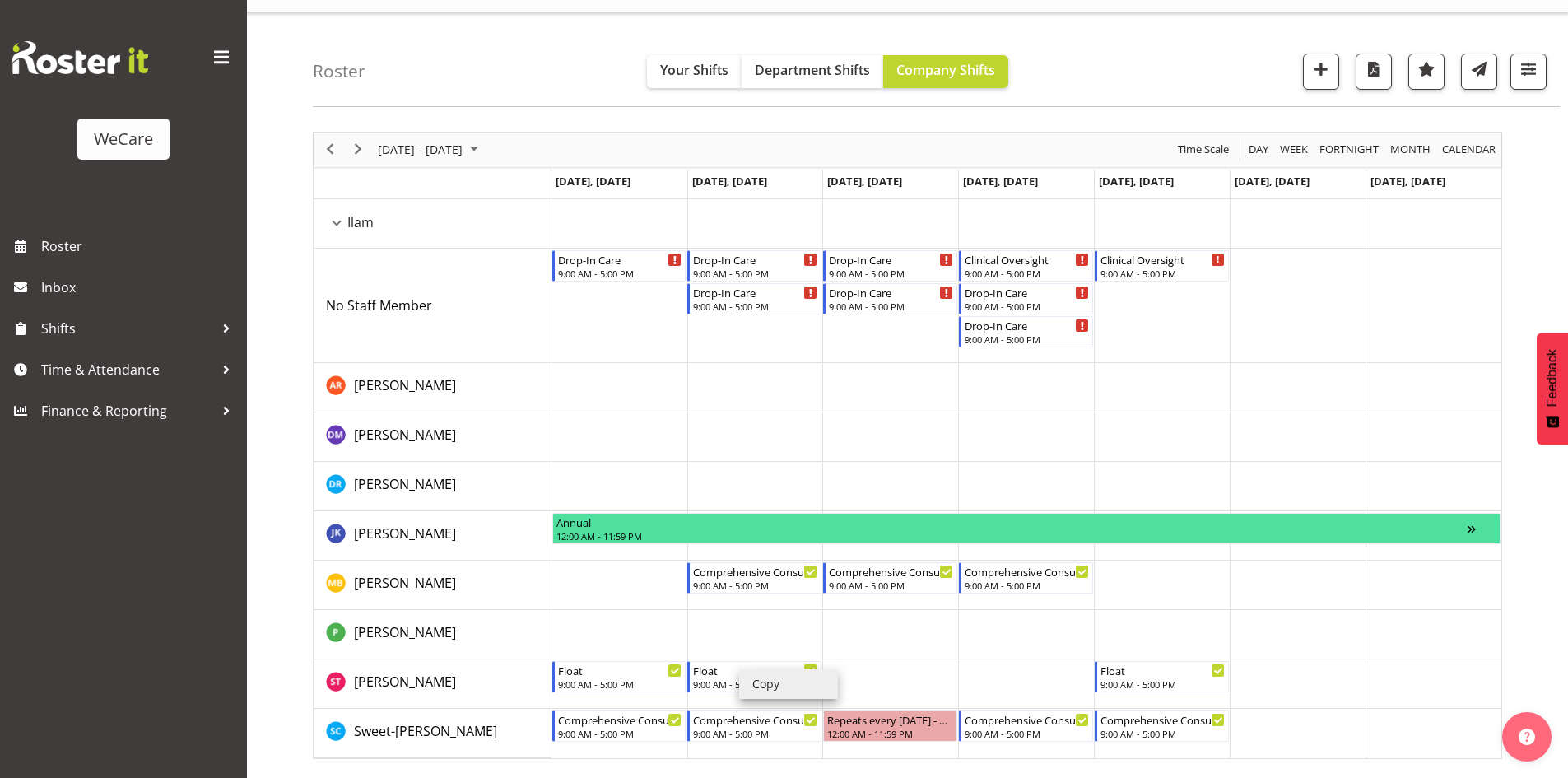
click at [754, 679] on li "Copy" at bounding box center [789, 685] width 98 height 30
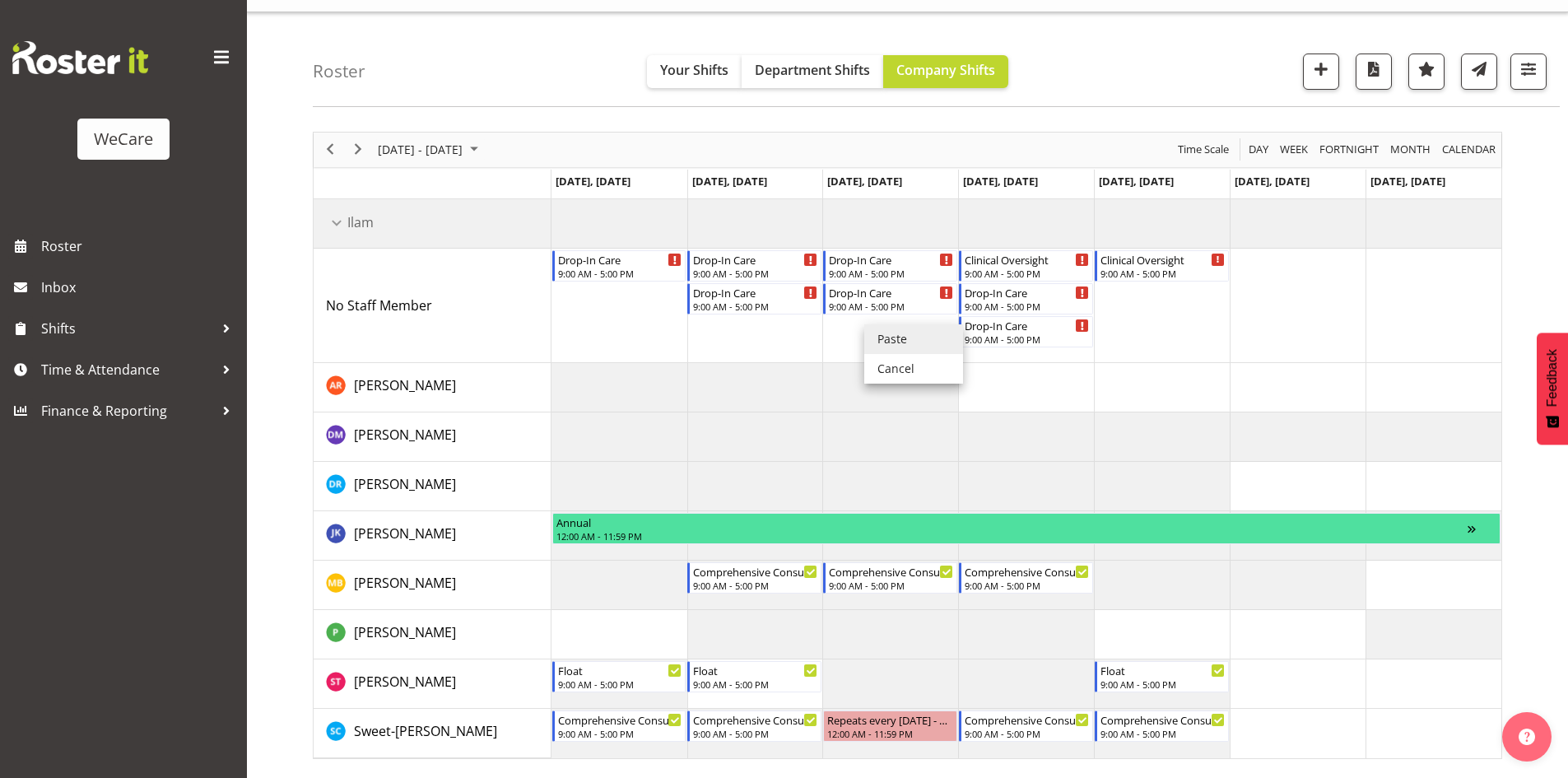
drag, startPoint x: 893, startPoint y: 343, endPoint x: 885, endPoint y: 342, distance: 8.1
click at [890, 343] on li "Paste" at bounding box center [913, 340] width 98 height 30
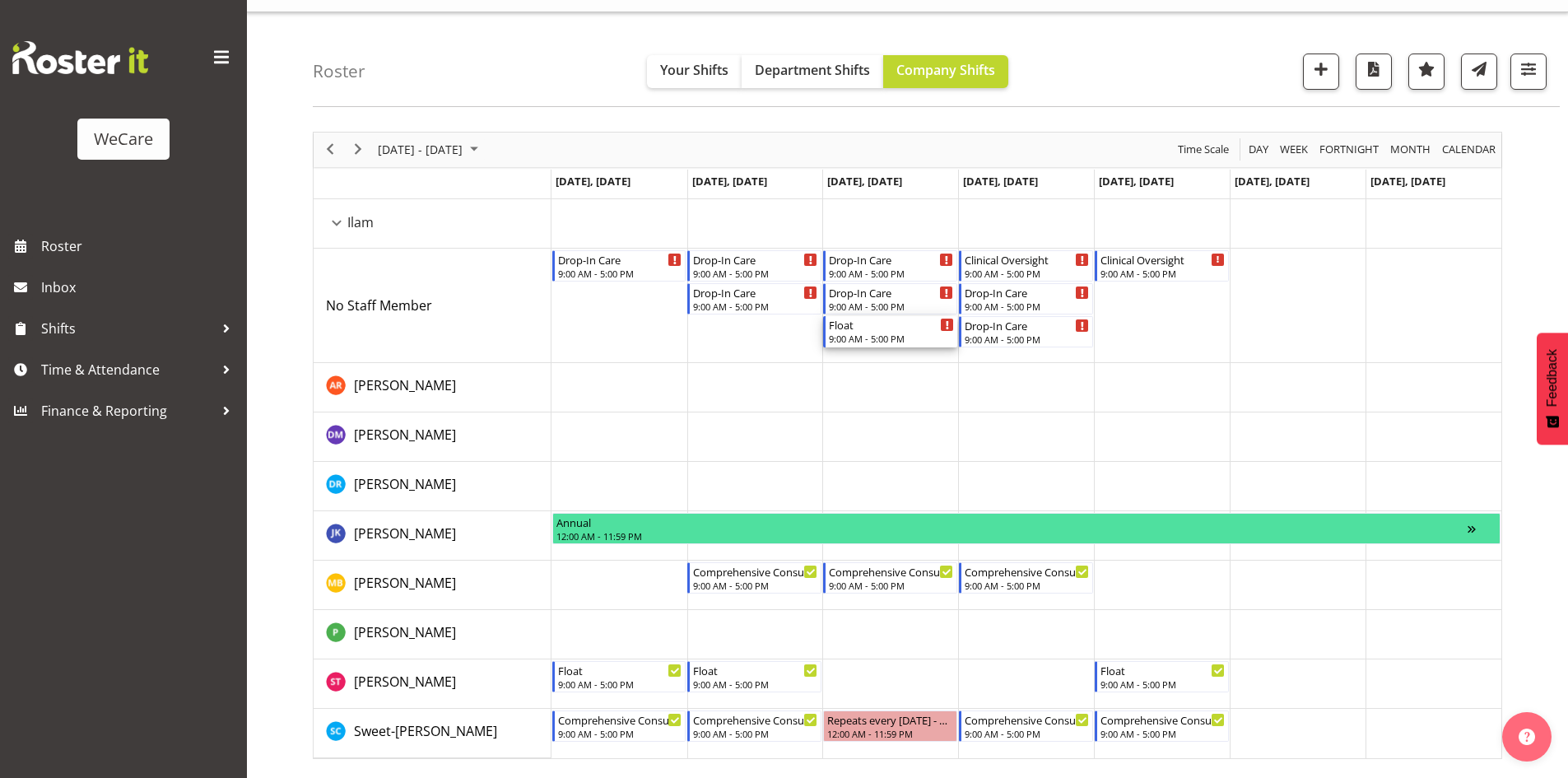
click at [863, 343] on div "9:00 AM - 5:00 PM" at bounding box center [891, 338] width 125 height 13
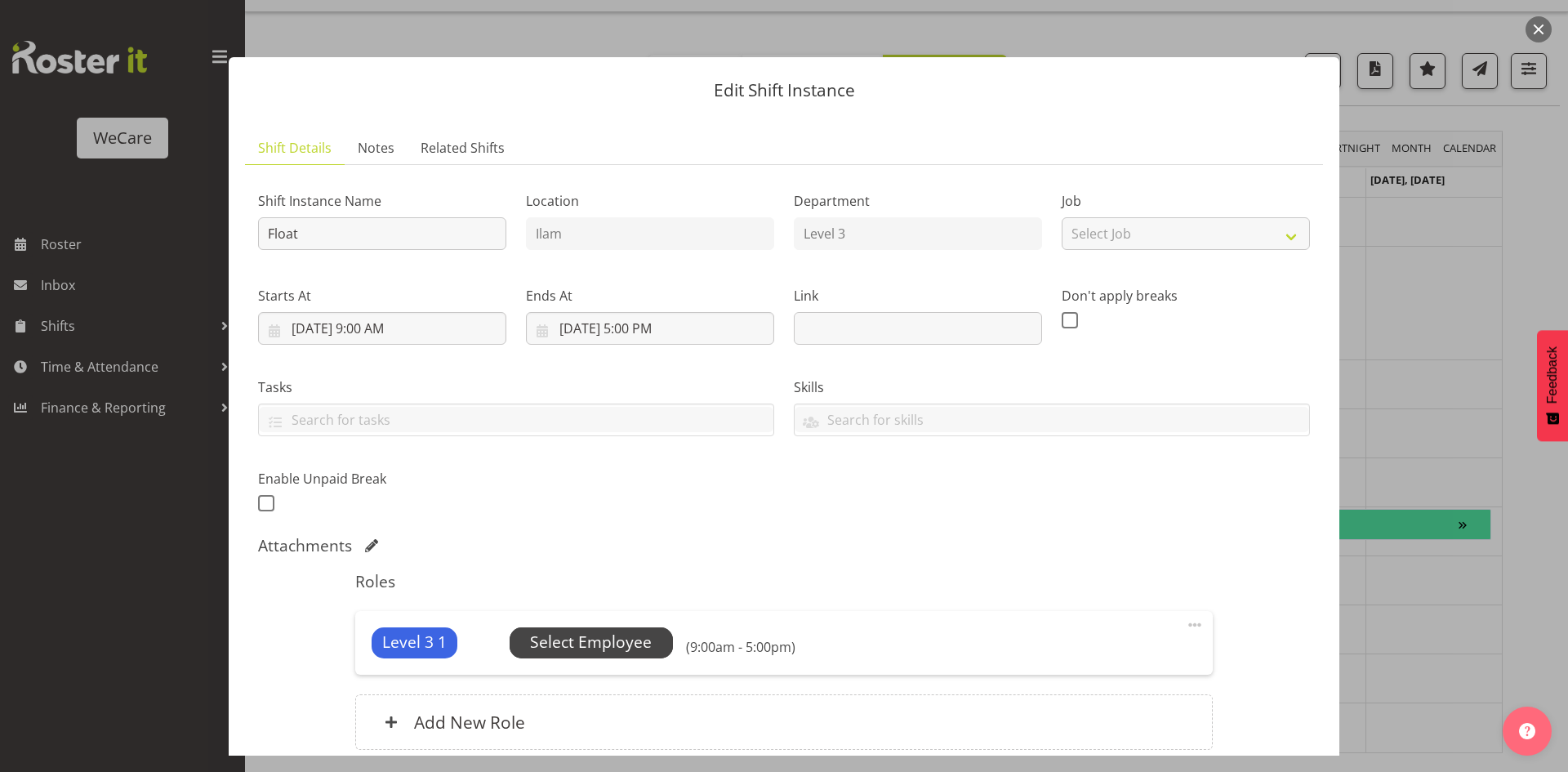
click at [634, 649] on span "Select Employee" at bounding box center [591, 642] width 122 height 24
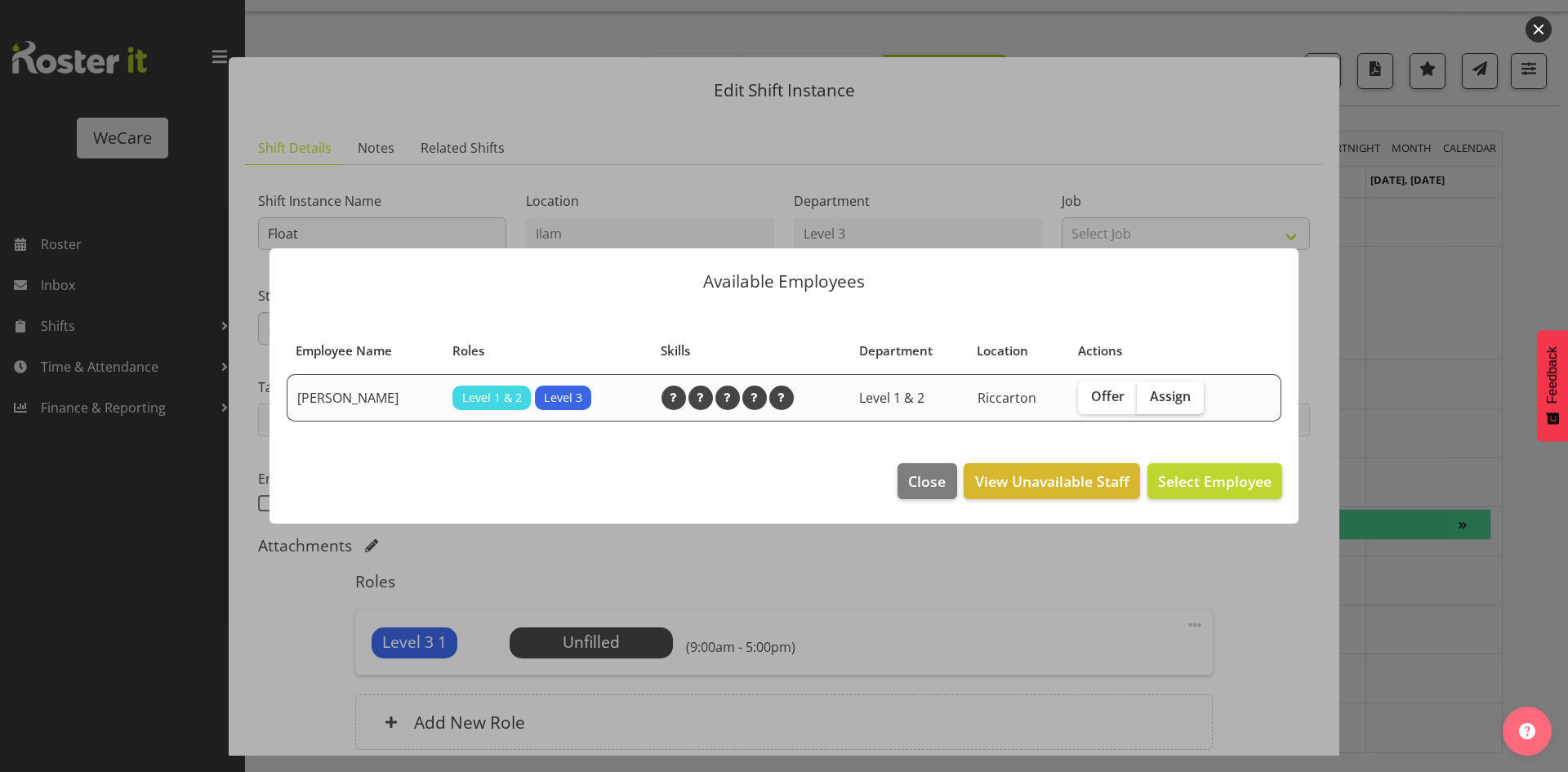
click at [1167, 403] on span "Assign" at bounding box center [1170, 396] width 41 height 17
click at [1148, 402] on input "Assign" at bounding box center [1142, 396] width 11 height 11
checkbox input "true"
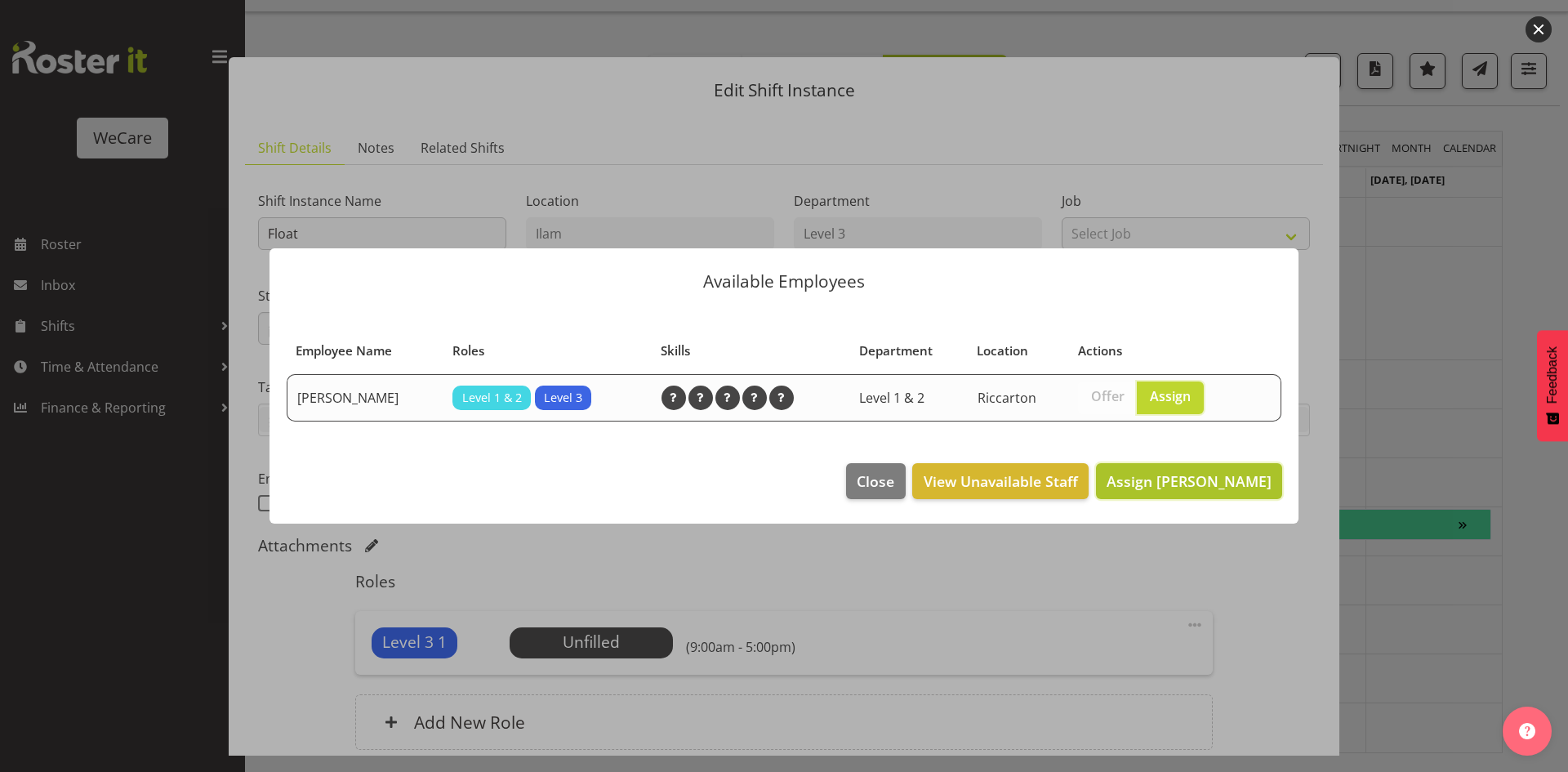
click at [1194, 475] on span "Assign Simone Turner" at bounding box center [1189, 481] width 165 height 20
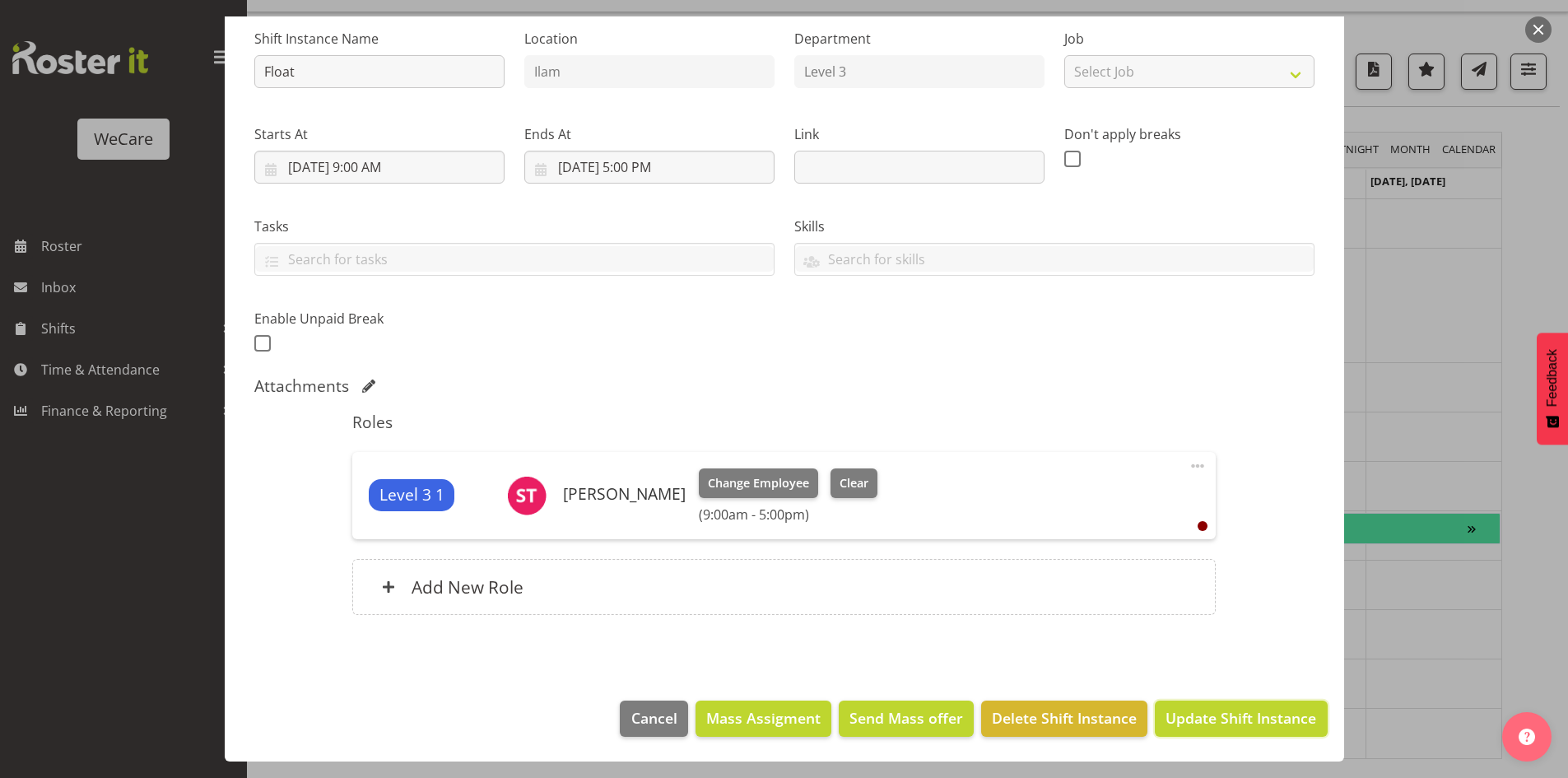
click at [1259, 721] on span "Update Shift Instance" at bounding box center [1240, 718] width 150 height 22
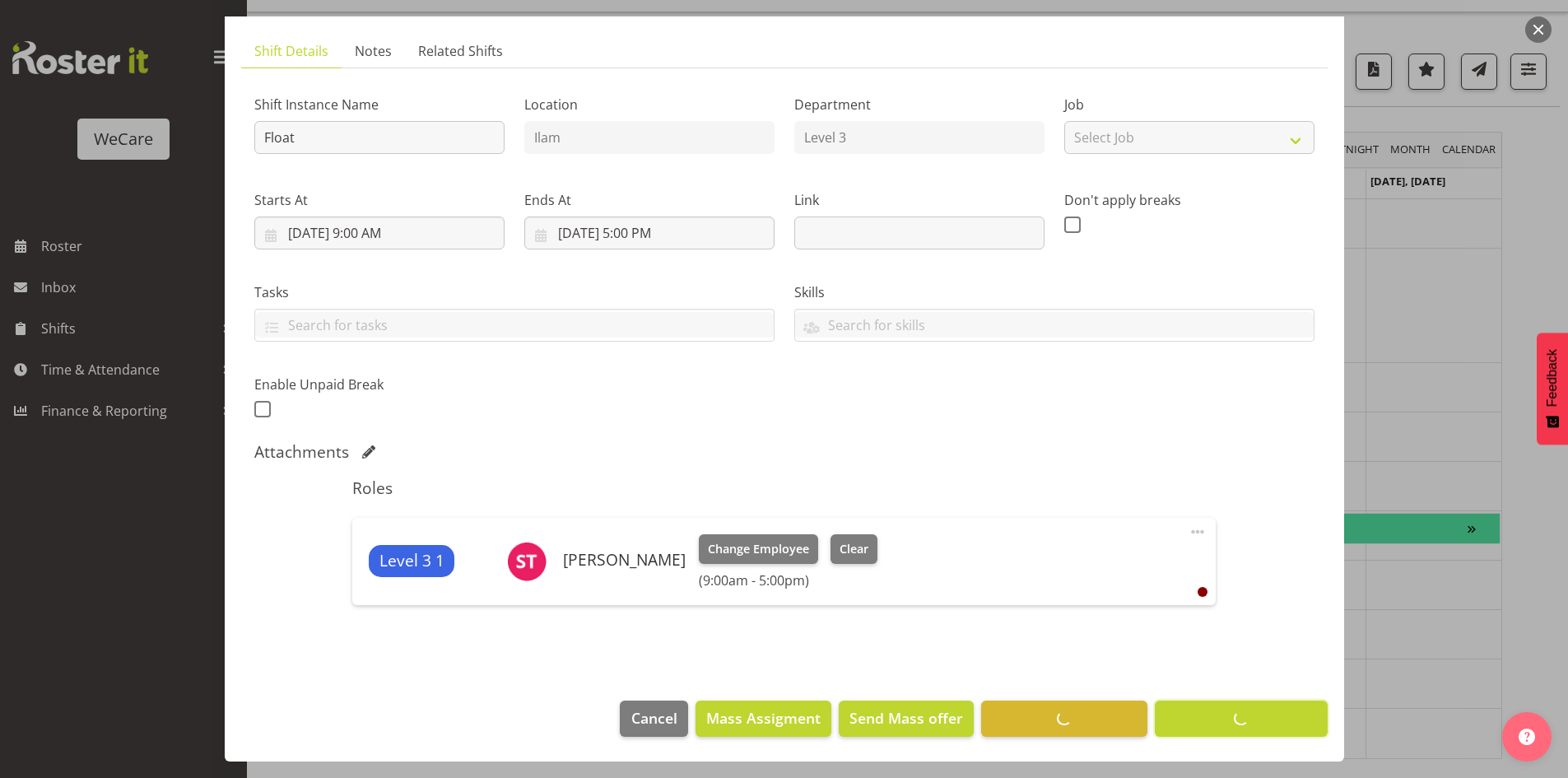
scroll to position [98, 0]
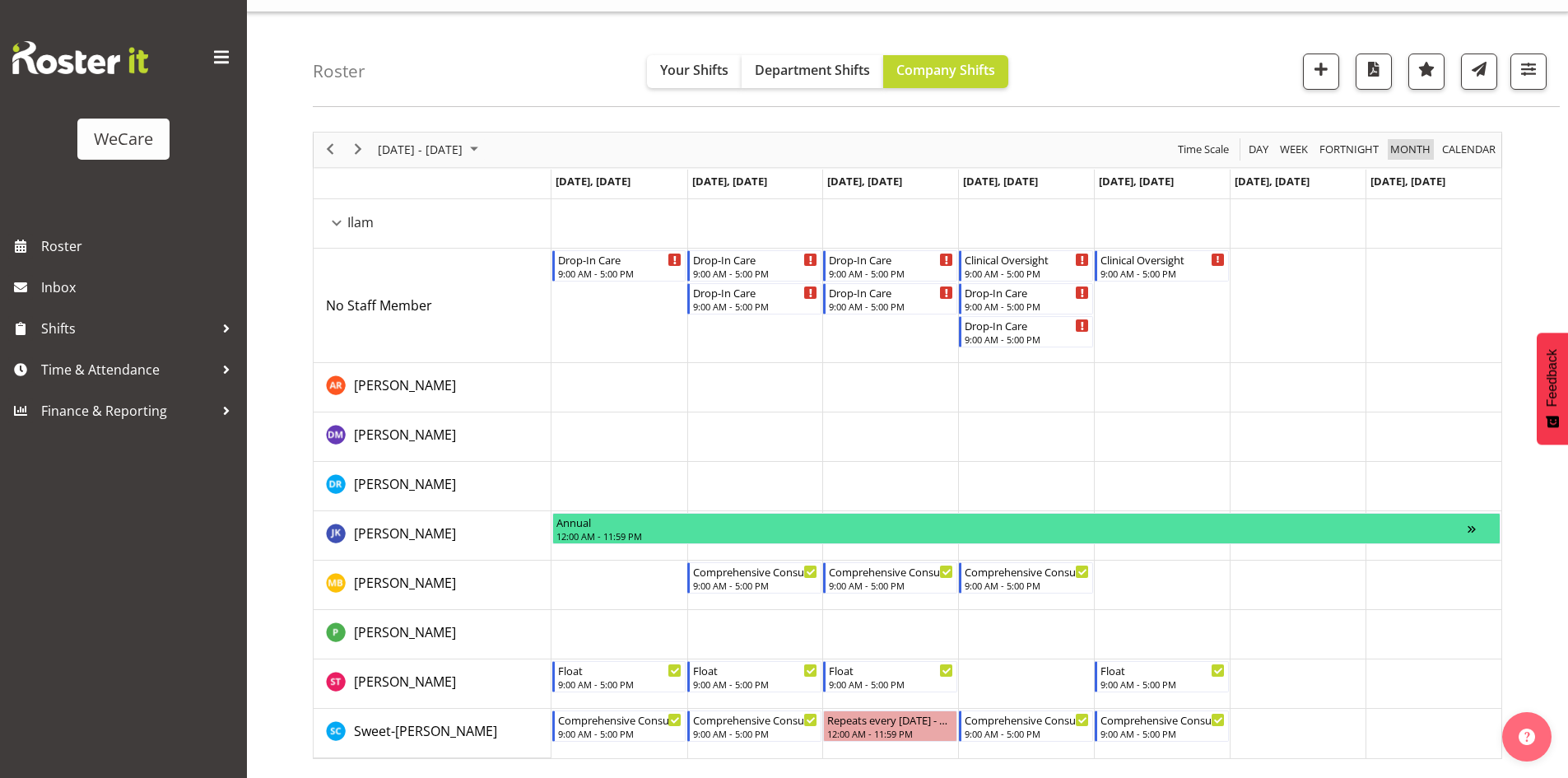
click at [1425, 151] on span "Month" at bounding box center [1410, 149] width 43 height 21
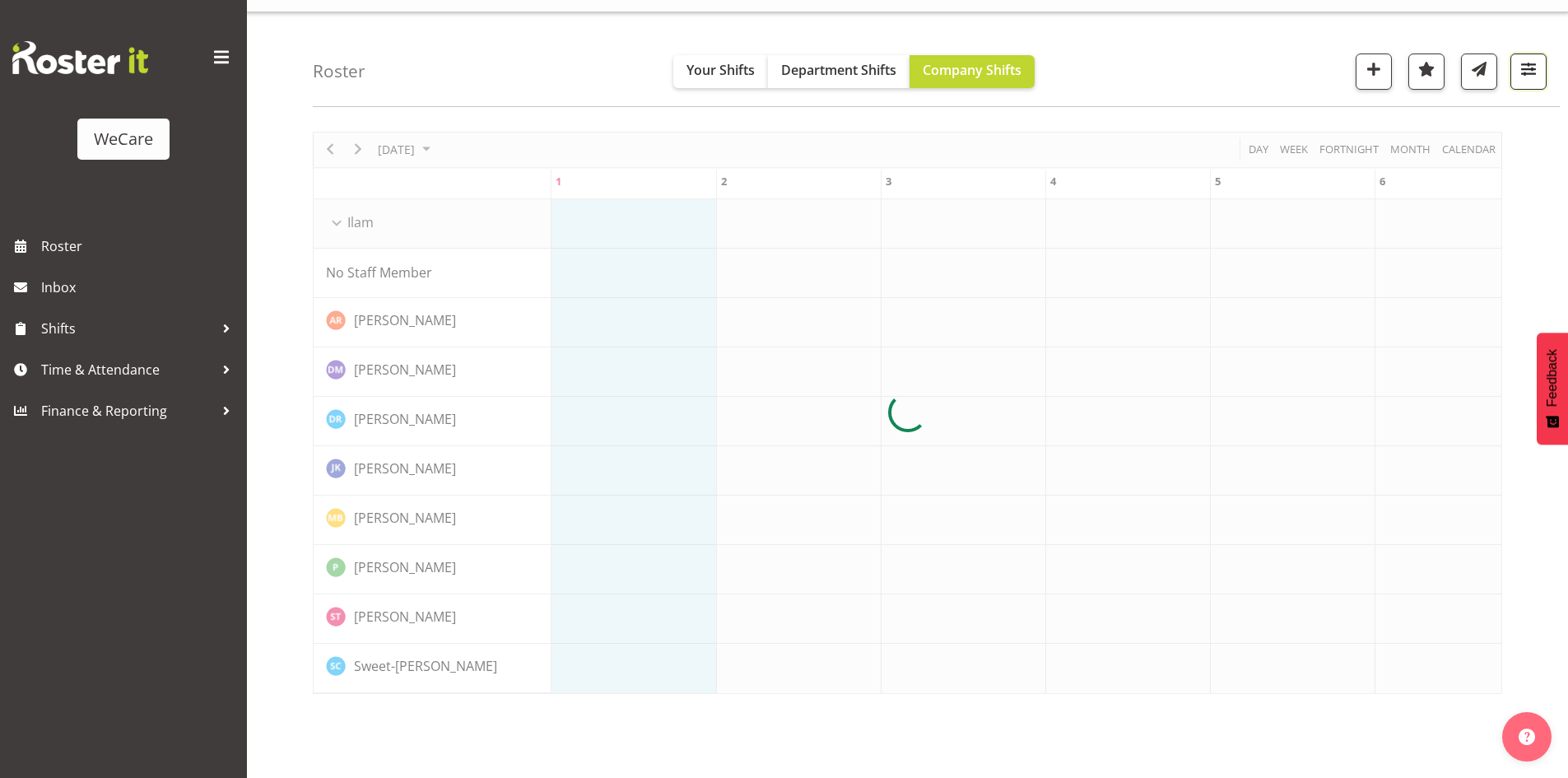
click at [1530, 67] on span "button" at bounding box center [1528, 69] width 22 height 22
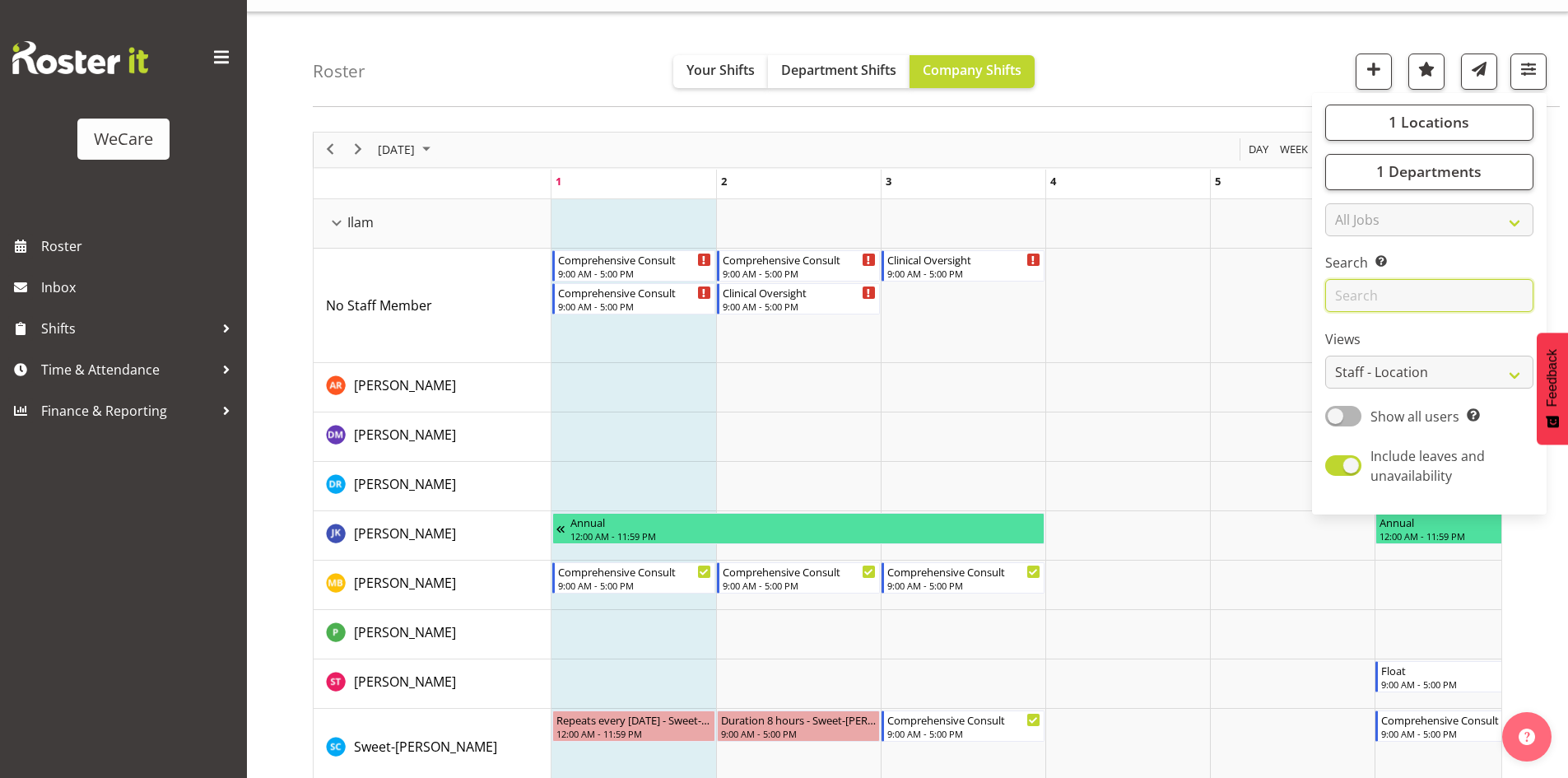
click at [1381, 292] on input "text" at bounding box center [1429, 295] width 208 height 33
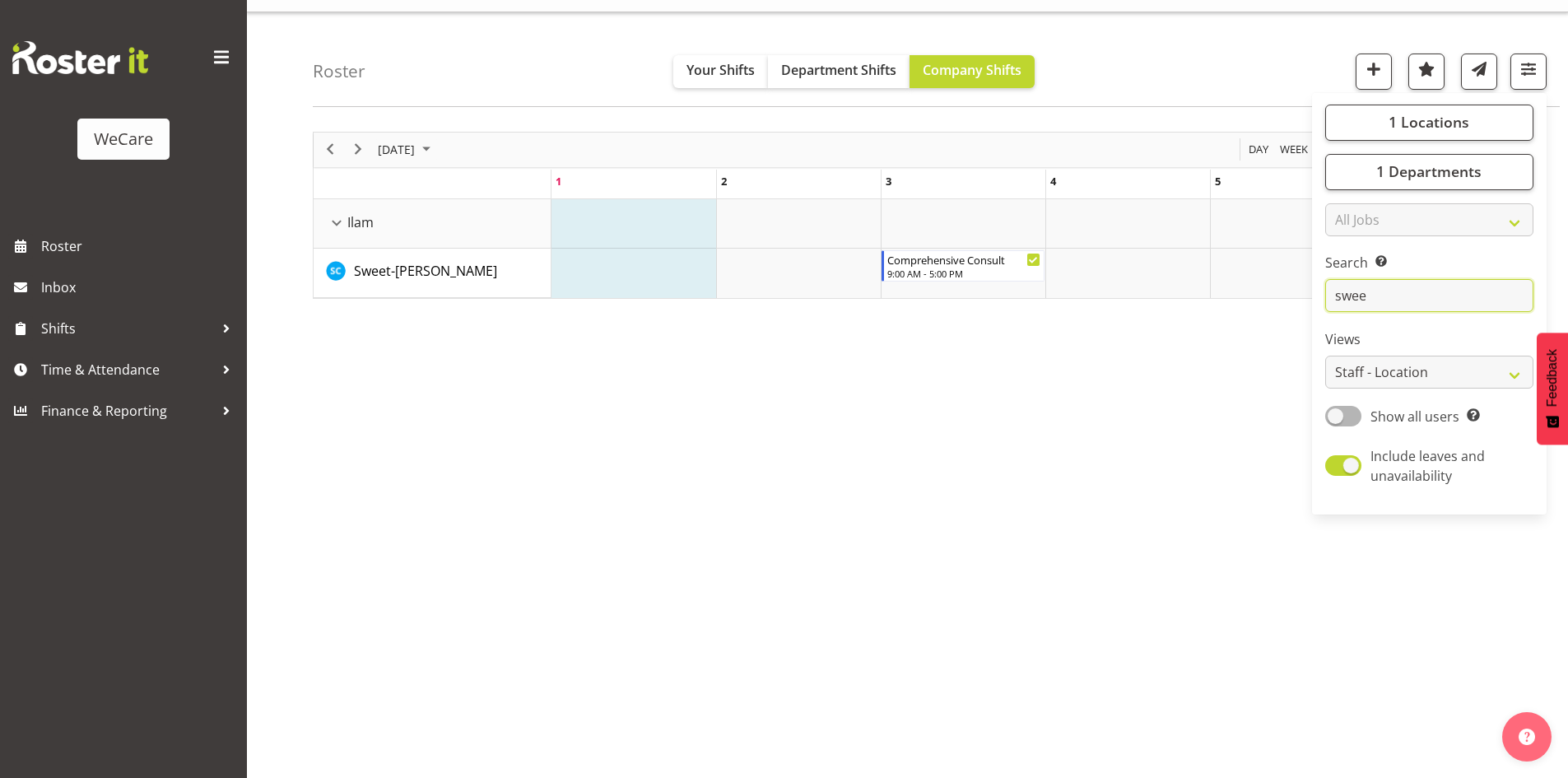
type input "swee"
drag, startPoint x: 903, startPoint y: 457, endPoint x: 865, endPoint y: 418, distance: 54.5
click at [895, 442] on div "October 2025 Today Day Week Fortnight Month calendar Month Agenda Time Scale 1 …" at bounding box center [940, 448] width 1255 height 659
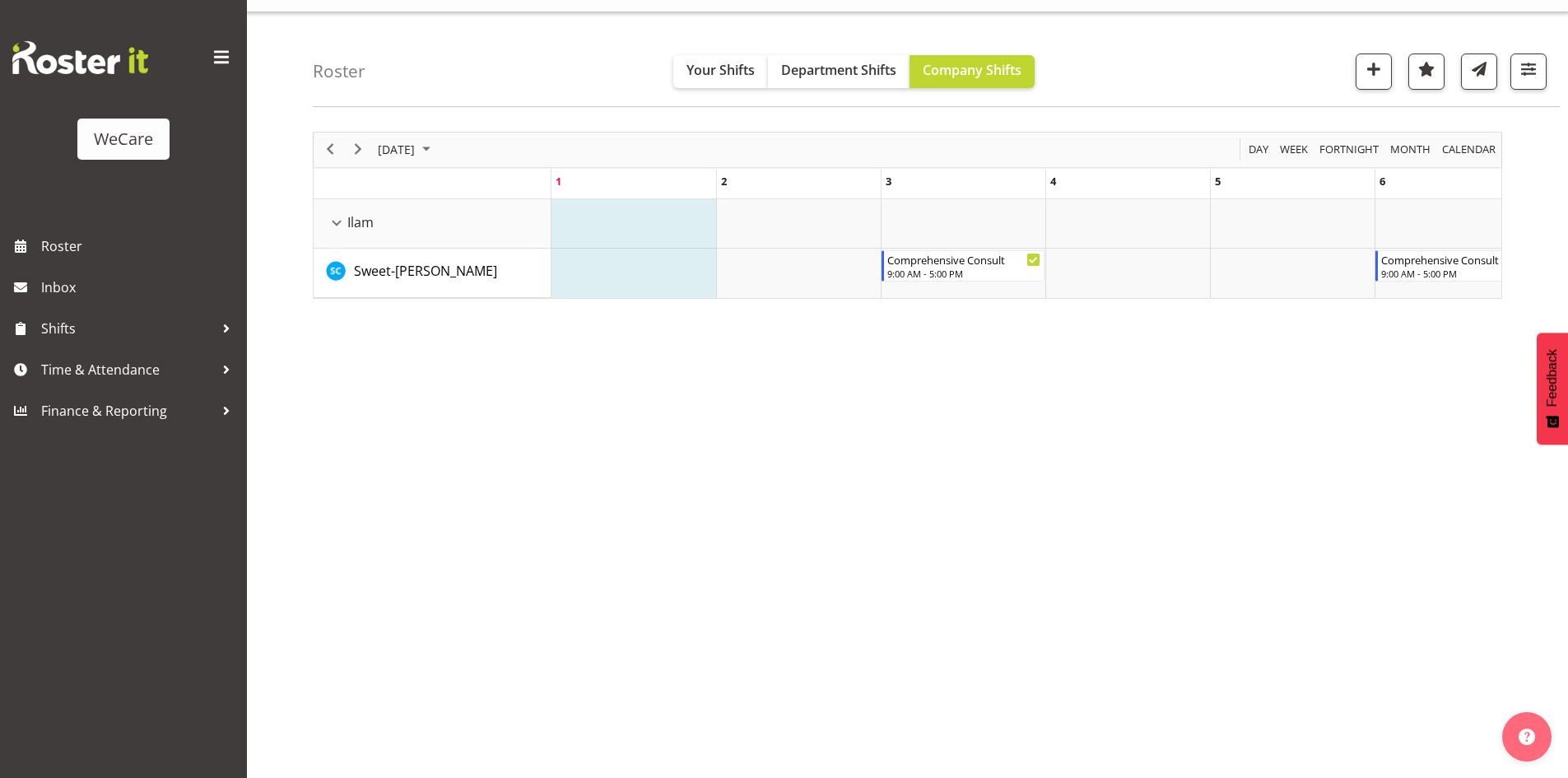
drag, startPoint x: 618, startPoint y: 296, endPoint x: 670, endPoint y: 295, distance: 52.0
click at [670, 295] on td "of October 2025" at bounding box center [633, 273] width 164 height 49
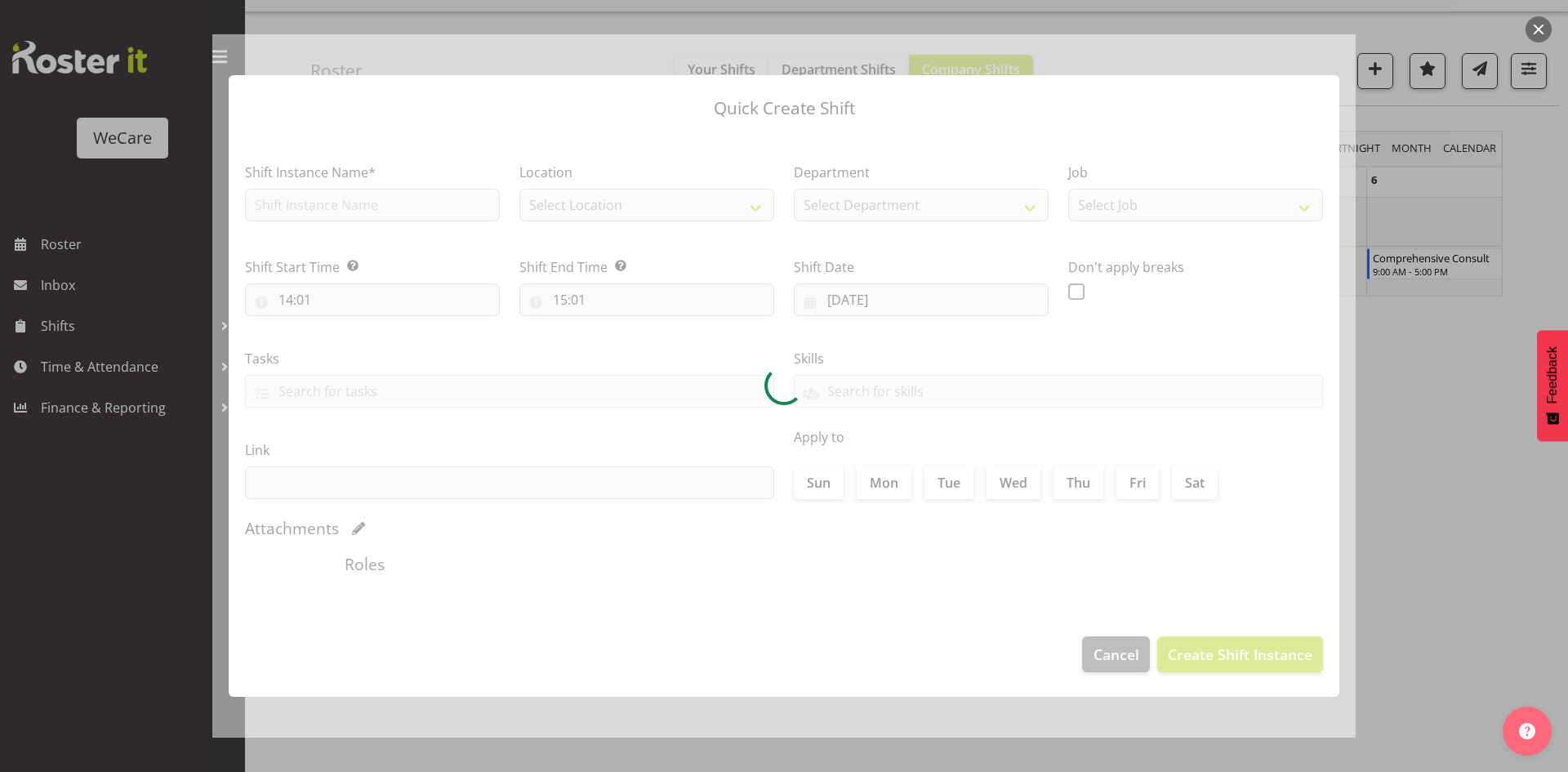
checkbox input "true"
click at [1403, 331] on div at bounding box center [784, 386] width 1568 height 772
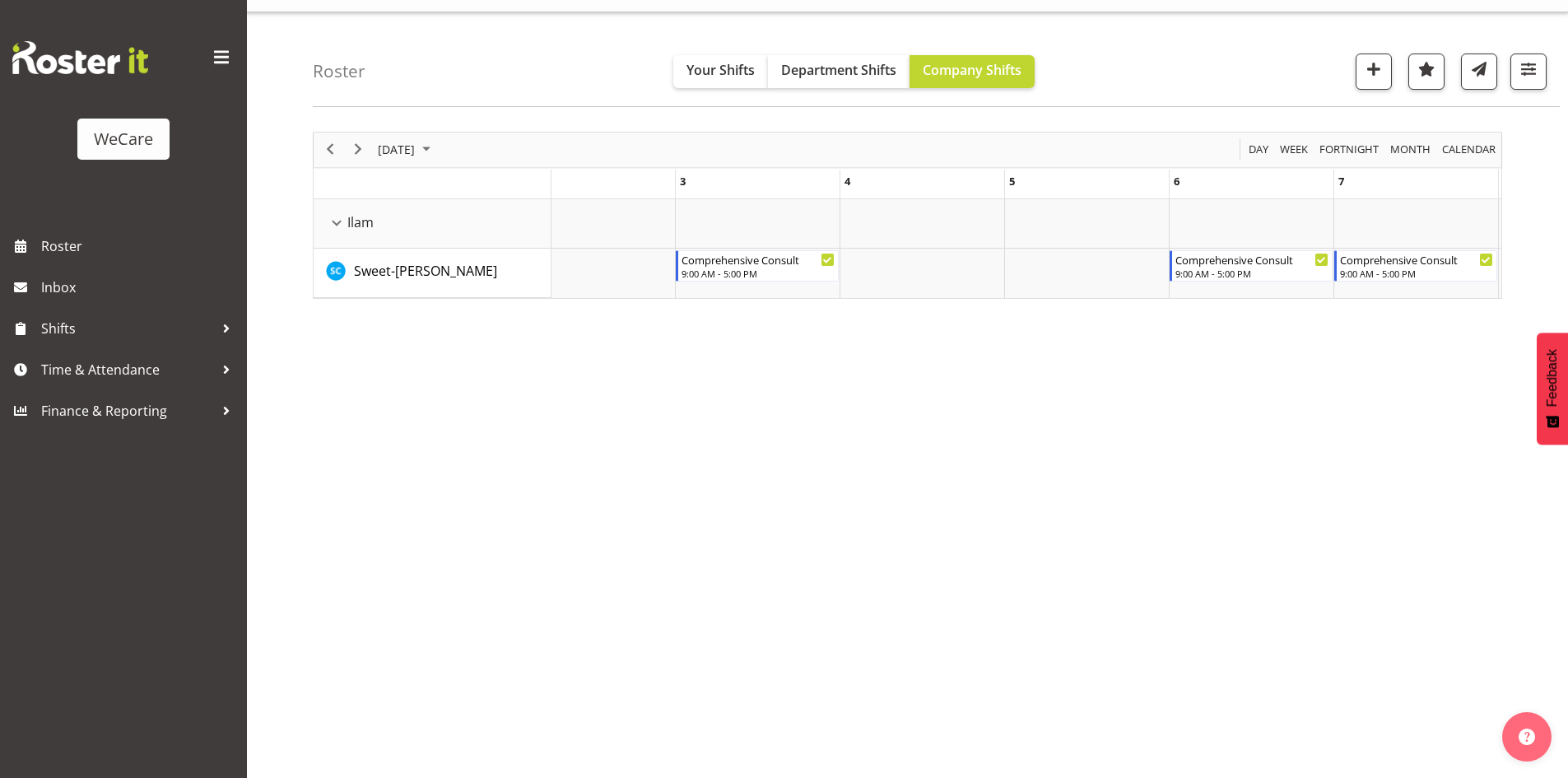
scroll to position [0, 233]
click at [1452, 152] on span "calendar" at bounding box center [1469, 149] width 57 height 21
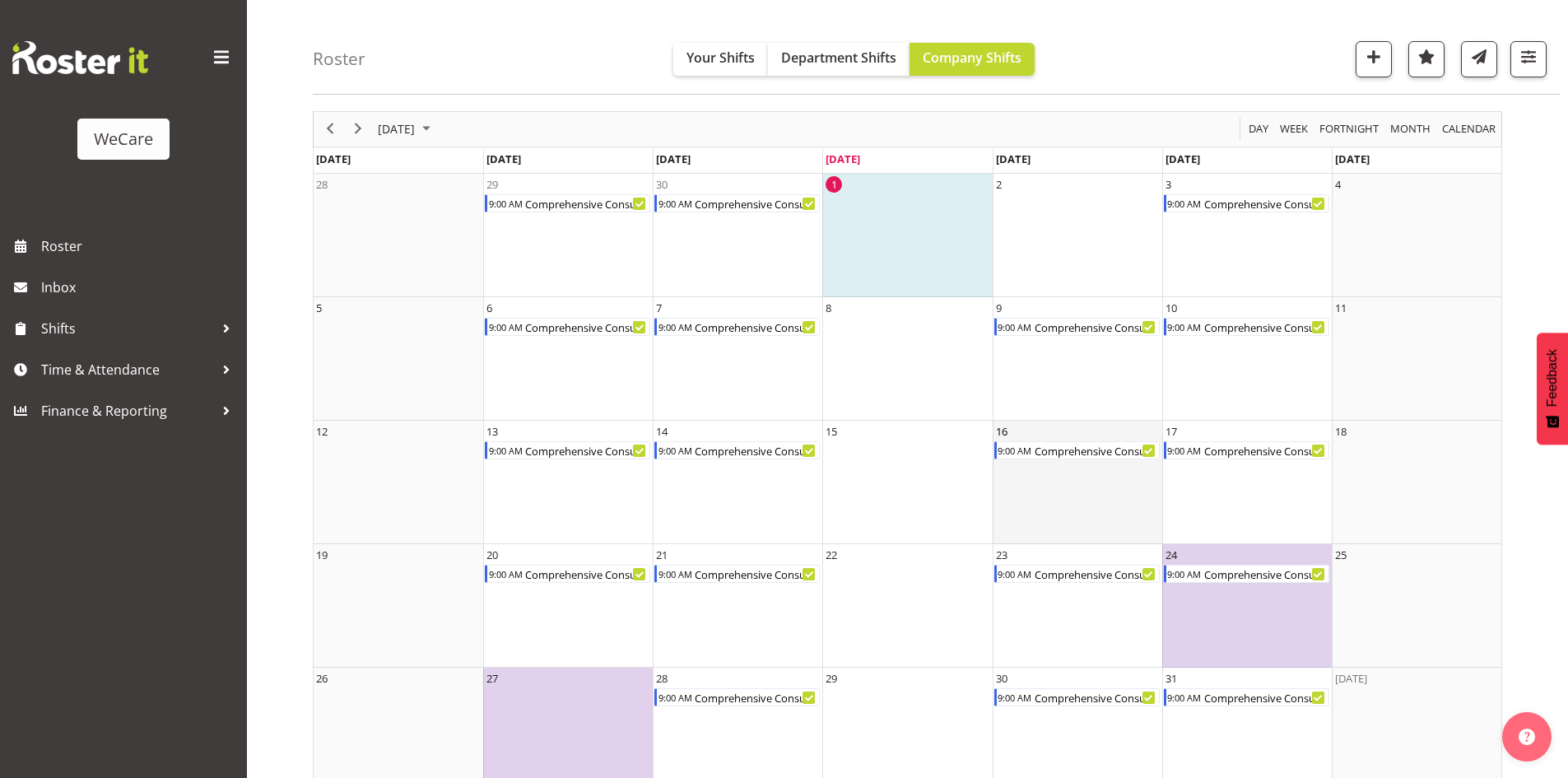
scroll to position [79, 0]
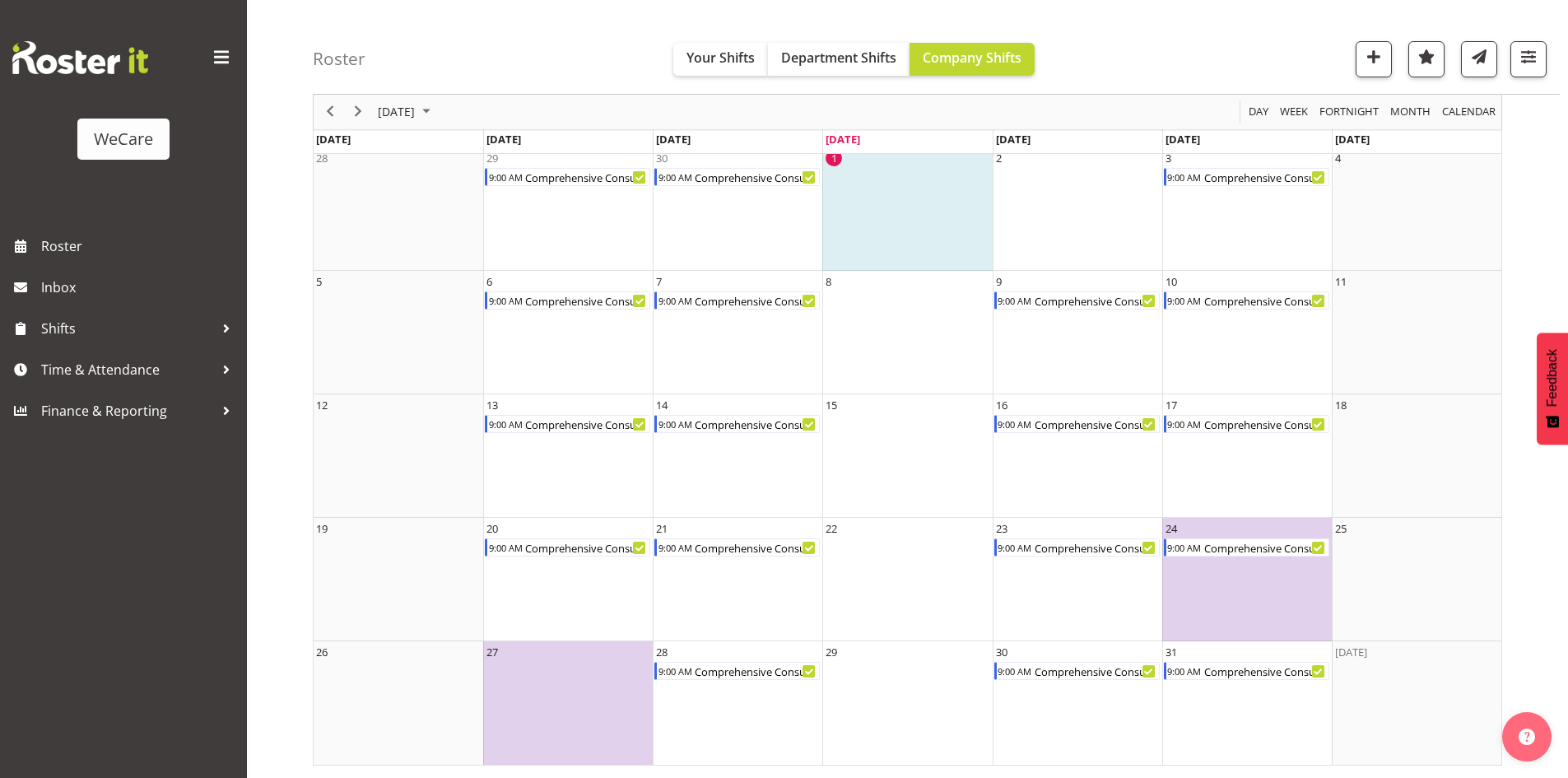
click at [1508, 56] on div at bounding box center [1521, 58] width 49 height 36
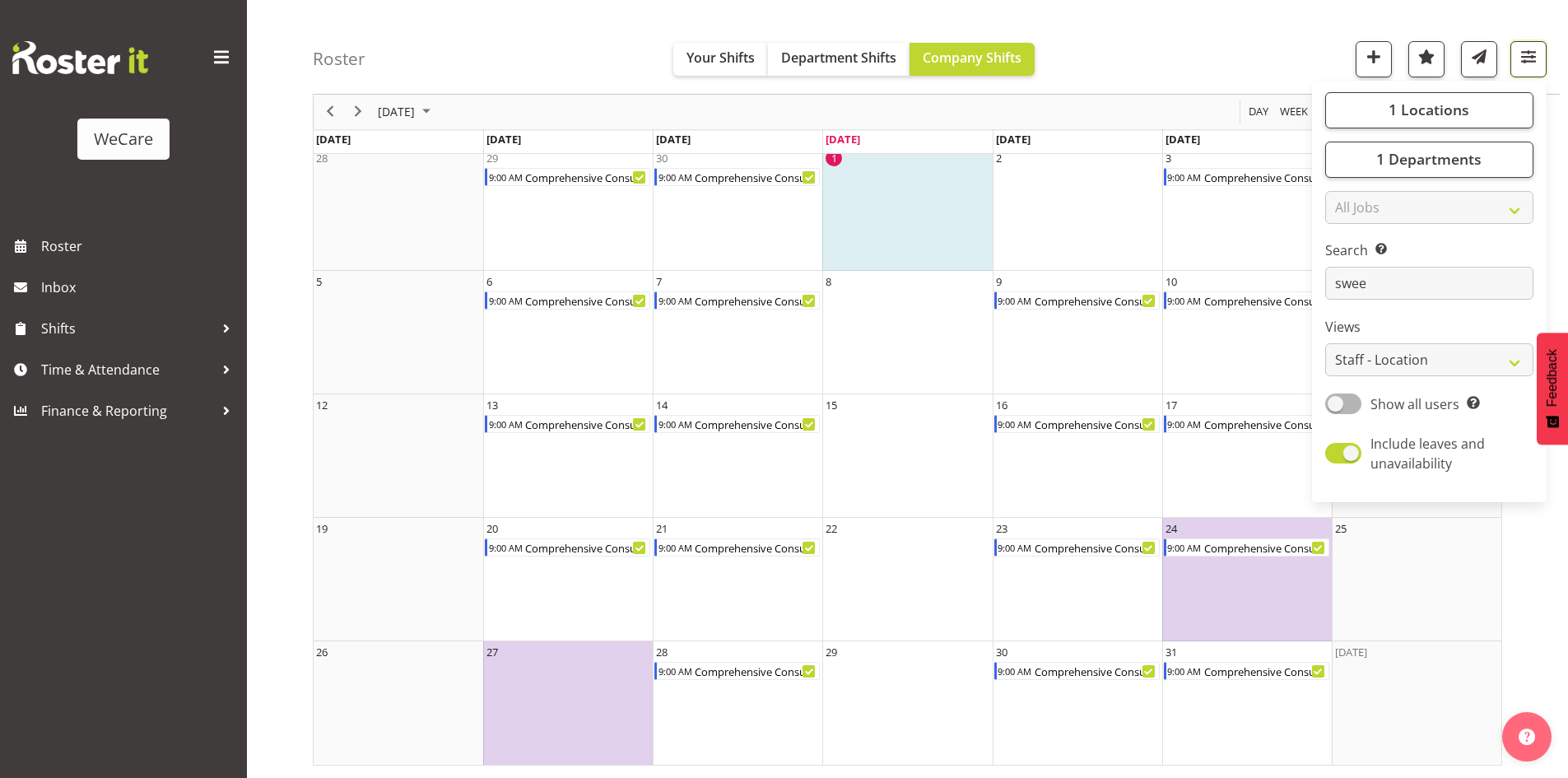
click at [1521, 53] on span "button" at bounding box center [1528, 57] width 22 height 22
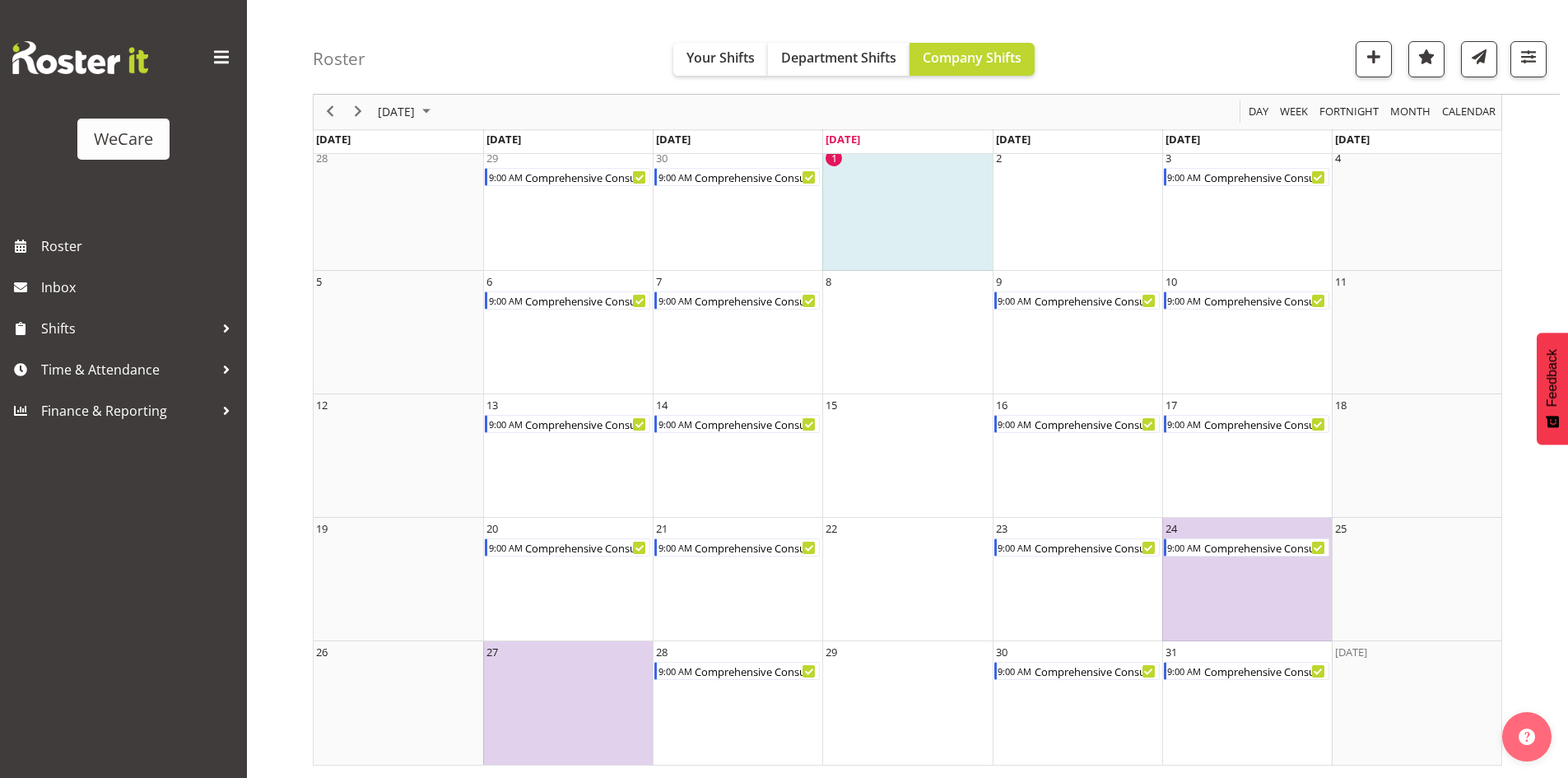
click at [1547, 43] on div "Roster Your Shifts Department Shifts Company Shifts 1 Locations Clear Business …" at bounding box center [936, 47] width 1247 height 94
click at [1533, 71] on button "button" at bounding box center [1528, 58] width 36 height 36
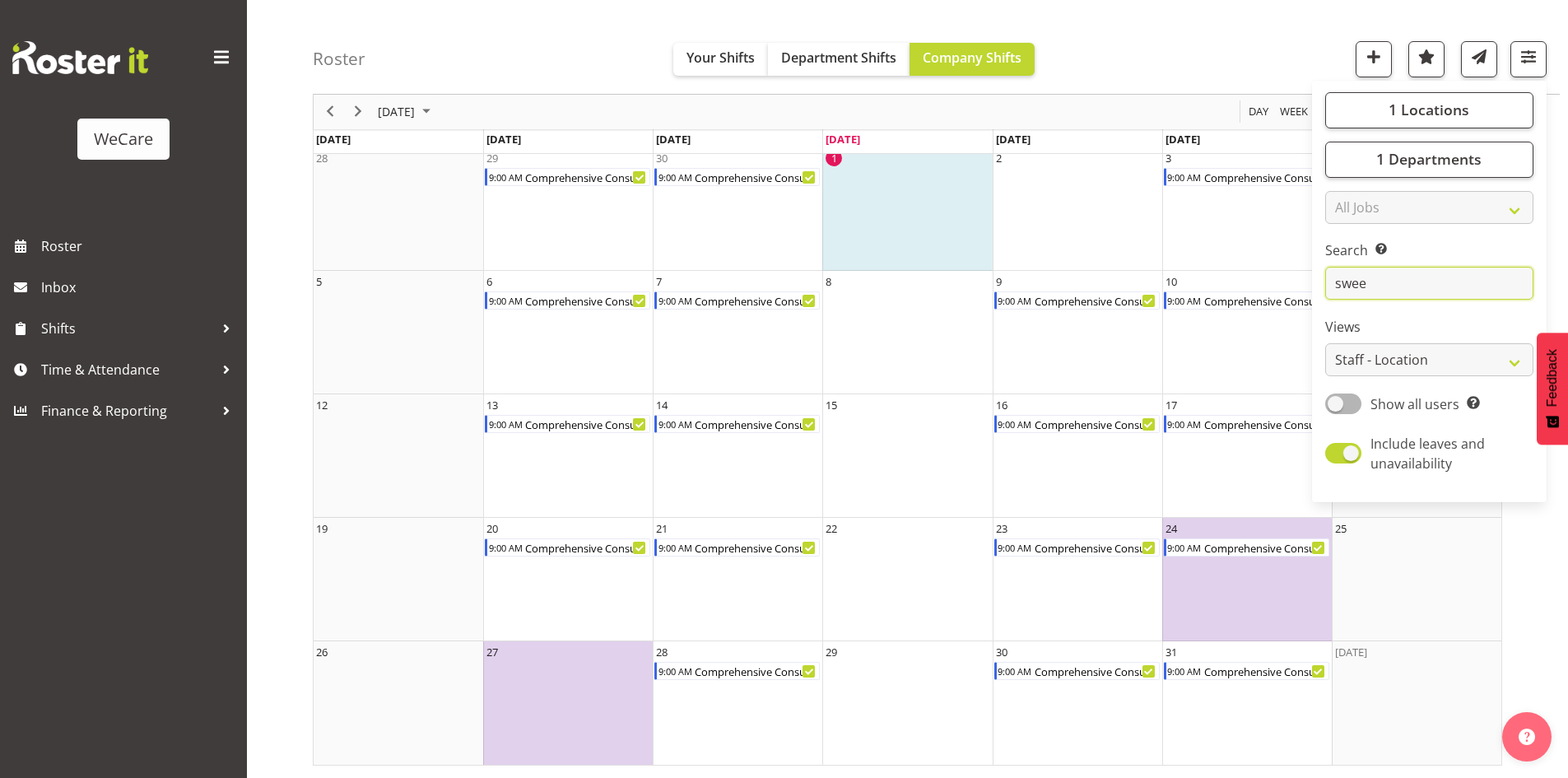
click at [1431, 290] on input "swee" at bounding box center [1429, 283] width 208 height 33
type input "s"
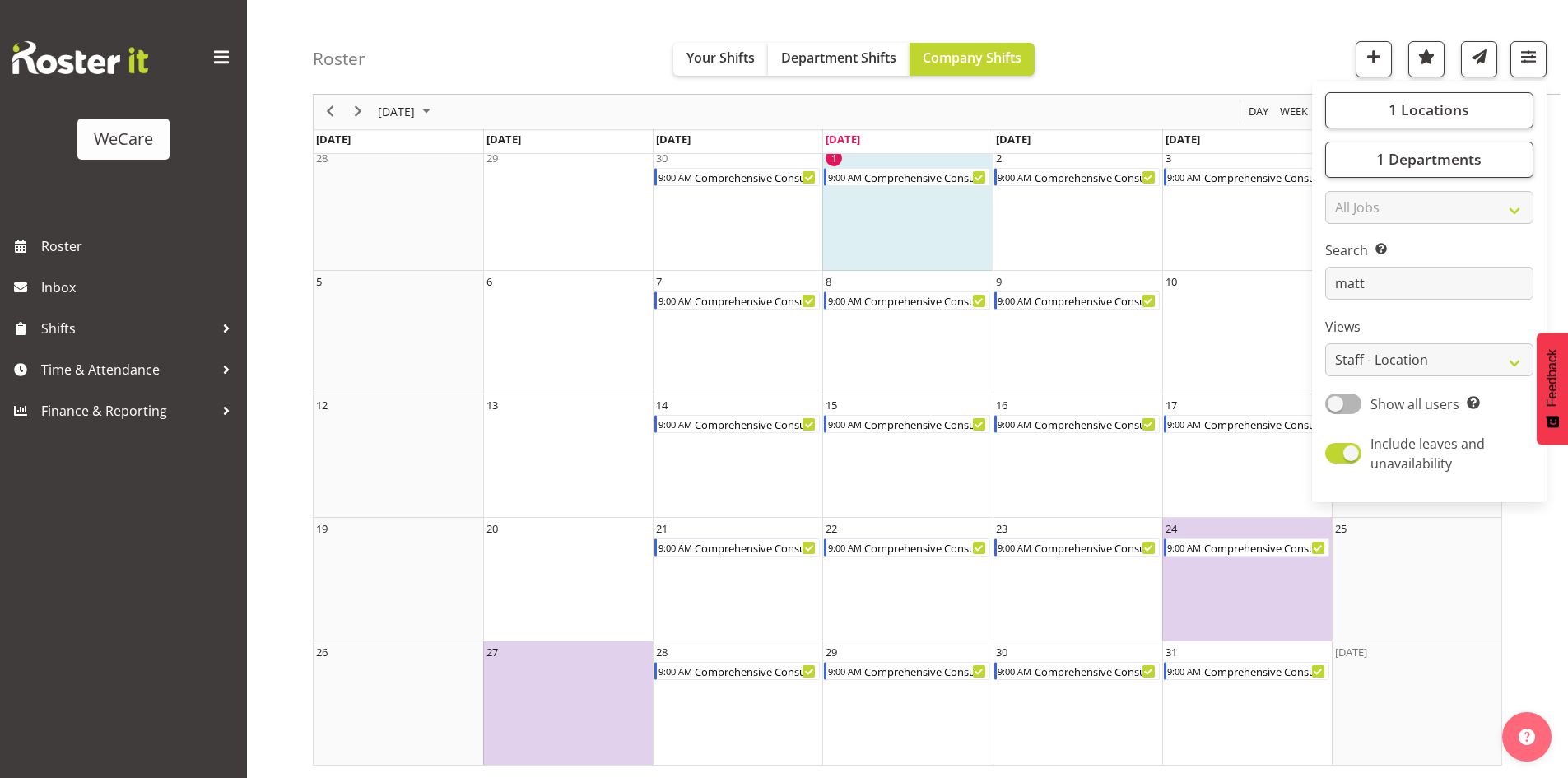
click at [1141, 73] on div "Roster Your Shifts Department Shifts Company Shifts 1 Locations Clear Business …" at bounding box center [936, 47] width 1247 height 94
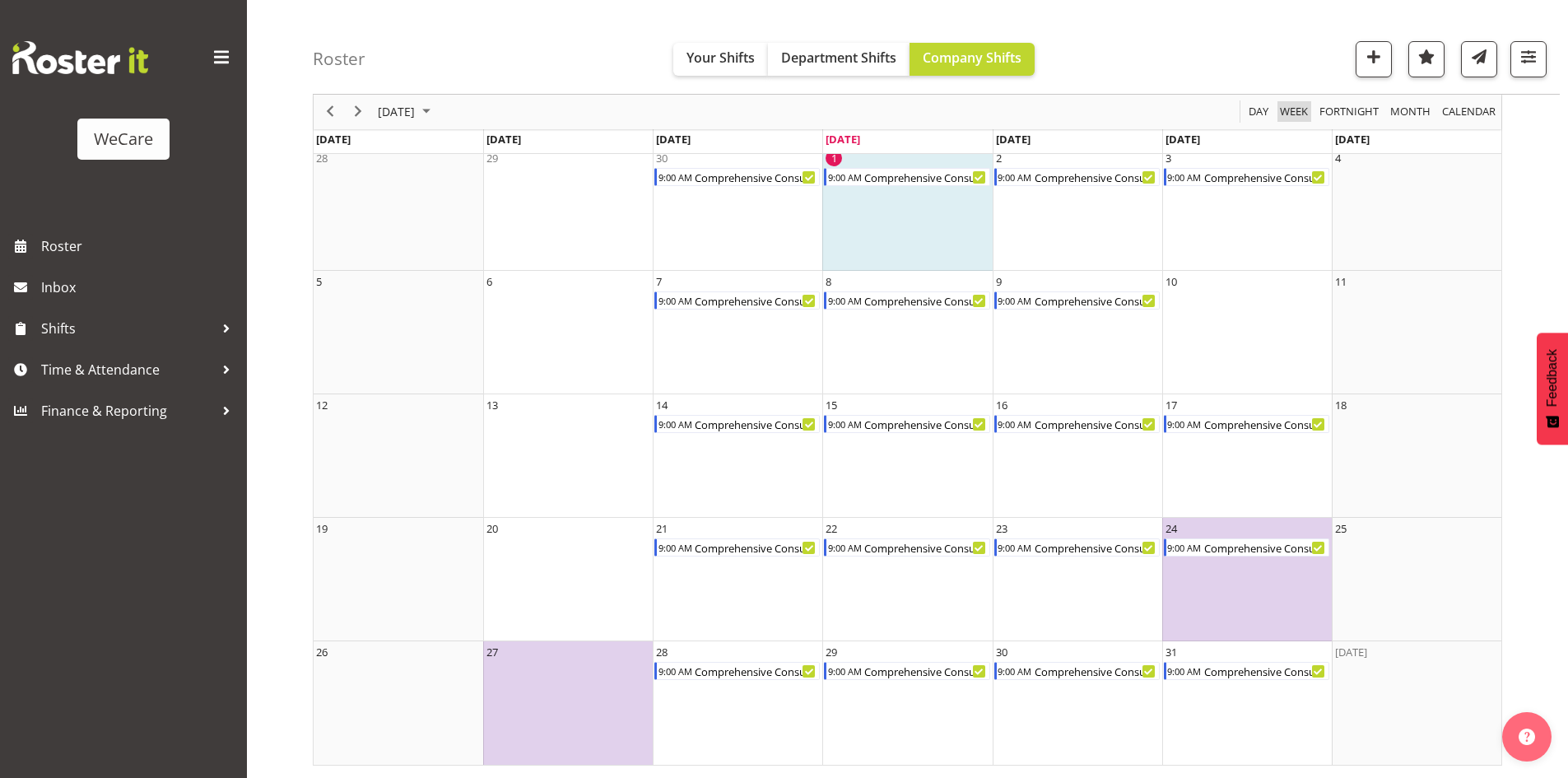
click at [1309, 114] on span "Week" at bounding box center [1293, 112] width 31 height 21
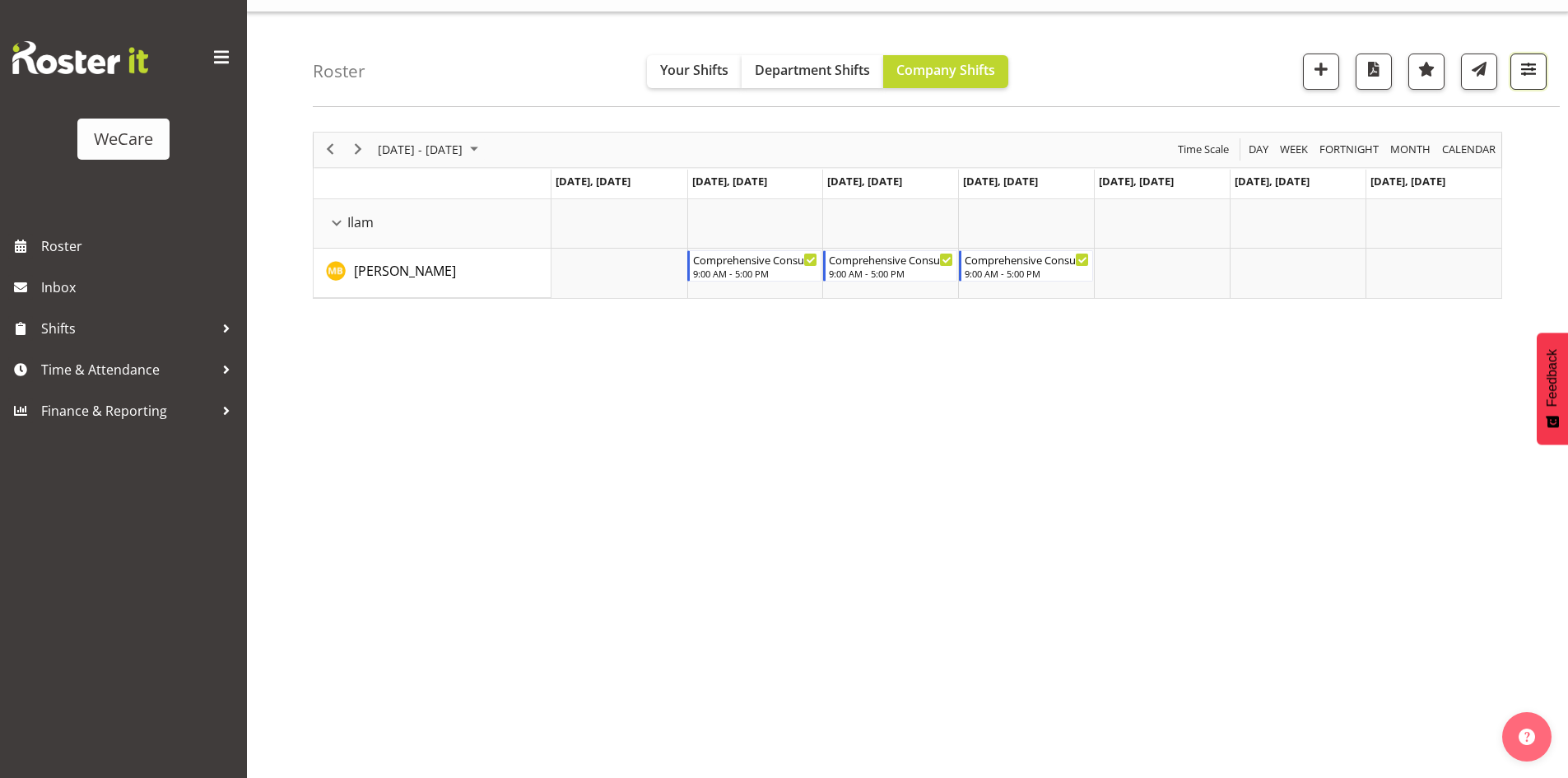
click at [1524, 53] on button "button" at bounding box center [1528, 71] width 36 height 36
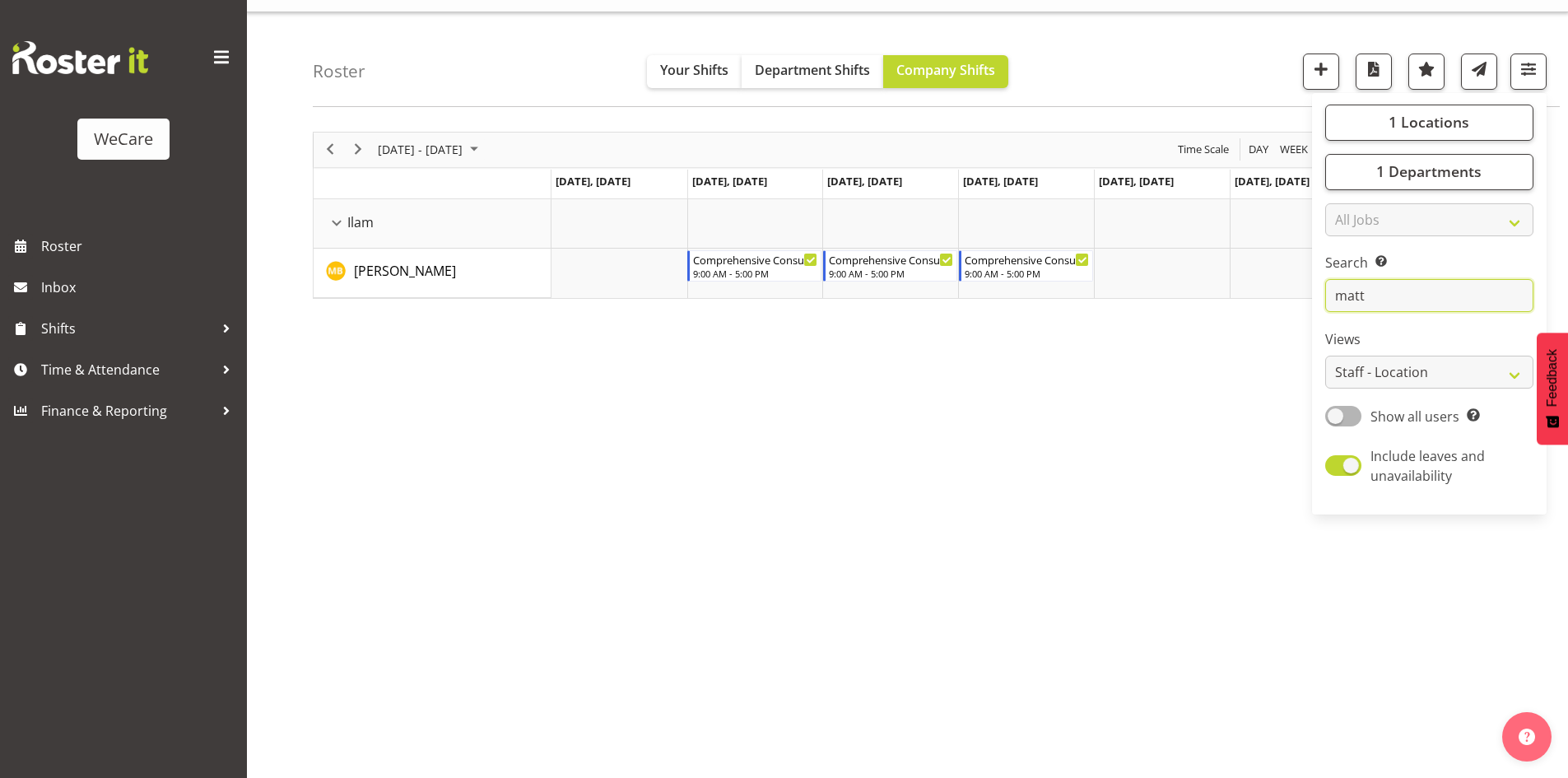
click at [1433, 295] on input "matt" at bounding box center [1429, 295] width 208 height 33
type input "m"
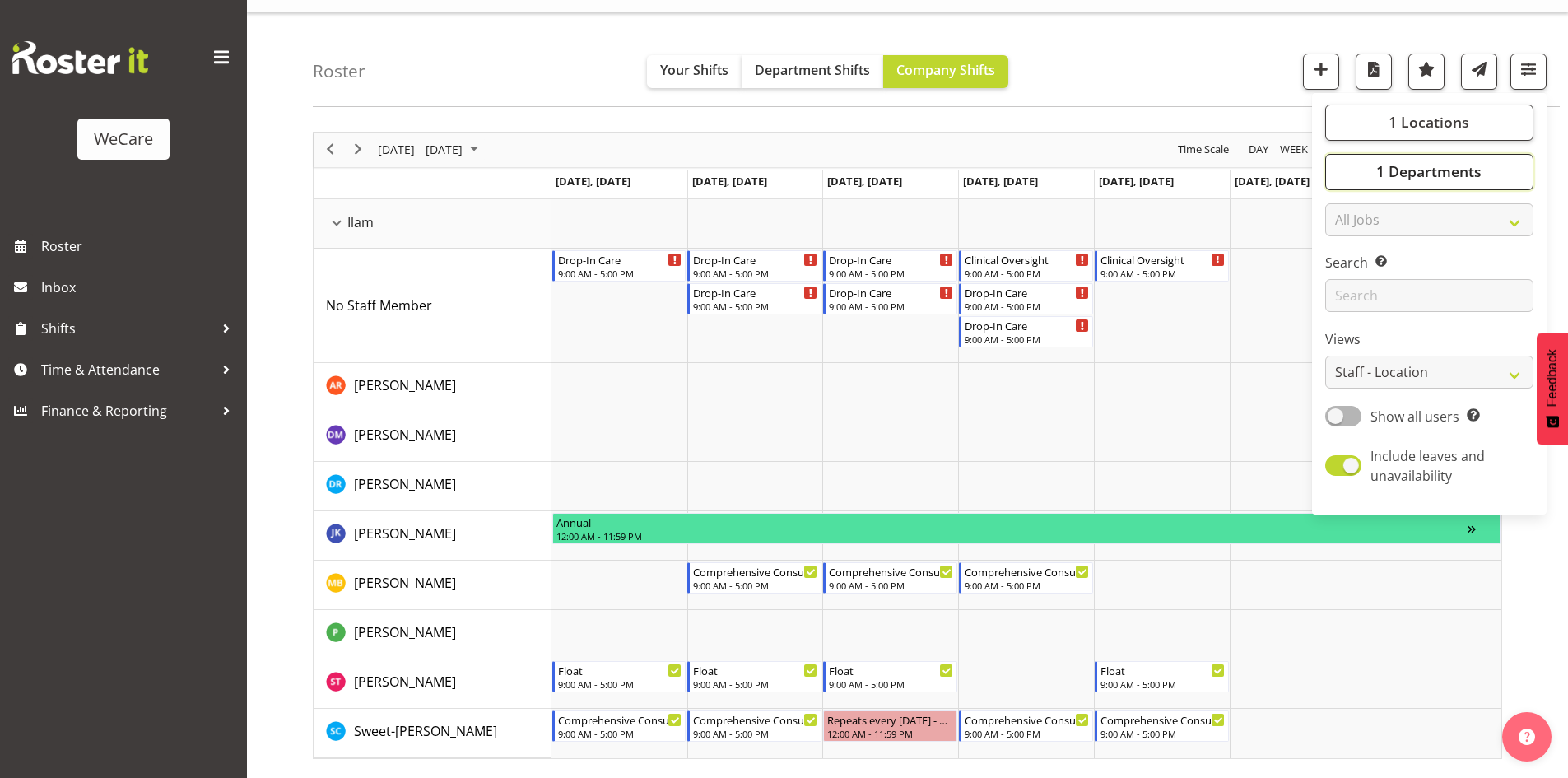
click at [1475, 165] on span "1 Departments" at bounding box center [1429, 171] width 105 height 20
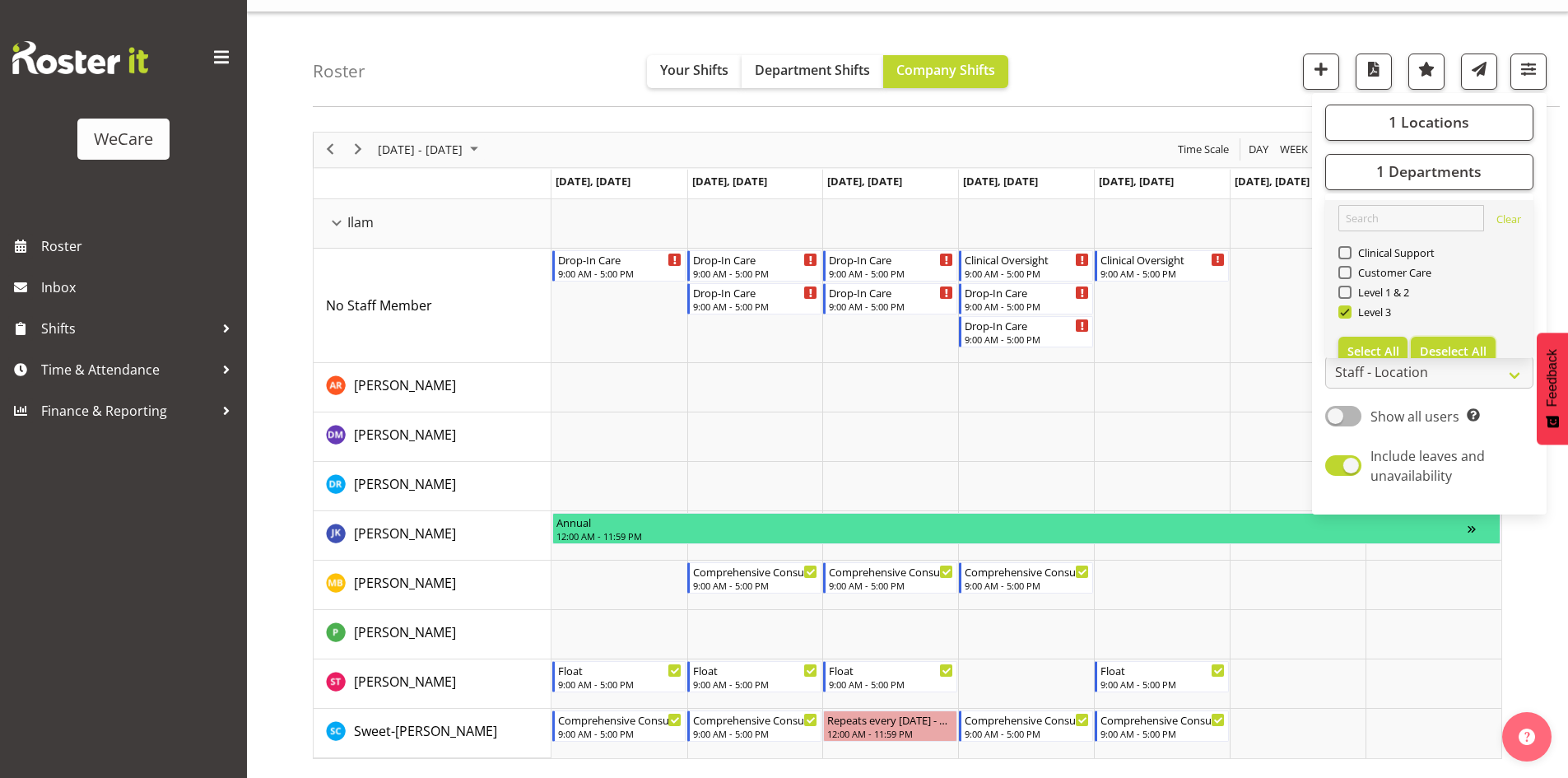
click at [1473, 343] on button "Deselect All" at bounding box center [1453, 351] width 85 height 30
checkbox input "false"
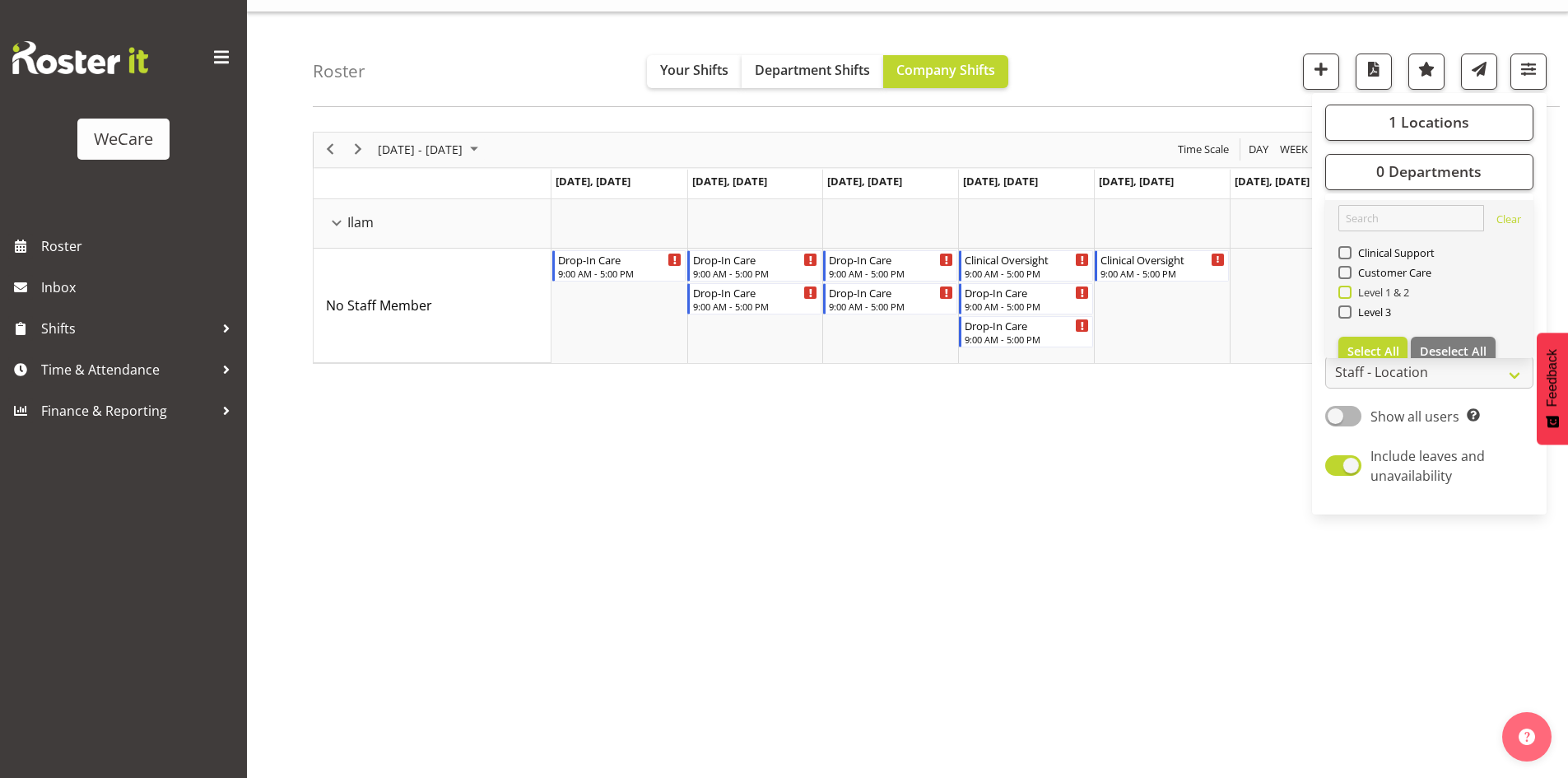
click at [1377, 292] on span "Level 1 & 2" at bounding box center [1380, 292] width 58 height 13
click at [1349, 292] on input "Level 1 & 2" at bounding box center [1343, 291] width 11 height 11
checkbox input "true"
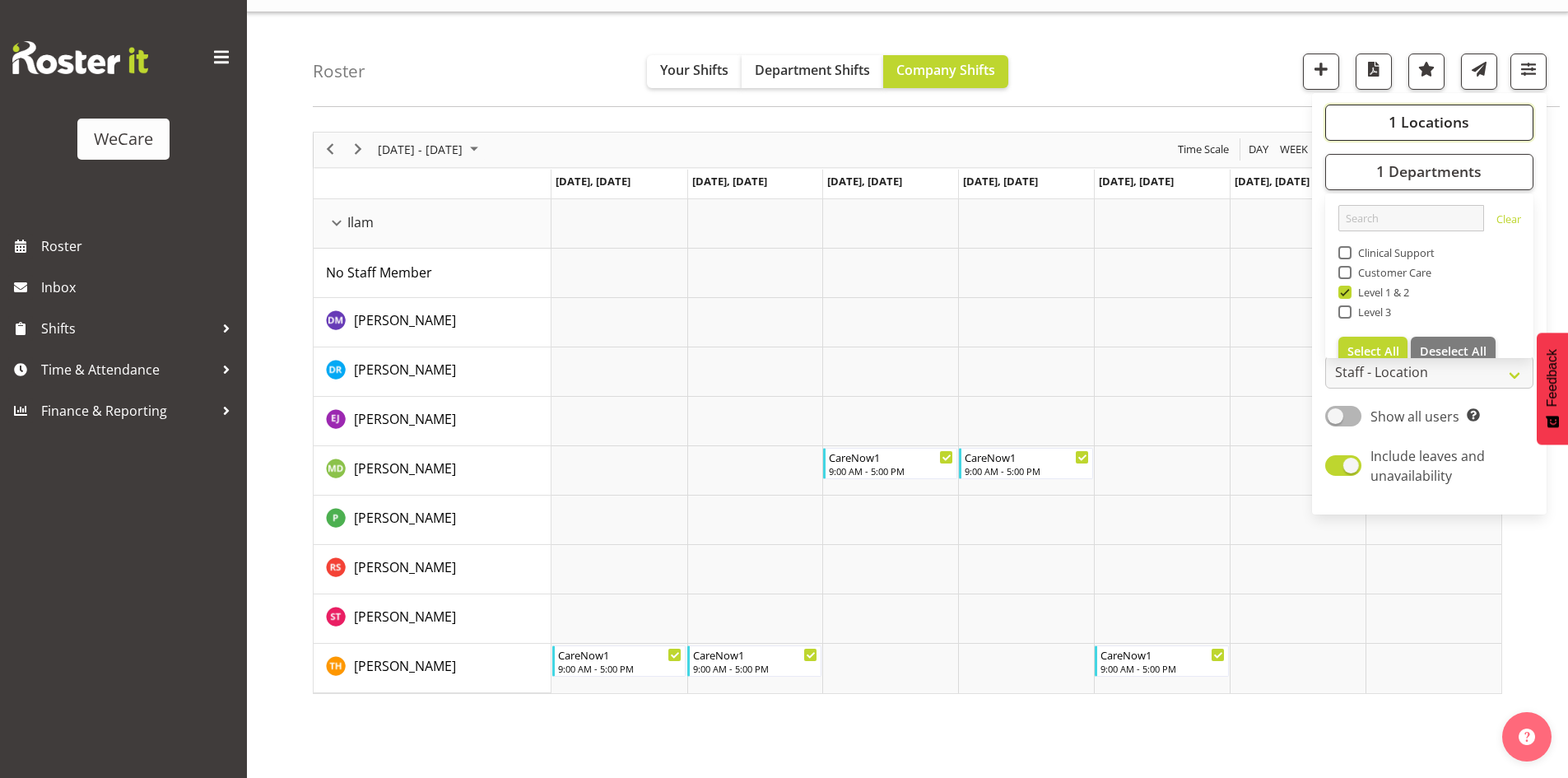
click at [1461, 113] on span "1 Locations" at bounding box center [1429, 122] width 81 height 20
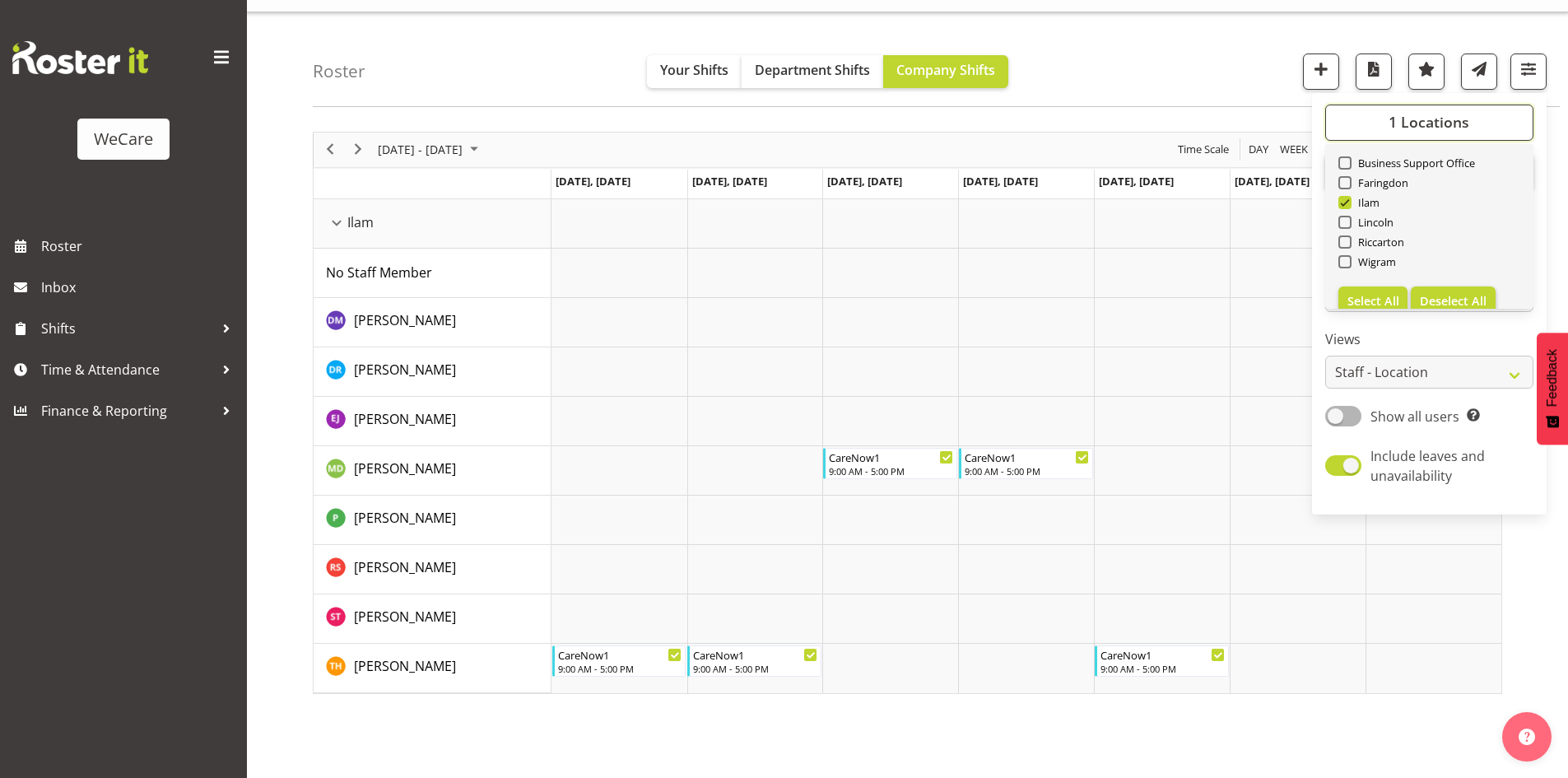
scroll to position [59, 0]
click at [1475, 285] on span "Deselect All" at bounding box center [1453, 281] width 67 height 16
checkbox input "false"
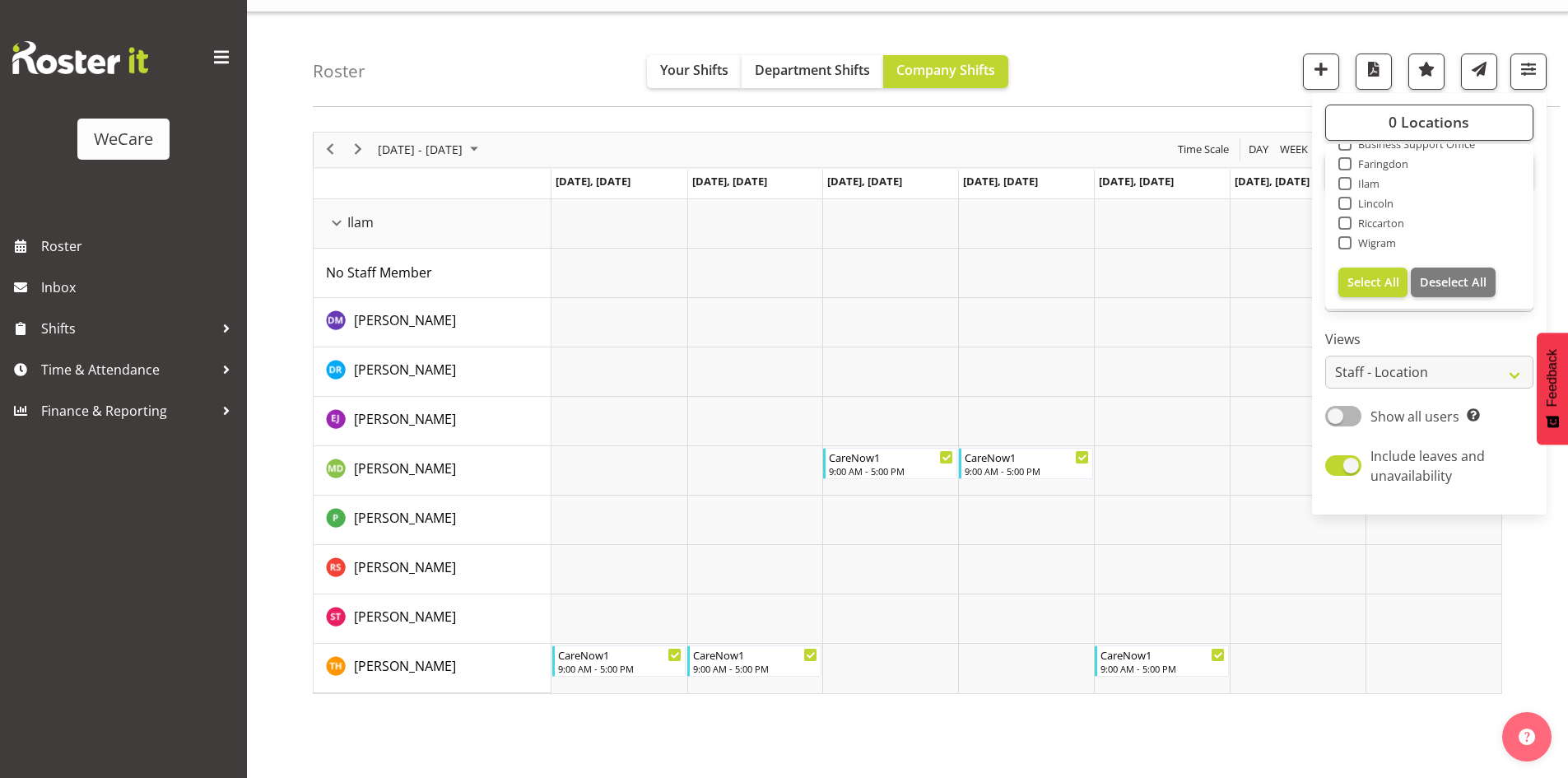
click at [1369, 245] on span "Wigram" at bounding box center [1374, 243] width 45 height 13
click at [1349, 245] on input "Wigram" at bounding box center [1343, 242] width 11 height 11
checkbox input "true"
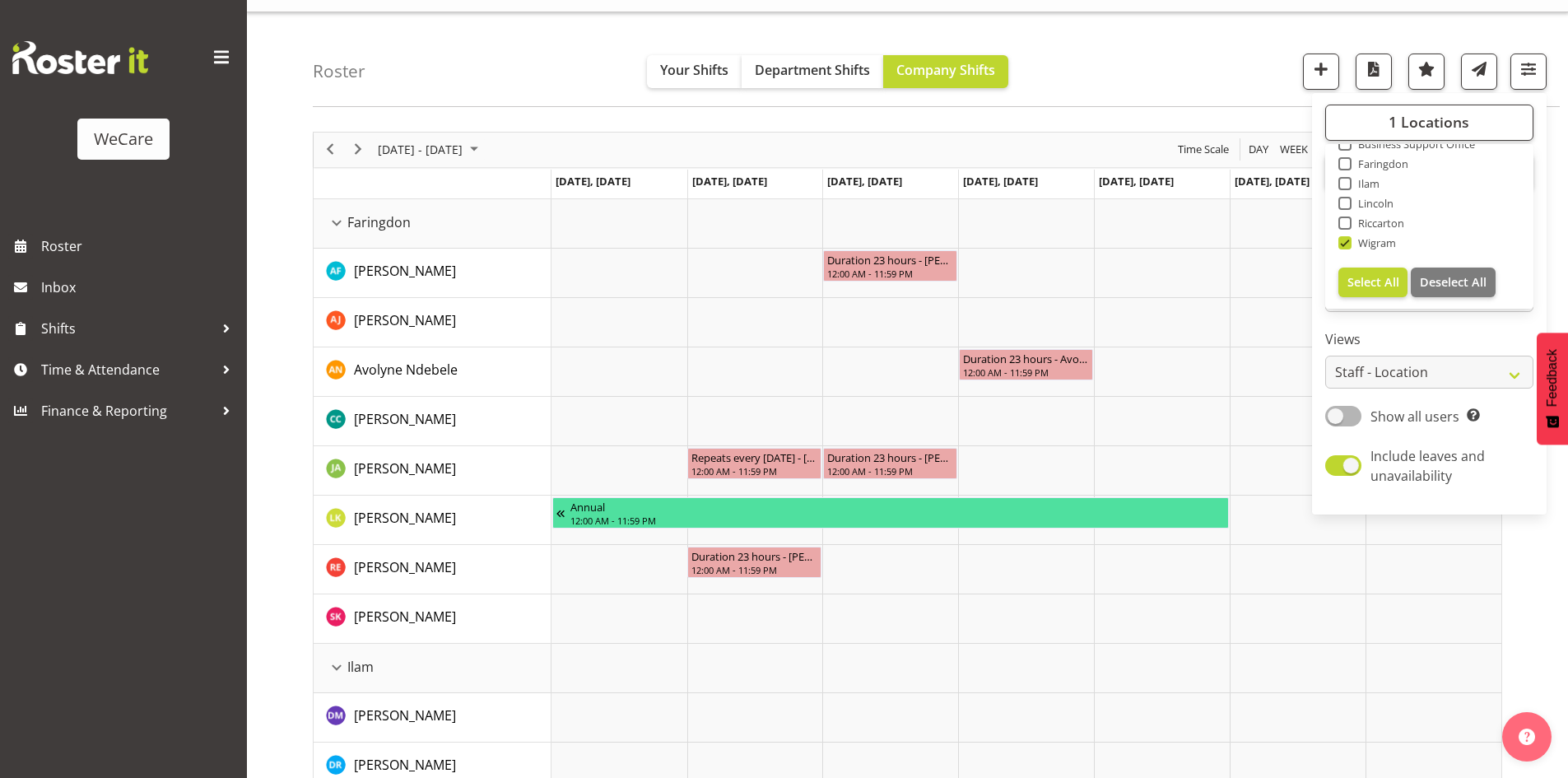
click at [510, 38] on div "Roster Your Shifts Department Shifts Company Shifts 1 Locations Clear Business …" at bounding box center [936, 59] width 1247 height 94
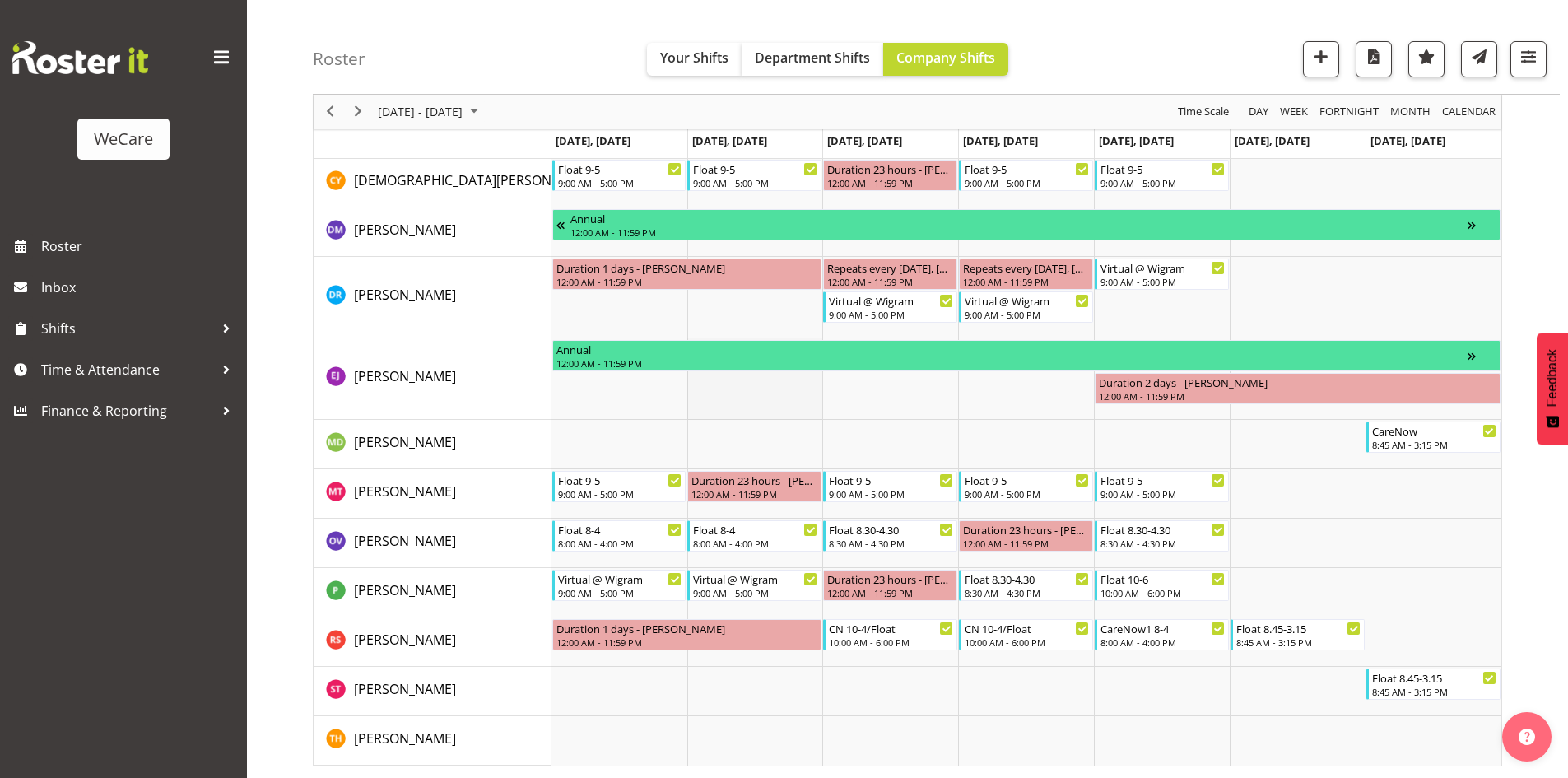
scroll to position [255, 0]
click at [371, 112] on div "next period" at bounding box center [358, 111] width 28 height 34
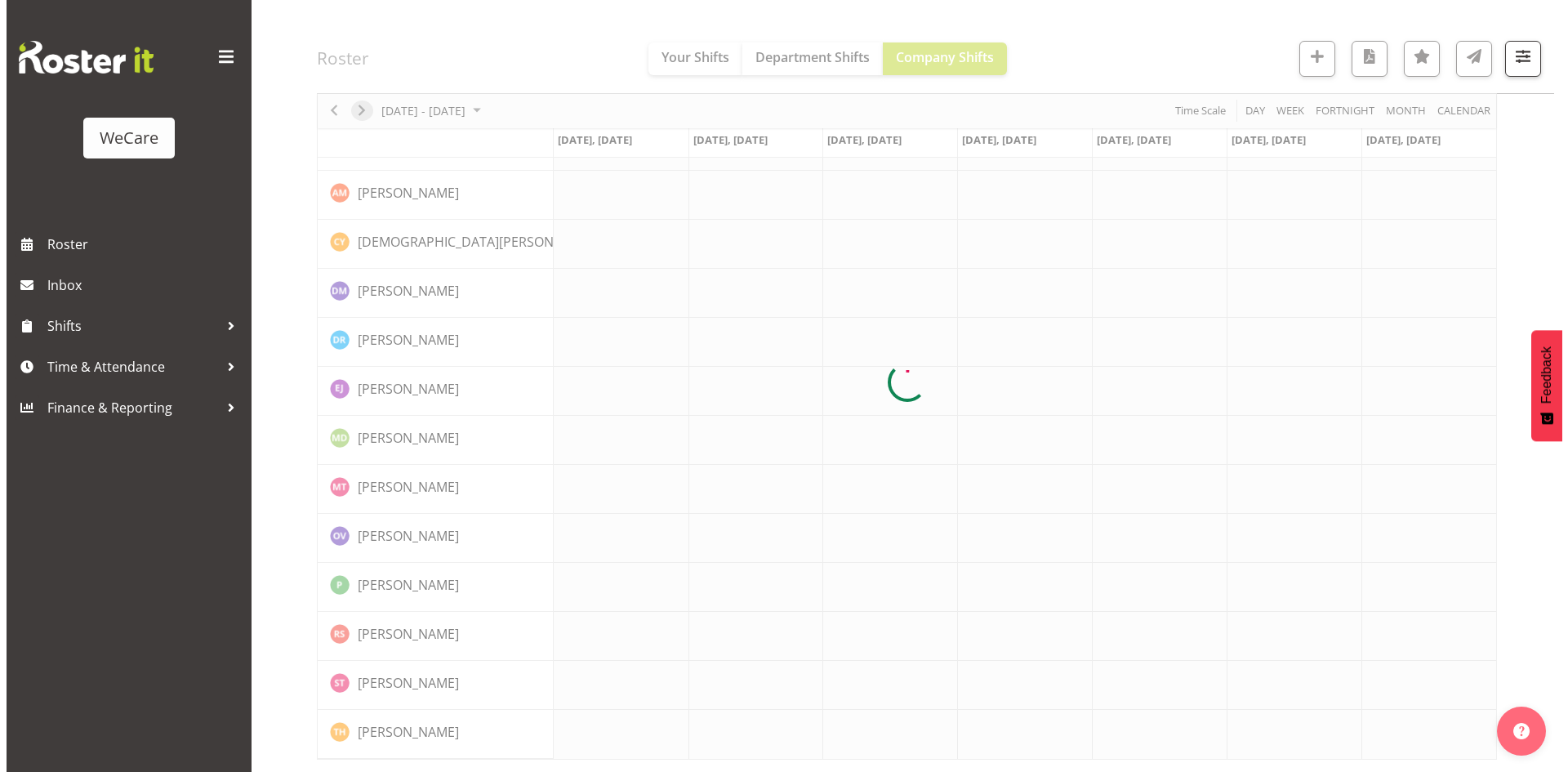
scroll to position [157, 0]
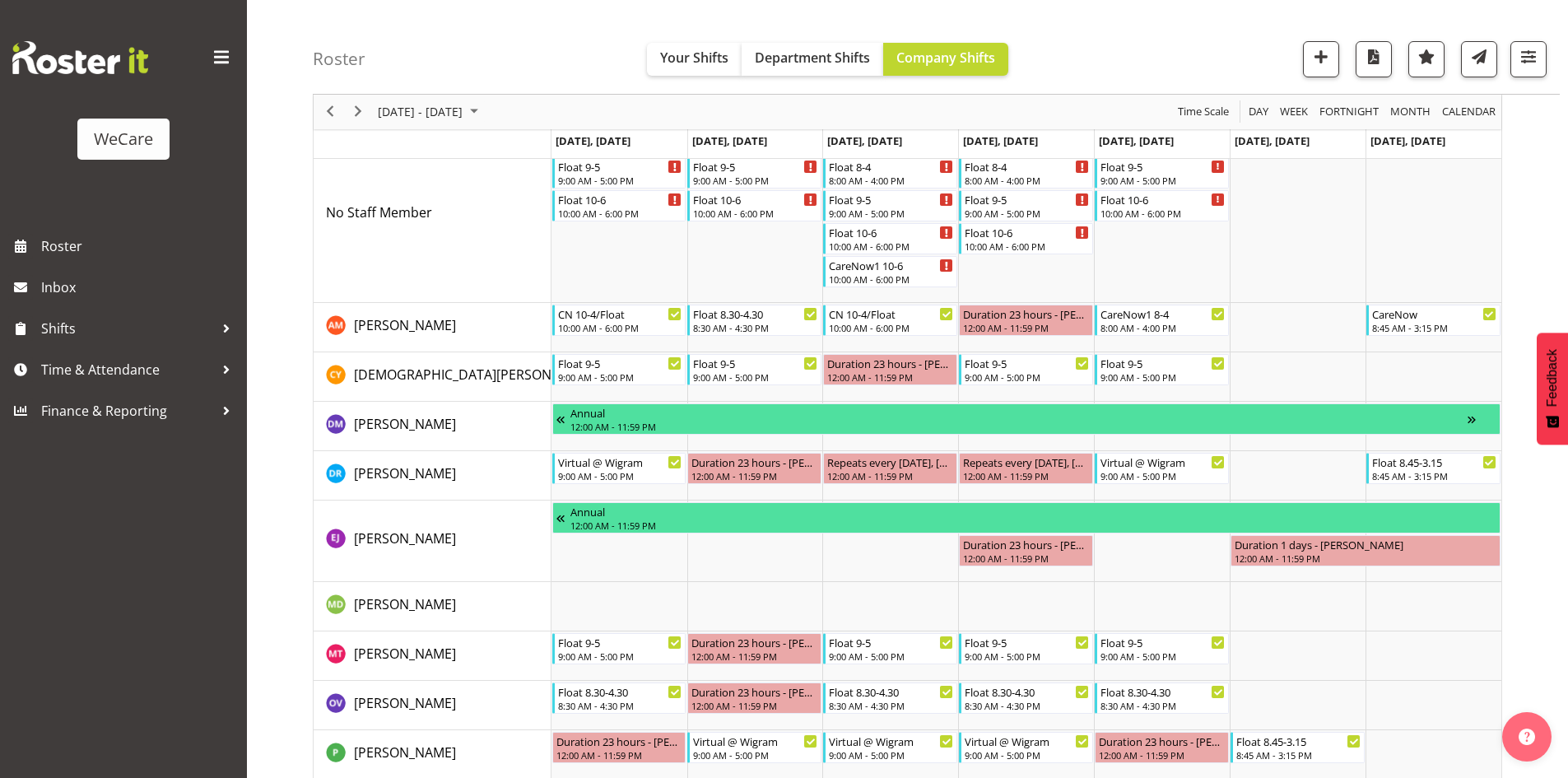
click at [329, 107] on span "Previous" at bounding box center [330, 112] width 20 height 21
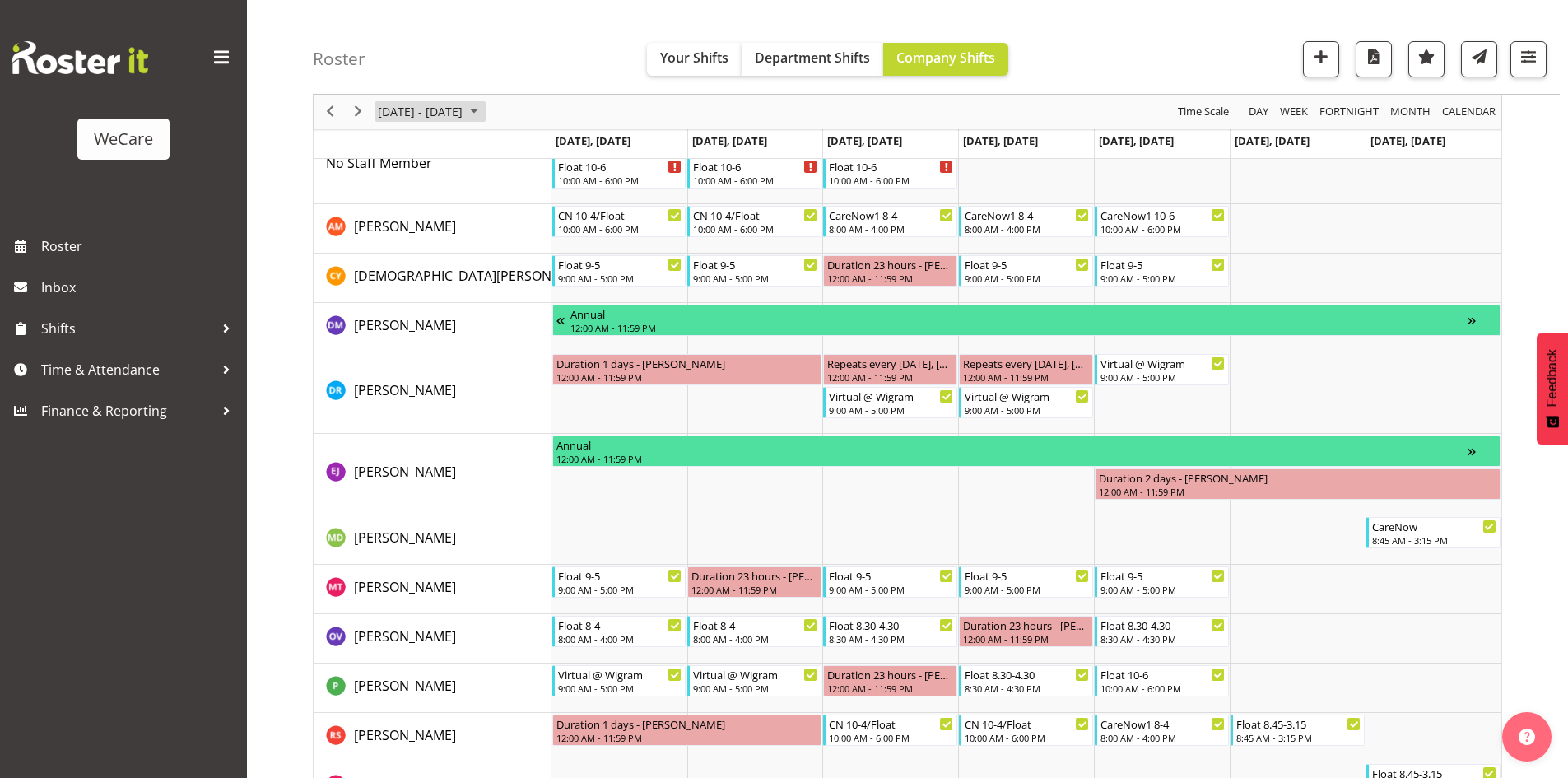
click at [464, 109] on span "[DATE] - [DATE]" at bounding box center [421, 112] width 88 height 21
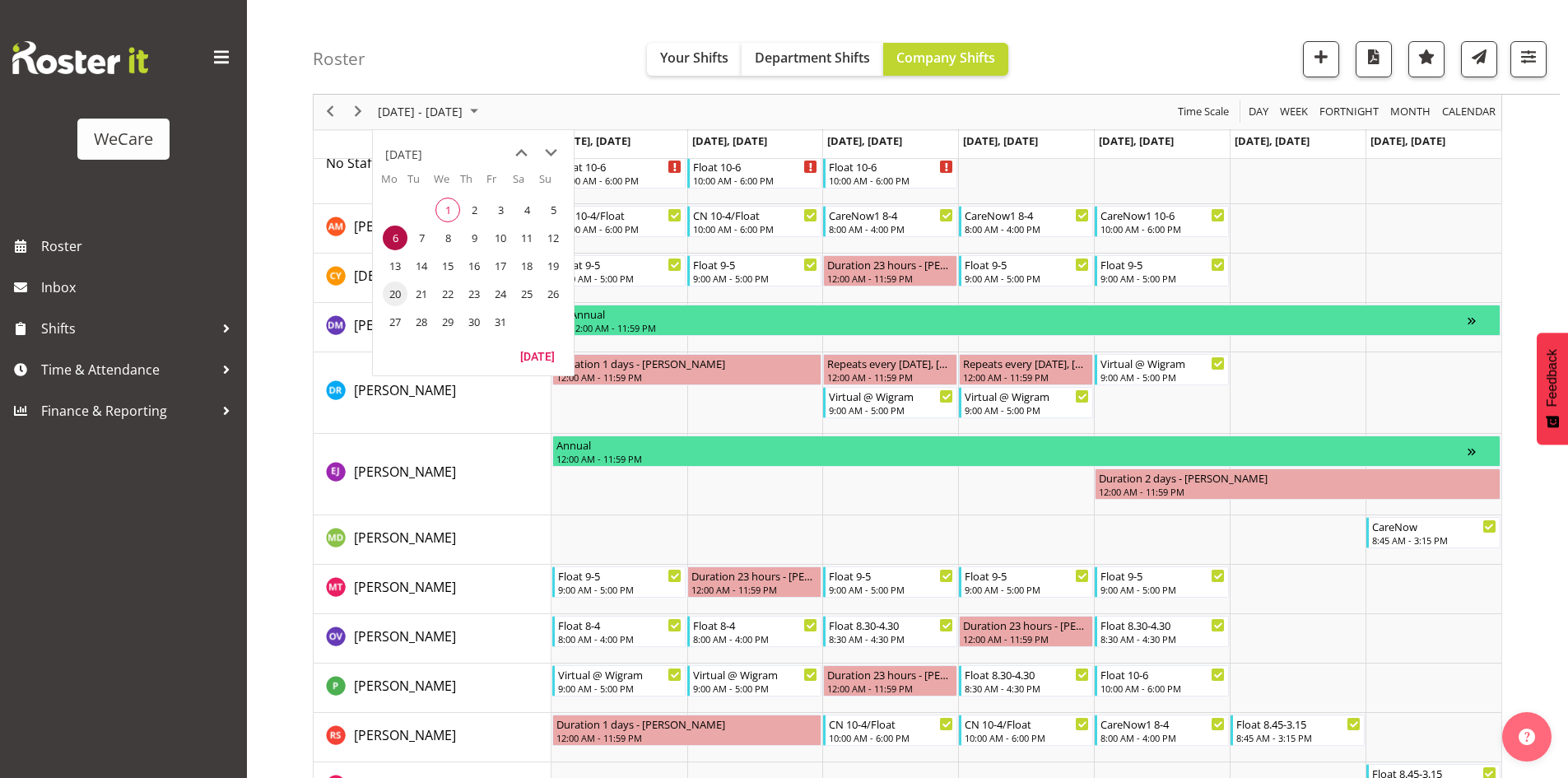
click at [406, 292] on span "20" at bounding box center [396, 294] width 25 height 25
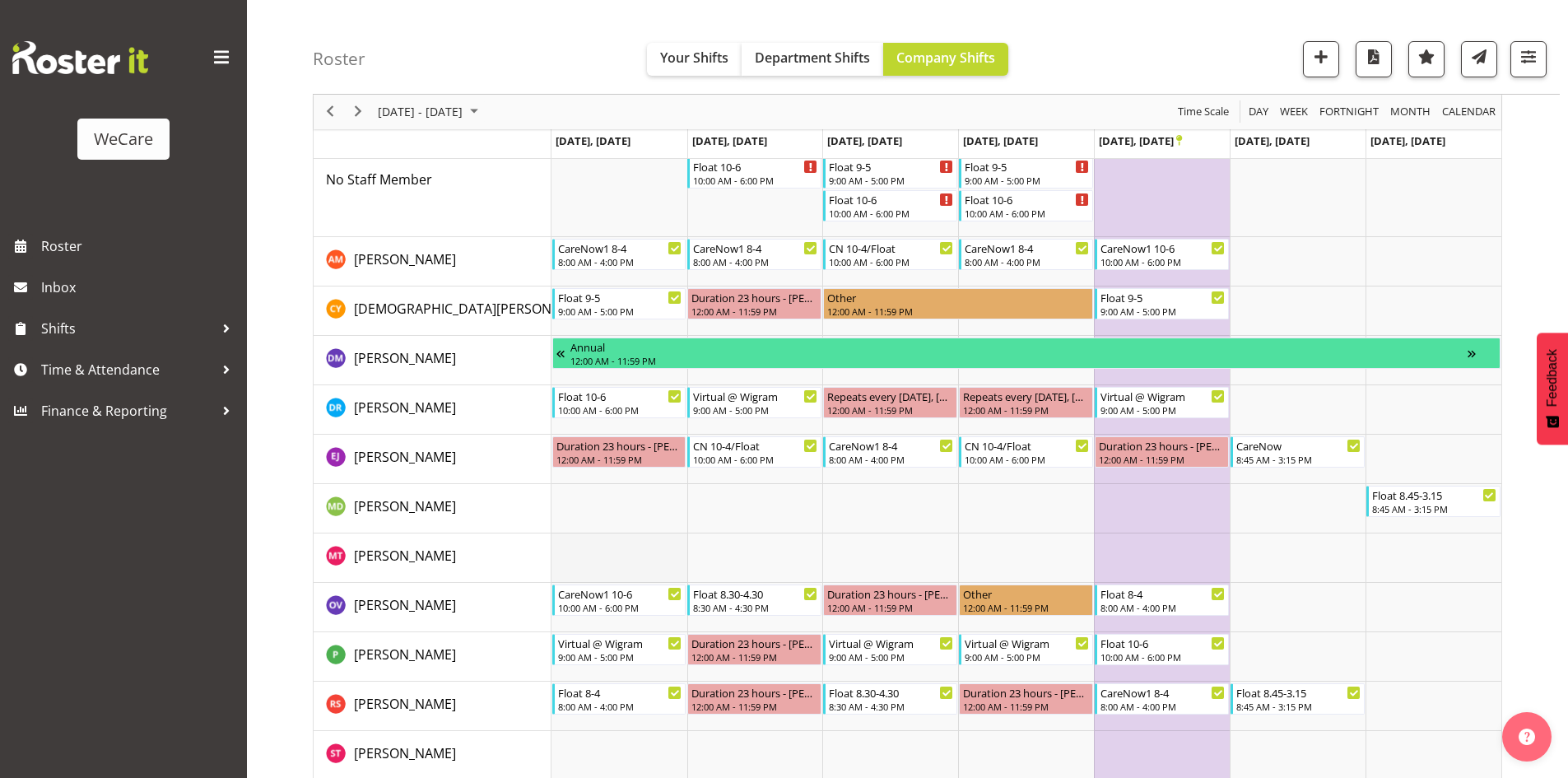
click at [619, 536] on td "Timeline Week of October 20, 2025" at bounding box center [619, 558] width 136 height 49
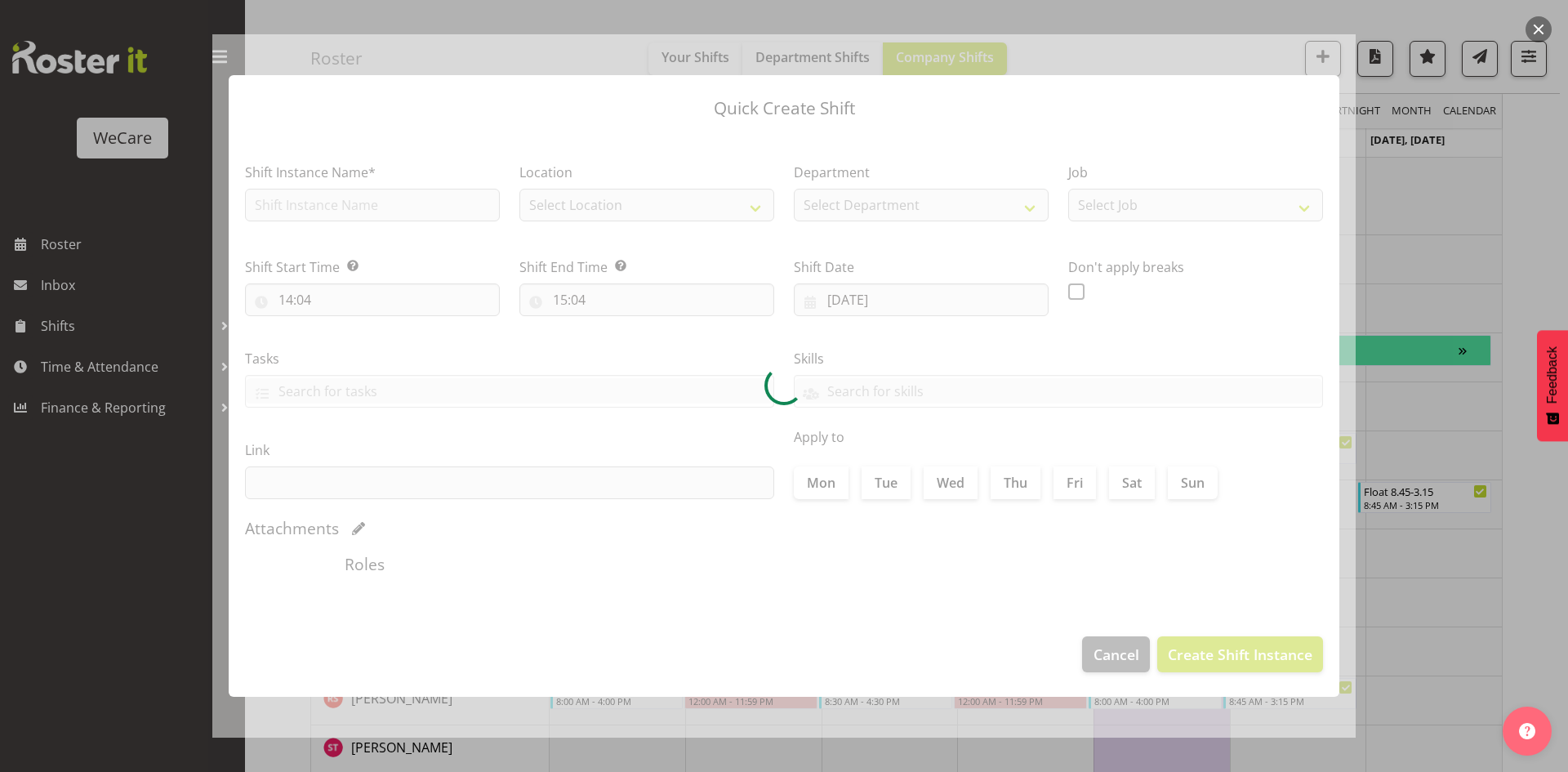
type input "[DATE]"
checkbox input "true"
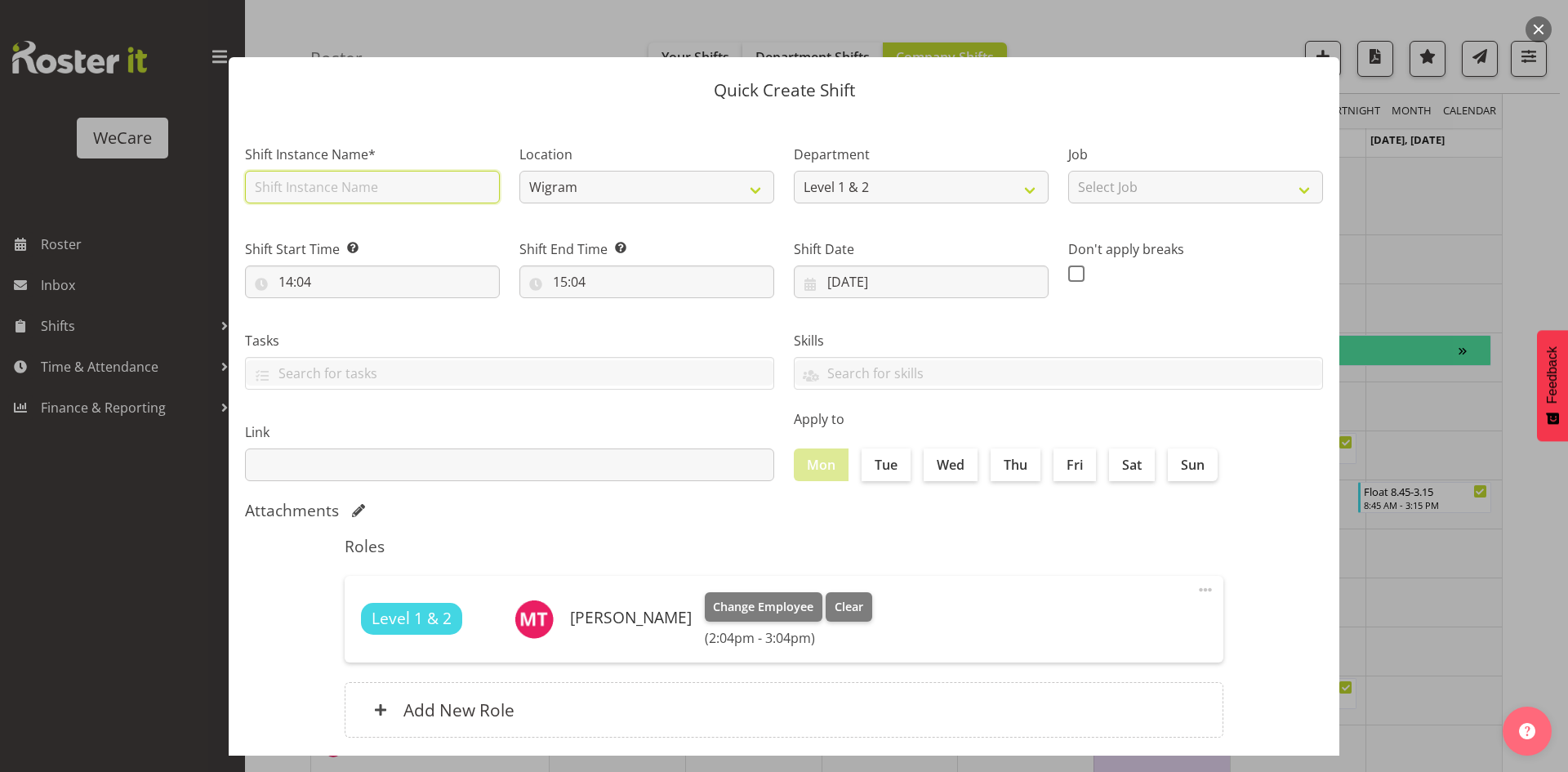
click at [350, 192] on input "text" at bounding box center [373, 186] width 255 height 32
type input "Float 9-5"
click at [305, 282] on input "14:04" at bounding box center [373, 281] width 255 height 32
drag, startPoint x: 380, startPoint y: 328, endPoint x: 370, endPoint y: 326, distance: 10.2
click at [377, 327] on div "00 01 02 03 04 05 06 07 08 09 10 11 12 13 14 15 16 17 18 19 20 21 22 23 : 00 01…" at bounding box center [376, 328] width 262 height 41
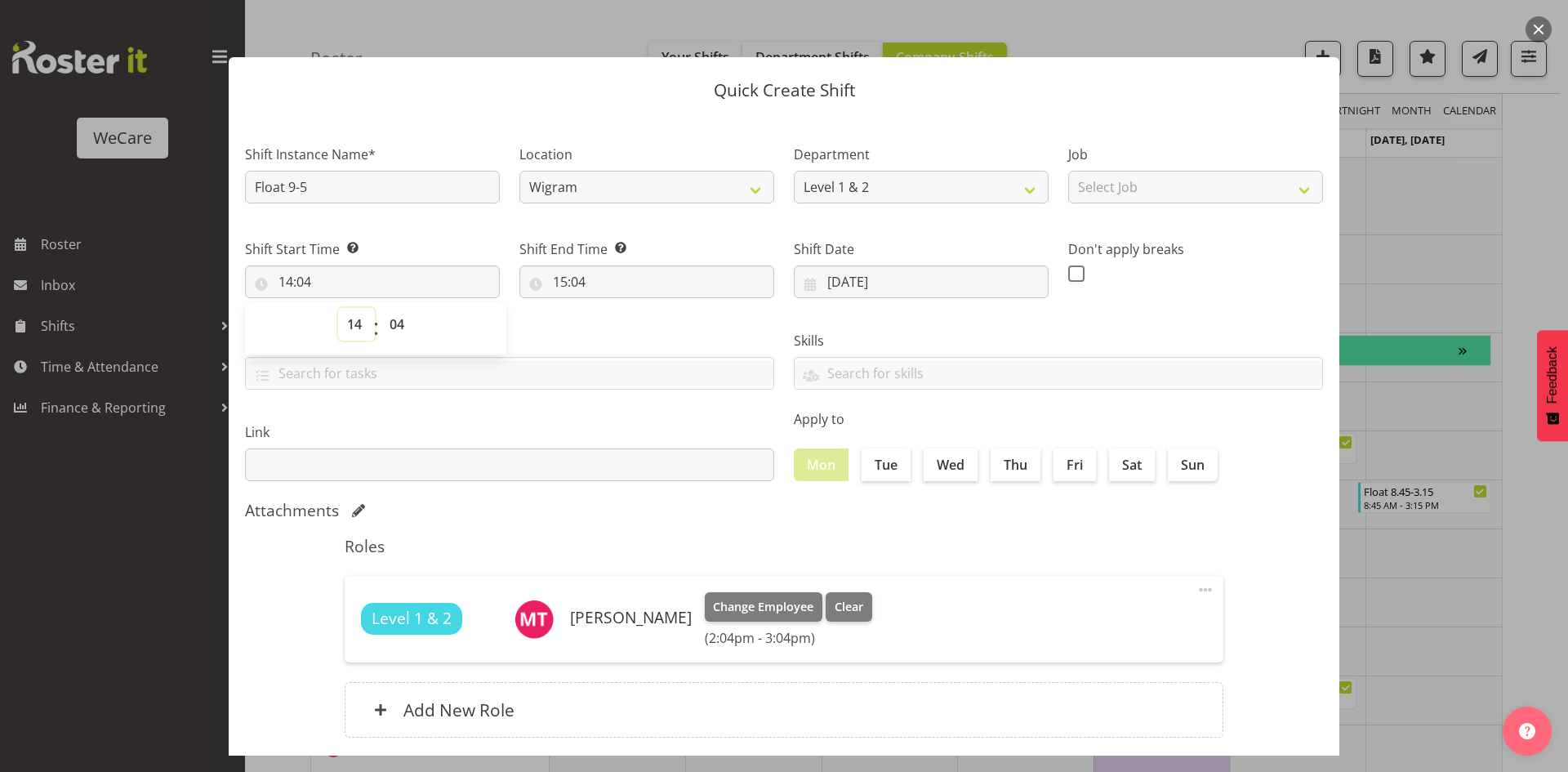
click at [367, 326] on select "00 01 02 03 04 05 06 07 08 09 10 11 12 13 14 15 16 17 18 19 20 21 22 23" at bounding box center [356, 324] width 36 height 32
select select "9"
type input "09:04"
click at [399, 316] on select "00 01 02 03 04 05 06 07 08 09 10 11 12 13 14 15 16 17 18 19 20 21 22 23 24 25 2…" at bounding box center [399, 324] width 36 height 32
select select "0"
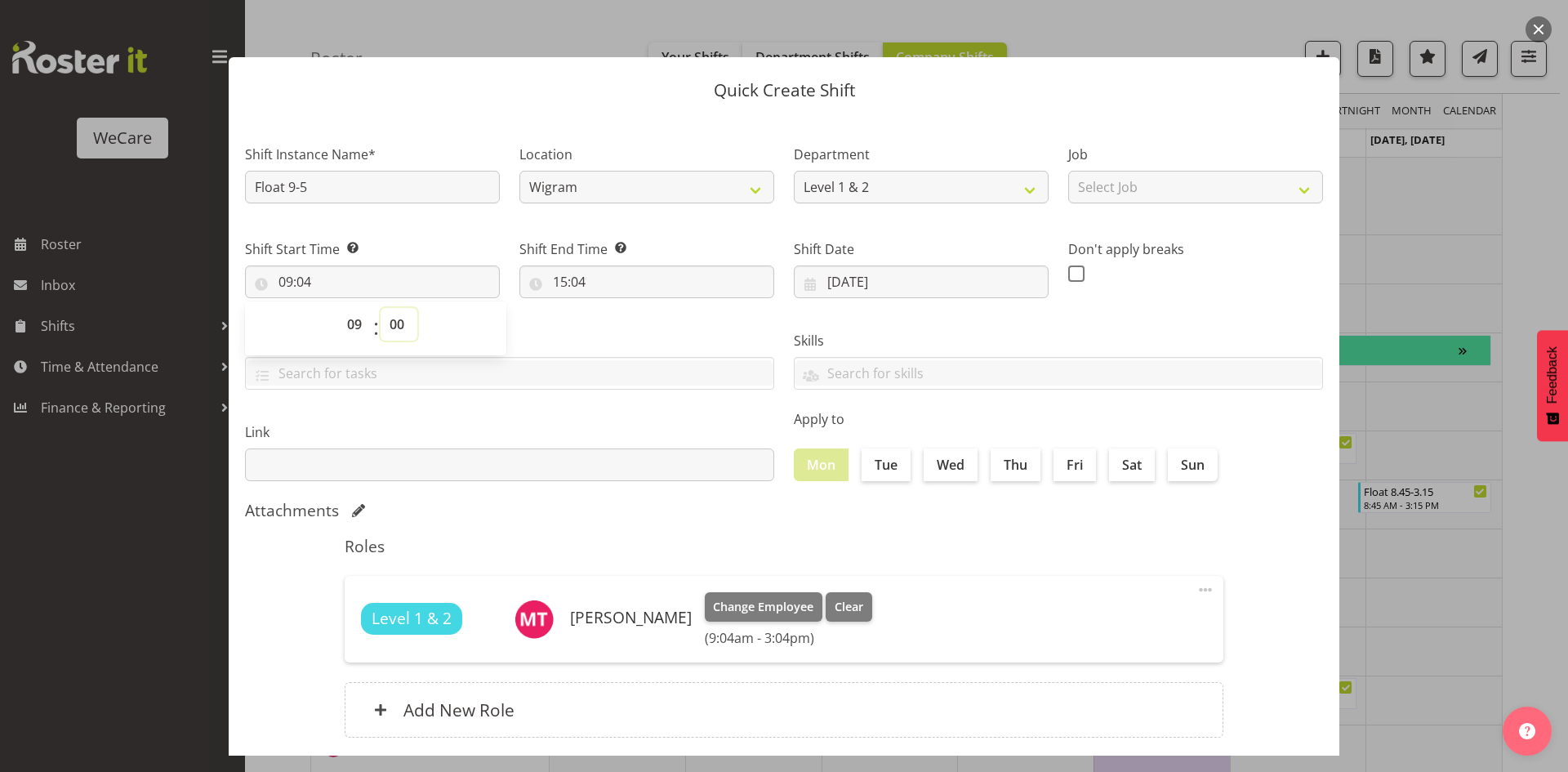
click at [381, 308] on select "00 01 02 03 04 05 06 07 08 09 10 11 12 13 14 15 16 17 18 19 20 21 22 23 24 25 2…" at bounding box center [399, 324] width 36 height 32
type input "09:00"
click at [568, 276] on input "15:04" at bounding box center [647, 281] width 255 height 32
click at [640, 339] on select "00 01 02 03 04 05 06 07 08 09 10 11 12 13 14 15 16 17 18 19 20 21 22 23" at bounding box center [631, 324] width 36 height 32
select select "17"
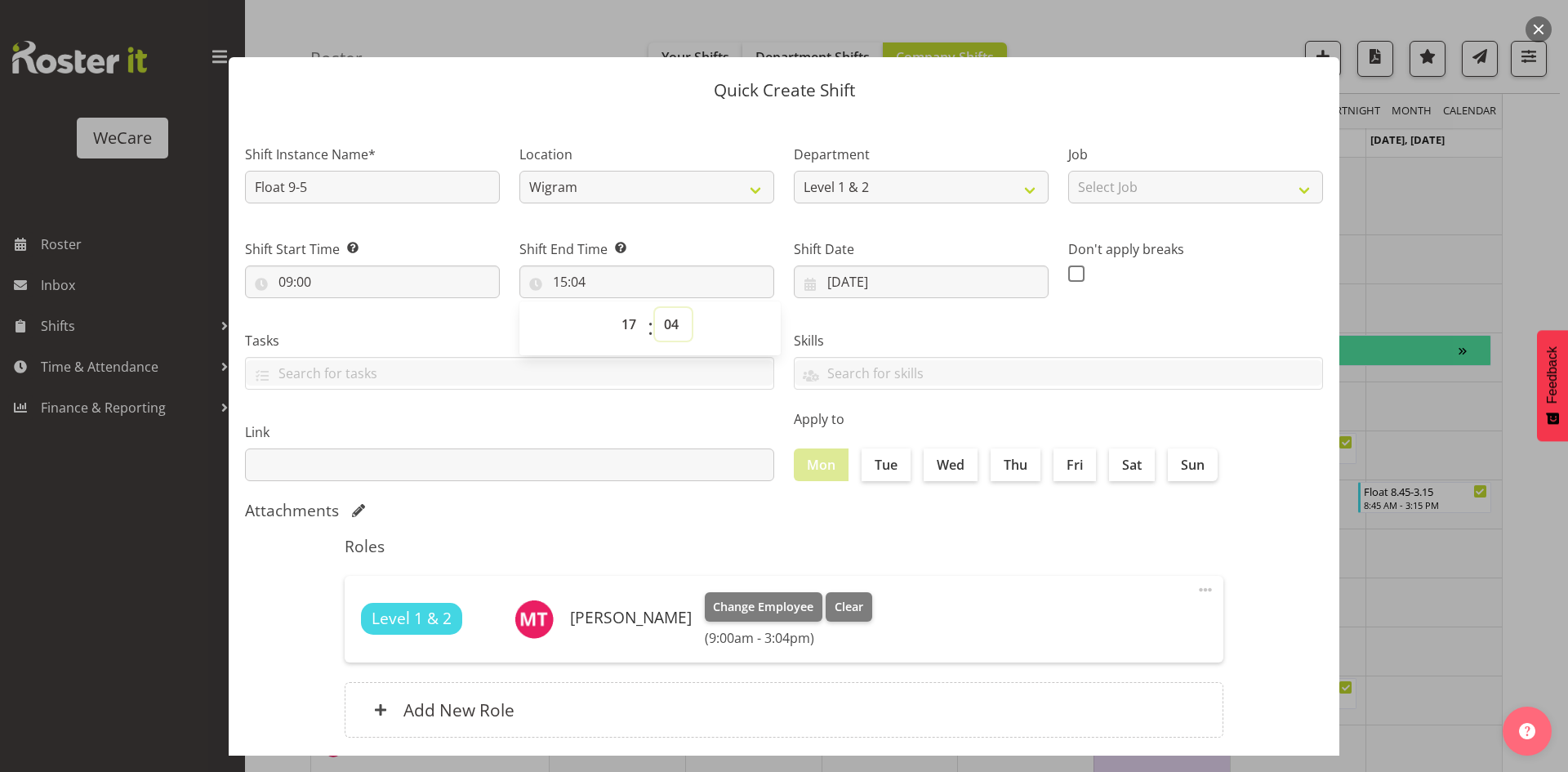
type input "17:04"
click at [673, 312] on select "00 01 02 03 04 05 06 07 08 09 10 11 12 13 14 15 16 17 18 19 20 21 22 23 24 25 2…" at bounding box center [673, 324] width 36 height 32
select select "0"
click at [655, 308] on select "00 01 02 03 04 05 06 07 08 09 10 11 12 13 14 15 16 17 18 19 20 21 22 23 24 25 2…" at bounding box center [673, 324] width 36 height 32
type input "17:00"
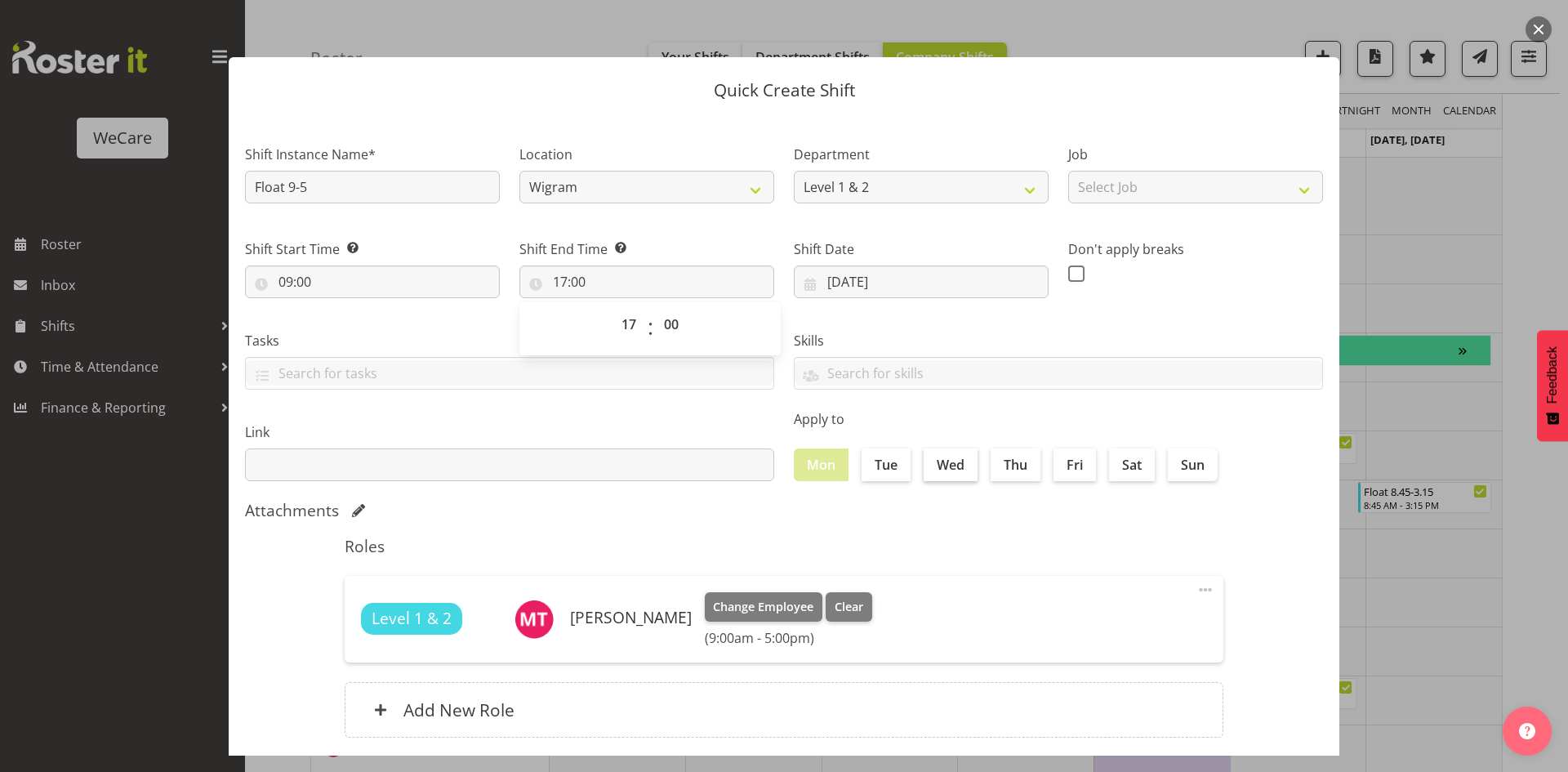
click at [967, 470] on label "Wed" at bounding box center [950, 464] width 54 height 32
click at [934, 470] on input "Wed" at bounding box center [929, 464] width 11 height 11
checkbox input "true"
drag, startPoint x: 1014, startPoint y: 460, endPoint x: 1036, endPoint y: 466, distance: 22.8
click at [1015, 460] on label "Thu" at bounding box center [1016, 464] width 50 height 32
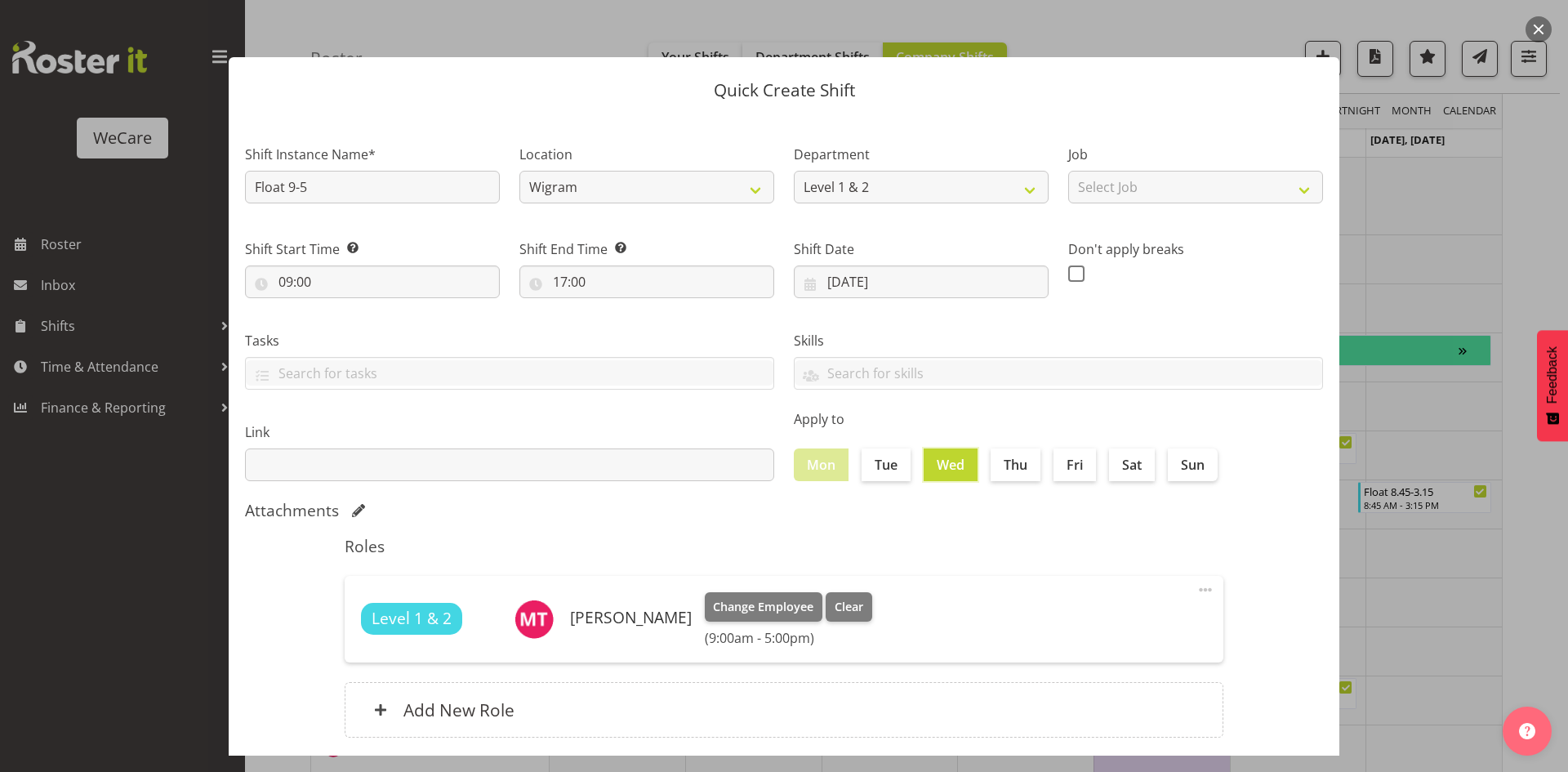
click at [1001, 460] on input "Thu" at bounding box center [996, 464] width 11 height 11
checkbox input "true"
click at [1054, 469] on input "Fri" at bounding box center [1059, 464] width 11 height 11
checkbox input "true"
click at [1054, 548] on h5 "Roles" at bounding box center [784, 547] width 879 height 20
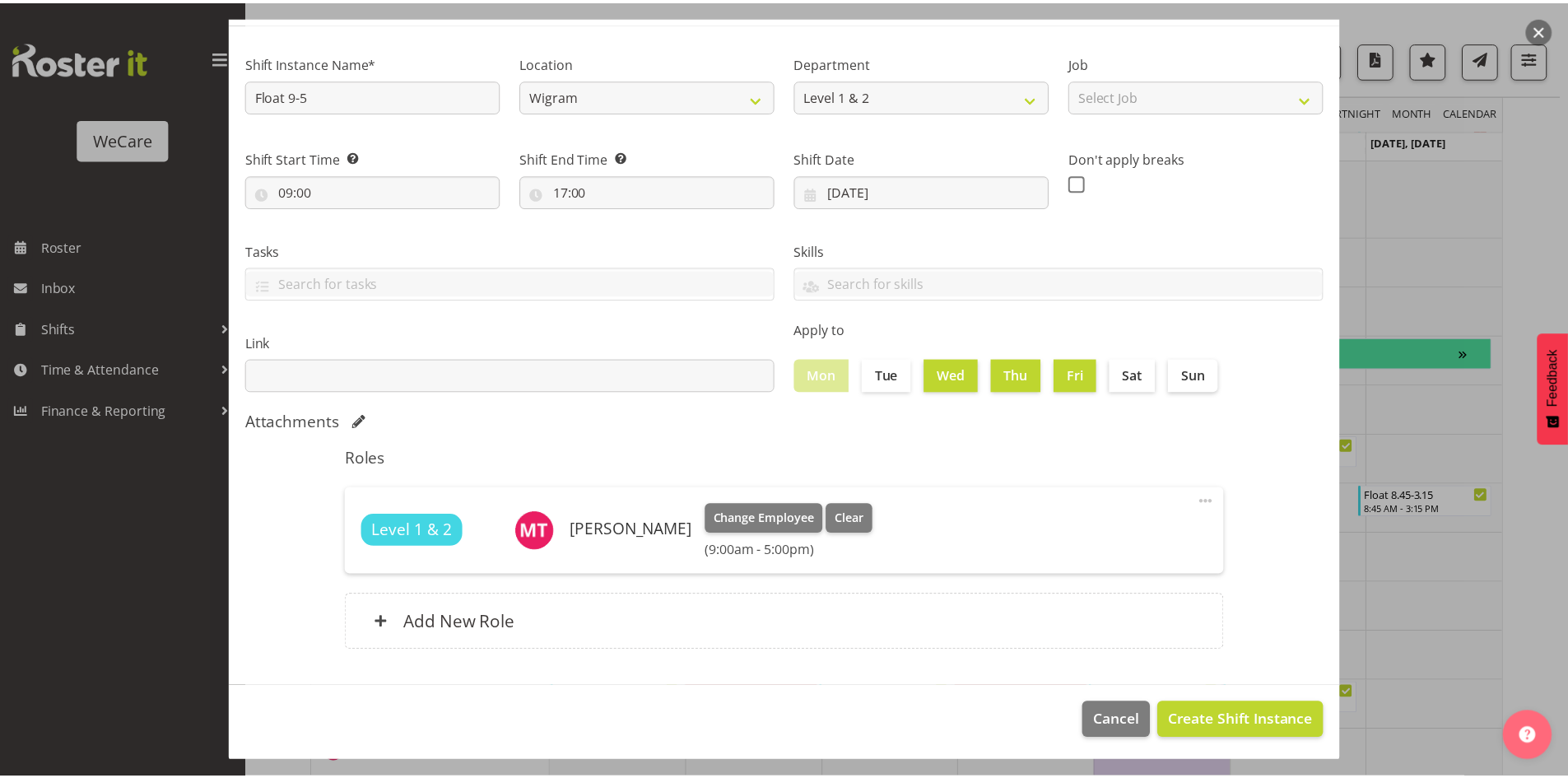
scroll to position [95, 0]
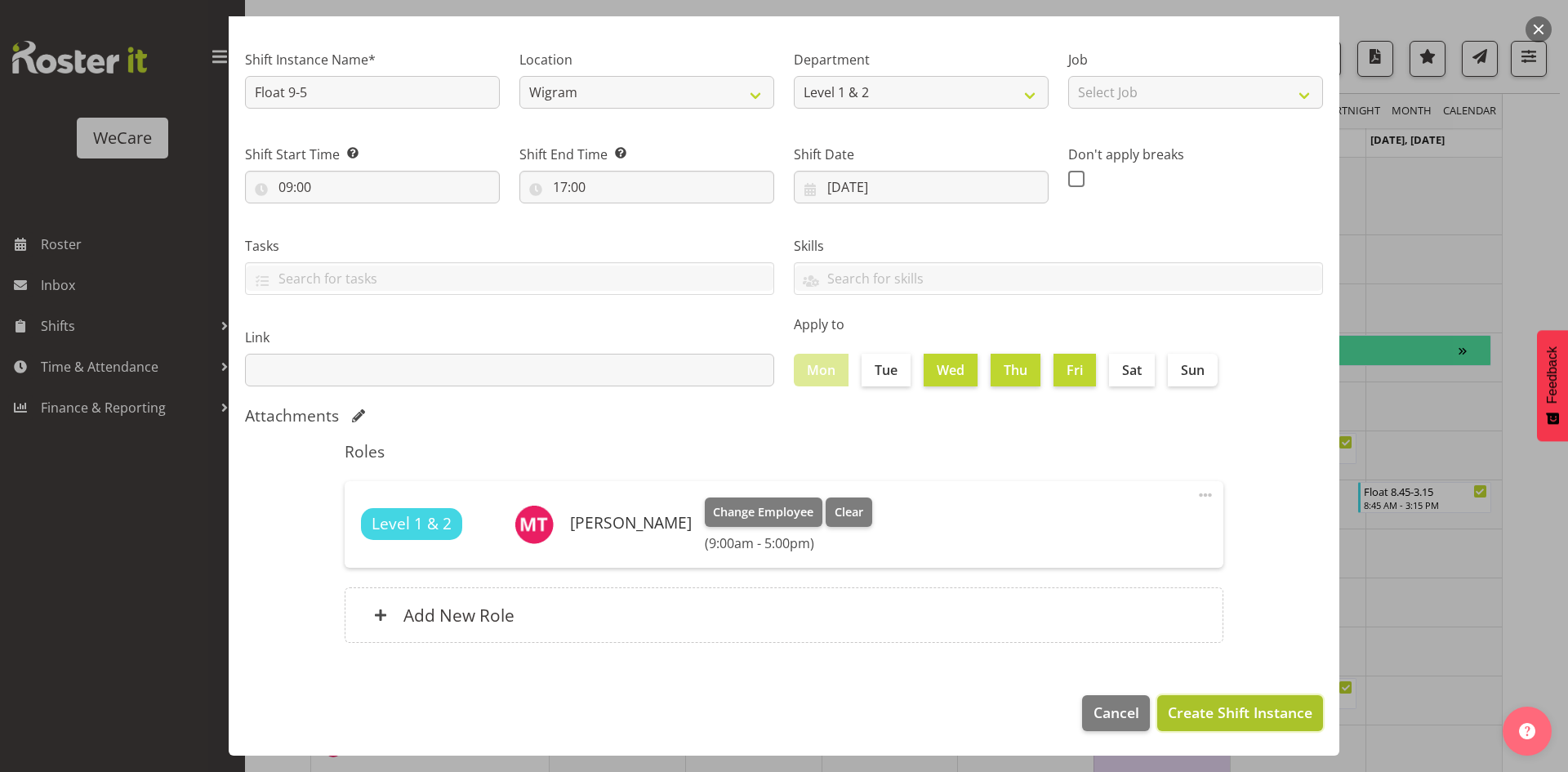
click at [1256, 707] on span "Create Shift Instance" at bounding box center [1240, 712] width 145 height 22
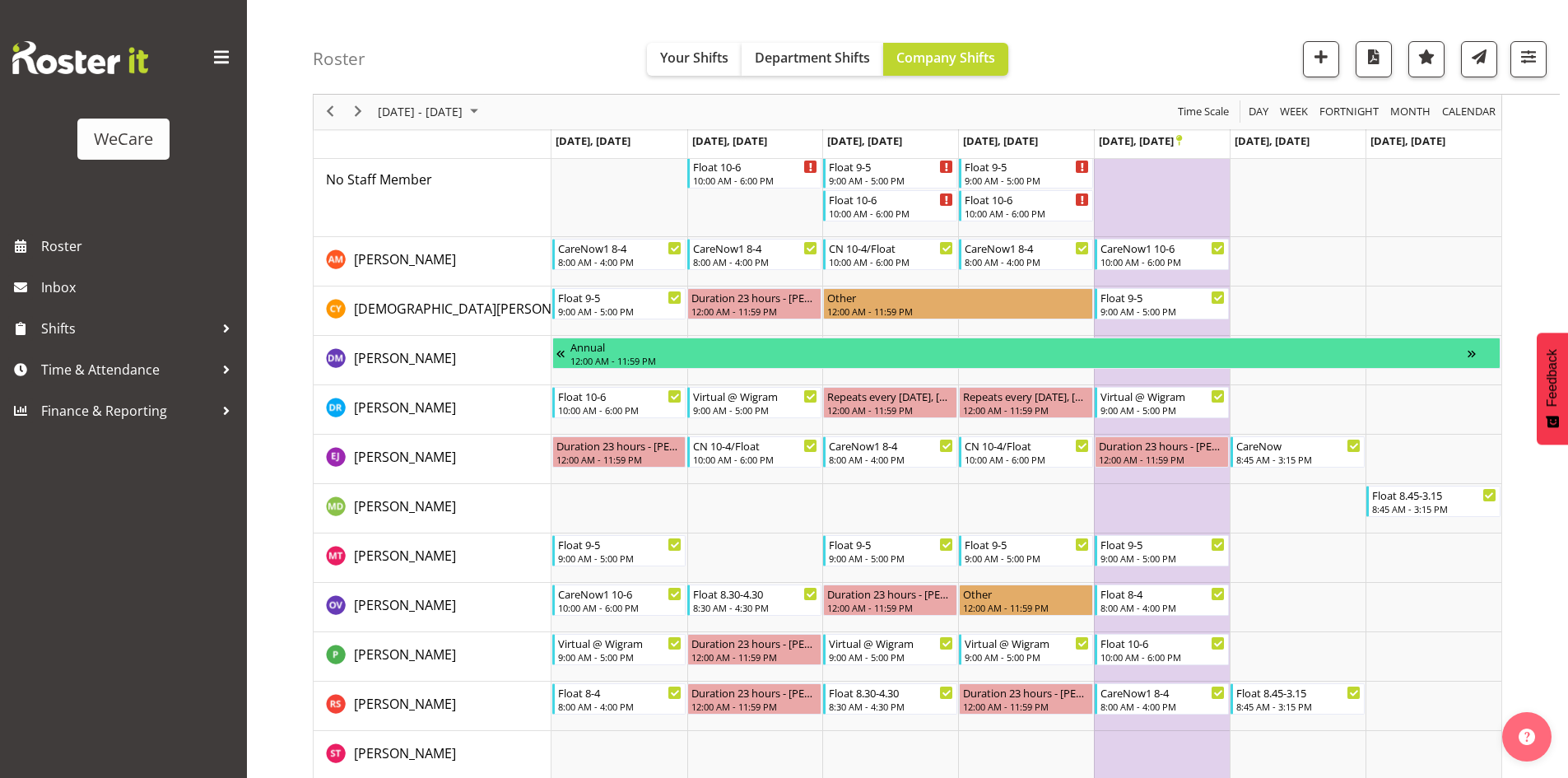
click at [365, 122] on div "next period" at bounding box center [358, 111] width 28 height 34
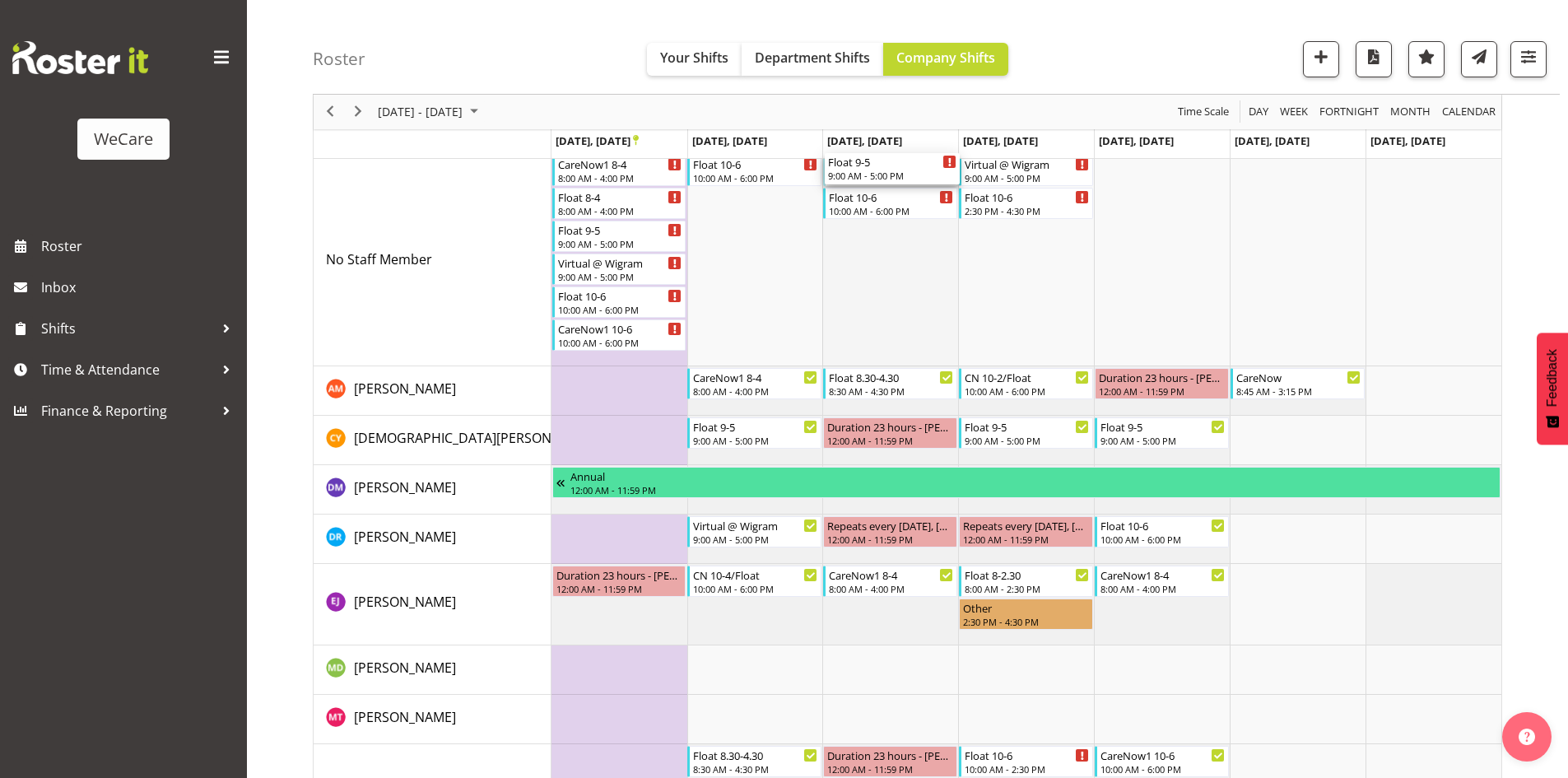
scroll to position [164, 0]
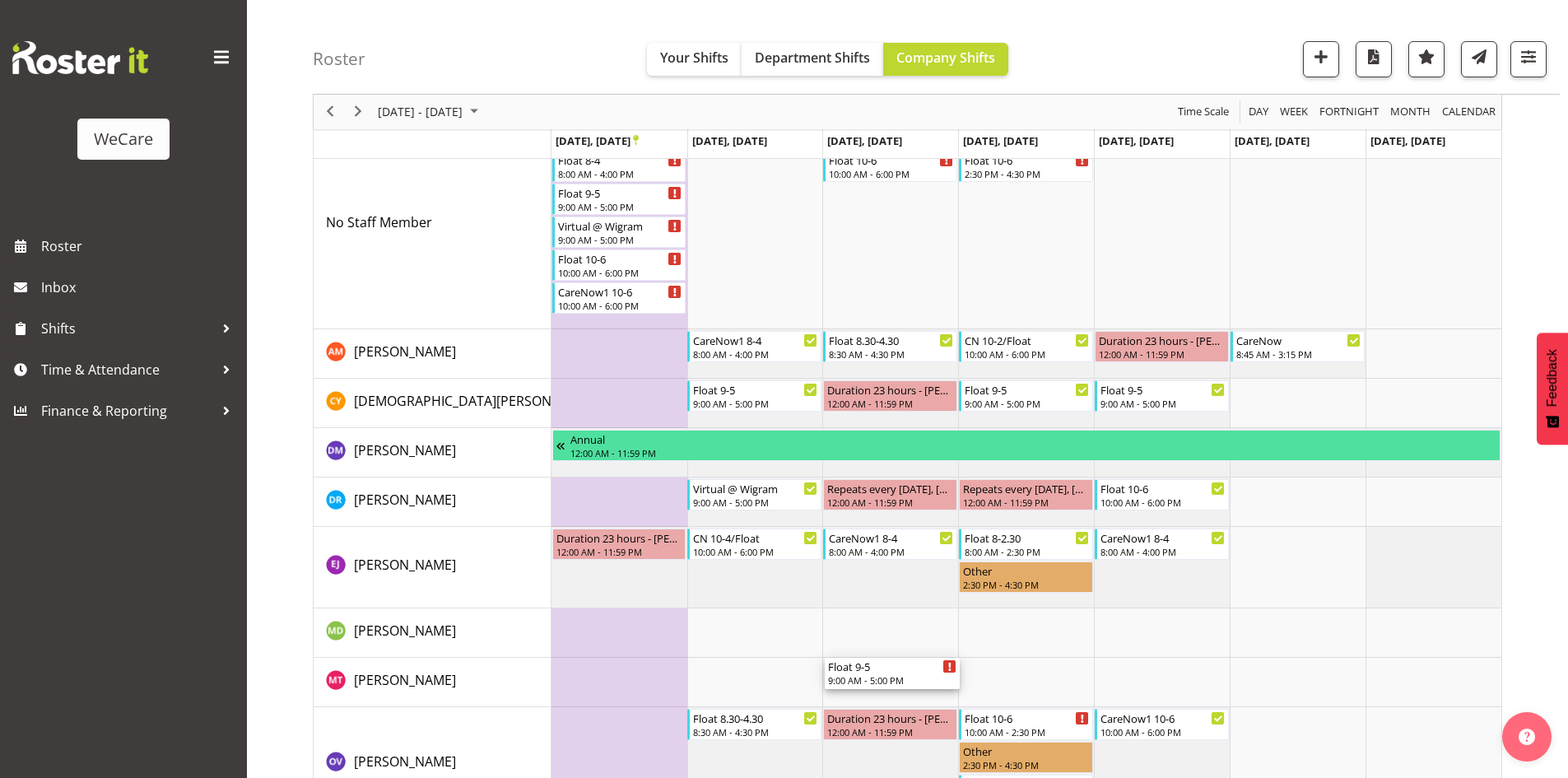
drag, startPoint x: 873, startPoint y: 282, endPoint x: 915, endPoint y: 672, distance: 392.3
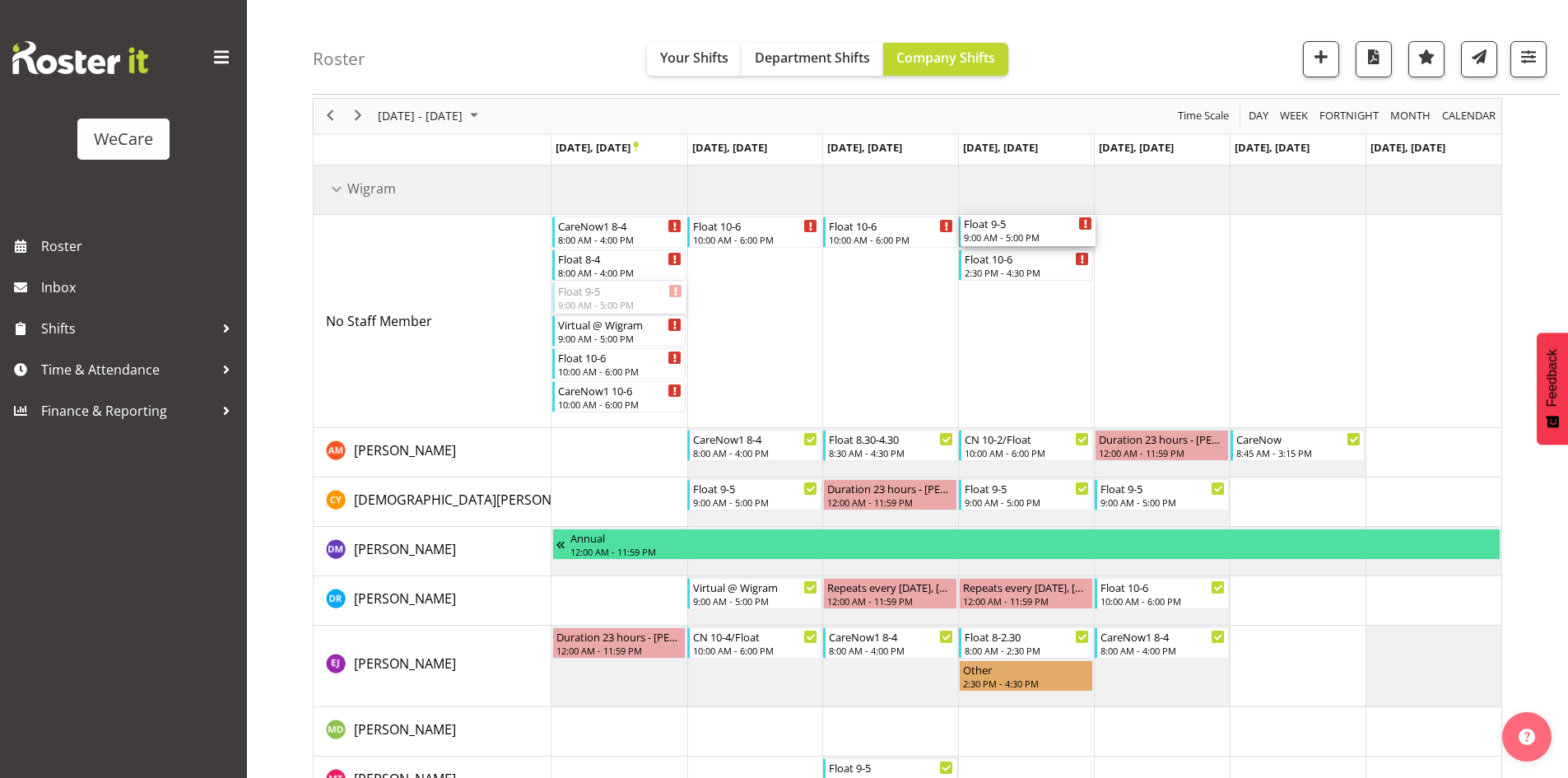
scroll to position [83, 0]
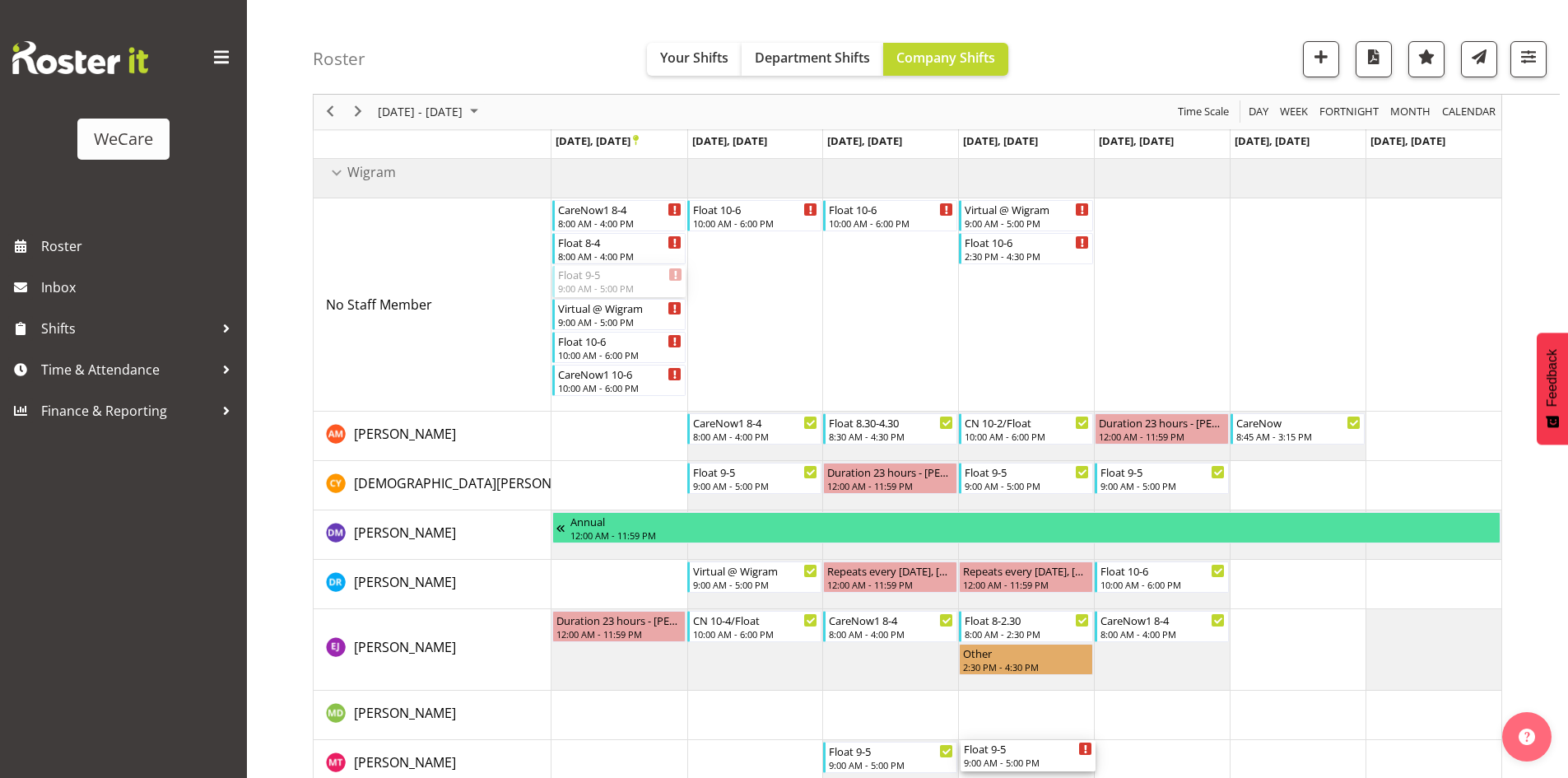
drag, startPoint x: 587, startPoint y: 360, endPoint x: 1069, endPoint y: 742, distance: 615.0
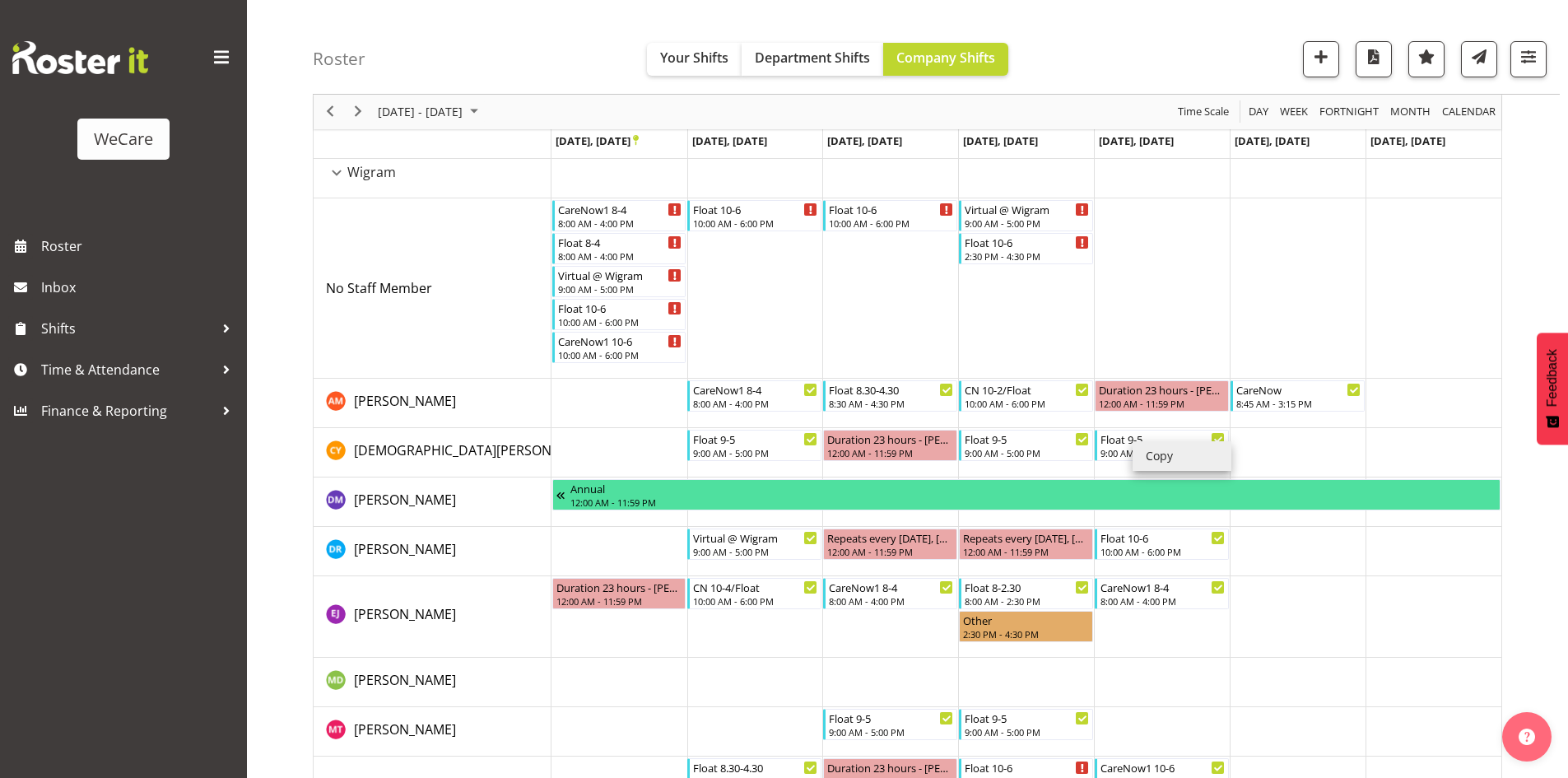
click at [1157, 451] on li "Copy" at bounding box center [1182, 457] width 98 height 30
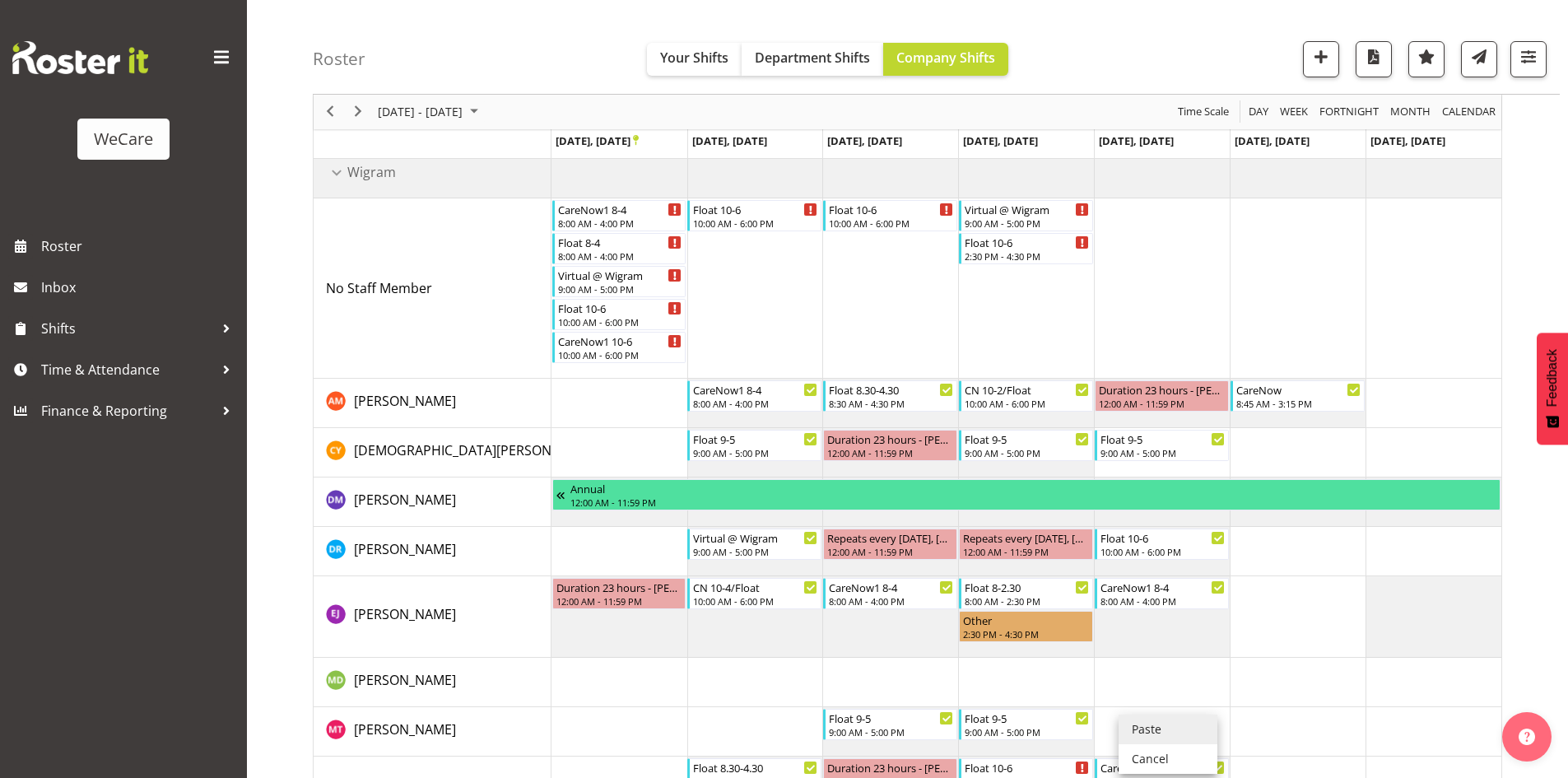
click at [1152, 722] on li "Paste" at bounding box center [1167, 730] width 98 height 30
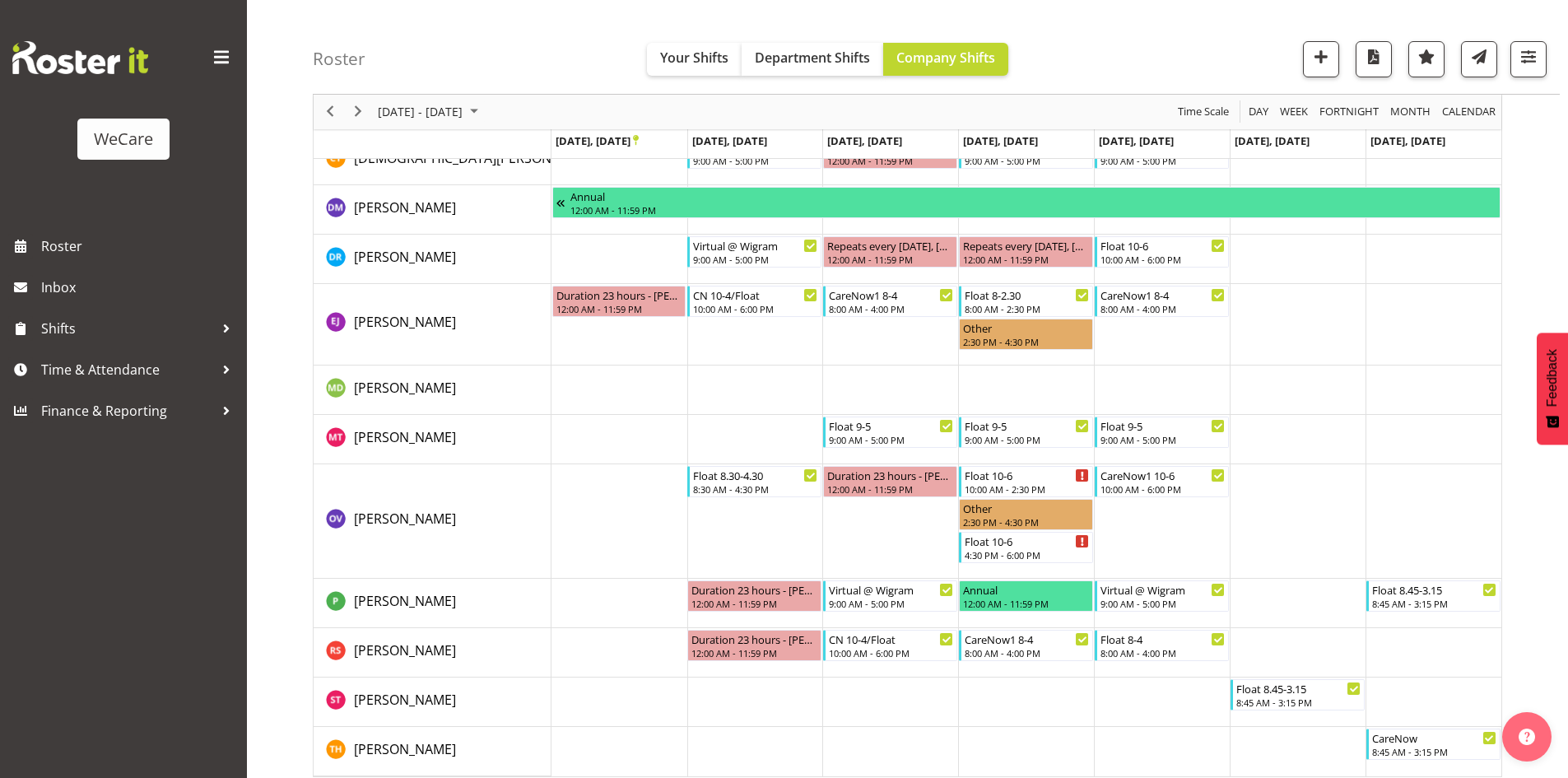
scroll to position [386, 0]
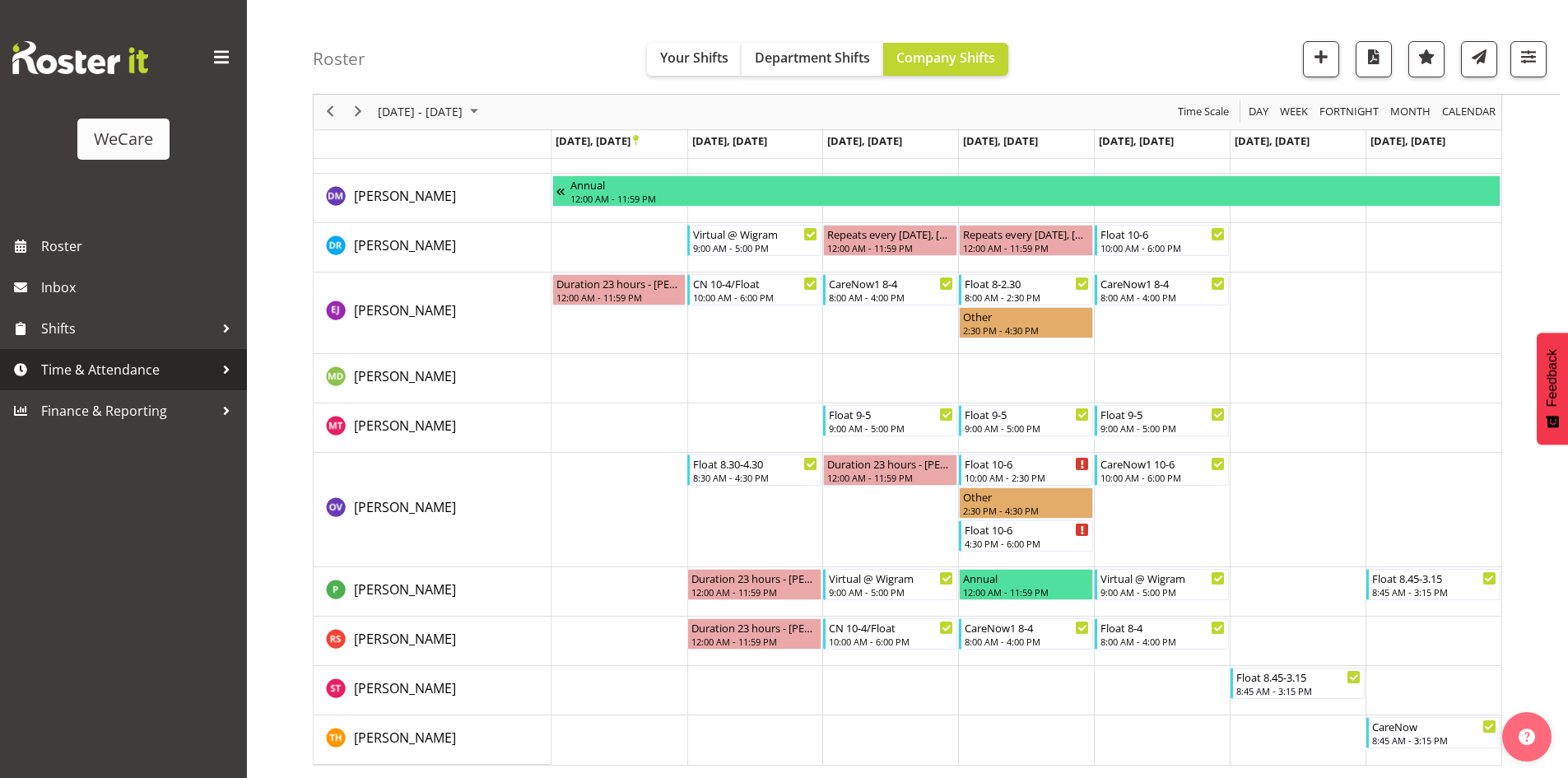
click at [150, 364] on span "Time & Attendance" at bounding box center [127, 370] width 173 height 25
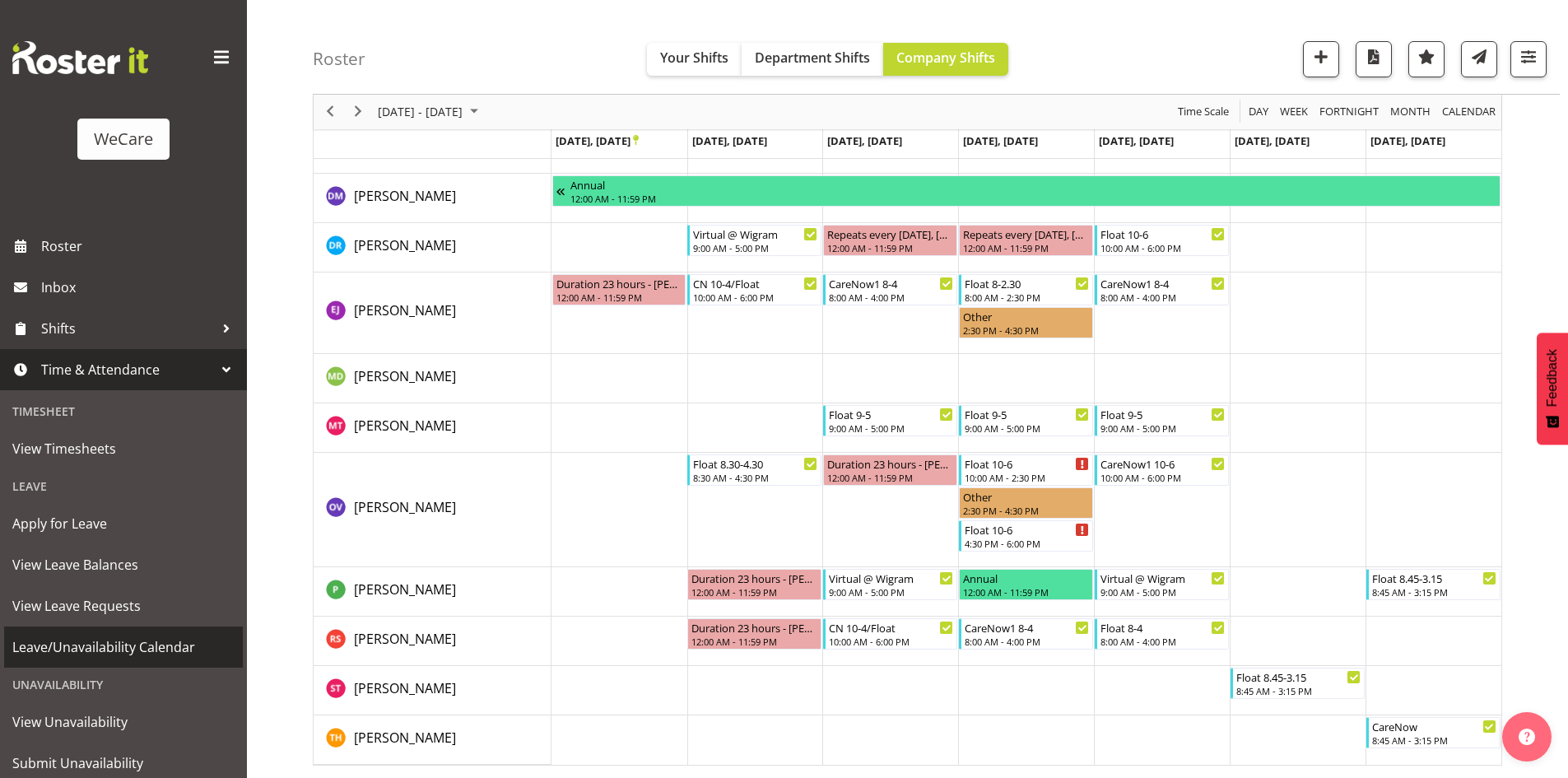
scroll to position [51, 0]
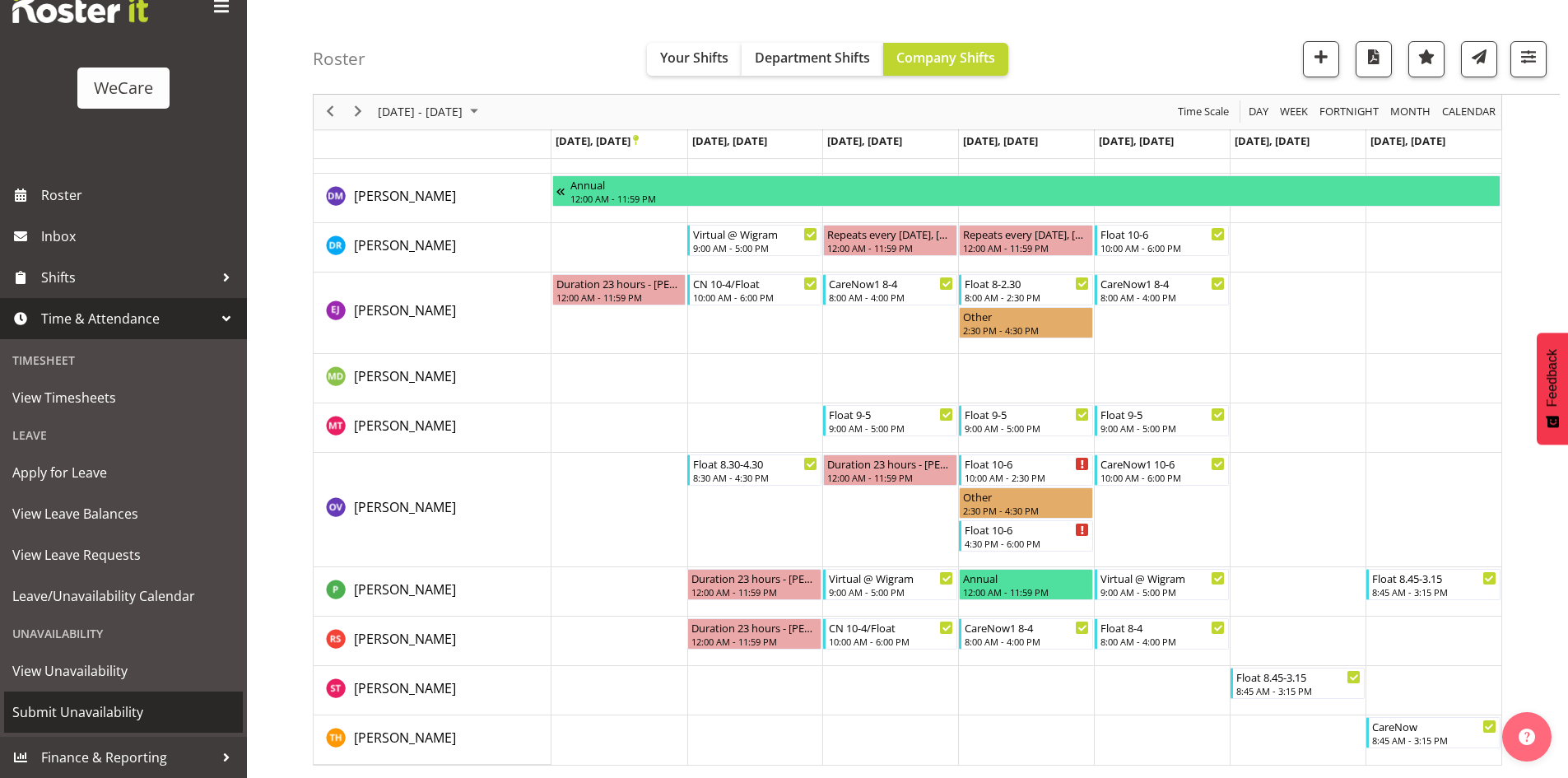
click at [106, 700] on span "Submit Unavailability" at bounding box center [124, 712] width 222 height 25
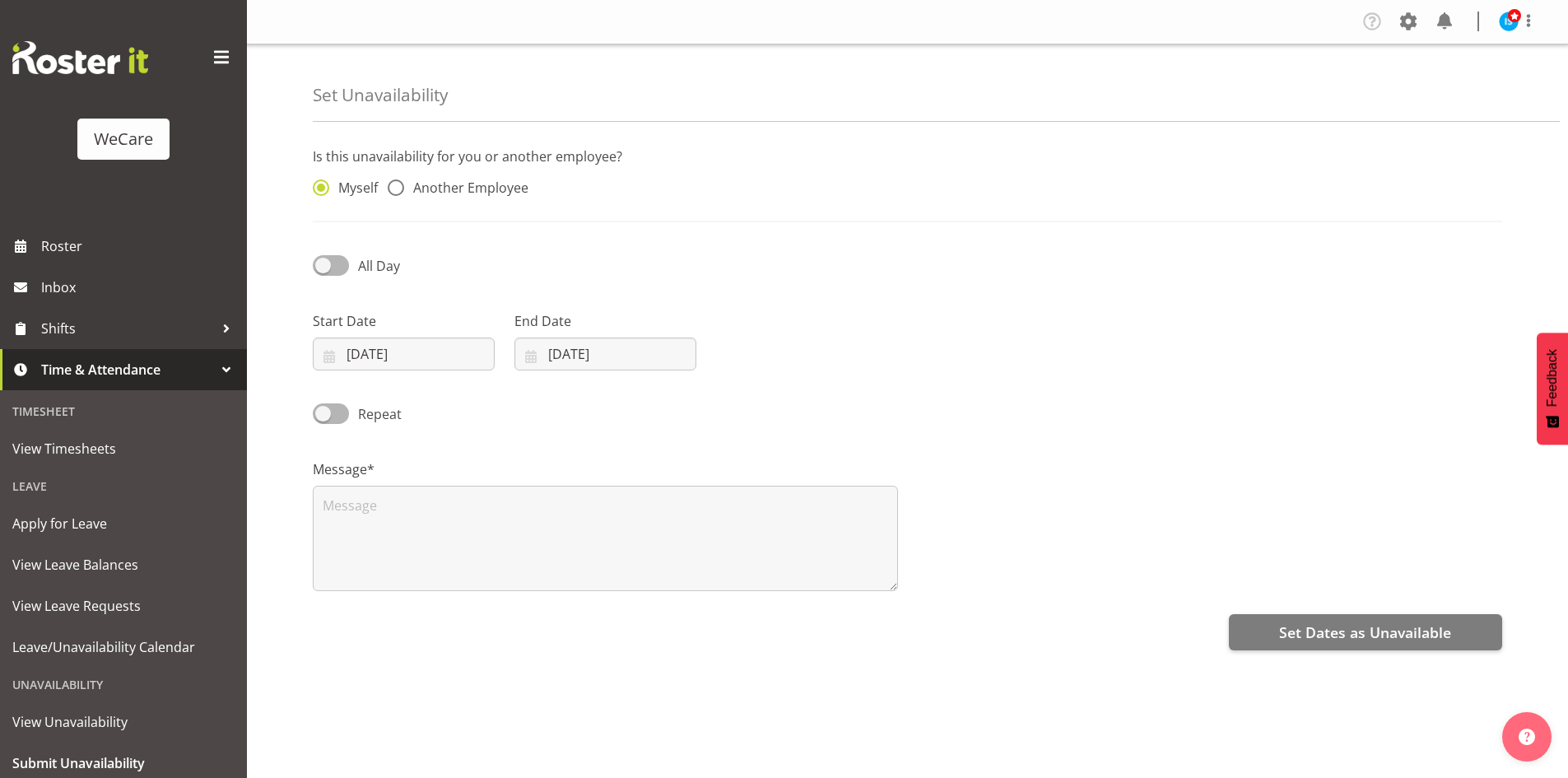
drag, startPoint x: 460, startPoint y: 194, endPoint x: 587, endPoint y: 199, distance: 127.1
click at [460, 194] on span "Another Employee" at bounding box center [466, 188] width 124 height 17
click at [398, 194] on input "Another Employee" at bounding box center [392, 188] width 11 height 11
radio input "true"
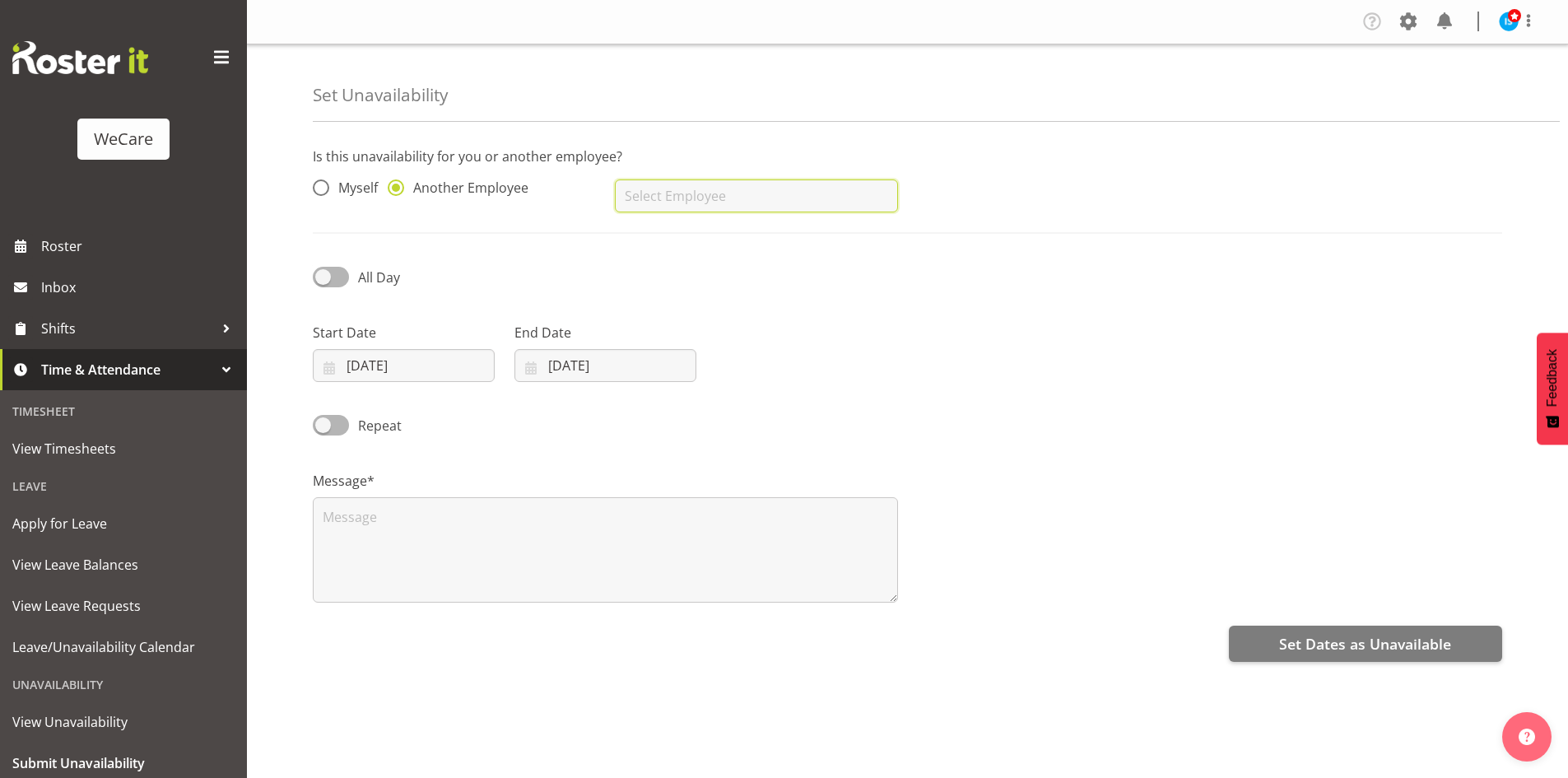
click at [688, 210] on input "text" at bounding box center [756, 195] width 282 height 33
type input "[PERSON_NAME]"
click at [348, 361] on input "[DATE]" at bounding box center [404, 365] width 182 height 33
click at [403, 592] on link "21" at bounding box center [411, 592] width 33 height 30
type input "[DATE]"
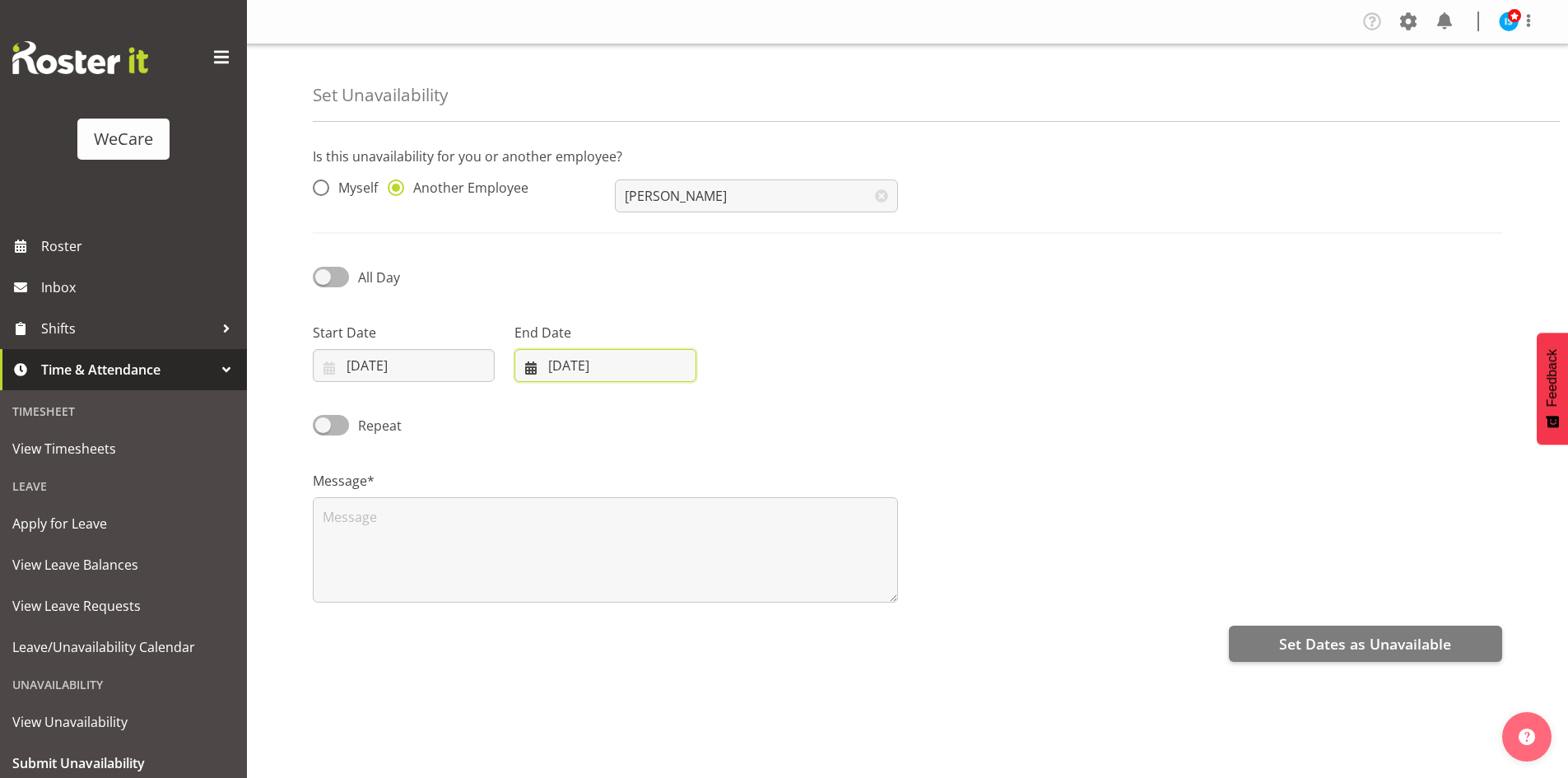
click at [542, 380] on input "[DATE]" at bounding box center [605, 365] width 182 height 33
click at [612, 599] on span "21" at bounding box center [613, 592] width 13 height 16
type input "[DATE]"
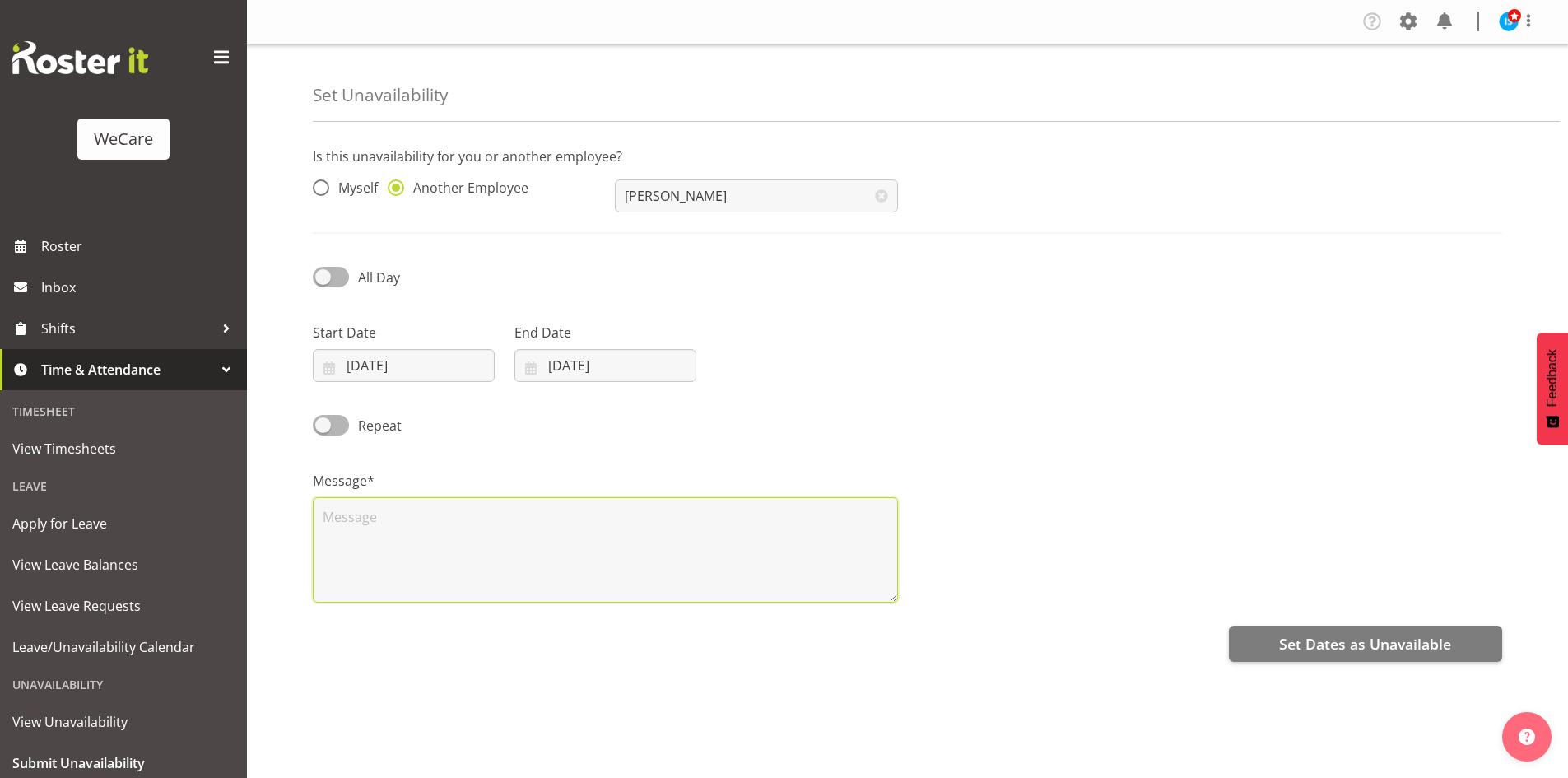
click at [527, 525] on textarea at bounding box center [605, 550] width 585 height 105
type textarea "RDO"
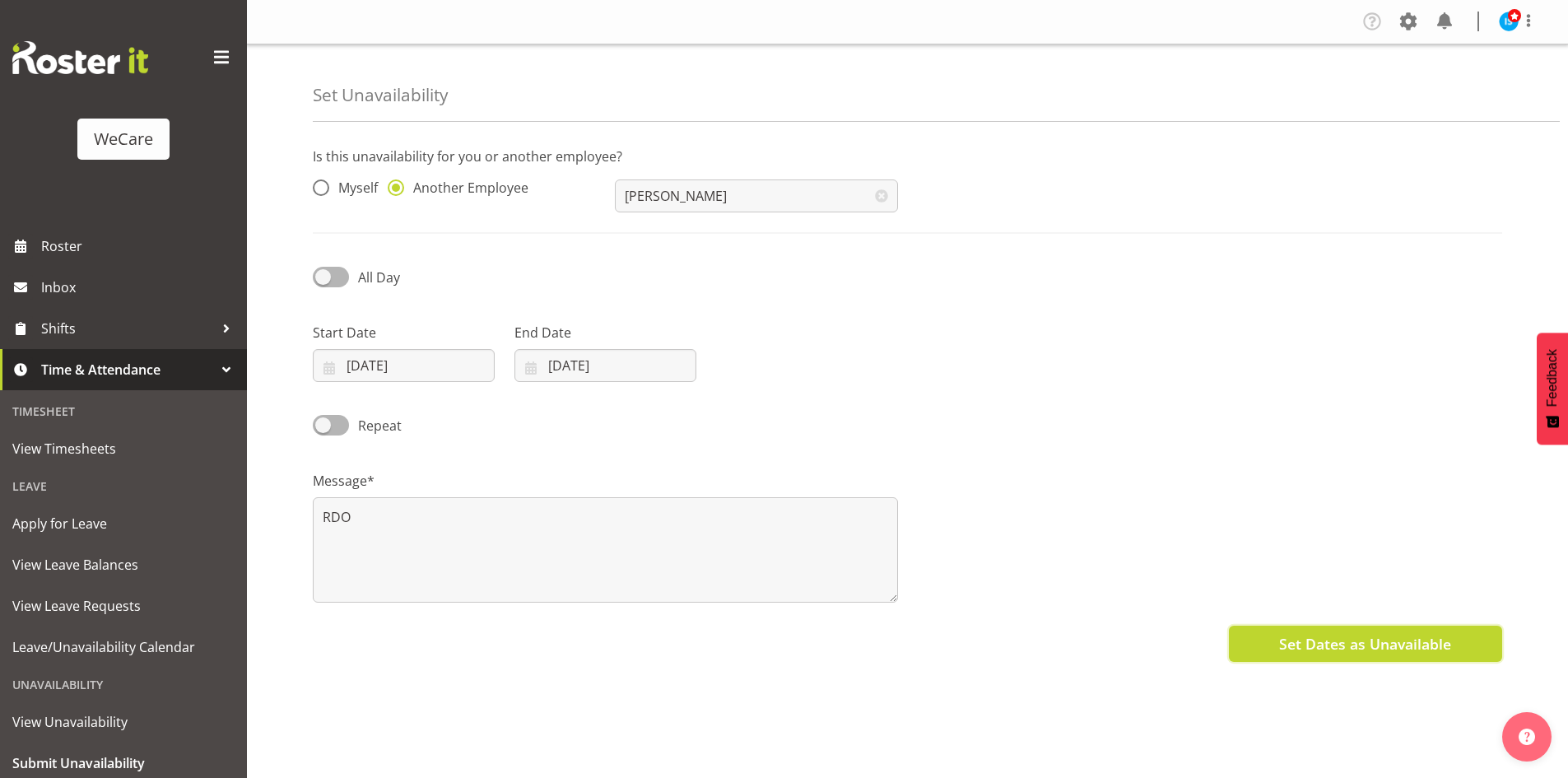
click at [1407, 651] on span "Set Dates as Unavailable" at bounding box center [1364, 644] width 172 height 22
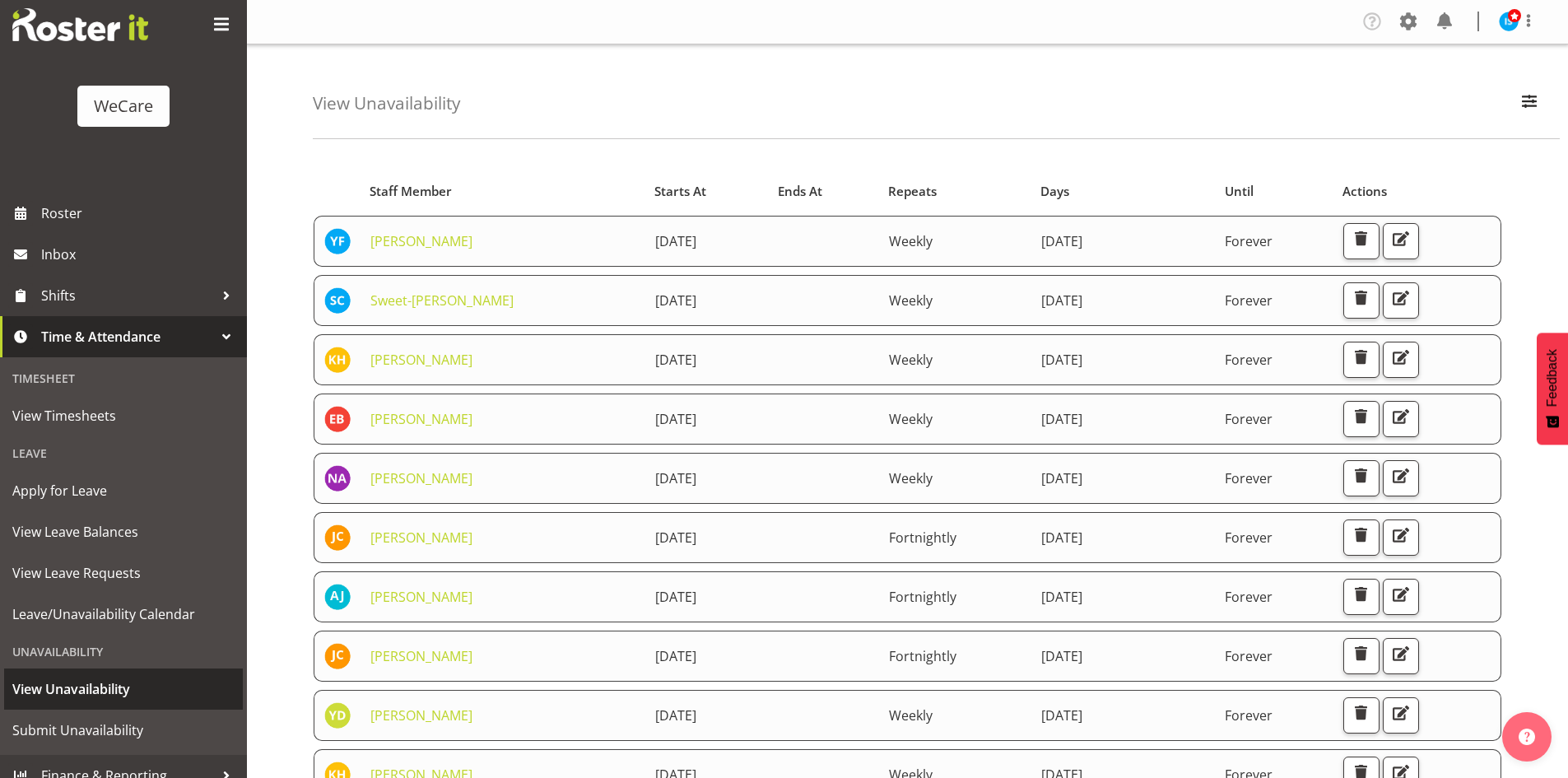
scroll to position [51, 0]
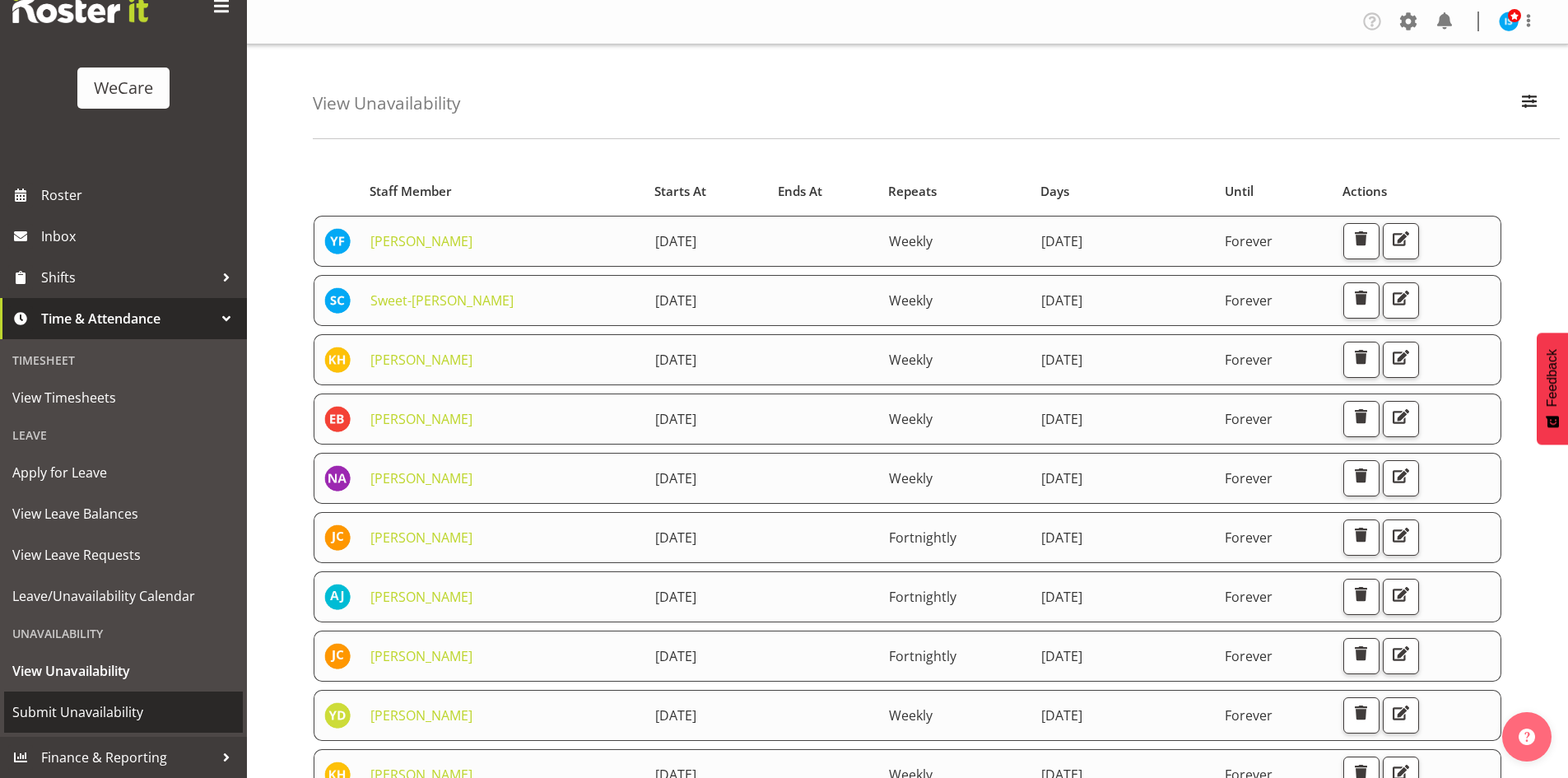
click at [103, 695] on link "Submit Unavailability" at bounding box center [124, 711] width 239 height 41
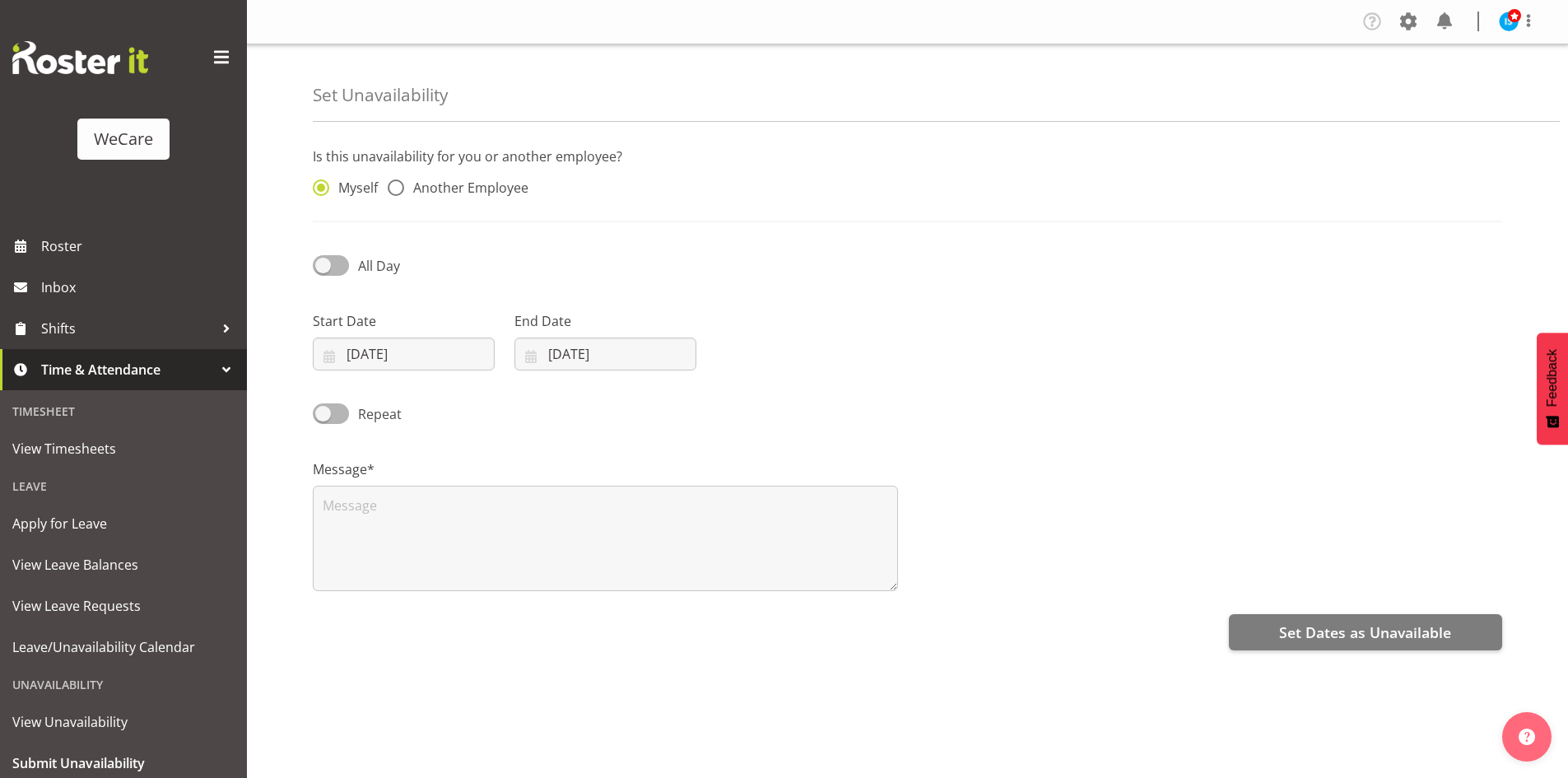
click at [511, 169] on div "Myself Another Employee" at bounding box center [454, 183] width 302 height 54
click at [499, 195] on span "Another Employee" at bounding box center [466, 188] width 124 height 17
click at [398, 194] on input "Another Employee" at bounding box center [392, 188] width 11 height 11
radio input "true"
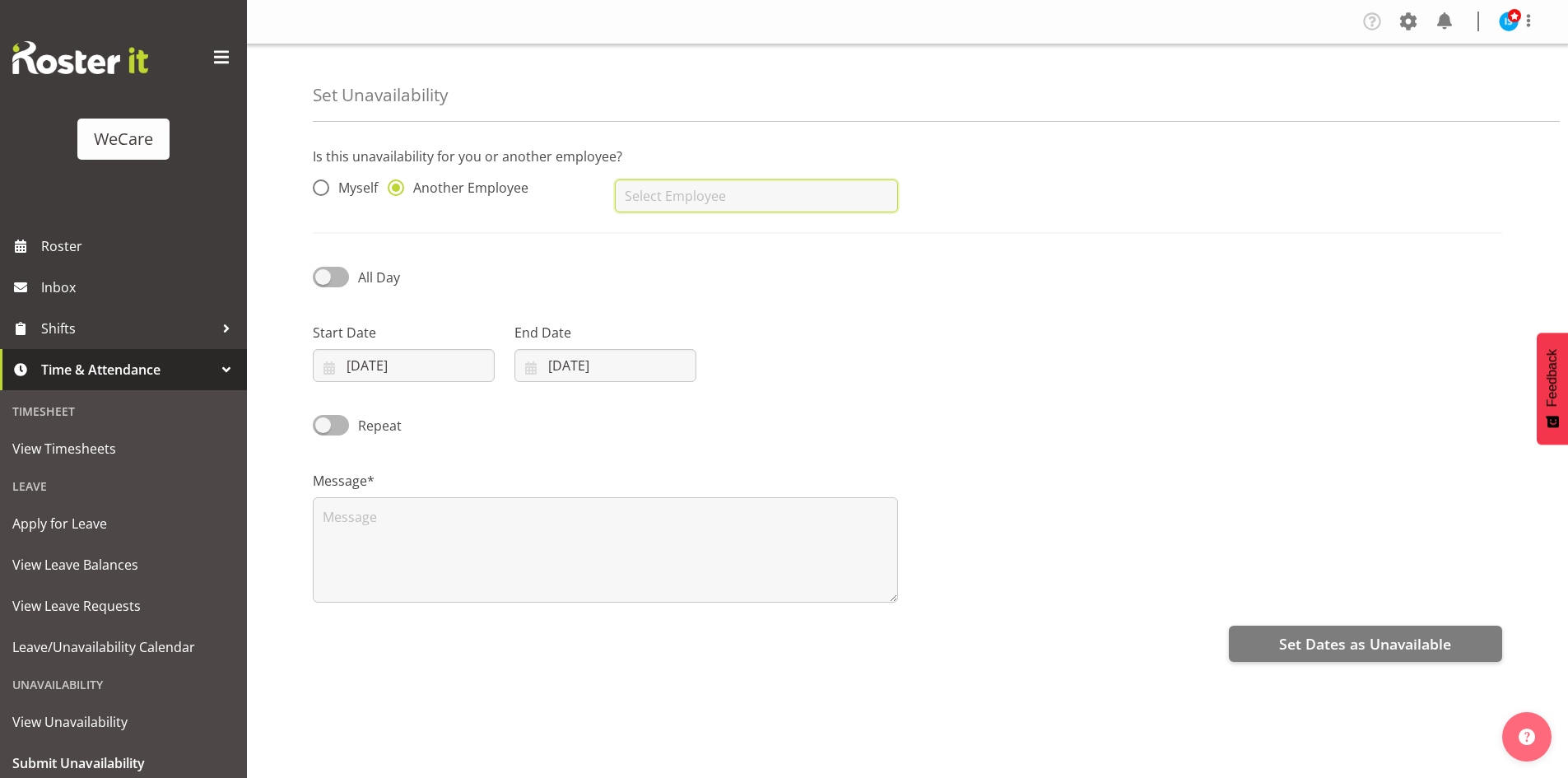
click at [749, 205] on input "text" at bounding box center [756, 195] width 282 height 33
type input "Monique Telford"
click at [365, 352] on input "01/10/2025" at bounding box center [404, 365] width 182 height 33
click at [401, 623] on link "28" at bounding box center [411, 623] width 33 height 30
type input "28/10/2025"
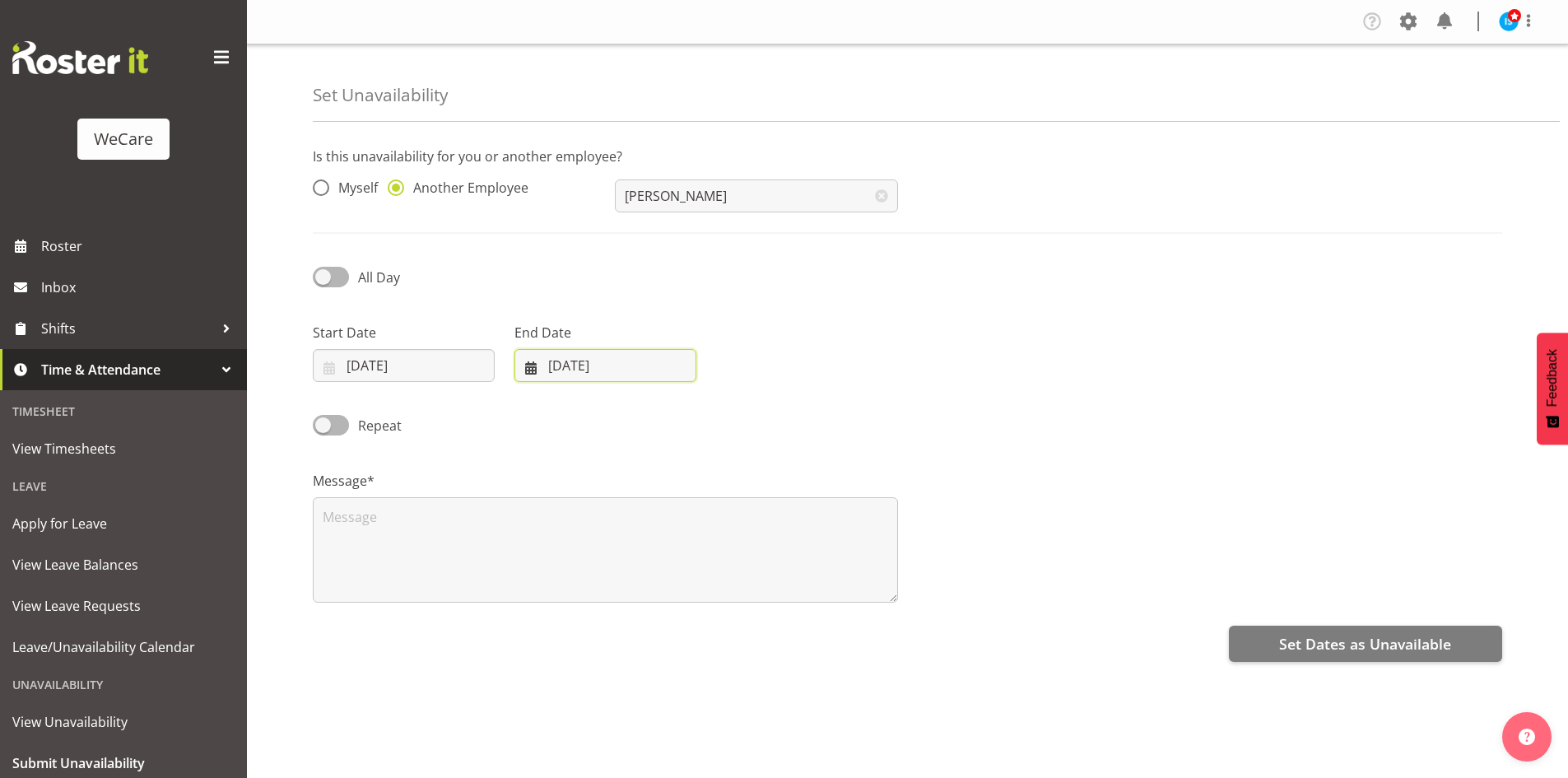
click at [578, 367] on input "01/10/2025" at bounding box center [605, 365] width 182 height 33
click at [623, 630] on link "28" at bounding box center [613, 623] width 33 height 30
type input "28/10/2025"
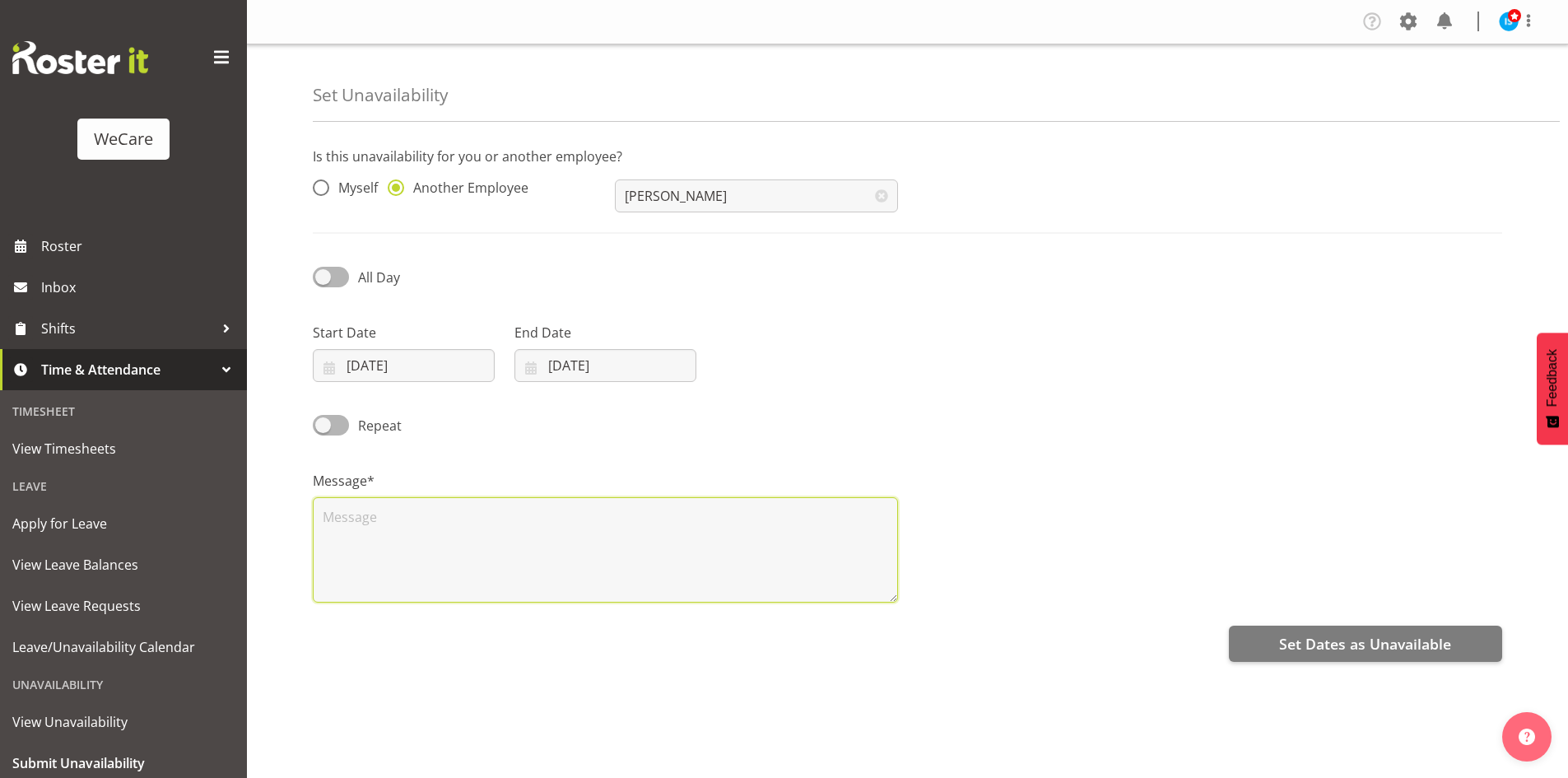
click at [530, 563] on textarea at bounding box center [605, 550] width 585 height 105
type textarea "RDO"
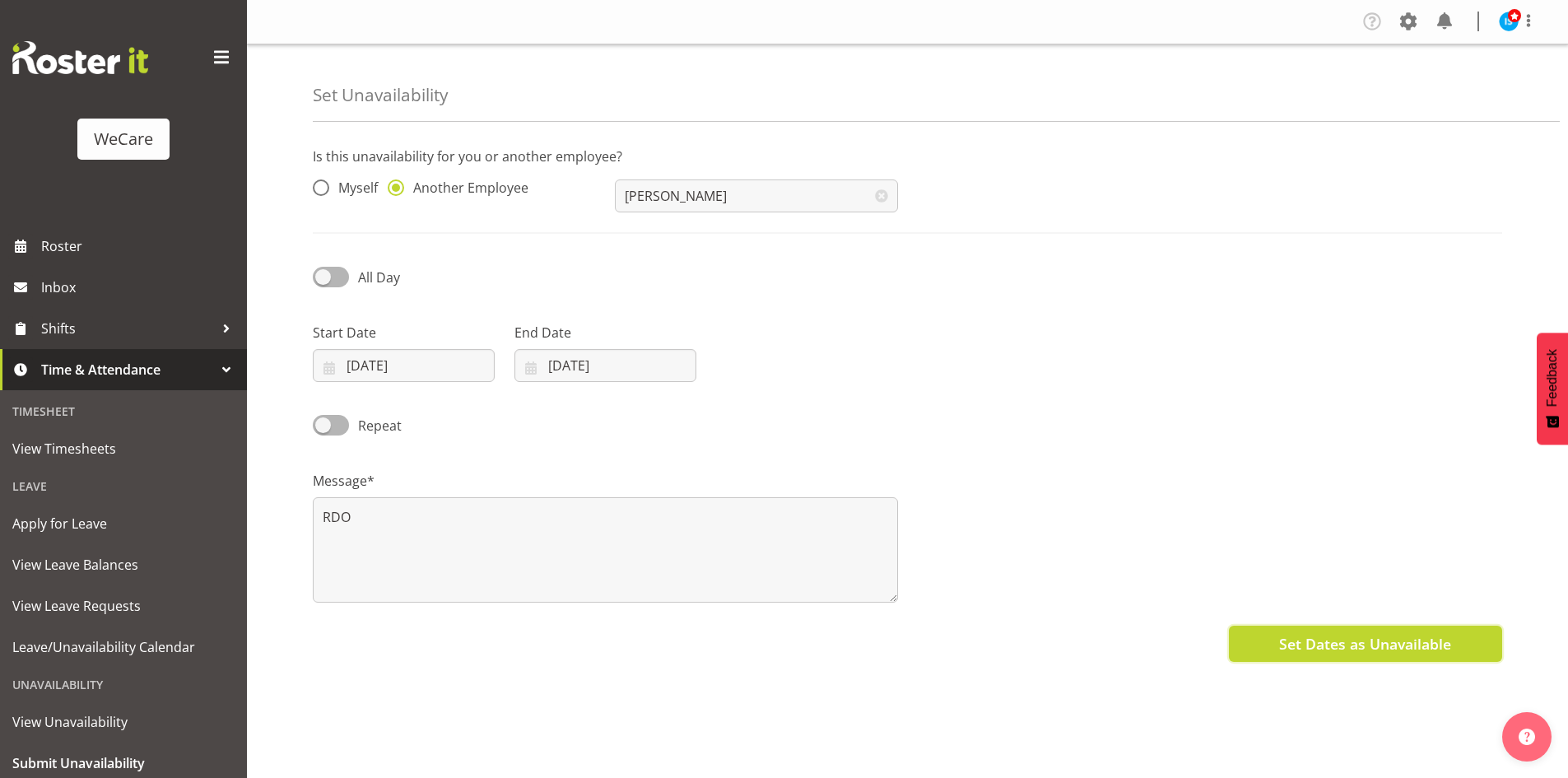
click at [1334, 654] on span "Set Dates as Unavailable" at bounding box center [1364, 644] width 172 height 22
